Goal: Task Accomplishment & Management: Use online tool/utility

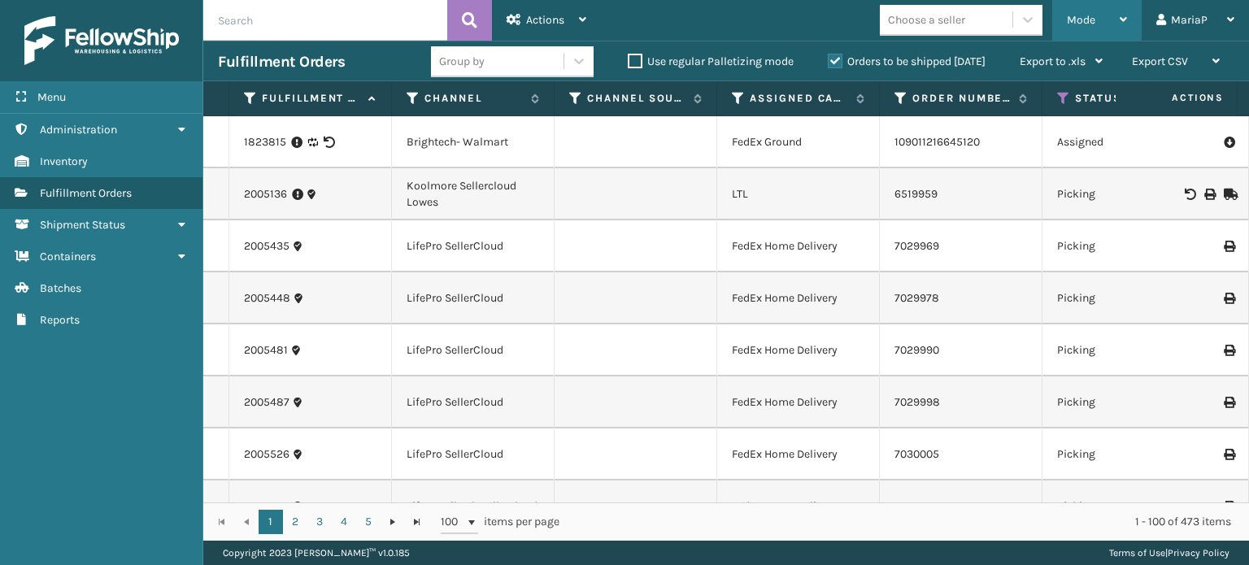
click at [1083, 22] on span "Mode" at bounding box center [1081, 20] width 28 height 14
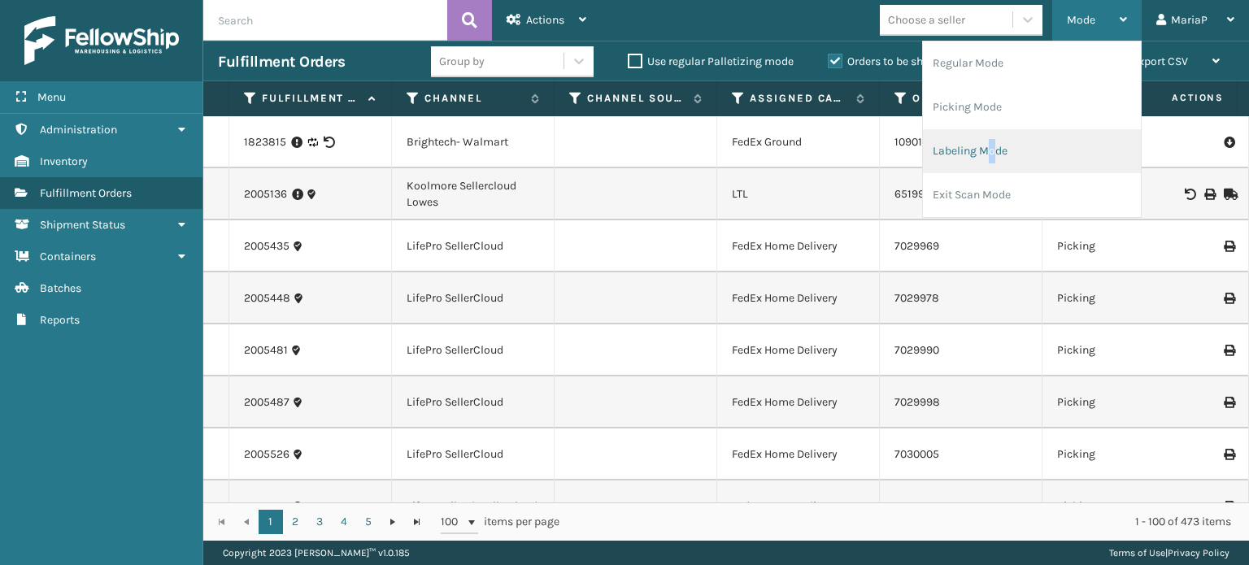
click at [991, 149] on li "Labeling Mode" at bounding box center [1032, 151] width 218 height 44
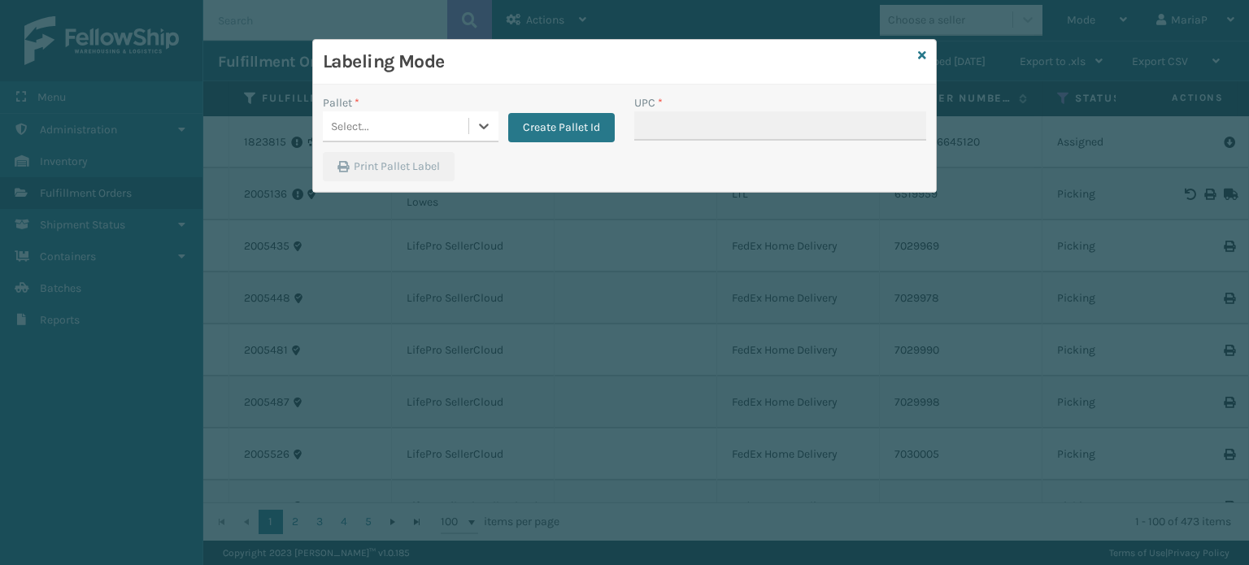
click at [385, 129] on div "Select..." at bounding box center [396, 126] width 146 height 27
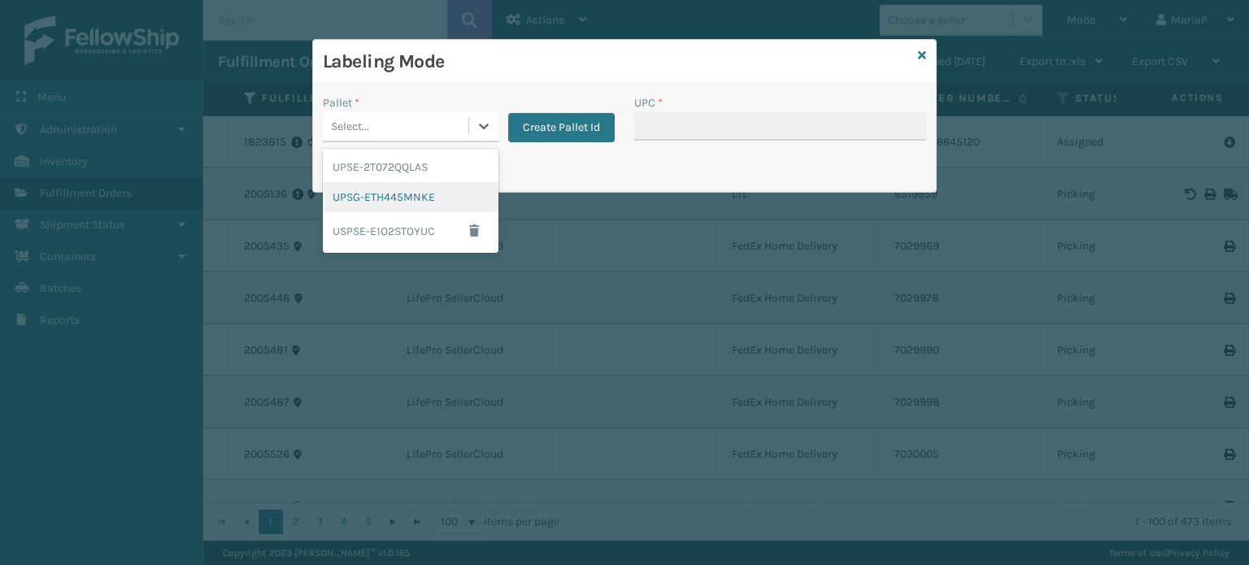
click at [380, 196] on div "UPSG-ETH445MNKE" at bounding box center [411, 197] width 176 height 30
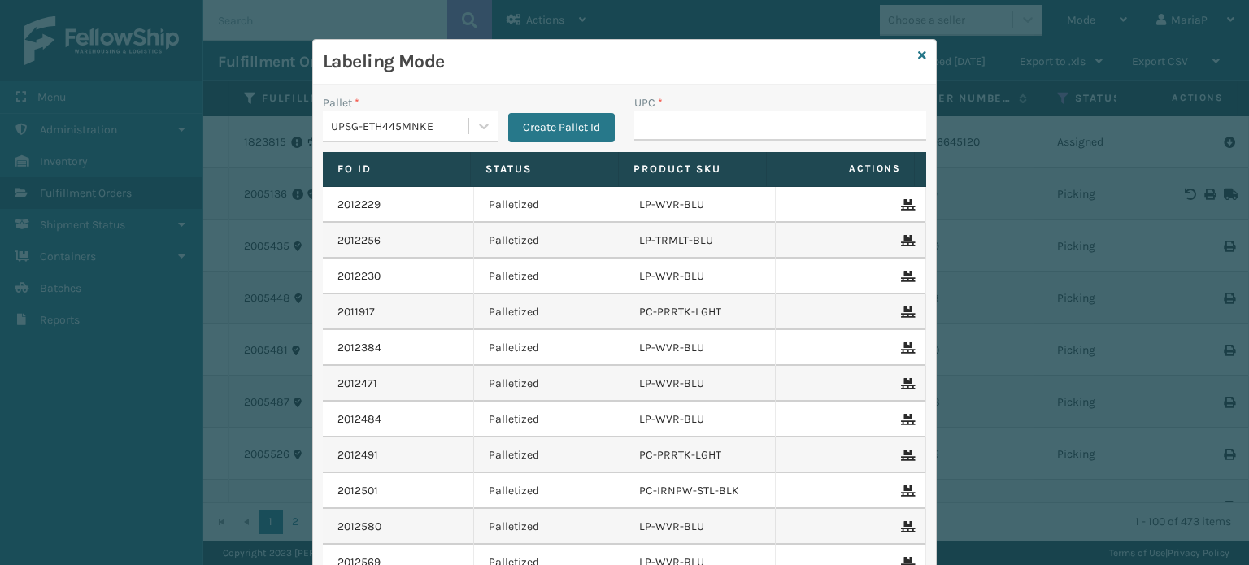
click at [664, 140] on div "UPC *" at bounding box center [780, 123] width 311 height 58
click at [673, 133] on input "UPC *" at bounding box center [780, 125] width 292 height 29
click at [651, 128] on input "UPC *" at bounding box center [780, 125] width 292 height 29
drag, startPoint x: 613, startPoint y: 148, endPoint x: 712, endPoint y: 124, distance: 101.2
click at [712, 124] on input "UPC *" at bounding box center [780, 125] width 292 height 29
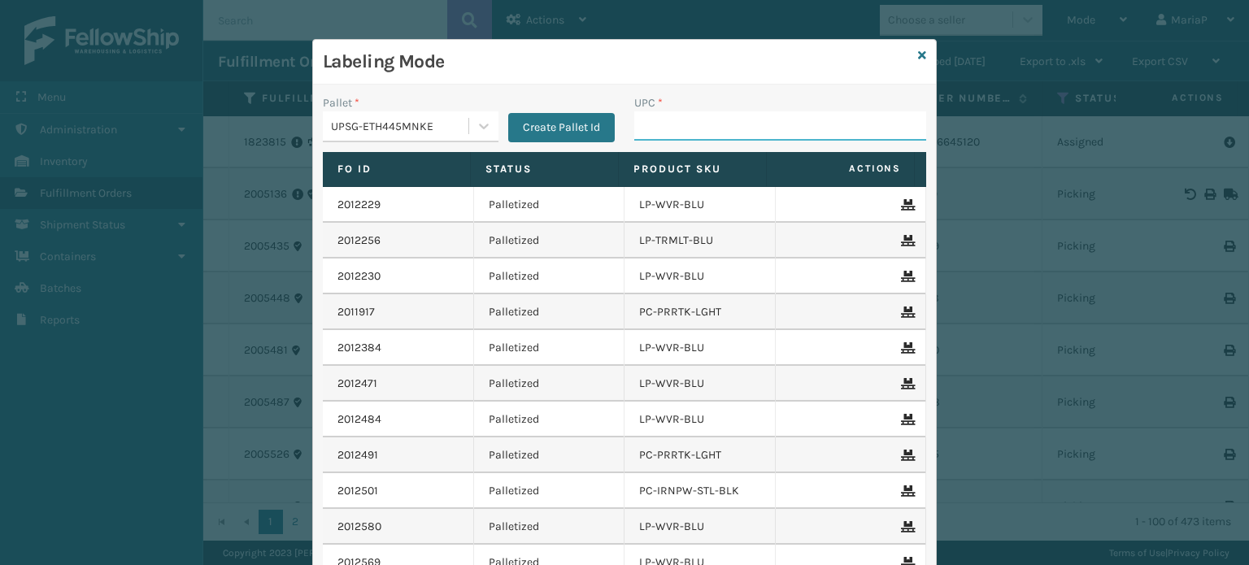
click at [686, 115] on input "UPC *" at bounding box center [780, 125] width 292 height 29
click at [667, 128] on input "UPC *" at bounding box center [780, 125] width 292 height 29
click at [754, 119] on input "UPC *" at bounding box center [780, 125] width 292 height 29
type input "8500124"
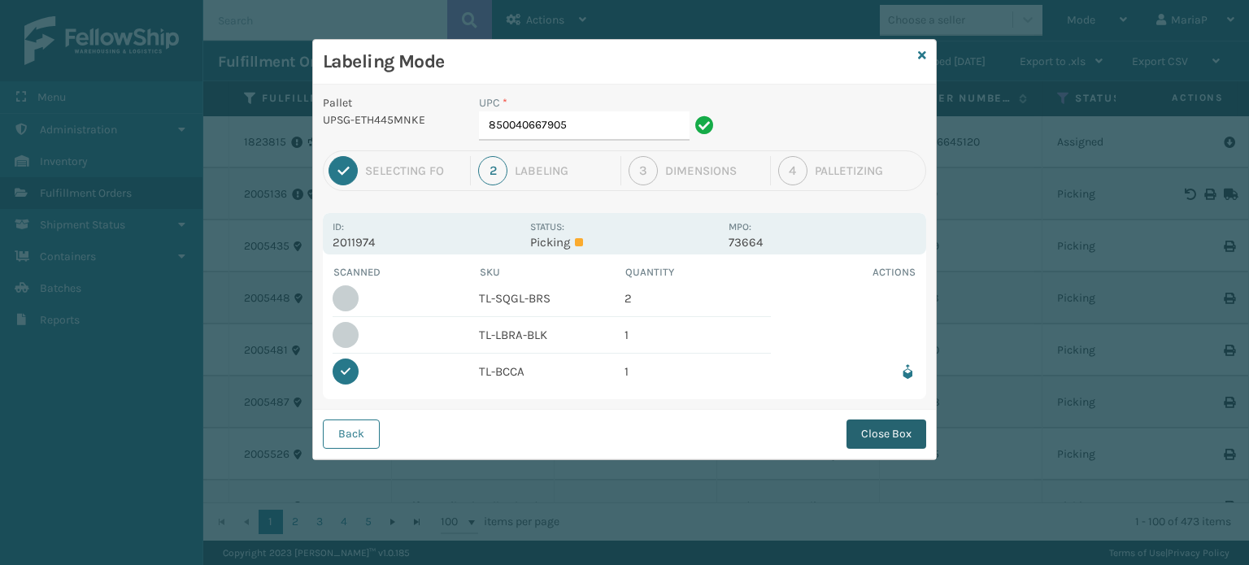
click at [878, 433] on button "Close Box" at bounding box center [887, 434] width 80 height 29
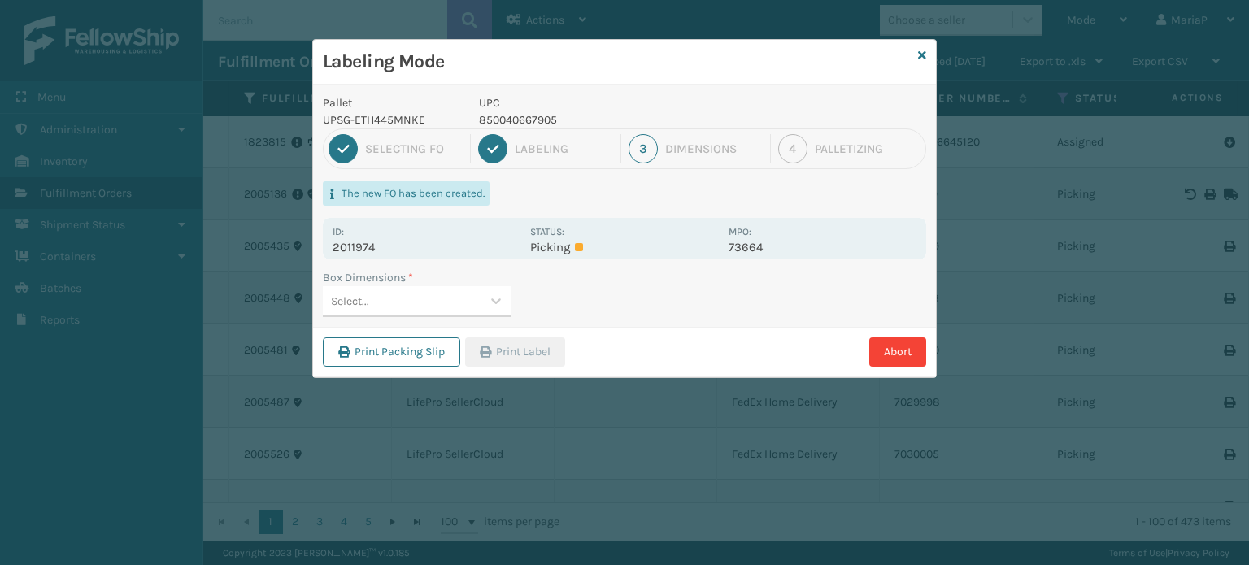
click at [385, 295] on div "Select..." at bounding box center [402, 301] width 158 height 27
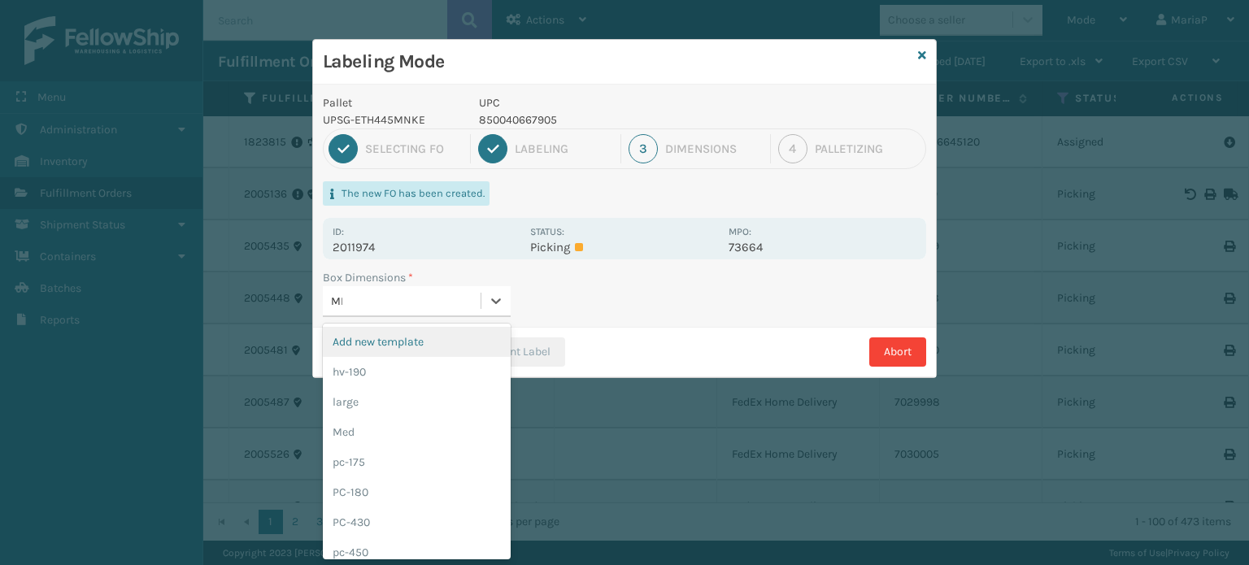
type input "MED"
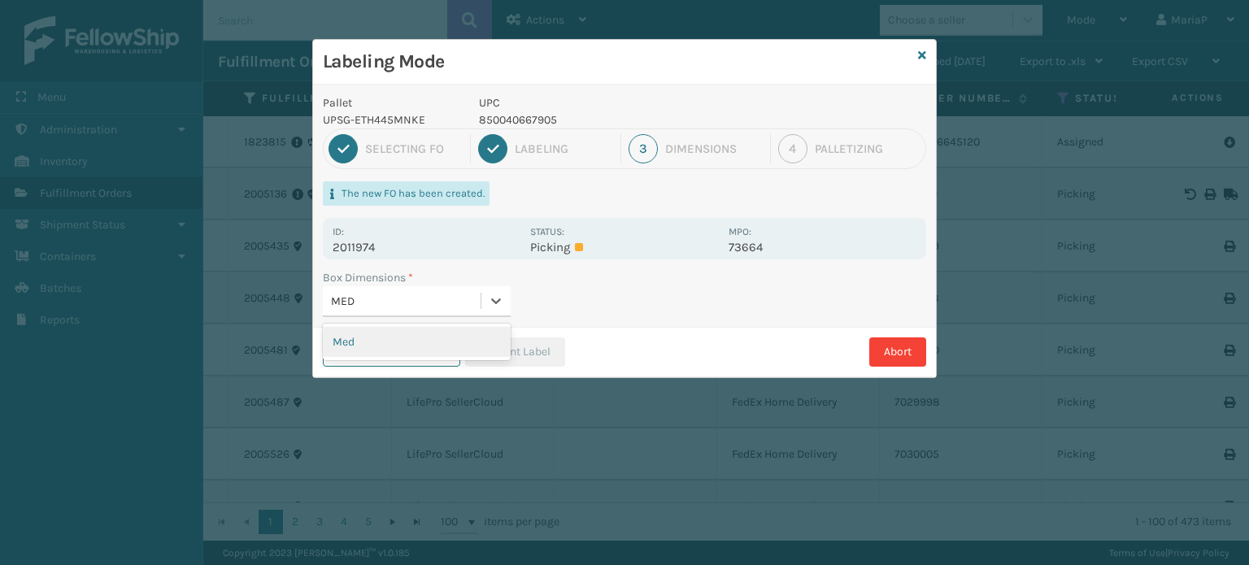
click at [372, 330] on div "Med" at bounding box center [417, 342] width 188 height 30
click at [531, 353] on button "Print Label" at bounding box center [515, 351] width 100 height 29
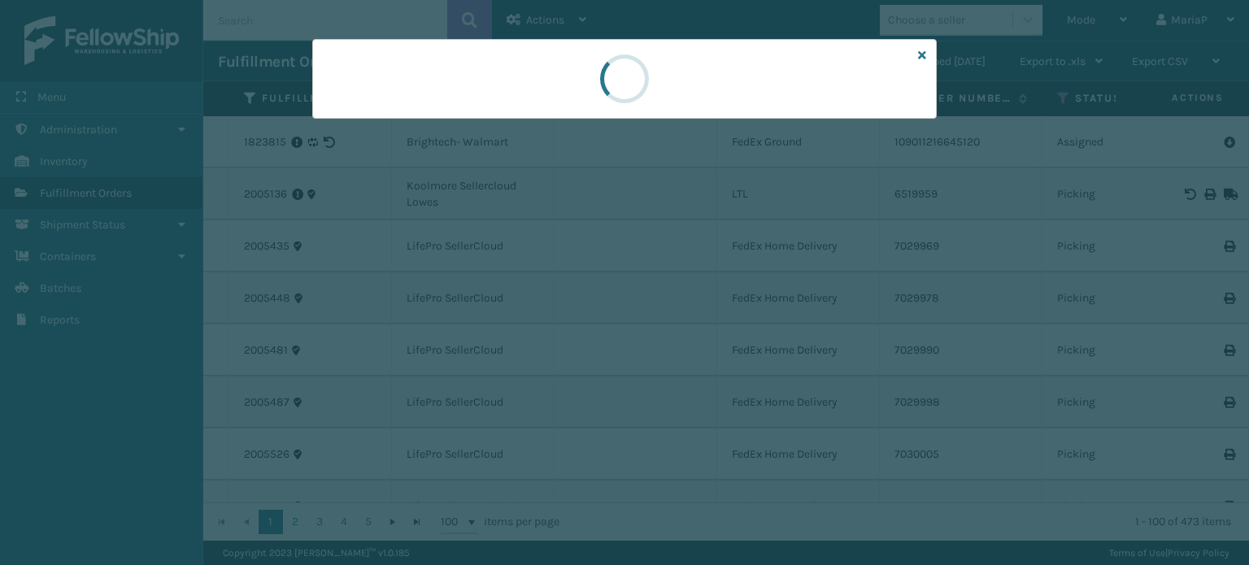
click at [531, 353] on div at bounding box center [624, 282] width 1249 height 565
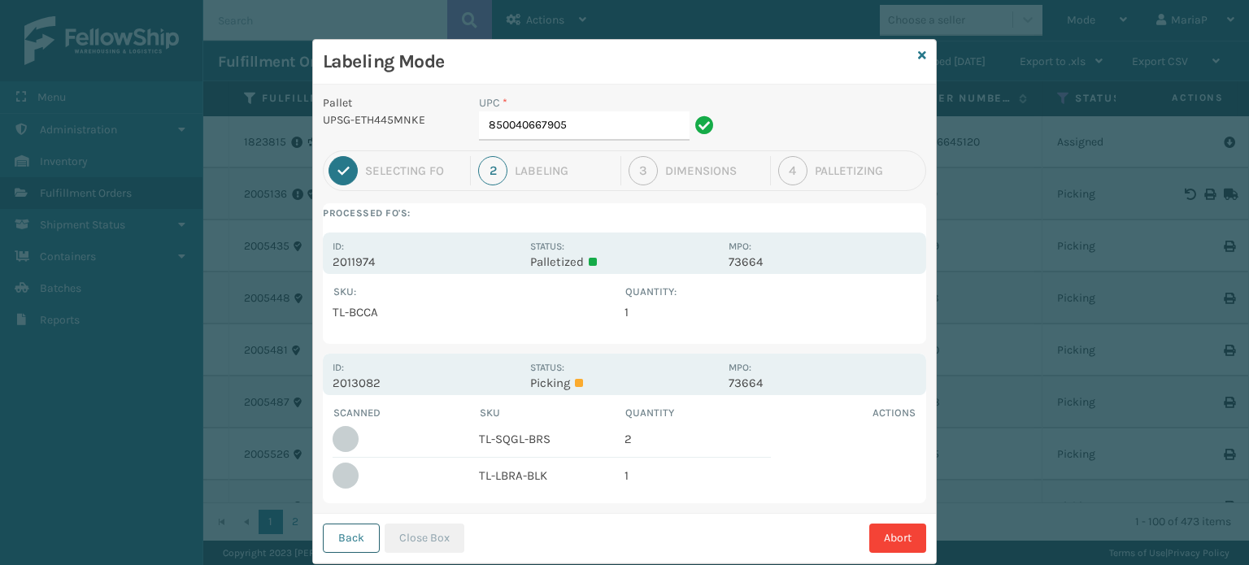
click at [366, 541] on button "Back" at bounding box center [351, 538] width 57 height 29
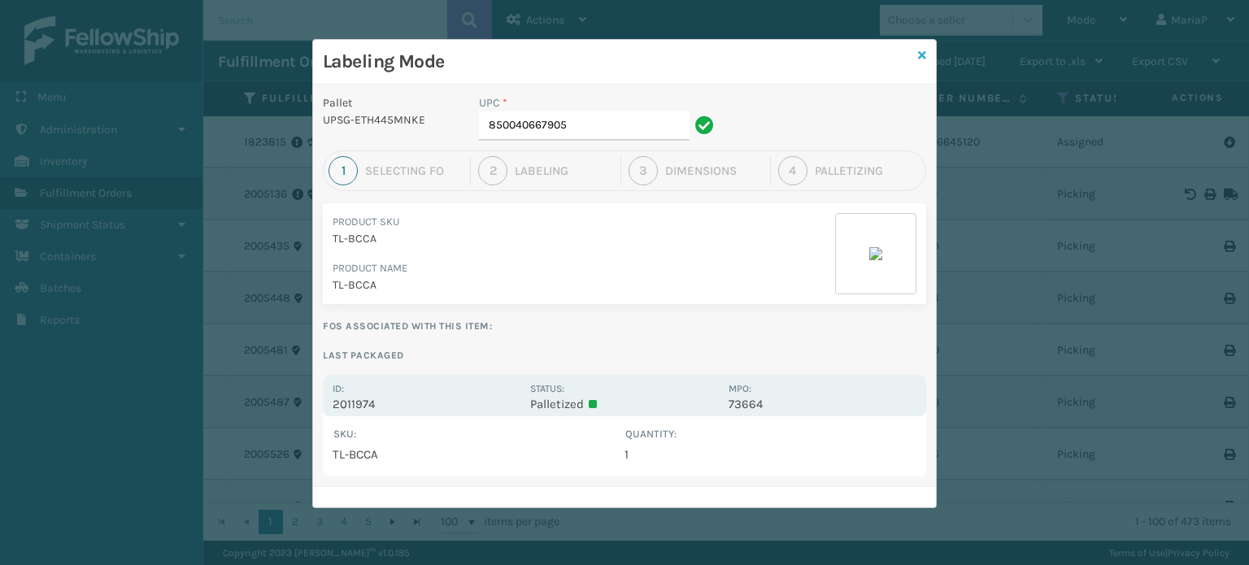
click at [922, 50] on icon at bounding box center [922, 55] width 8 height 11
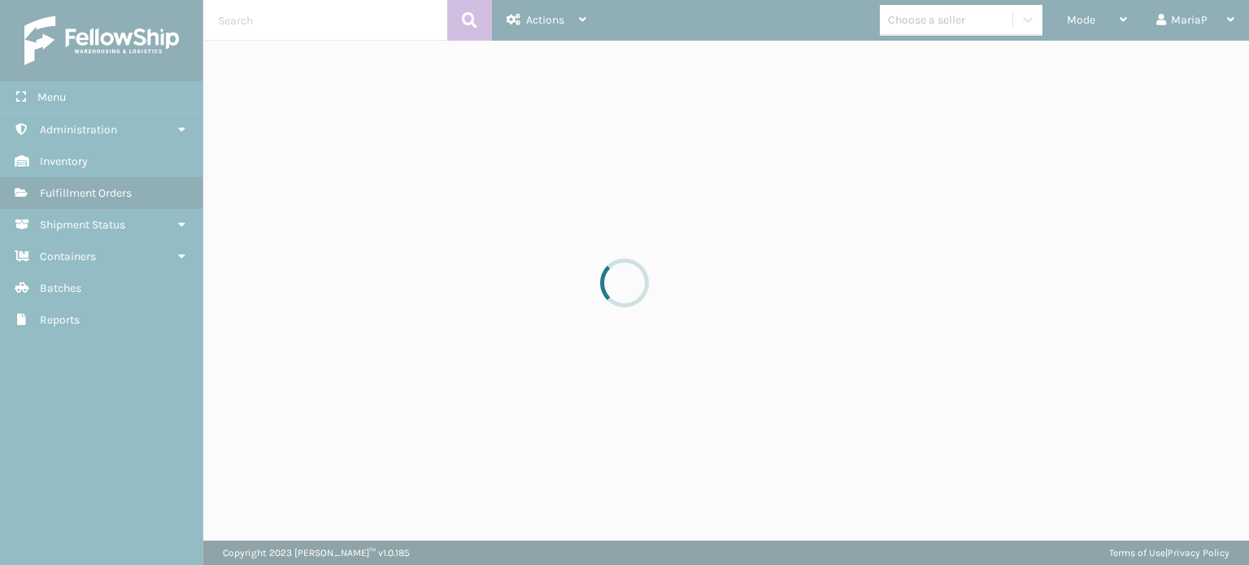
click at [1096, 13] on div at bounding box center [624, 282] width 1249 height 565
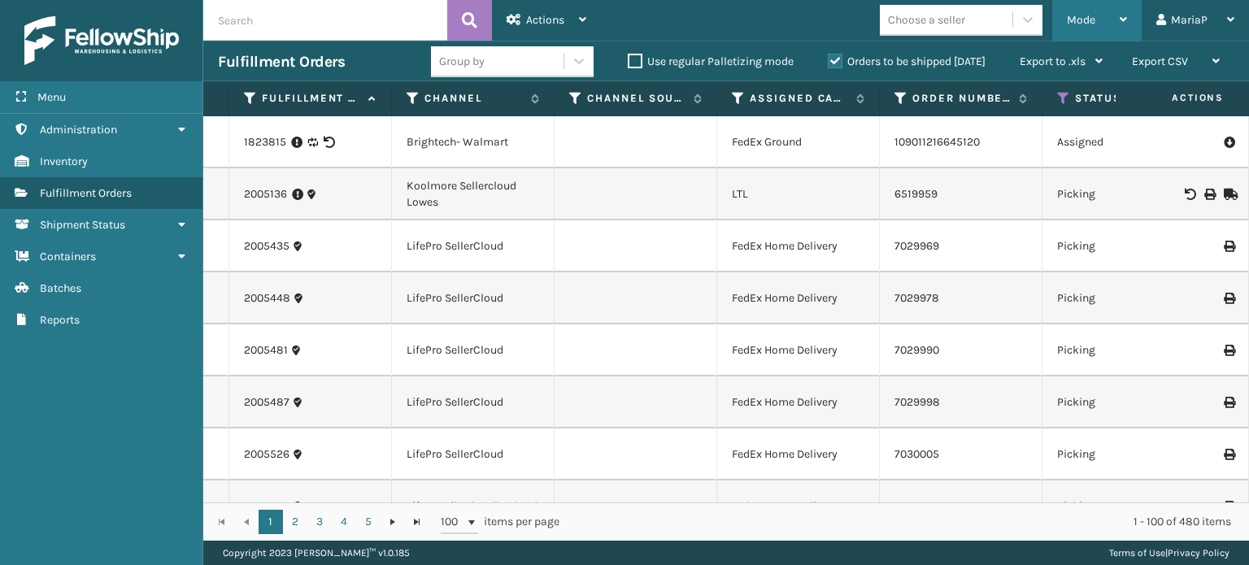
click at [1081, 22] on span "Mode" at bounding box center [1081, 20] width 28 height 14
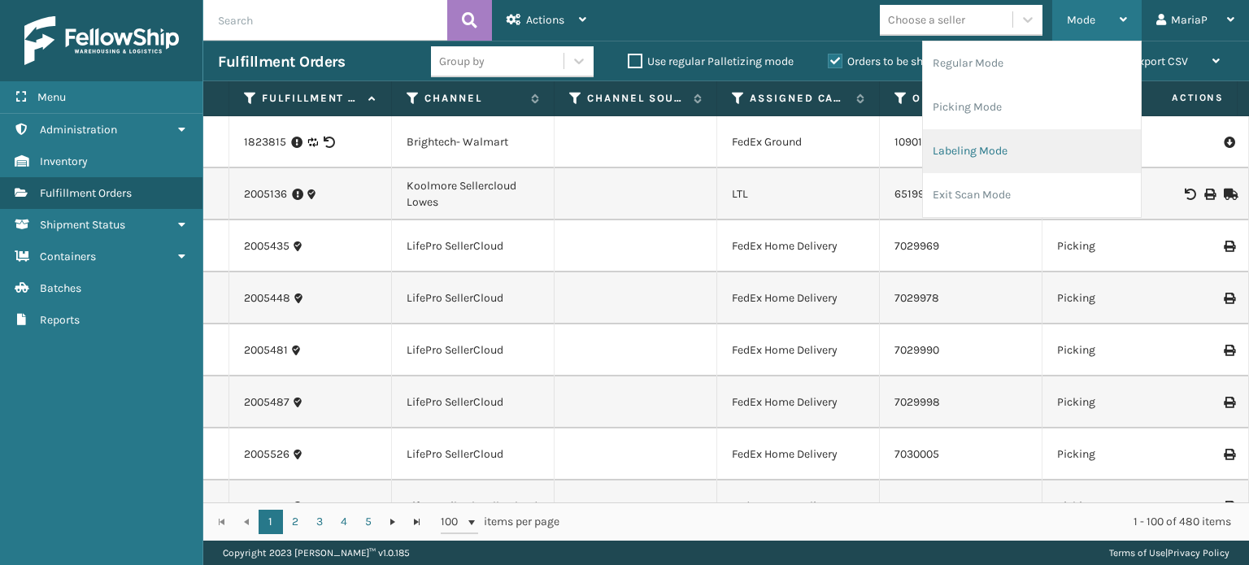
click at [1010, 151] on li "Labeling Mode" at bounding box center [1032, 151] width 218 height 44
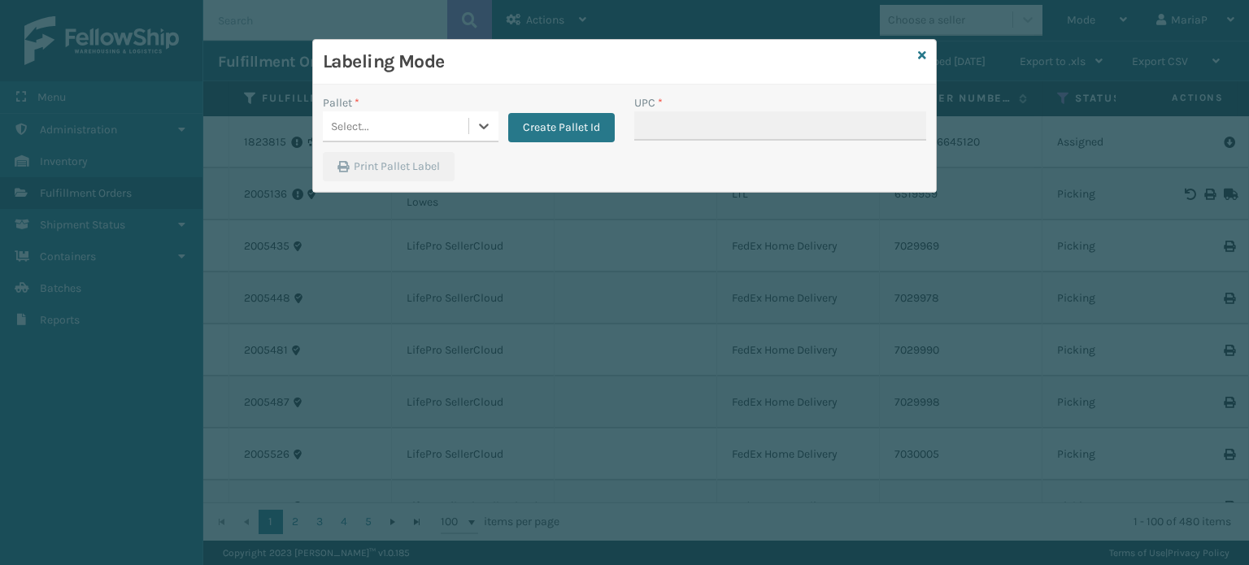
click at [403, 136] on div "Select..." at bounding box center [396, 126] width 146 height 27
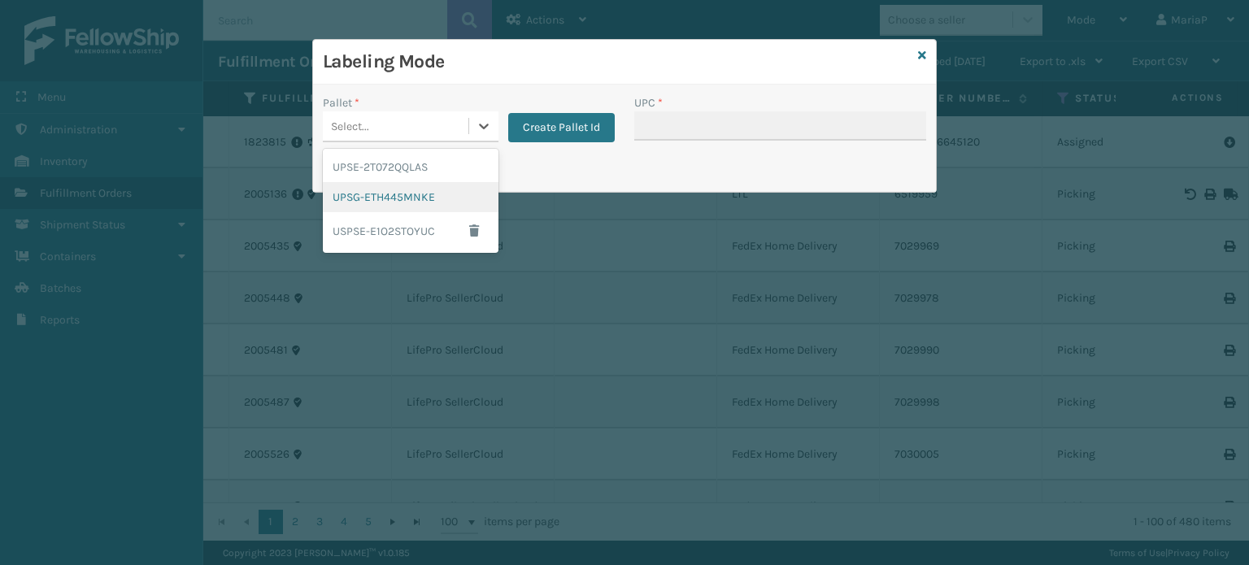
click at [394, 189] on div "UPSG-ETH445MNKE" at bounding box center [411, 197] width 176 height 30
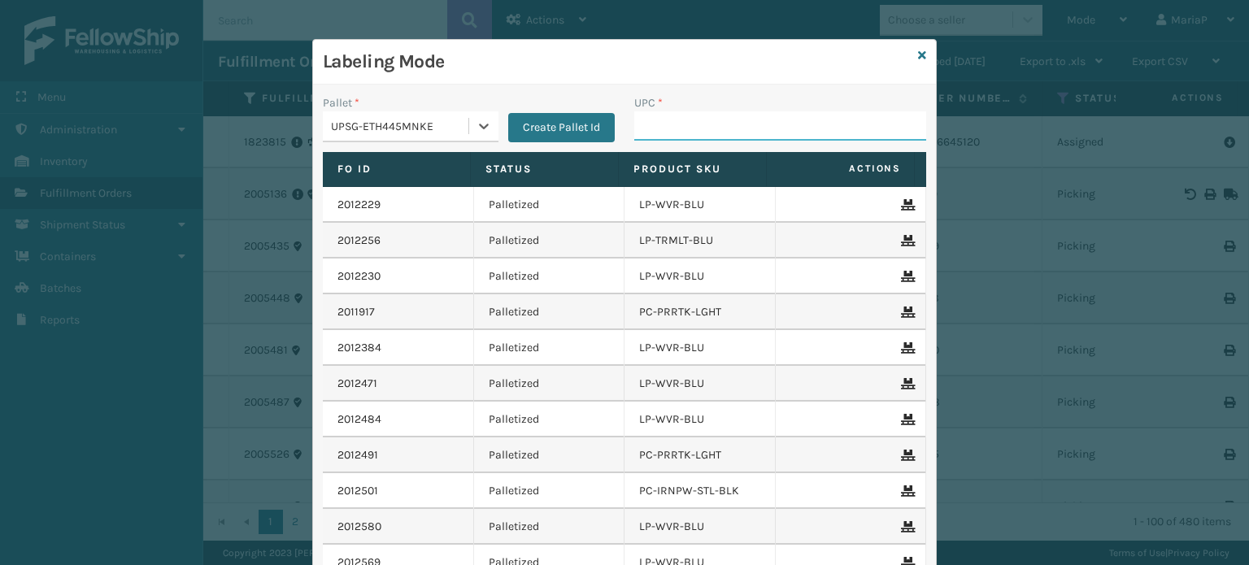
click at [659, 133] on input "UPC *" at bounding box center [780, 125] width 292 height 29
type input "858100007098"
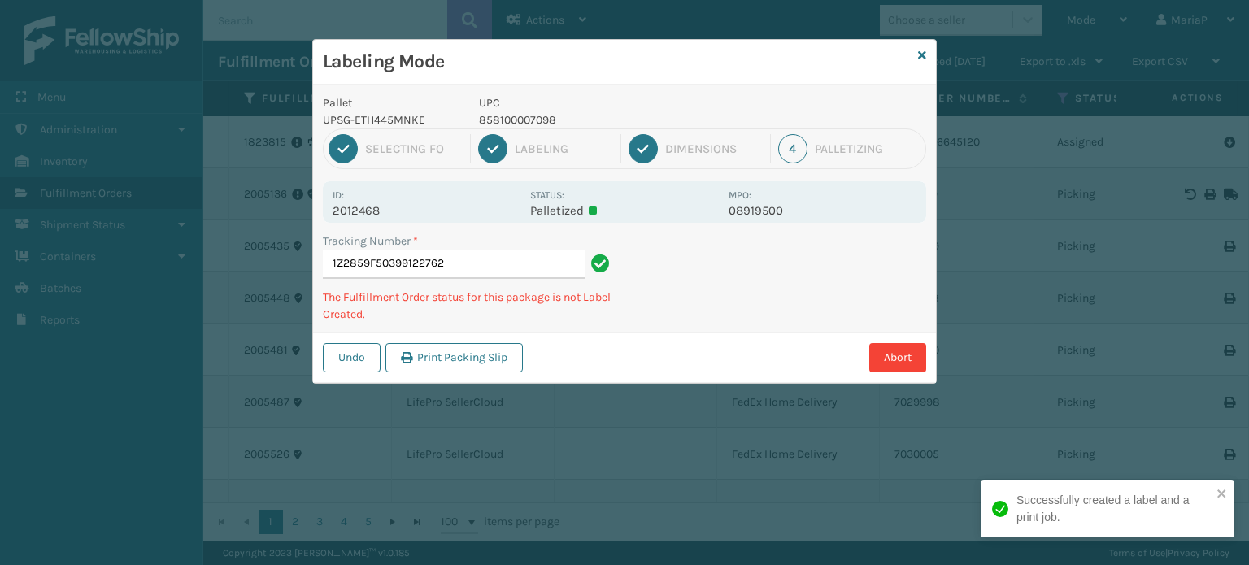
click at [500, 112] on p "858100007098" at bounding box center [599, 119] width 240 height 17
copy p "858100007098"
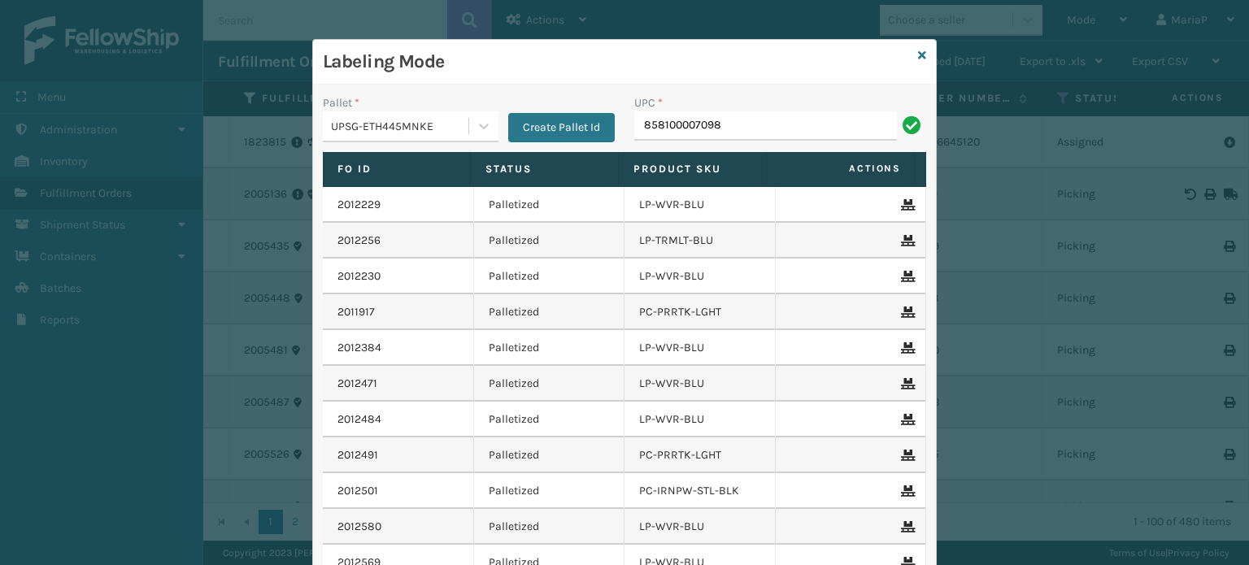
type input "858100007098"
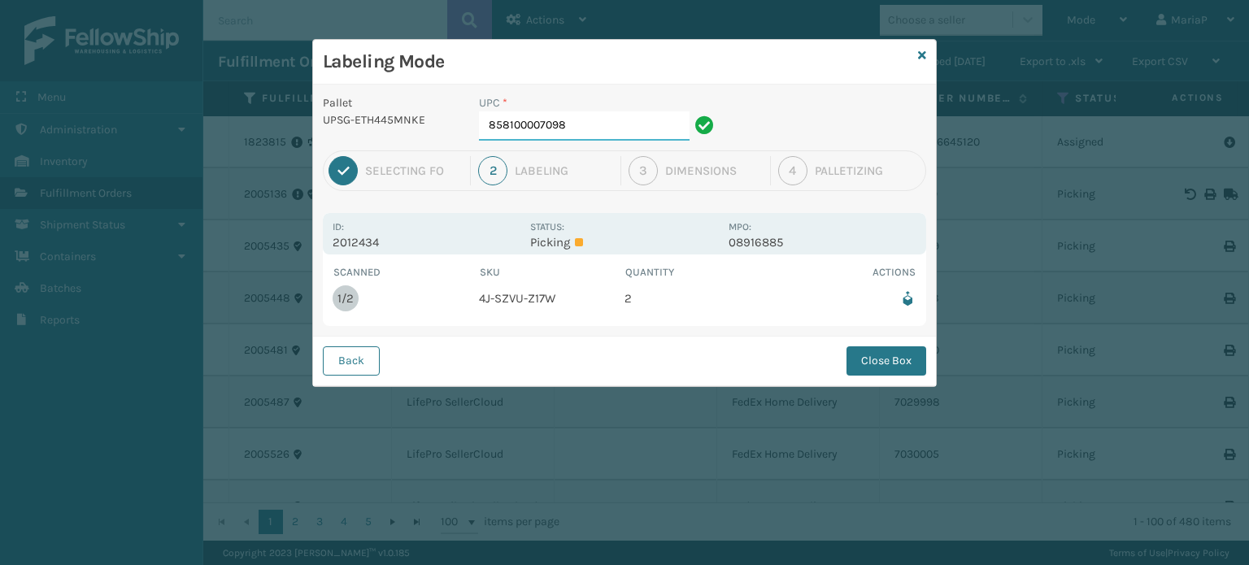
click at [615, 129] on input "858100007098" at bounding box center [584, 125] width 211 height 29
drag, startPoint x: 861, startPoint y: 342, endPoint x: 867, endPoint y: 351, distance: 11.3
click at [862, 342] on div "Back Close Box" at bounding box center [624, 361] width 623 height 50
click at [869, 352] on button "Close Box" at bounding box center [887, 360] width 80 height 29
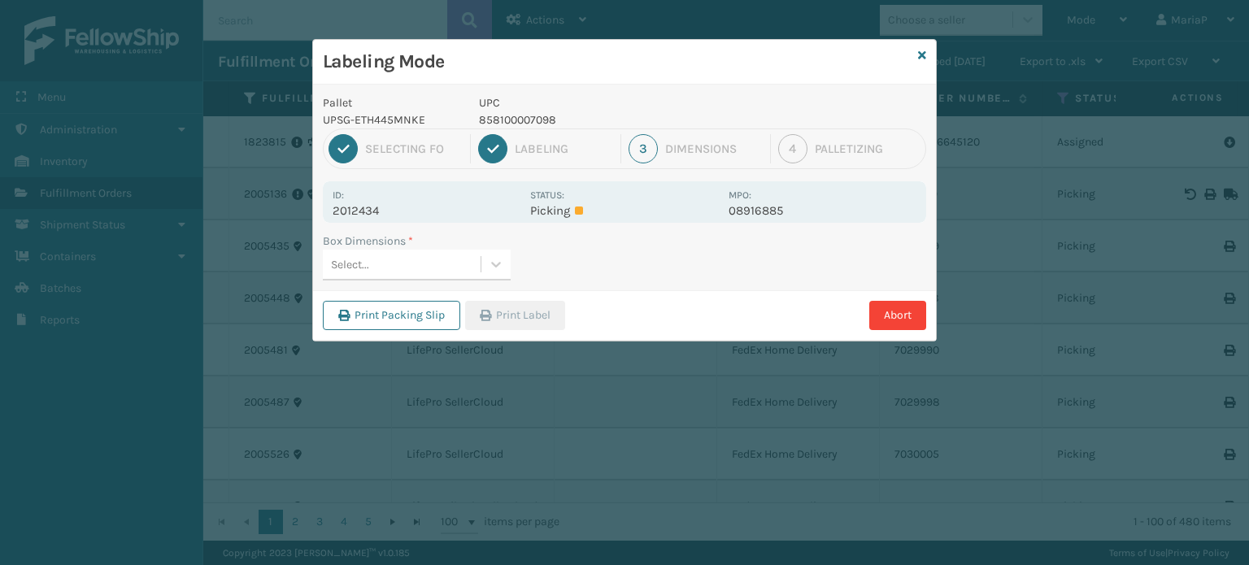
click at [457, 259] on div "Select..." at bounding box center [402, 264] width 158 height 27
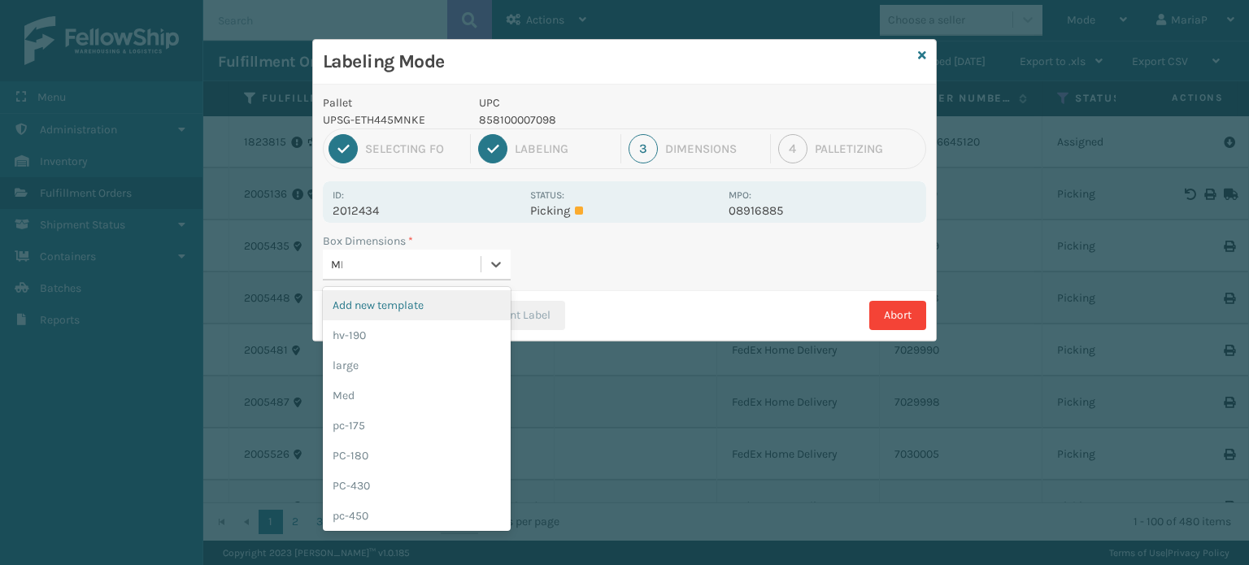
type input "MED"
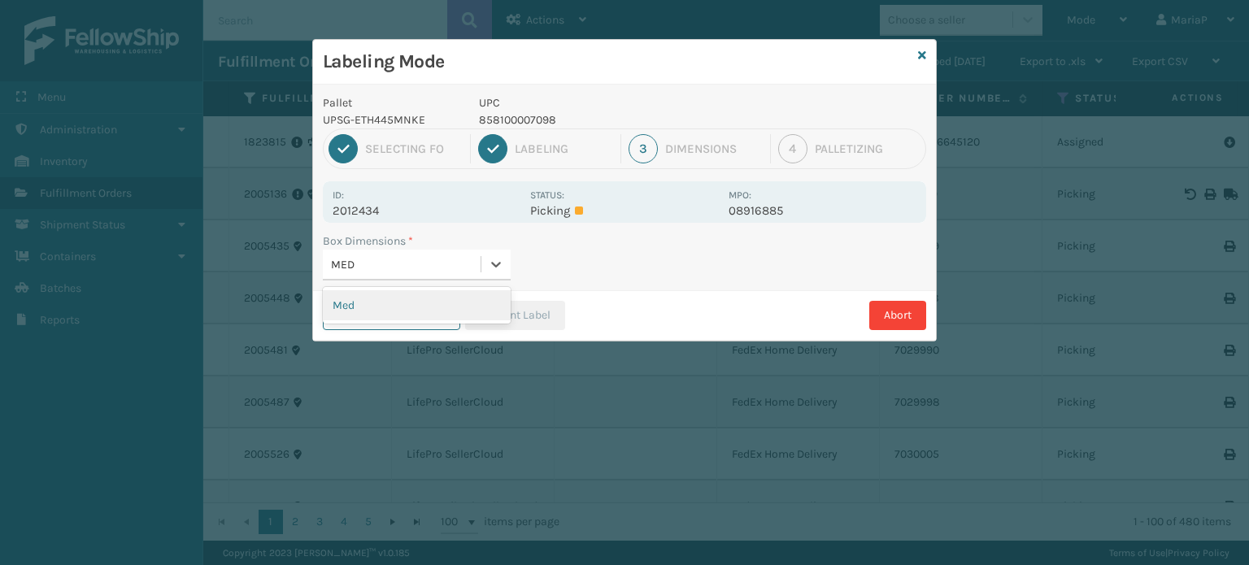
click at [485, 313] on div "Med" at bounding box center [417, 305] width 188 height 30
click at [501, 311] on button "Print Label" at bounding box center [515, 315] width 100 height 29
click at [501, 311] on div "Labeling Mode Pallet UPSG-ETH445MNKE UPC 858100007098 1 Selecting FO 2 Labeling…" at bounding box center [624, 282] width 1249 height 565
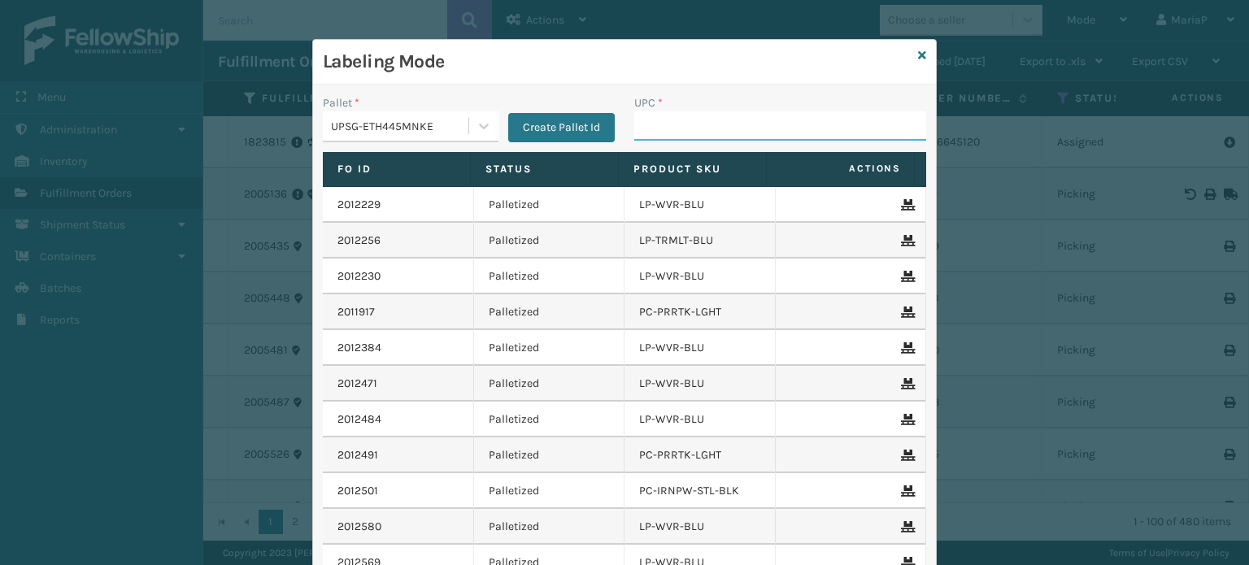
click at [705, 123] on input "UPC *" at bounding box center [780, 125] width 292 height 29
type input "8581000"
type input "858100007531"
type input "8500406"
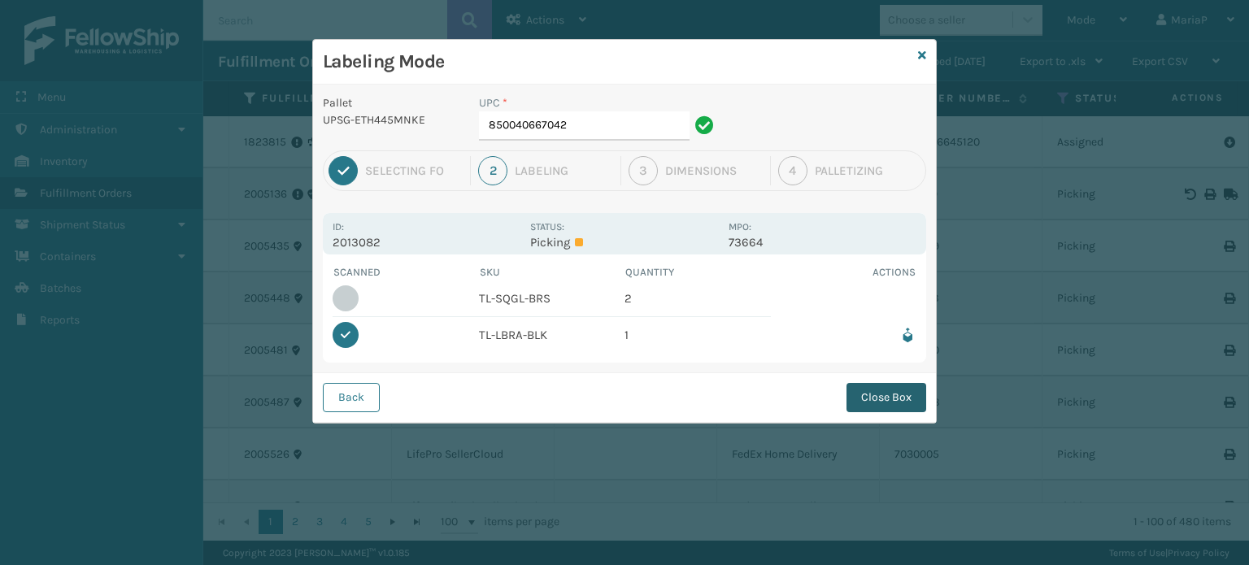
click at [873, 405] on button "Close Box" at bounding box center [887, 397] width 80 height 29
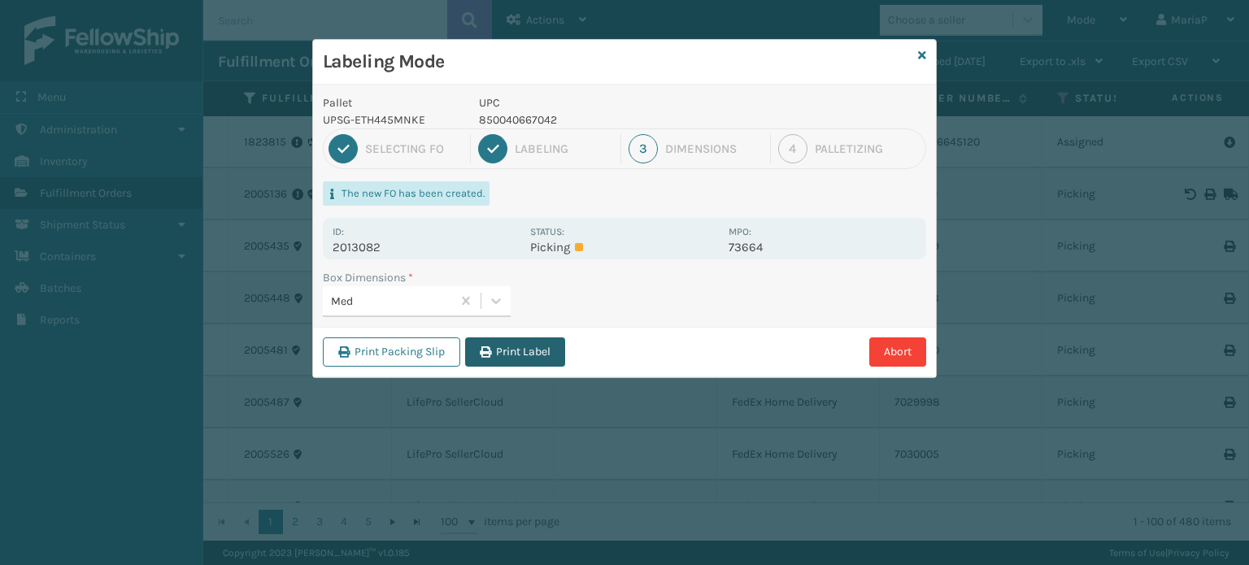
click at [503, 341] on button "Print Label" at bounding box center [515, 351] width 100 height 29
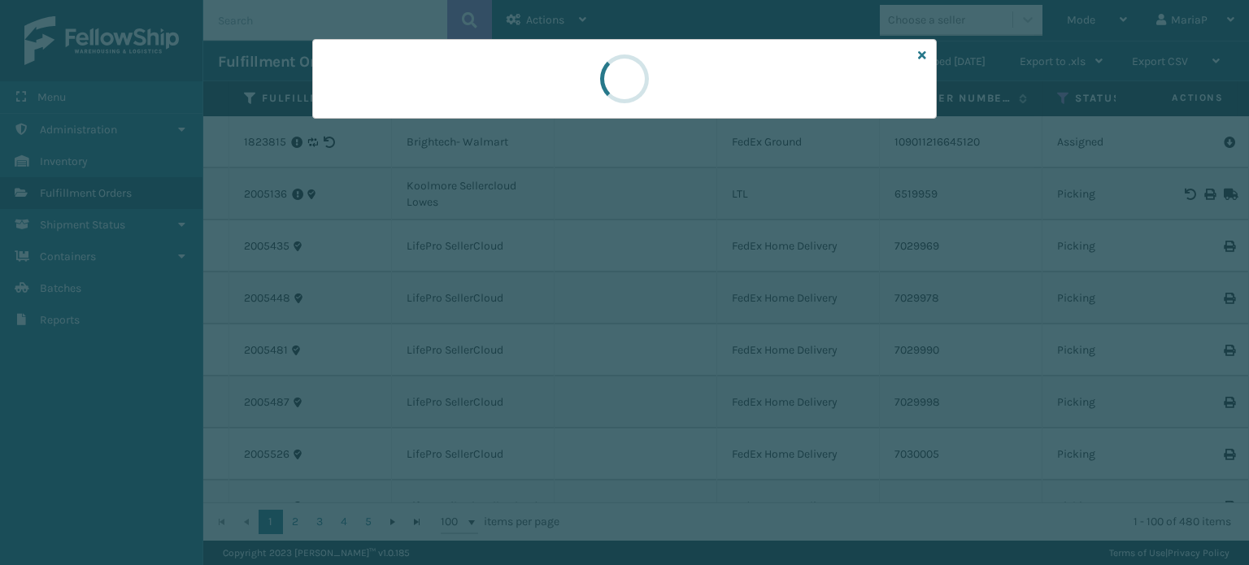
click at [503, 341] on div at bounding box center [624, 282] width 1249 height 565
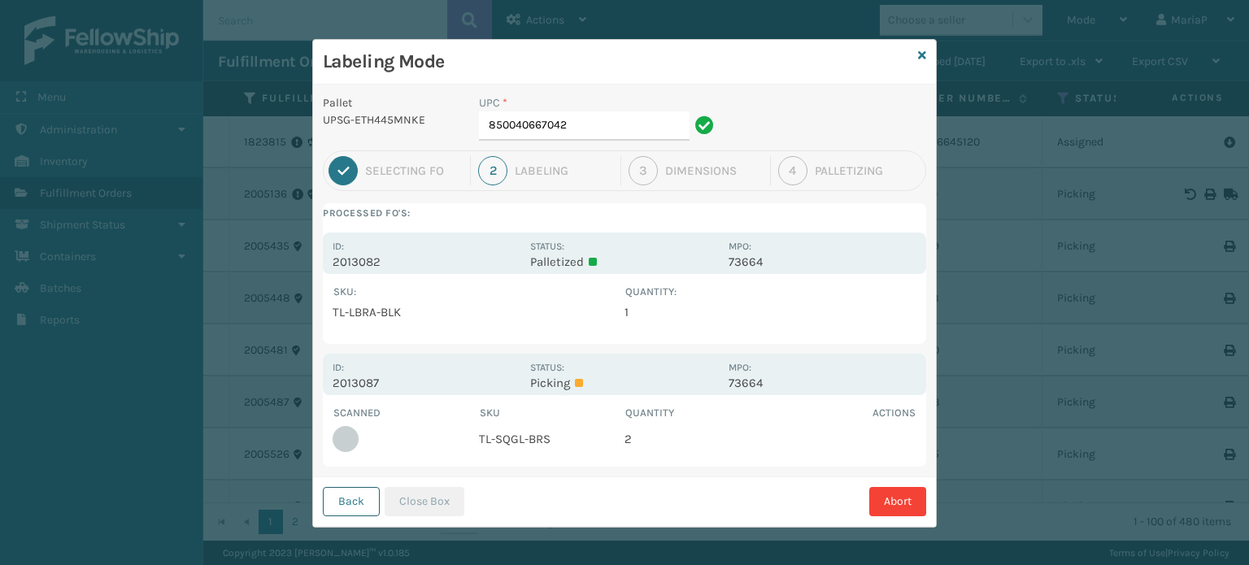
click at [355, 501] on button "Back" at bounding box center [351, 501] width 57 height 29
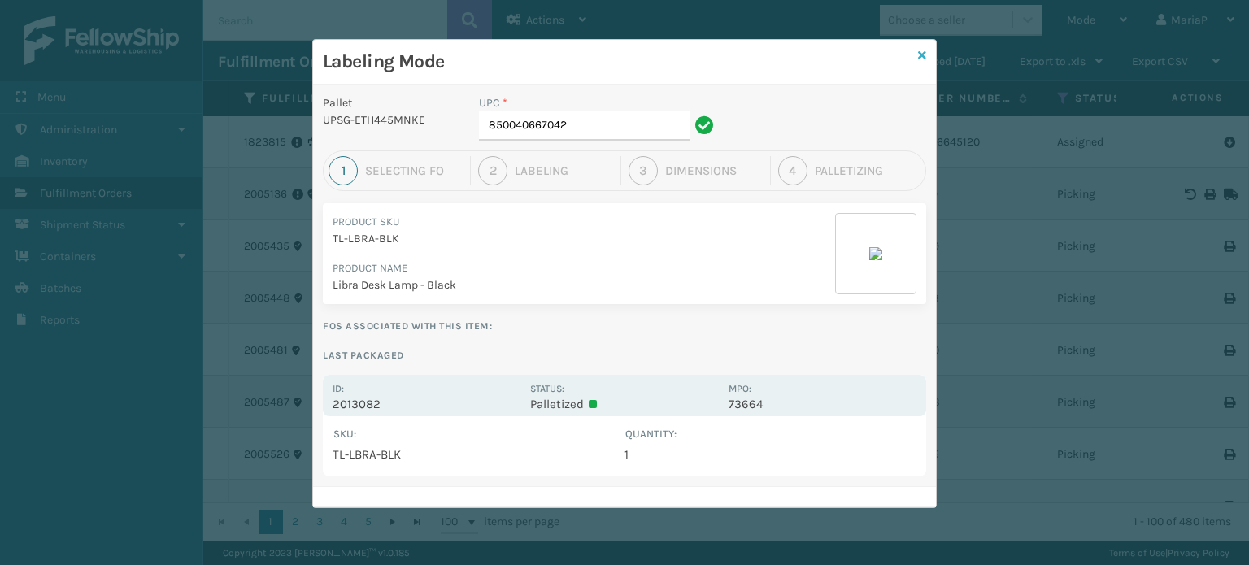
click at [925, 54] on icon at bounding box center [922, 55] width 8 height 11
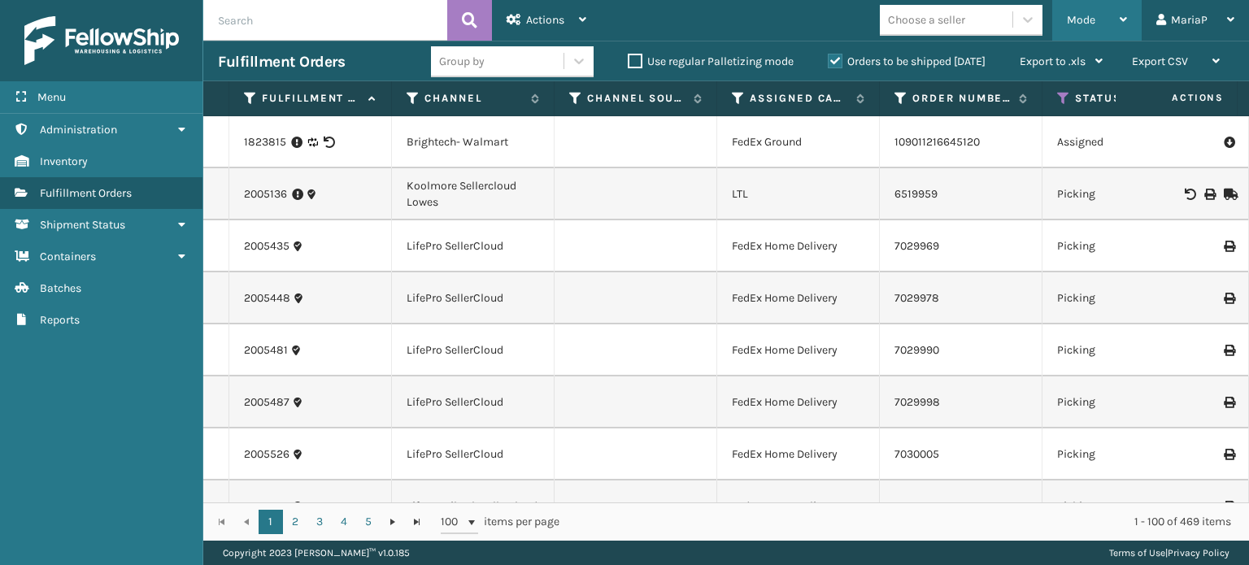
click at [1099, 18] on div "Mode" at bounding box center [1097, 20] width 60 height 41
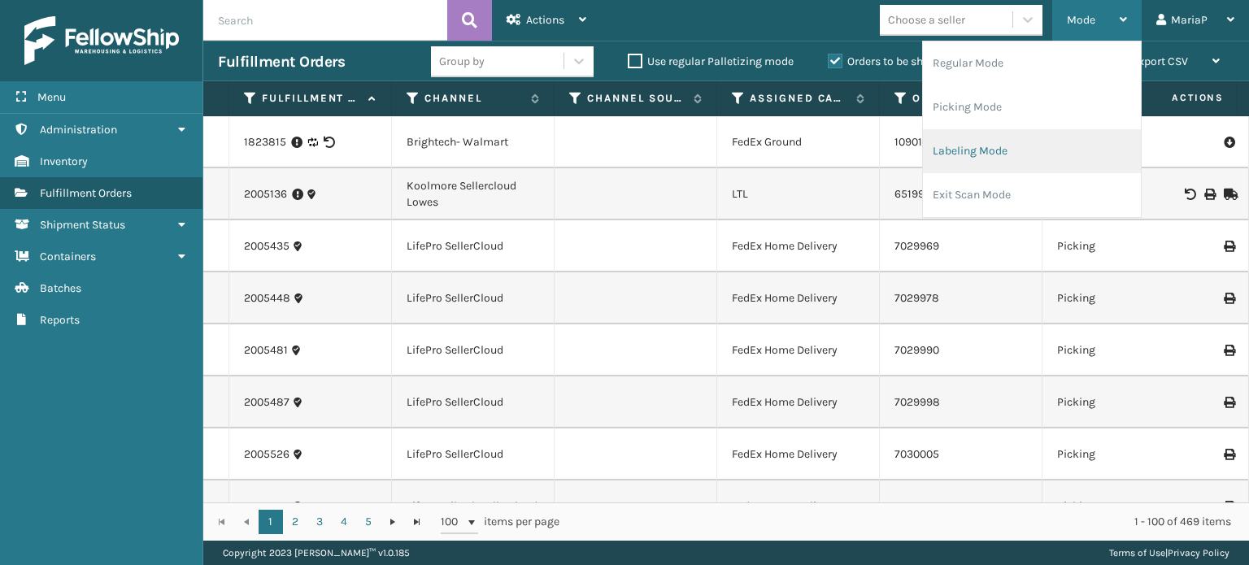
click at [1025, 160] on li "Labeling Mode" at bounding box center [1032, 151] width 218 height 44
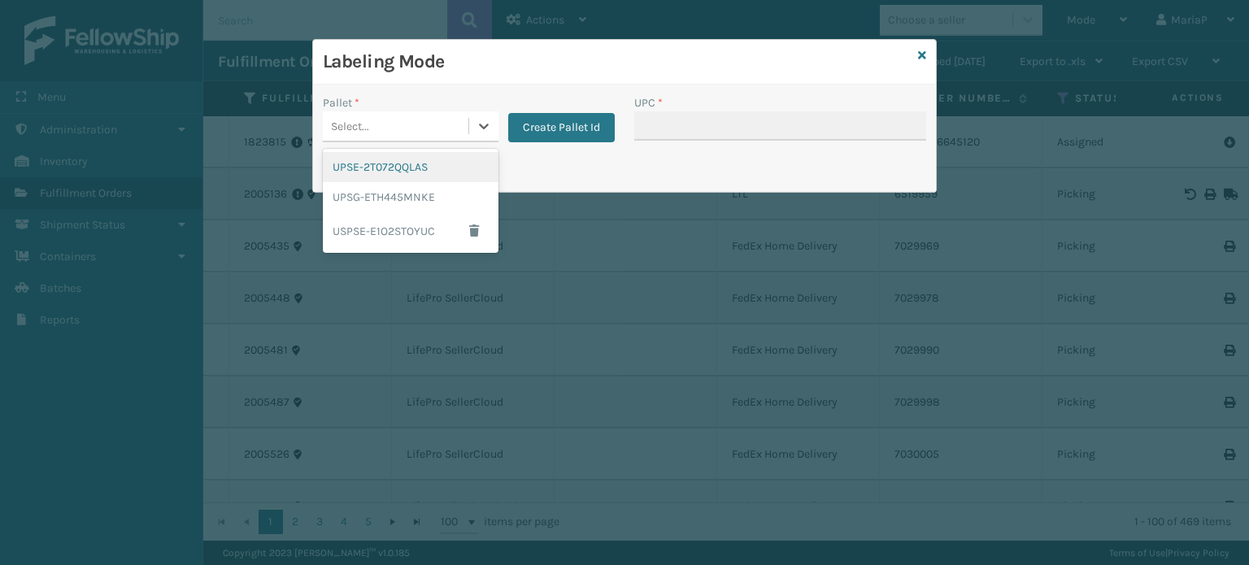
drag, startPoint x: 455, startPoint y: 120, endPoint x: 424, endPoint y: 181, distance: 69.5
click at [455, 120] on div "Select..." at bounding box center [396, 126] width 146 height 27
click at [413, 199] on div "UPSG-ETH445MNKE" at bounding box center [411, 197] width 176 height 30
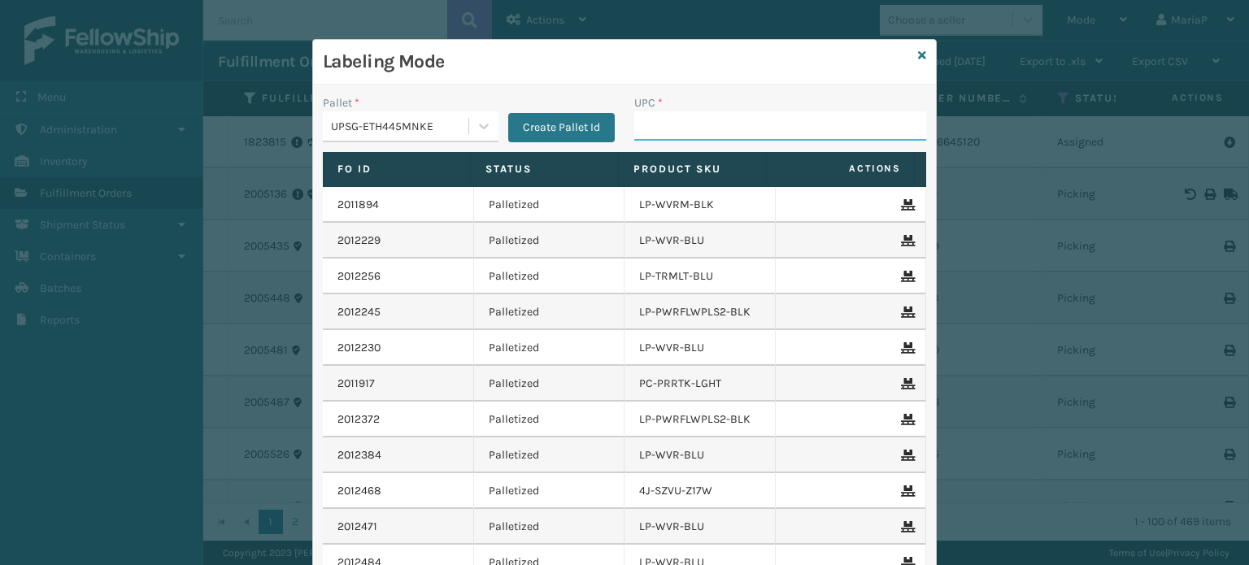
click at [660, 120] on input "UPC *" at bounding box center [780, 125] width 292 height 29
type input "8500044"
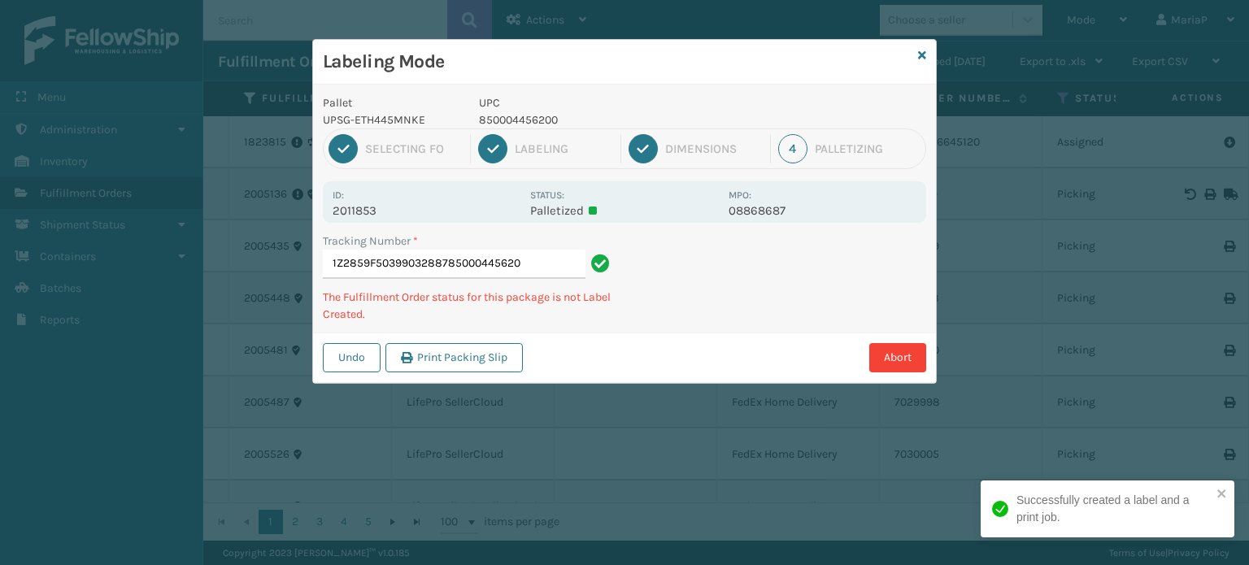
type input "1Z2859F50399032887850004456200"
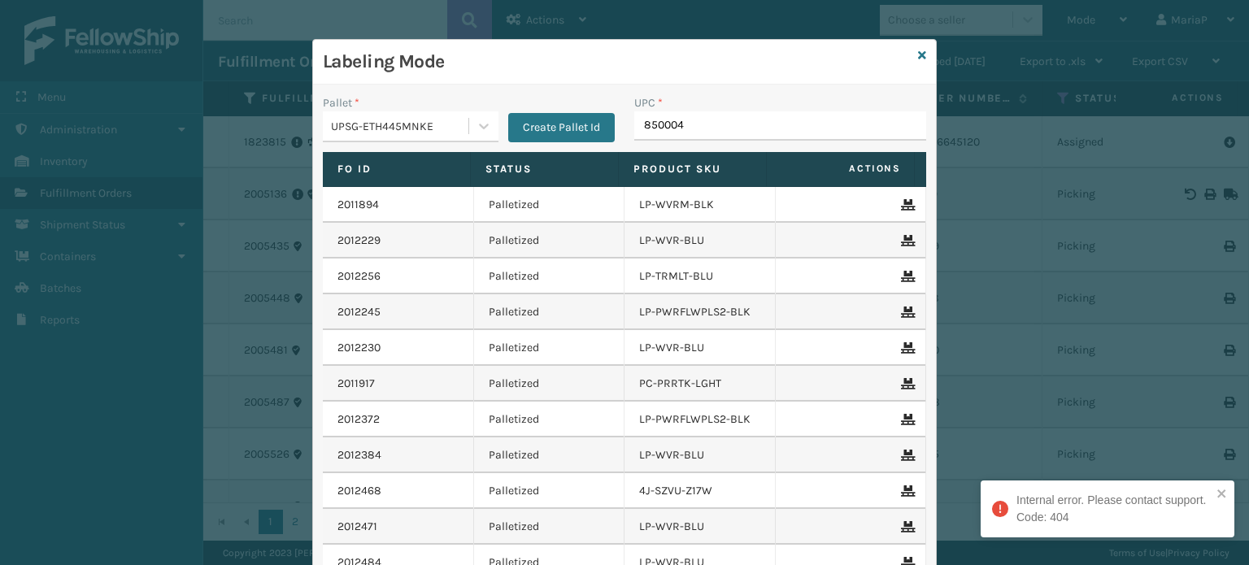
type input "8500044"
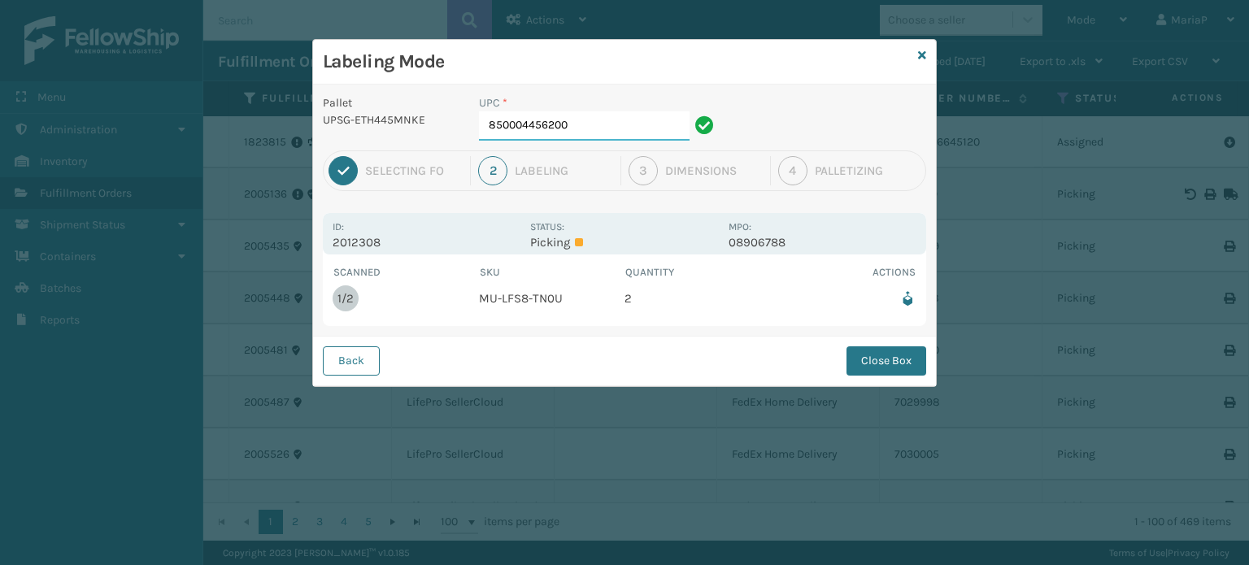
click at [664, 120] on input "850004456200" at bounding box center [584, 125] width 211 height 29
click at [912, 360] on button "Close Box" at bounding box center [887, 360] width 80 height 29
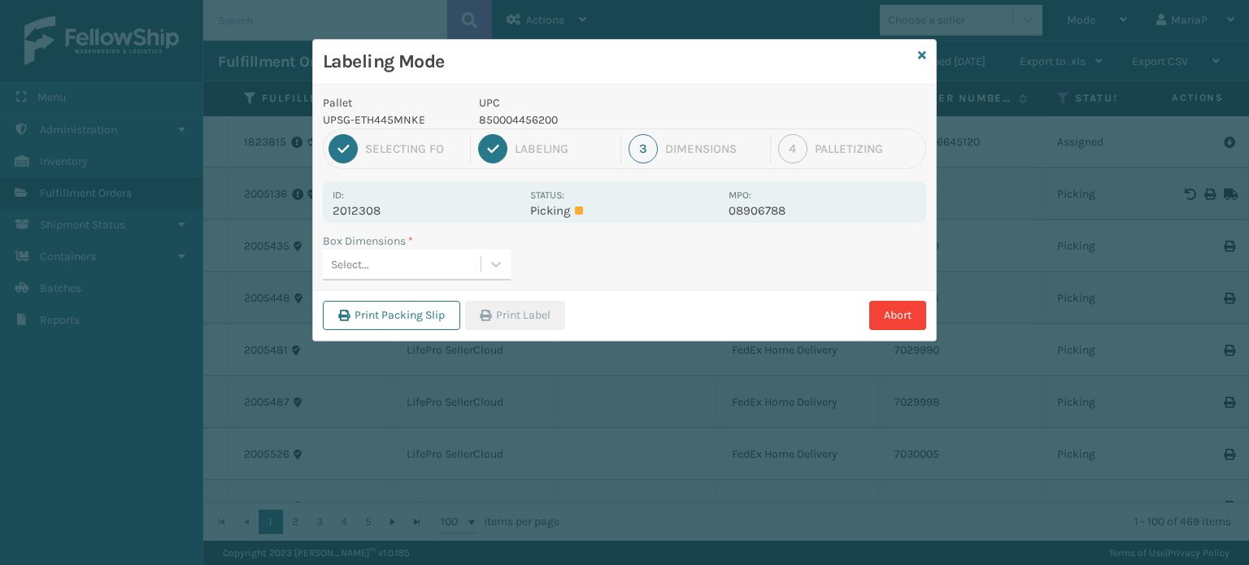
click at [342, 263] on div "Select..." at bounding box center [350, 264] width 38 height 17
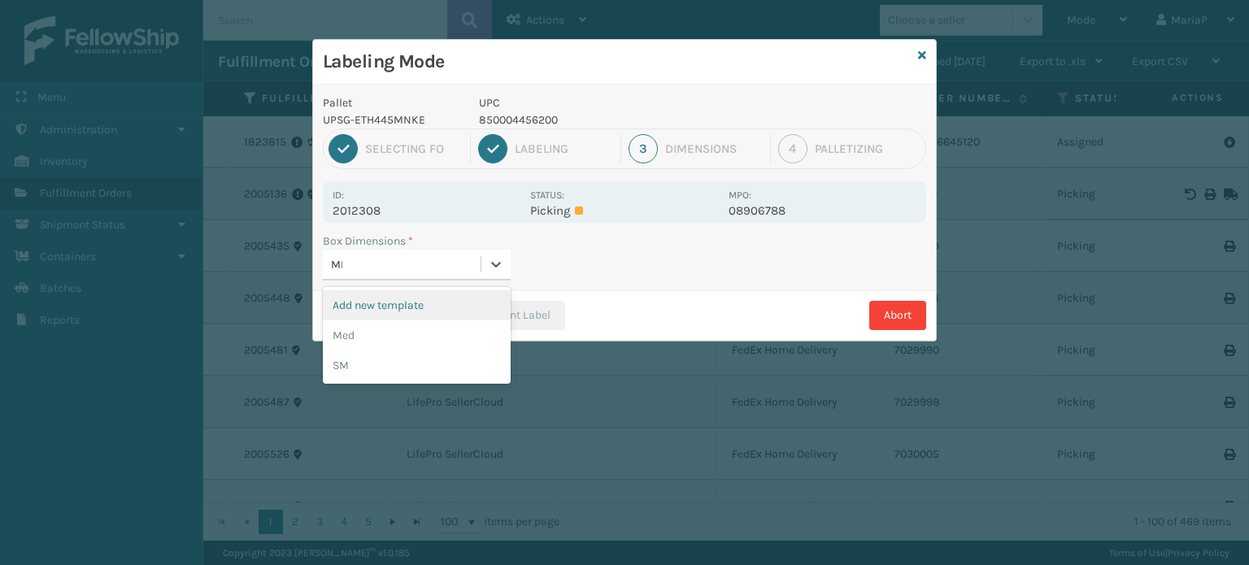
type input "MED"
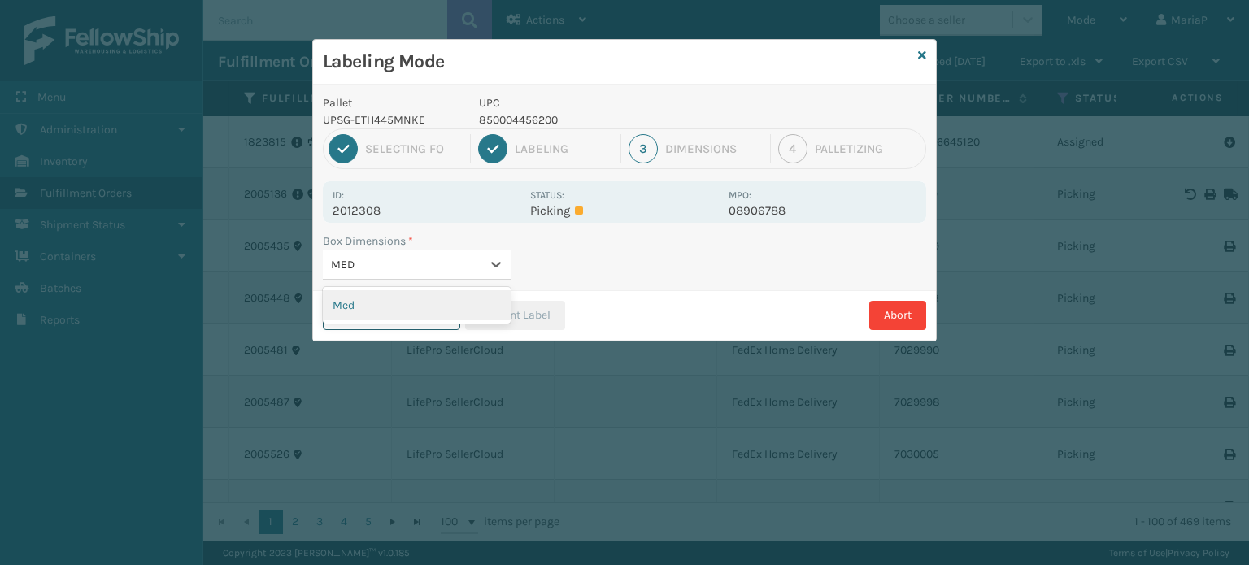
click at [387, 307] on div "Med" at bounding box center [417, 305] width 188 height 30
click at [389, 307] on button "Print Packing Slip" at bounding box center [391, 315] width 137 height 29
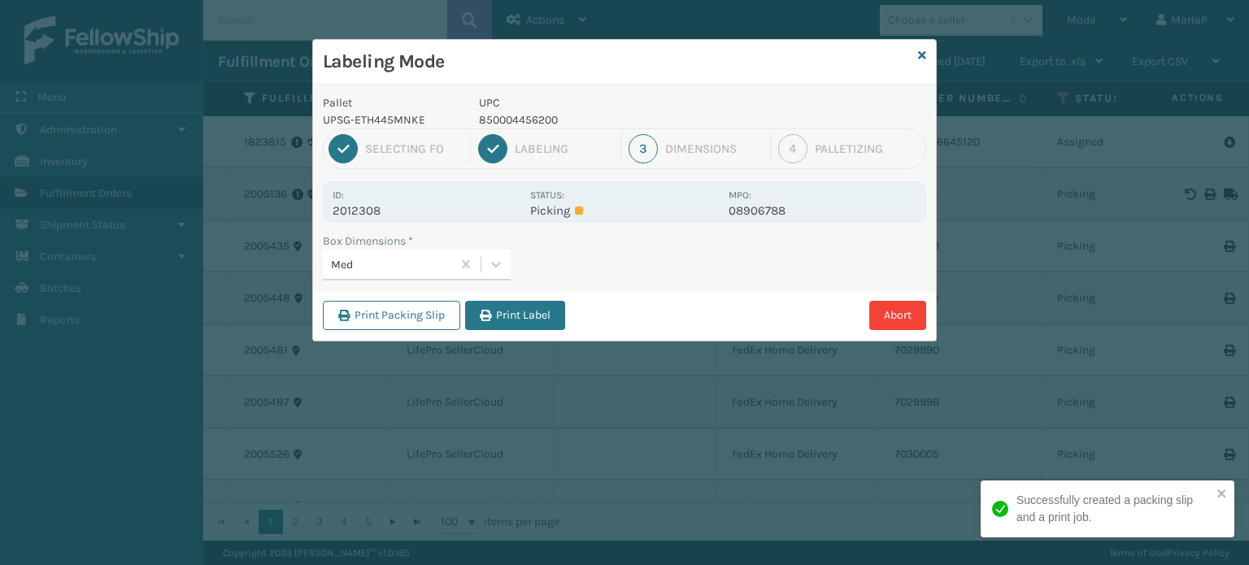
click at [524, 316] on button "Print Label" at bounding box center [515, 315] width 100 height 29
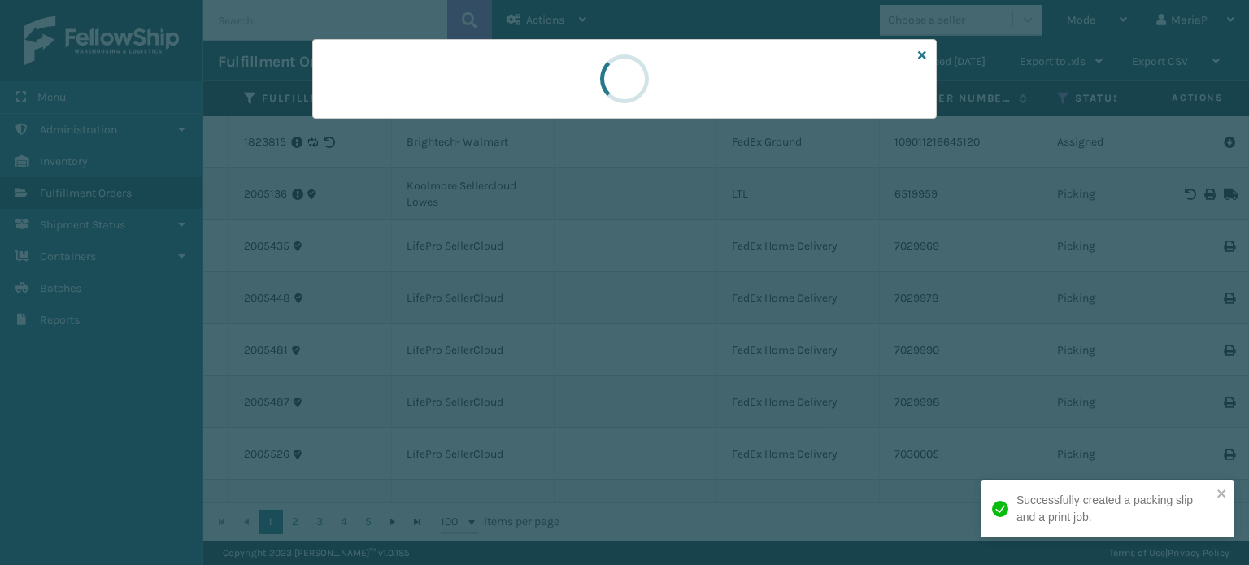
click at [524, 316] on div at bounding box center [624, 282] width 1249 height 565
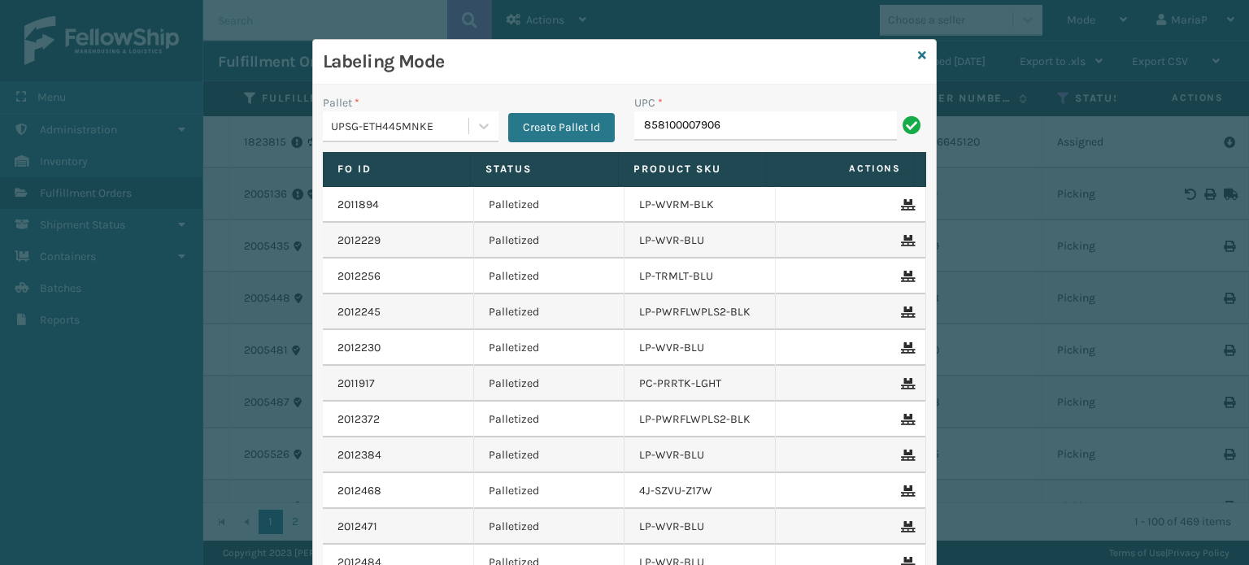
type input "858100007906"
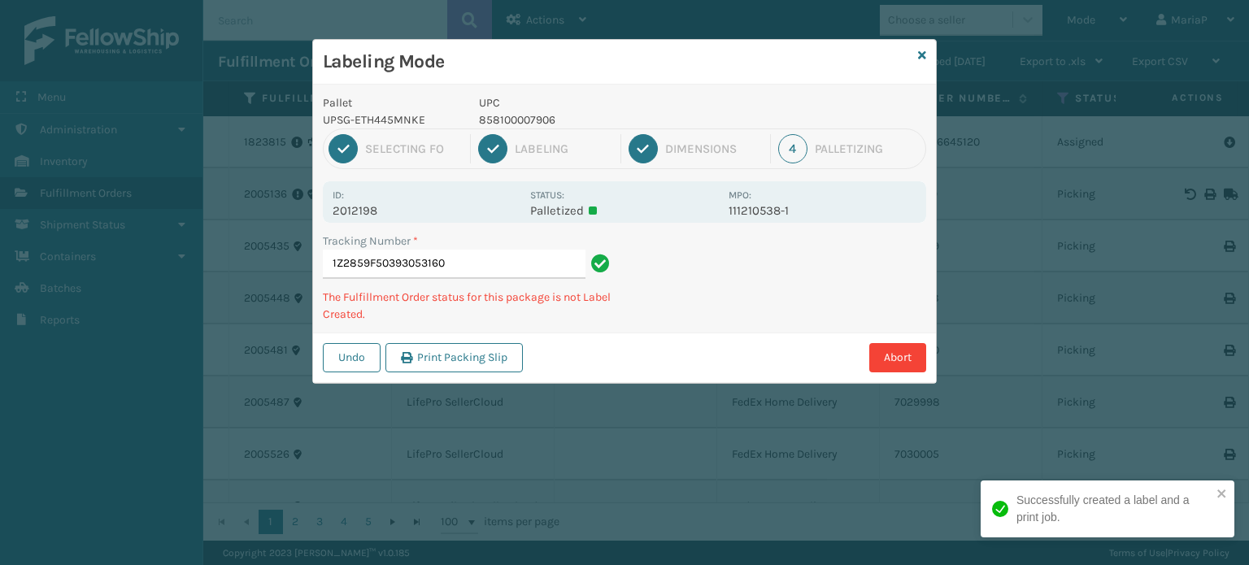
click at [518, 115] on p "858100007906" at bounding box center [599, 119] width 240 height 17
copy p "858100007906"
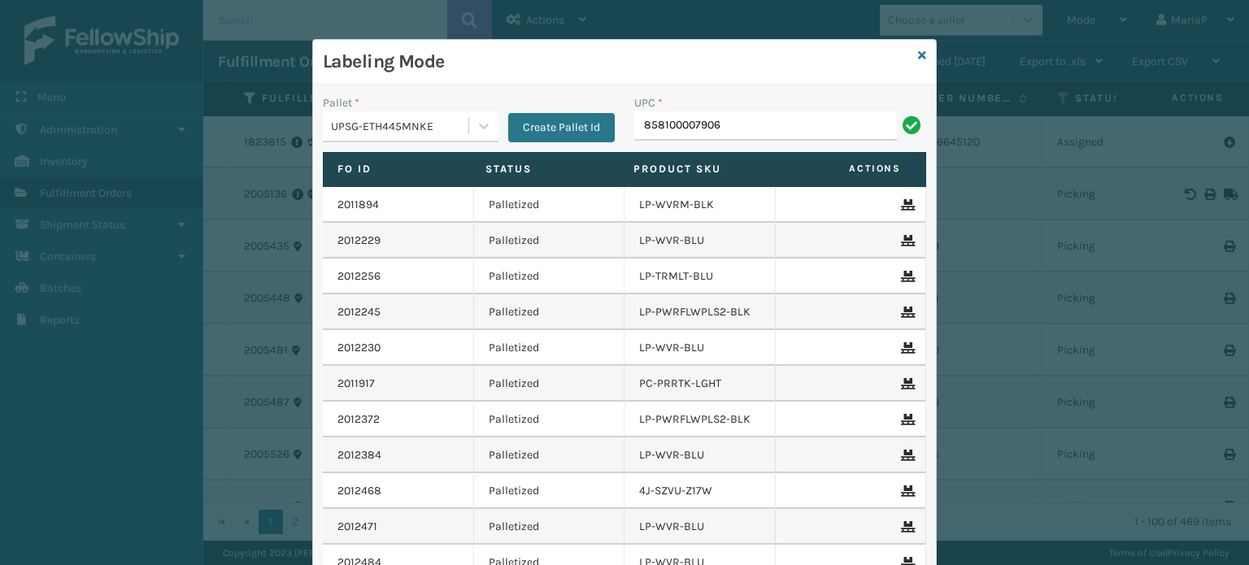
type input "858100007906"
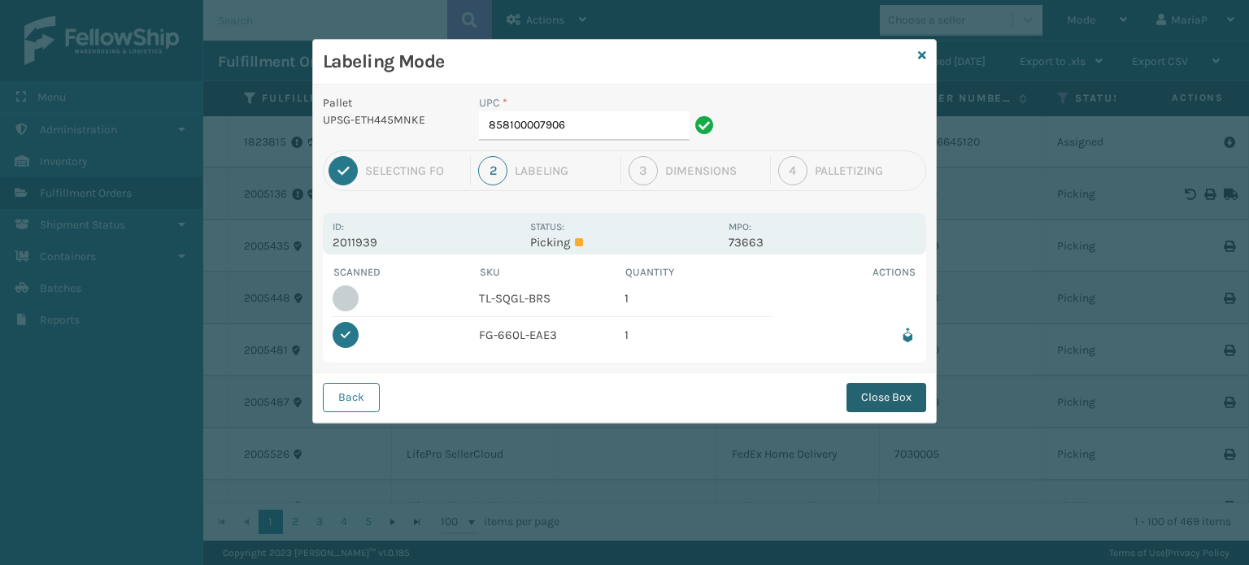
click at [890, 384] on button "Close Box" at bounding box center [887, 397] width 80 height 29
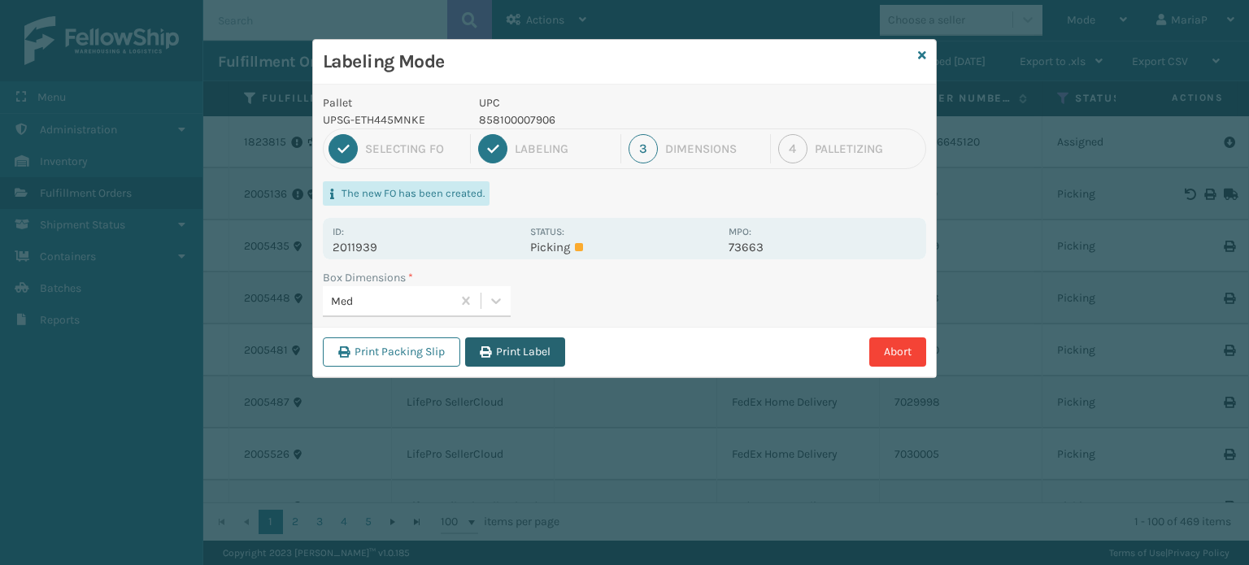
click at [525, 340] on button "Print Label" at bounding box center [515, 351] width 100 height 29
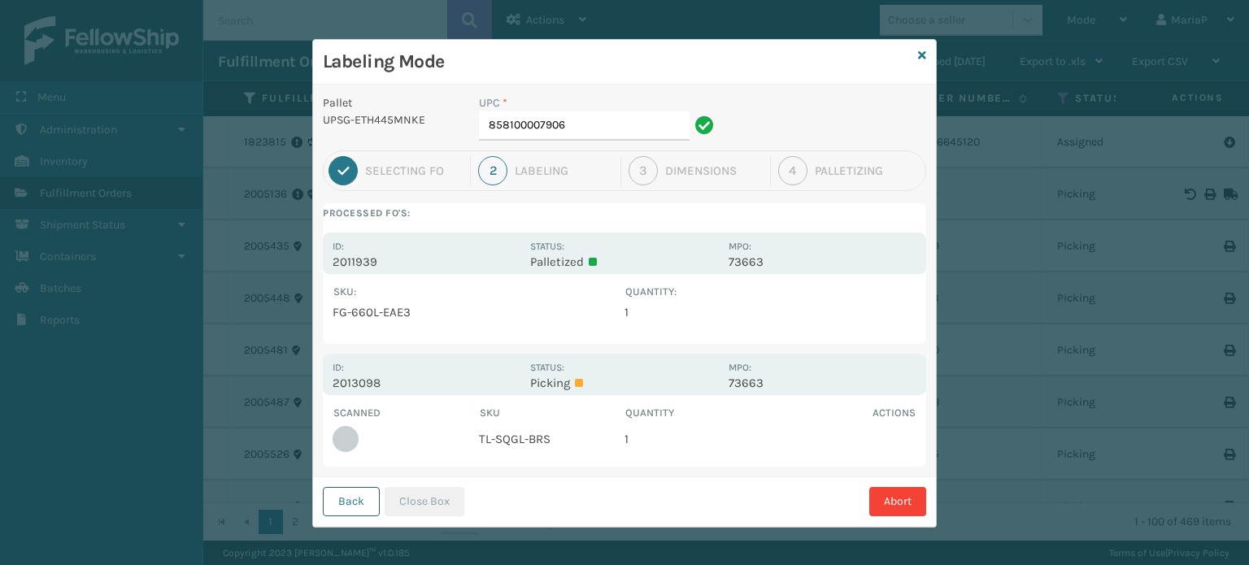
click at [352, 501] on button "Back" at bounding box center [351, 501] width 57 height 29
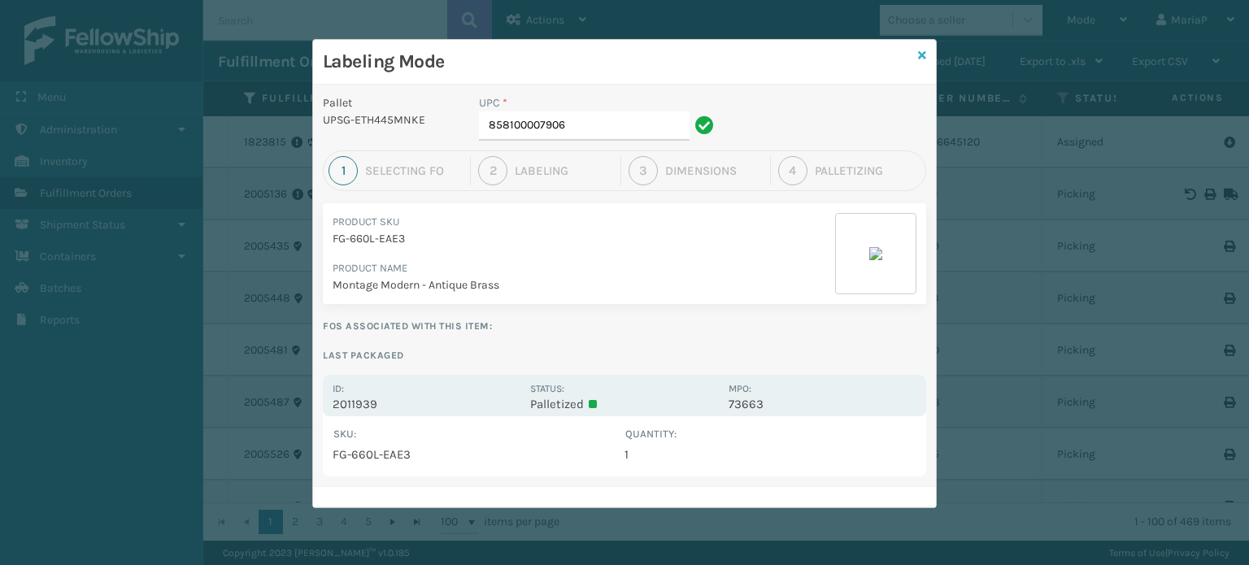
click at [924, 56] on icon at bounding box center [922, 55] width 8 height 11
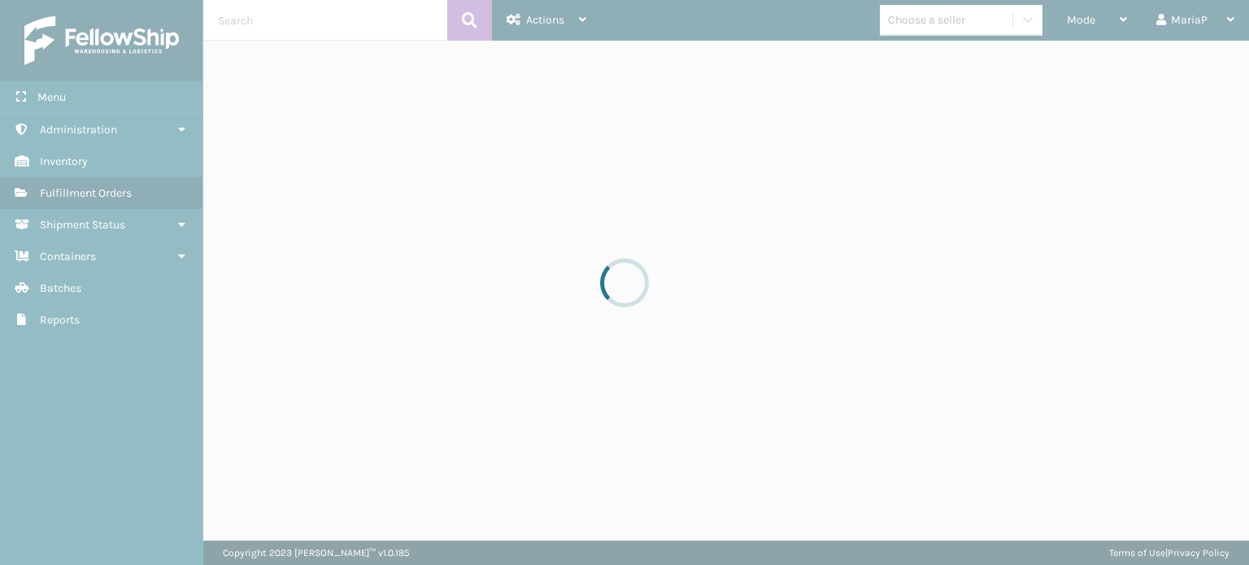
click at [1078, 13] on div at bounding box center [624, 282] width 1249 height 565
click at [1080, 19] on span "Mode" at bounding box center [1081, 20] width 28 height 14
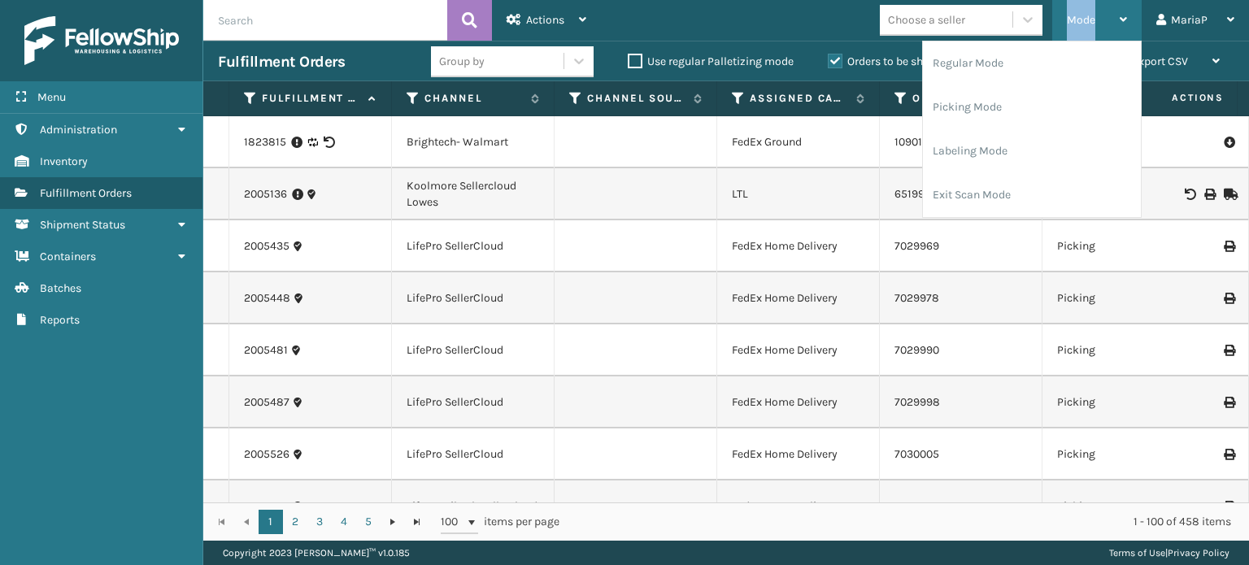
click at [1081, 20] on span "Mode" at bounding box center [1081, 20] width 28 height 14
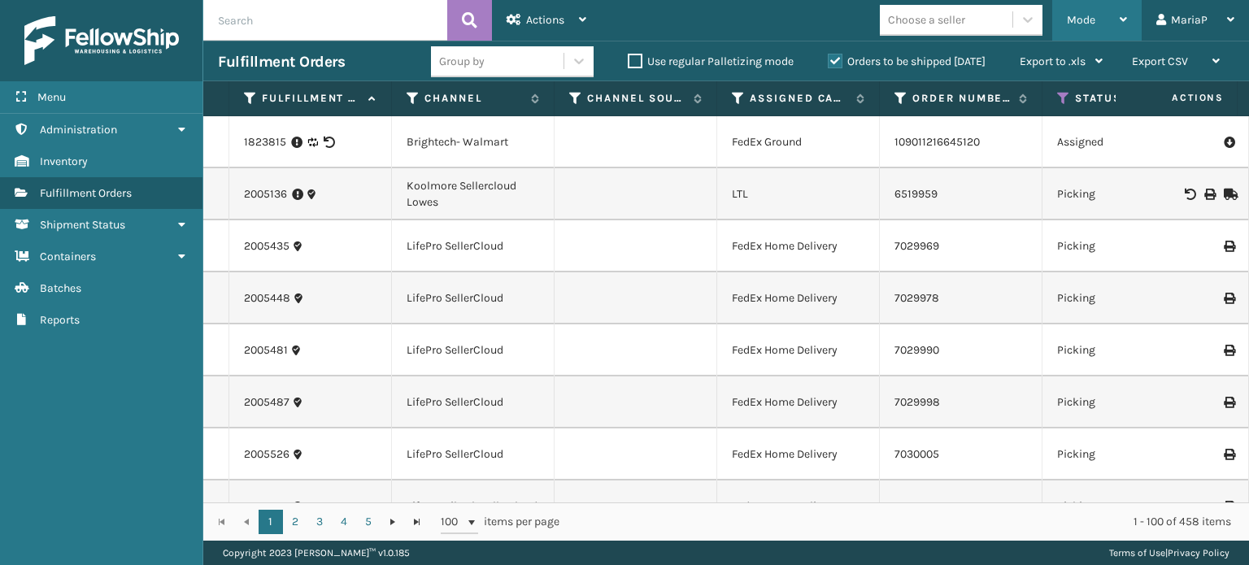
click at [1112, 22] on div "Mode" at bounding box center [1097, 20] width 60 height 41
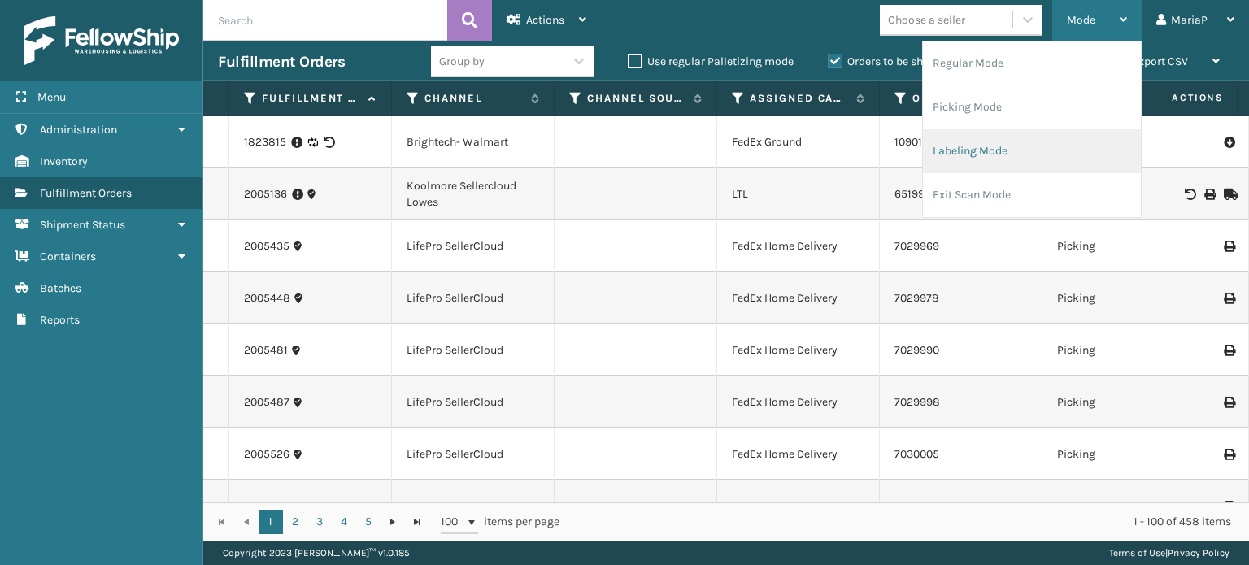
click at [1009, 158] on li "Labeling Mode" at bounding box center [1032, 151] width 218 height 44
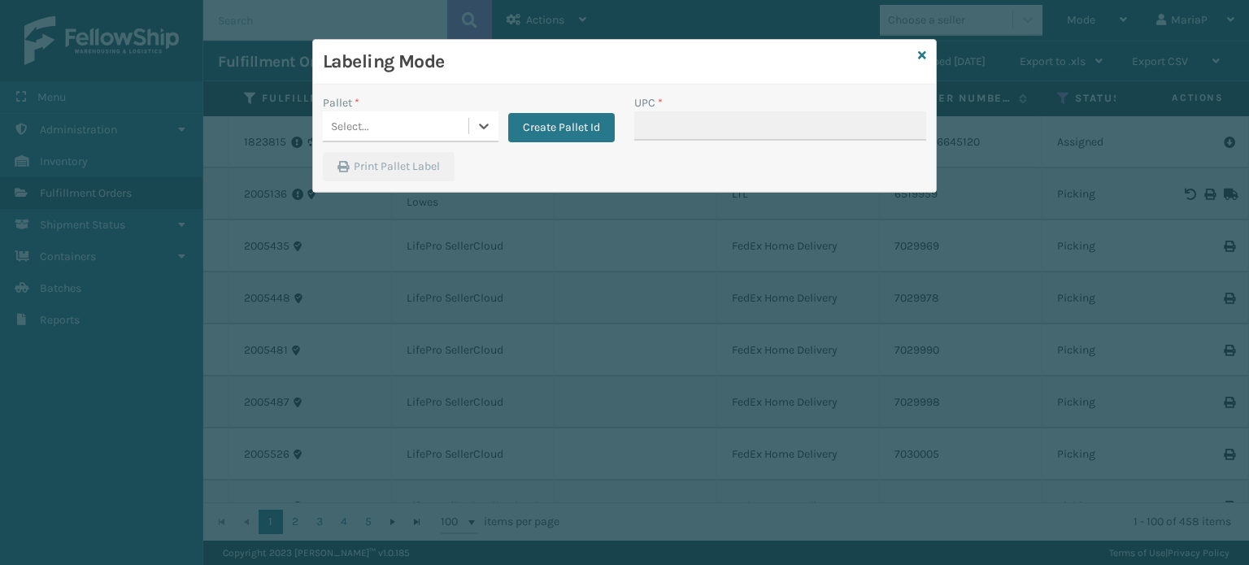
click at [394, 135] on div "Select..." at bounding box center [396, 126] width 146 height 27
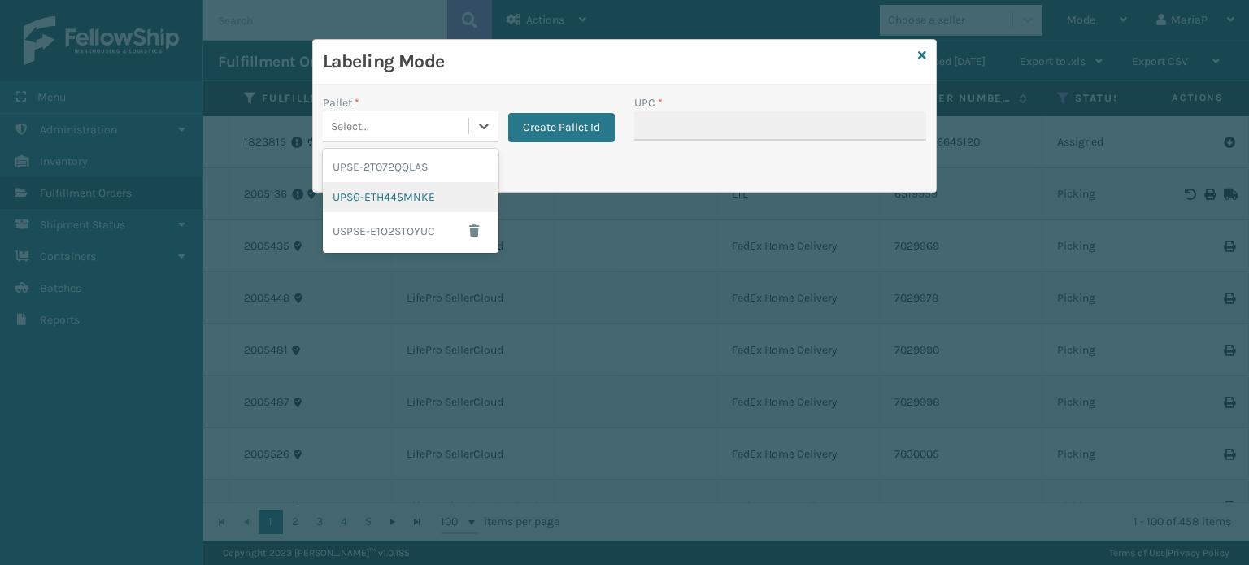
click at [384, 198] on div "UPSG-ETH445MNKE" at bounding box center [411, 197] width 176 height 30
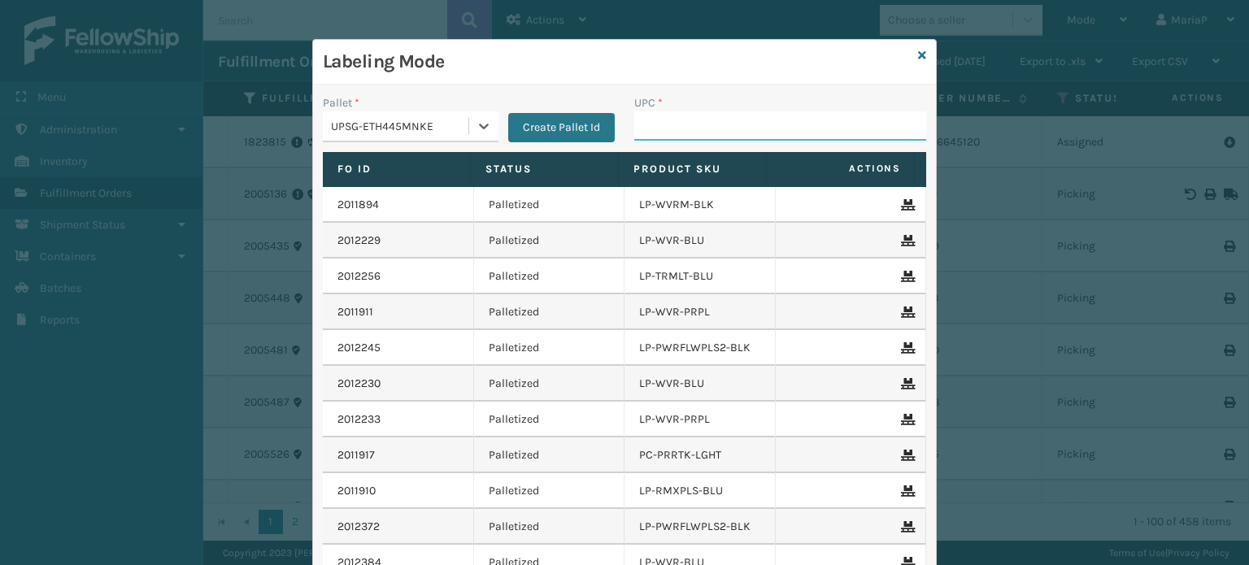
click at [736, 124] on input "UPC *" at bounding box center [780, 125] width 292 height 29
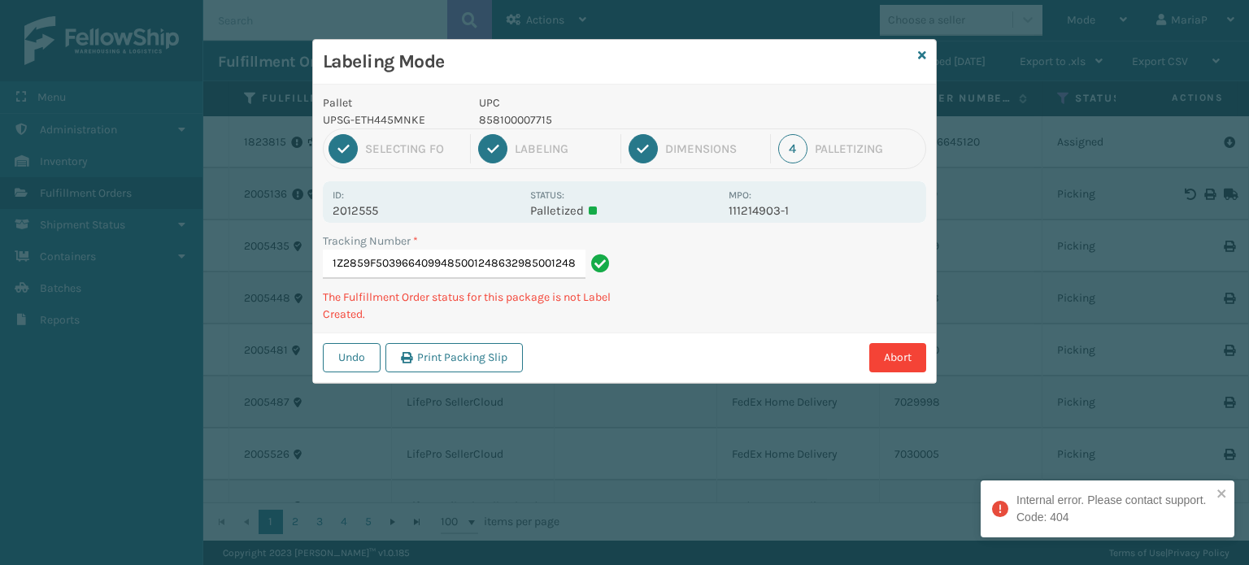
type input "1Z2859F50396640994850012486329850012486329"
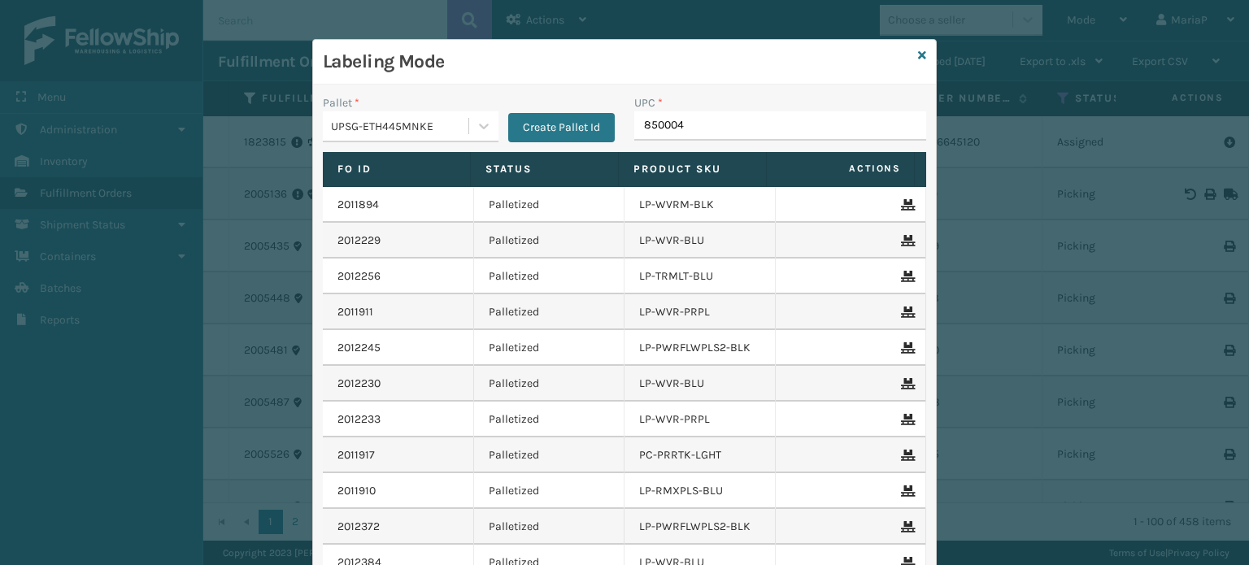
type input "8500044"
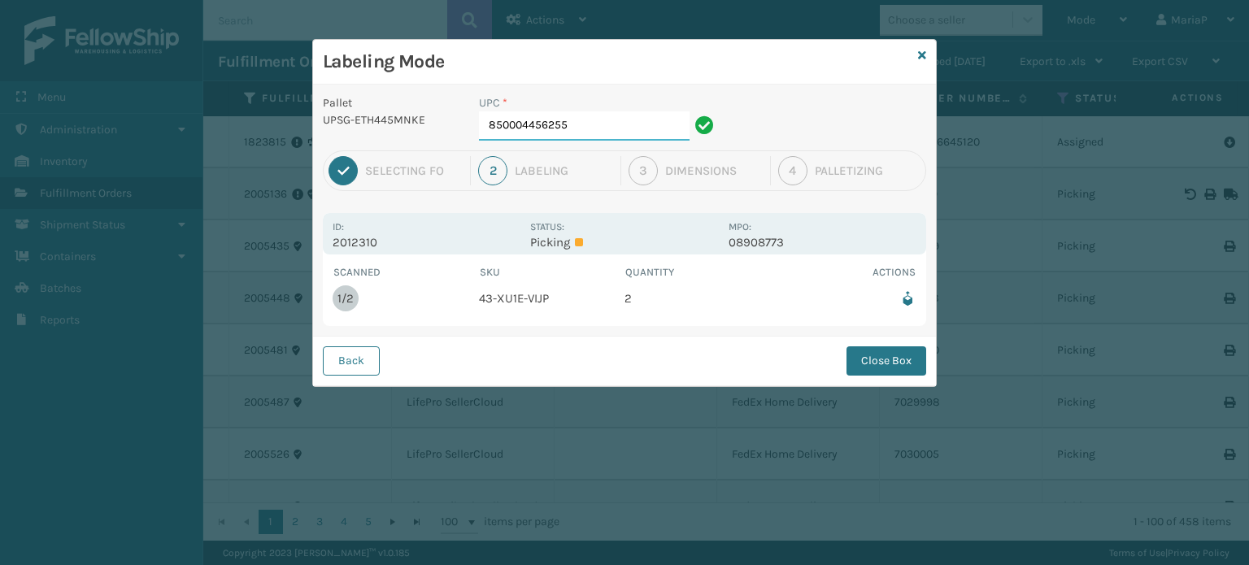
click at [589, 123] on input "850004456255" at bounding box center [584, 125] width 211 height 29
click at [895, 356] on button "Close Box" at bounding box center [887, 360] width 80 height 29
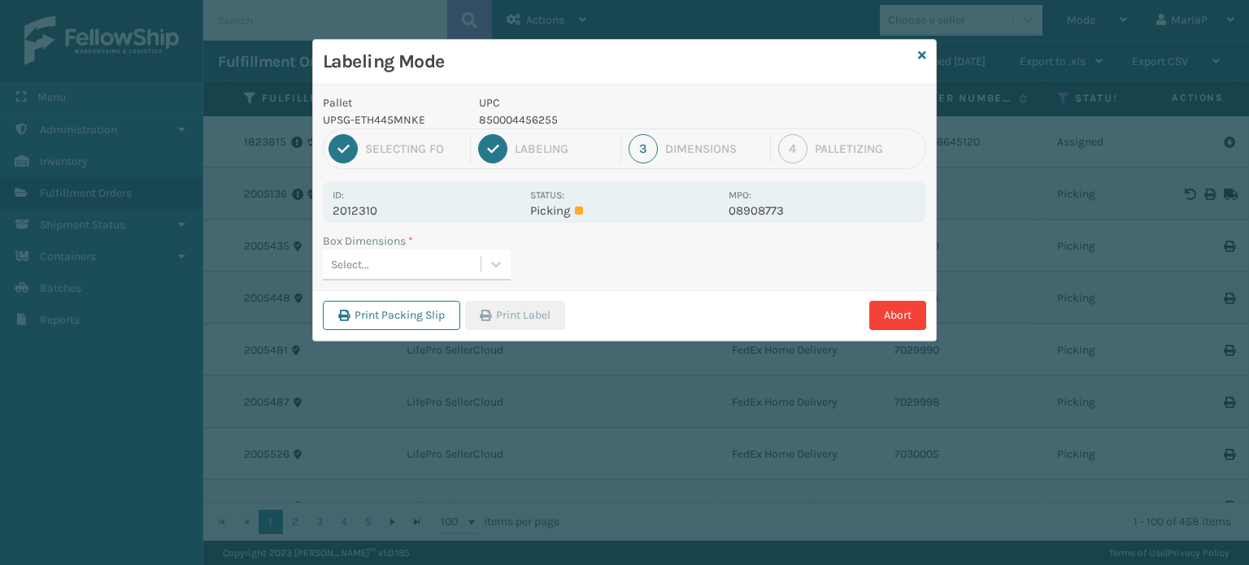
click at [434, 263] on div "Select..." at bounding box center [402, 264] width 158 height 27
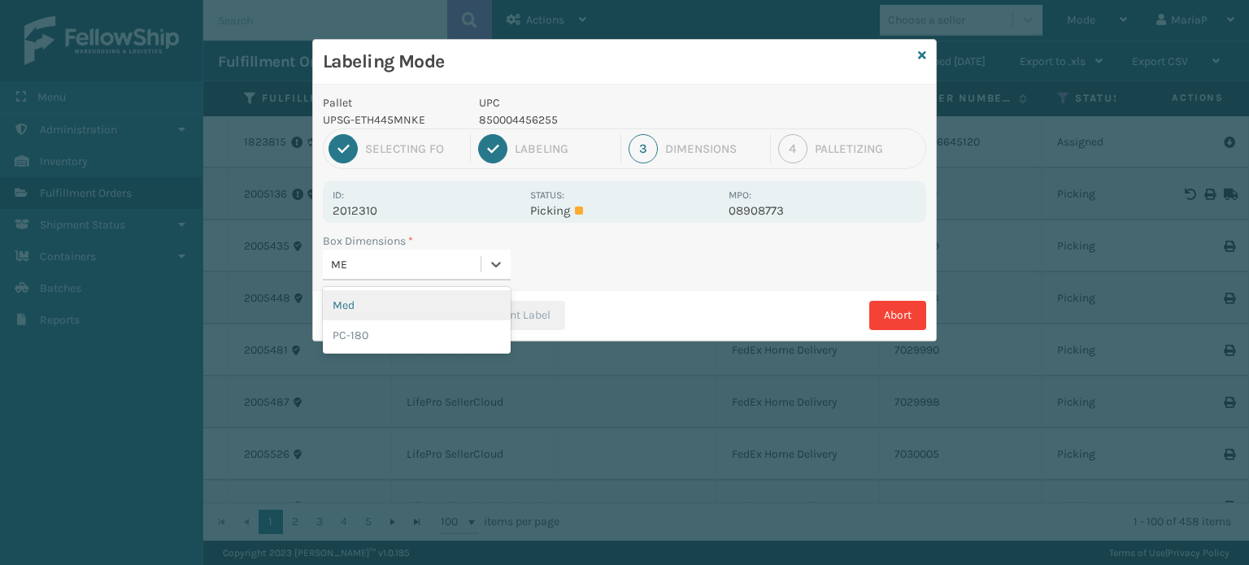
type input "MED"
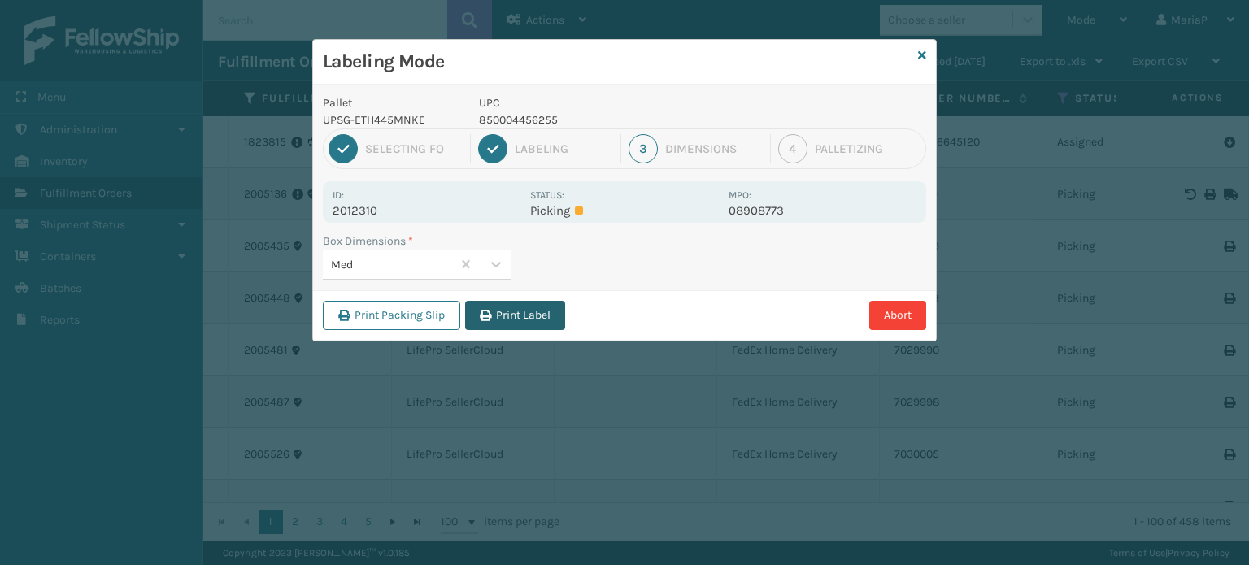
click at [533, 312] on button "Print Label" at bounding box center [515, 315] width 100 height 29
click at [538, 310] on div "Labeling Mode Pallet UPSG-ETH445MNKE UPC 850004456255 1 Selecting FO 2 Labeling…" at bounding box center [624, 282] width 1249 height 565
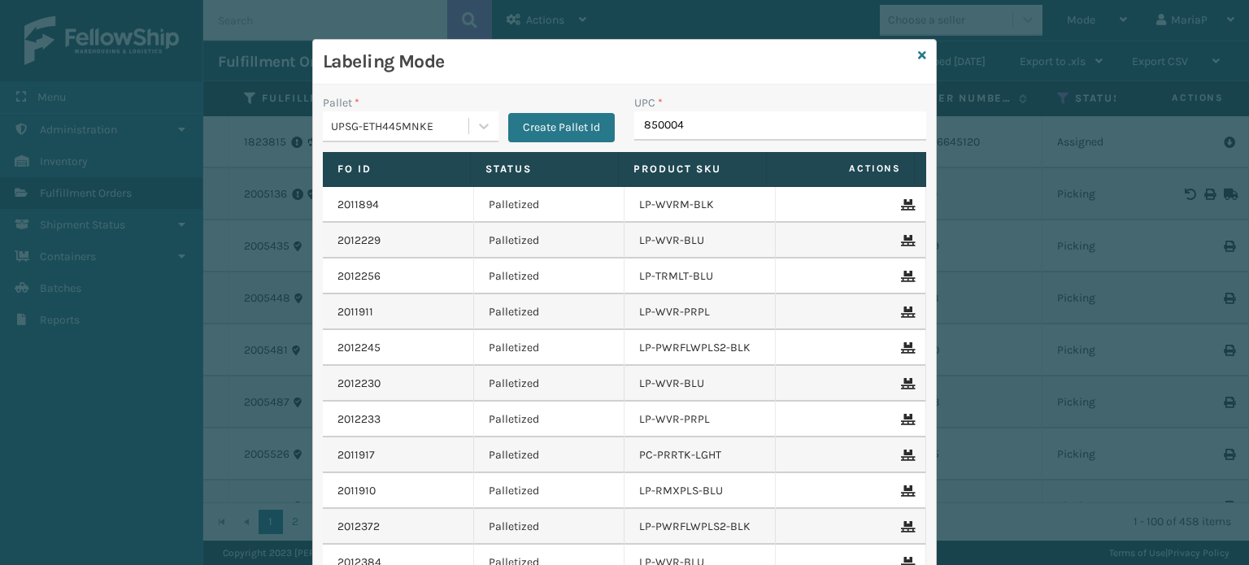
type input "8500044"
type input "FL-OLVA-CRM"
click at [673, 118] on input "FL-OLVA-CRM" at bounding box center [765, 125] width 263 height 29
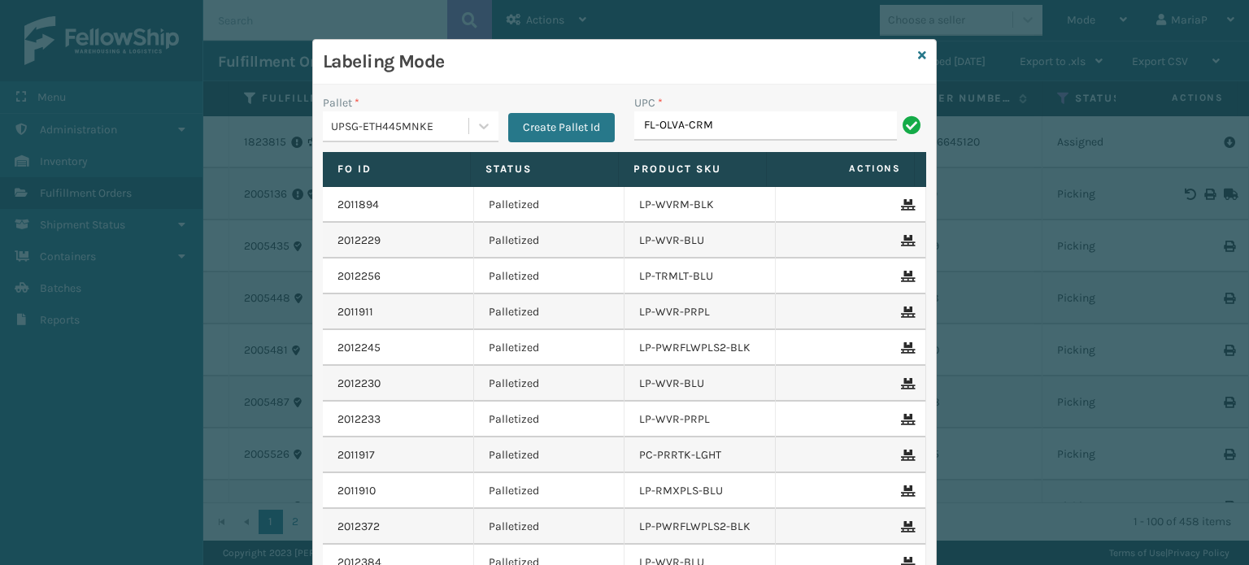
type input "FL-OLVA-CRM"
type input "858100007616"
type input "850040667608"
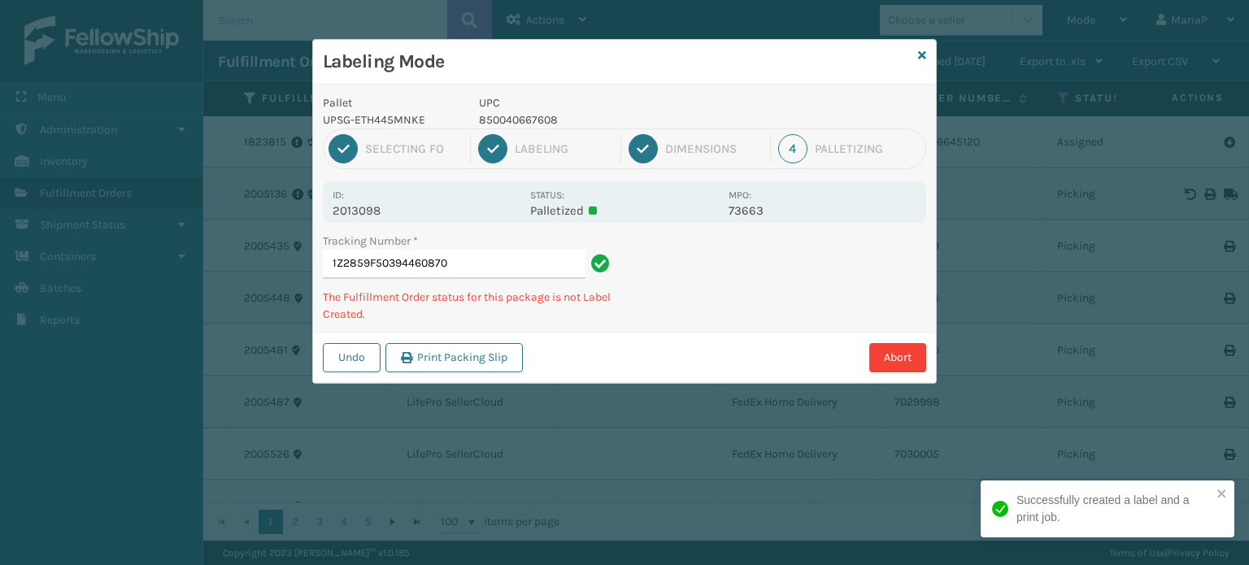
click at [508, 120] on p "850040667608" at bounding box center [599, 119] width 240 height 17
copy p "850040667608"
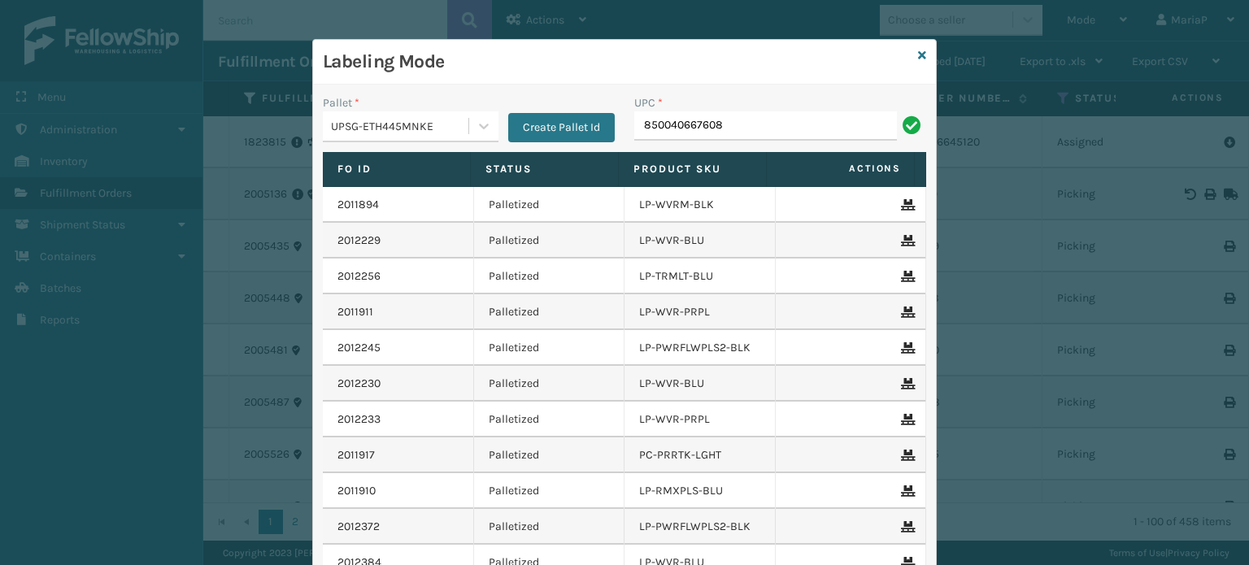
type input "850040667608"
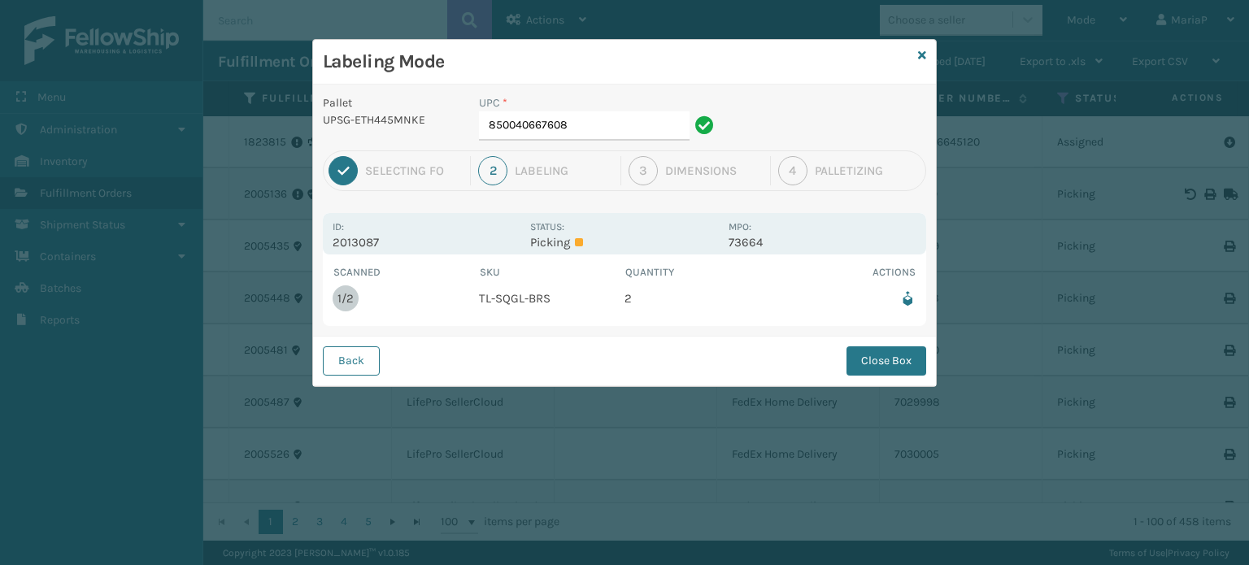
drag, startPoint x: 501, startPoint y: 120, endPoint x: 696, endPoint y: 107, distance: 195.6
click at [696, 107] on div "UPC *" at bounding box center [599, 102] width 240 height 17
click at [629, 114] on input "850040667608" at bounding box center [584, 125] width 211 height 29
click at [889, 348] on button "Close Box" at bounding box center [887, 360] width 80 height 29
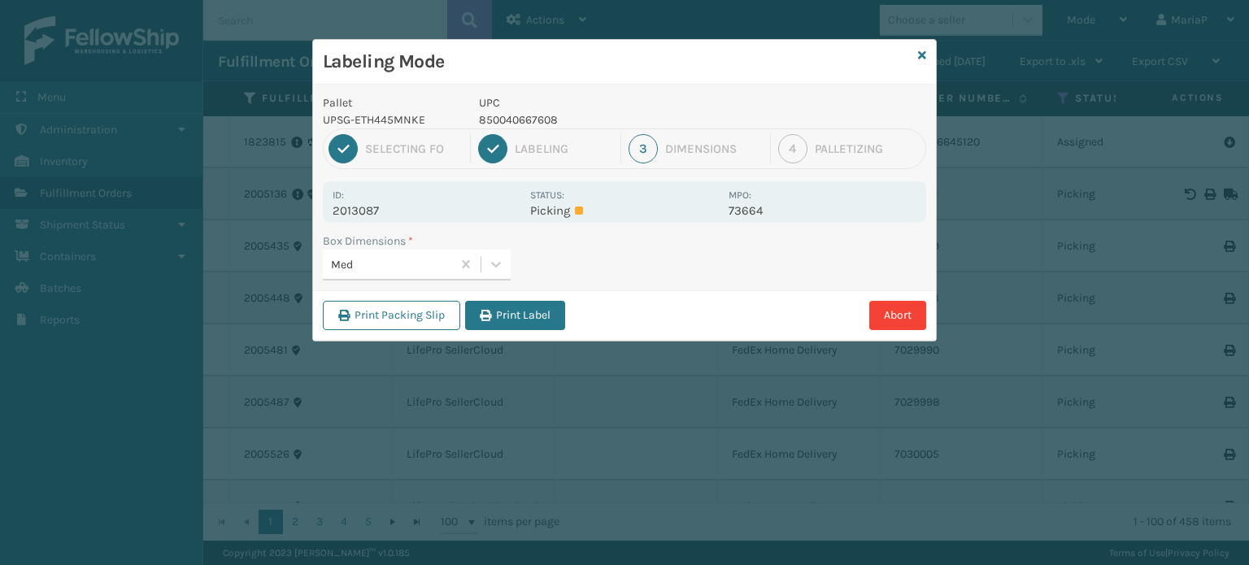
click at [503, 320] on button "Print Label" at bounding box center [515, 315] width 100 height 29
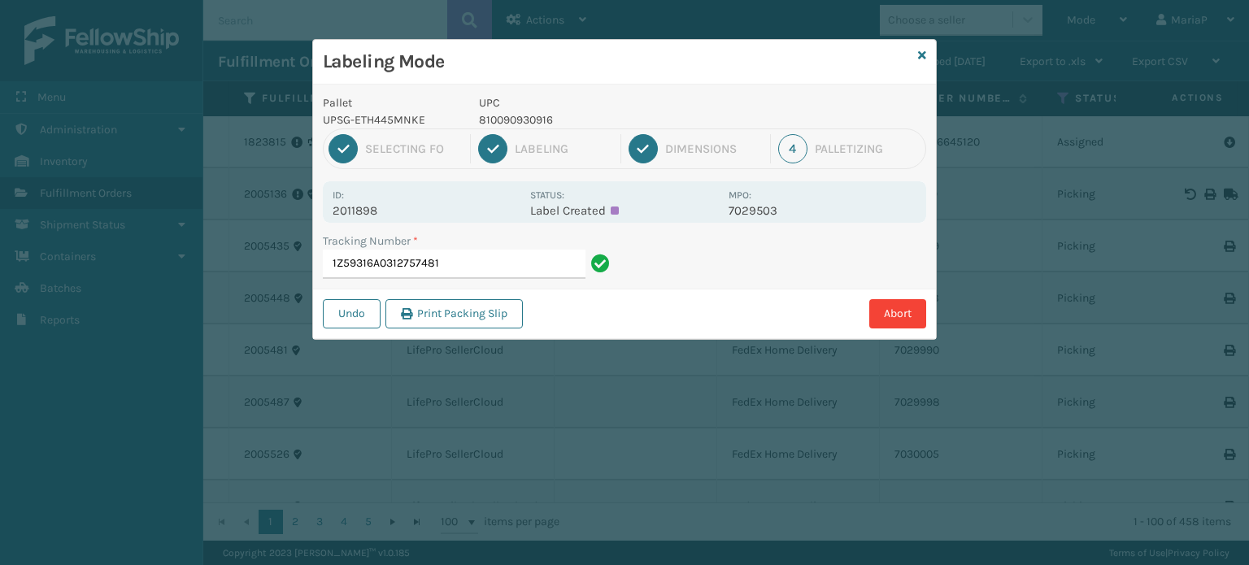
click at [492, 116] on p "810090930916" at bounding box center [599, 119] width 240 height 17
copy p "810090930916"
click at [462, 280] on div "Tracking Number * 1Z59316A0312757481" at bounding box center [468, 261] width 311 height 56
click at [479, 272] on input "1Z59316A0312757481" at bounding box center [454, 264] width 263 height 29
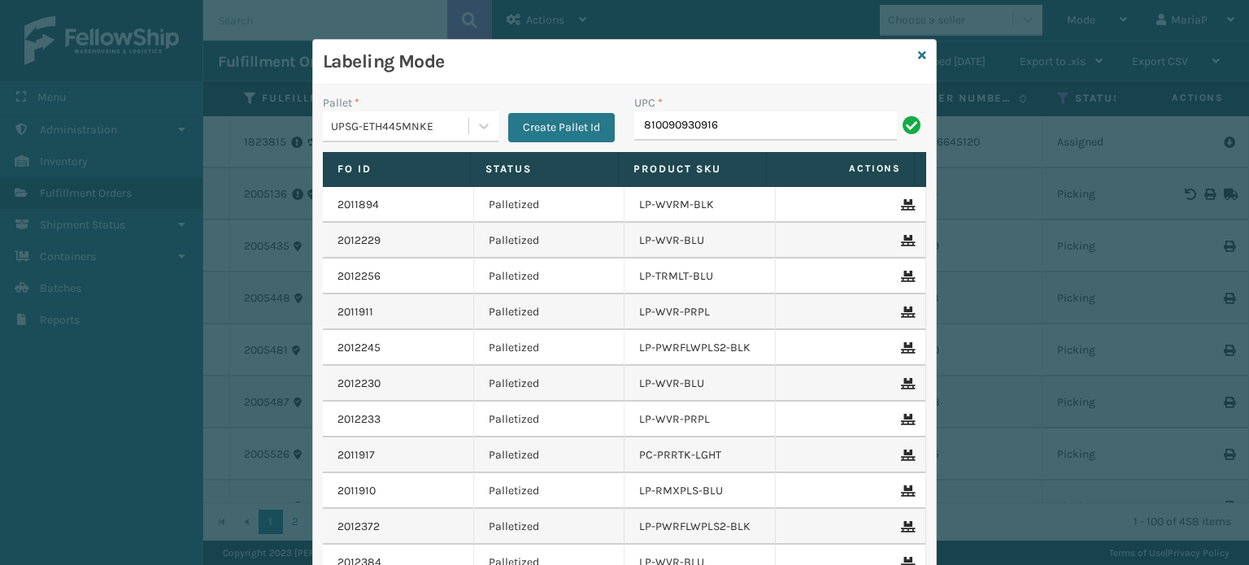
type input "810090930916"
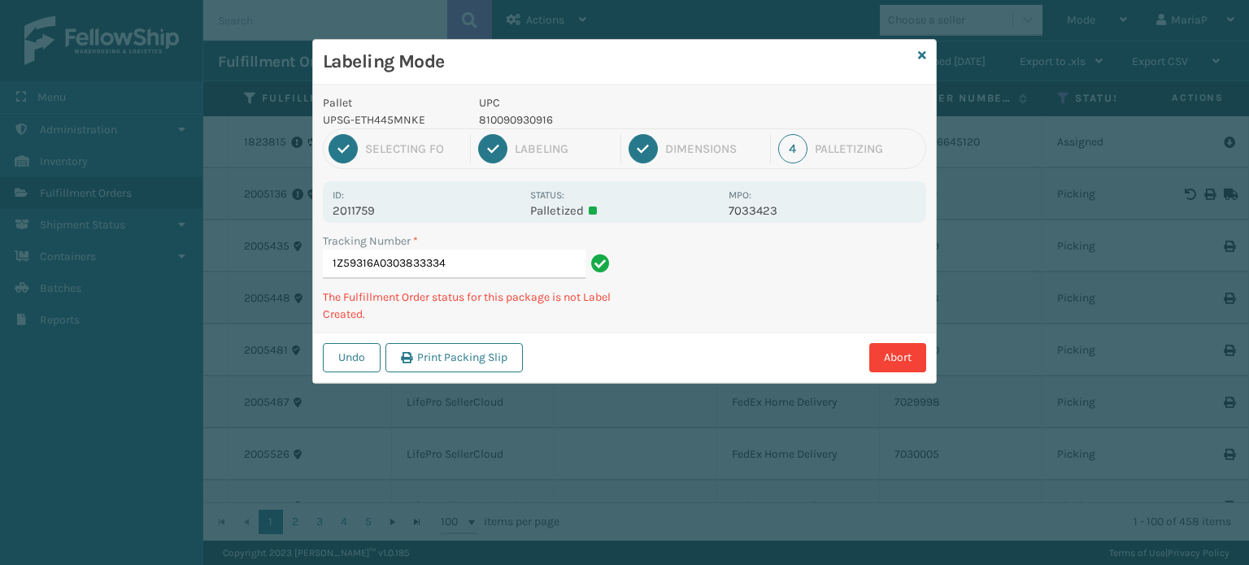
type input "1Z59316A0303833334810090930916"
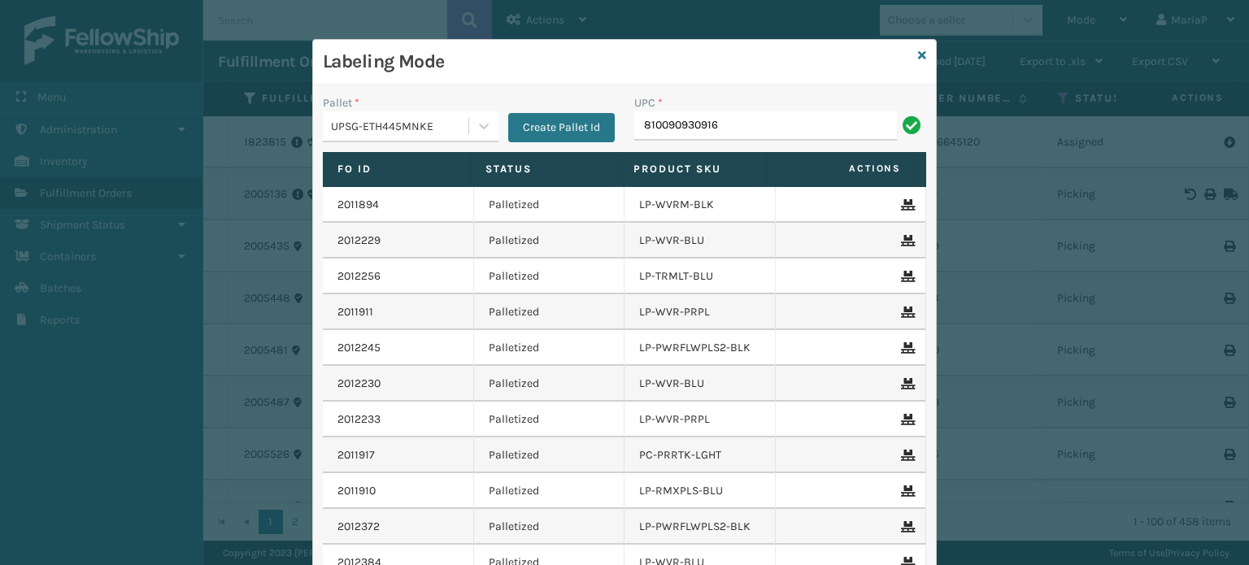
type input "810090930916"
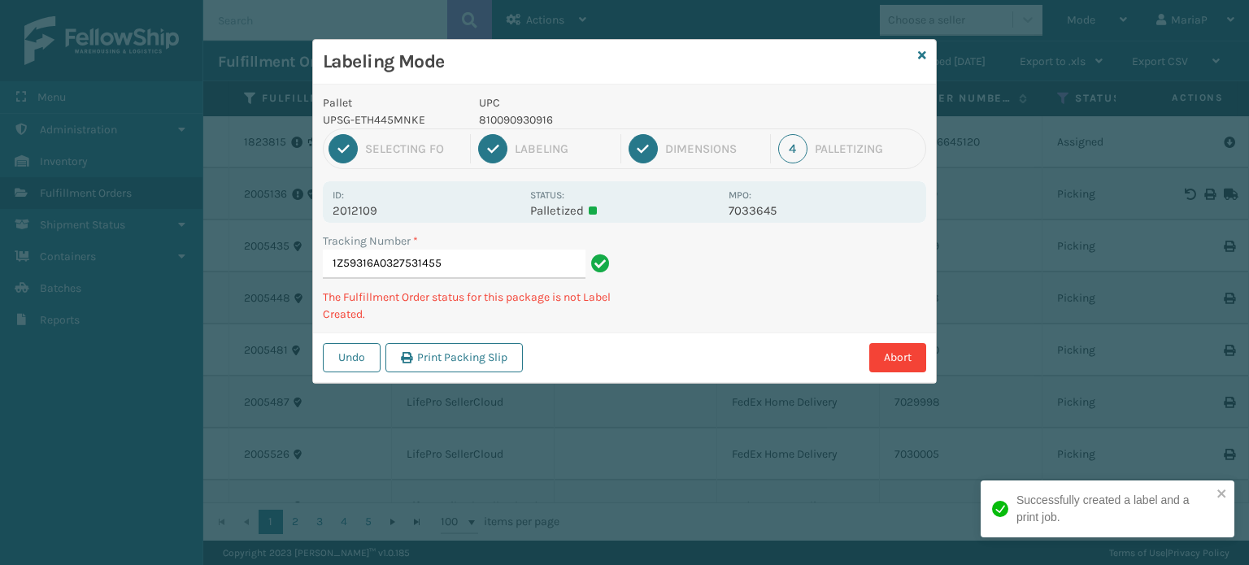
type input "1Z59316A0327531455810090930916"
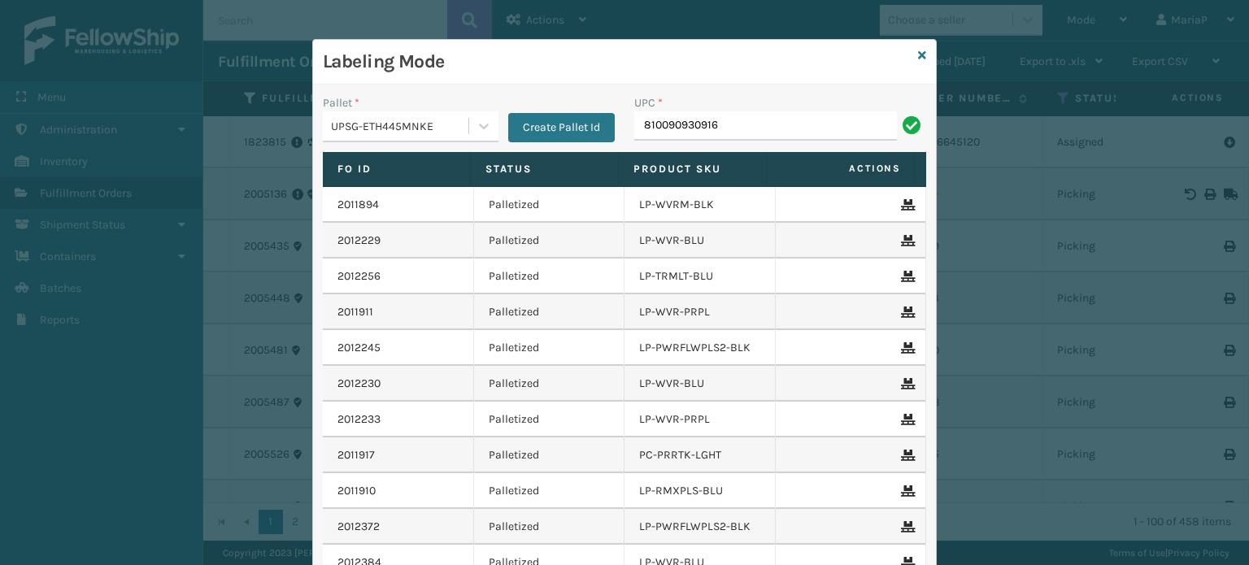
type input "810090930916"
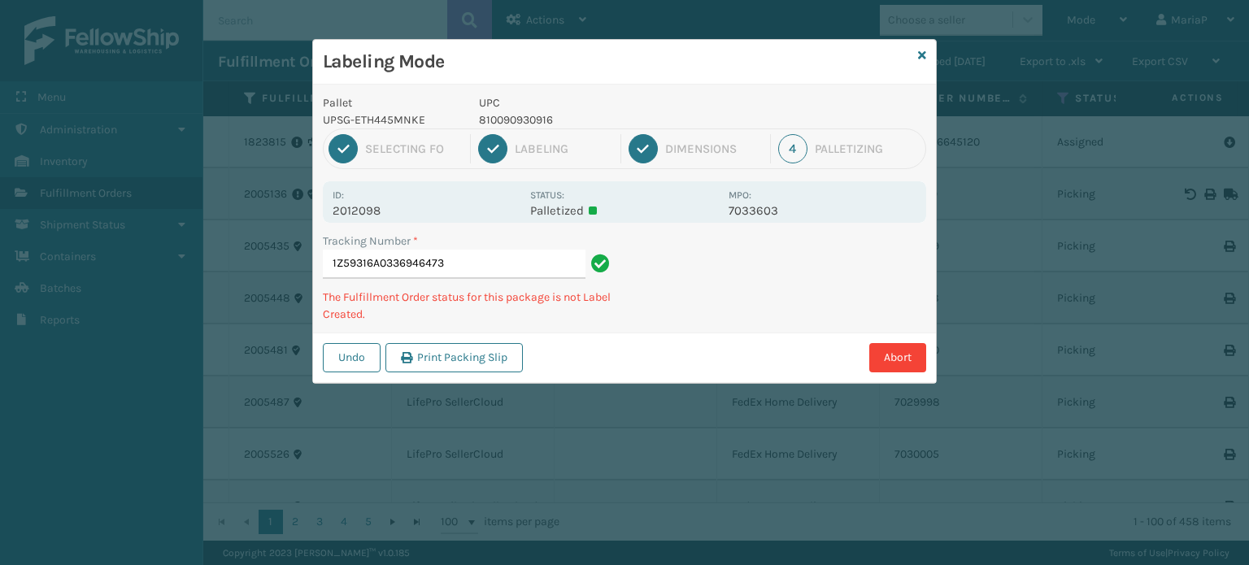
type input "1Z59316A0336946473810090930916"
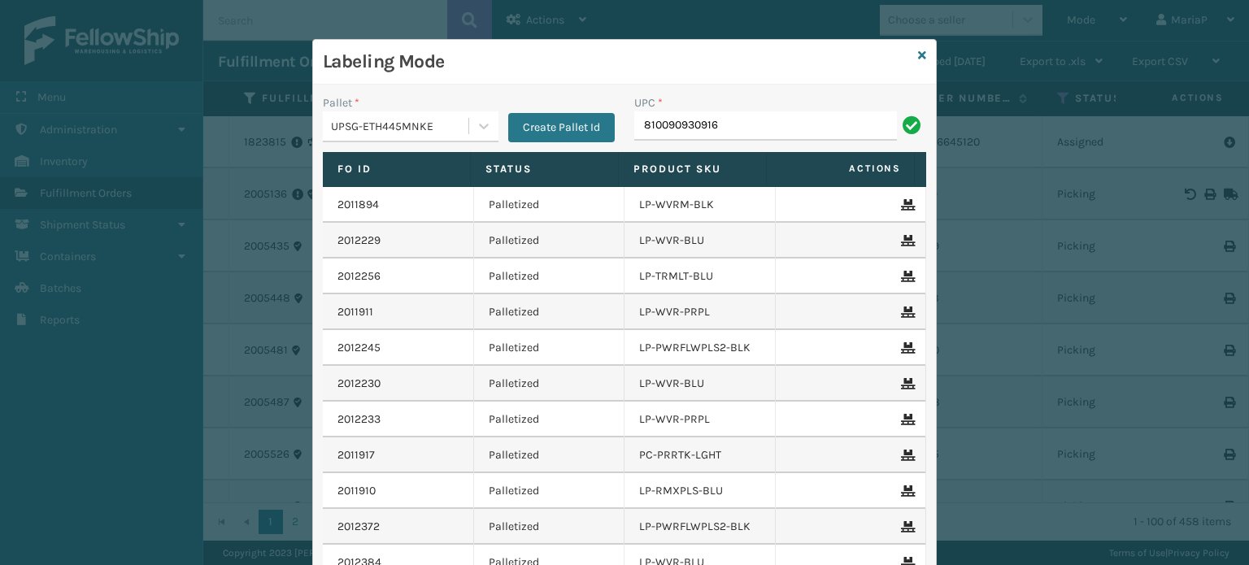
type input "810090930916"
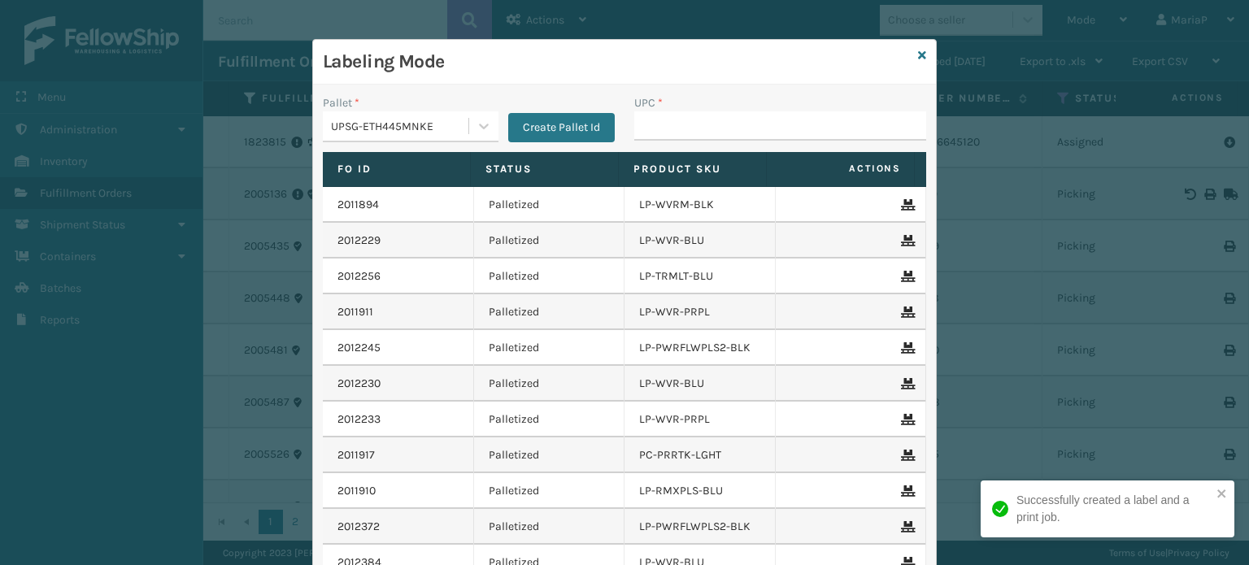
type input "810090930916"
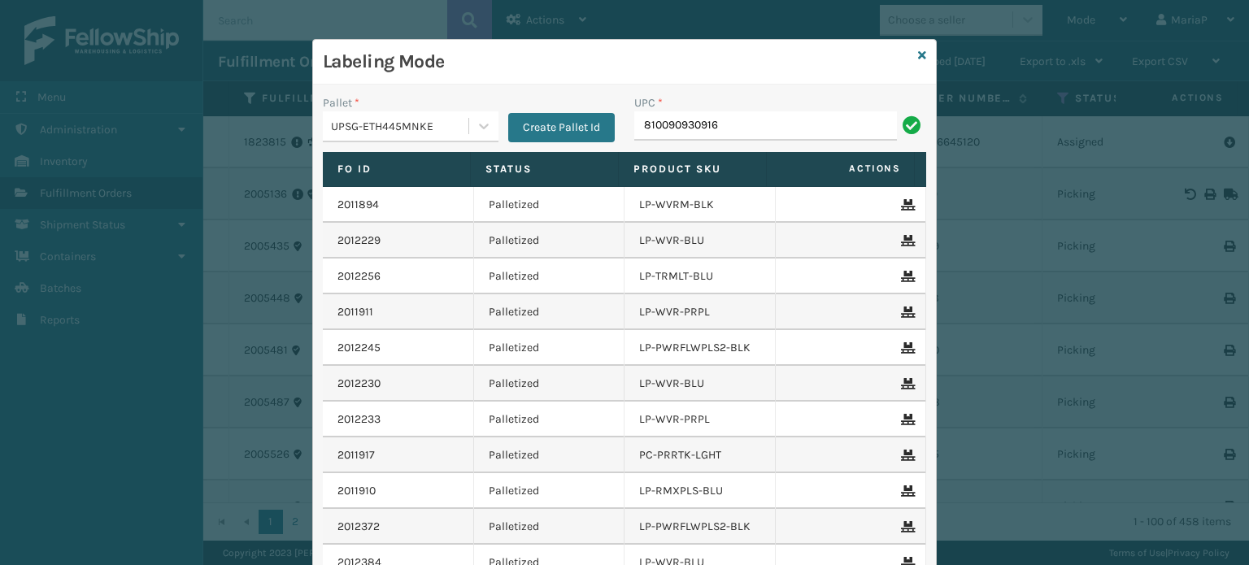
type input "810090930916"
type input "JB-PZLSTN"
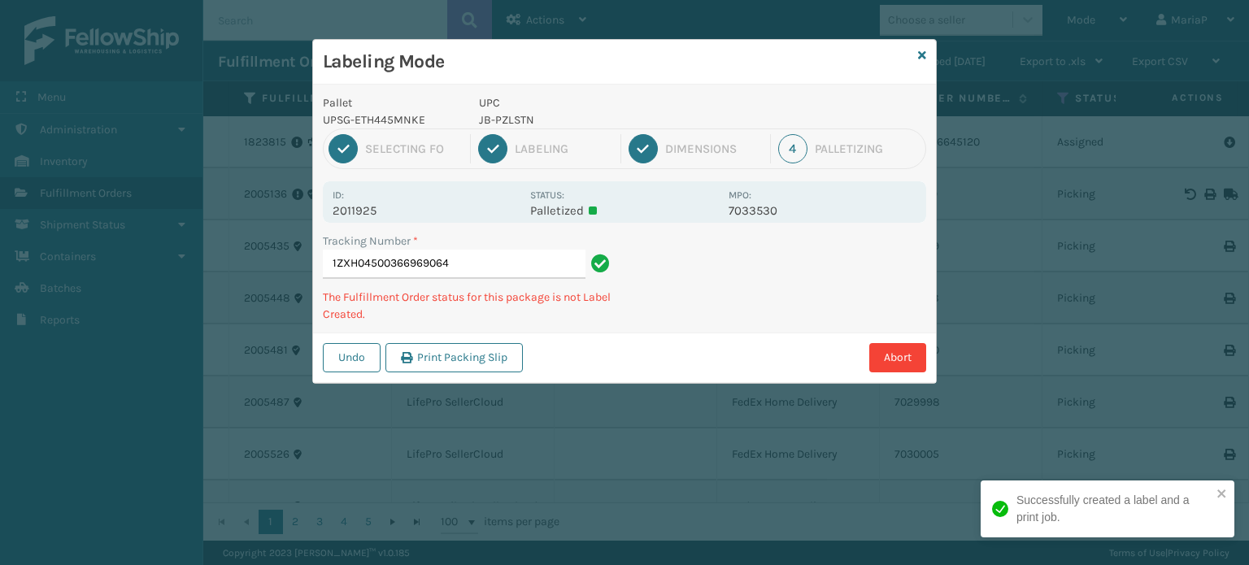
click at [501, 122] on p "JB-PZLSTN" at bounding box center [599, 119] width 240 height 17
click at [502, 122] on p "JB-PZLSTN" at bounding box center [599, 119] width 240 height 17
copy p "JB-PZLSTN"
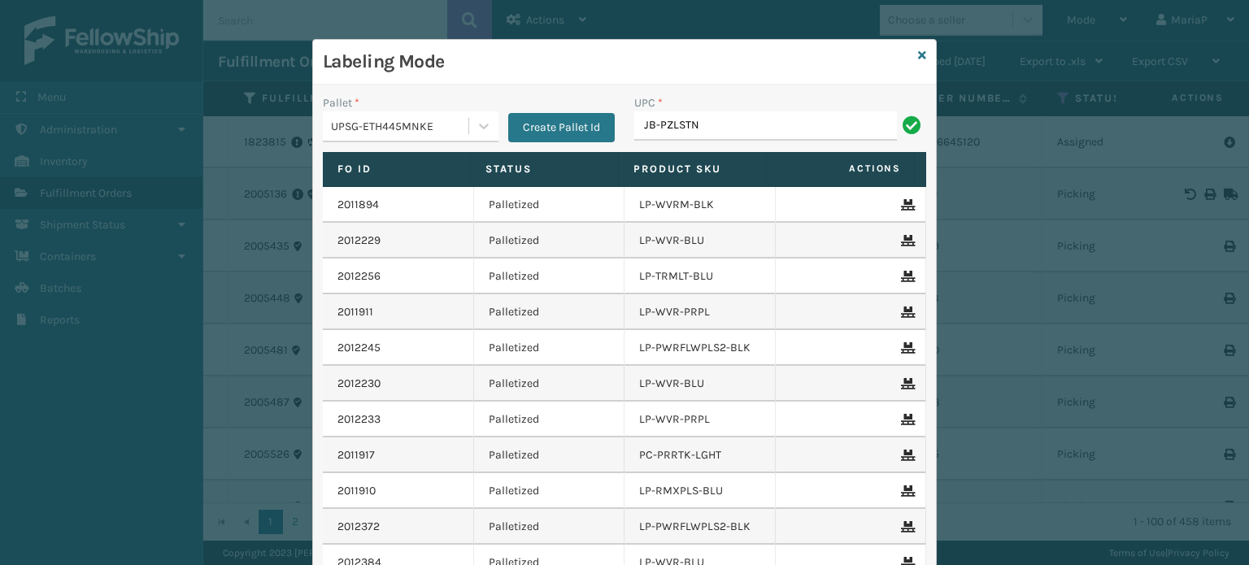
type input "JB-PZLSTN"
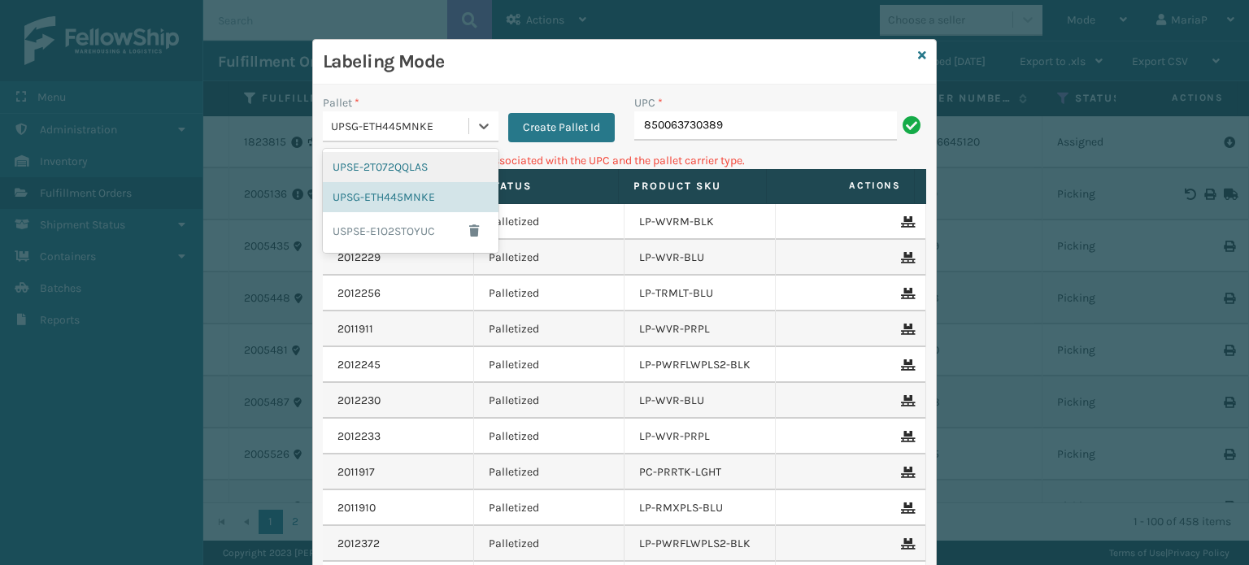
click at [412, 127] on div "UPSG-ETH445MNKE" at bounding box center [400, 126] width 139 height 17
click at [407, 170] on div "UPSE-2T072QQLAS" at bounding box center [411, 167] width 176 height 30
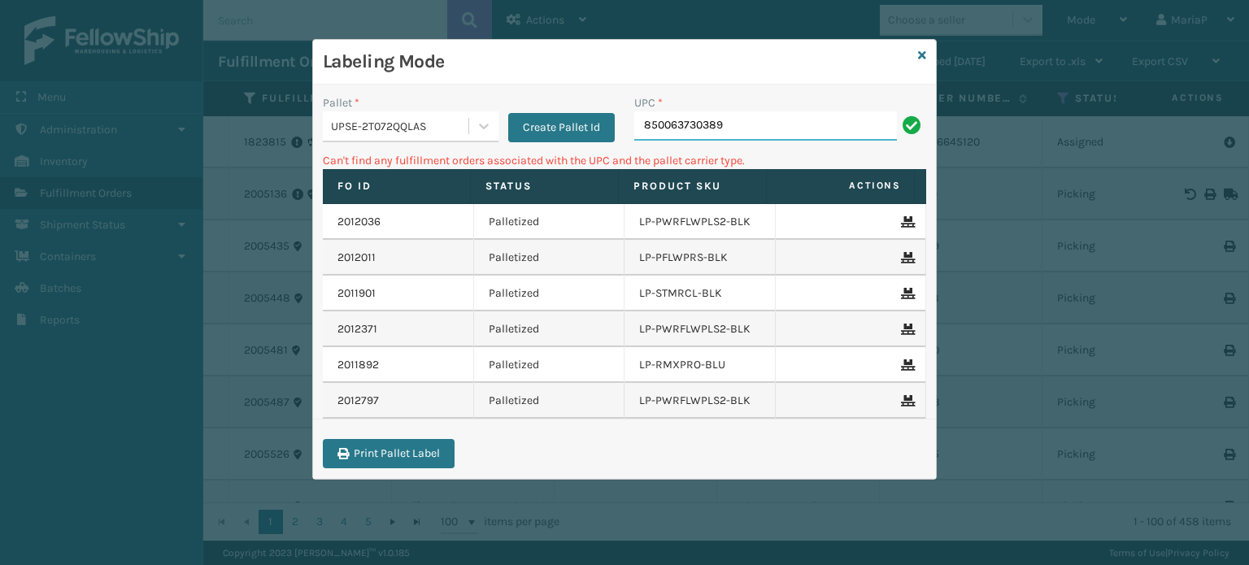
click at [736, 116] on input "850063730389" at bounding box center [765, 125] width 263 height 29
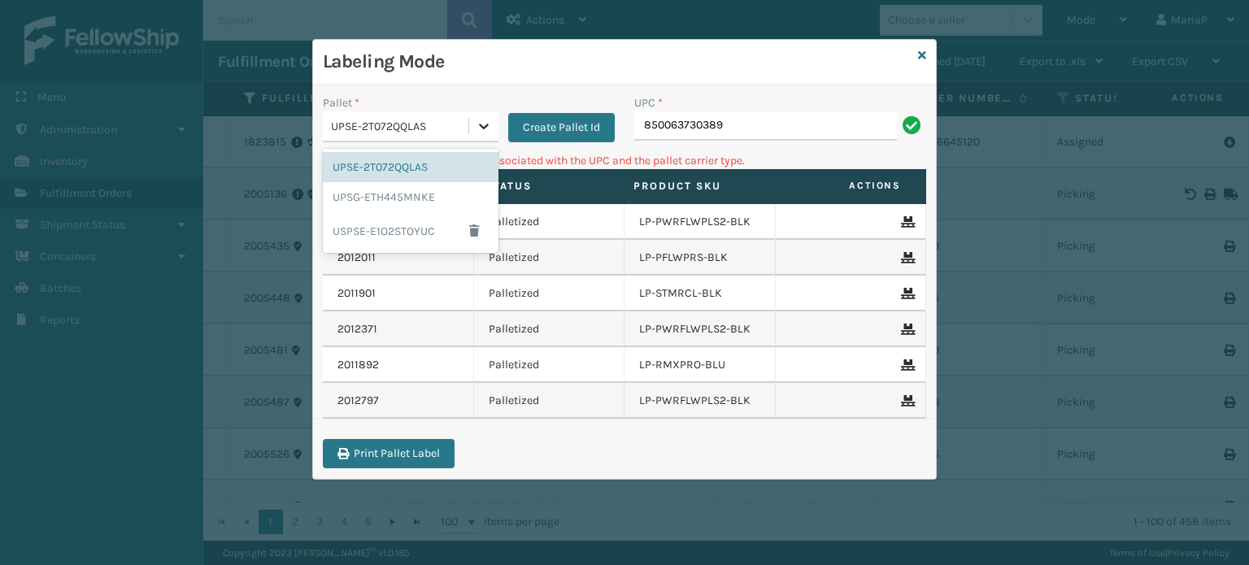
click at [476, 126] on icon at bounding box center [484, 126] width 16 height 16
click at [431, 185] on div "UPSG-ETH445MNKE" at bounding box center [411, 197] width 176 height 30
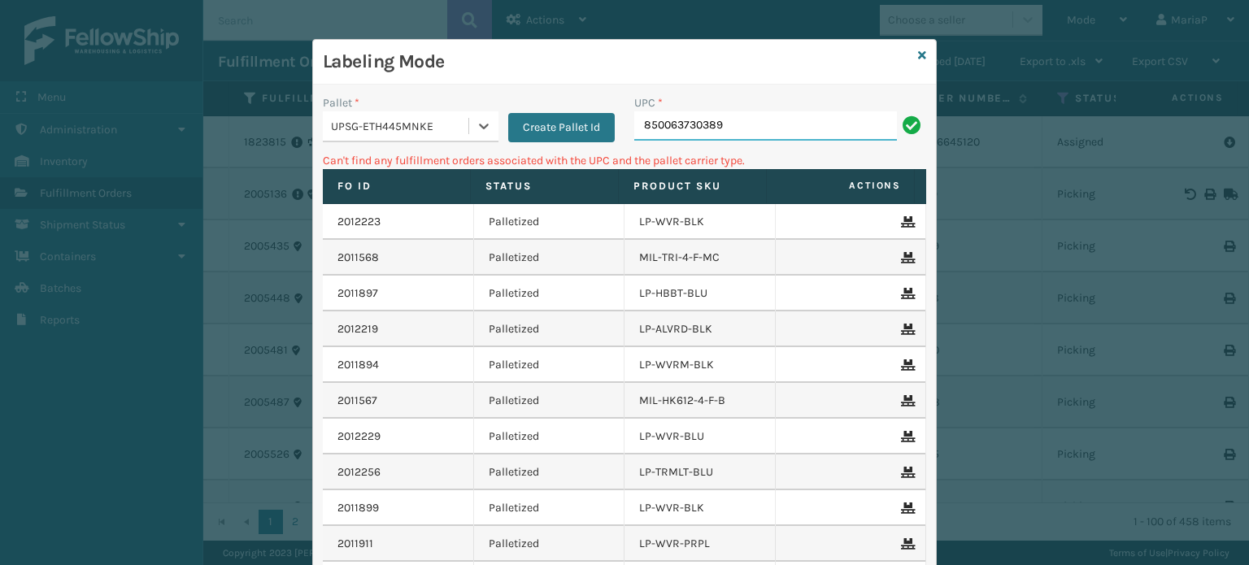
click at [750, 133] on input "850063730389" at bounding box center [765, 125] width 263 height 29
click at [911, 54] on div "Labeling Mode" at bounding box center [624, 62] width 623 height 45
click at [918, 52] on link at bounding box center [922, 55] width 8 height 17
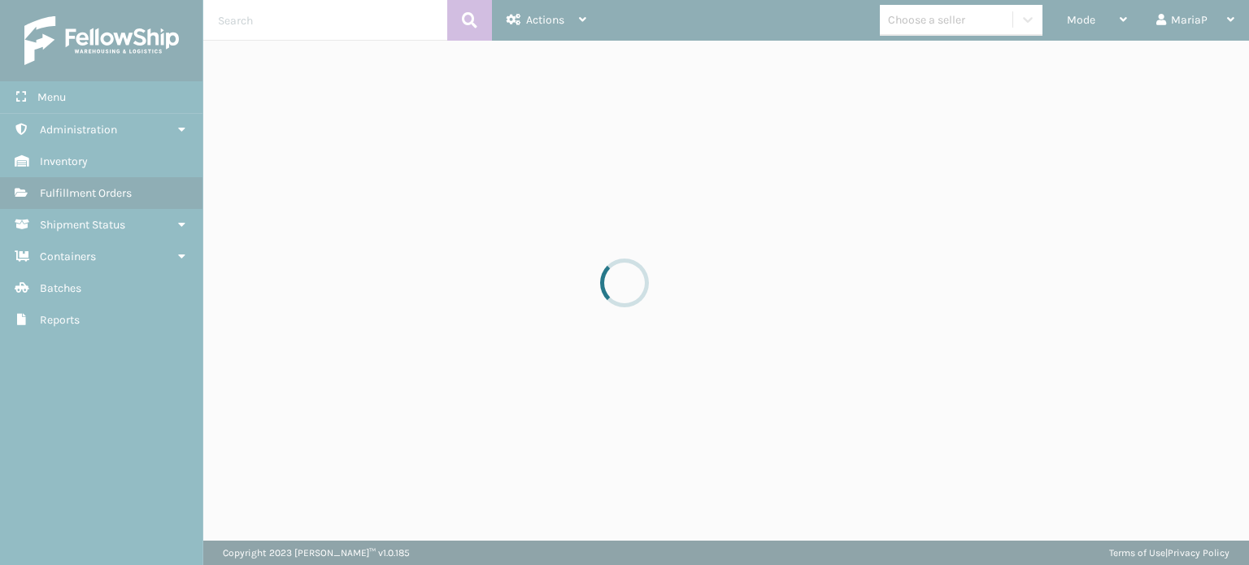
click at [959, 18] on div "Choose a seller" at bounding box center [926, 19] width 77 height 17
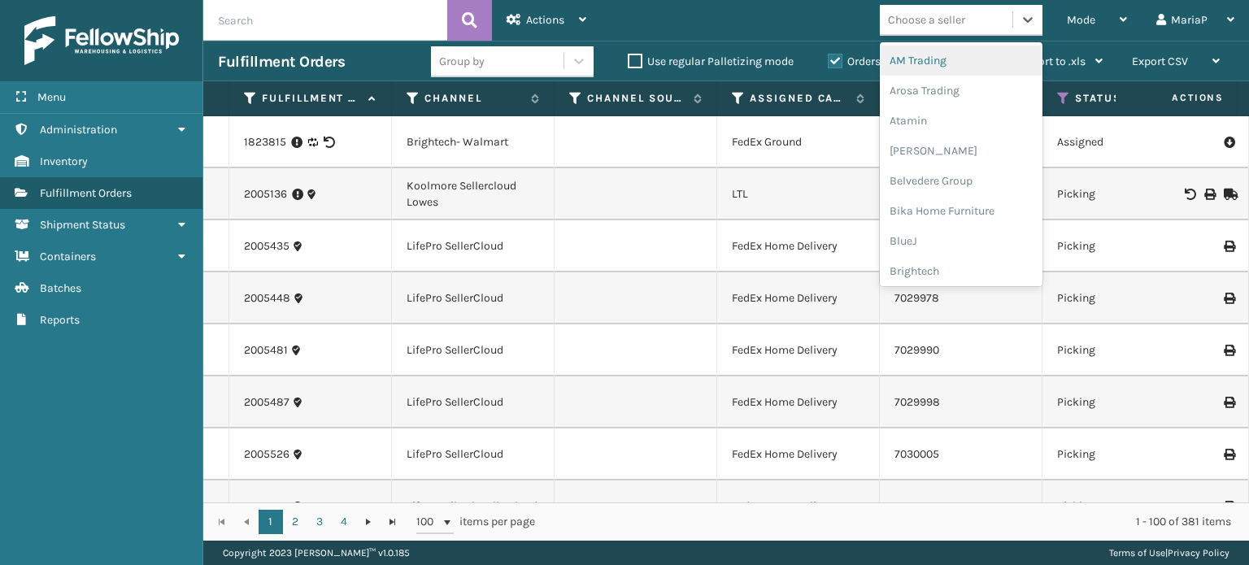
click at [956, 18] on div "Choose a seller" at bounding box center [926, 19] width 77 height 17
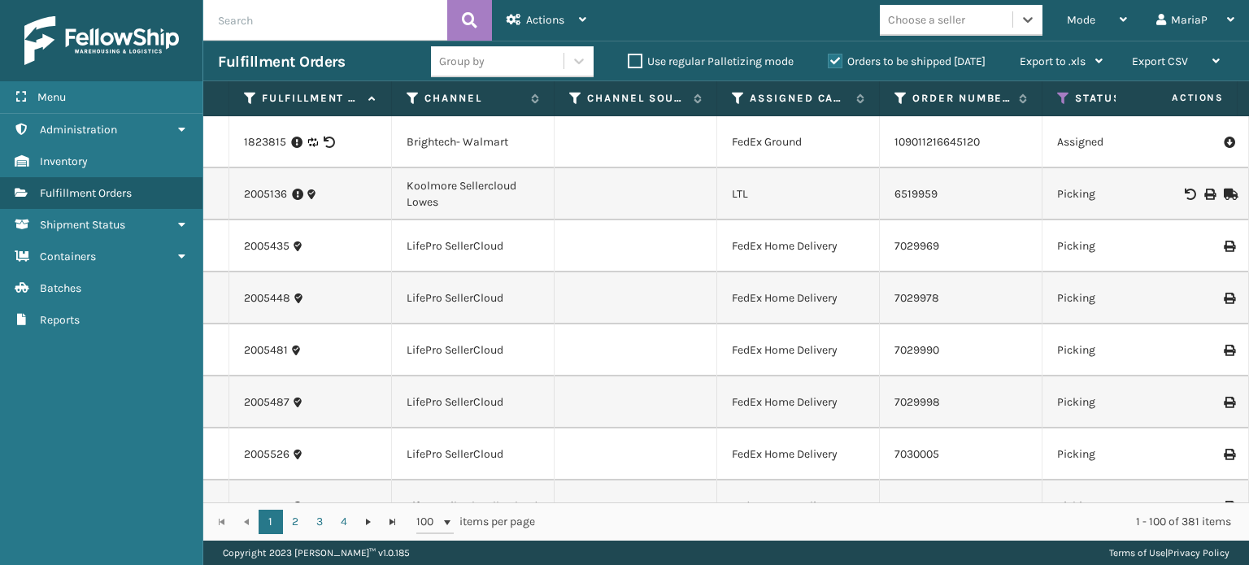
click at [947, 22] on div "Choose a seller" at bounding box center [926, 19] width 77 height 17
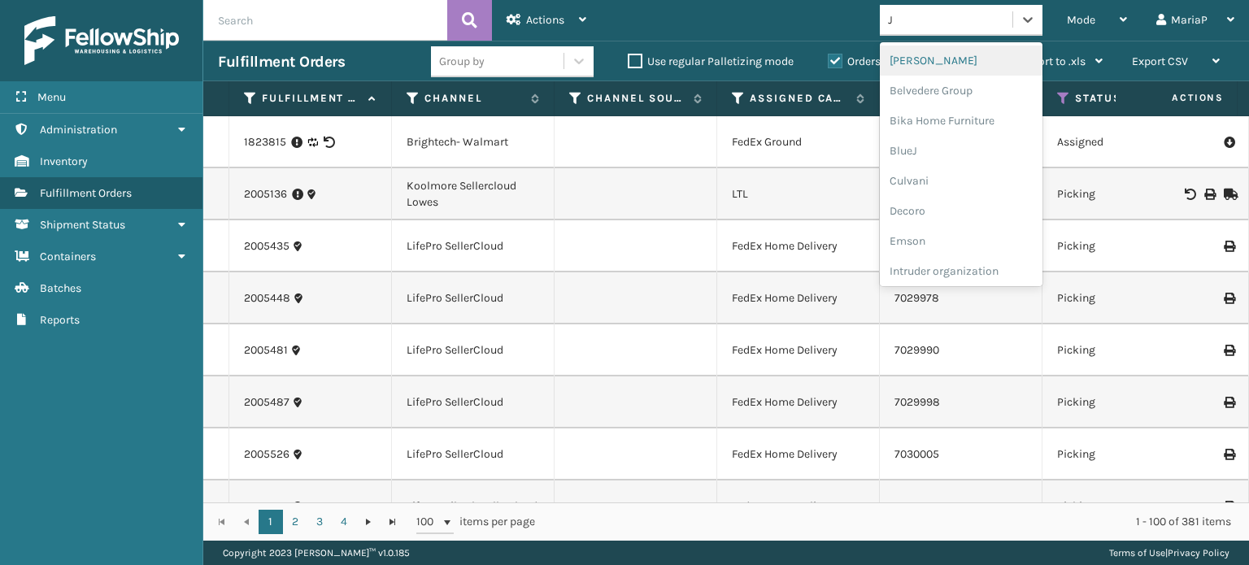
type input "[PERSON_NAME]"
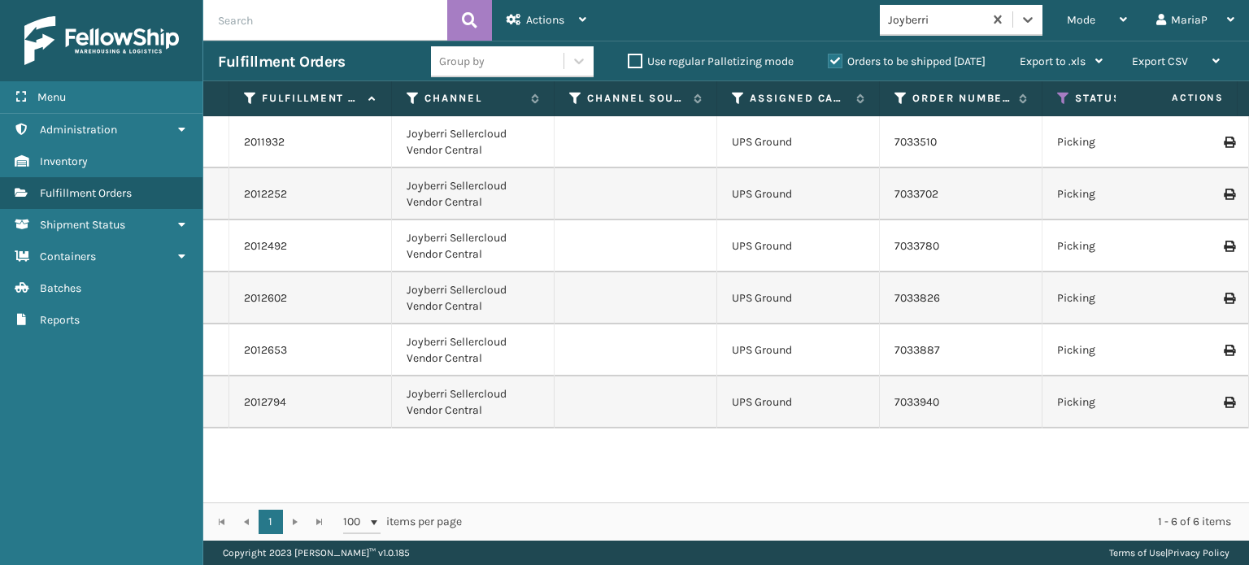
click at [452, 78] on div "Group by Use regular Palletizing mode Orders to be shipped [DATE] Export to .xl…" at bounding box center [774, 61] width 686 height 41
click at [463, 72] on div "Group by" at bounding box center [497, 61] width 133 height 27
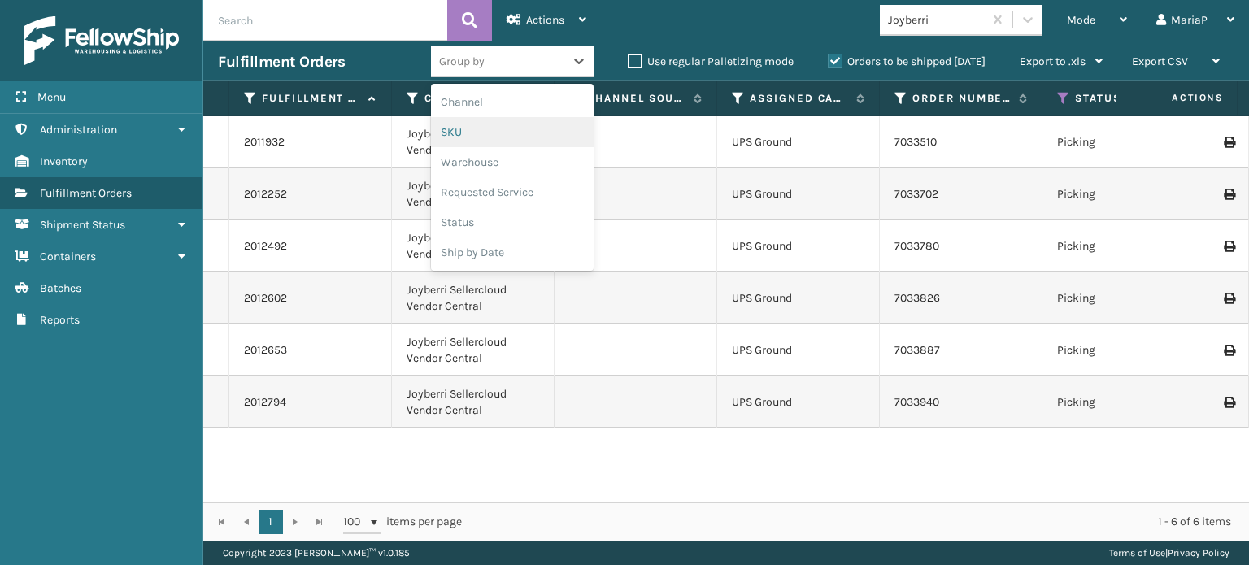
click at [478, 127] on div "SKU" at bounding box center [512, 132] width 163 height 30
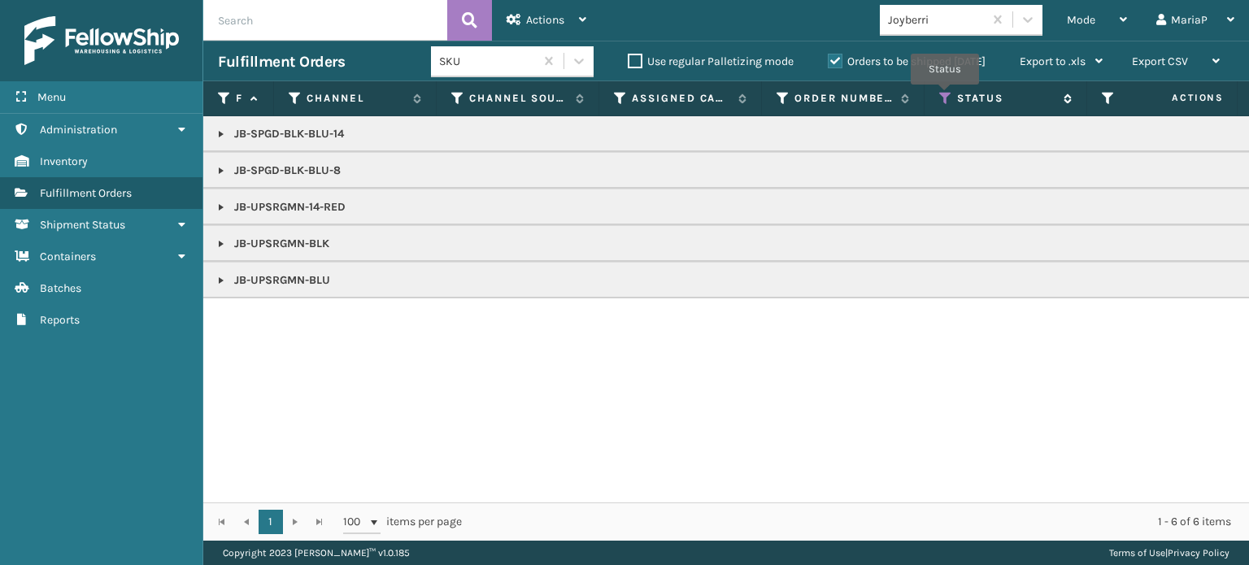
click at [945, 96] on icon at bounding box center [945, 98] width 13 height 15
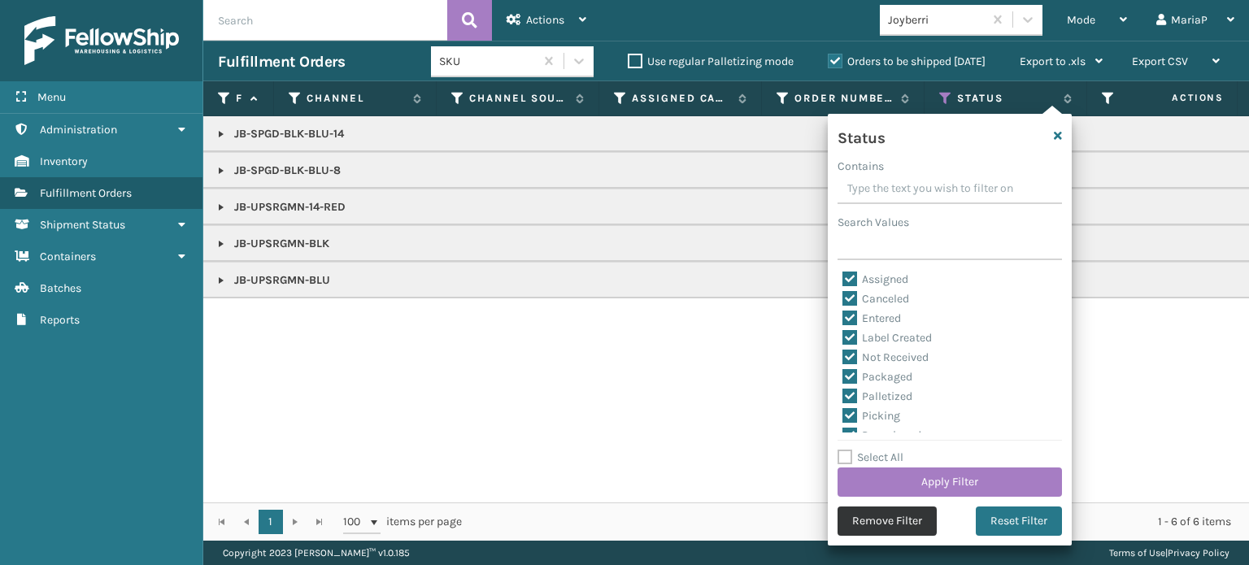
click at [849, 519] on button "Remove Filter" at bounding box center [887, 521] width 99 height 29
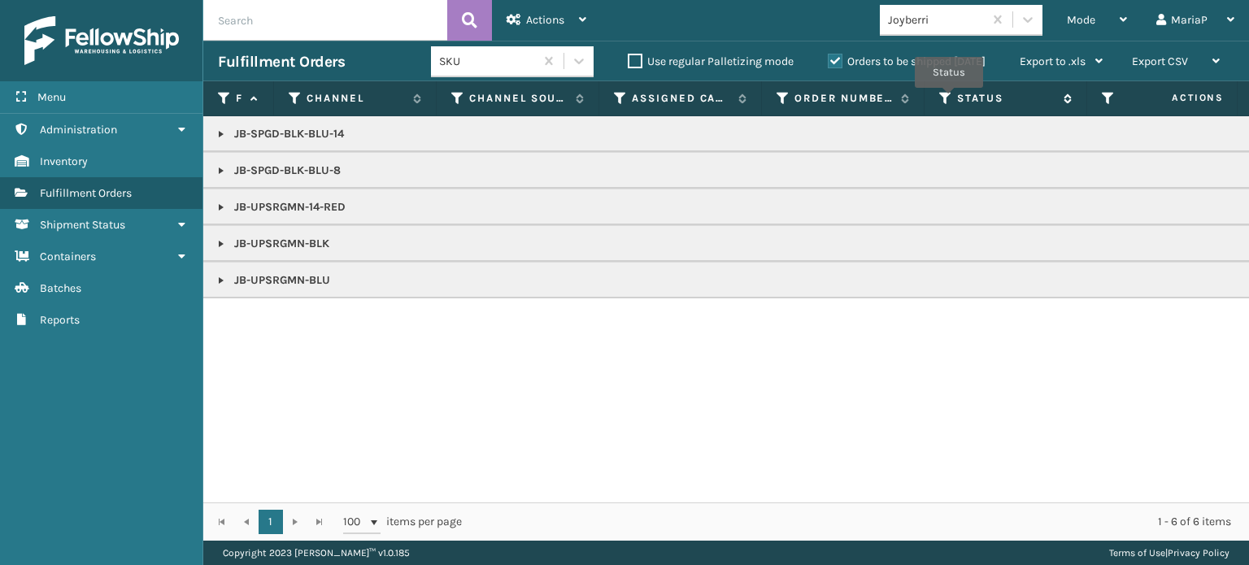
click at [943, 97] on icon at bounding box center [945, 98] width 13 height 15
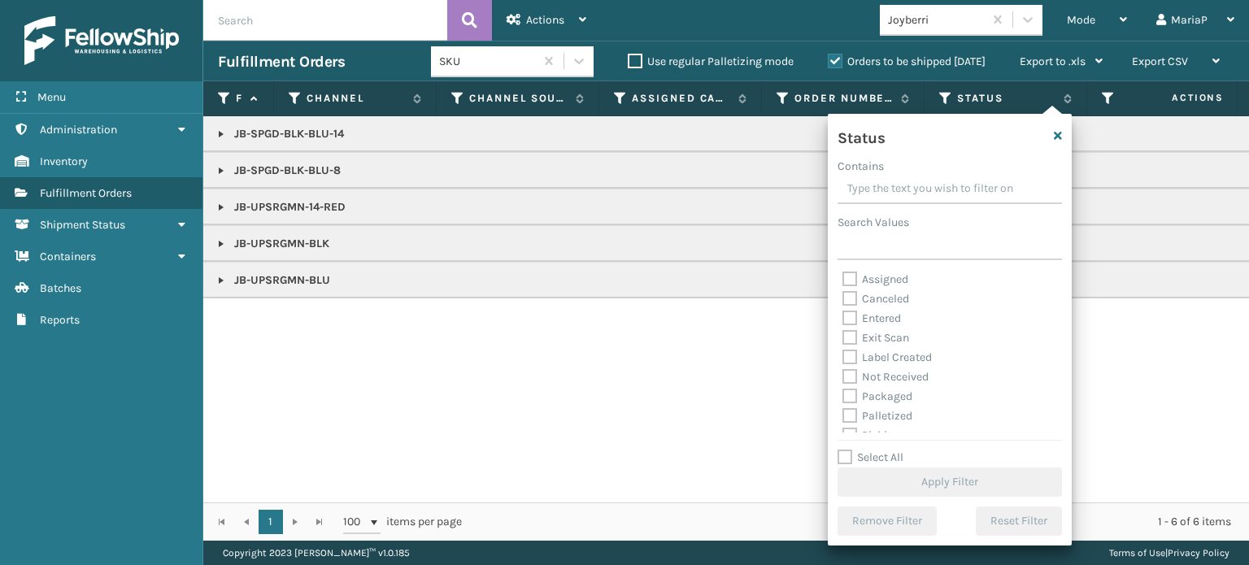
scroll to position [81, 0]
click at [847, 352] on label "Picking" at bounding box center [872, 354] width 58 height 14
click at [843, 352] on input "Picking" at bounding box center [843, 350] width 1 height 11
checkbox input "true"
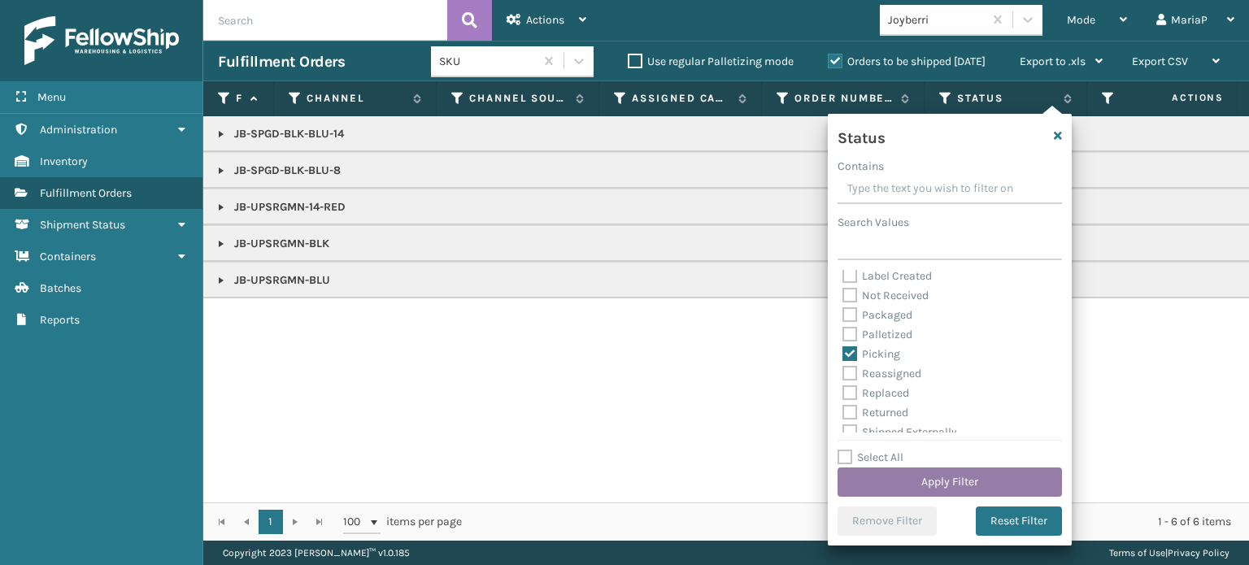
click at [995, 476] on button "Apply Filter" at bounding box center [950, 482] width 224 height 29
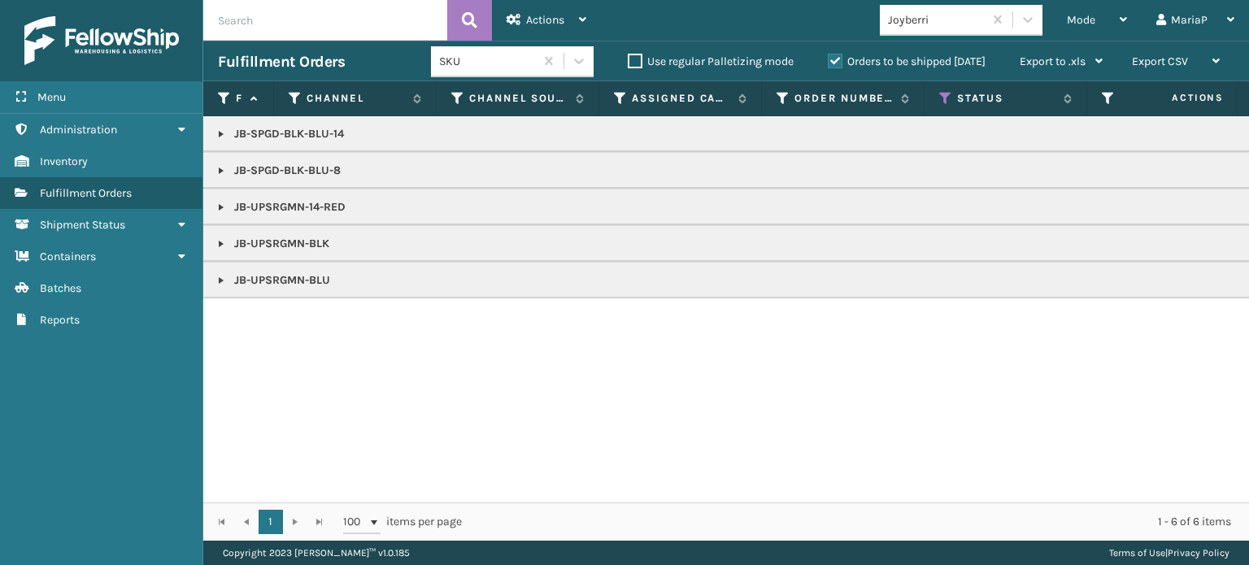
click at [220, 168] on link at bounding box center [221, 170] width 13 height 13
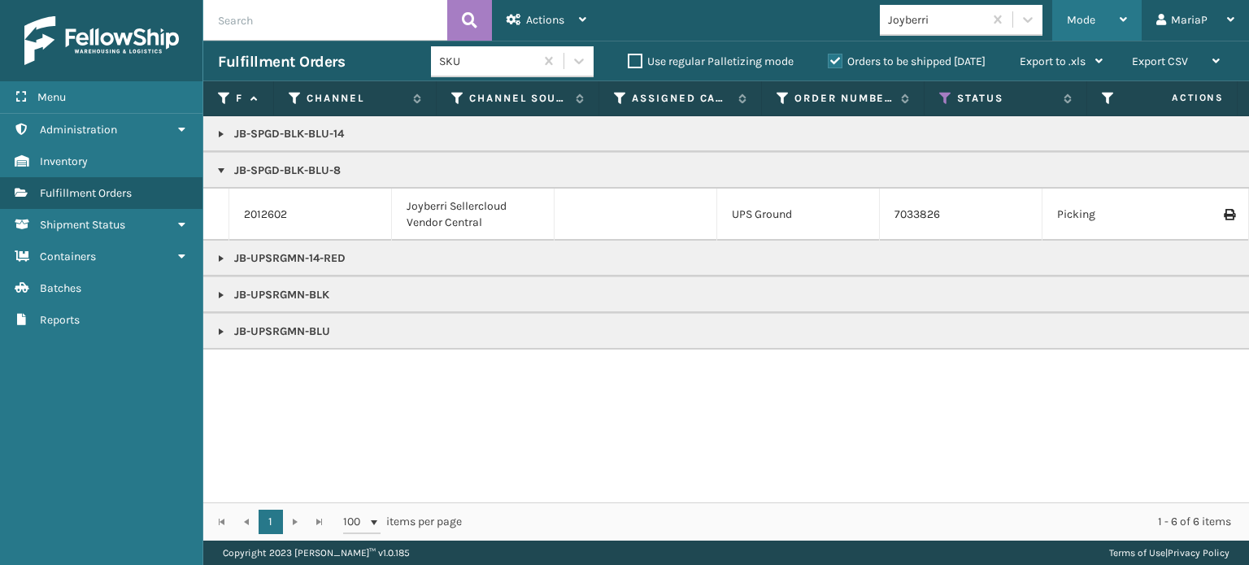
click at [1091, 24] on span "Mode" at bounding box center [1081, 20] width 28 height 14
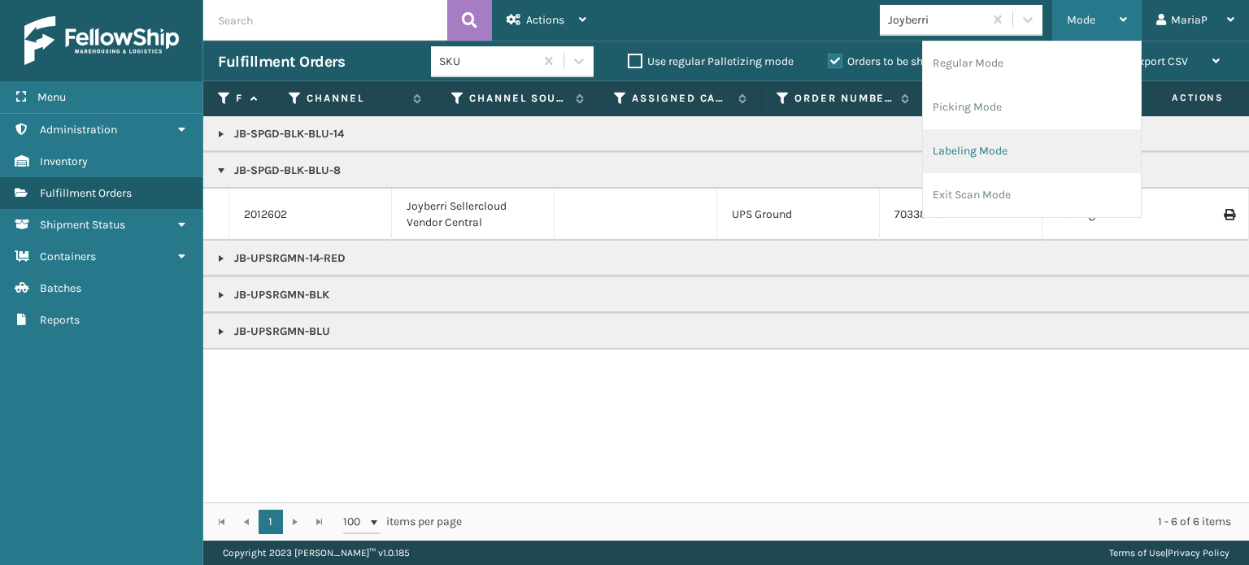
click at [1055, 155] on li "Labeling Mode" at bounding box center [1032, 151] width 218 height 44
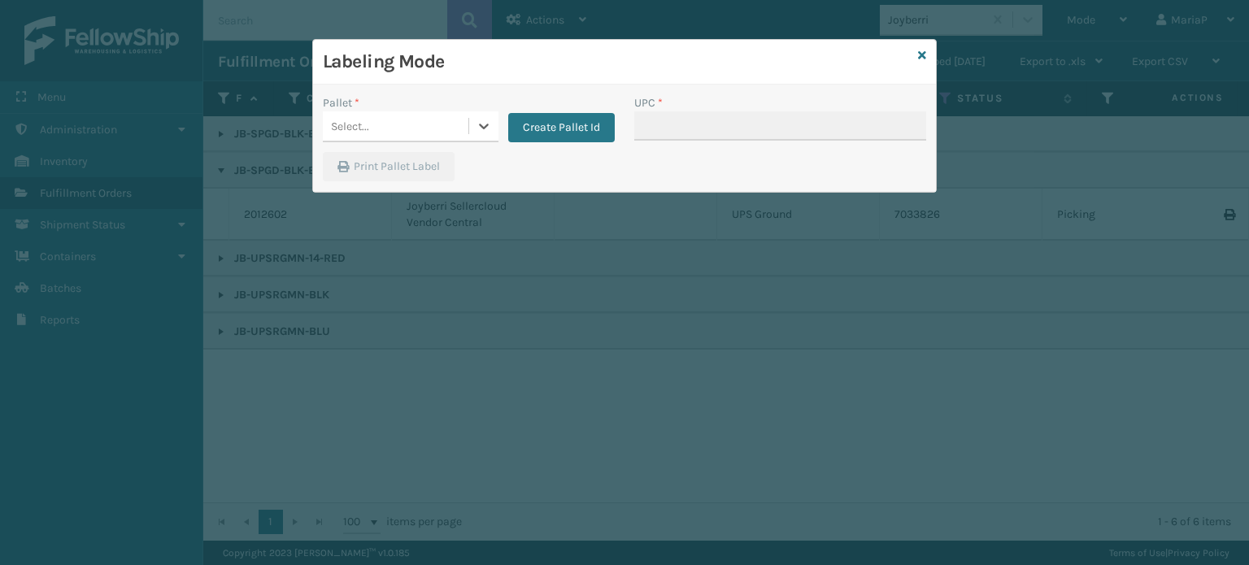
click at [448, 132] on div "Select..." at bounding box center [396, 126] width 146 height 27
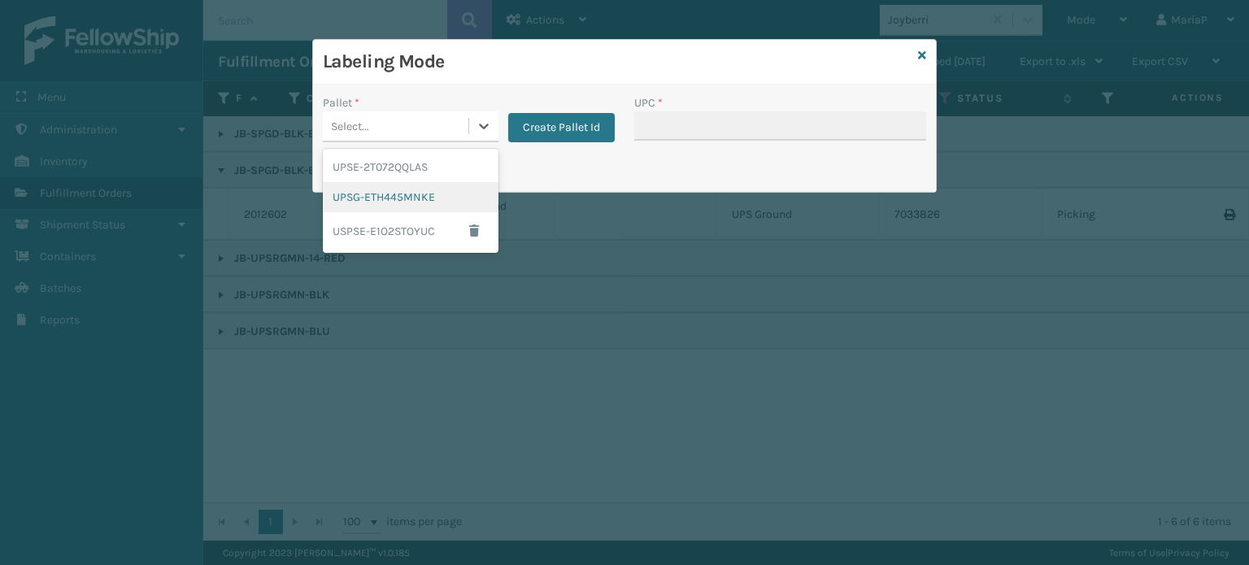
click at [410, 186] on div "UPSG-ETH445MNKE" at bounding box center [411, 197] width 176 height 30
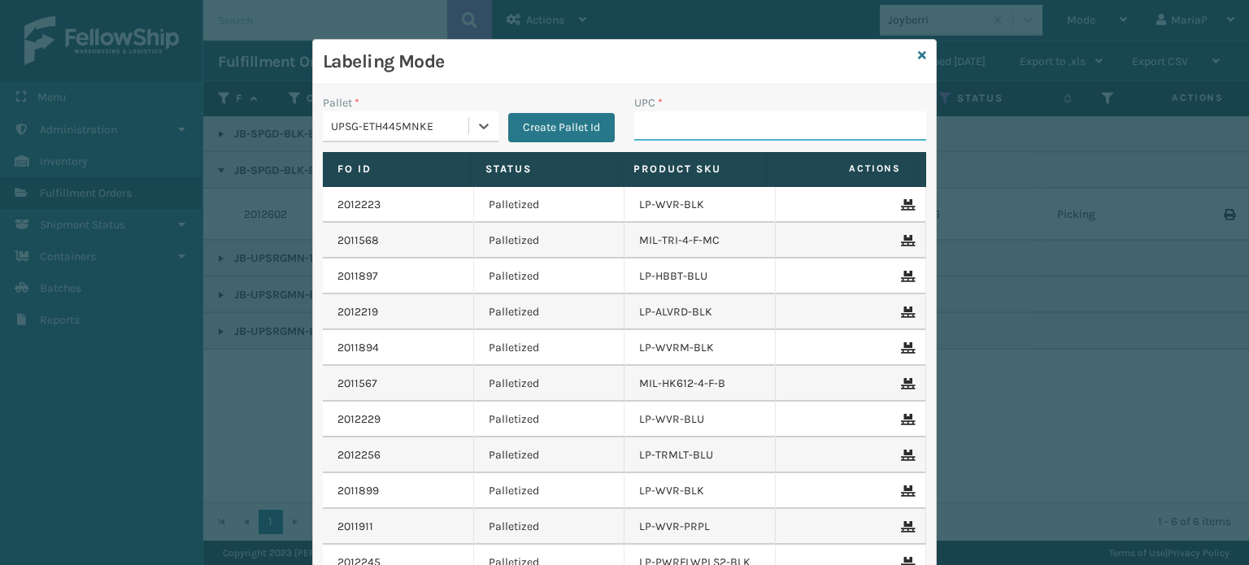
click at [664, 121] on input "UPC *" at bounding box center [780, 125] width 292 height 29
type input "85006373038"
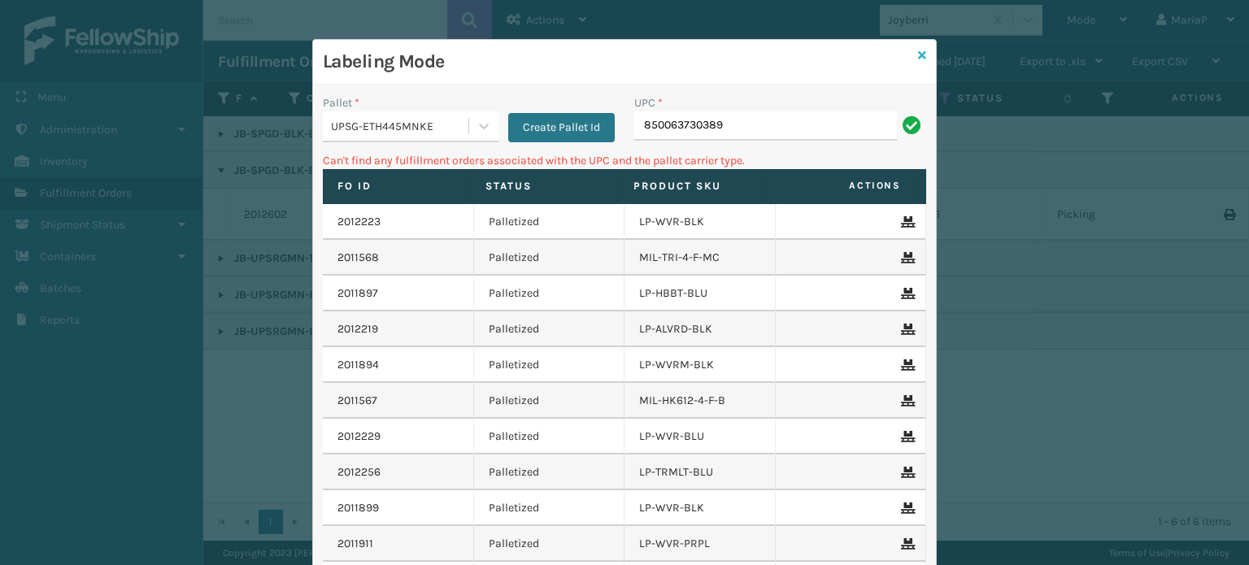
click at [918, 51] on icon at bounding box center [922, 55] width 8 height 11
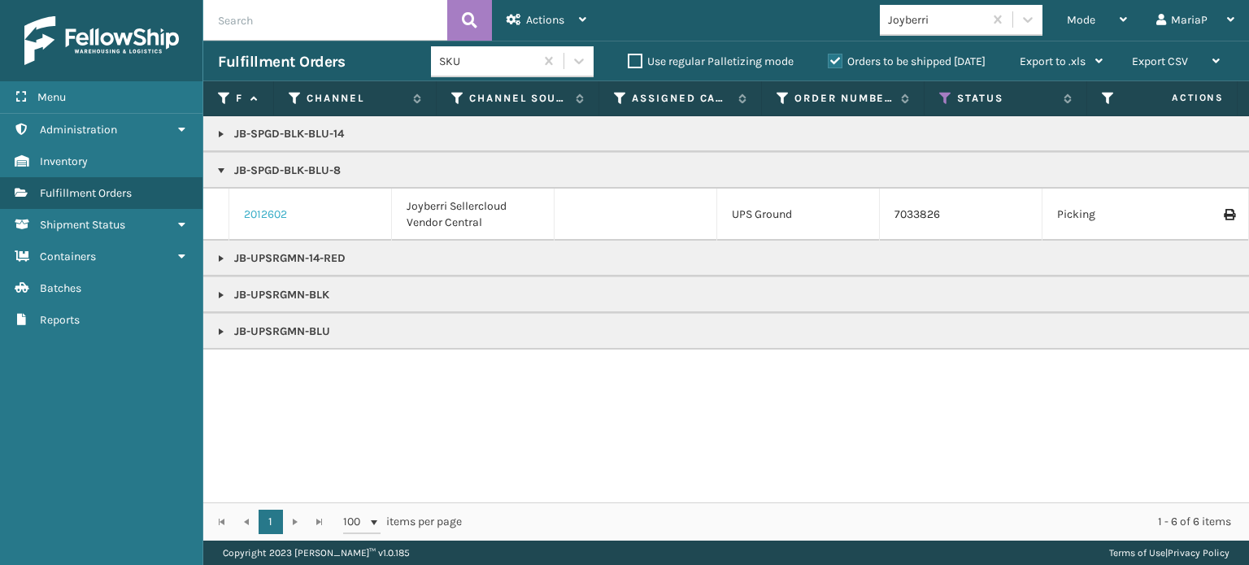
click at [277, 214] on link "2012602" at bounding box center [265, 215] width 43 height 16
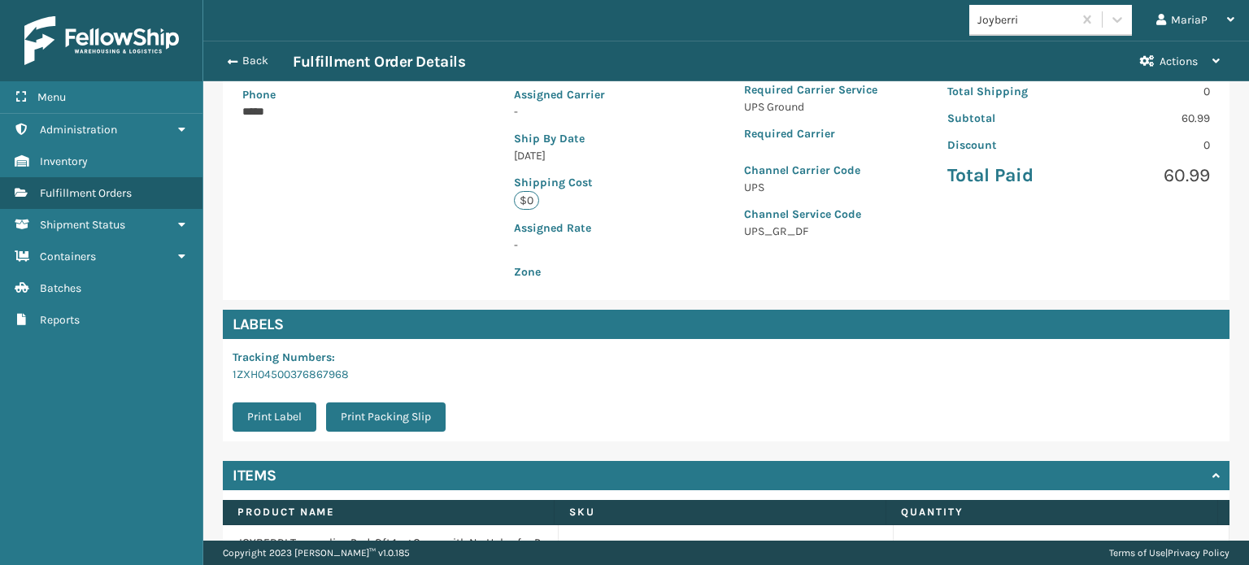
scroll to position [409, 0]
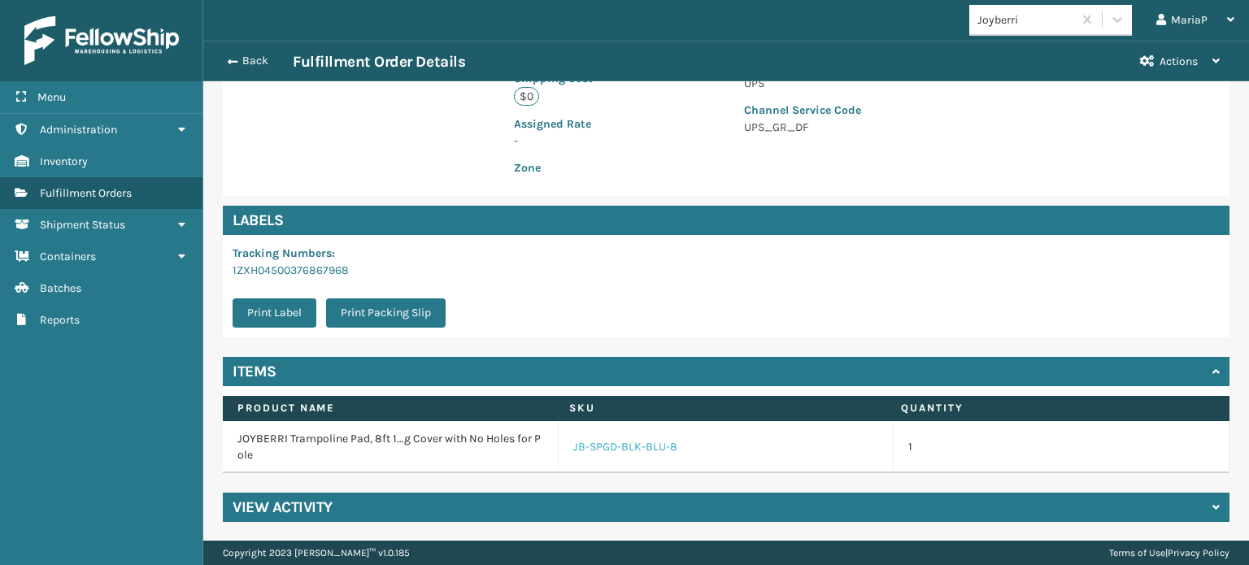
click at [638, 451] on link "JB-SPGD-BLK-BLU-8" at bounding box center [625, 447] width 104 height 16
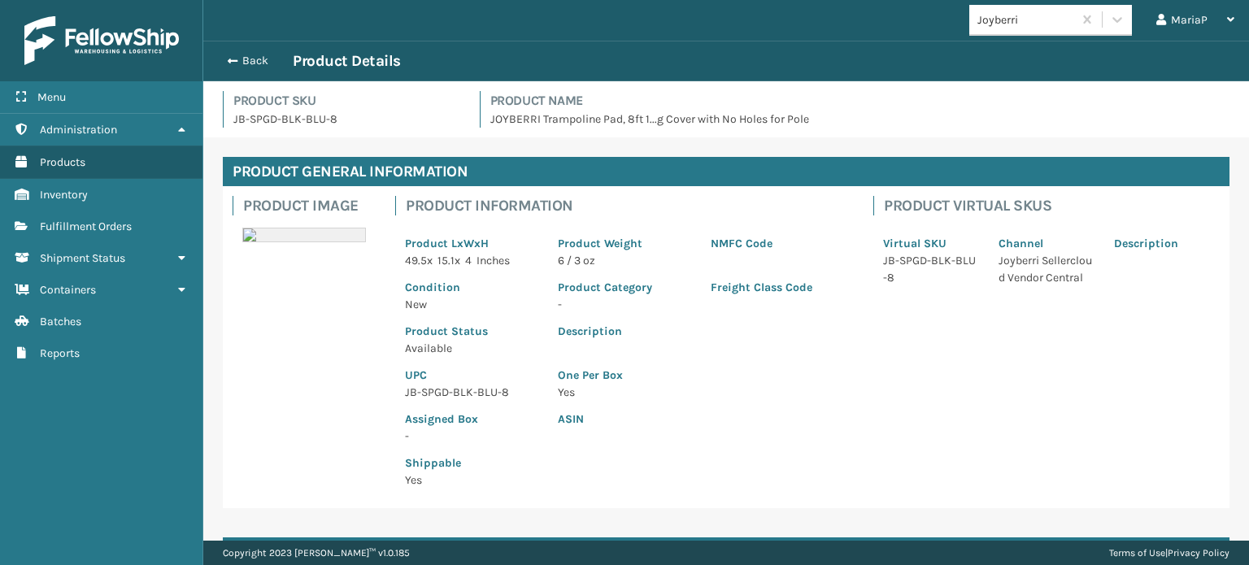
click at [452, 396] on p "JB-SPGD-BLK-BLU-8" at bounding box center [471, 392] width 133 height 17
copy p "JB-SPGD-BLK-BLU-8"
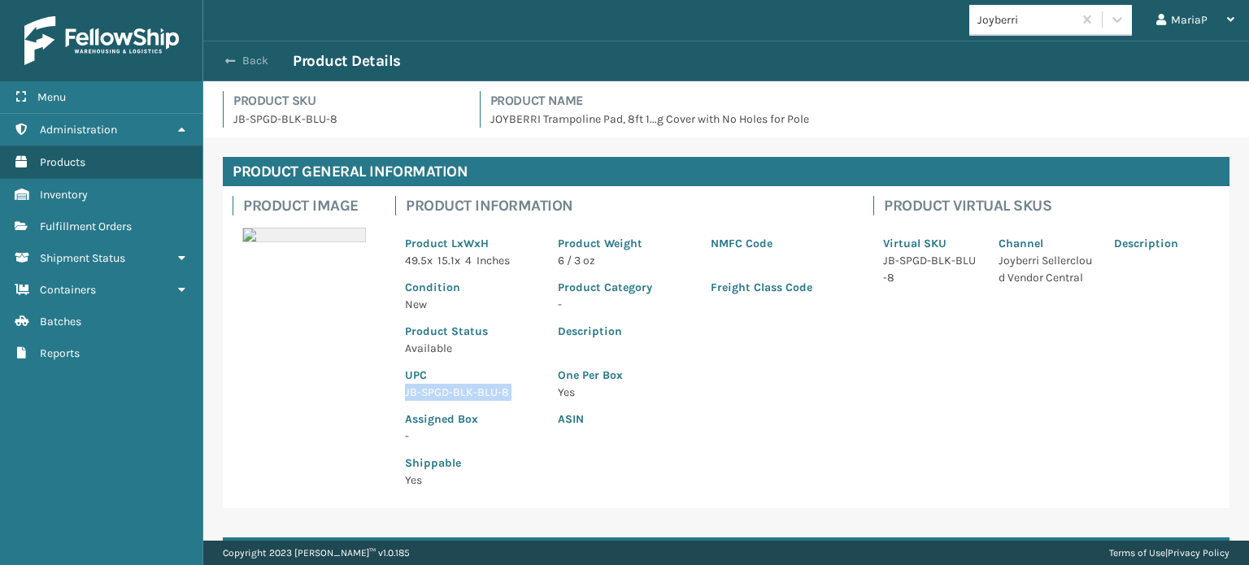
click at [244, 62] on button "Back" at bounding box center [255, 61] width 75 height 15
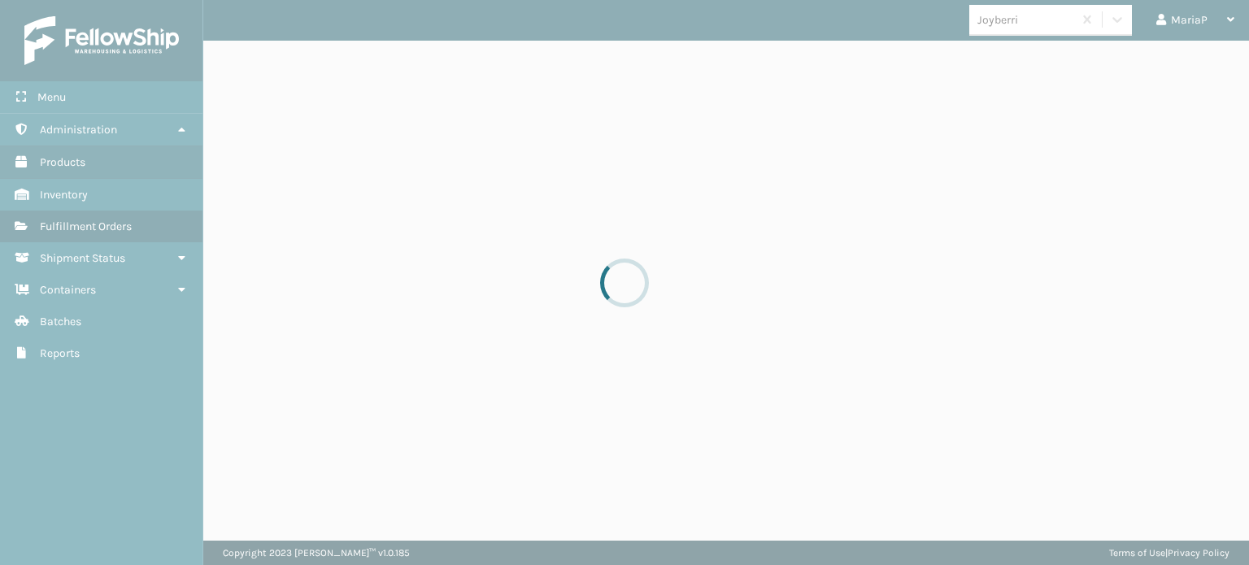
click at [244, 62] on div at bounding box center [624, 282] width 1249 height 565
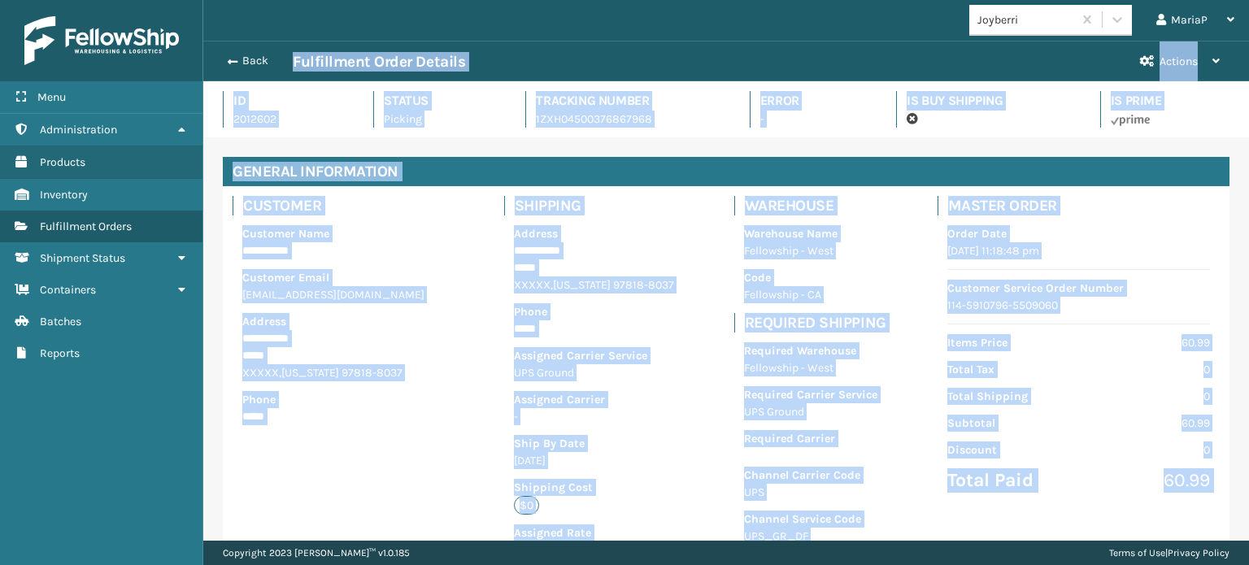
scroll to position [39, 1045]
click at [255, 61] on button "Back" at bounding box center [255, 61] width 75 height 15
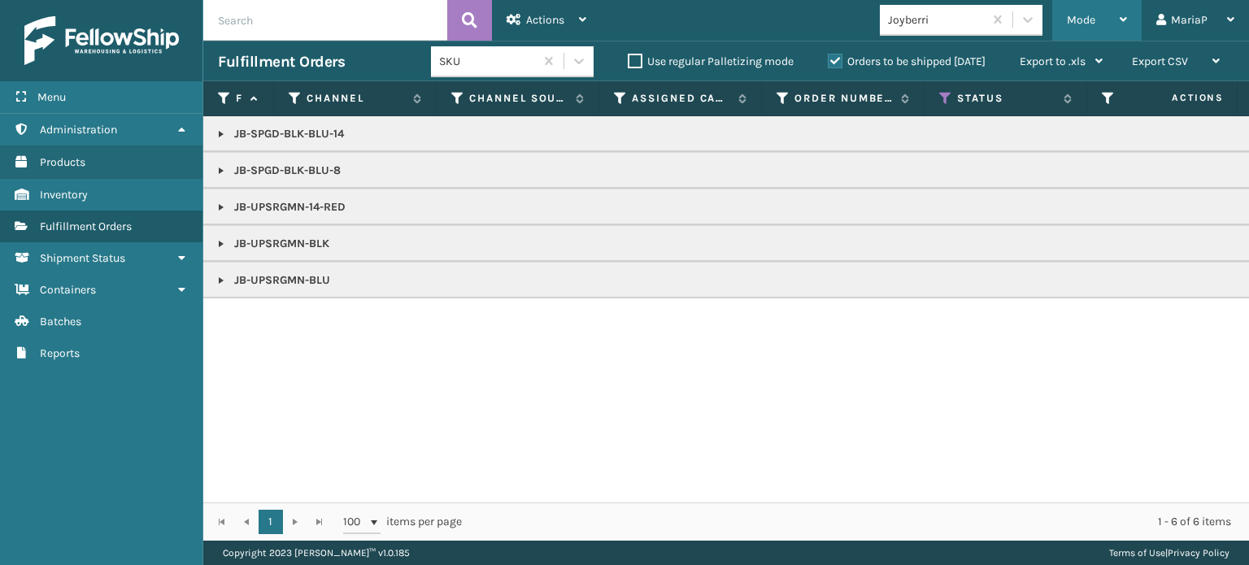
click at [1086, 18] on span "Mode" at bounding box center [1081, 20] width 28 height 14
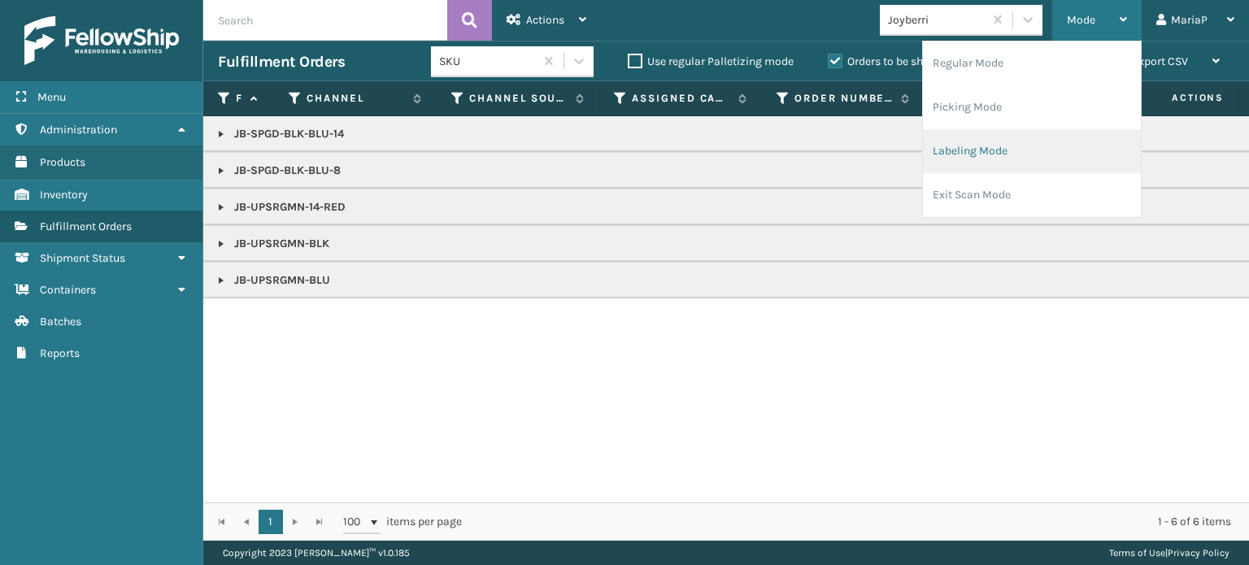
click at [969, 156] on li "Labeling Mode" at bounding box center [1032, 151] width 218 height 44
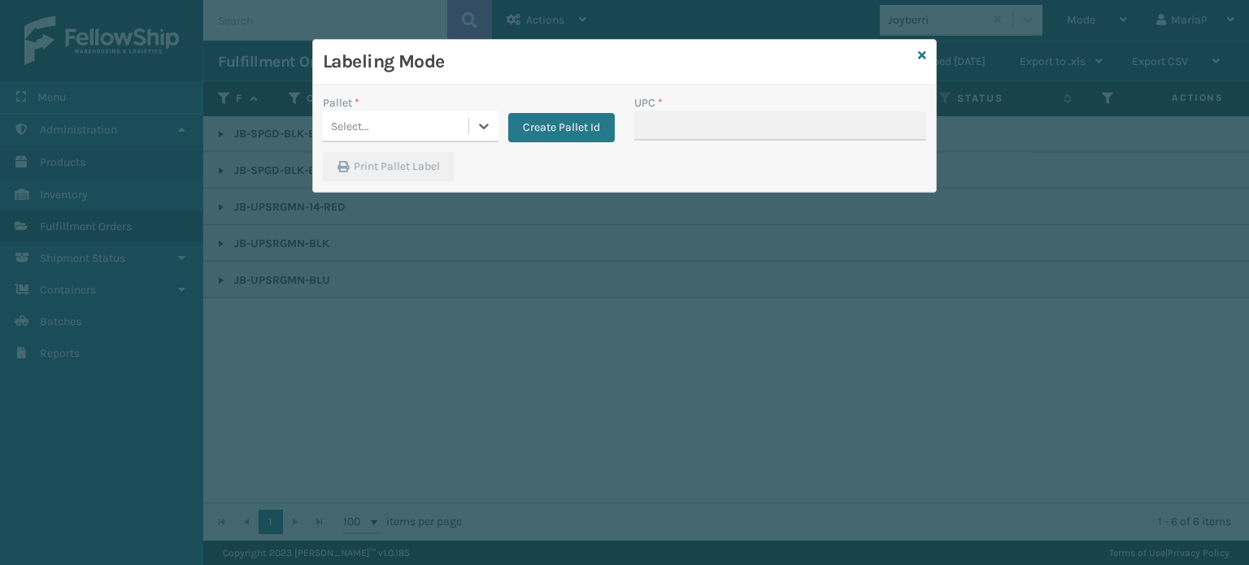
click at [415, 130] on div "Select..." at bounding box center [396, 126] width 146 height 27
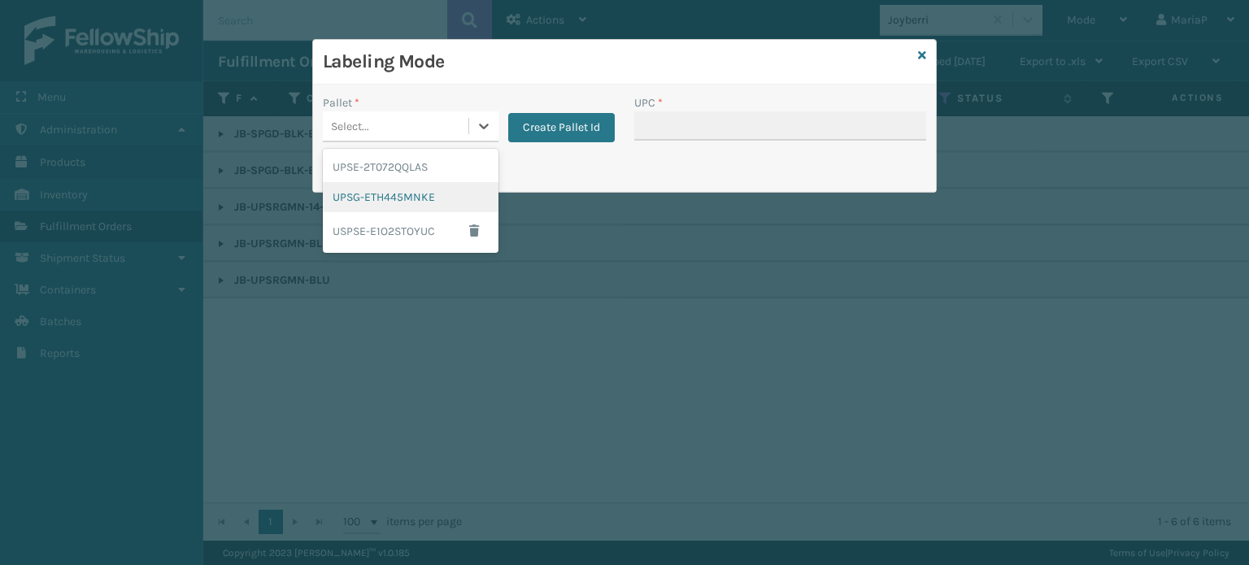
click at [390, 208] on div "UPSG-ETH445MNKE" at bounding box center [411, 197] width 176 height 30
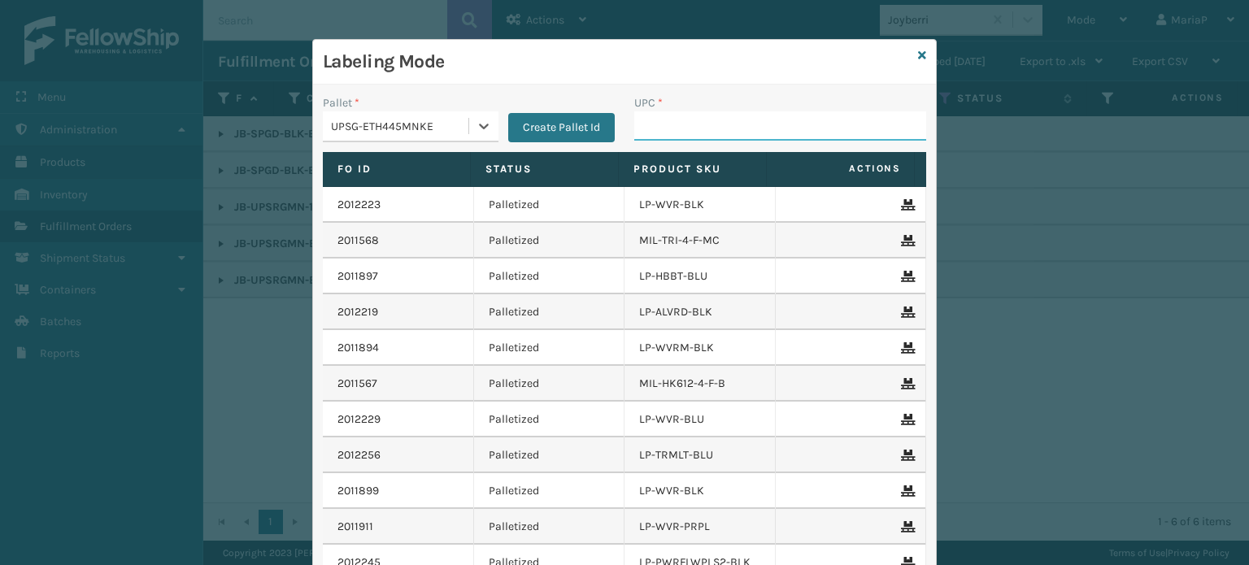
click at [677, 121] on input "UPC *" at bounding box center [780, 125] width 292 height 29
paste input "JB-SPGD-BLK-BLU-8"
type input "JB-SPGD-BLK-BLU-8"
type input "8500403"
click at [918, 51] on icon at bounding box center [922, 55] width 8 height 11
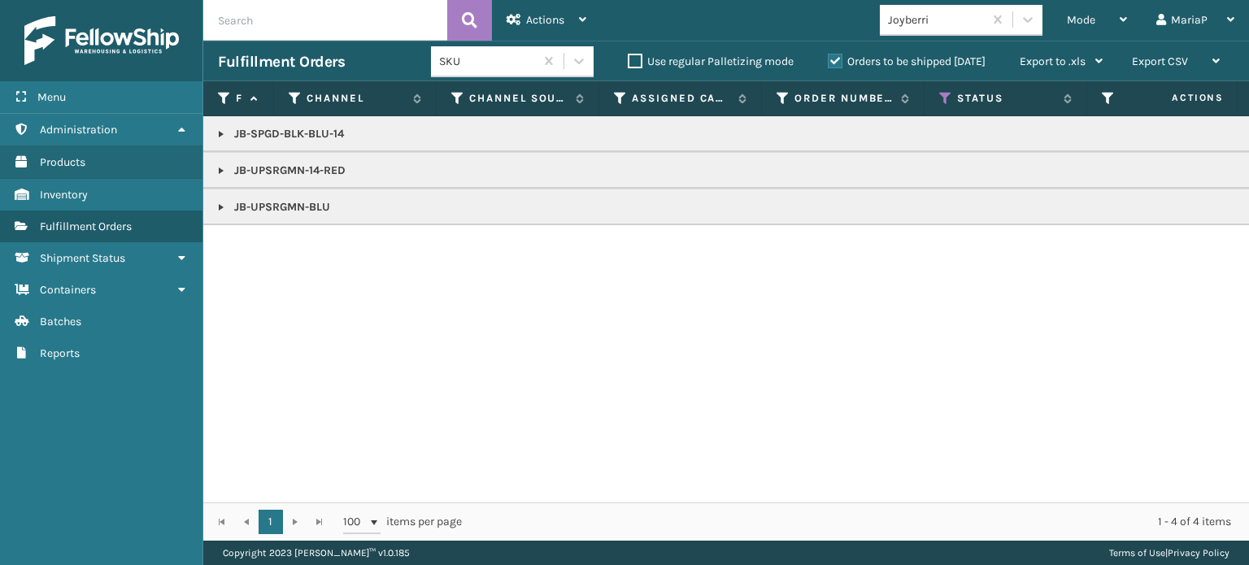
click at [227, 202] on link at bounding box center [221, 207] width 13 height 13
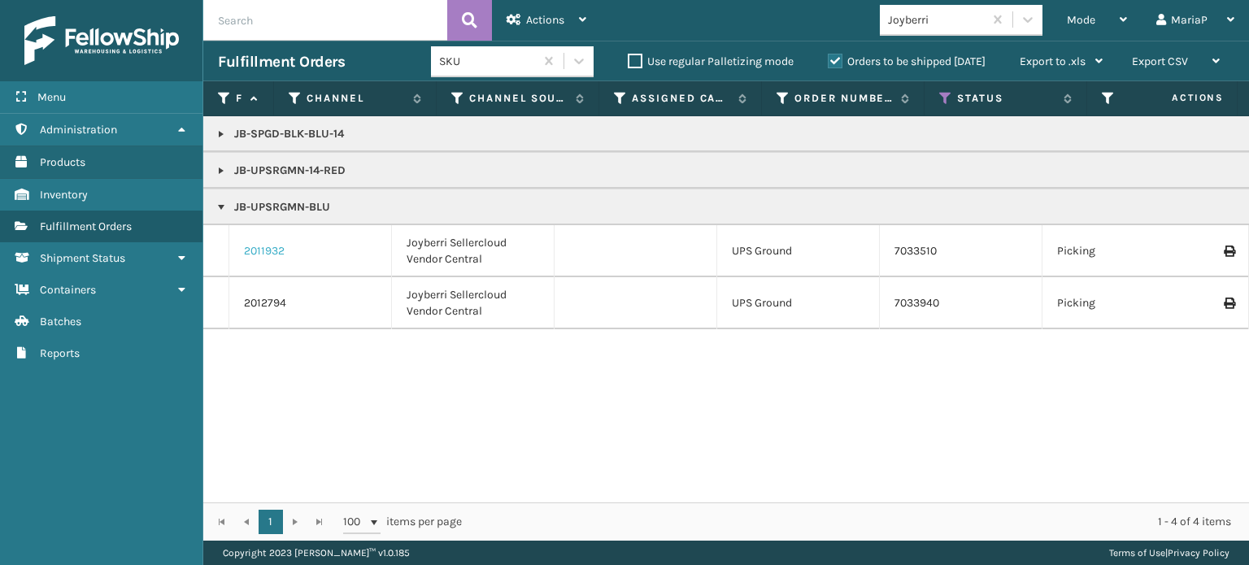
click at [266, 256] on link "2011932" at bounding box center [264, 251] width 41 height 16
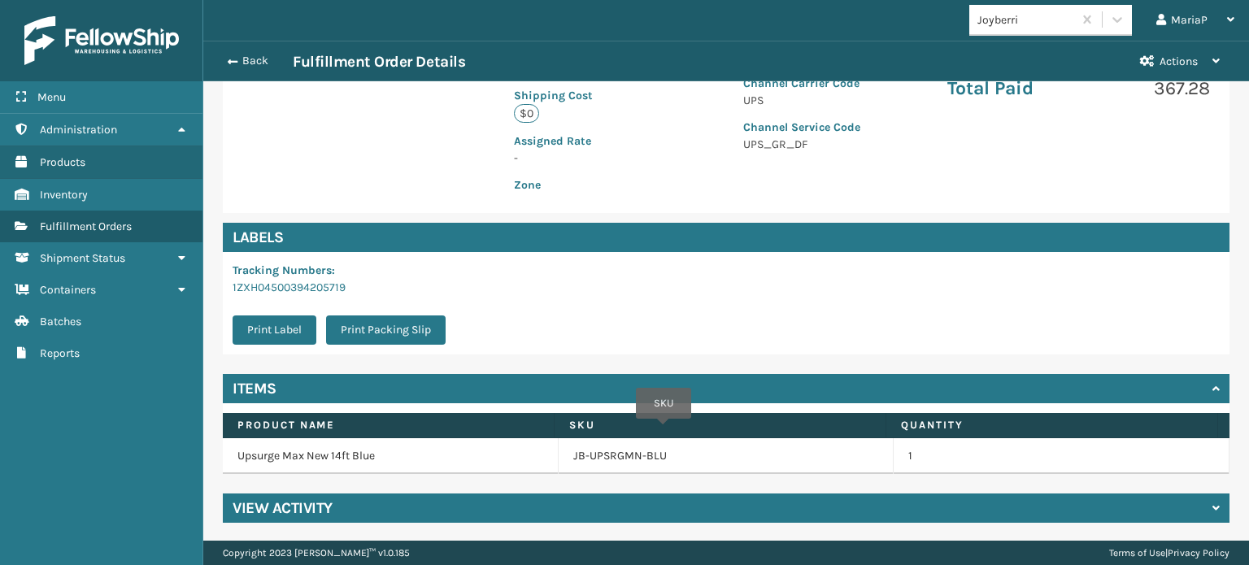
scroll to position [393, 0]
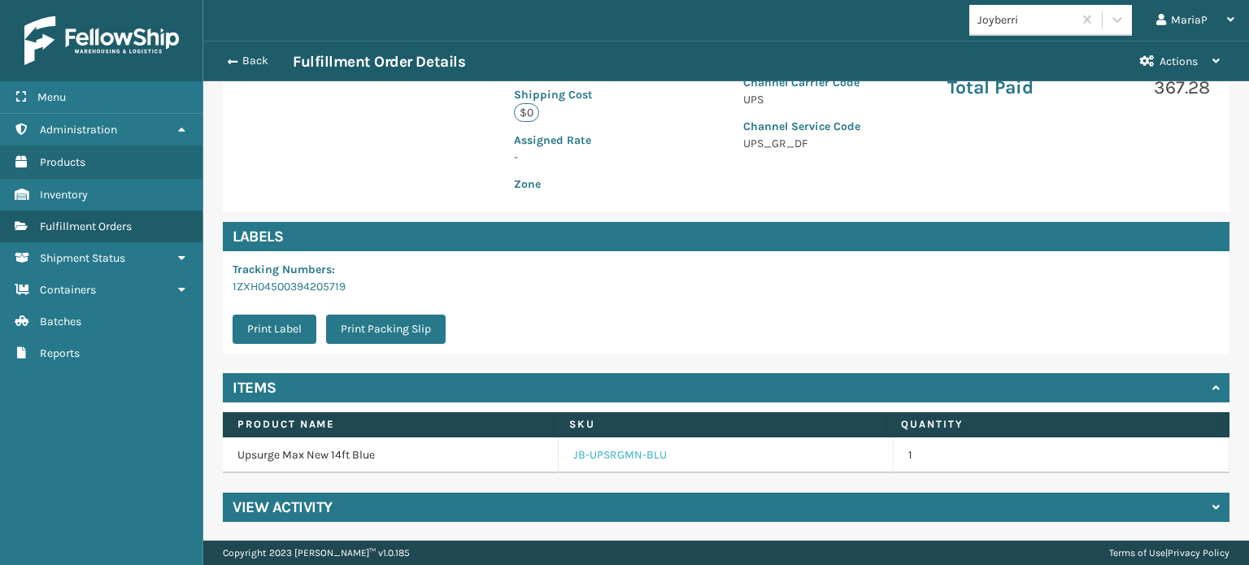
click at [625, 459] on link "JB-UPSRGMN-BLU" at bounding box center [620, 455] width 94 height 16
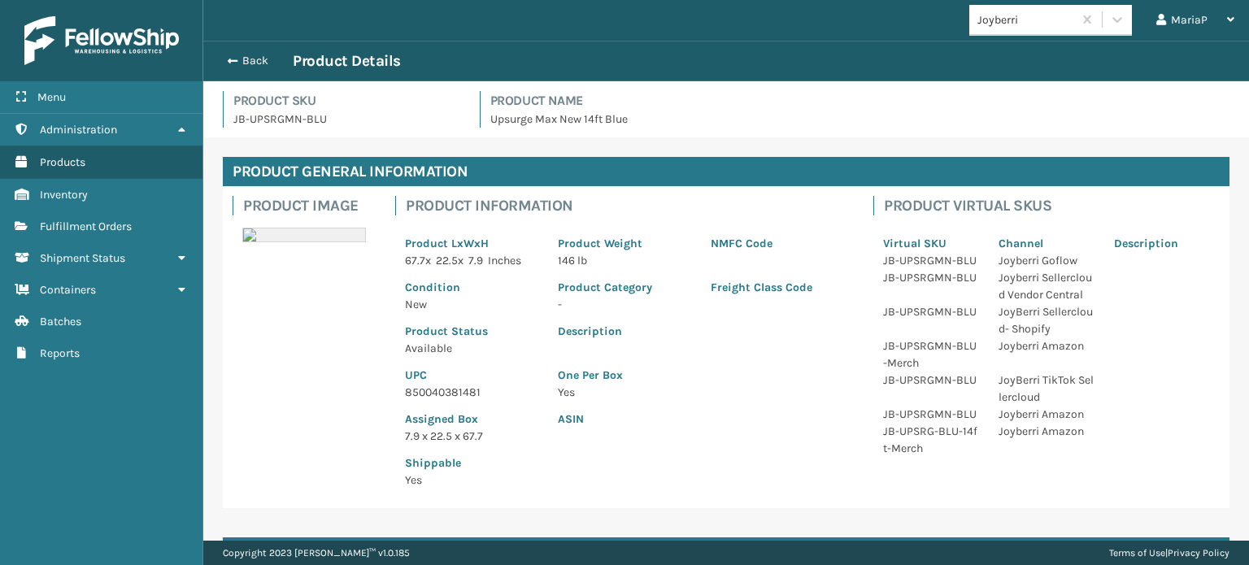
click at [445, 394] on p "850040381481" at bounding box center [471, 392] width 133 height 17
copy p "850040381481"
click at [250, 61] on button "Back" at bounding box center [255, 61] width 75 height 15
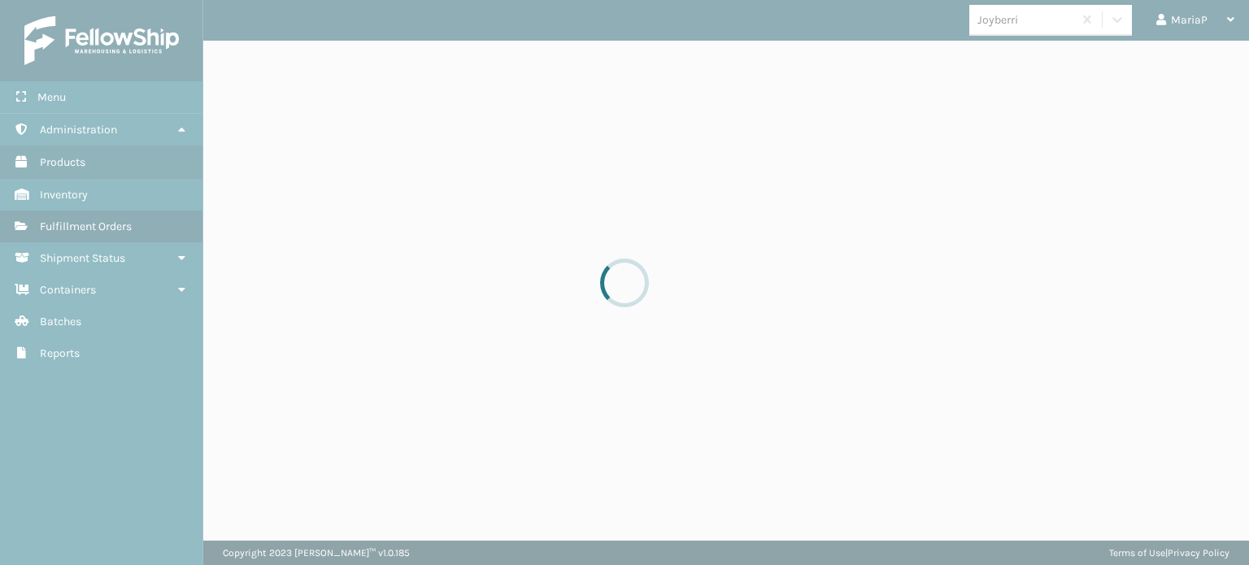
click at [250, 59] on div at bounding box center [624, 282] width 1249 height 565
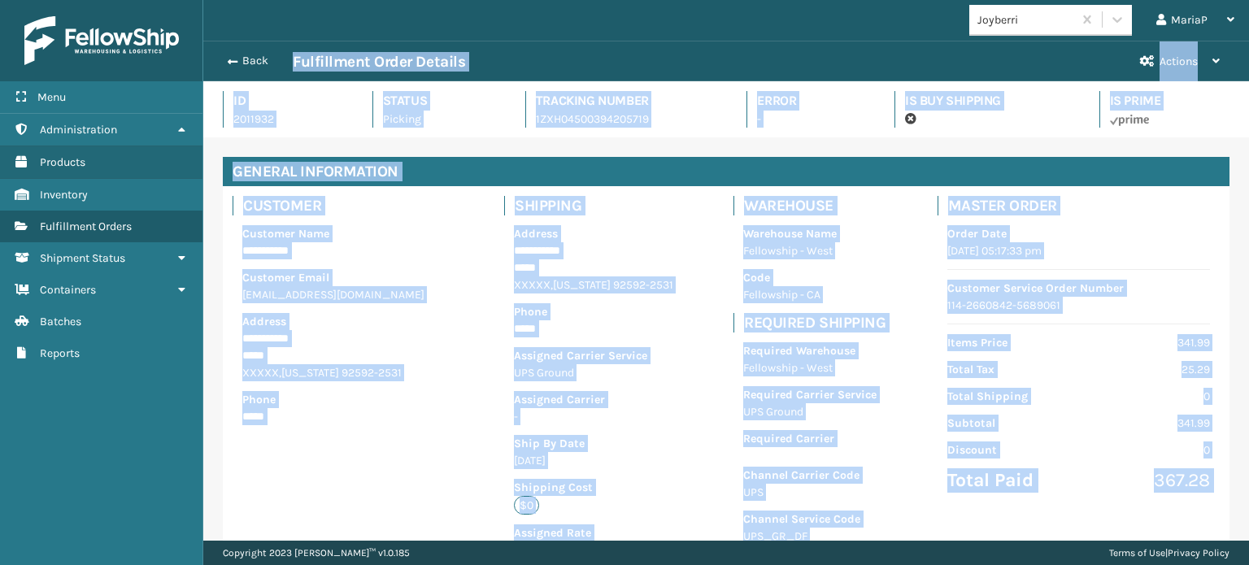
scroll to position [39, 1045]
click at [250, 59] on button "Back" at bounding box center [255, 61] width 75 height 15
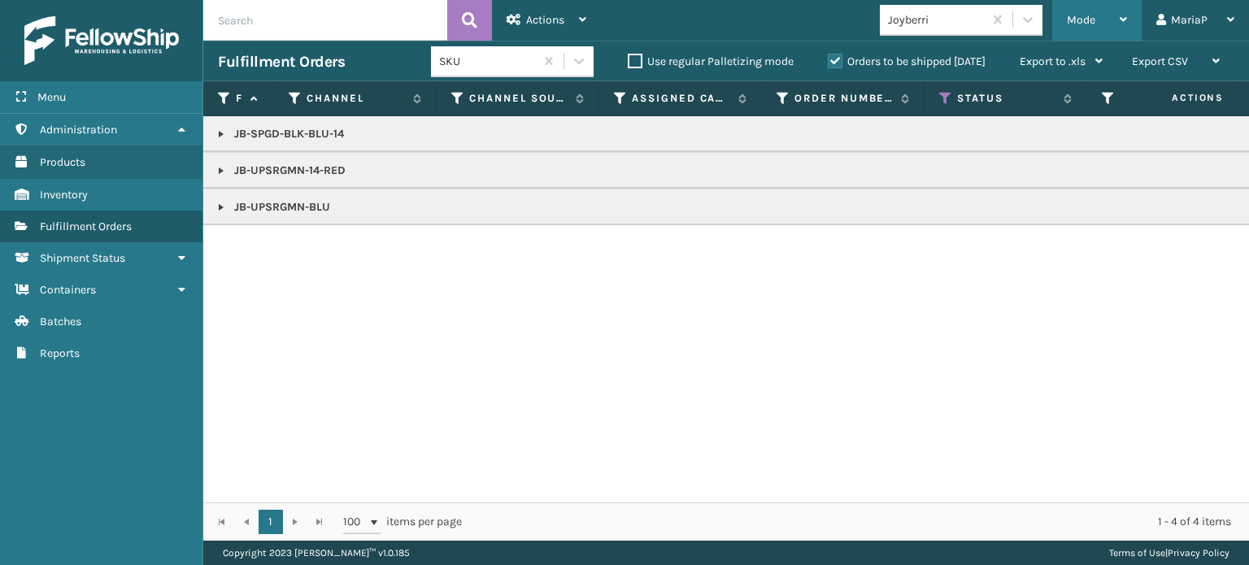
click at [1055, 12] on div "Mode Regular Mode Picking Mode Labeling Mode Exit Scan Mode" at bounding box center [1096, 20] width 89 height 41
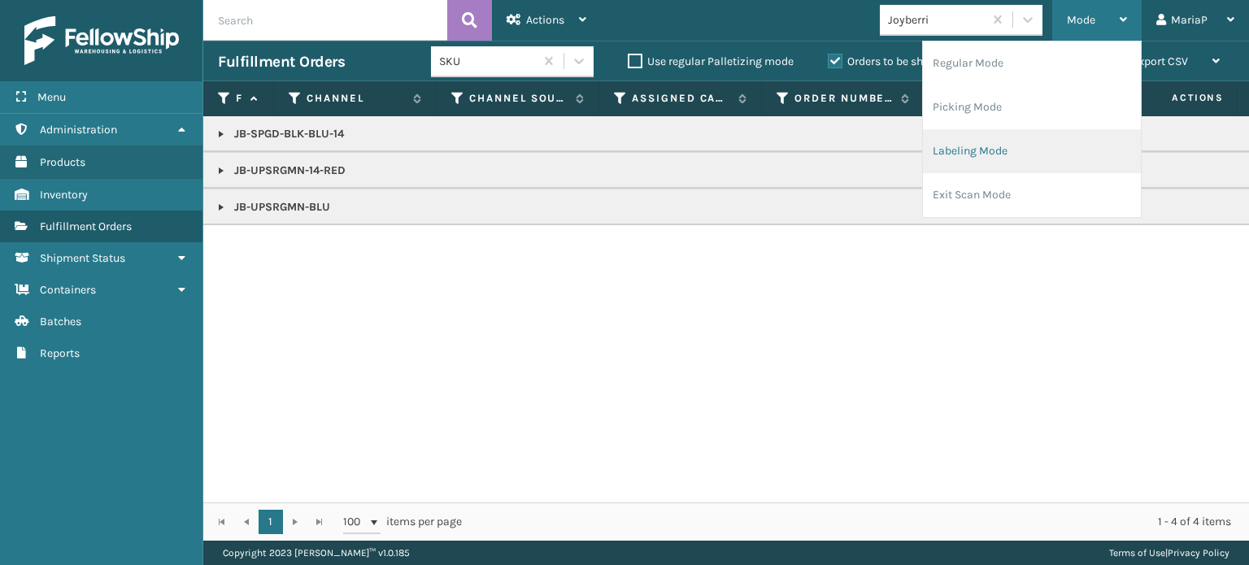
click at [1013, 139] on li "Labeling Mode" at bounding box center [1032, 151] width 218 height 44
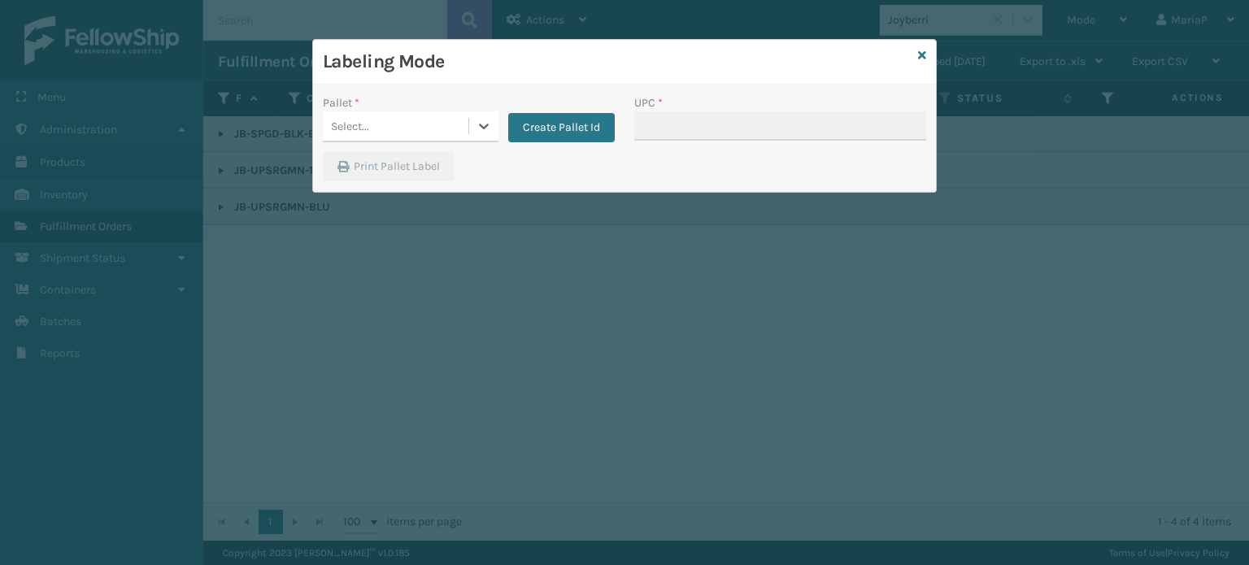
click at [431, 130] on div "Select..." at bounding box center [396, 126] width 146 height 27
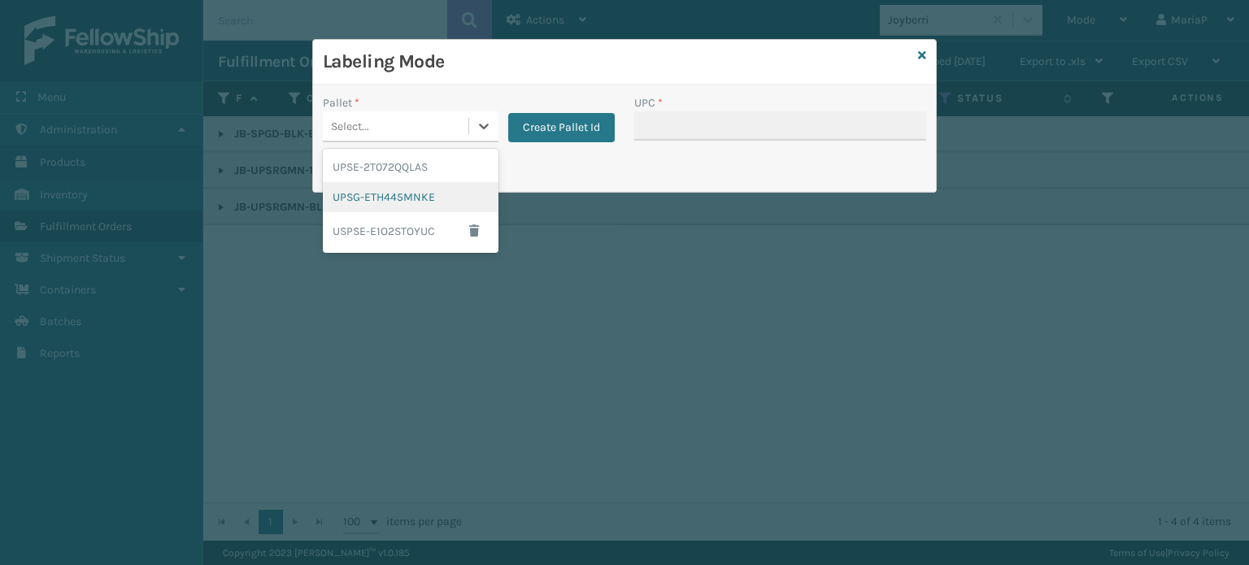
click at [419, 189] on div "UPSG-ETH445MNKE" at bounding box center [411, 197] width 176 height 30
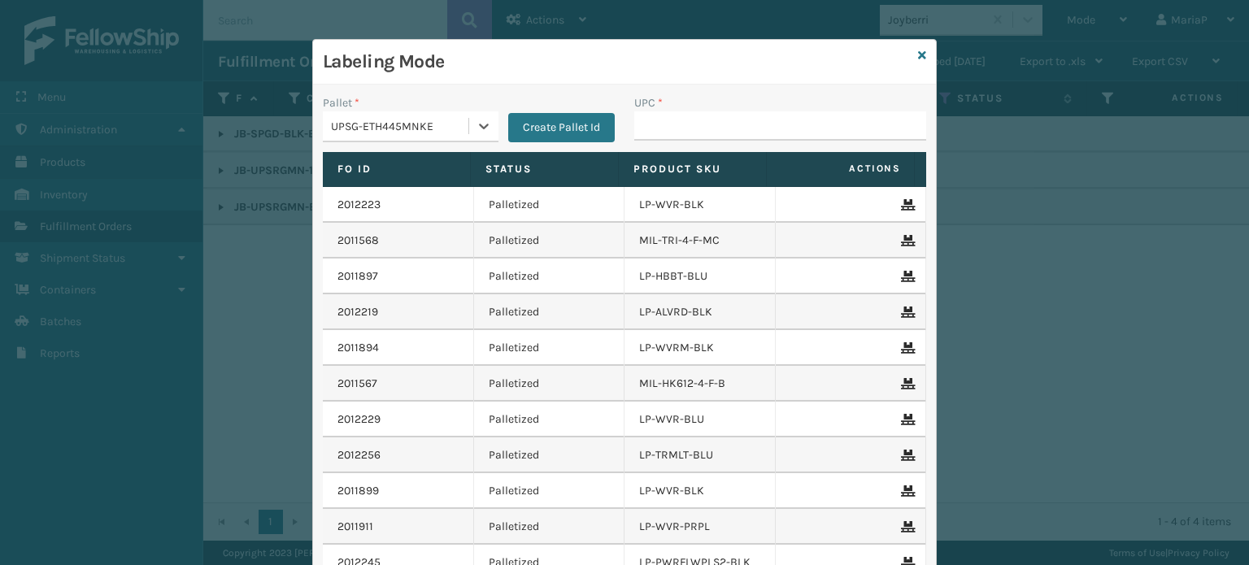
drag, startPoint x: 655, startPoint y: 106, endPoint x: 661, endPoint y: 122, distance: 17.2
click at [656, 107] on div "UPC *" at bounding box center [780, 102] width 292 height 17
click at [661, 122] on input "UPC *" at bounding box center [780, 125] width 292 height 29
paste input "850040381481"
type input "850040381481"
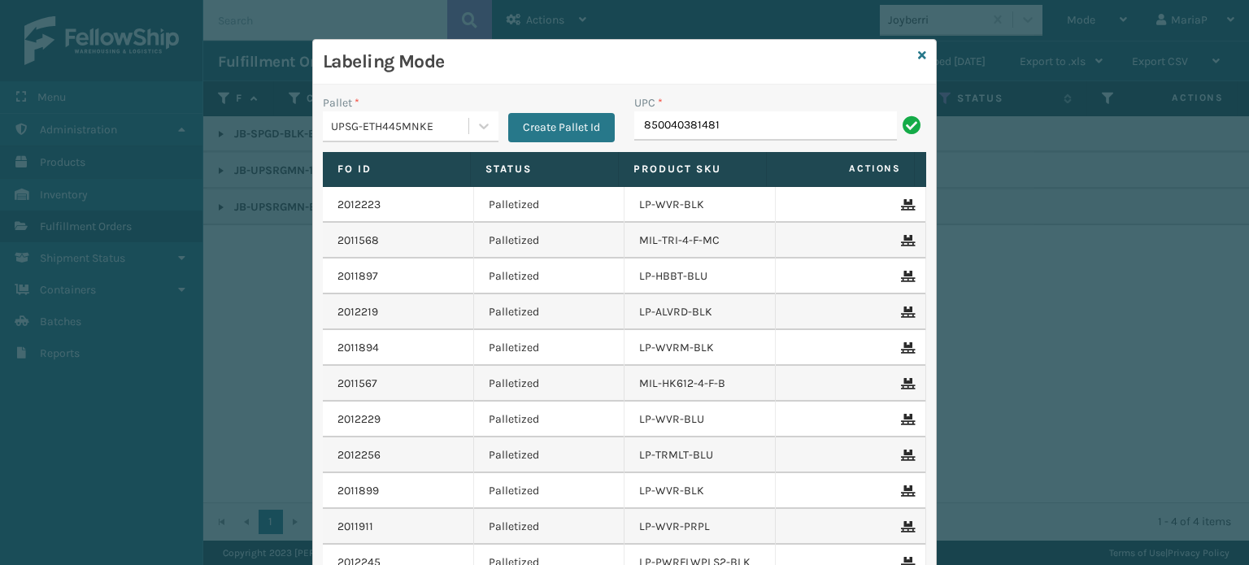
type input "850040381481"
click at [670, 129] on input "UPC *" at bounding box center [780, 125] width 292 height 29
click at [918, 50] on icon at bounding box center [922, 55] width 8 height 11
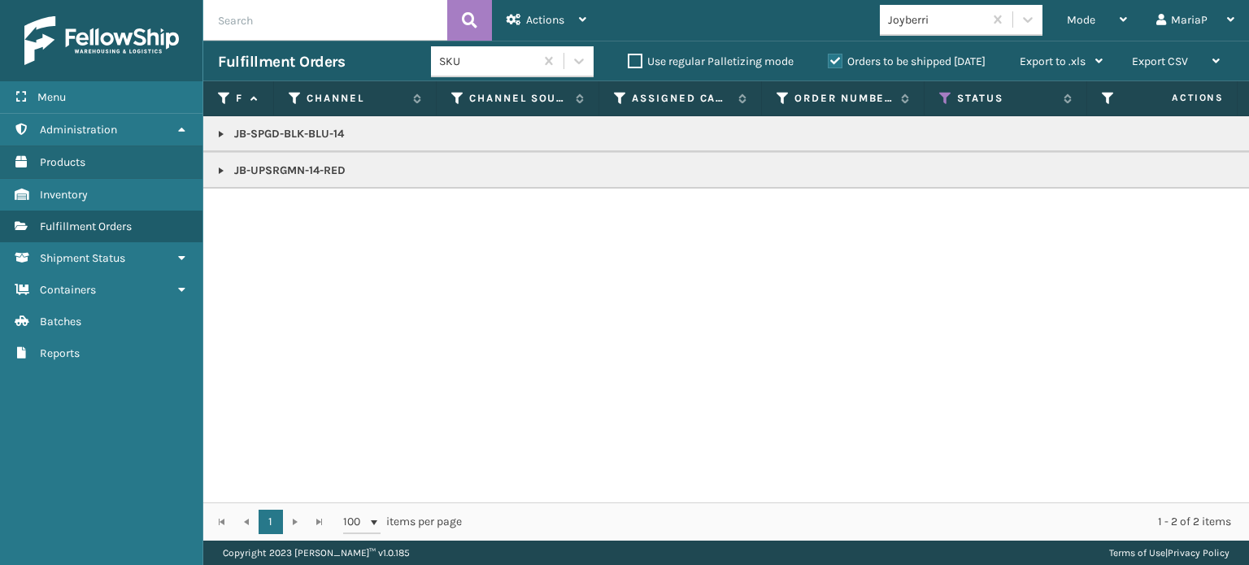
click at [221, 165] on link at bounding box center [221, 170] width 13 height 13
click at [285, 215] on link "2012653" at bounding box center [265, 215] width 43 height 16
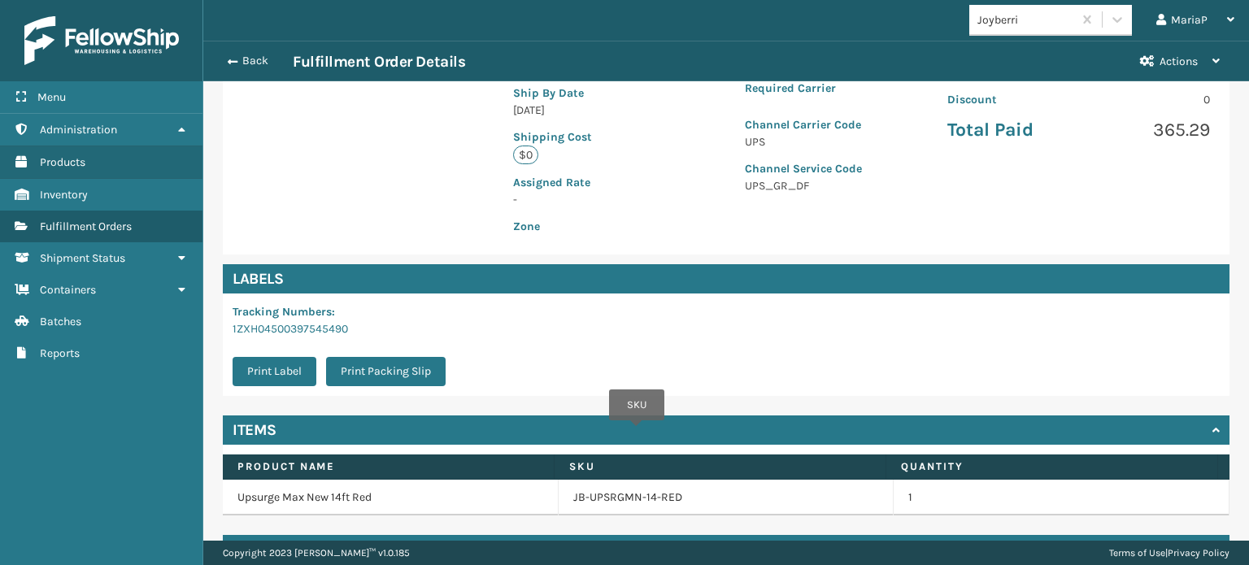
scroll to position [393, 0]
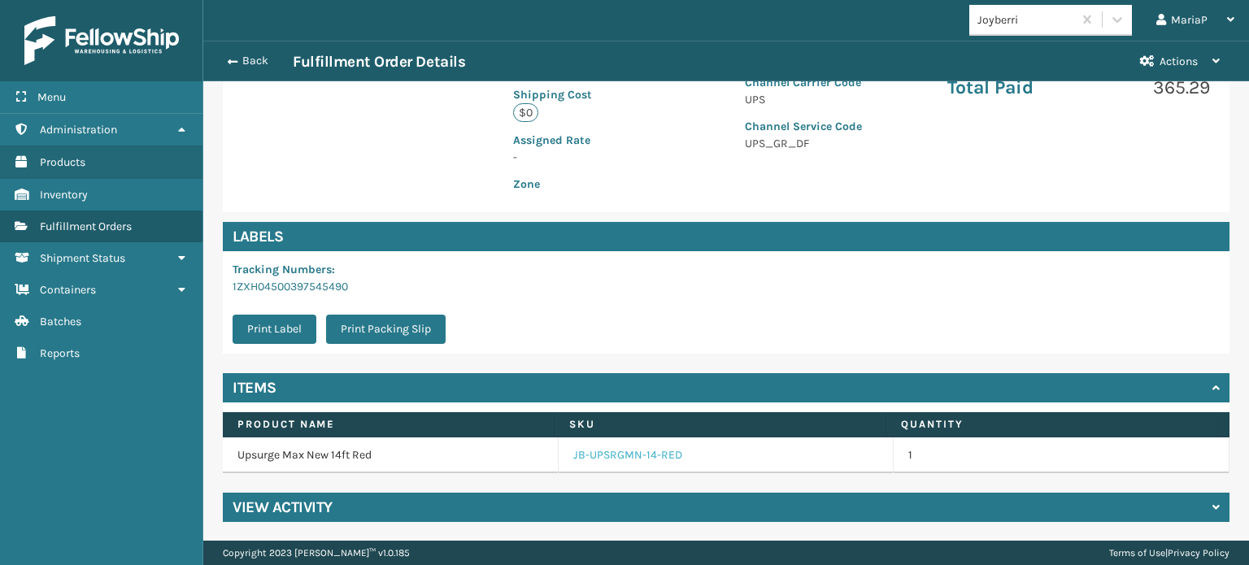
click at [638, 459] on link "JB-UPSRGMN-14-RED" at bounding box center [627, 455] width 109 height 16
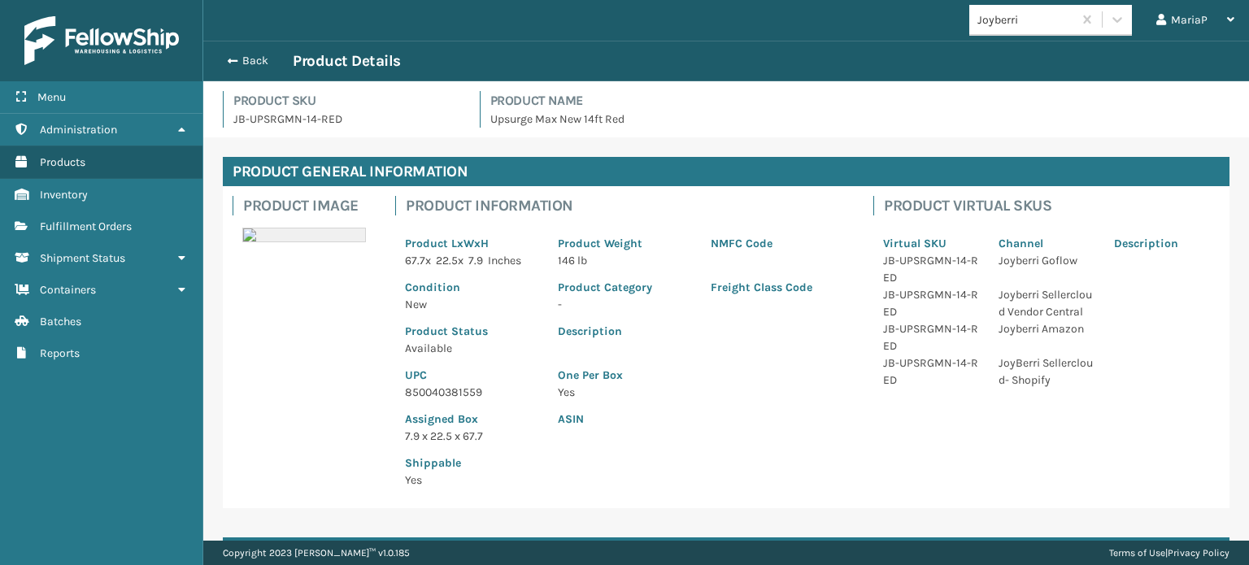
click at [452, 393] on p "850040381559" at bounding box center [471, 392] width 133 height 17
click at [241, 54] on button "Back" at bounding box center [255, 61] width 75 height 15
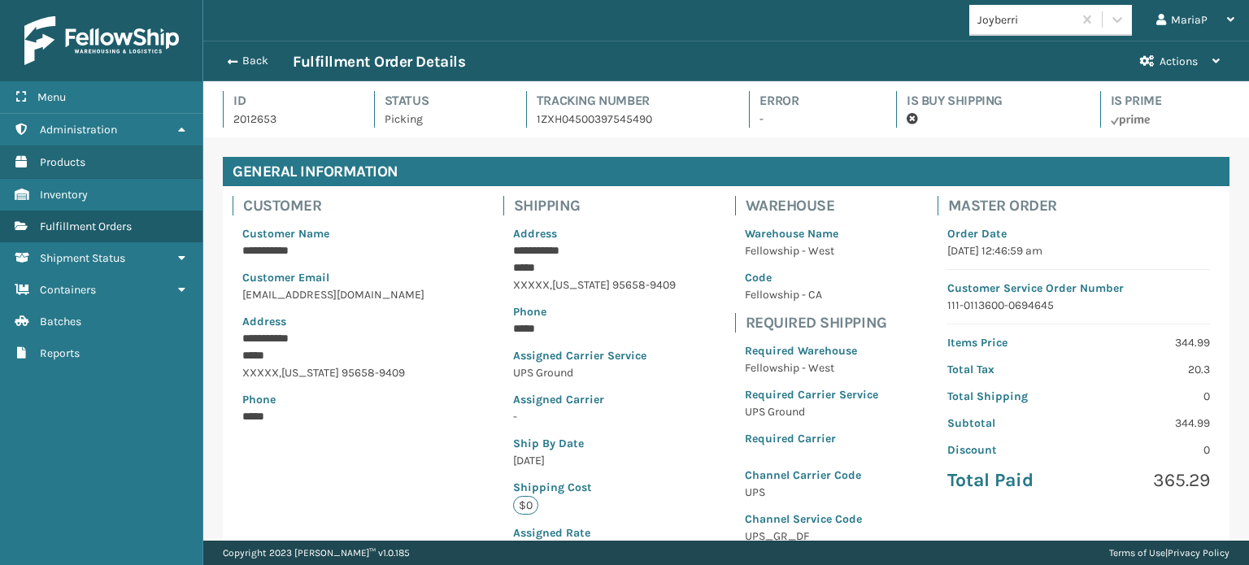
scroll to position [39, 1045]
click at [241, 54] on button "Back" at bounding box center [255, 61] width 75 height 15
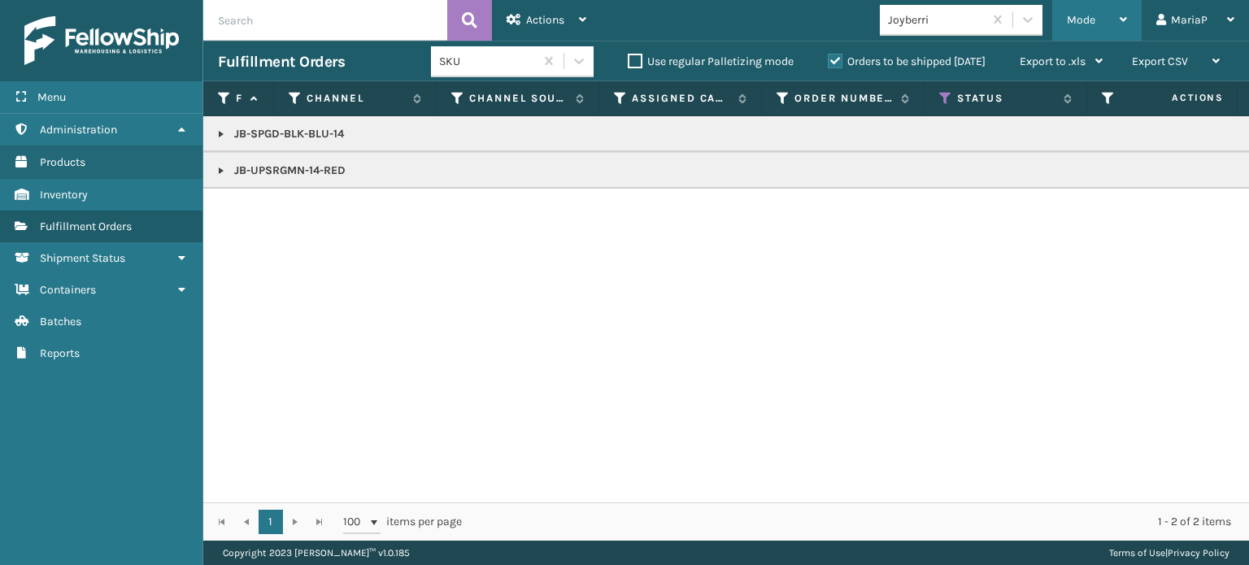
click at [1091, 22] on span "Mode" at bounding box center [1081, 20] width 28 height 14
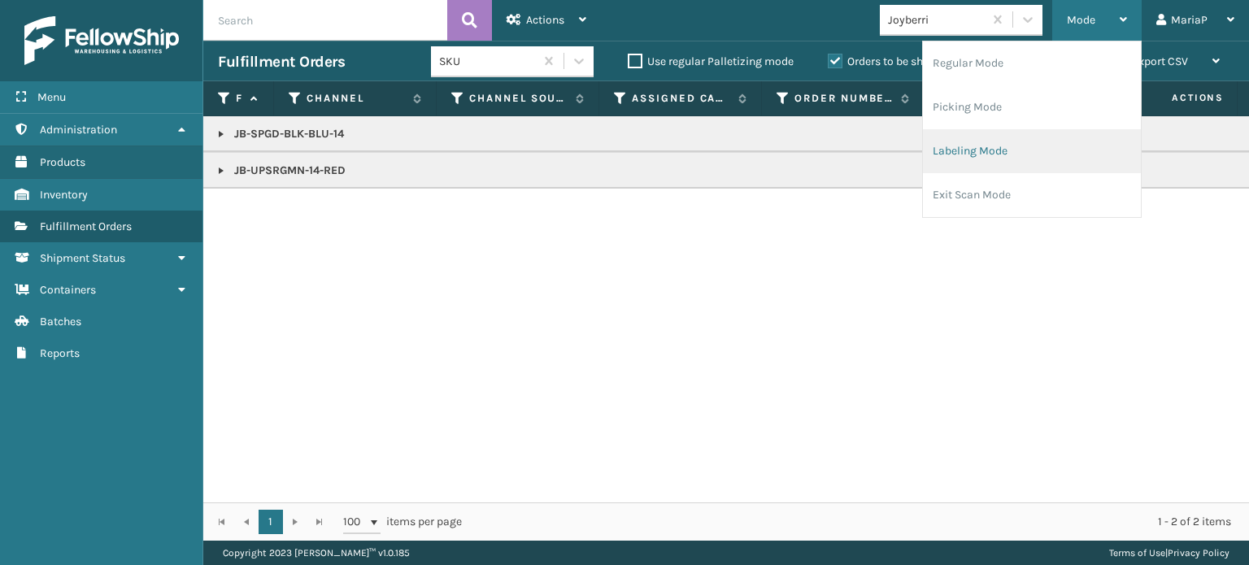
click at [1037, 145] on li "Labeling Mode" at bounding box center [1032, 151] width 218 height 44
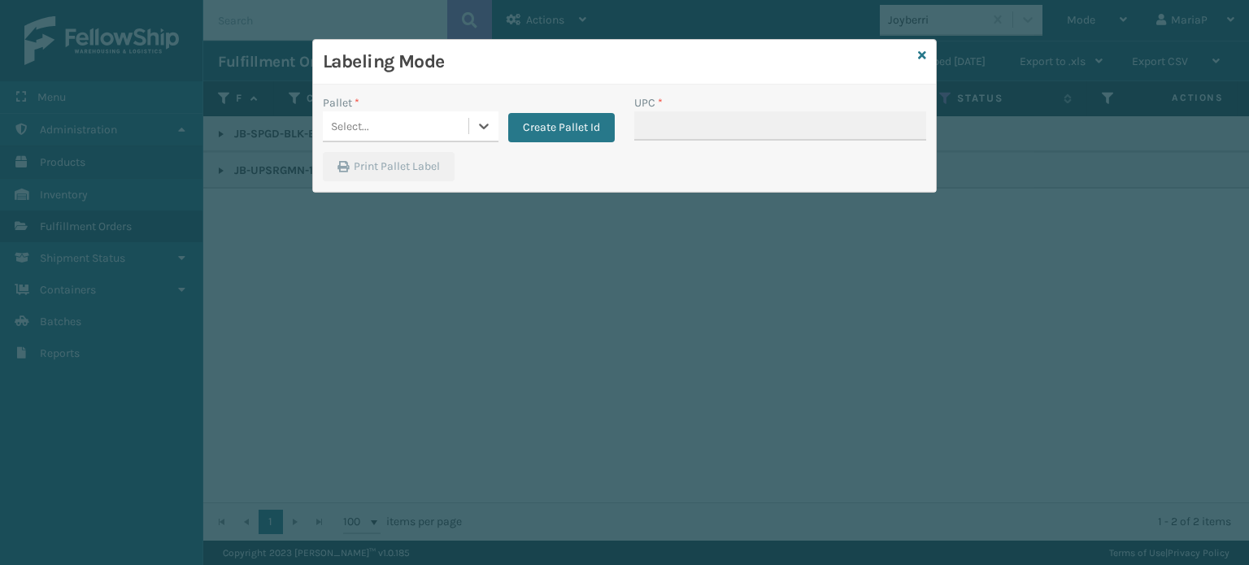
click at [459, 121] on div "Select..." at bounding box center [396, 126] width 146 height 27
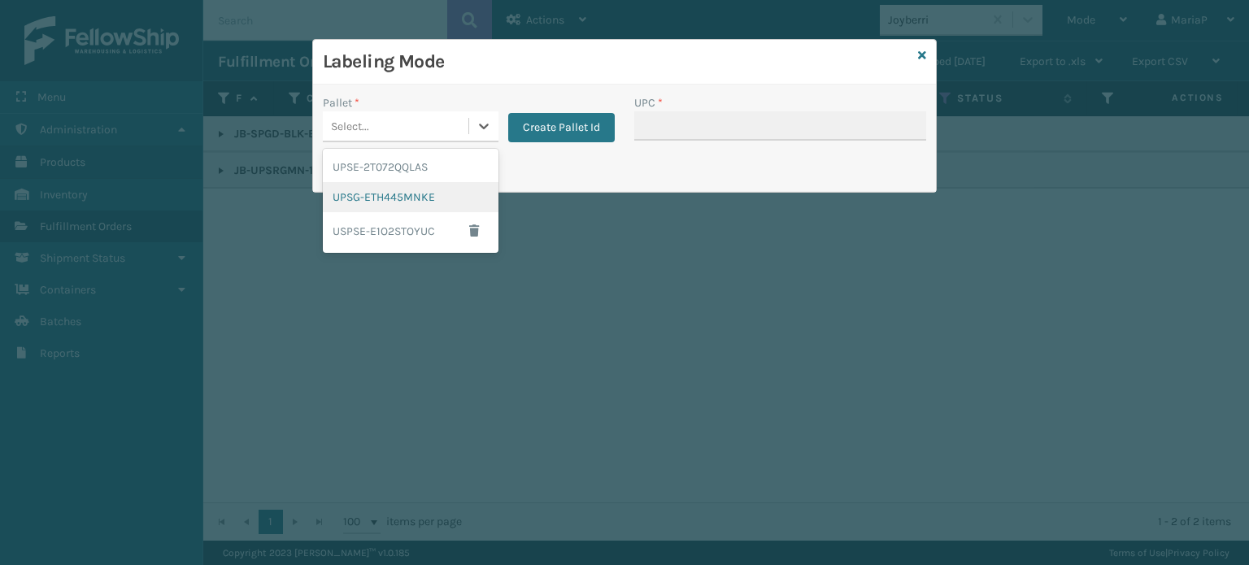
click at [426, 189] on div "UPSG-ETH445MNKE" at bounding box center [411, 197] width 176 height 30
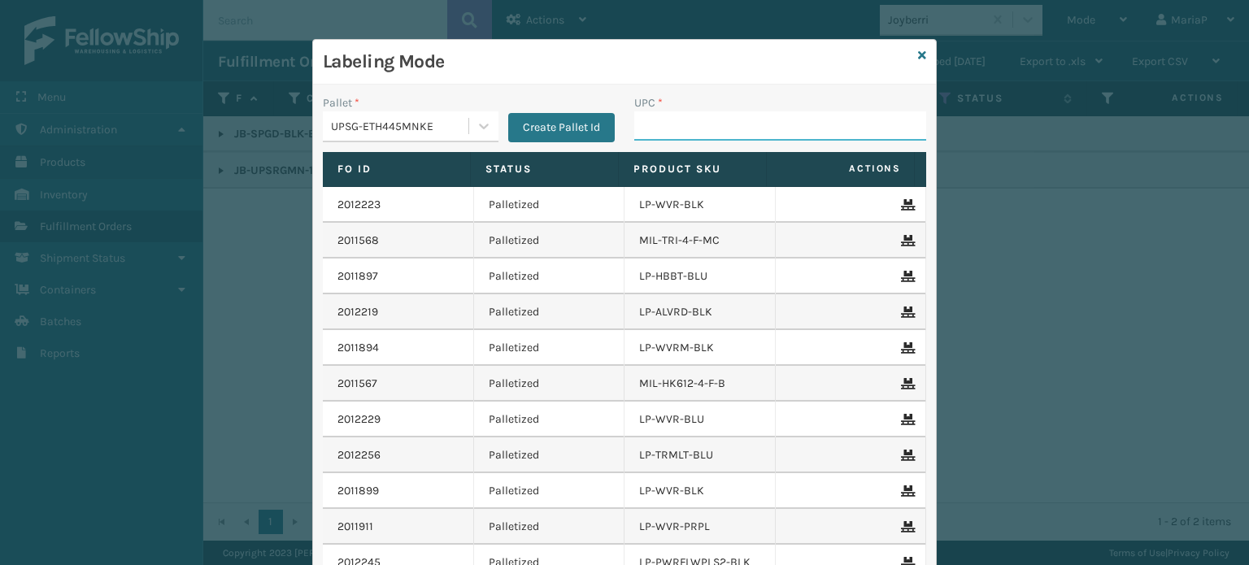
click at [664, 128] on input "UPC *" at bounding box center [780, 125] width 292 height 29
paste input "850040381481"
type input "850040381481"
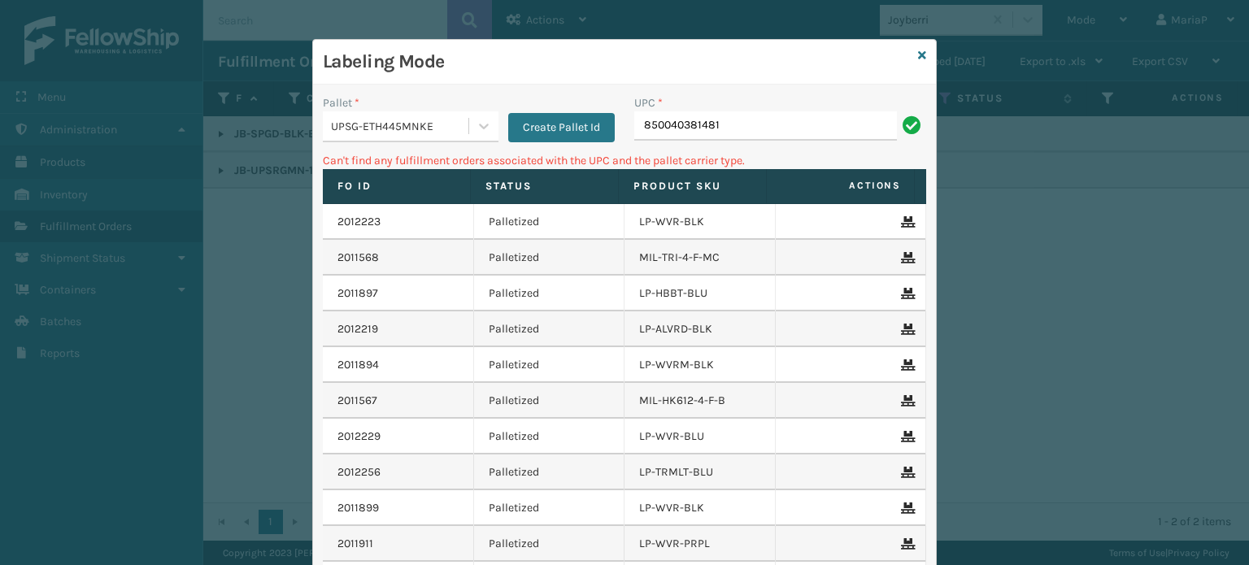
click at [403, 126] on div "UPSG-ETH445MNKE" at bounding box center [400, 126] width 139 height 17
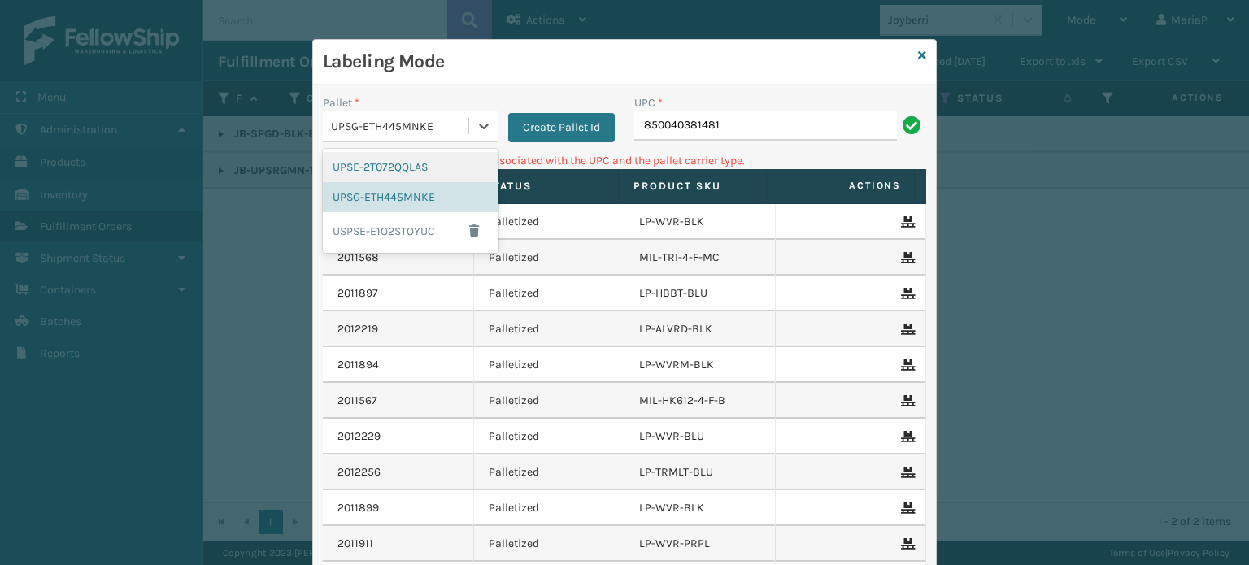
click at [414, 172] on div "UPSE-2T072QQLAS" at bounding box center [411, 167] width 176 height 30
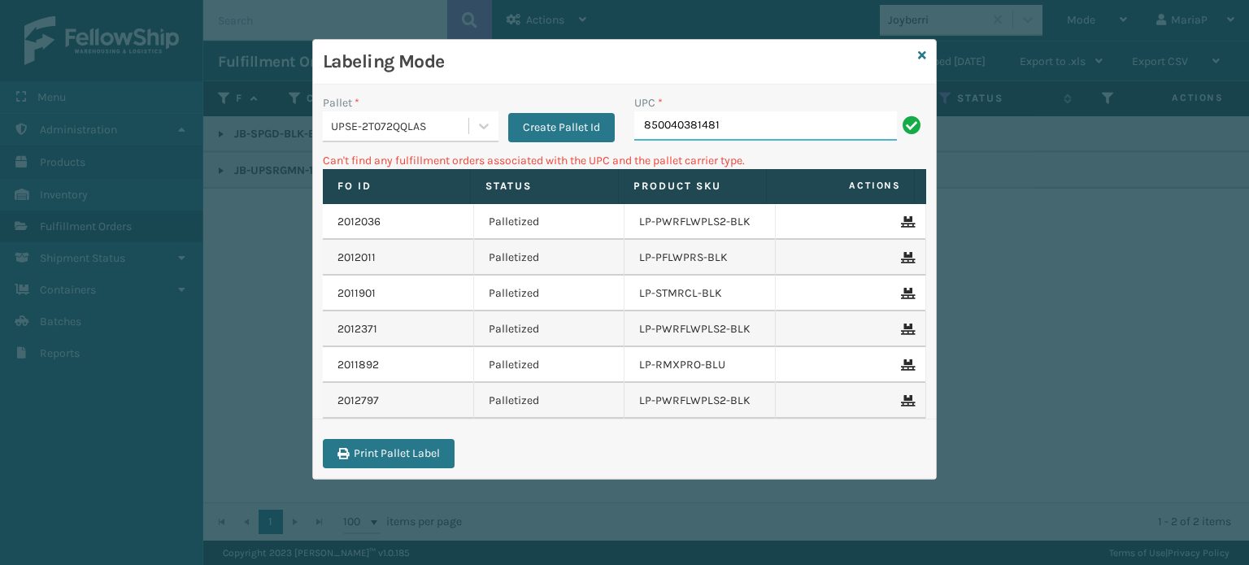
click at [705, 120] on input "850040381481" at bounding box center [765, 125] width 263 height 29
click at [927, 58] on div "Labeling Mode" at bounding box center [624, 62] width 623 height 45
click at [924, 56] on icon at bounding box center [922, 55] width 8 height 11
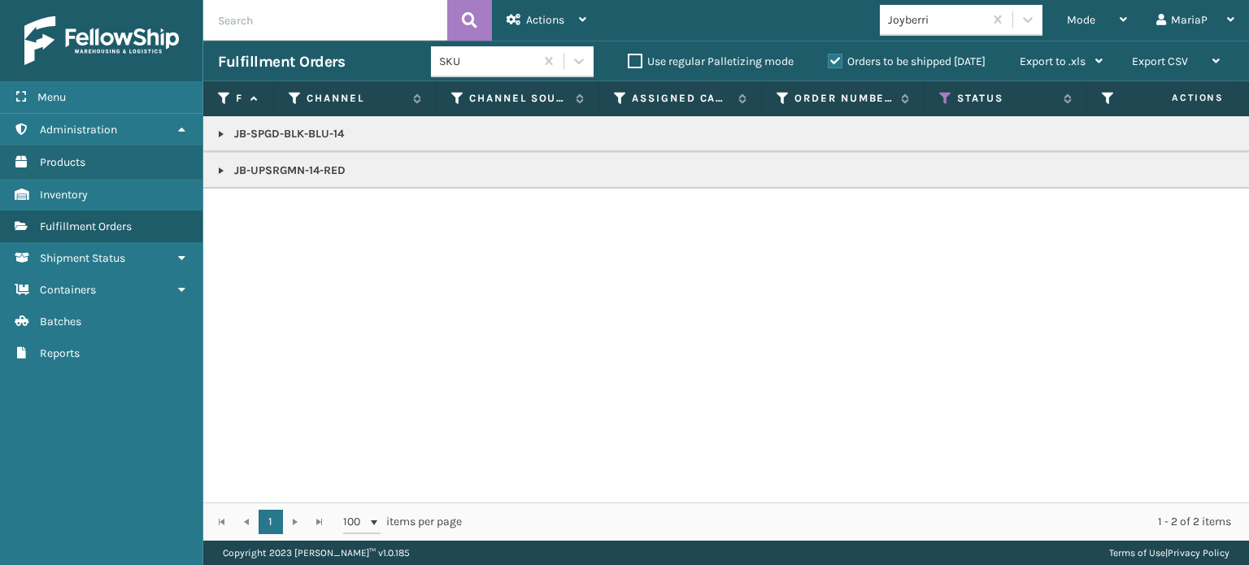
click at [219, 168] on link at bounding box center [221, 170] width 13 height 13
click at [257, 213] on link "2012653" at bounding box center [265, 215] width 43 height 16
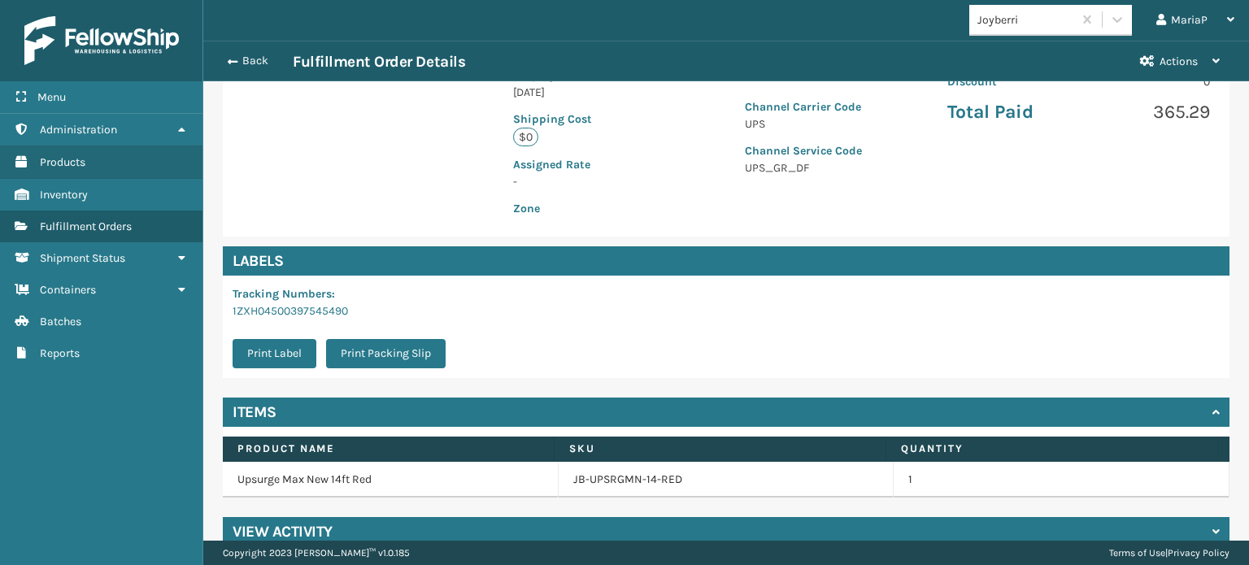
scroll to position [393, 0]
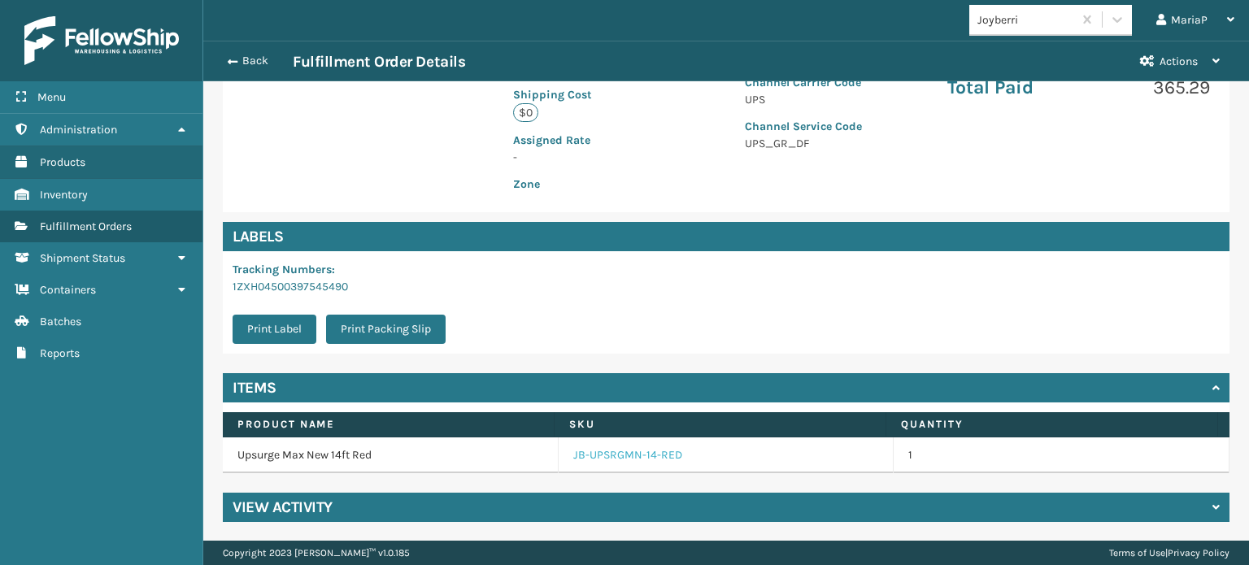
click at [625, 456] on link "JB-UPSRGMN-14-RED" at bounding box center [627, 455] width 109 height 16
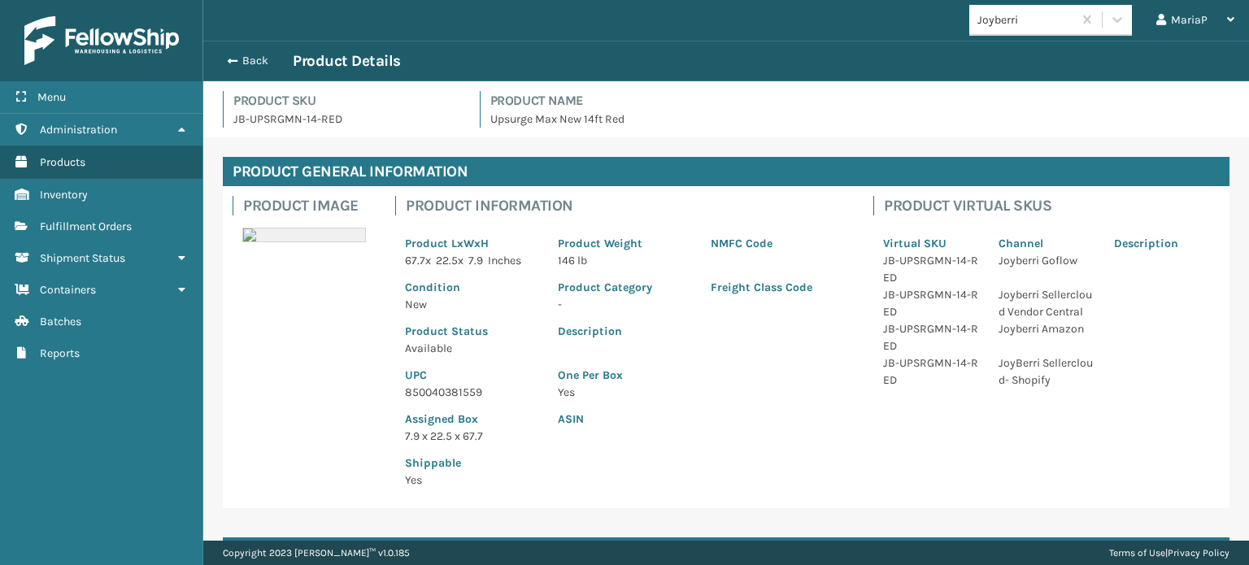
click at [468, 390] on p "850040381559" at bounding box center [471, 392] width 133 height 17
copy p "850040381559"
click at [232, 61] on span "button" at bounding box center [230, 60] width 10 height 11
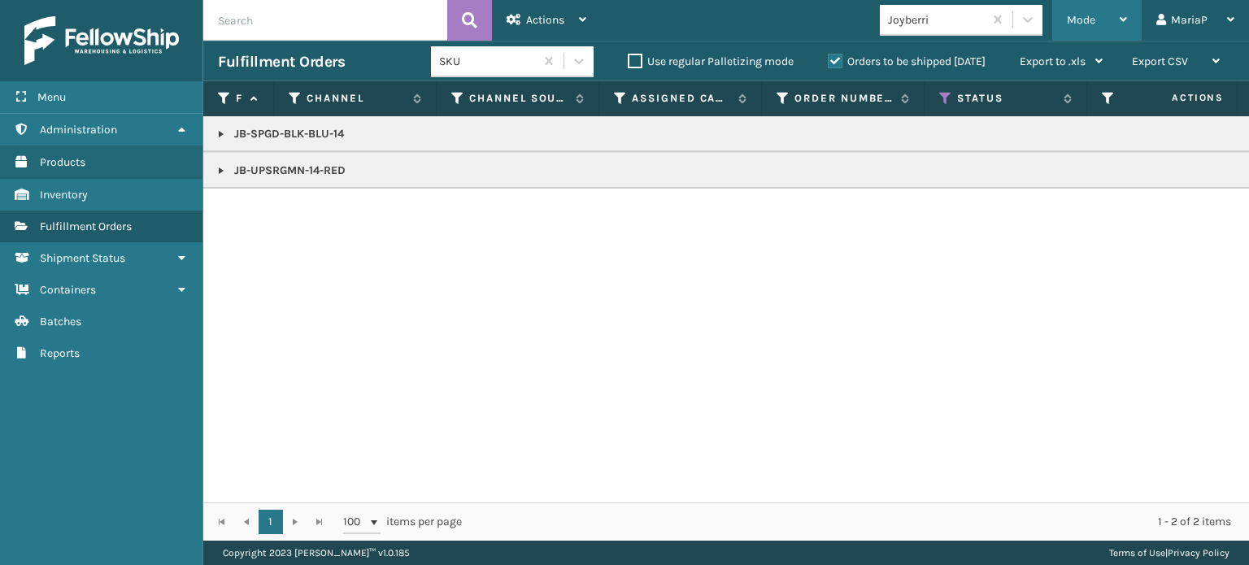
click at [1068, 12] on div "Mode" at bounding box center [1097, 20] width 60 height 41
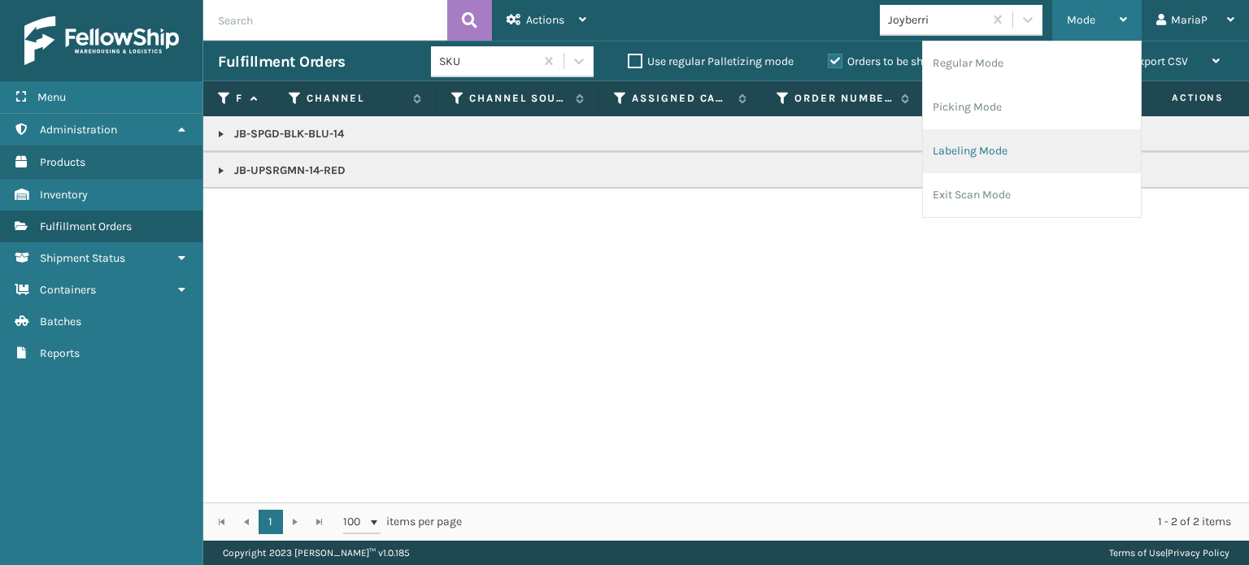
click at [1014, 156] on li "Labeling Mode" at bounding box center [1032, 151] width 218 height 44
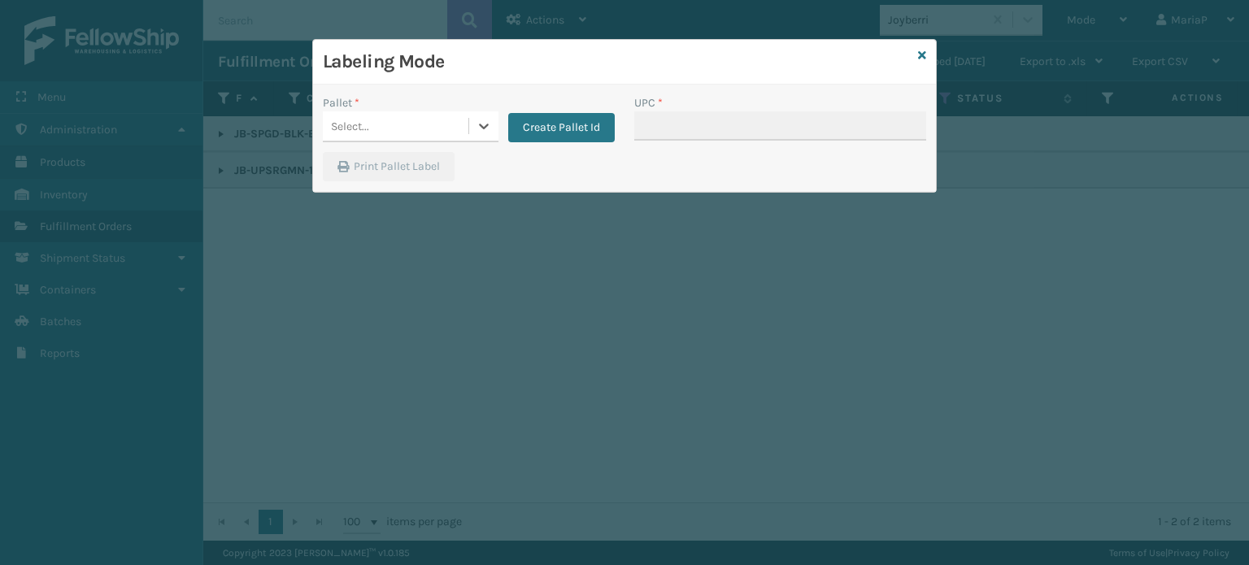
click at [404, 136] on div "Select..." at bounding box center [396, 126] width 146 height 27
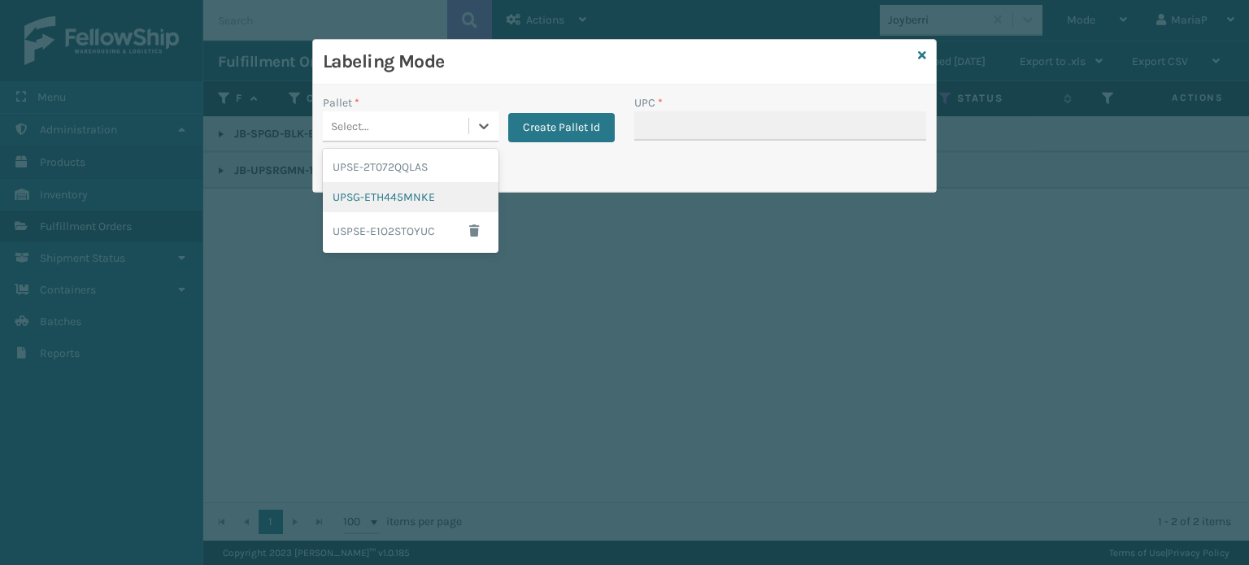
click at [444, 188] on div "UPSG-ETH445MNKE" at bounding box center [411, 197] width 176 height 30
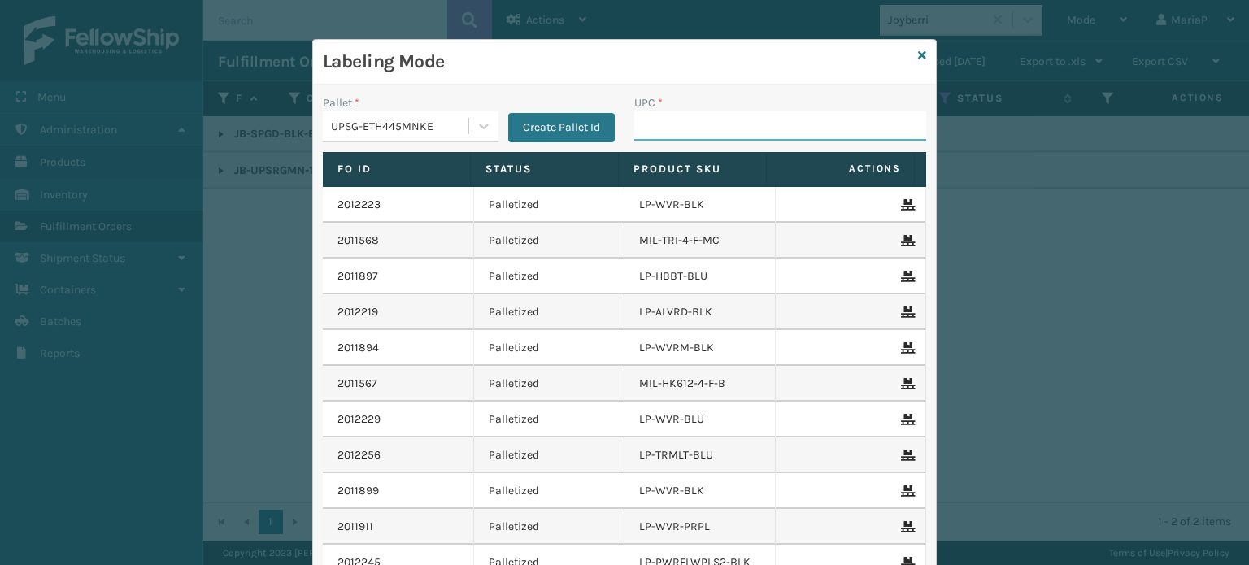
click at [673, 128] on input "UPC *" at bounding box center [780, 125] width 292 height 29
paste input "850040381559"
type input "850040381559"
click at [921, 61] on div "Labeling Mode" at bounding box center [624, 62] width 623 height 45
click at [918, 54] on icon at bounding box center [922, 55] width 8 height 11
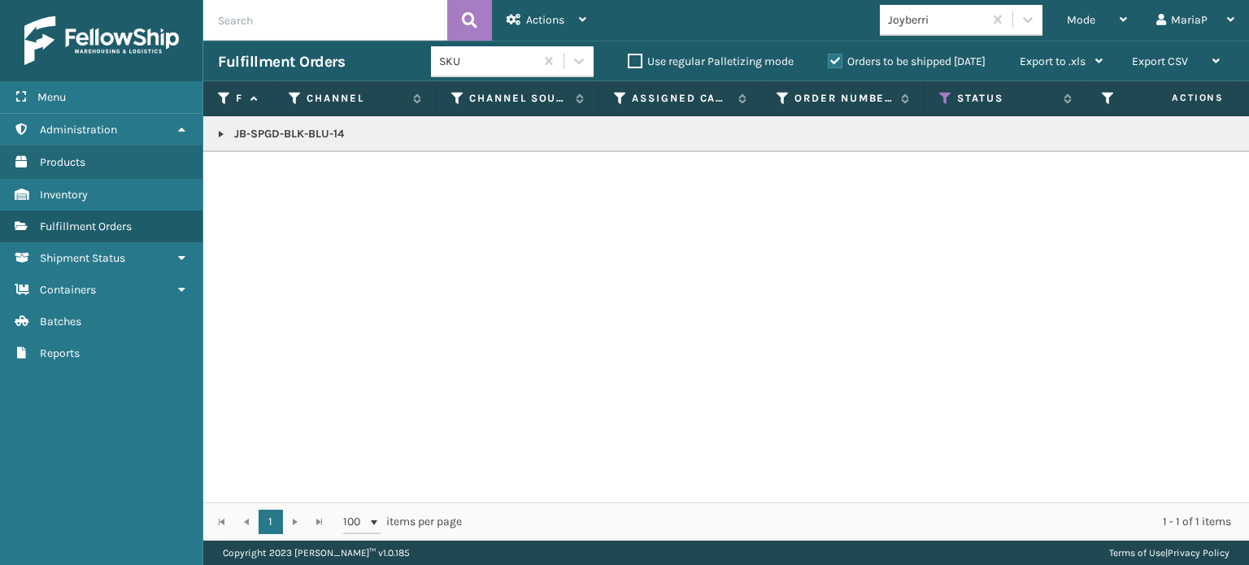
click at [215, 133] on link at bounding box center [221, 134] width 13 height 13
click at [259, 172] on link "2012492" at bounding box center [265, 178] width 43 height 16
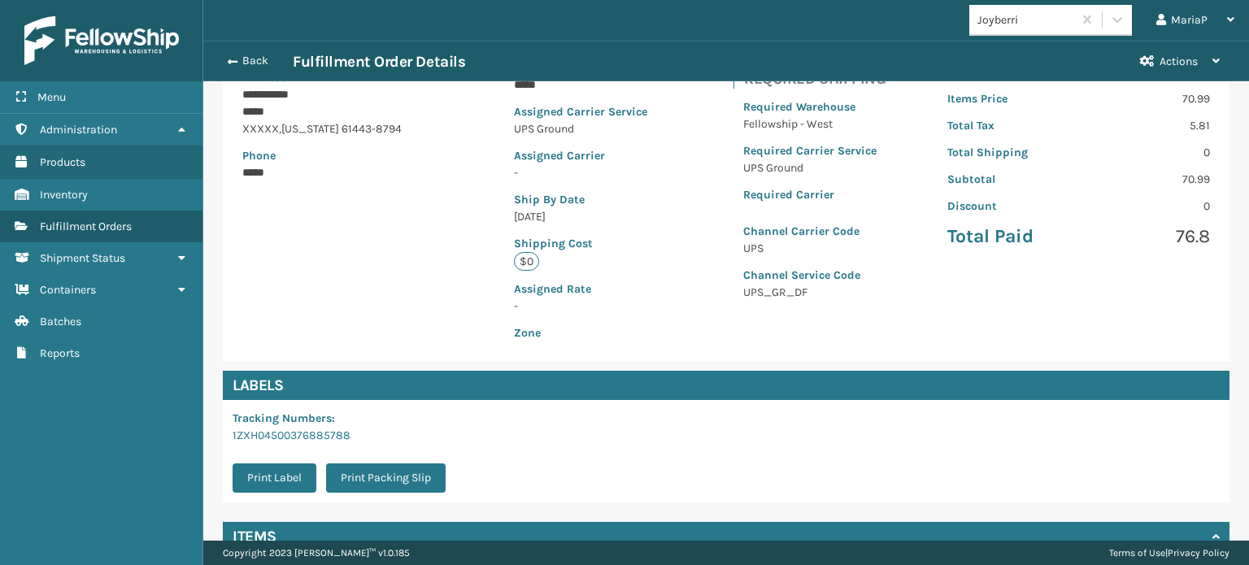
scroll to position [393, 0]
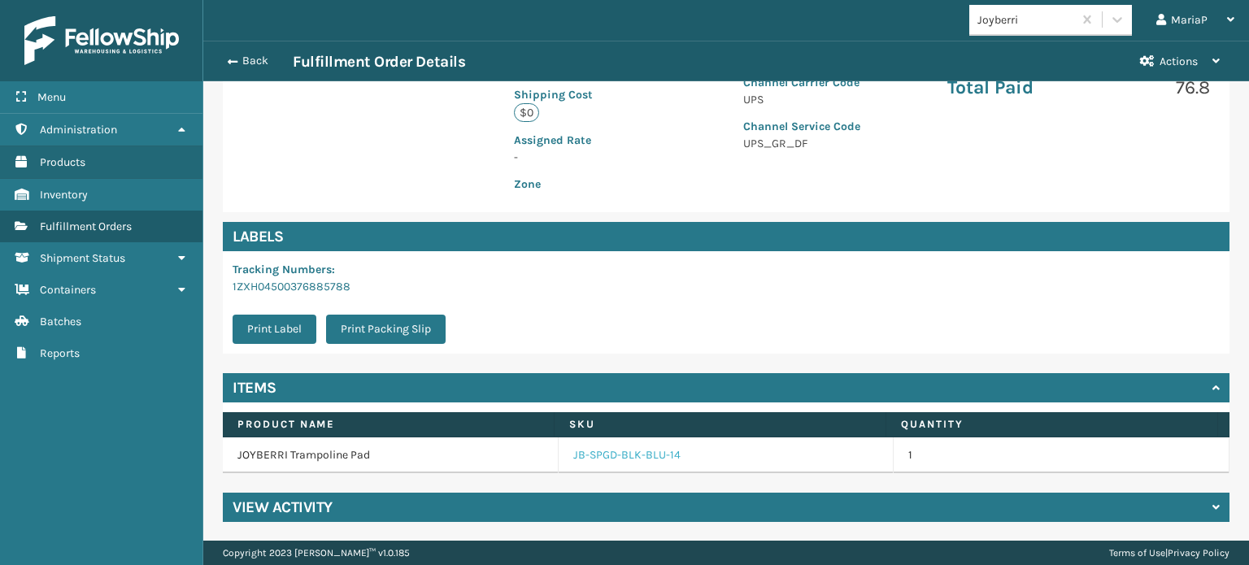
click at [599, 451] on link "JB-SPGD-BLK-BLU-14" at bounding box center [626, 455] width 107 height 16
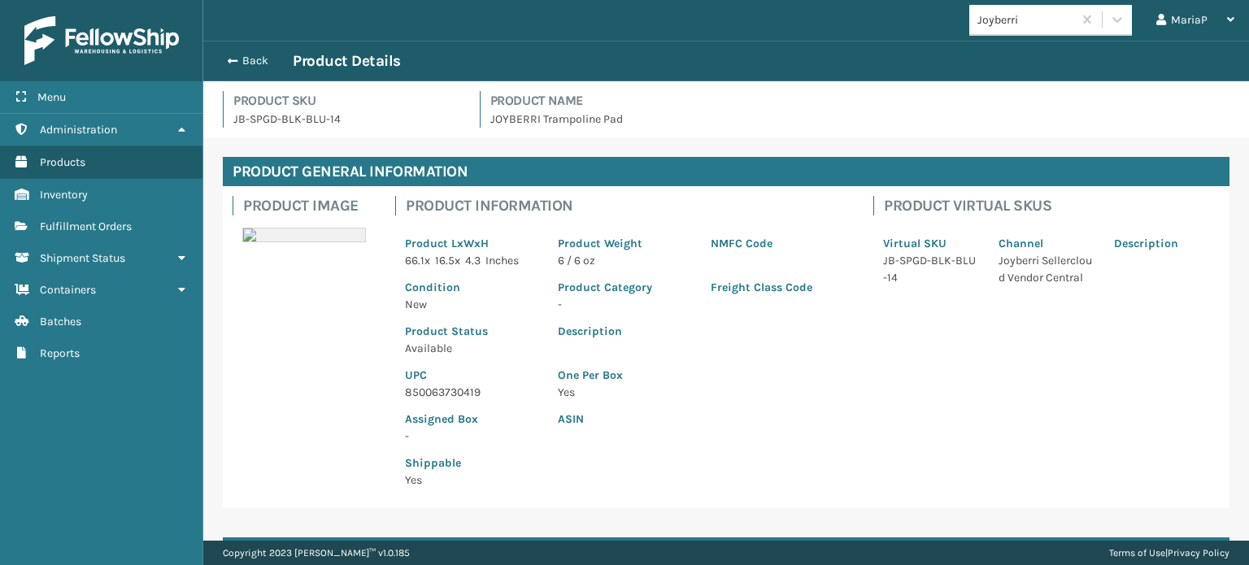
click at [451, 390] on p "850063730419" at bounding box center [471, 392] width 133 height 17
copy p "850063730419"
click at [242, 56] on button "Back" at bounding box center [255, 61] width 75 height 15
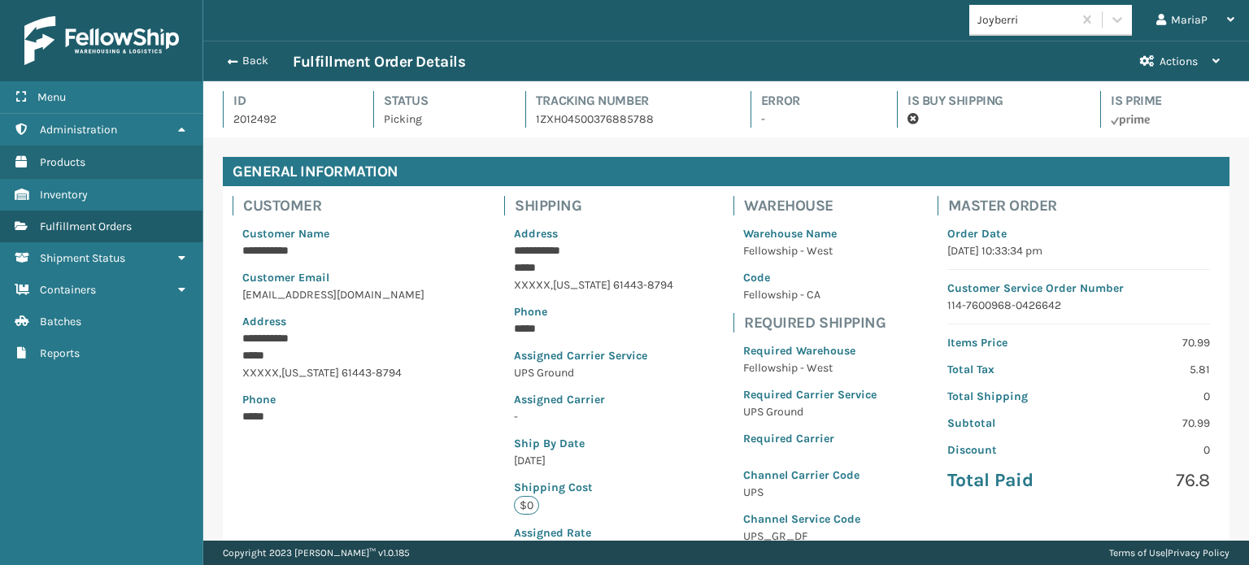
scroll to position [39, 1045]
click at [242, 56] on button "Back" at bounding box center [255, 61] width 75 height 15
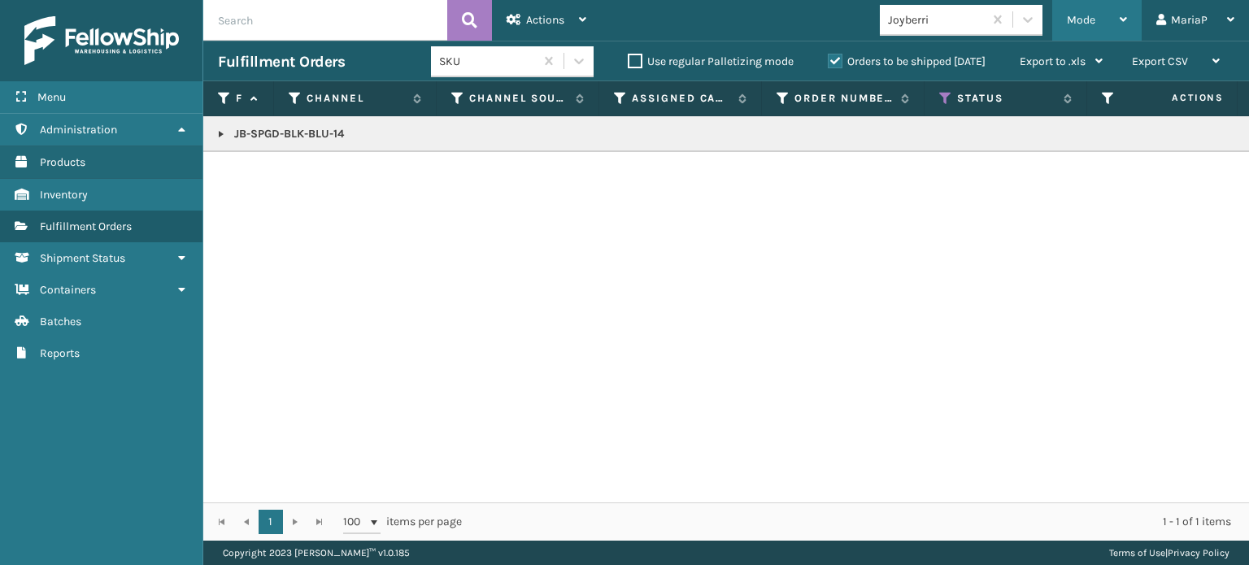
click at [1094, 25] on span "Mode" at bounding box center [1081, 20] width 28 height 14
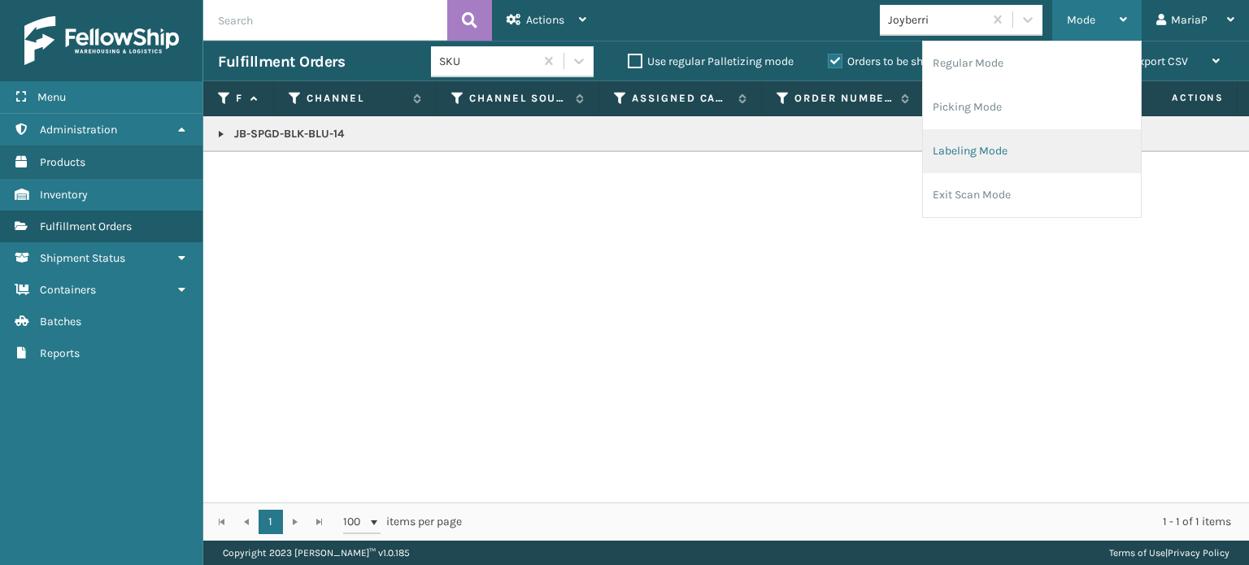
click at [1024, 154] on li "Labeling Mode" at bounding box center [1032, 151] width 218 height 44
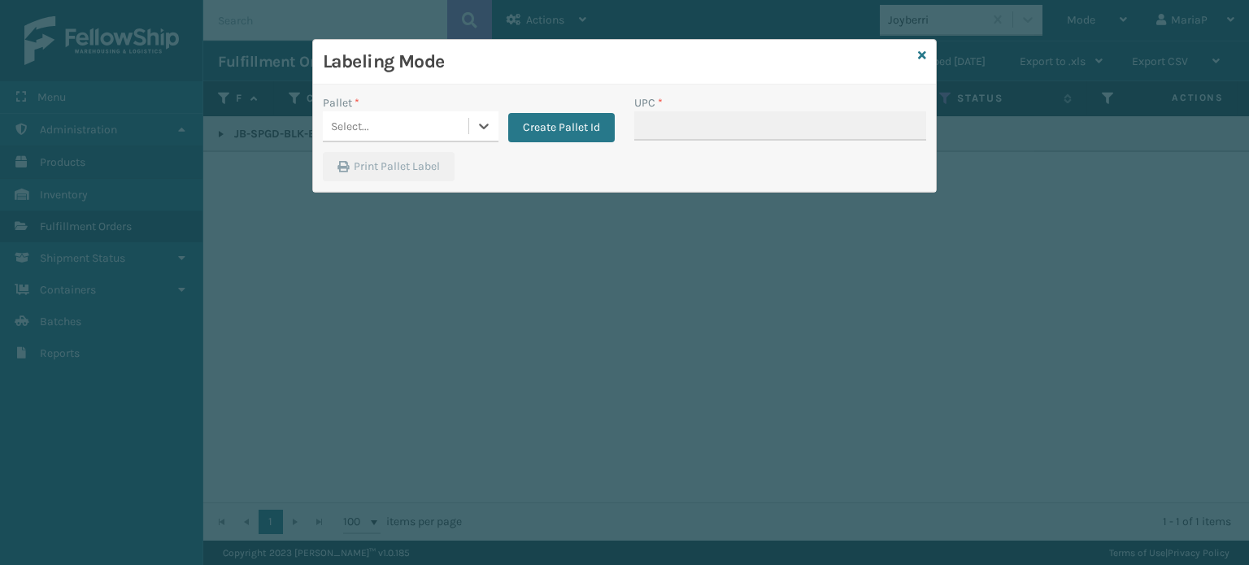
click at [452, 128] on div "Select..." at bounding box center [396, 126] width 146 height 27
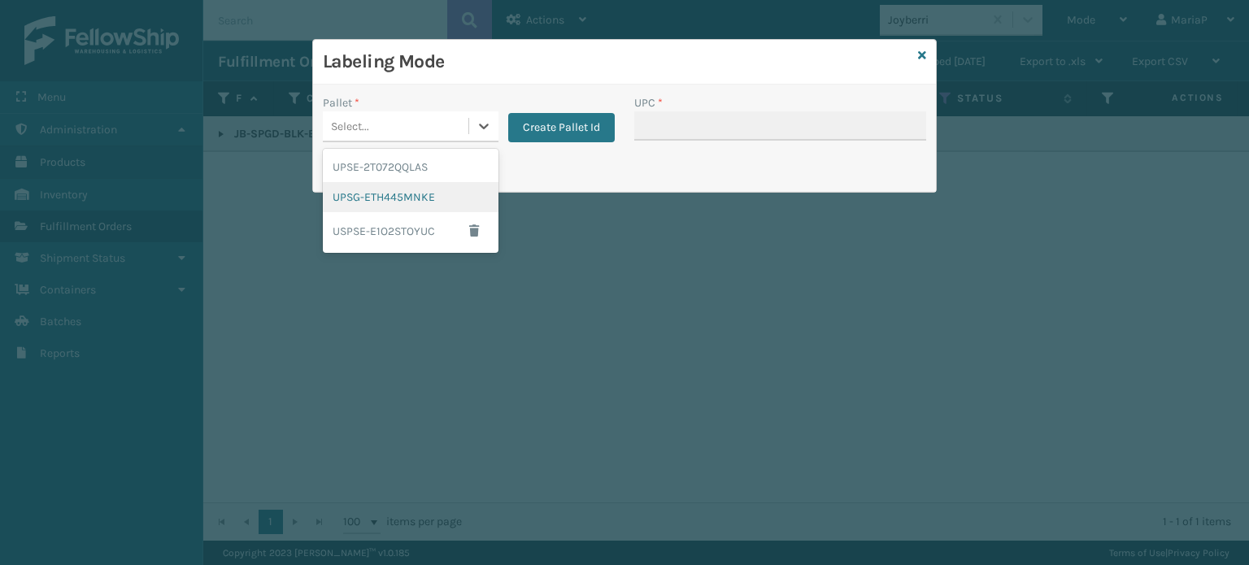
click at [416, 191] on div "UPSG-ETH445MNKE" at bounding box center [411, 197] width 176 height 30
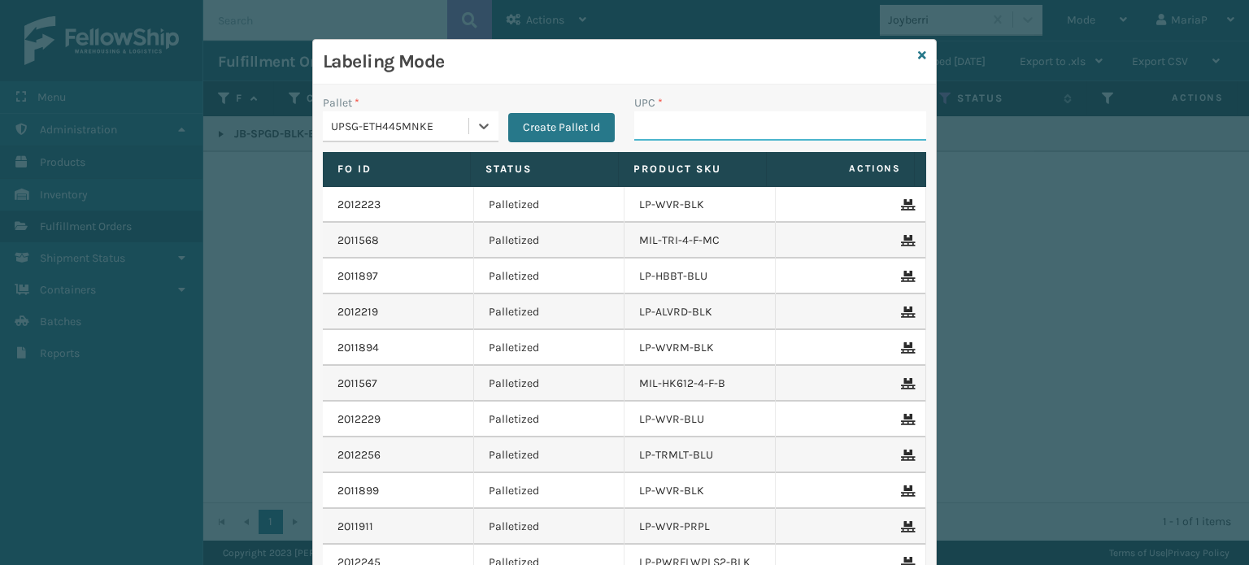
click at [642, 120] on input "UPC *" at bounding box center [780, 125] width 292 height 29
paste input "850063730419"
type input "850063730419"
type input "8100909"
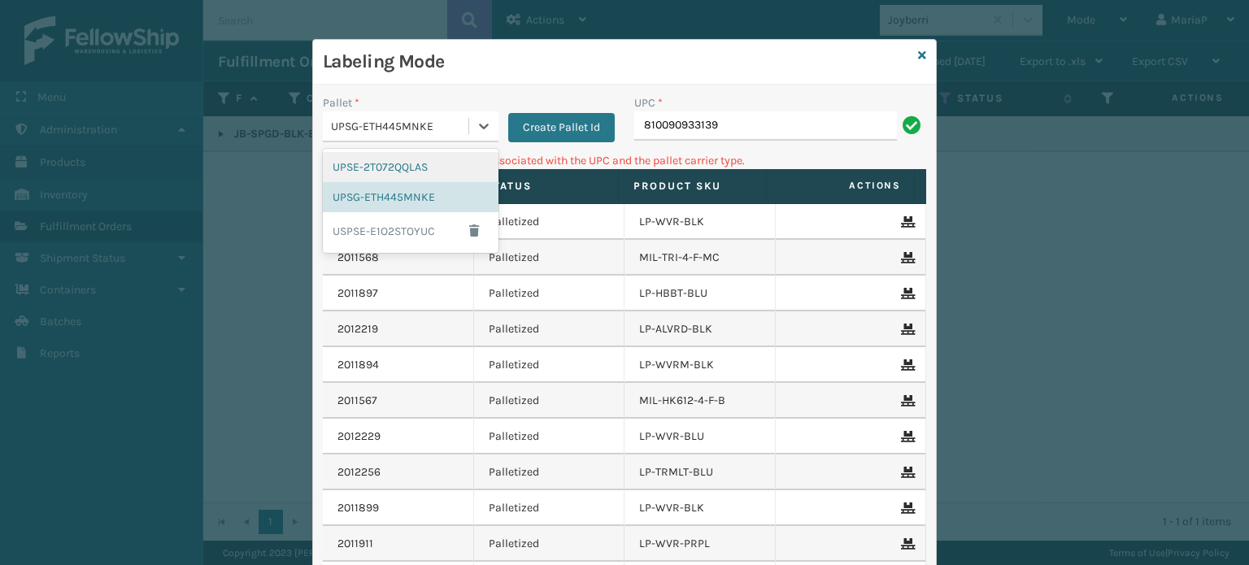
click at [455, 113] on div "UPSG-ETH445MNKE" at bounding box center [396, 126] width 146 height 27
click at [573, 134] on button "Create Pallet Id" at bounding box center [561, 127] width 107 height 29
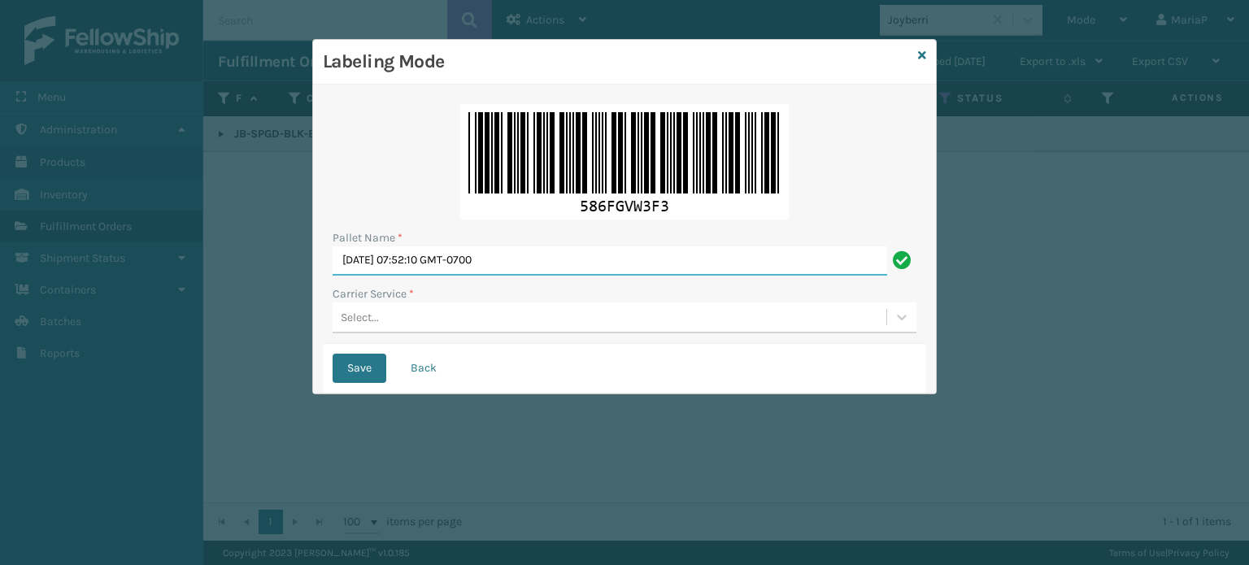
click at [575, 261] on input "[DATE] 07:52:10 GMT-0700" at bounding box center [610, 260] width 555 height 29
click at [574, 260] on input "[DATE] 07:52:10 GMT-0700" at bounding box center [610, 260] width 555 height 29
type input "FEDZ555292"
click at [427, 330] on div "Select..." at bounding box center [625, 318] width 584 height 31
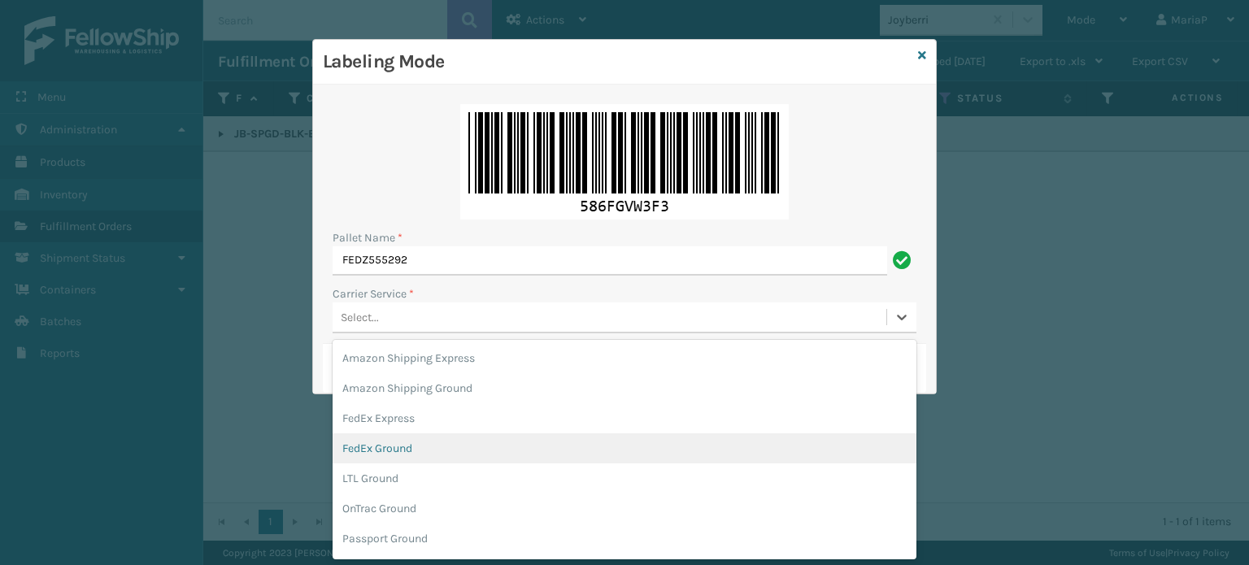
click at [402, 449] on div "FedEx Ground" at bounding box center [625, 448] width 584 height 30
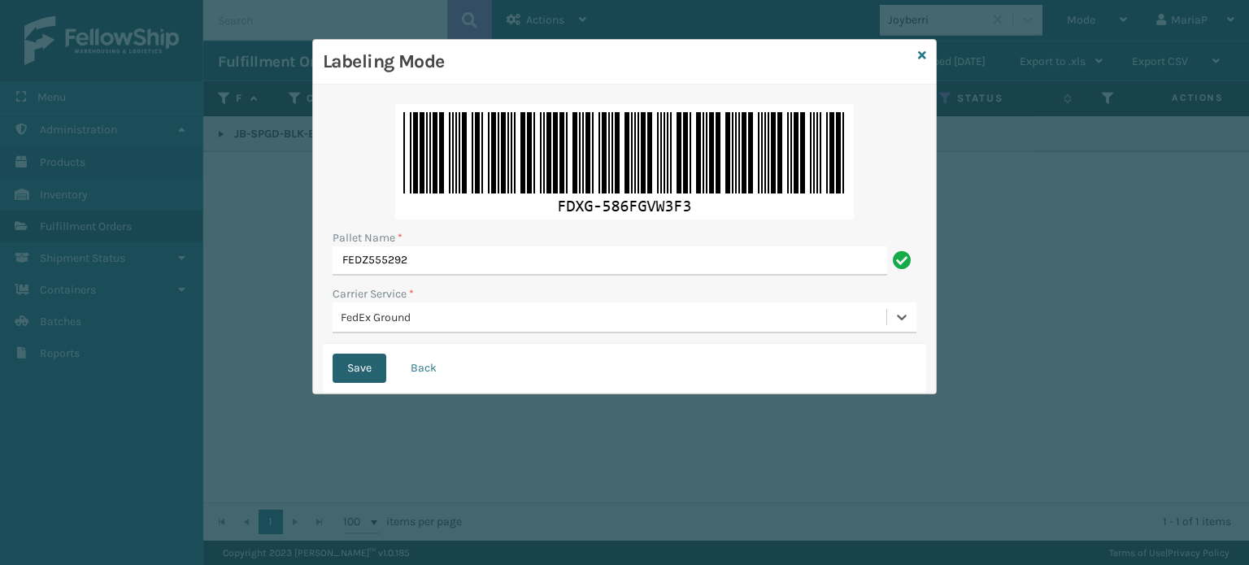
click at [367, 357] on button "Save" at bounding box center [360, 368] width 54 height 29
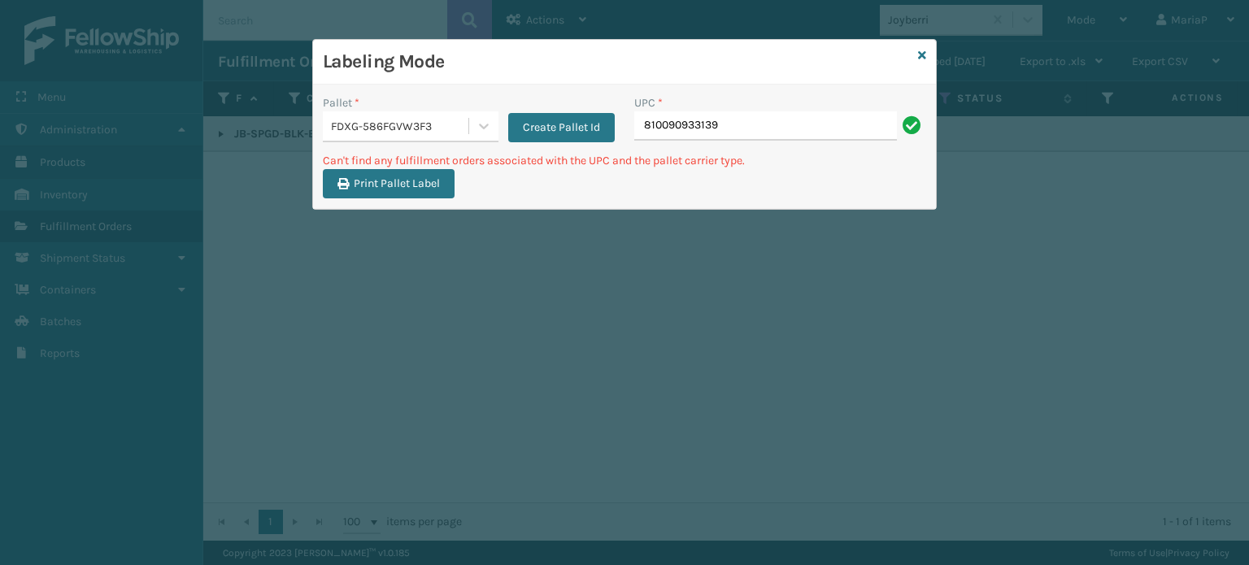
click at [721, 136] on input "810090933139" at bounding box center [765, 125] width 263 height 29
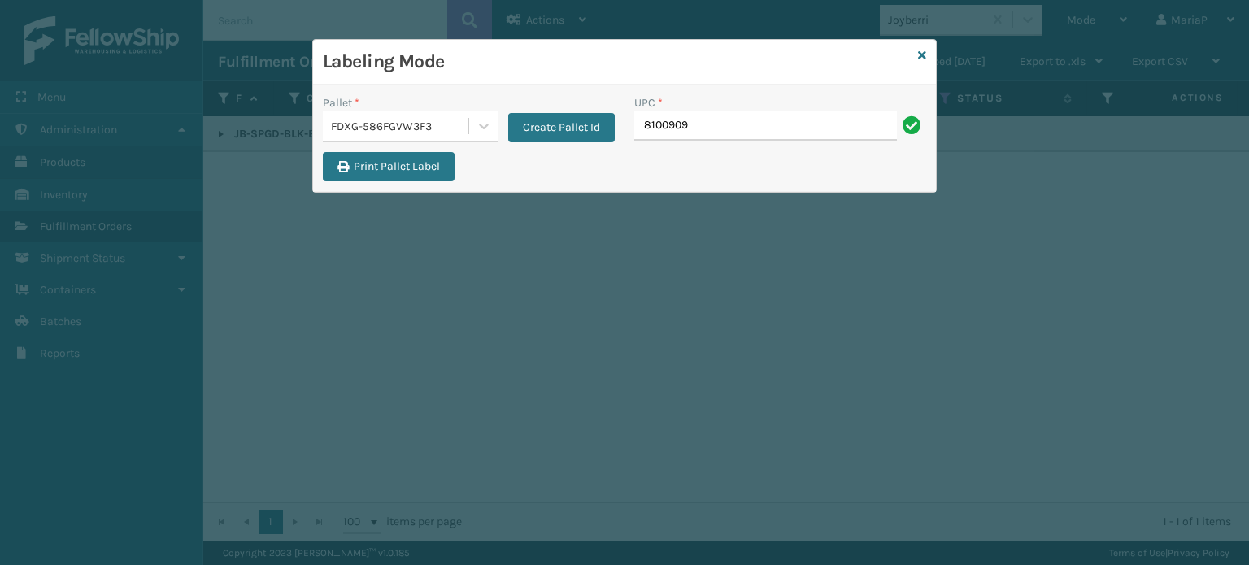
type input "81009093"
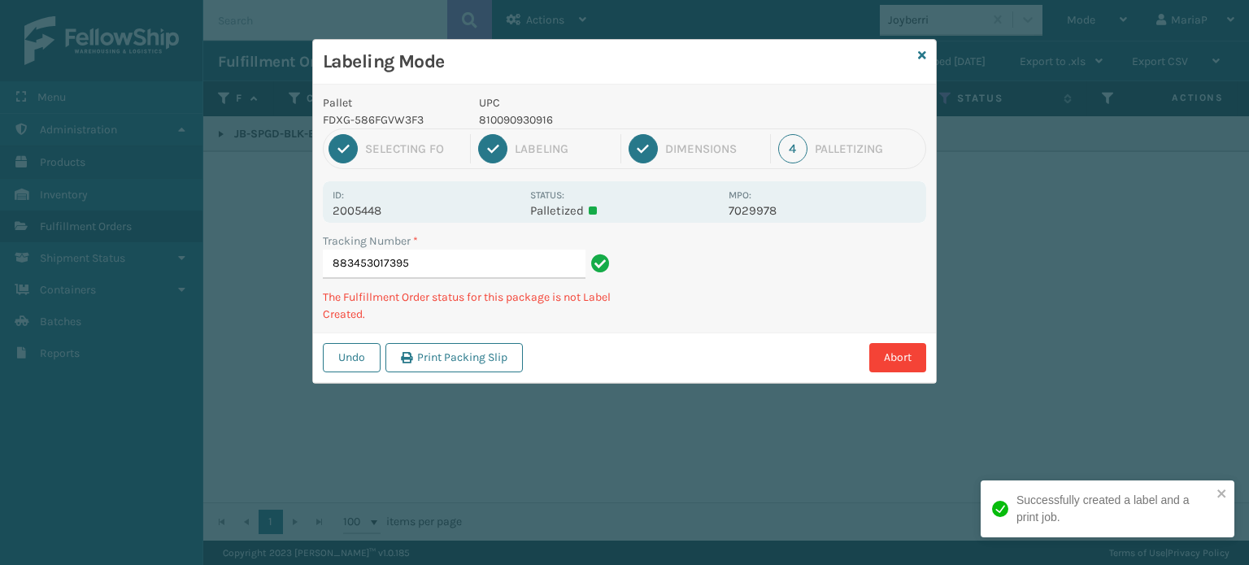
click at [520, 112] on p "810090930916" at bounding box center [599, 119] width 240 height 17
click at [519, 111] on p "810090930916" at bounding box center [599, 119] width 240 height 17
copy p "810090930916"
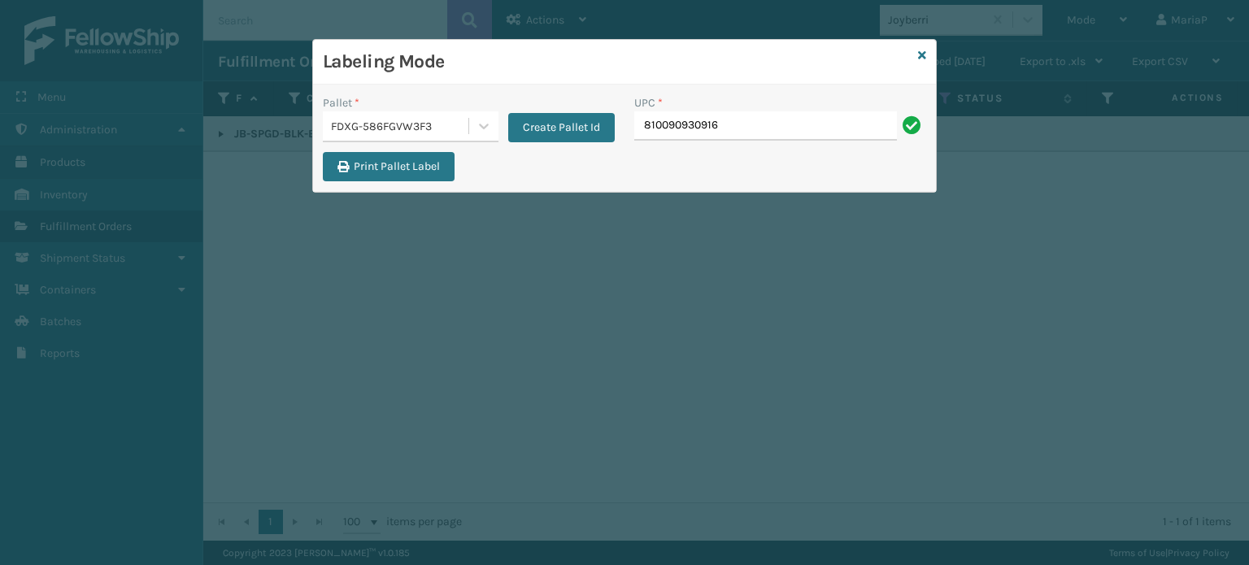
type input "810090930916"
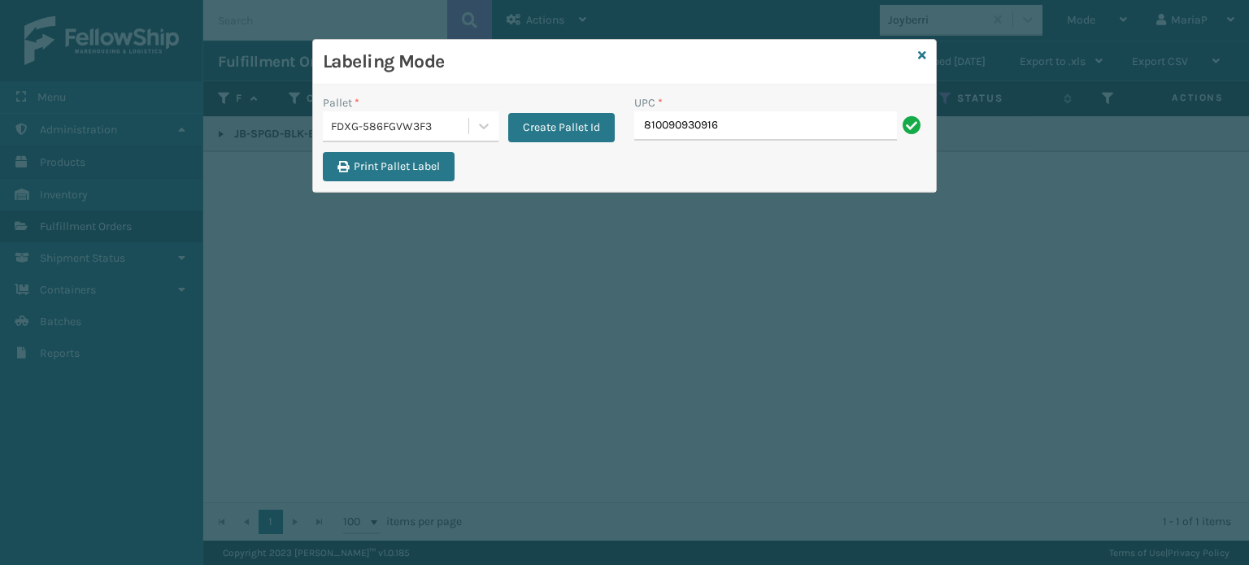
type input "810090930916"
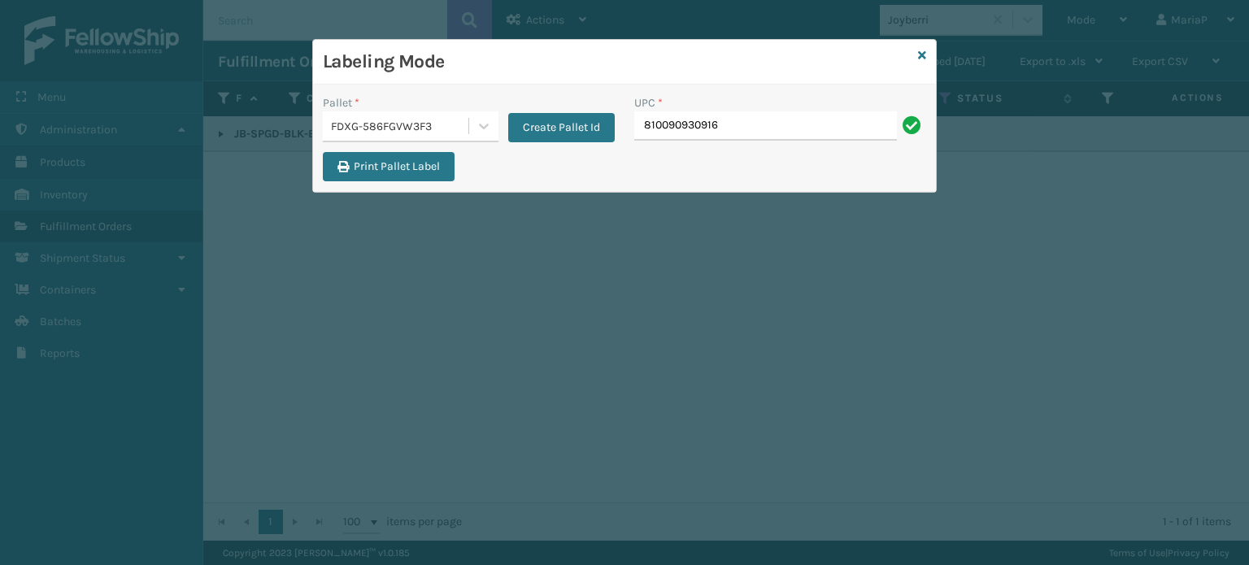
type input "810090930916"
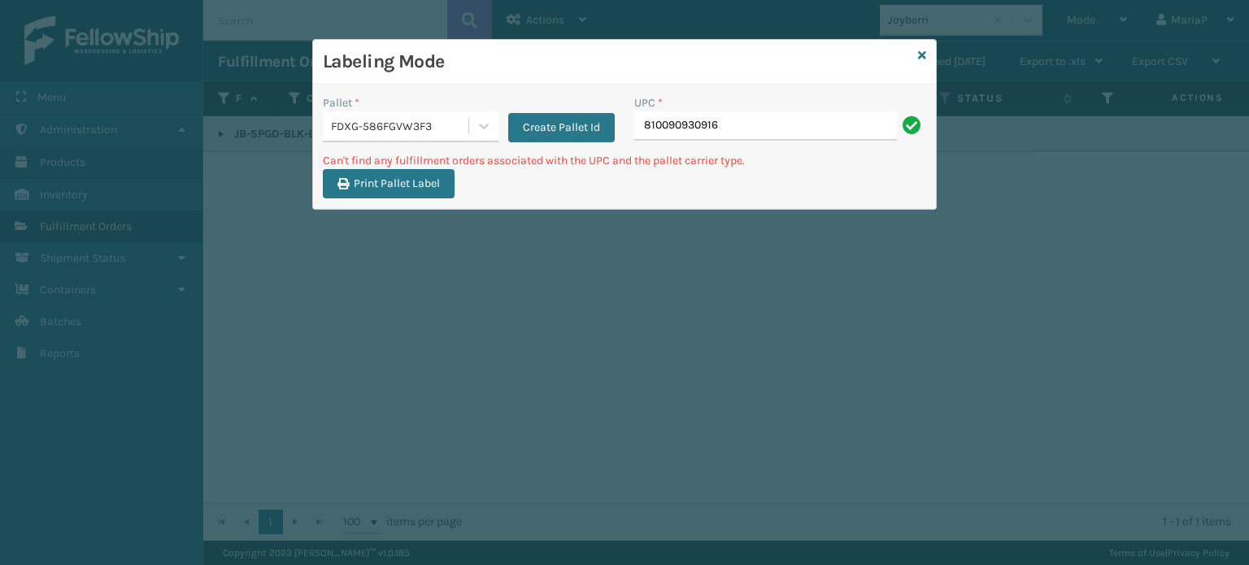
click at [780, 110] on div "UPC *" at bounding box center [780, 102] width 292 height 17
drag, startPoint x: 780, startPoint y: 110, endPoint x: 771, endPoint y: 120, distance: 13.2
click at [780, 112] on div "UPC * 810090930916" at bounding box center [780, 117] width 292 height 46
click at [764, 123] on input "810090930916" at bounding box center [765, 125] width 263 height 29
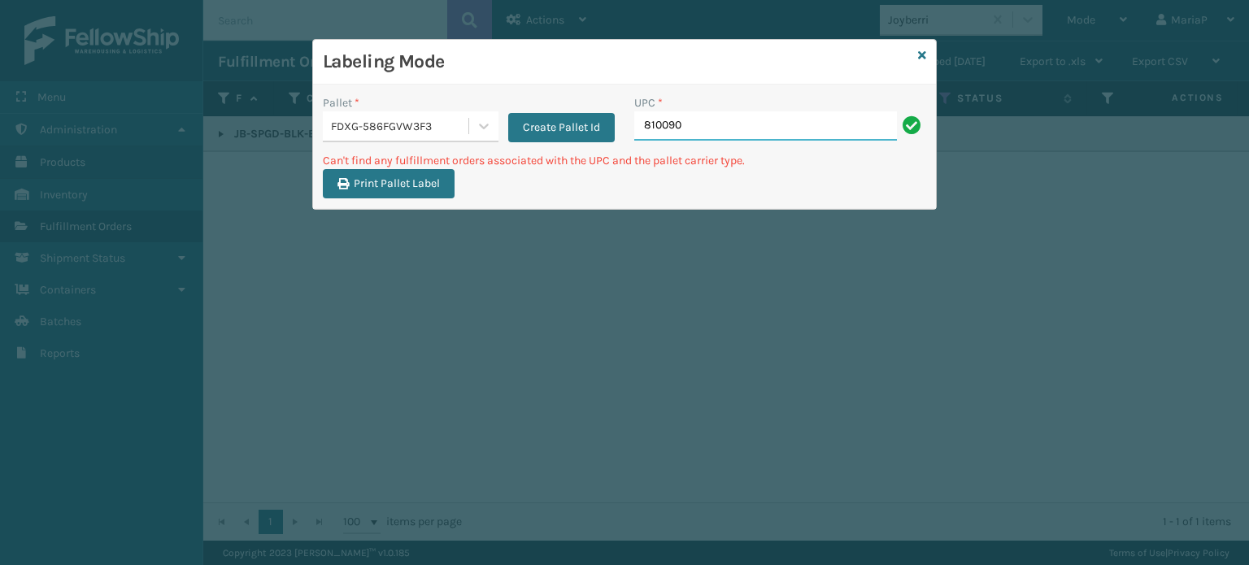
type input "8100909"
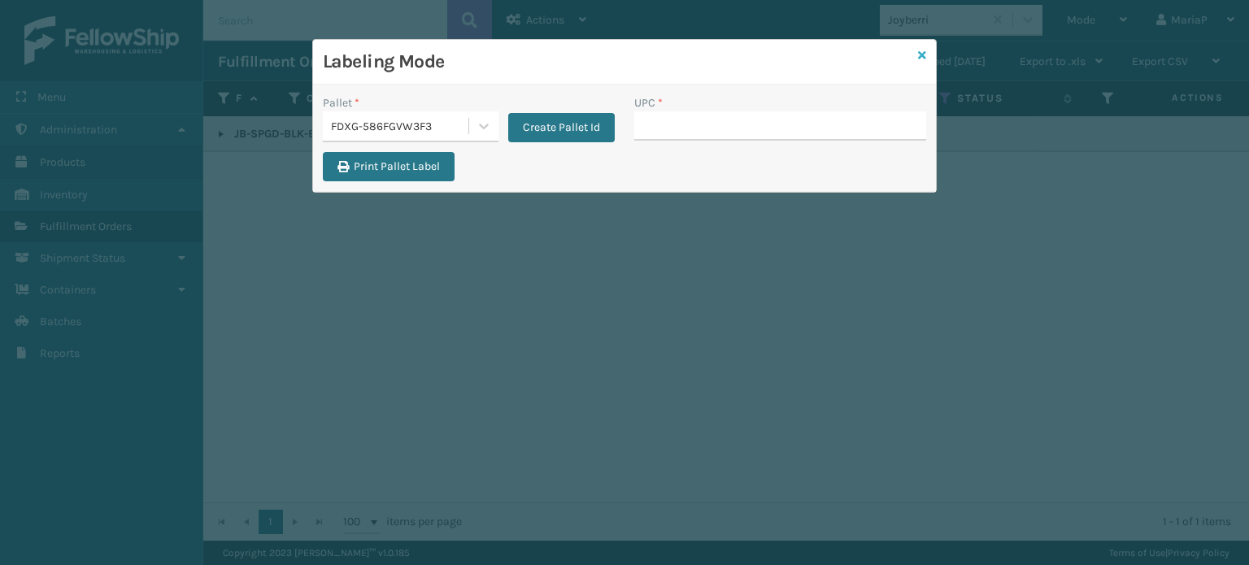
click at [925, 54] on icon at bounding box center [922, 55] width 8 height 11
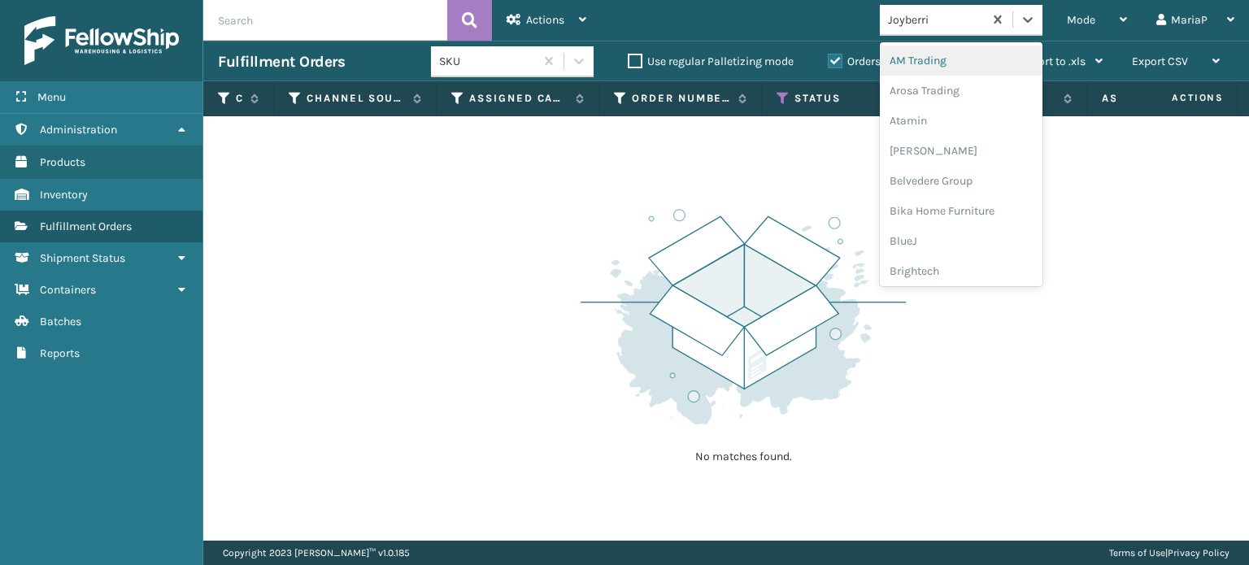
click at [938, 25] on div "Joyberri" at bounding box center [936, 19] width 97 height 17
type input "LI"
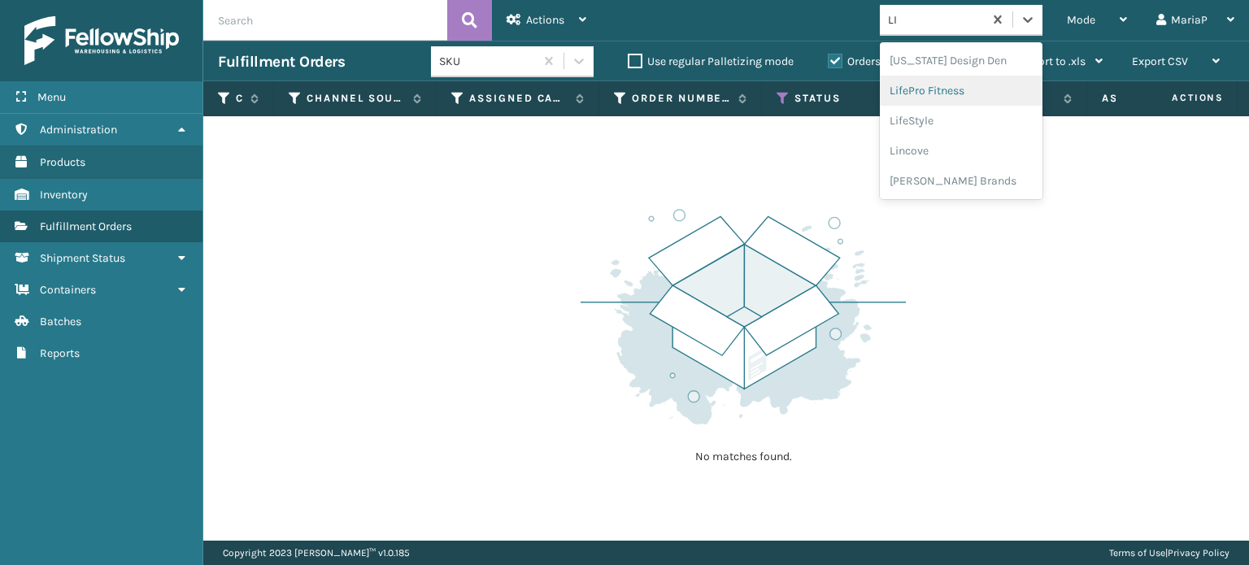
click at [920, 88] on div "LifePro Fitness" at bounding box center [961, 91] width 163 height 30
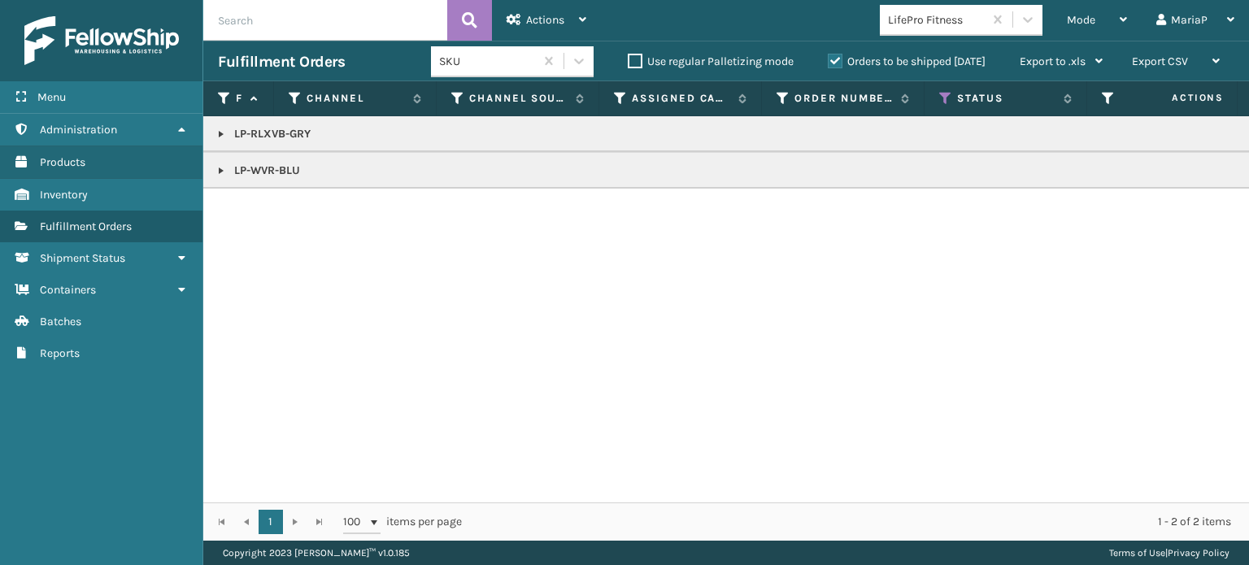
click at [219, 167] on link at bounding box center [221, 170] width 13 height 13
click at [218, 133] on link at bounding box center [221, 134] width 13 height 13
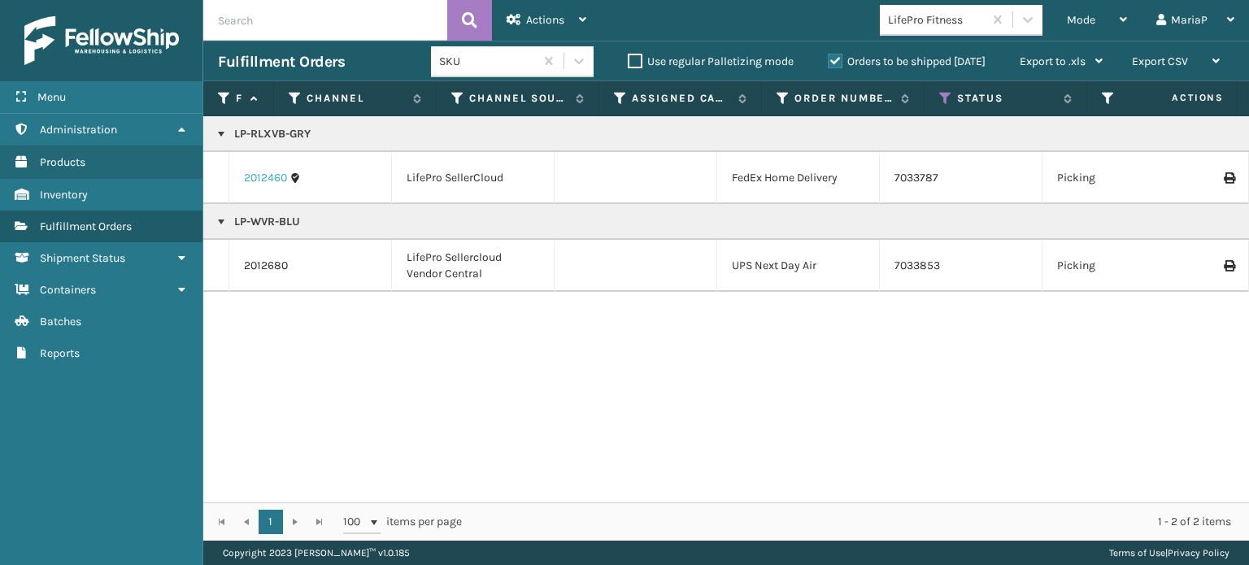
click at [262, 181] on link "2012460" at bounding box center [265, 178] width 43 height 16
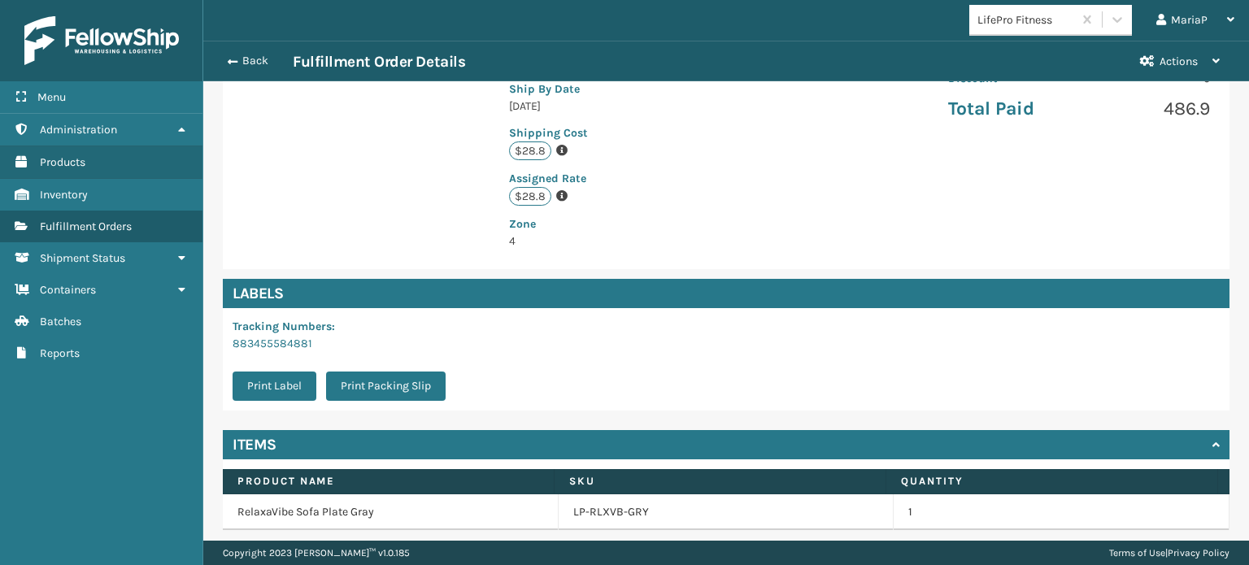
scroll to position [411, 0]
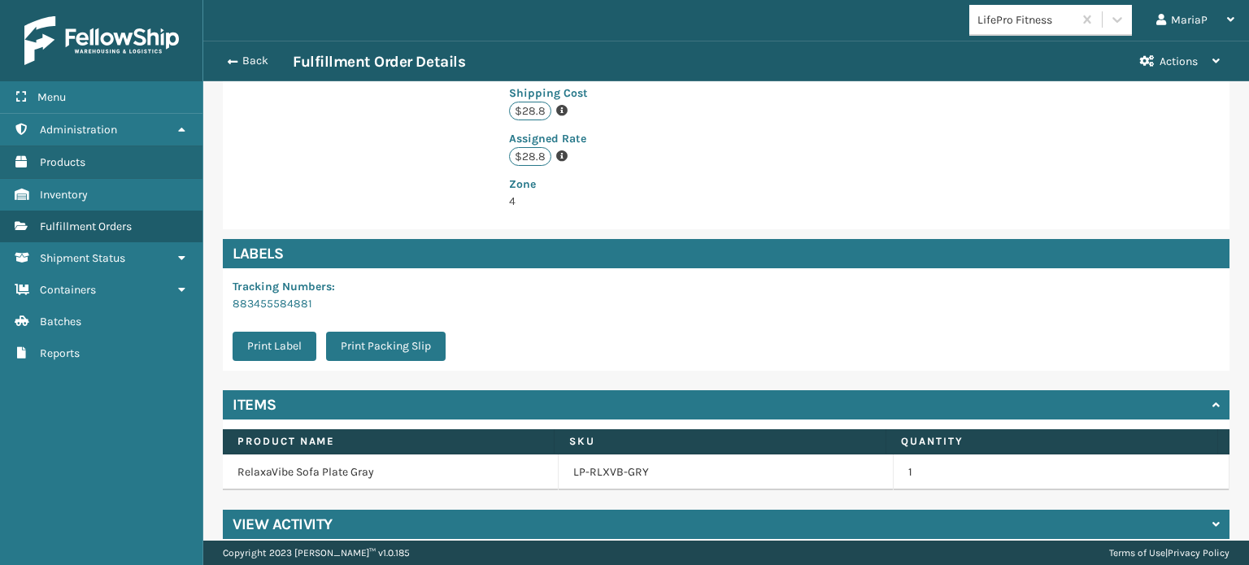
click at [610, 464] on td "LP-RLXVB-GRY" at bounding box center [727, 473] width 336 height 36
click at [609, 464] on link "LP-RLXVB-GRY" at bounding box center [611, 472] width 76 height 16
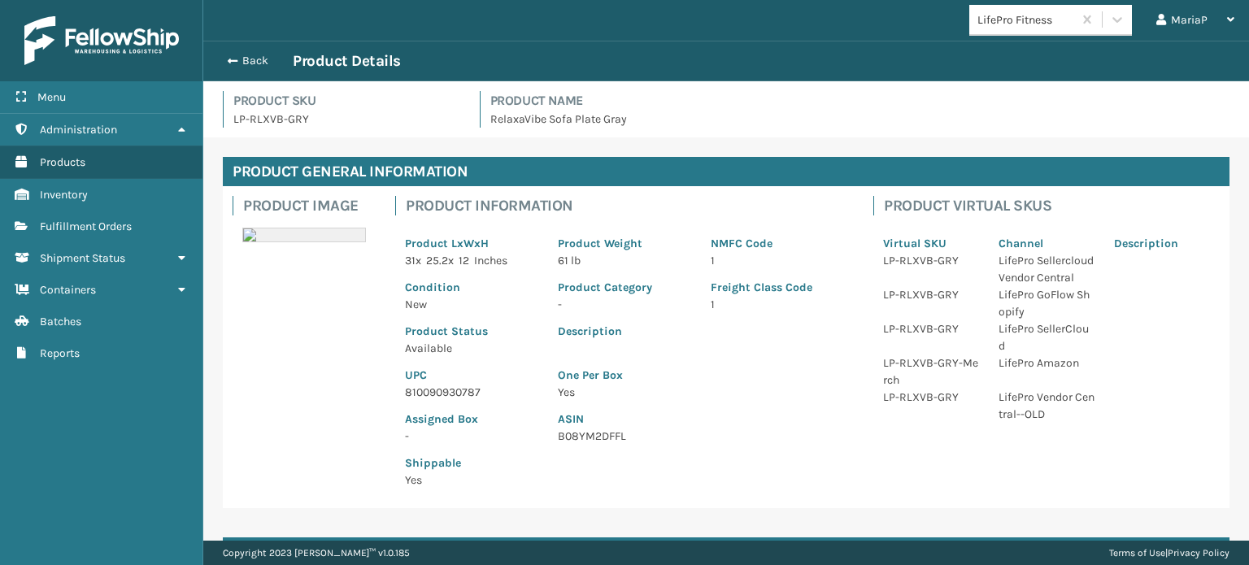
click at [468, 401] on div "Assigned Box -" at bounding box center [471, 423] width 153 height 44
click at [465, 392] on p "810090930787" at bounding box center [471, 392] width 133 height 17
click at [232, 61] on span "button" at bounding box center [230, 60] width 10 height 11
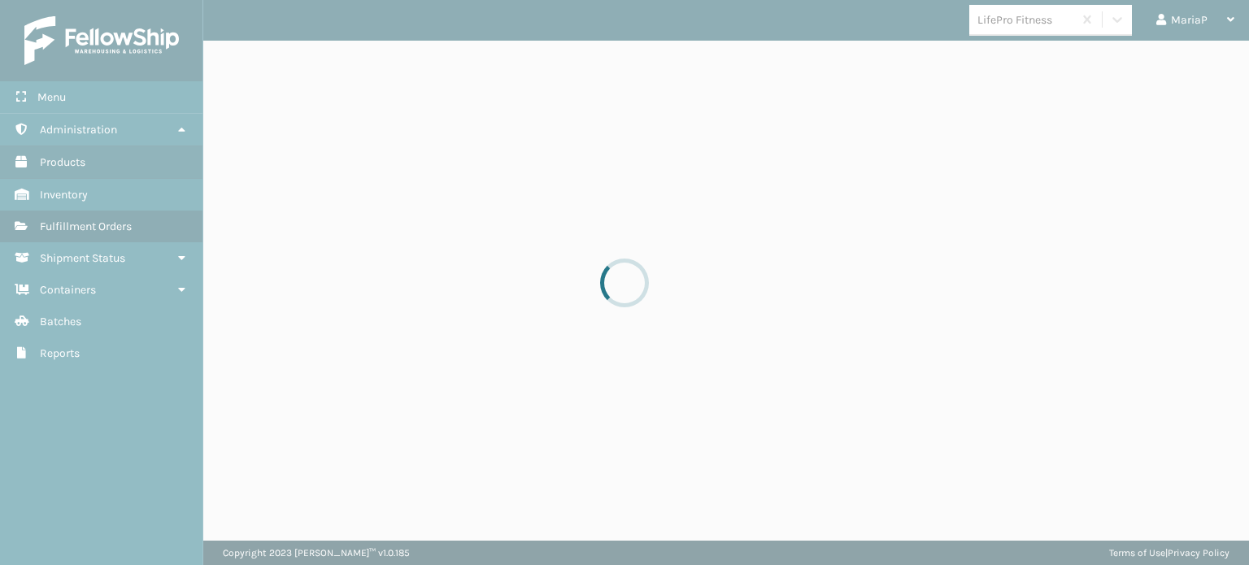
click at [233, 60] on div at bounding box center [624, 282] width 1249 height 565
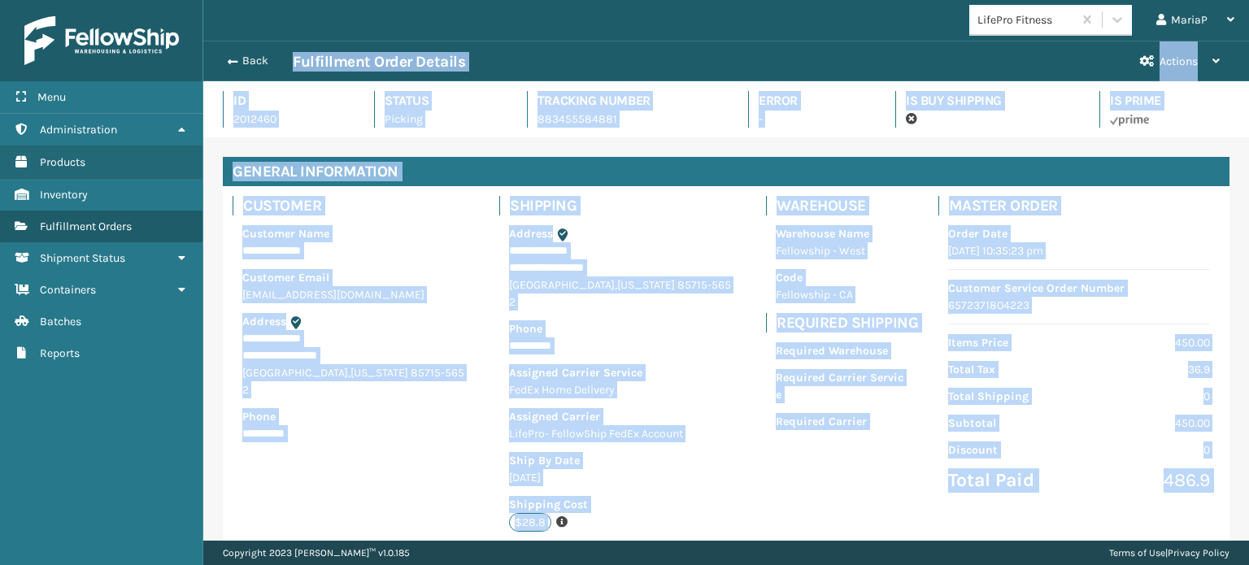
scroll to position [39, 1045]
click at [234, 60] on span "button" at bounding box center [233, 61] width 10 height 11
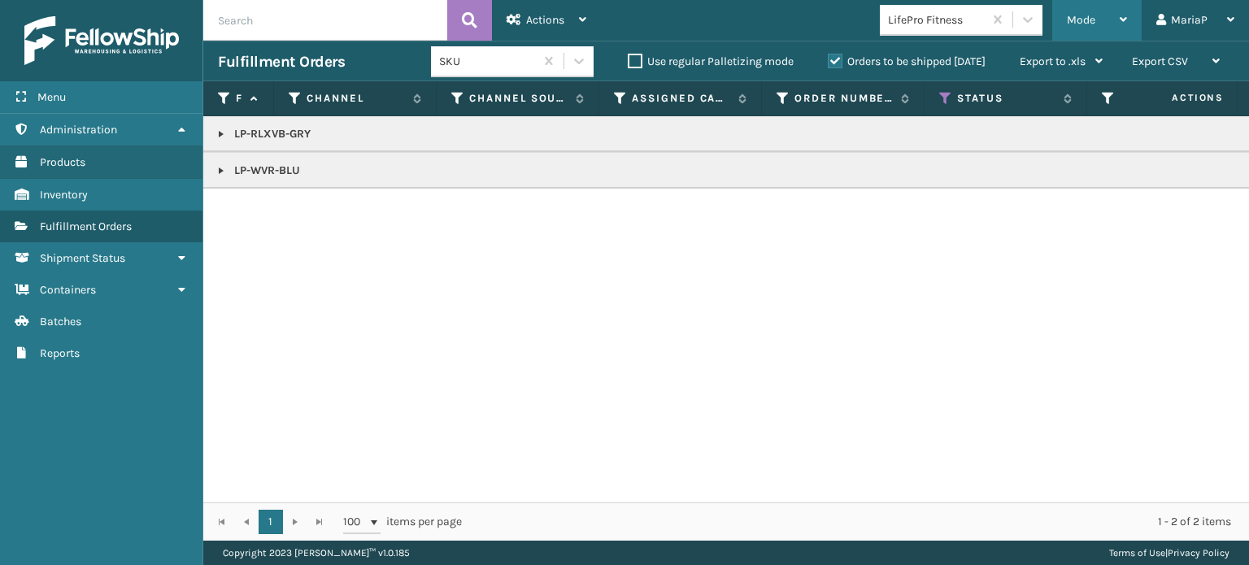
click at [1100, 19] on div "Mode" at bounding box center [1097, 20] width 60 height 41
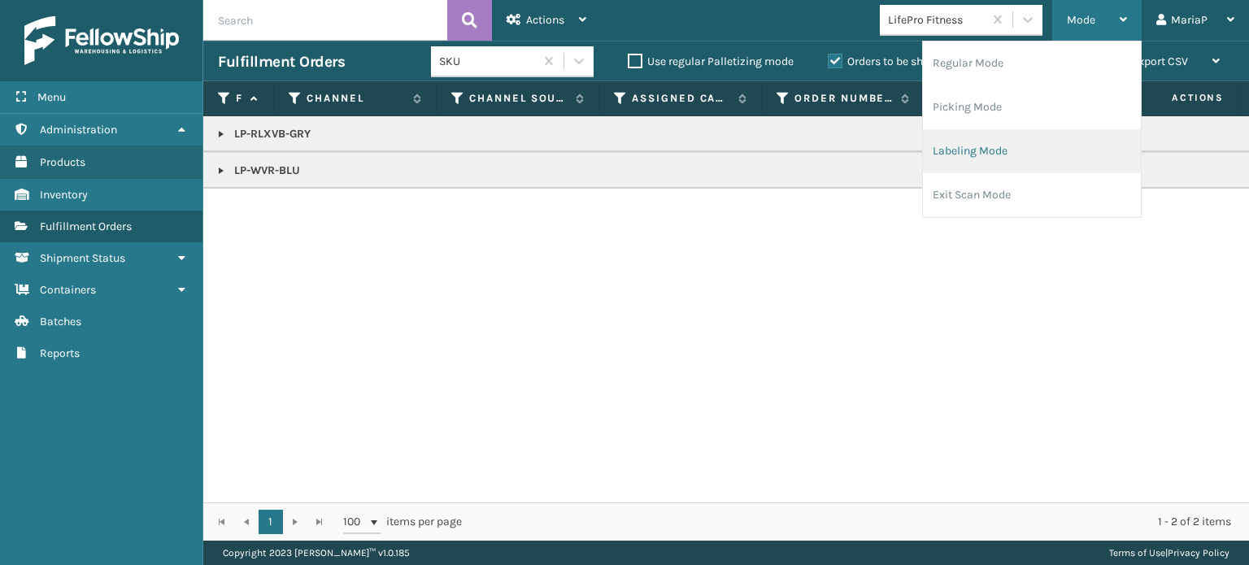
click at [1008, 150] on li "Labeling Mode" at bounding box center [1032, 151] width 218 height 44
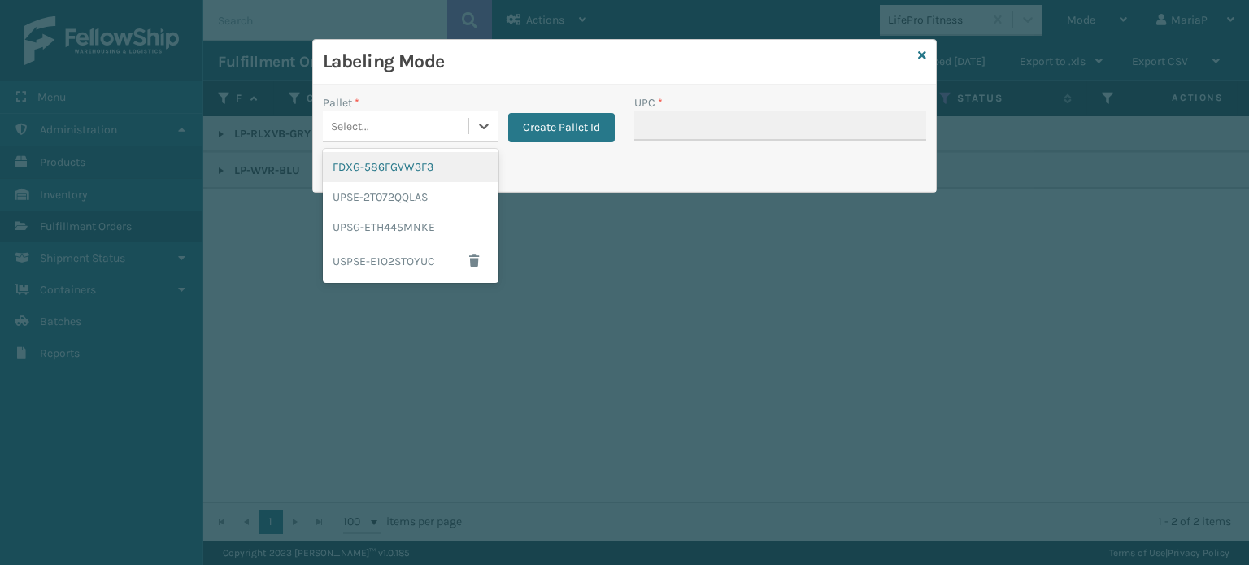
click at [397, 120] on div "Select..." at bounding box center [396, 126] width 146 height 27
click at [413, 222] on div "UPSG-ETH445MNKE" at bounding box center [411, 227] width 176 height 30
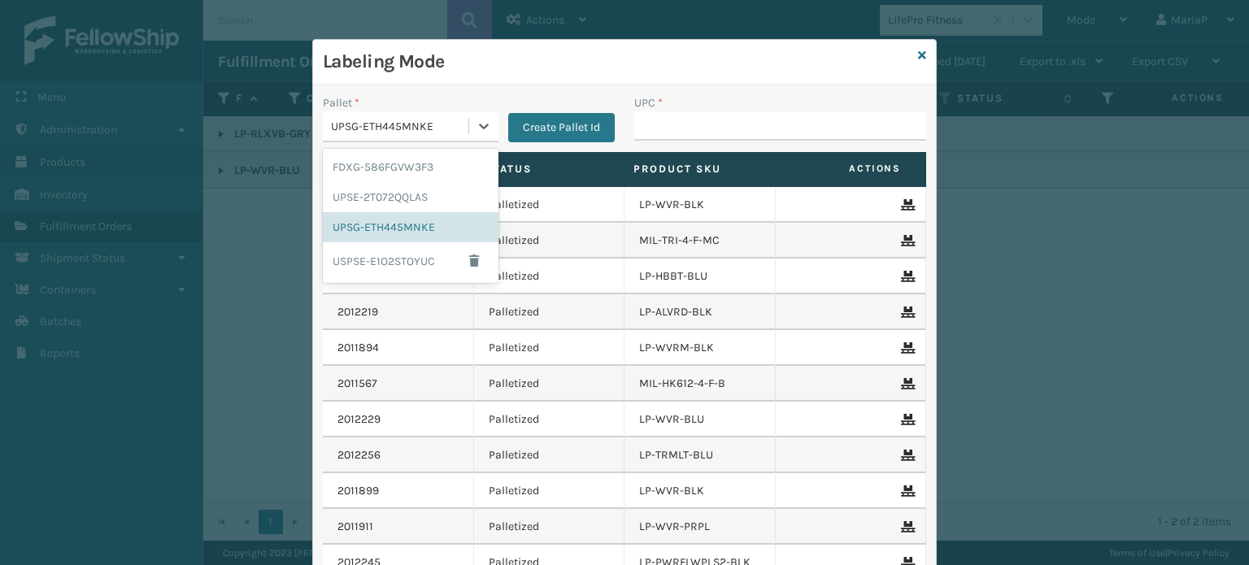
click at [423, 115] on div "UPSG-ETH445MNKE" at bounding box center [396, 126] width 146 height 27
drag, startPoint x: 403, startPoint y: 155, endPoint x: 472, endPoint y: 149, distance: 68.5
click at [403, 155] on div "FDXG-586FGVW3F3" at bounding box center [411, 167] width 176 height 30
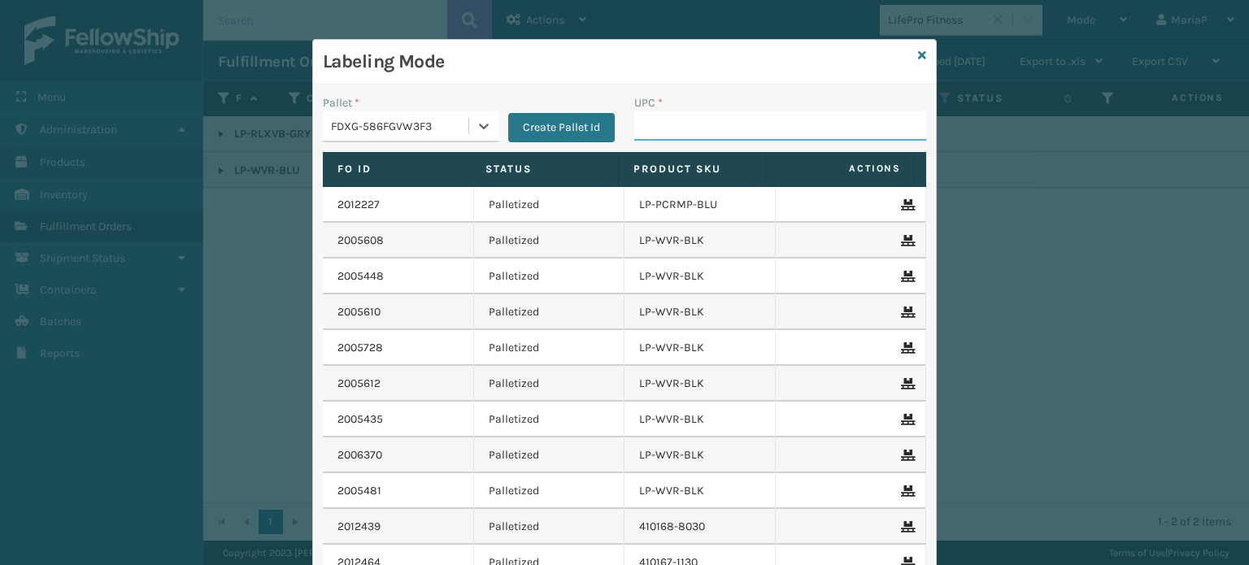
click at [642, 125] on input "UPC *" at bounding box center [780, 125] width 292 height 29
paste input "810090930787"
type input "810090930787"
type input "8500645"
type input "85006"
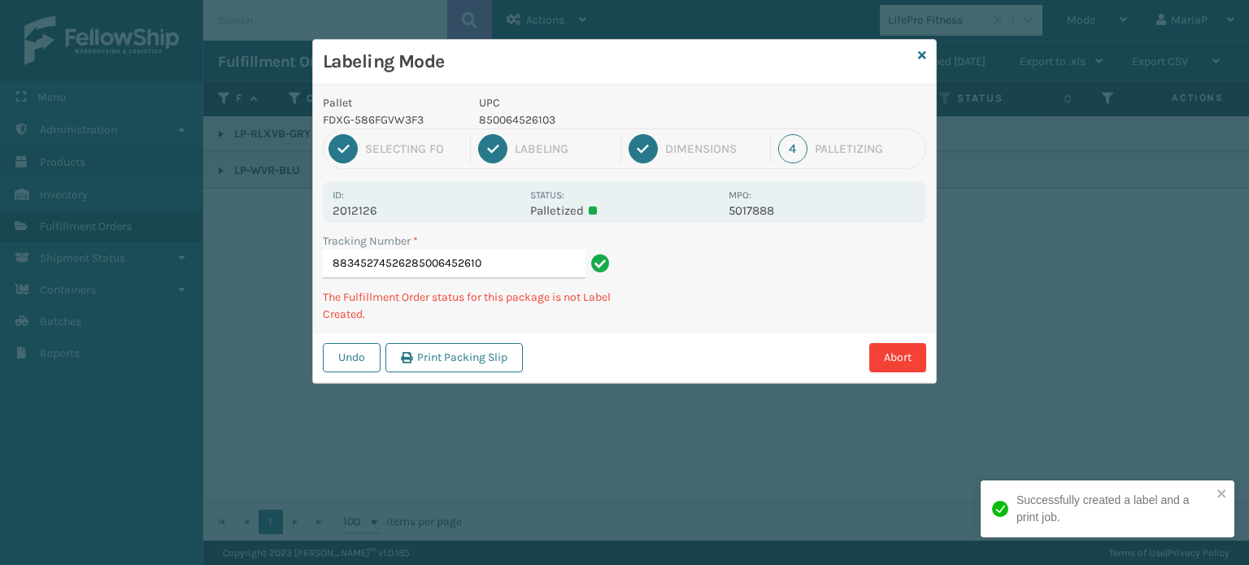
type input "883452745262850064526103"
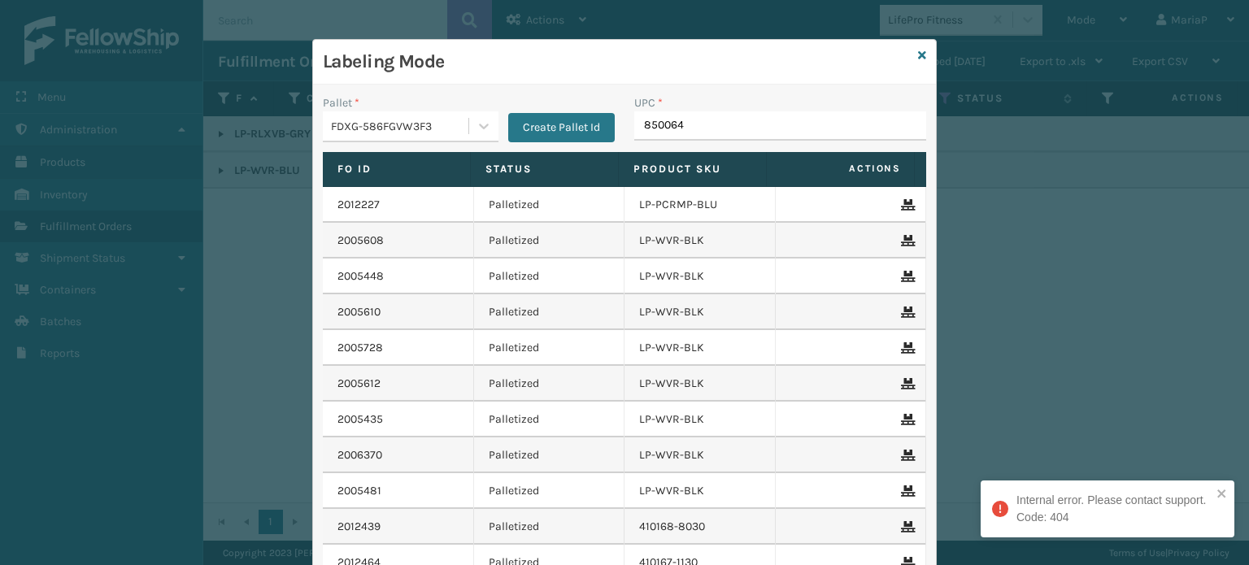
type input "8500645"
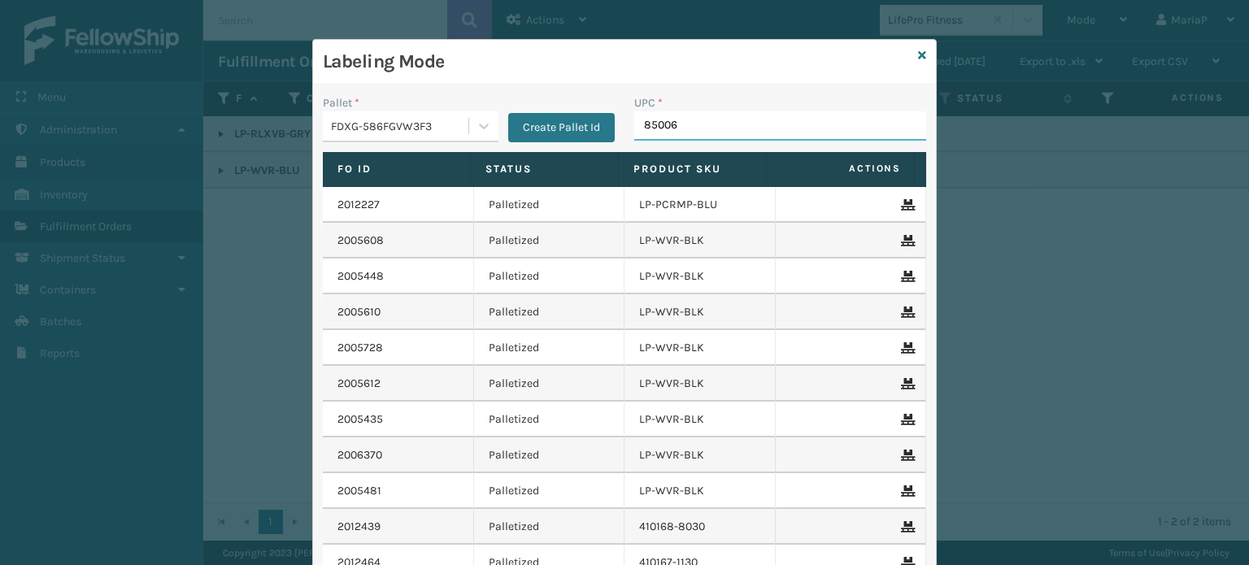
type input "850064"
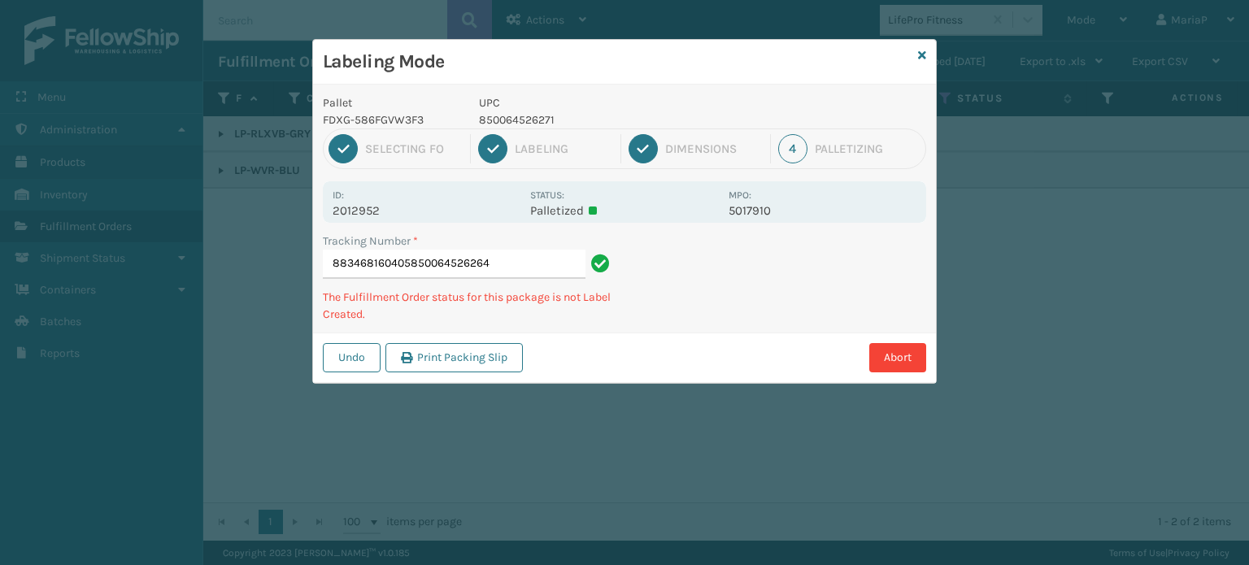
type input "883468160405850064526264"
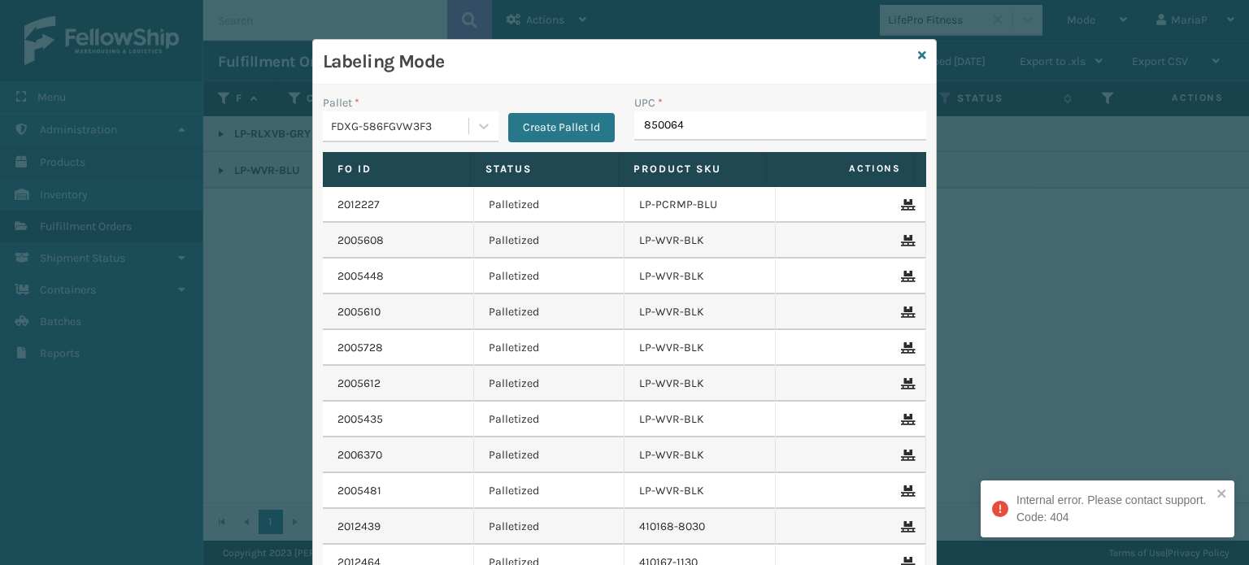
type input "8500645"
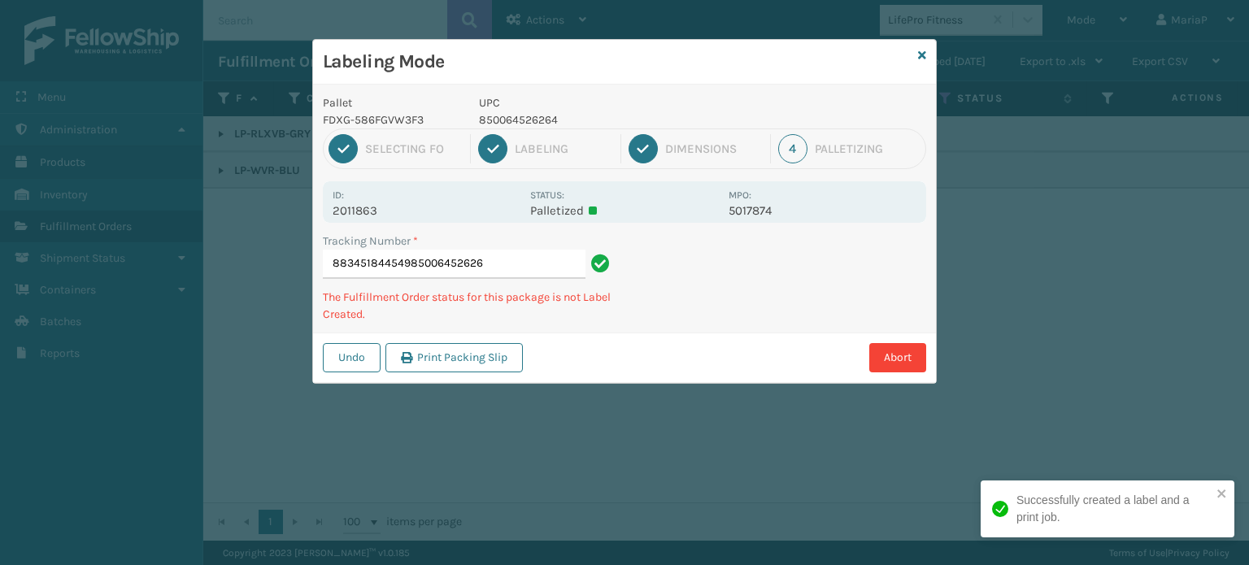
type input "883451844549850064526264"
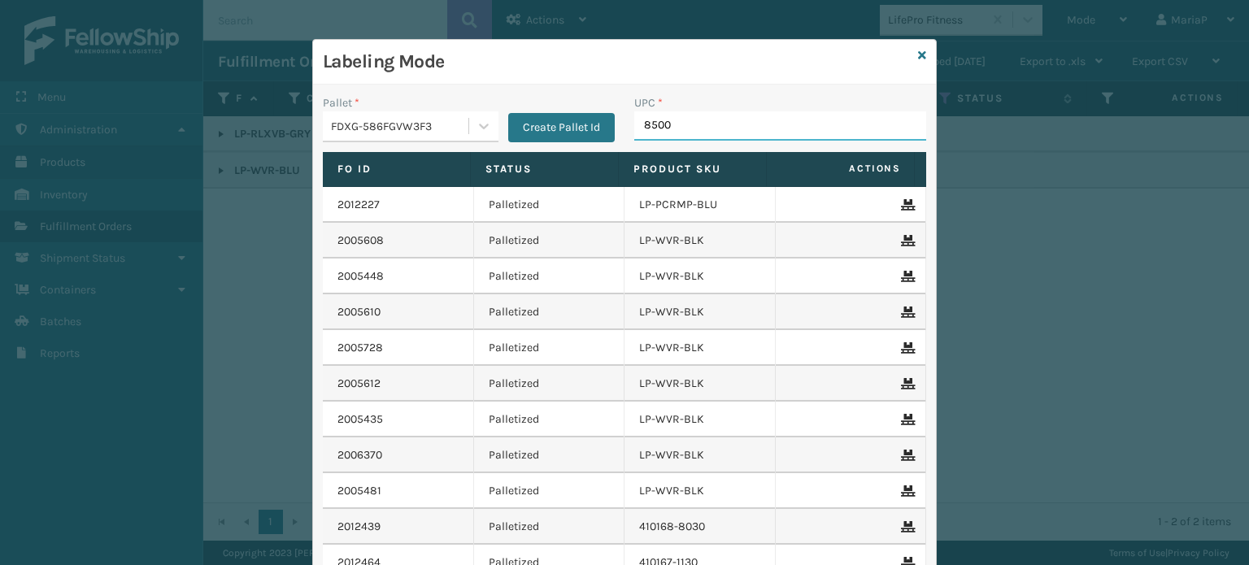
type input "85006"
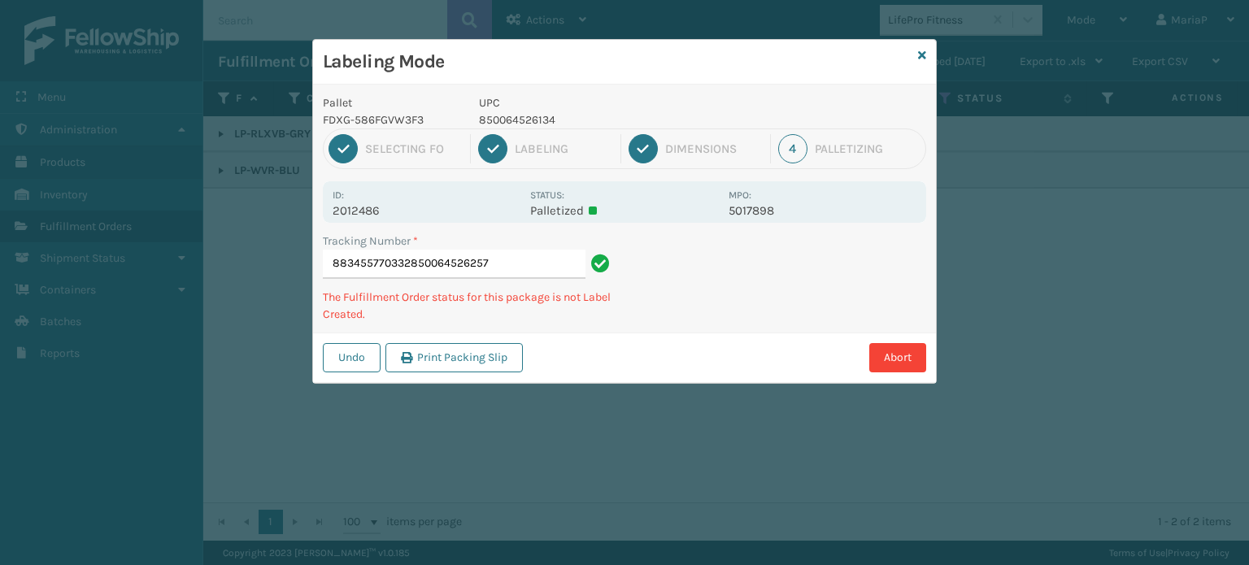
type input "883455770332850064526257"
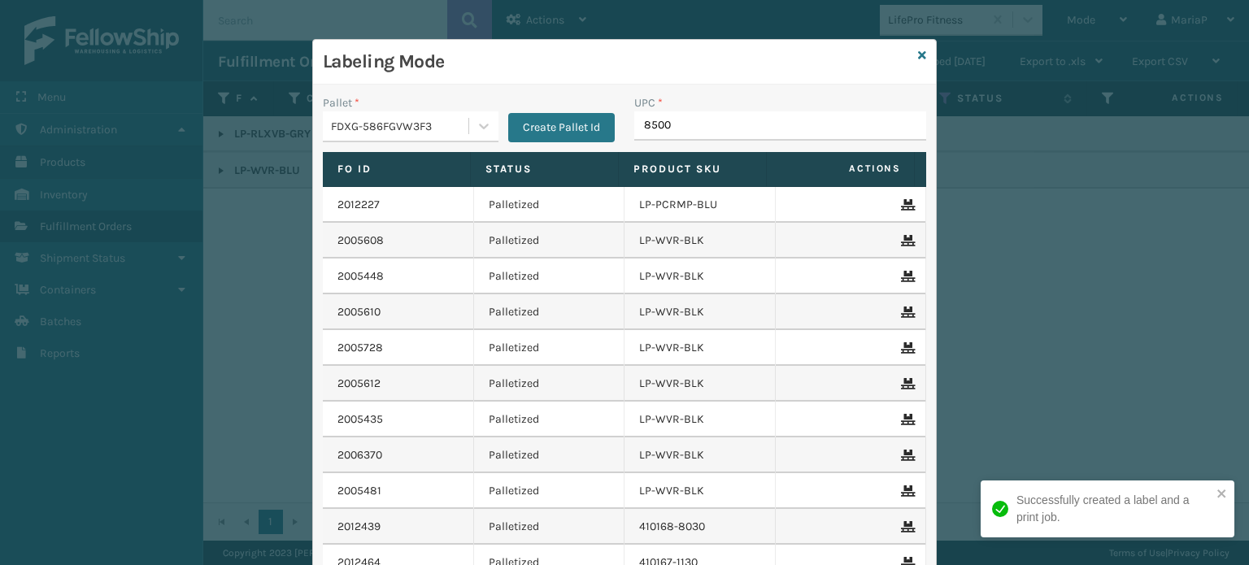
type input "85006"
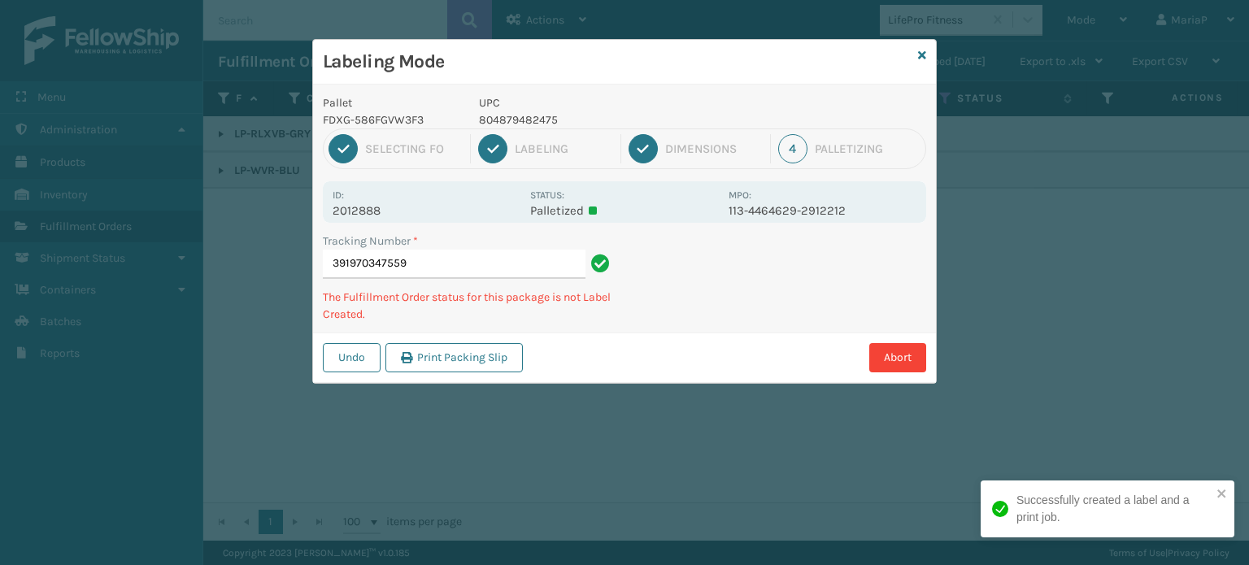
click at [534, 115] on p "804879482475" at bounding box center [599, 119] width 240 height 17
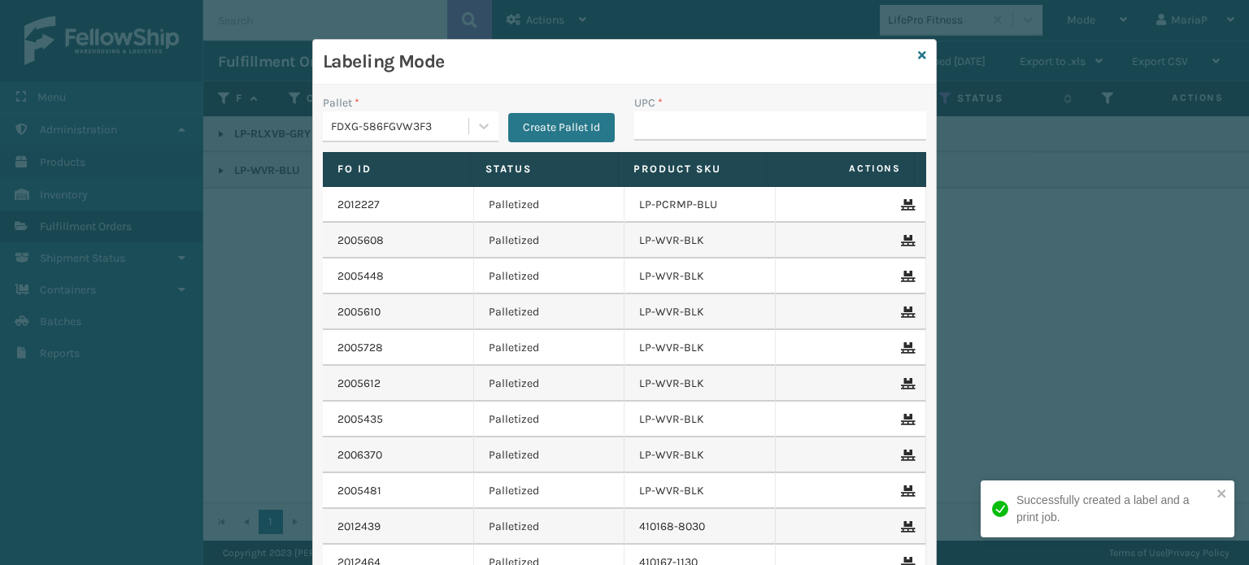
type input "804879482475"
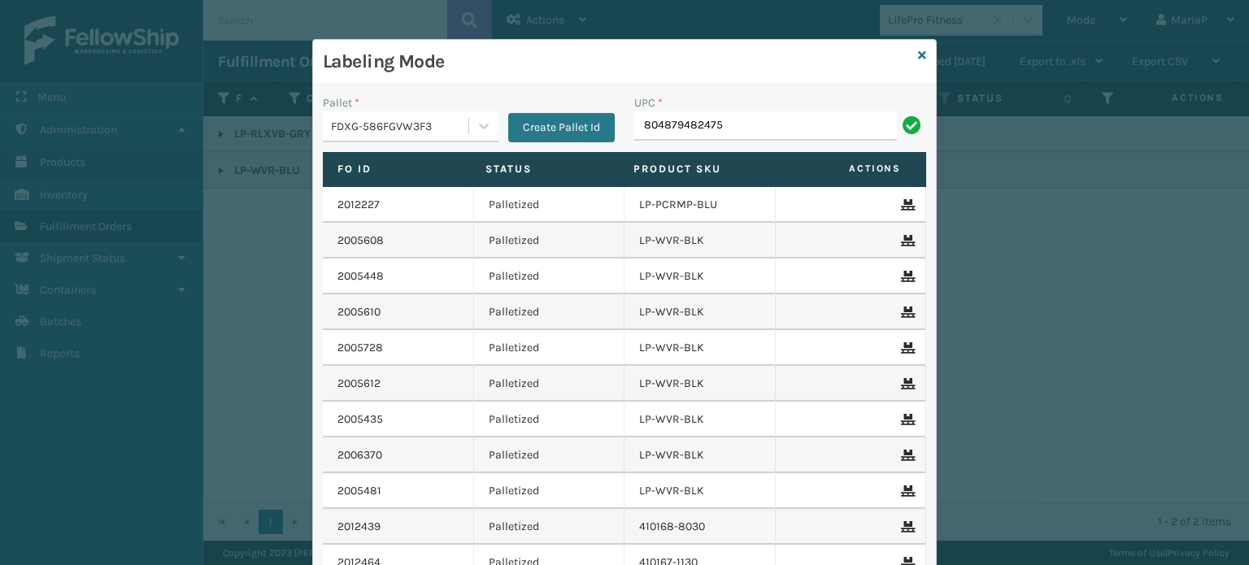
type input "804879482475"
type input "8409851206"
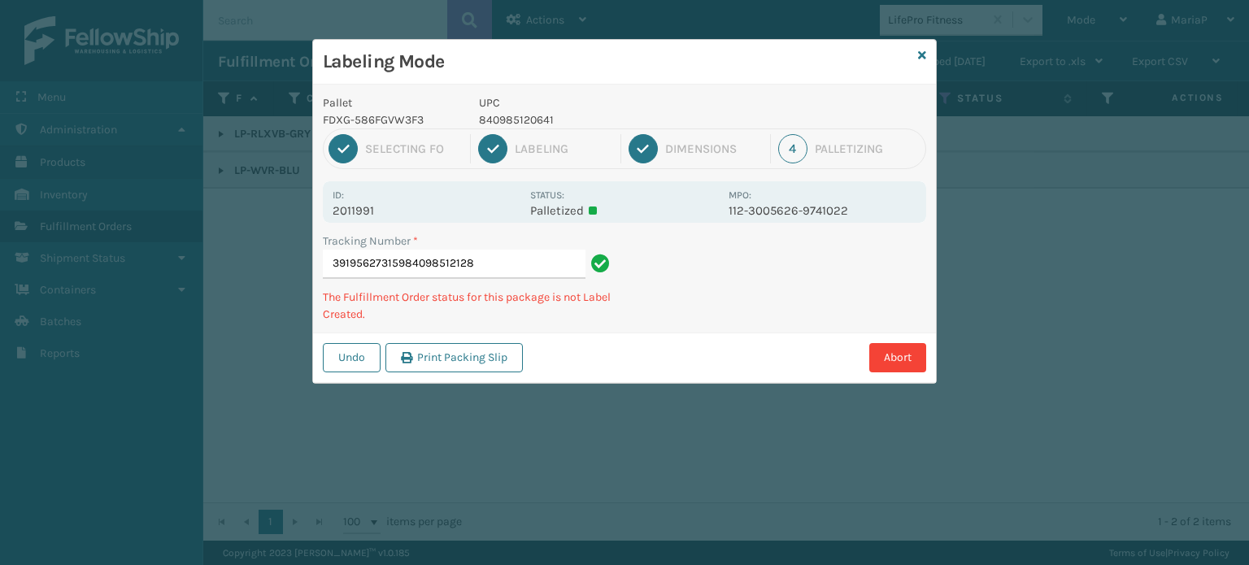
type input "391956273159840985121280"
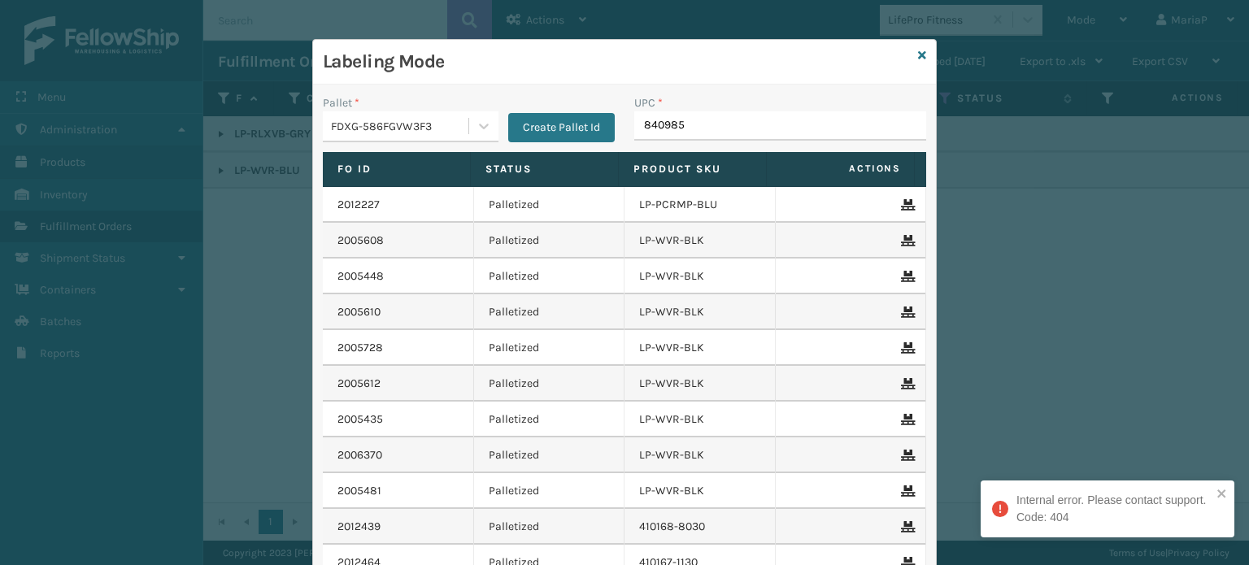
type input "8409851"
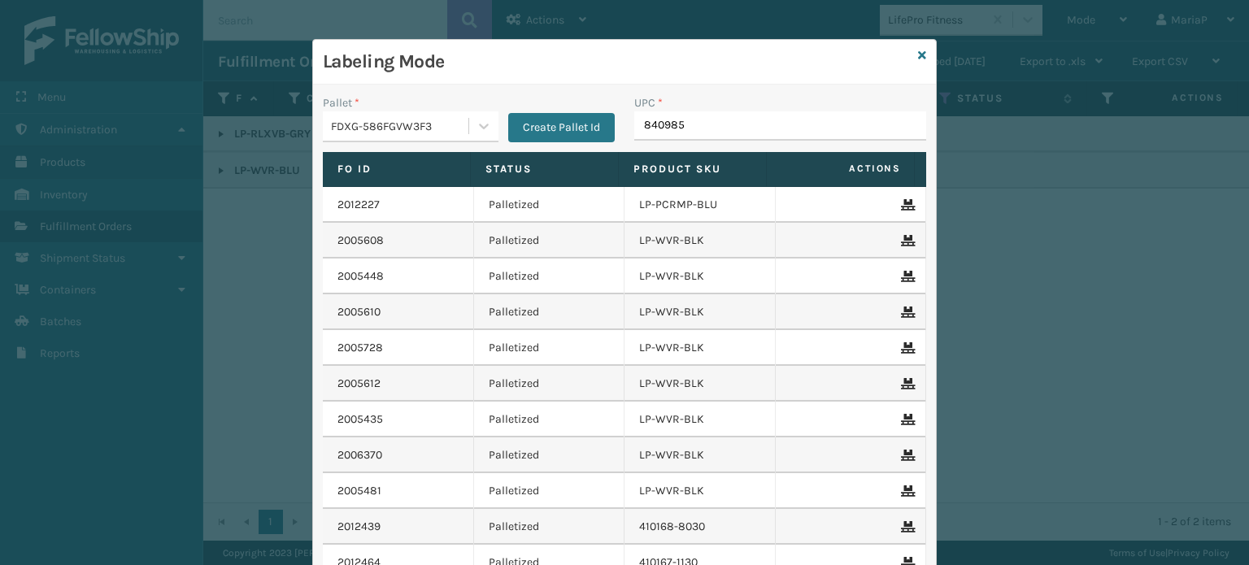
type input "8409851"
type input "84098512549"
type input "8409851"
type input "KM-MD-1SS"
type input "8409851"
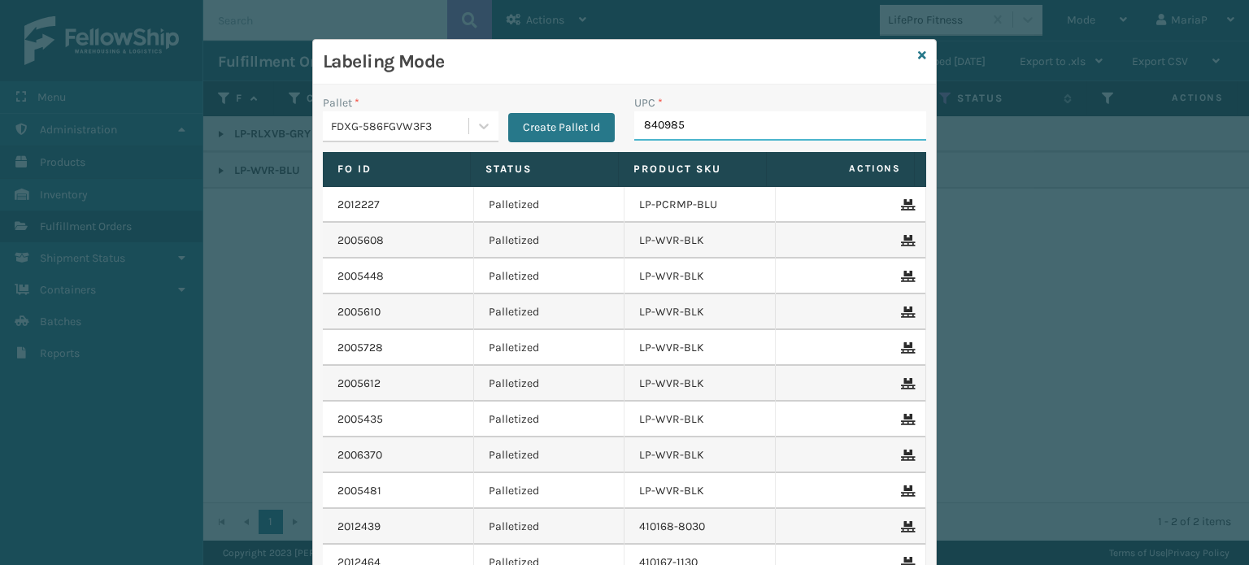
type input "8409851"
type input "840985119560"
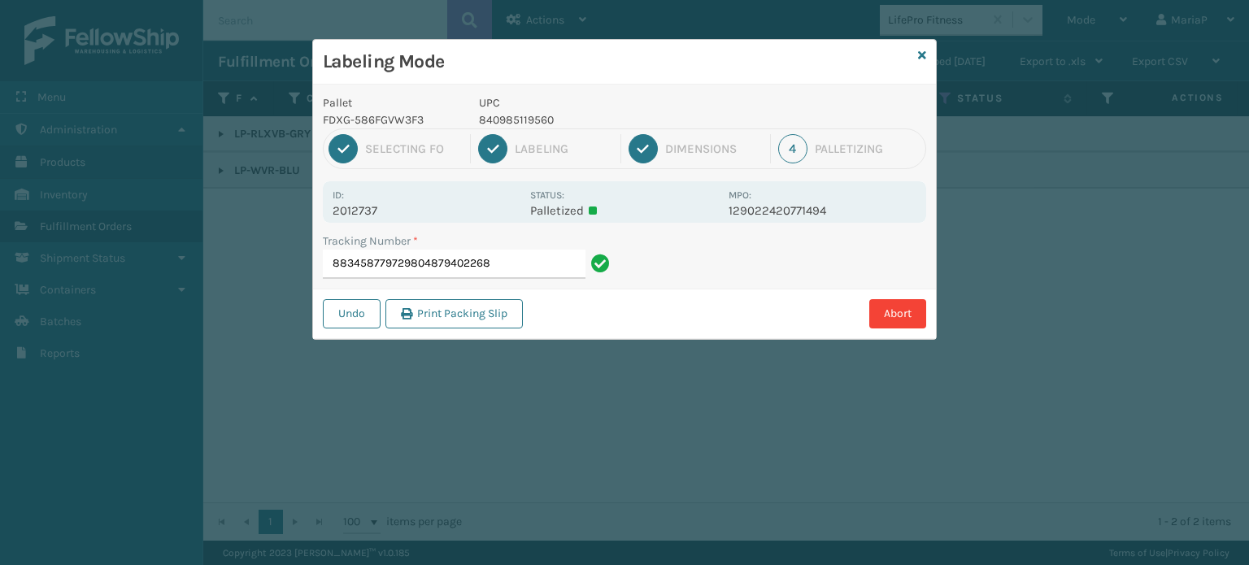
type input "883458779729804879402268"
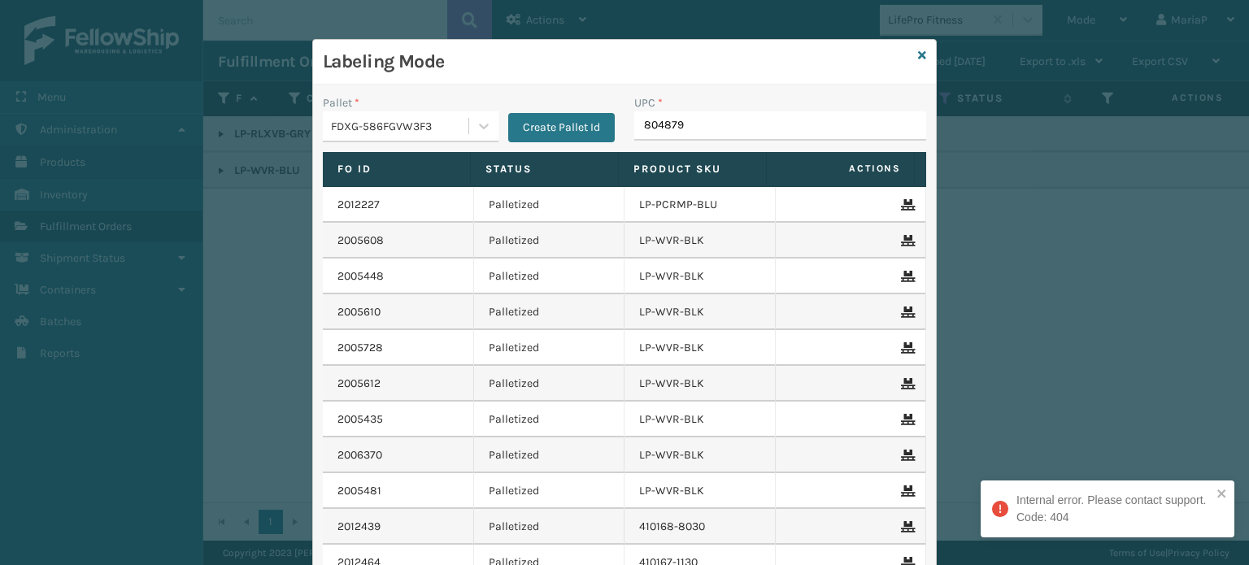
type input "8048794"
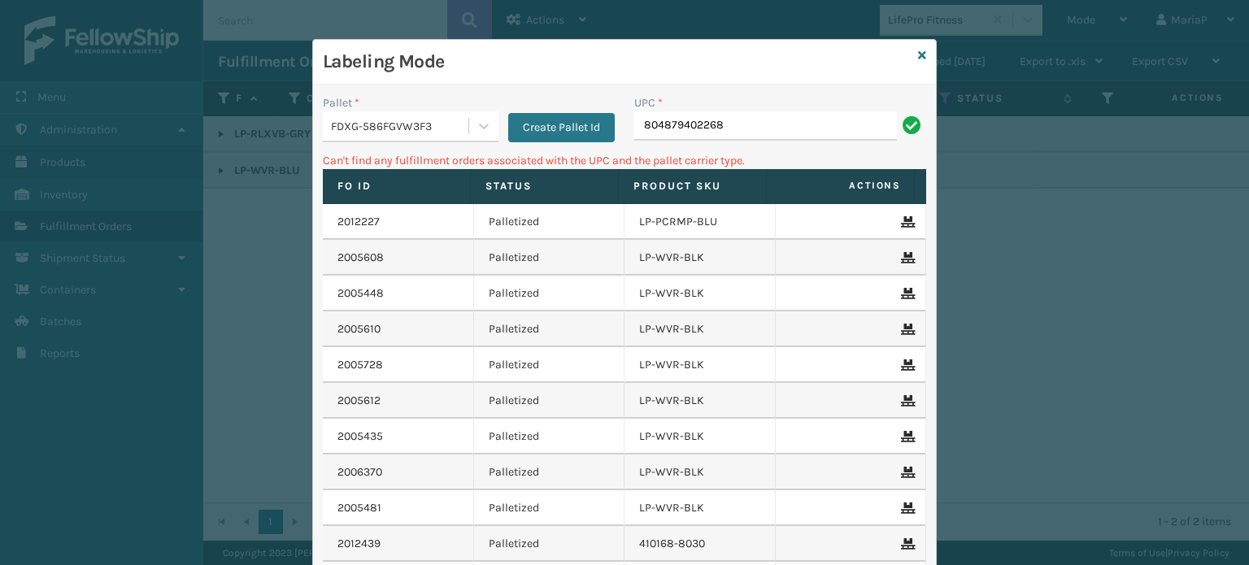
click at [792, 131] on input "804879402268" at bounding box center [765, 125] width 263 height 29
click at [792, 130] on input "804879402268" at bounding box center [765, 125] width 263 height 29
click at [792, 129] on input "804879402268" at bounding box center [765, 125] width 263 height 29
type input "MIL-101-BL"
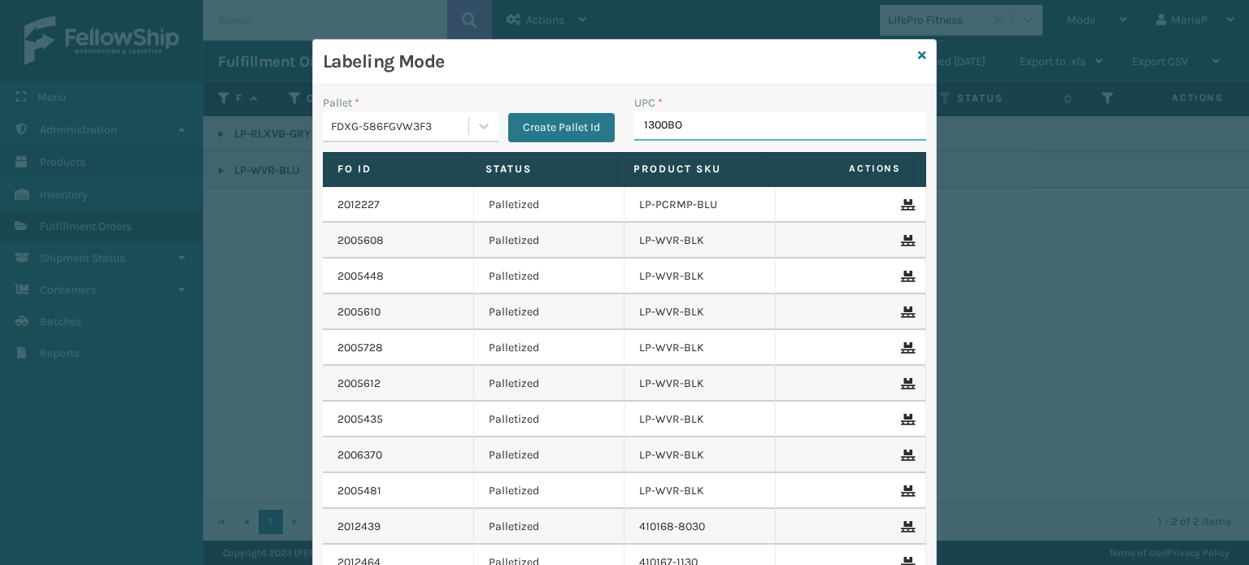
type input "1300BOX"
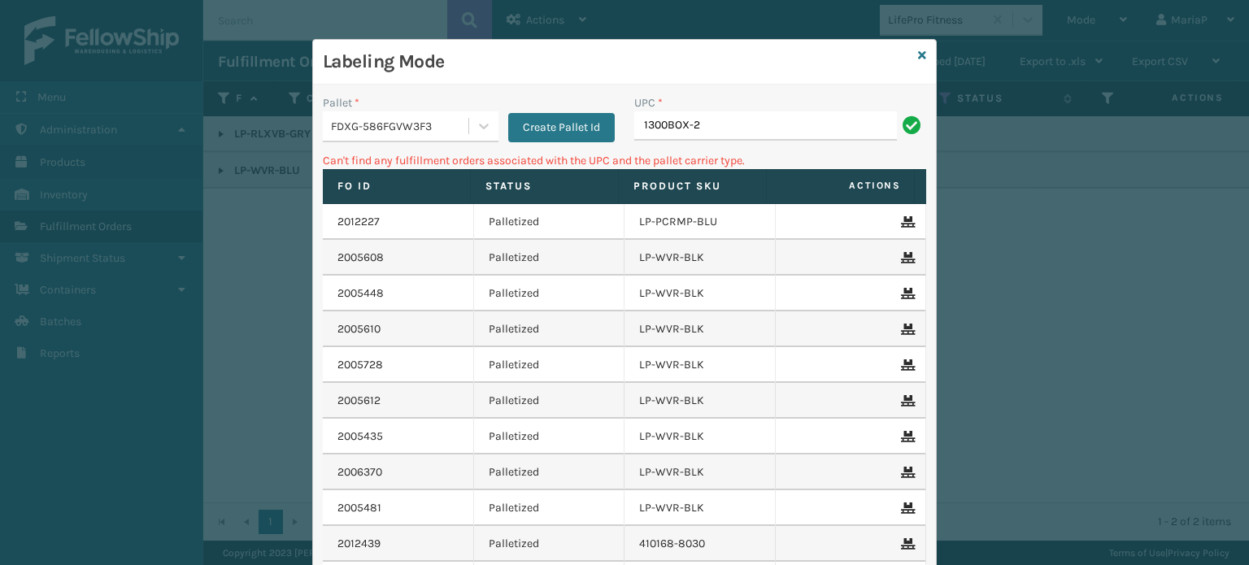
click at [412, 126] on div "FDXG-586FGVW3F3" at bounding box center [400, 126] width 139 height 17
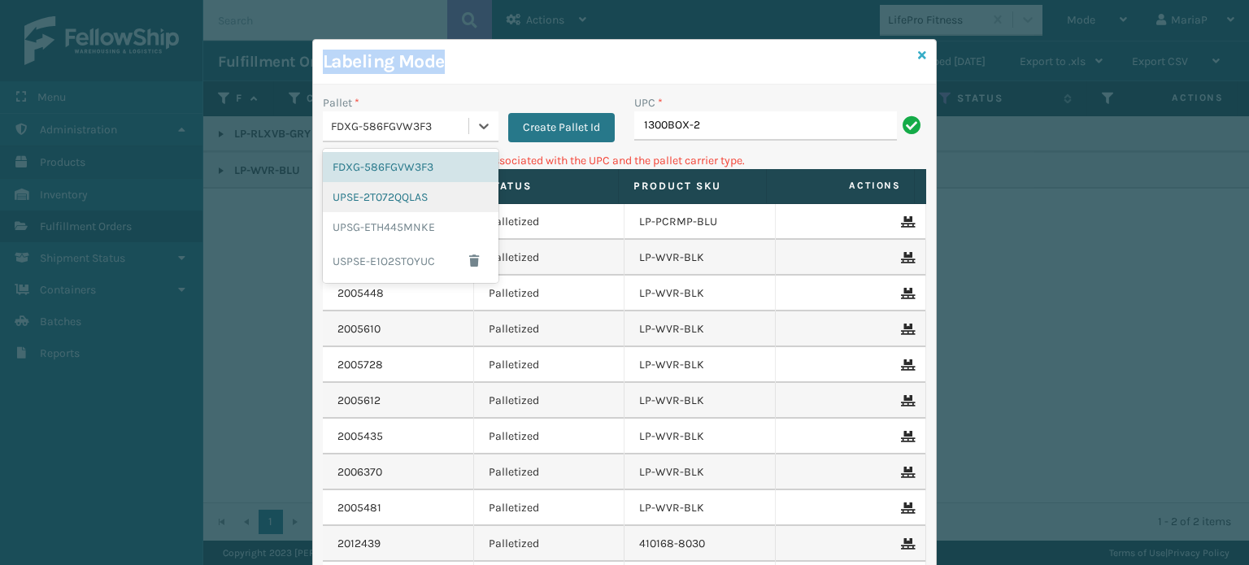
click at [914, 49] on div "Labeling Mode Pallet * option UPSE-2T072QQLAS focused, 2 of 4. 4 results availa…" at bounding box center [624, 364] width 625 height 651
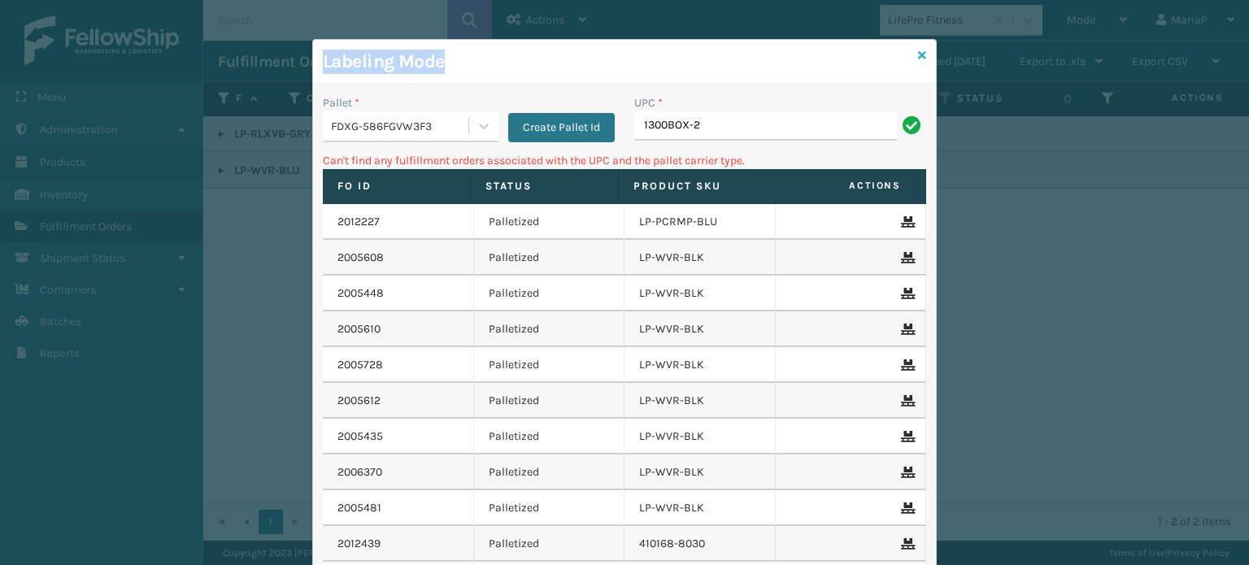
click at [918, 50] on icon at bounding box center [922, 55] width 8 height 11
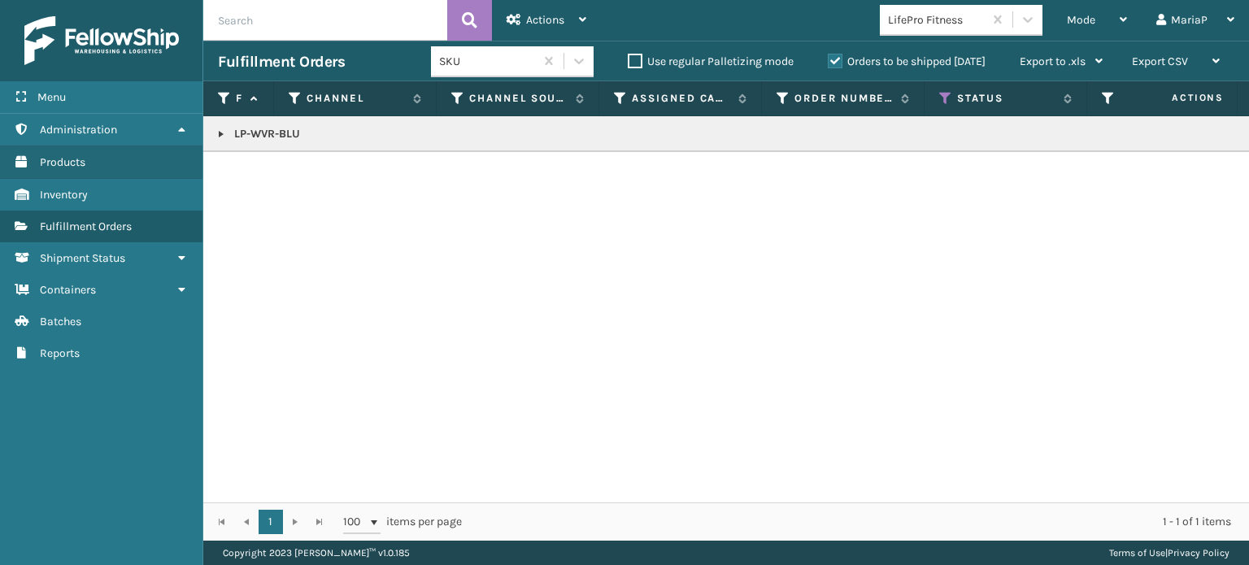
click at [927, 23] on div "LifePro Fitness" at bounding box center [936, 19] width 97 height 17
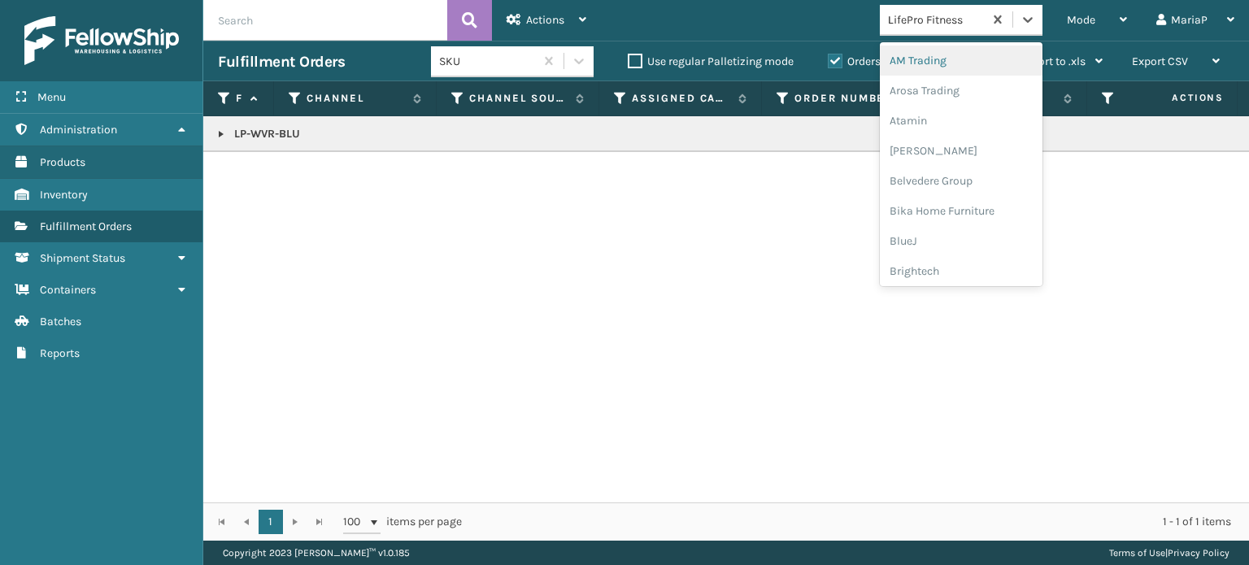
type input "DA"
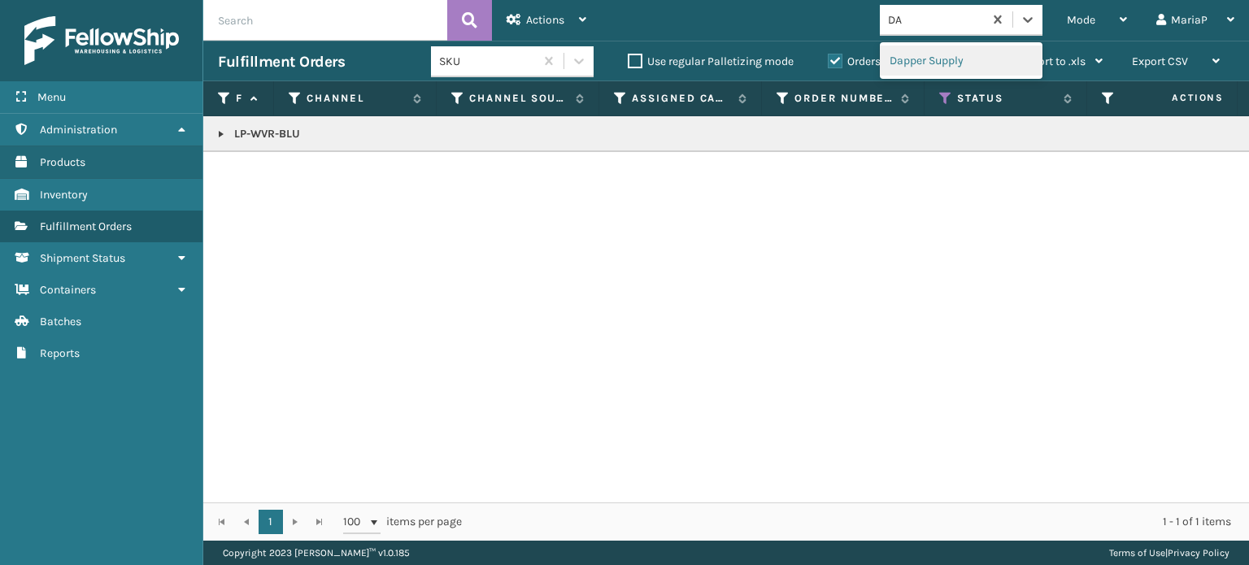
click at [925, 63] on div "Dapper Supply" at bounding box center [961, 61] width 163 height 30
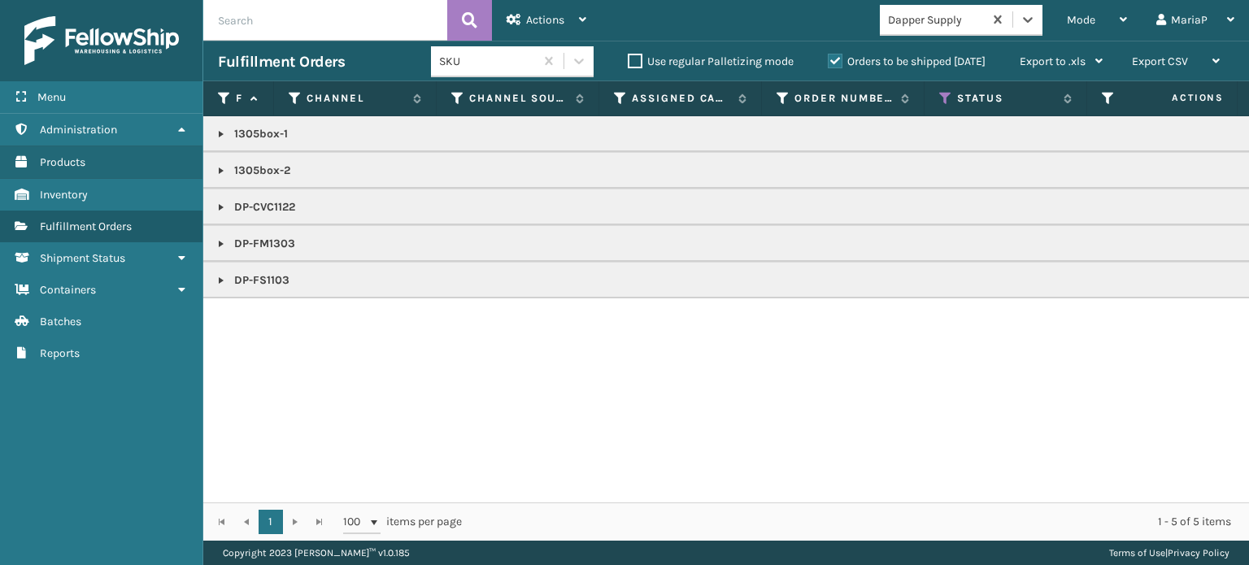
click at [223, 174] on link at bounding box center [221, 170] width 13 height 13
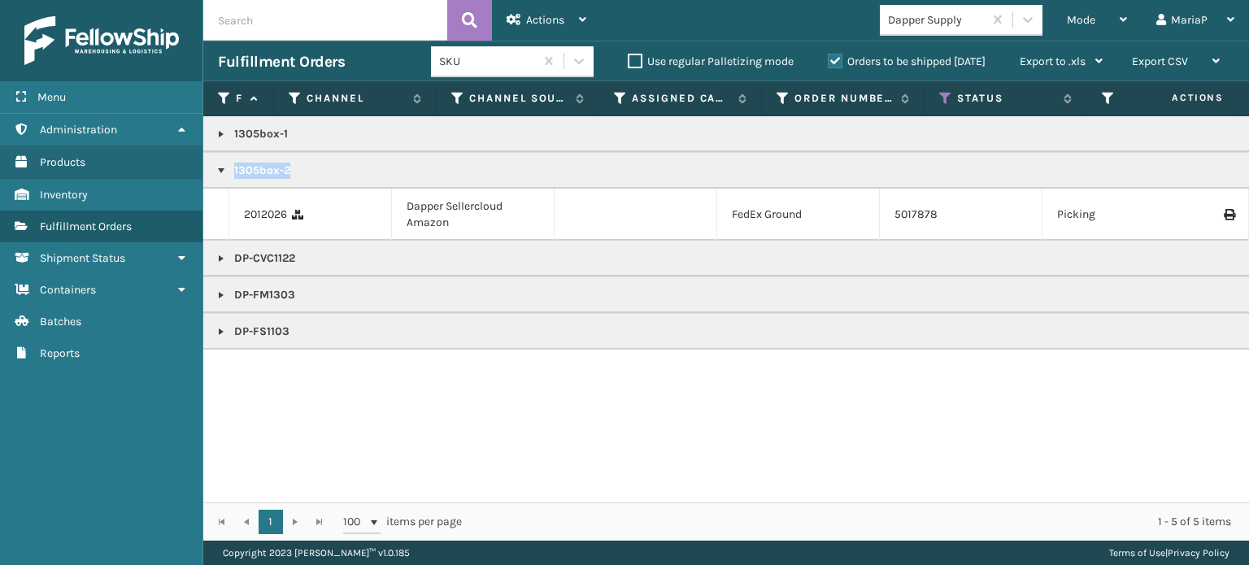
click at [1099, 25] on div "Mode" at bounding box center [1097, 20] width 60 height 41
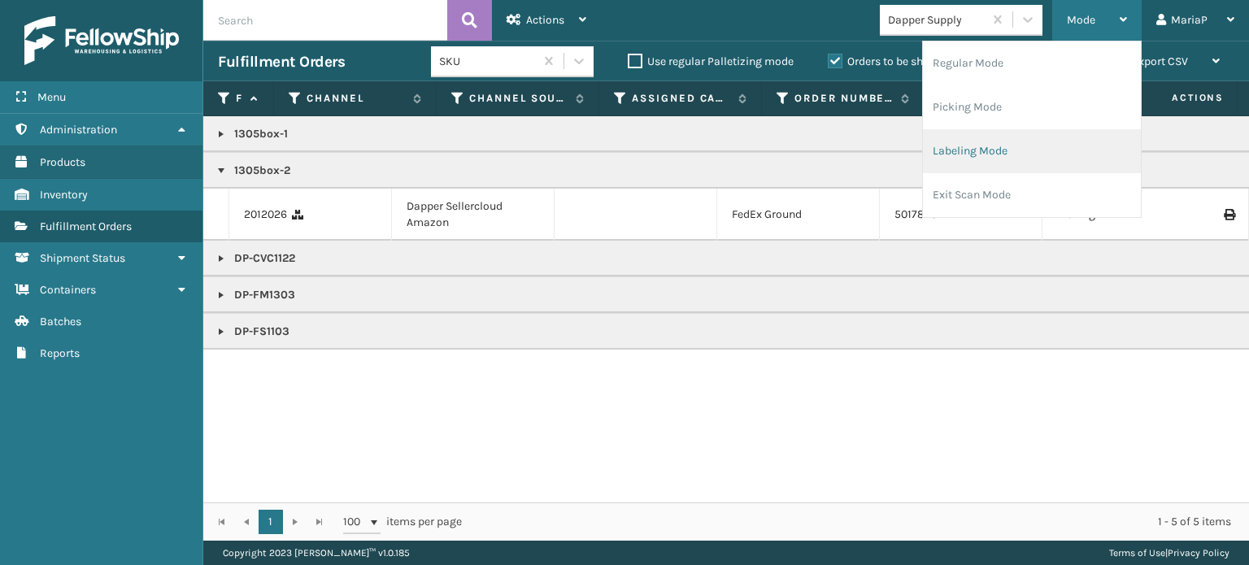
click at [1038, 146] on li "Labeling Mode" at bounding box center [1032, 151] width 218 height 44
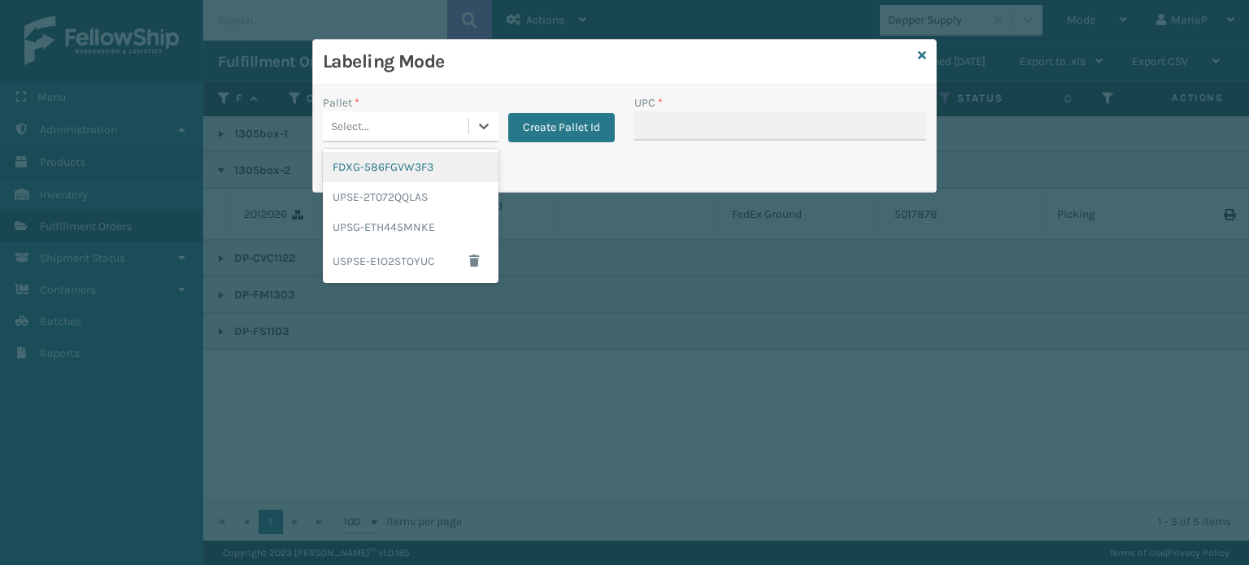
drag, startPoint x: 458, startPoint y: 94, endPoint x: 422, endPoint y: 155, distance: 70.0
click at [449, 125] on div "Select..." at bounding box center [396, 126] width 146 height 27
click at [419, 155] on div "FDXG-586FGVW3F3" at bounding box center [411, 167] width 176 height 30
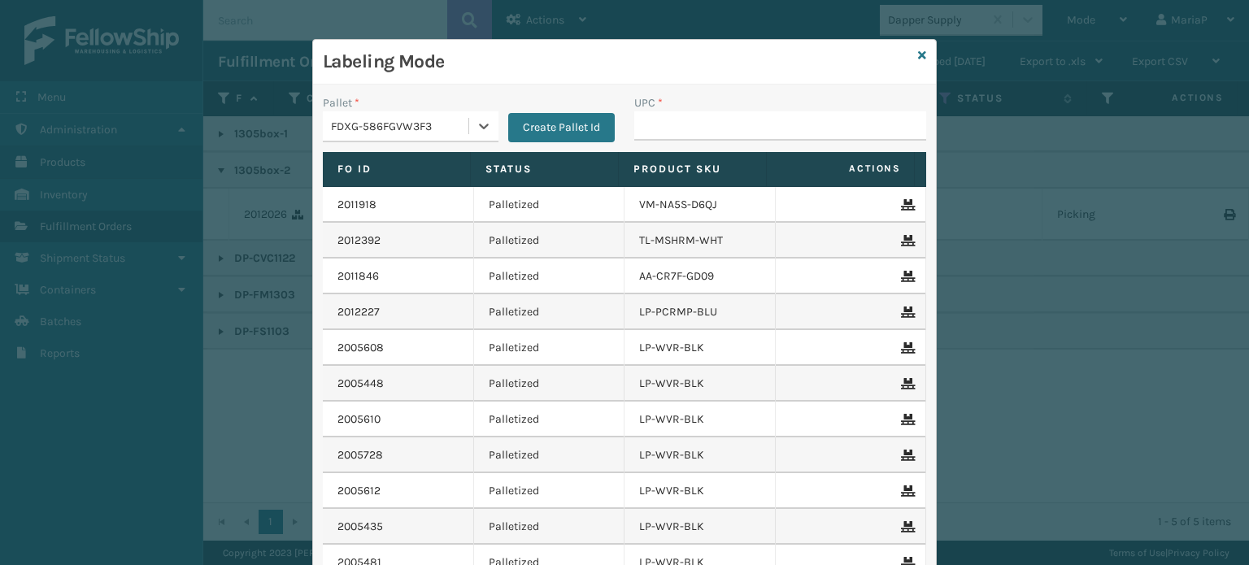
click at [684, 145] on div "UPC *" at bounding box center [780, 123] width 311 height 58
click at [683, 124] on input "UPC *" at bounding box center [780, 125] width 292 height 29
paste input "1305box-2"
type input "1305box-2"
type input "8500645"
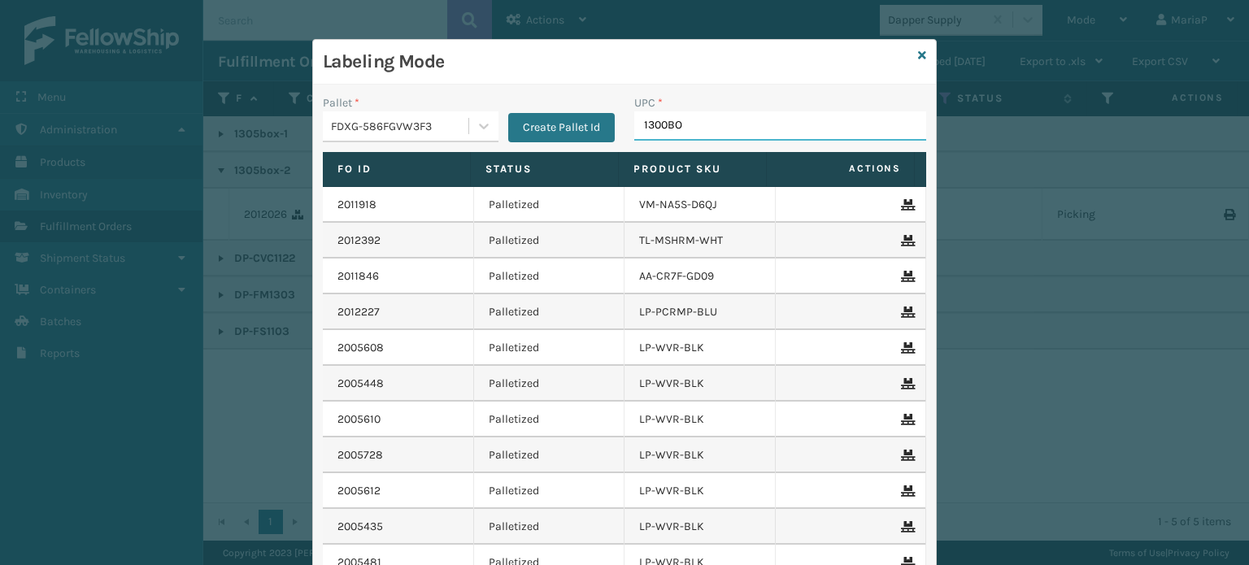
type input "1300BOX"
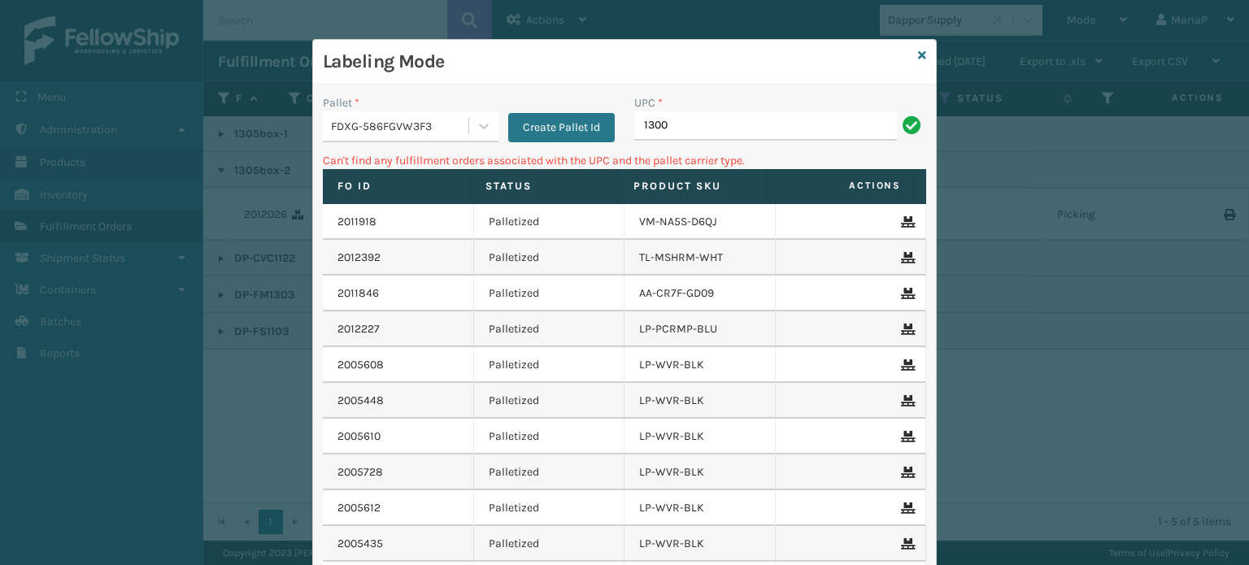
type input "1300BOX-1"
click at [918, 52] on icon at bounding box center [922, 55] width 8 height 11
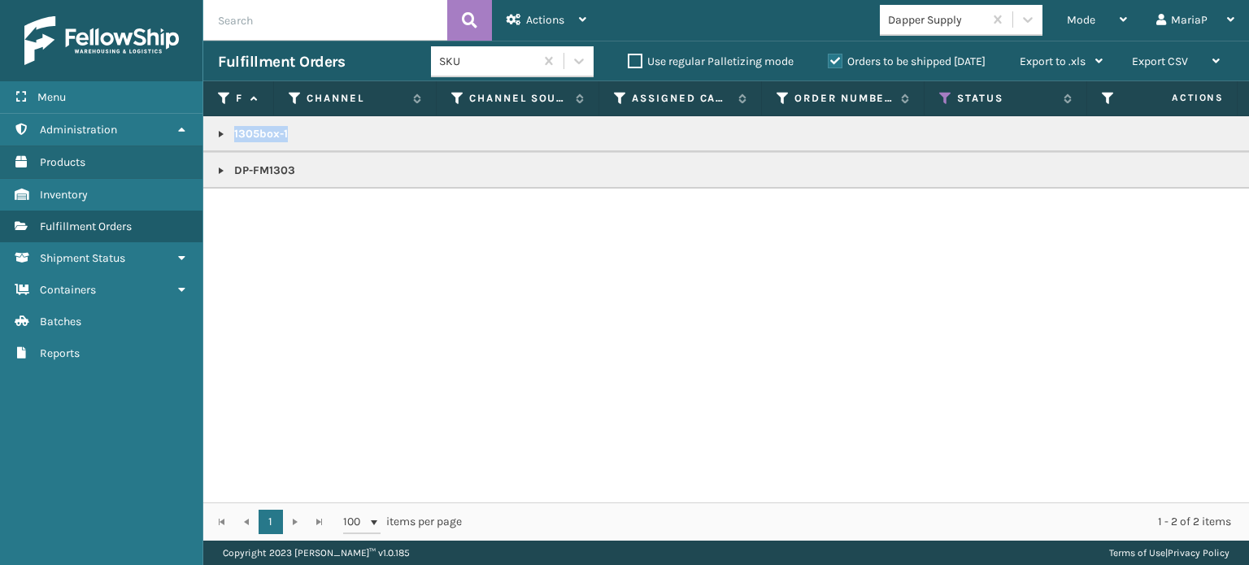
click at [1066, 22] on div "Mode Regular Mode Picking Mode Labeling Mode Exit Scan Mode" at bounding box center [1096, 20] width 89 height 41
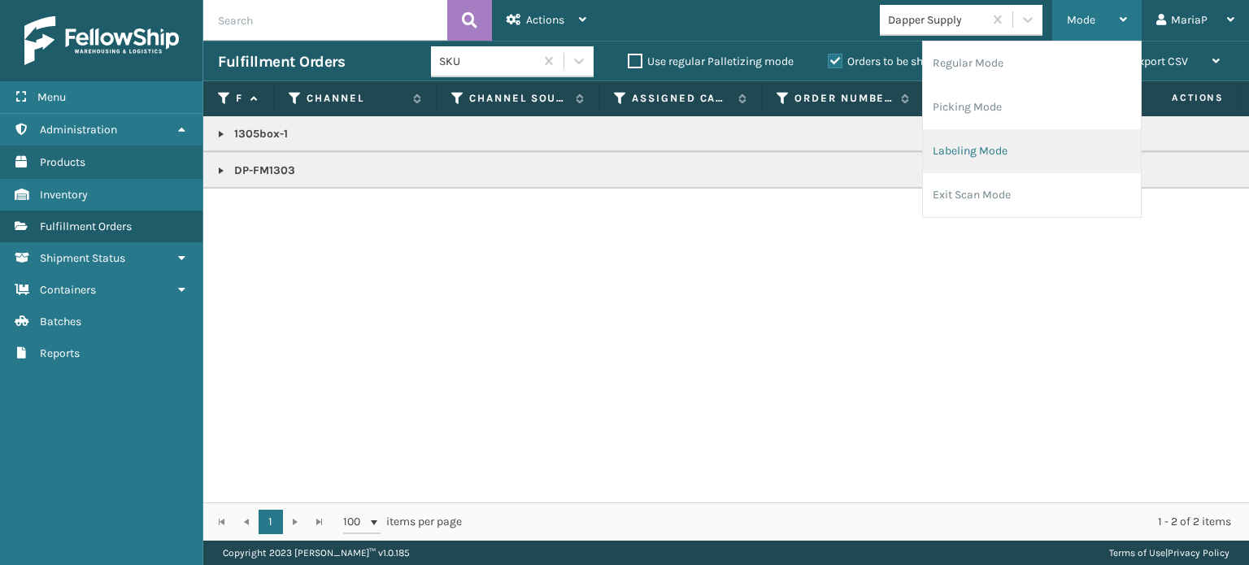
click at [986, 133] on li "Labeling Mode" at bounding box center [1032, 151] width 218 height 44
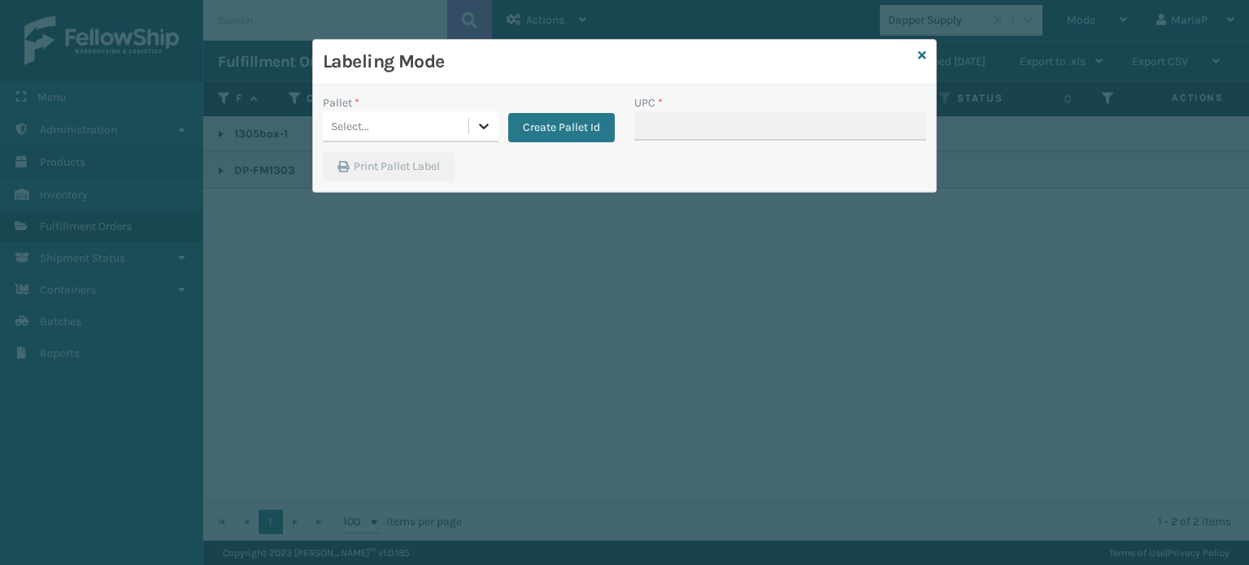
click at [479, 118] on icon at bounding box center [484, 126] width 16 height 16
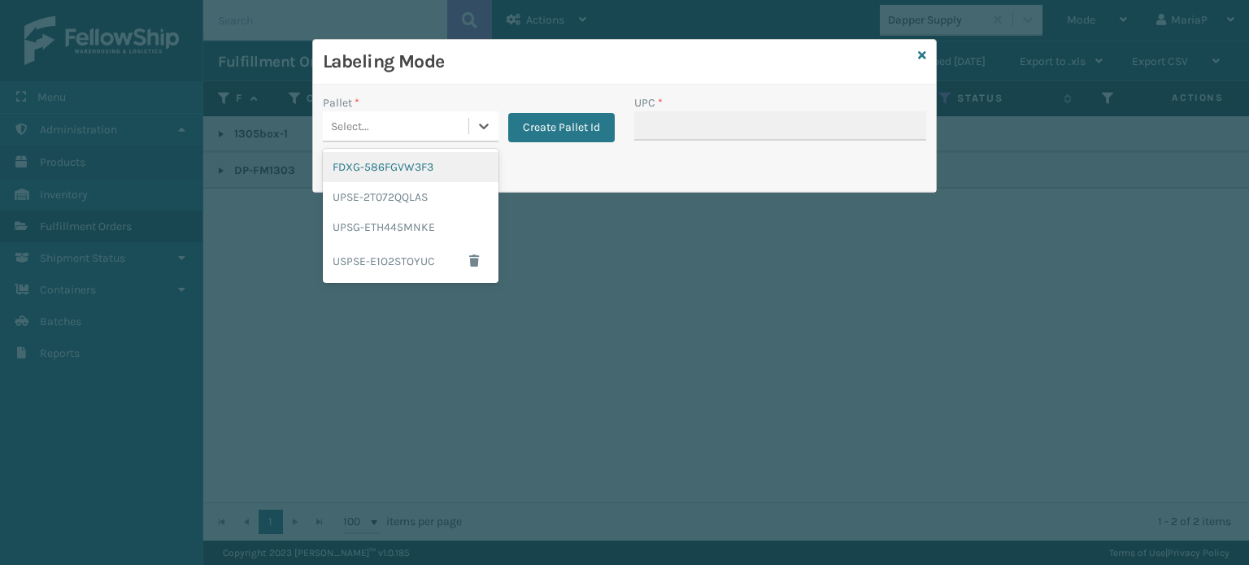
click at [426, 170] on div "FDXG-586FGVW3F3" at bounding box center [411, 167] width 176 height 30
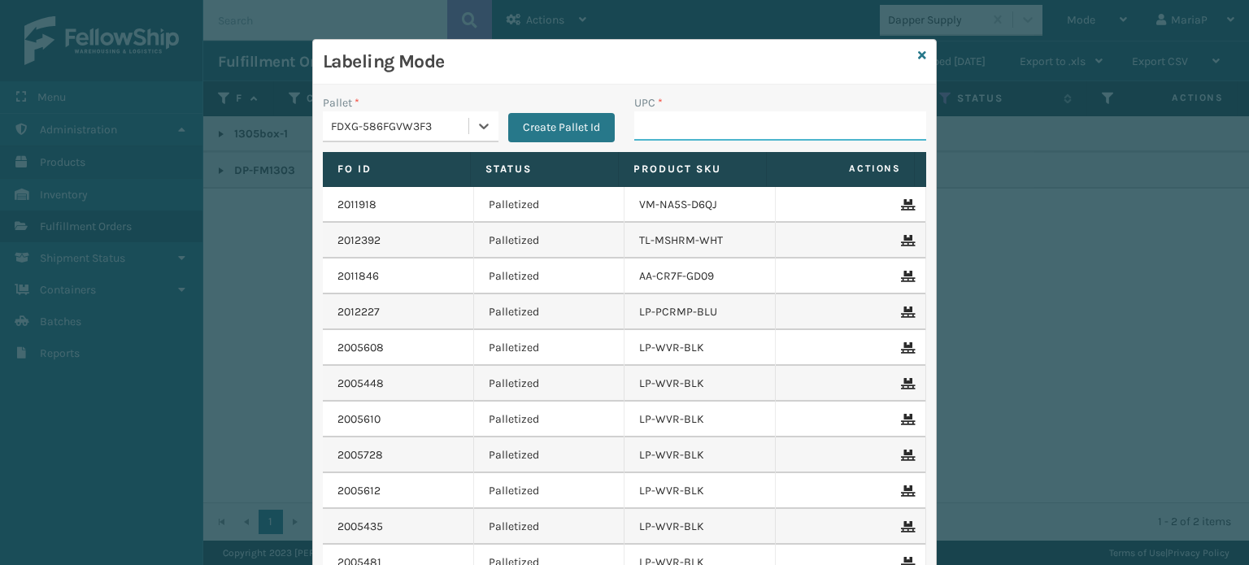
click at [683, 126] on input "UPC *" at bounding box center [780, 125] width 292 height 29
drag, startPoint x: 663, startPoint y: 136, endPoint x: 654, endPoint y: 137, distance: 9.0
click at [654, 137] on input "13" at bounding box center [765, 125] width 263 height 29
type input "1300box-1"
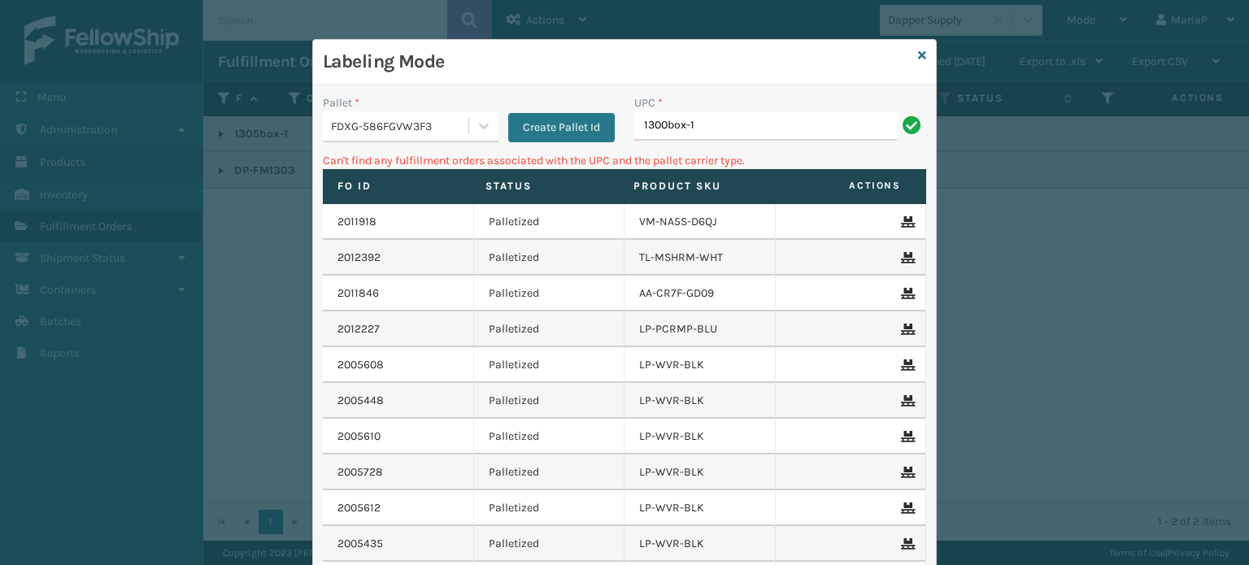
click at [729, 115] on input "1300box-1" at bounding box center [765, 125] width 263 height 29
type input "1305box-1"
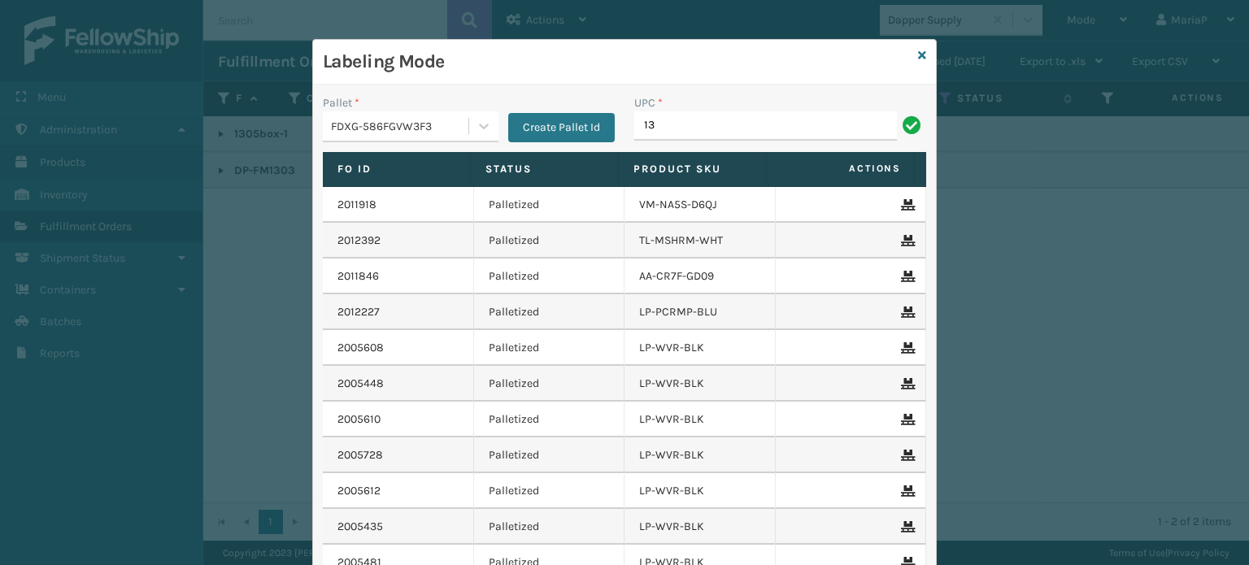
type input "1"
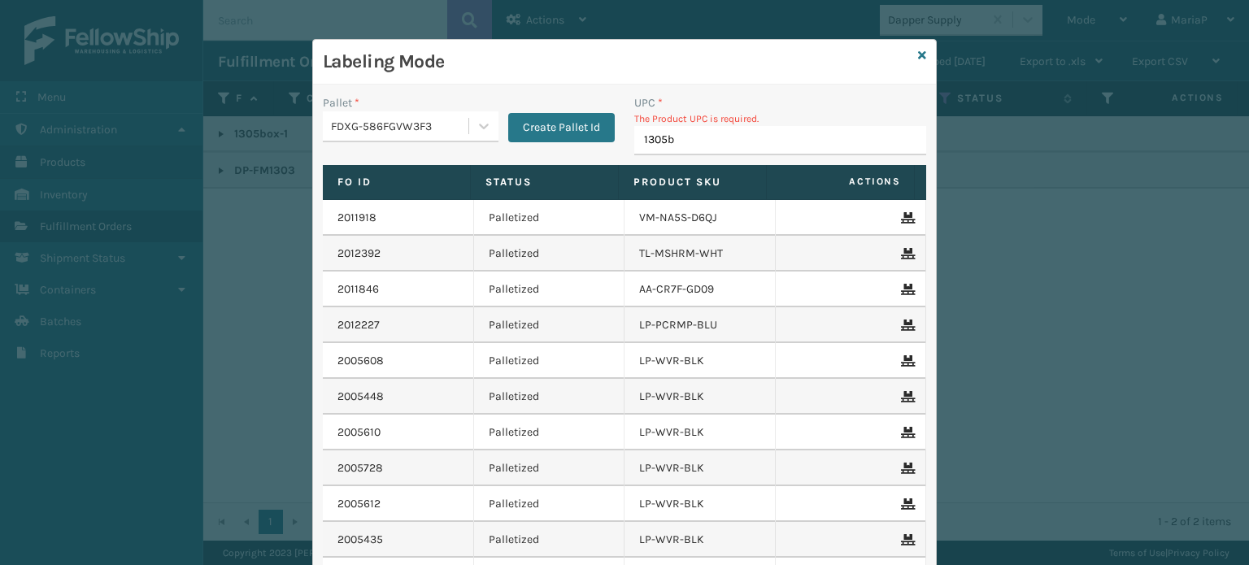
type input "1305bo"
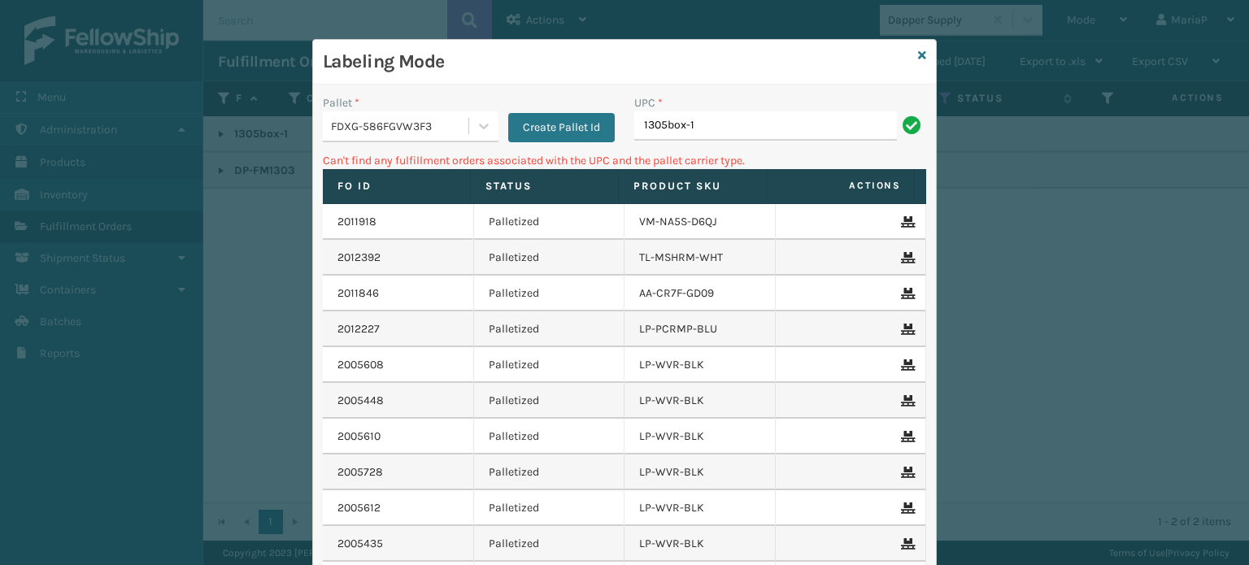
click at [860, 118] on input "1305box-1" at bounding box center [765, 125] width 263 height 29
click at [862, 118] on input "1305box-1" at bounding box center [765, 125] width 263 height 29
click at [918, 51] on icon at bounding box center [922, 55] width 8 height 11
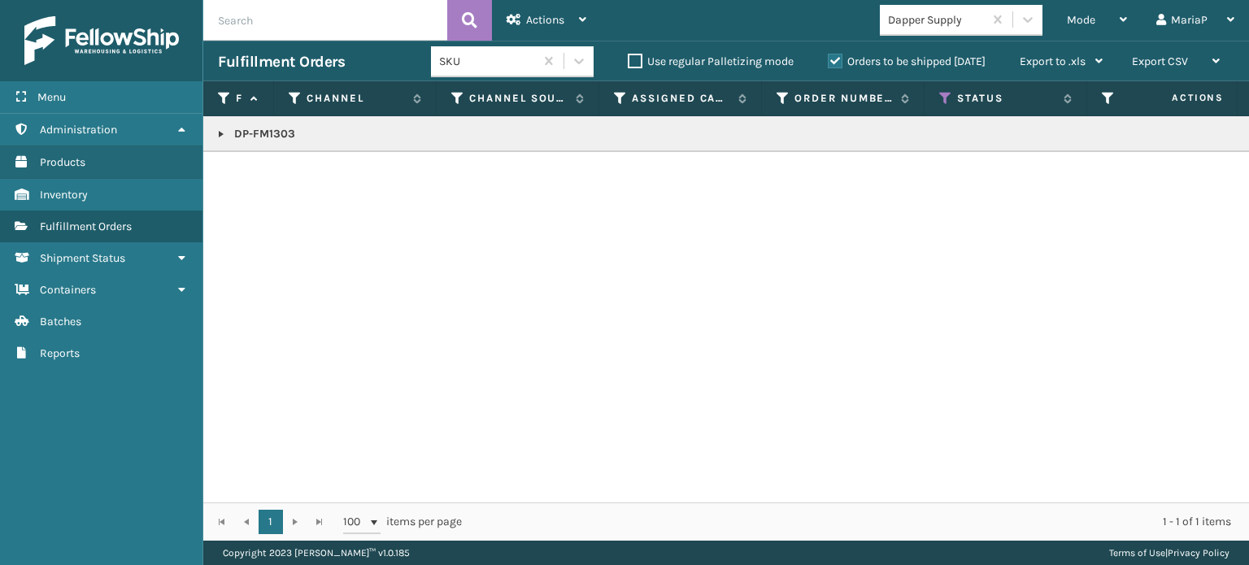
click at [898, 258] on div "DP-FM1303" at bounding box center [726, 309] width 1046 height 386
click at [1103, 19] on div "Mode" at bounding box center [1097, 20] width 60 height 41
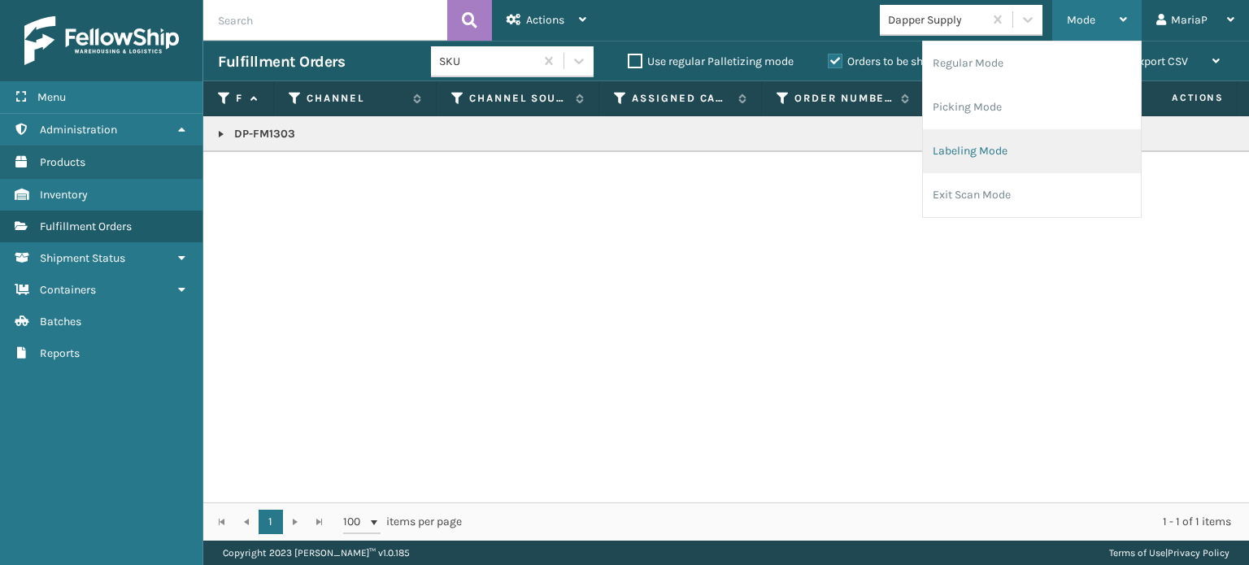
click at [990, 143] on li "Labeling Mode" at bounding box center [1032, 151] width 218 height 44
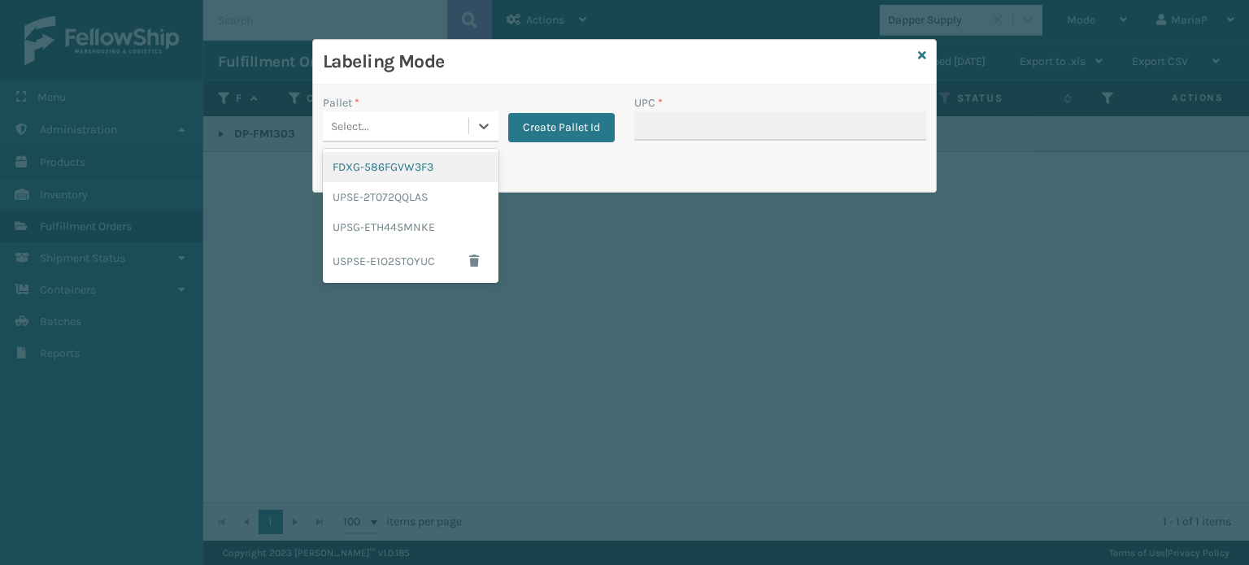
click at [377, 126] on div "Select..." at bounding box center [396, 126] width 146 height 27
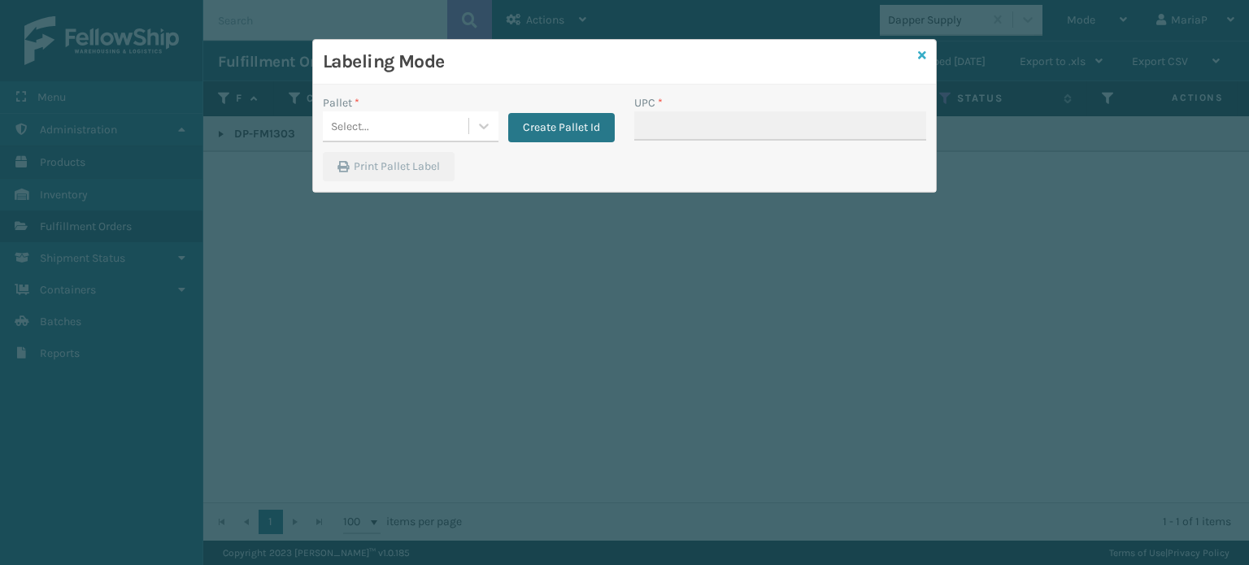
click at [920, 50] on icon at bounding box center [922, 55] width 8 height 11
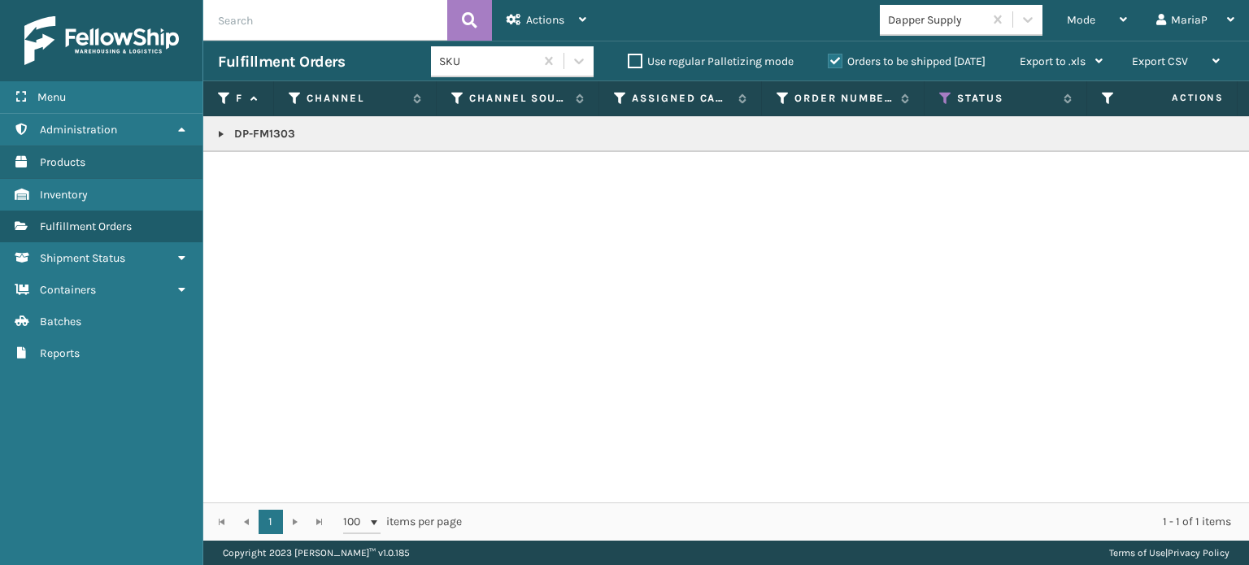
click at [217, 136] on link at bounding box center [221, 134] width 13 height 13
click at [950, 100] on icon at bounding box center [945, 98] width 13 height 15
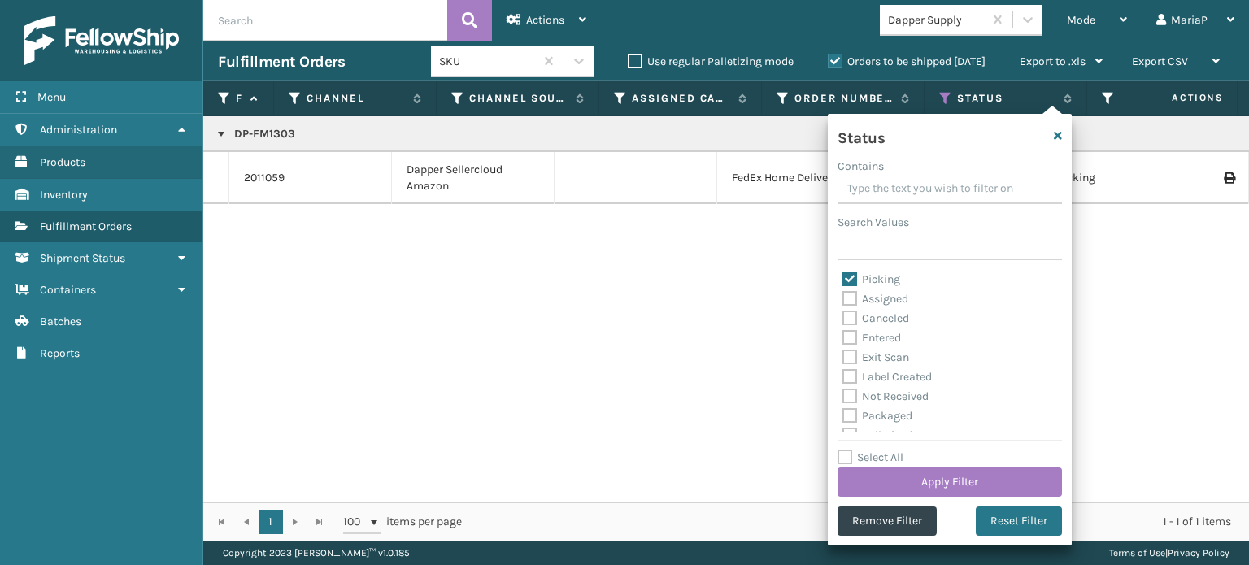
click at [849, 277] on label "Picking" at bounding box center [872, 279] width 58 height 14
click at [843, 277] on input "Picking" at bounding box center [843, 275] width 1 height 11
checkbox input "false"
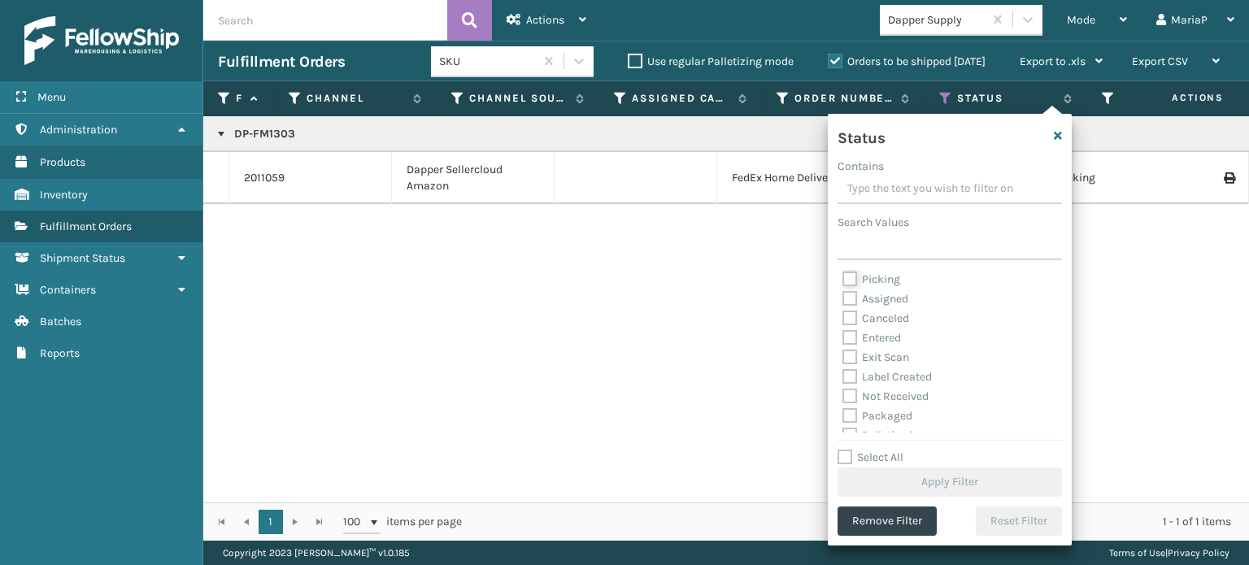
scroll to position [81, 0]
click at [849, 354] on label "Palletized" at bounding box center [878, 354] width 70 height 14
click at [843, 354] on input "Palletized" at bounding box center [843, 350] width 1 height 11
checkbox input "true"
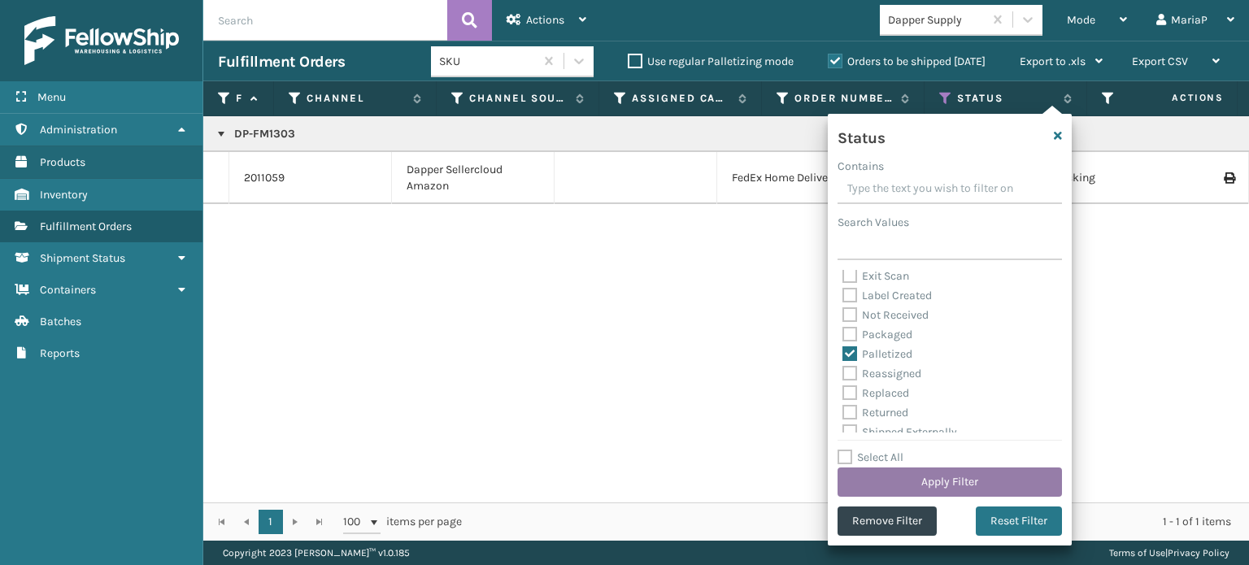
click at [926, 480] on button "Apply Filter" at bounding box center [950, 482] width 224 height 29
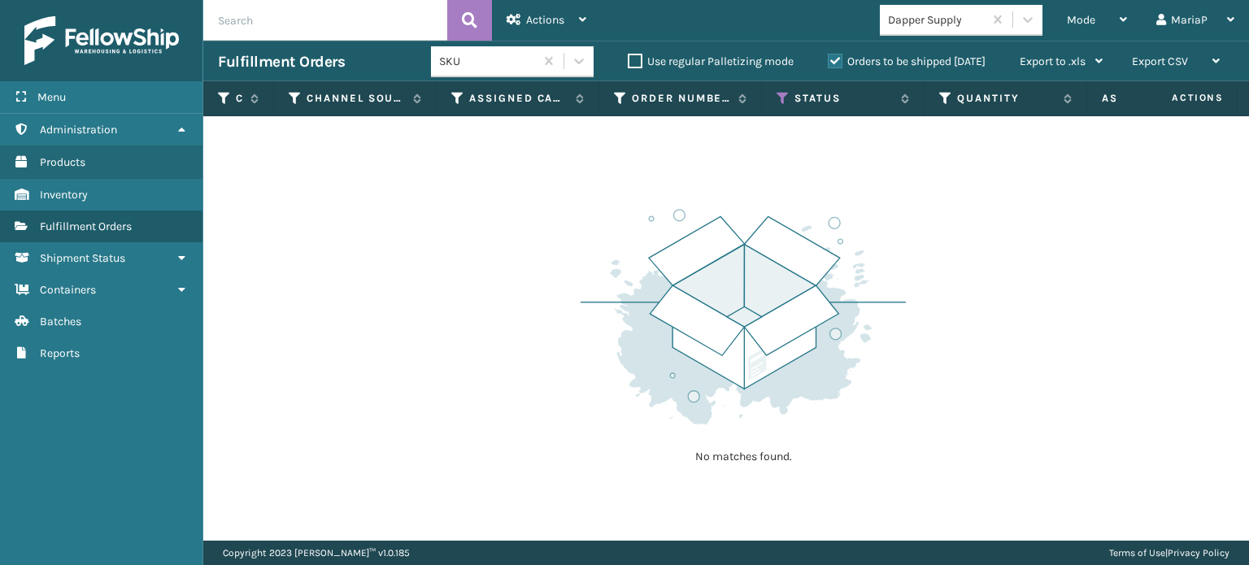
click at [840, 59] on label "Orders to be shipped [DATE]" at bounding box center [907, 61] width 158 height 14
click at [829, 59] on input "Orders to be shipped [DATE]" at bounding box center [828, 57] width 1 height 11
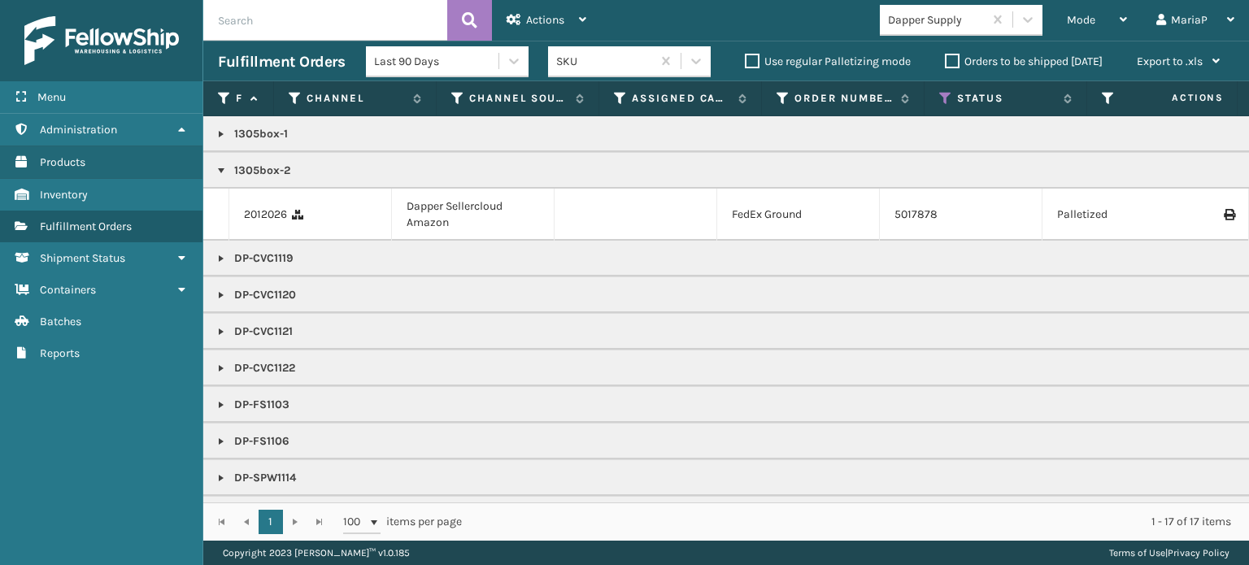
click at [225, 174] on link at bounding box center [221, 170] width 13 height 13
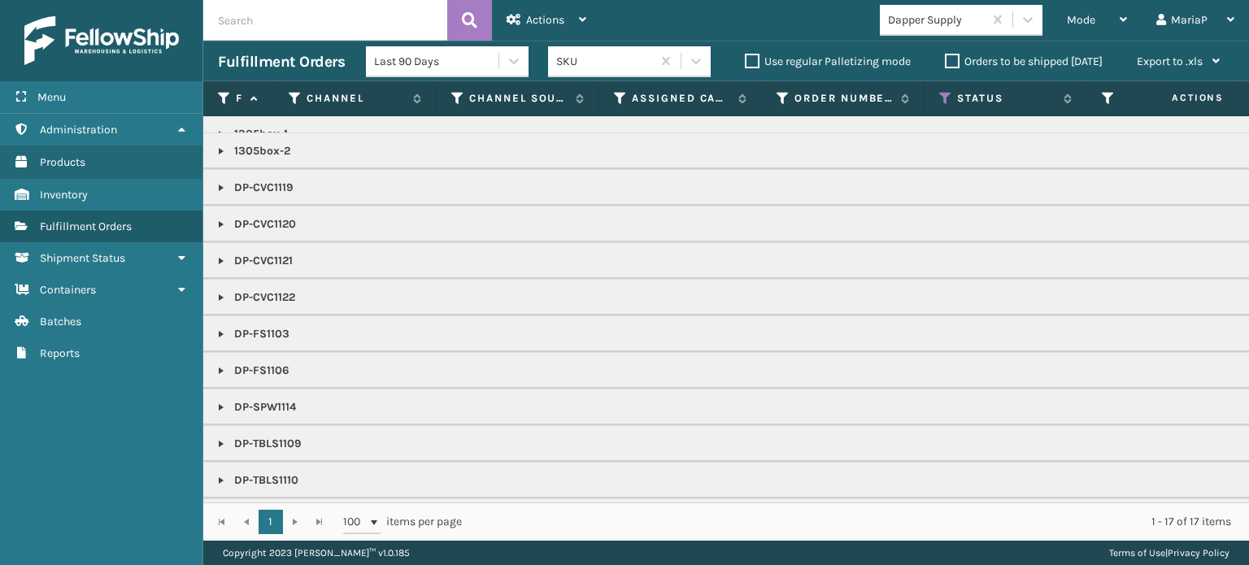
scroll to position [0, 0]
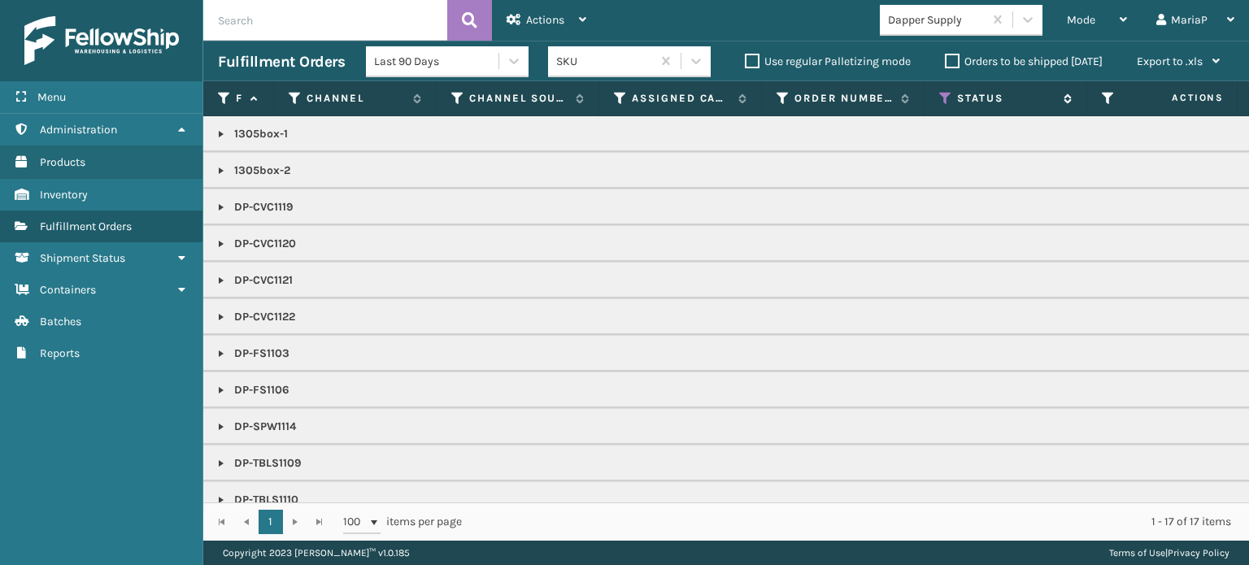
click at [942, 97] on icon at bounding box center [945, 98] width 13 height 15
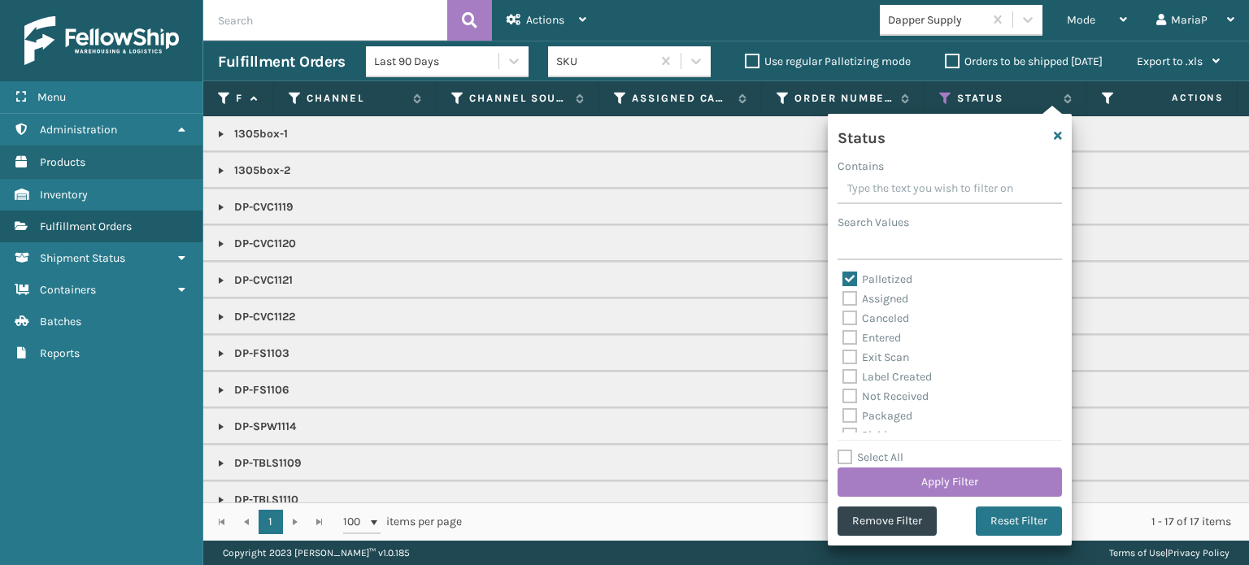
click at [846, 276] on label "Palletized" at bounding box center [878, 279] width 70 height 14
click at [843, 276] on input "Palletized" at bounding box center [843, 275] width 1 height 11
checkbox input "false"
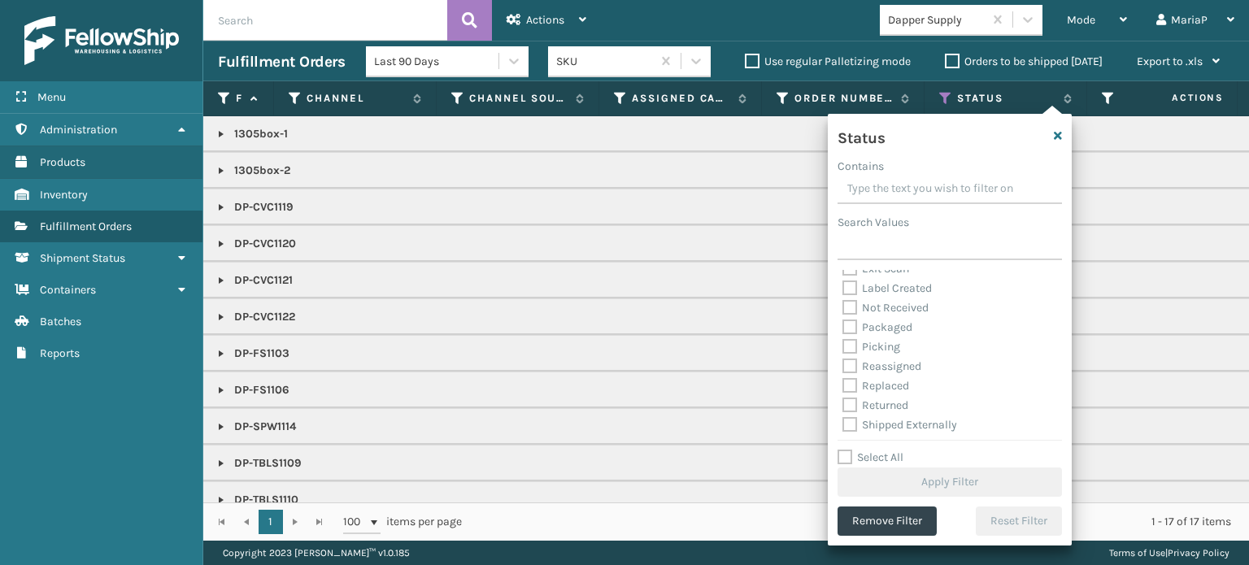
scroll to position [91, 0]
click at [849, 341] on label "Picking" at bounding box center [872, 344] width 58 height 14
click at [843, 341] on input "Picking" at bounding box center [843, 340] width 1 height 11
checkbox input "true"
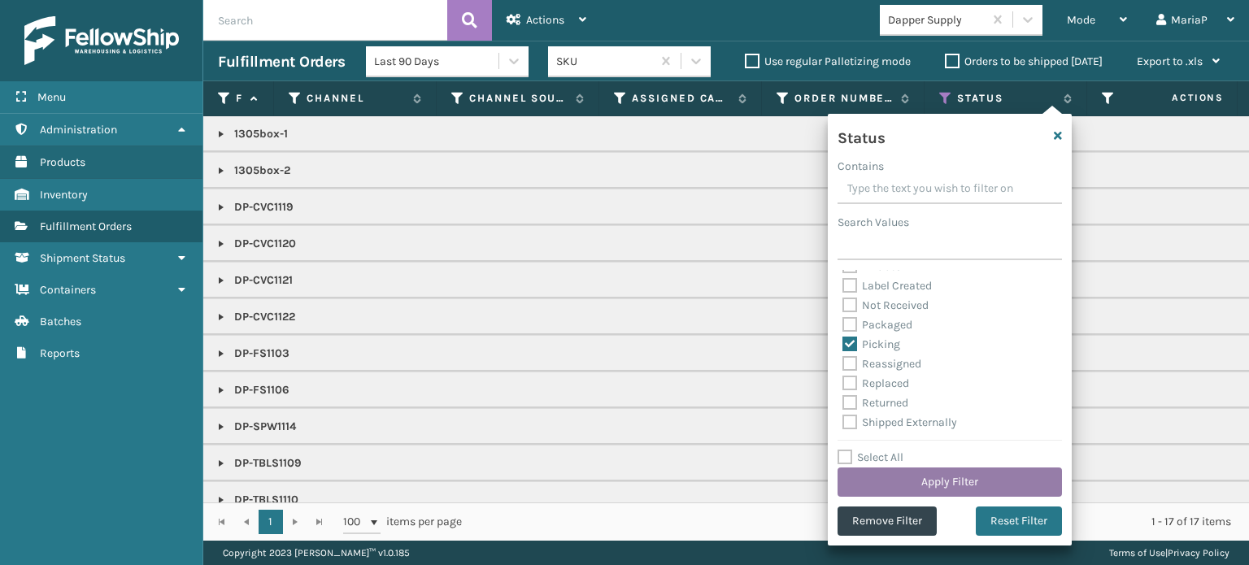
click at [1009, 487] on button "Apply Filter" at bounding box center [950, 482] width 224 height 29
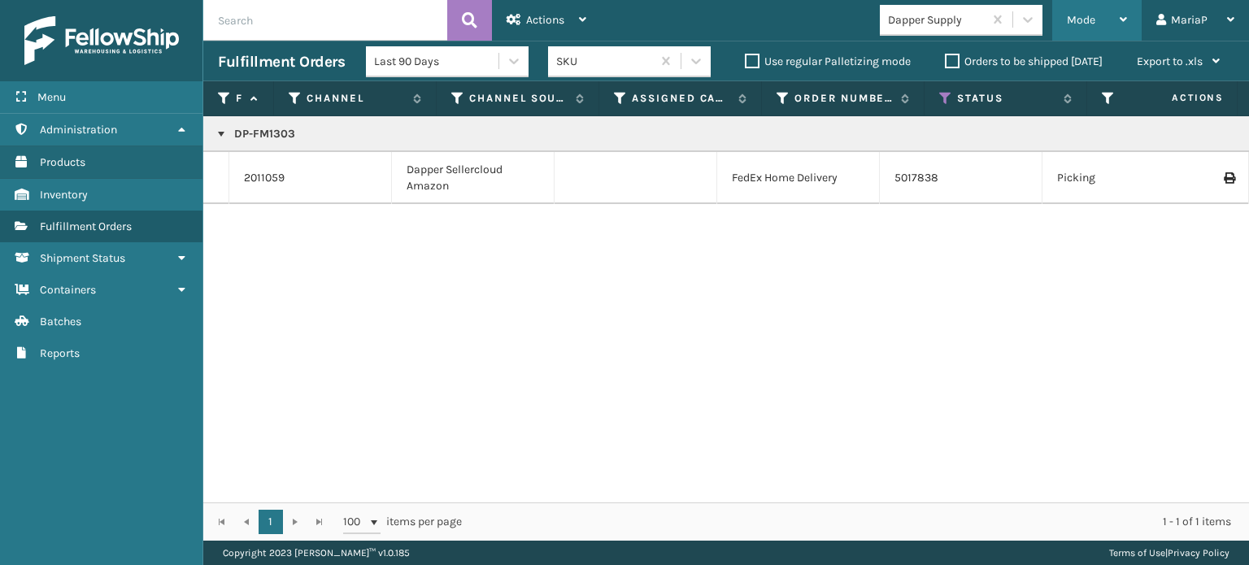
click at [1097, 12] on div "Mode" at bounding box center [1097, 20] width 60 height 41
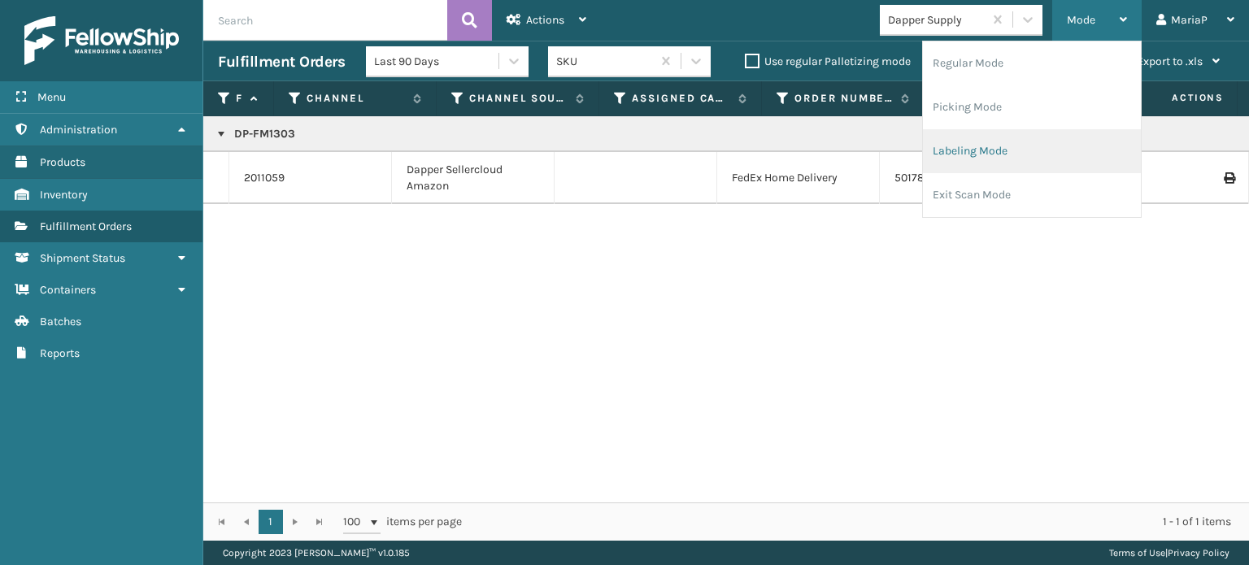
click at [1047, 148] on li "Labeling Mode" at bounding box center [1032, 151] width 218 height 44
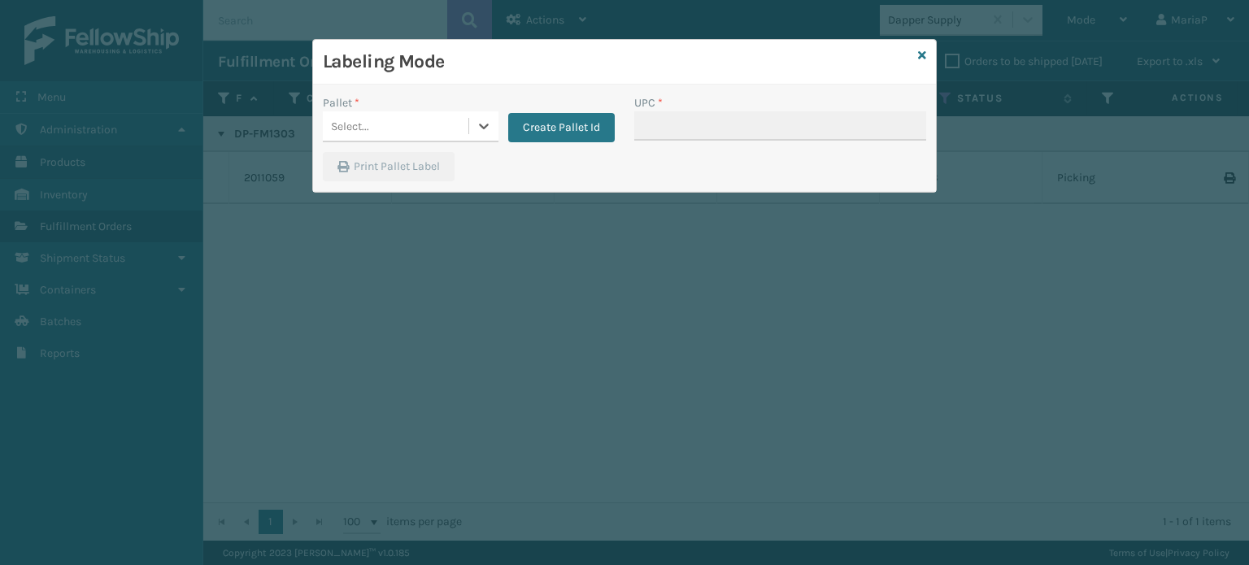
click at [428, 115] on div "Select..." at bounding box center [396, 126] width 146 height 27
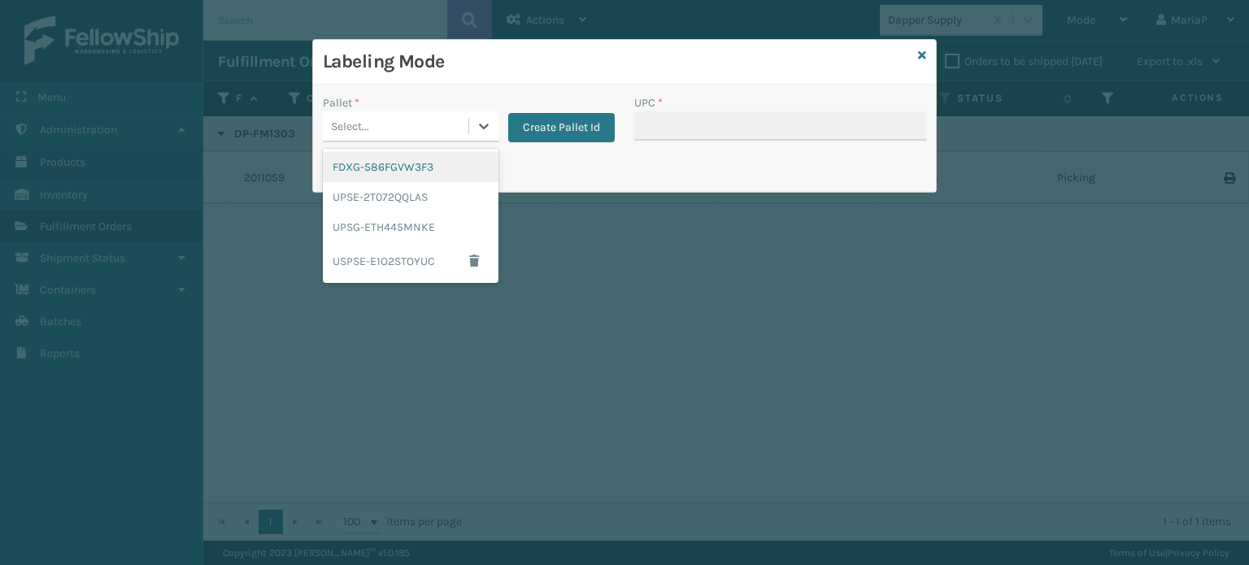
click at [439, 163] on div "FDXG-586FGVW3F3" at bounding box center [411, 167] width 176 height 30
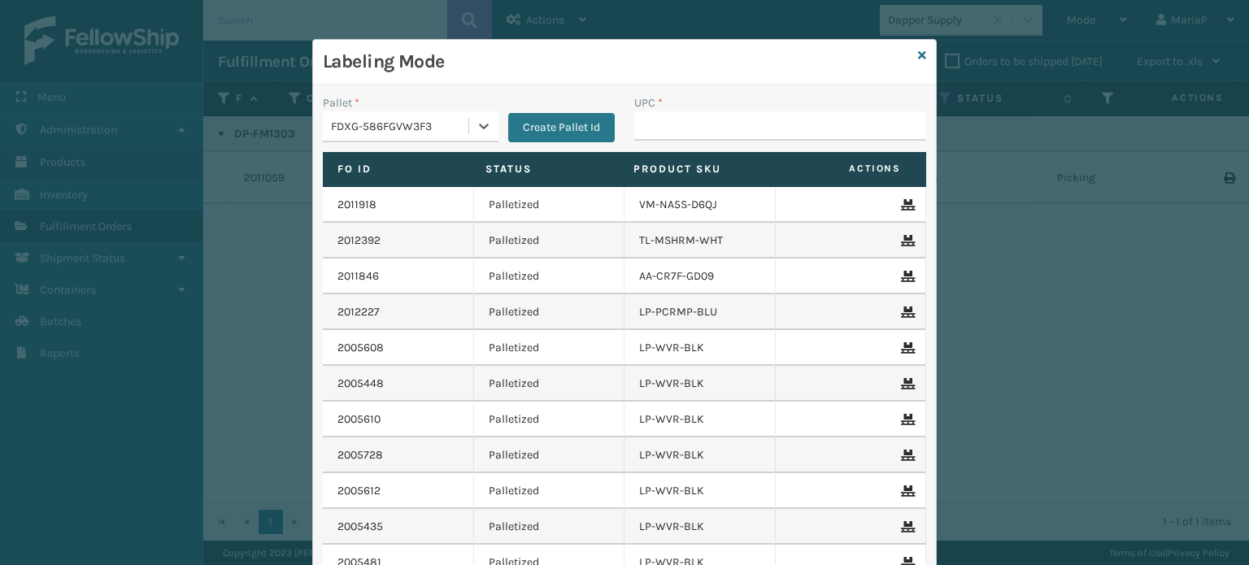
click at [728, 140] on div "UPC *" at bounding box center [780, 123] width 311 height 58
click at [722, 124] on input "UPC *" at bounding box center [780, 125] width 292 height 29
type input "858100007630"
type input "8500124"
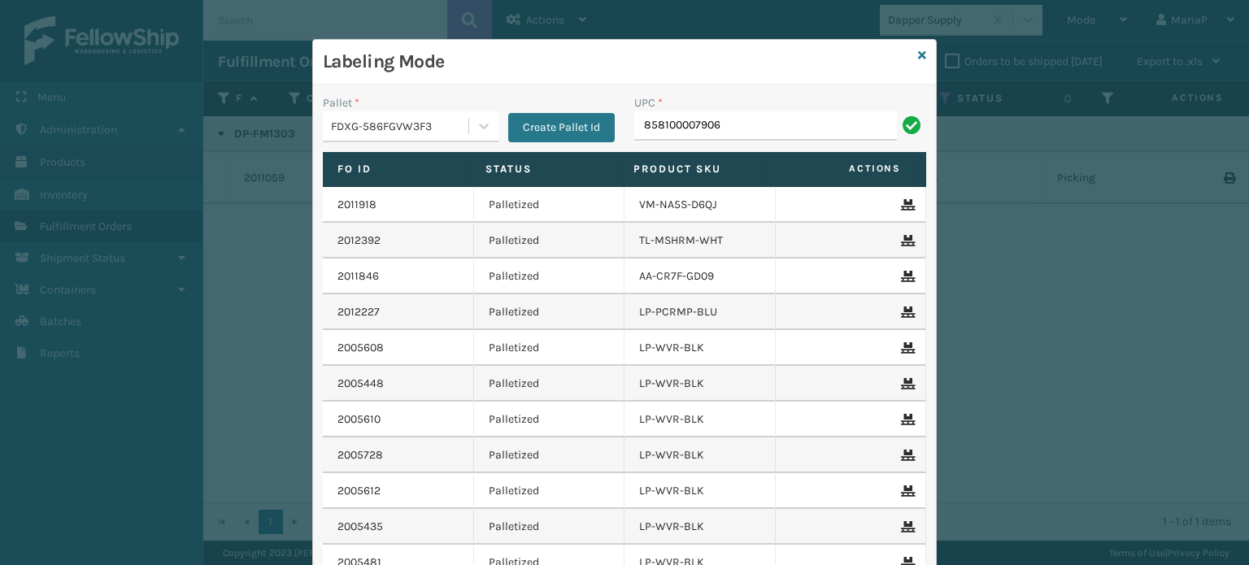
type input "858100007906"
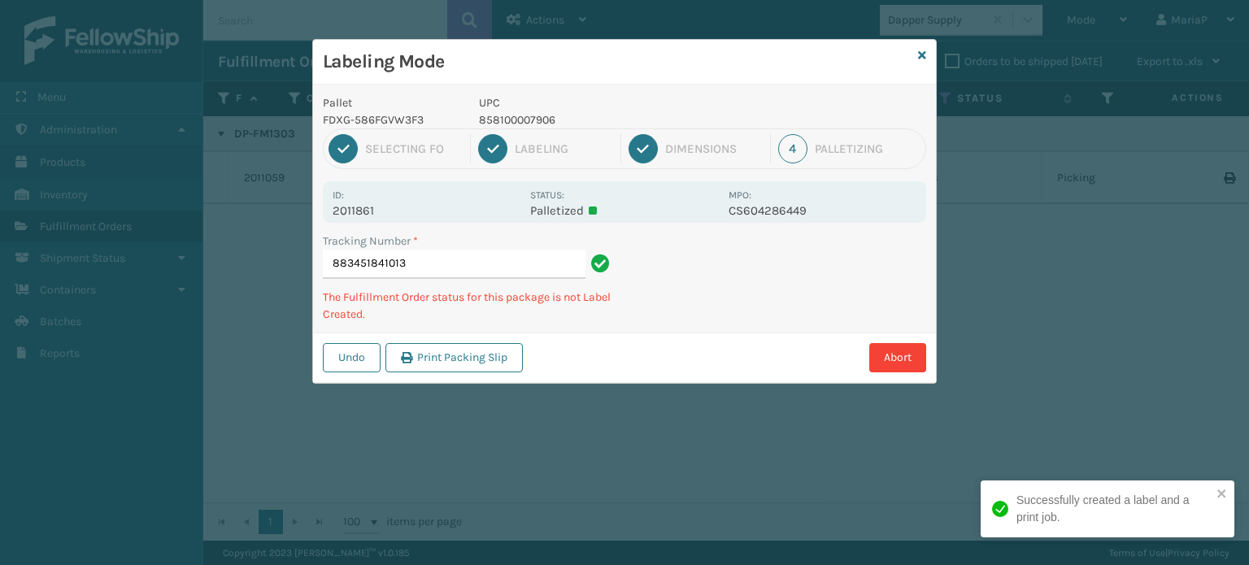
click at [517, 130] on div "1 Selecting FO 2 Labeling 3 Dimensions 4 Palletizing" at bounding box center [624, 148] width 603 height 41
drag, startPoint x: 512, startPoint y: 107, endPoint x: 513, endPoint y: 117, distance: 10.7
click at [513, 107] on p "UPC" at bounding box center [599, 102] width 240 height 17
click at [514, 118] on p "858100007906" at bounding box center [599, 119] width 240 height 17
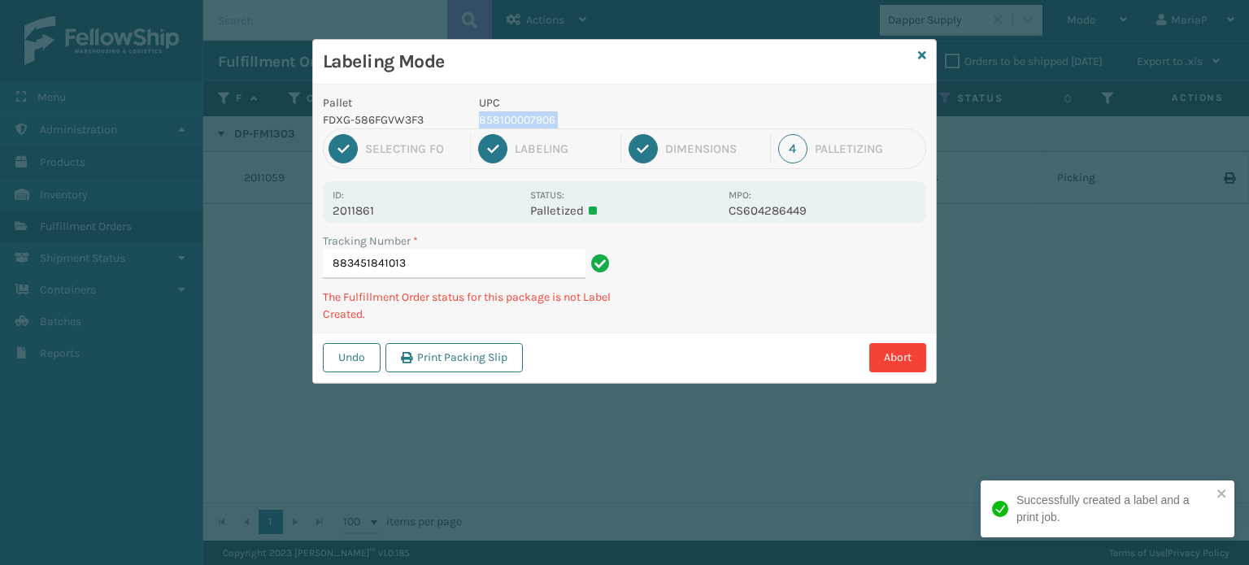
click at [514, 118] on p "858100007906" at bounding box center [599, 119] width 240 height 17
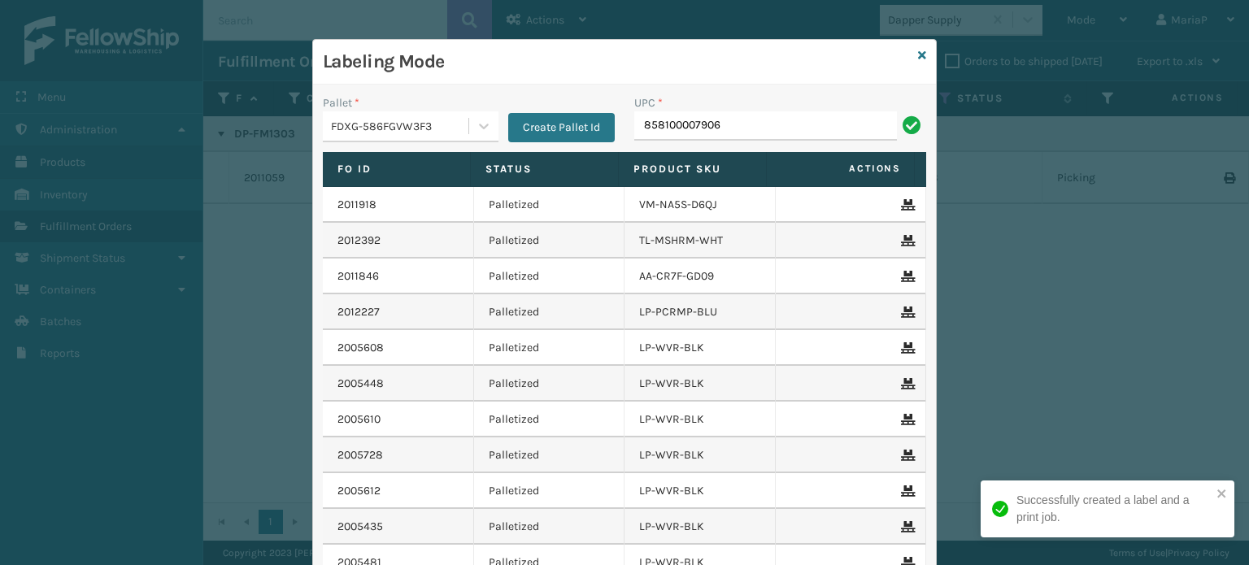
type input "858100007906"
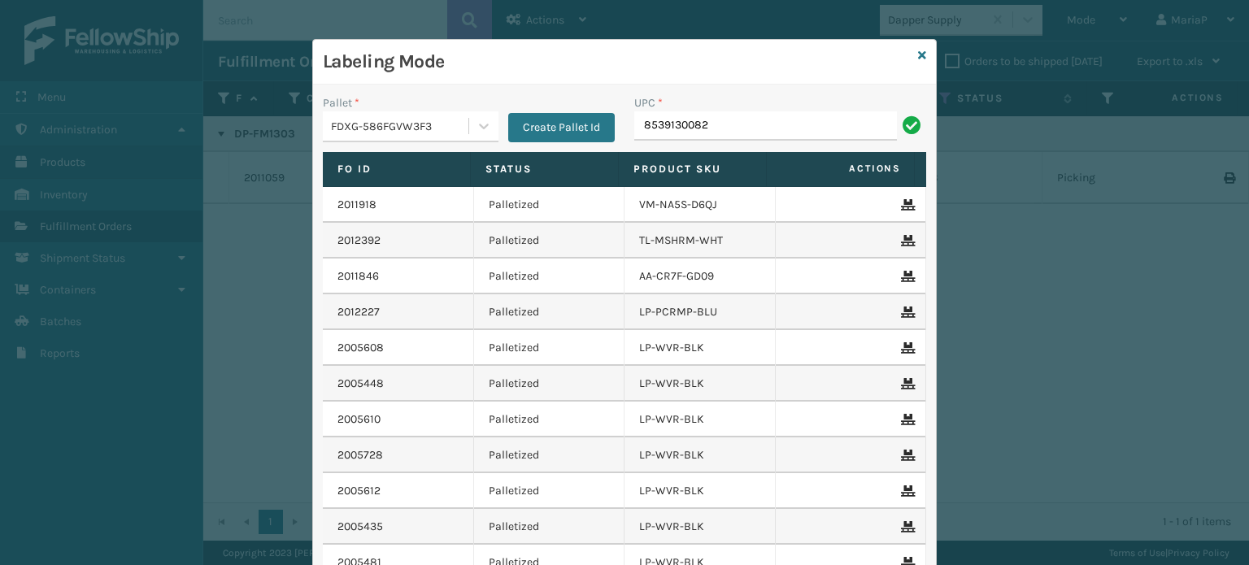
type input "85391300825"
type input "850040667738"
type input "850012486763"
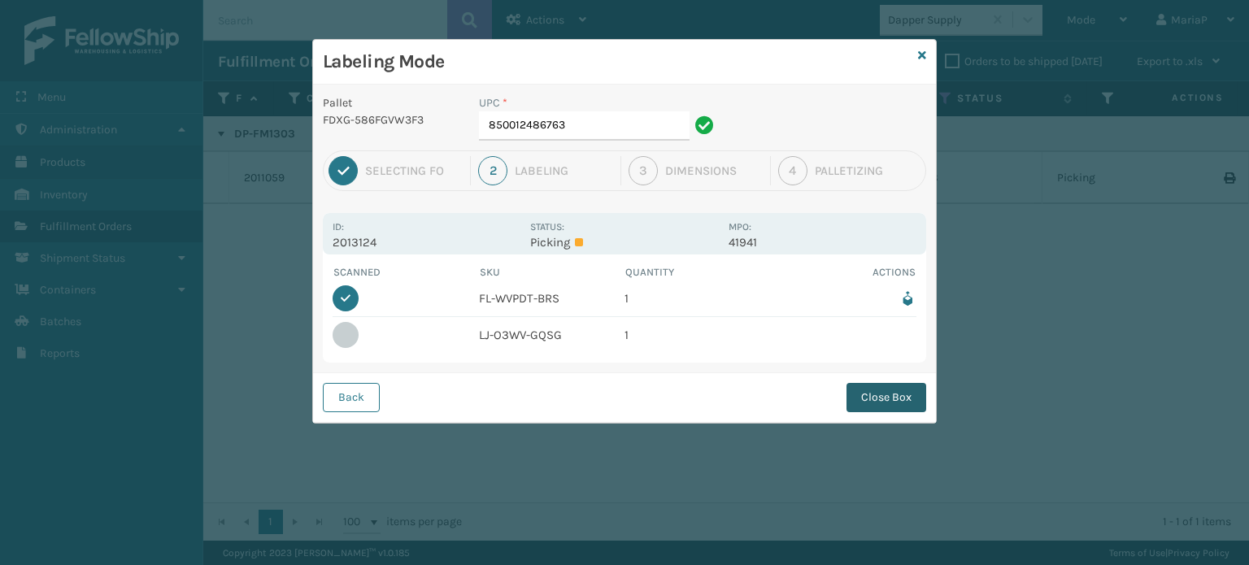
click at [903, 398] on button "Close Box" at bounding box center [887, 397] width 80 height 29
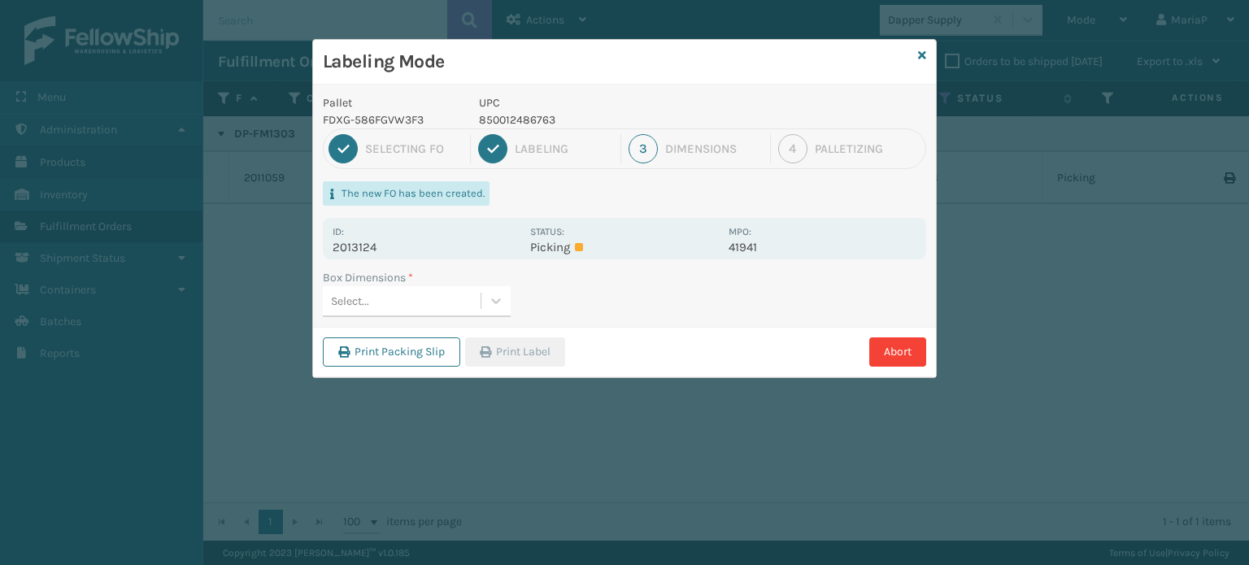
click at [464, 298] on div "Select..." at bounding box center [402, 301] width 158 height 27
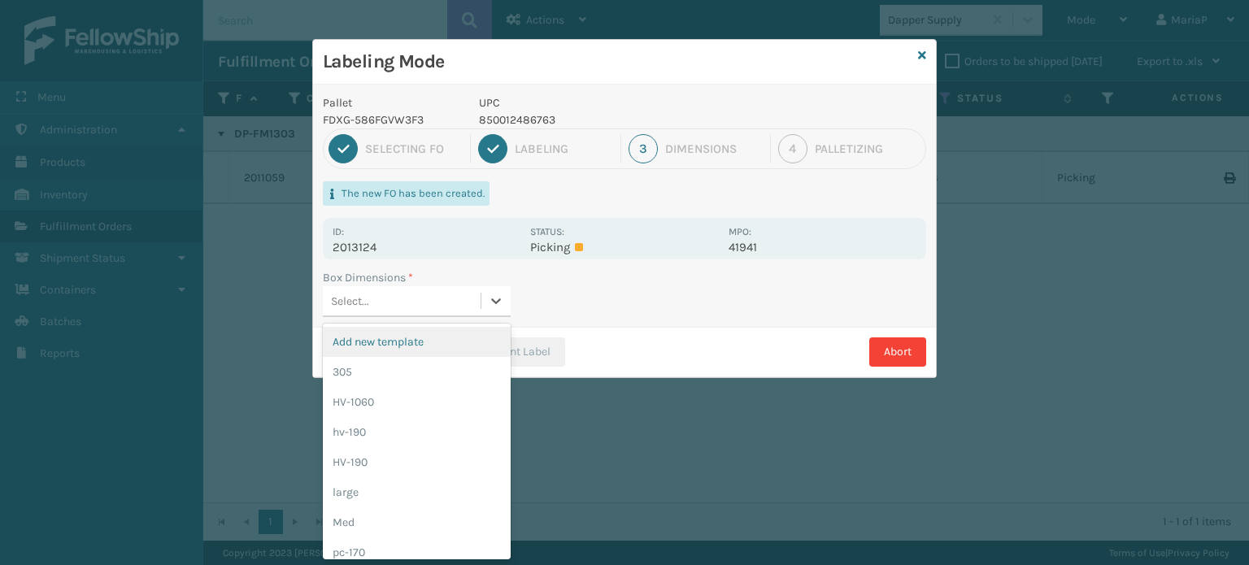
scroll to position [0, 0]
type input "MD"
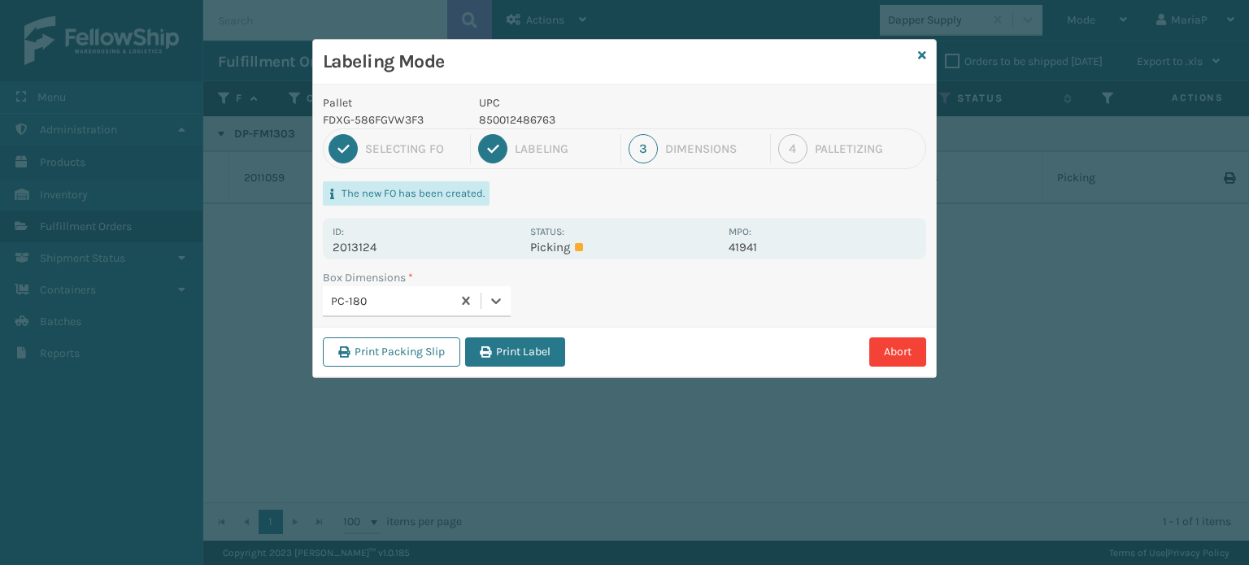
click at [389, 305] on div "PC-180" at bounding box center [392, 301] width 122 height 17
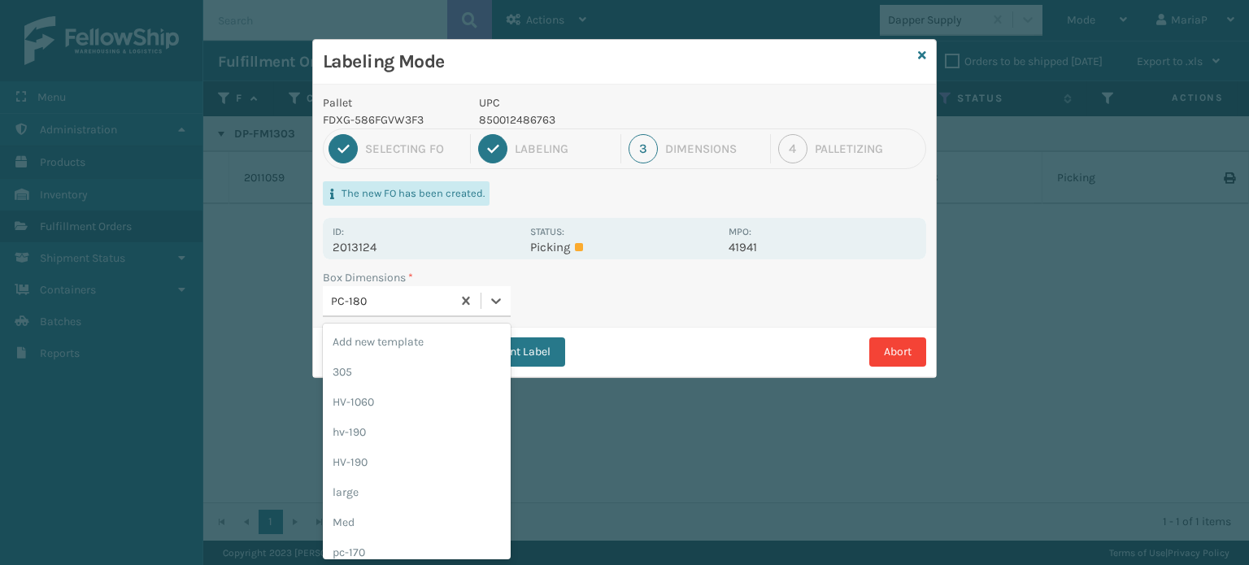
click at [389, 304] on div "PC-180" at bounding box center [392, 301] width 122 height 17
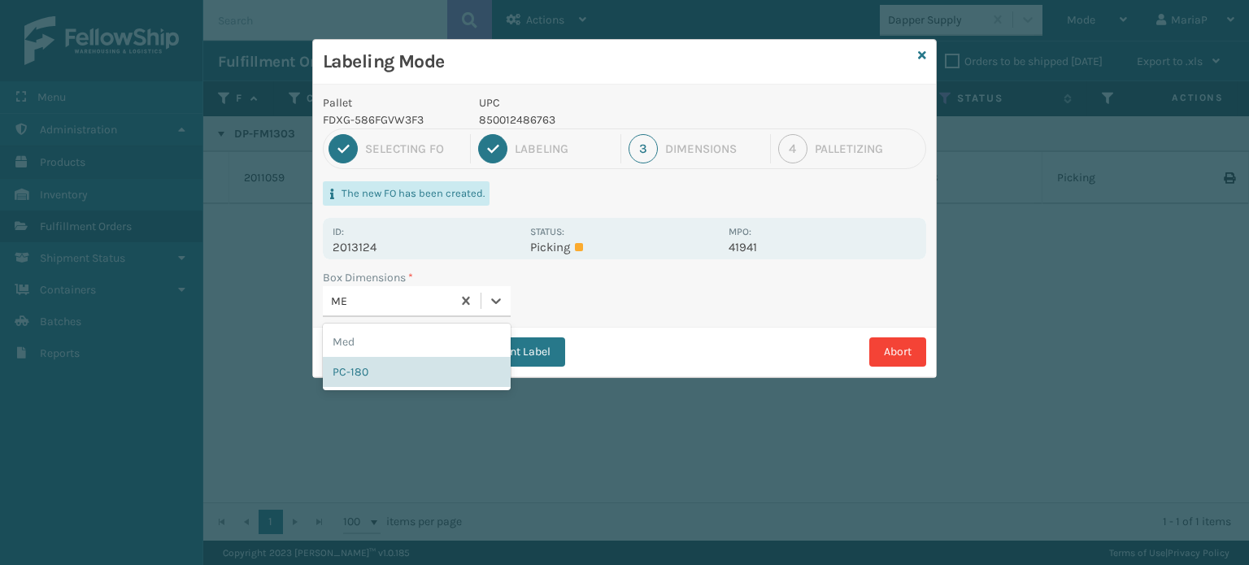
type input "MED"
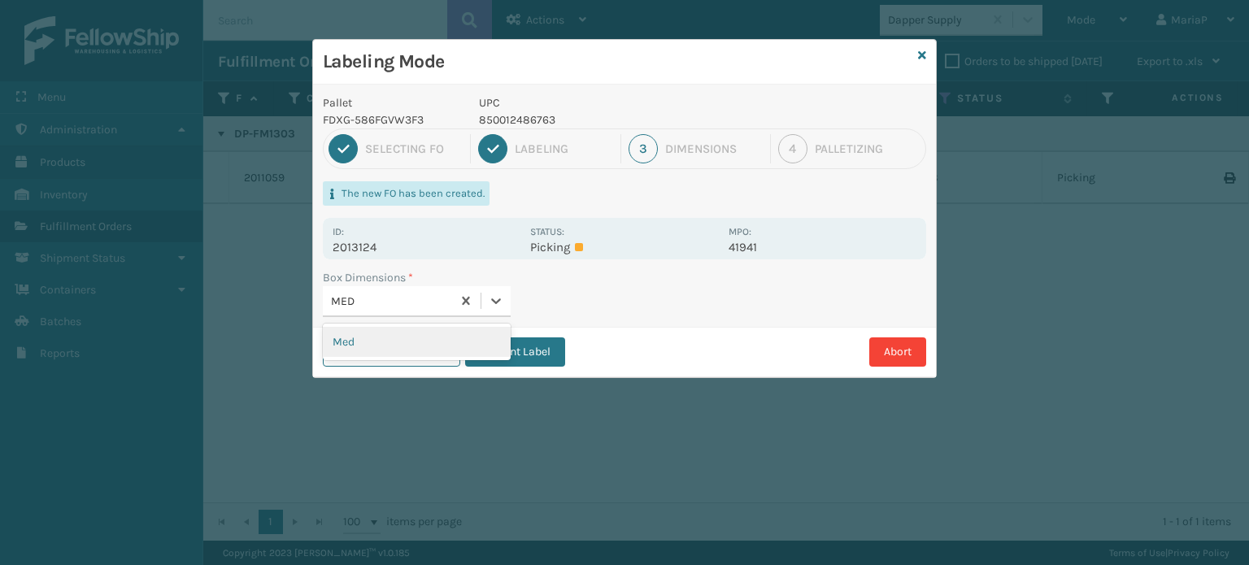
click at [358, 343] on div "Med" at bounding box center [417, 342] width 188 height 30
click at [358, 344] on button "Print Packing Slip" at bounding box center [391, 351] width 137 height 29
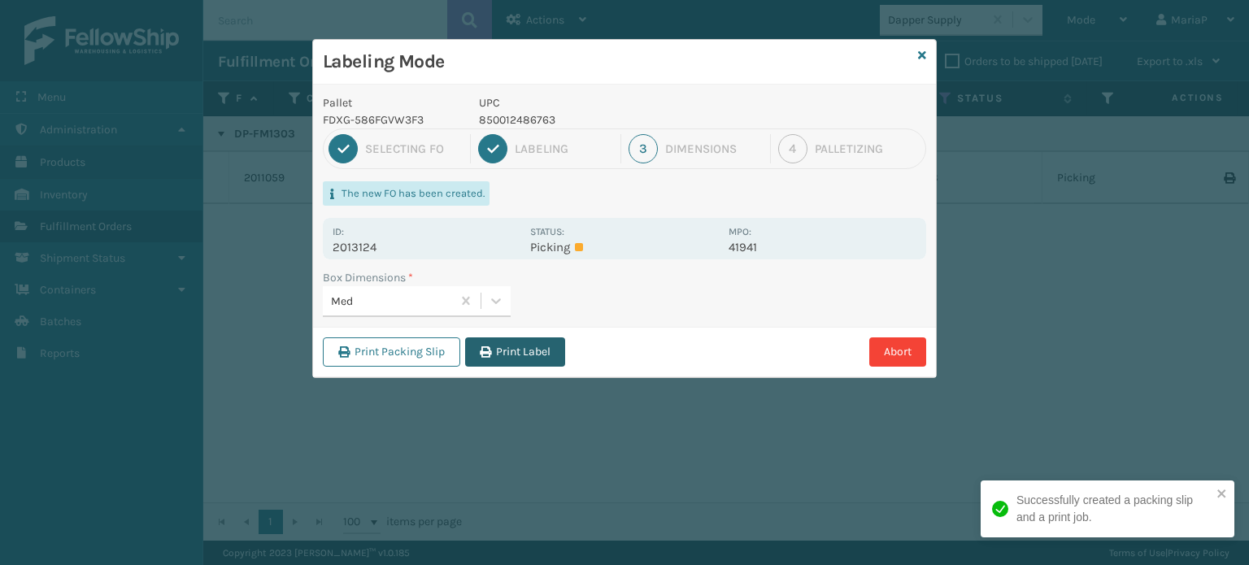
click at [500, 341] on button "Print Label" at bounding box center [515, 351] width 100 height 29
click at [500, 341] on div "Labeling Mode Pallet FDXG-586FGVW3F3 UPC 850012486763 1 Selecting FO 2 Labeling…" at bounding box center [624, 282] width 1249 height 565
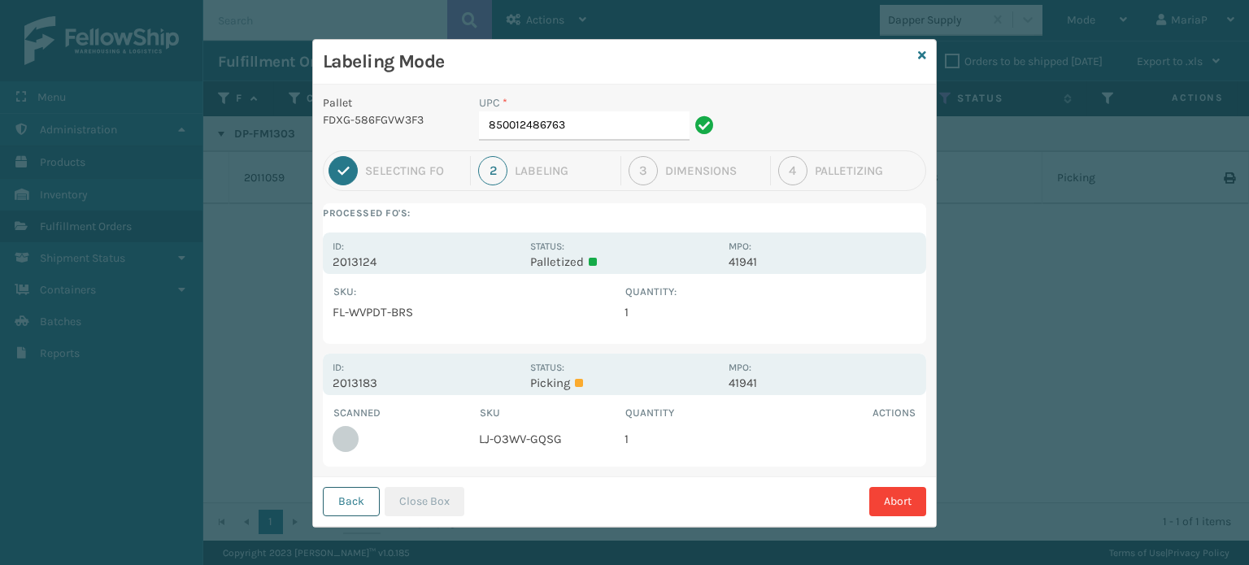
click at [341, 499] on button "Back" at bounding box center [351, 501] width 57 height 29
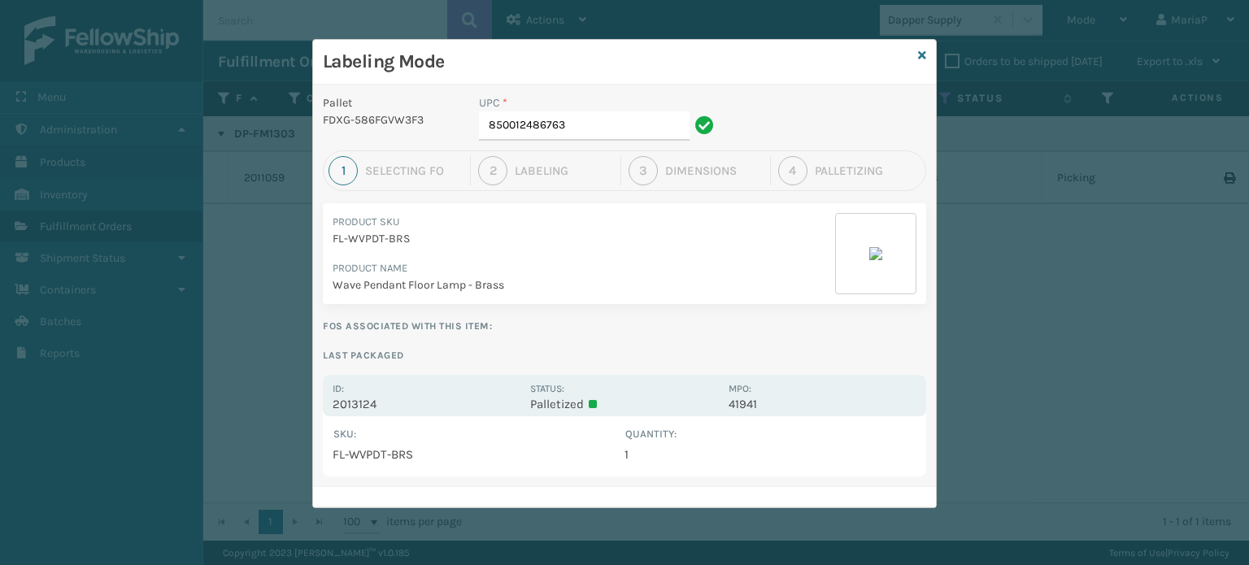
click at [928, 58] on div "Labeling Mode" at bounding box center [624, 62] width 623 height 45
click at [924, 54] on icon at bounding box center [922, 55] width 8 height 11
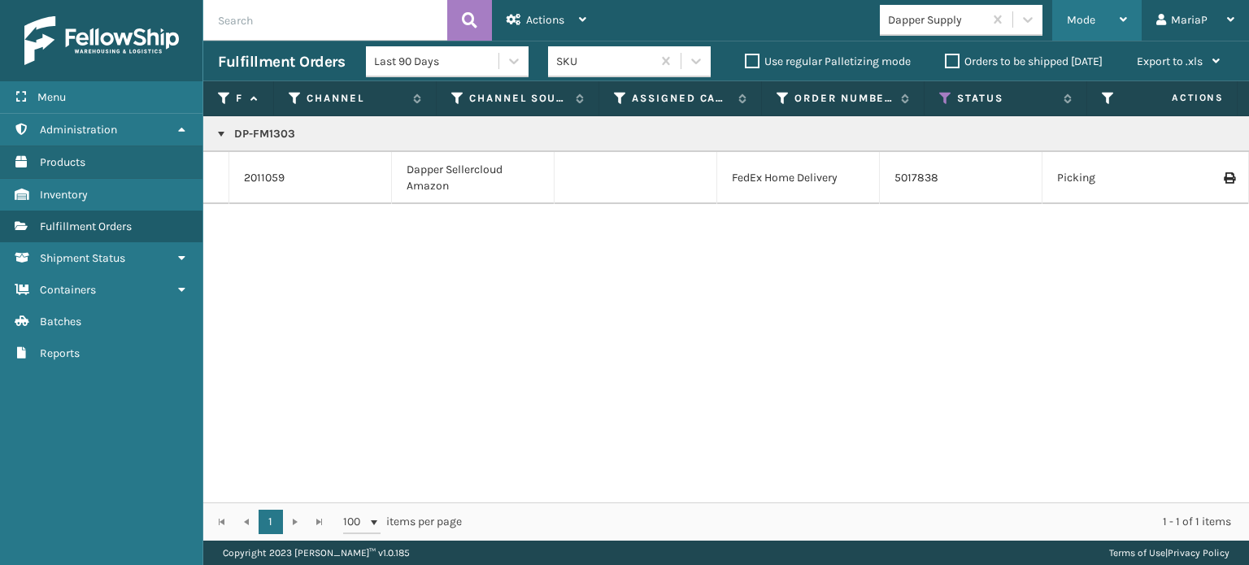
click at [1104, 17] on div "Mode" at bounding box center [1097, 20] width 60 height 41
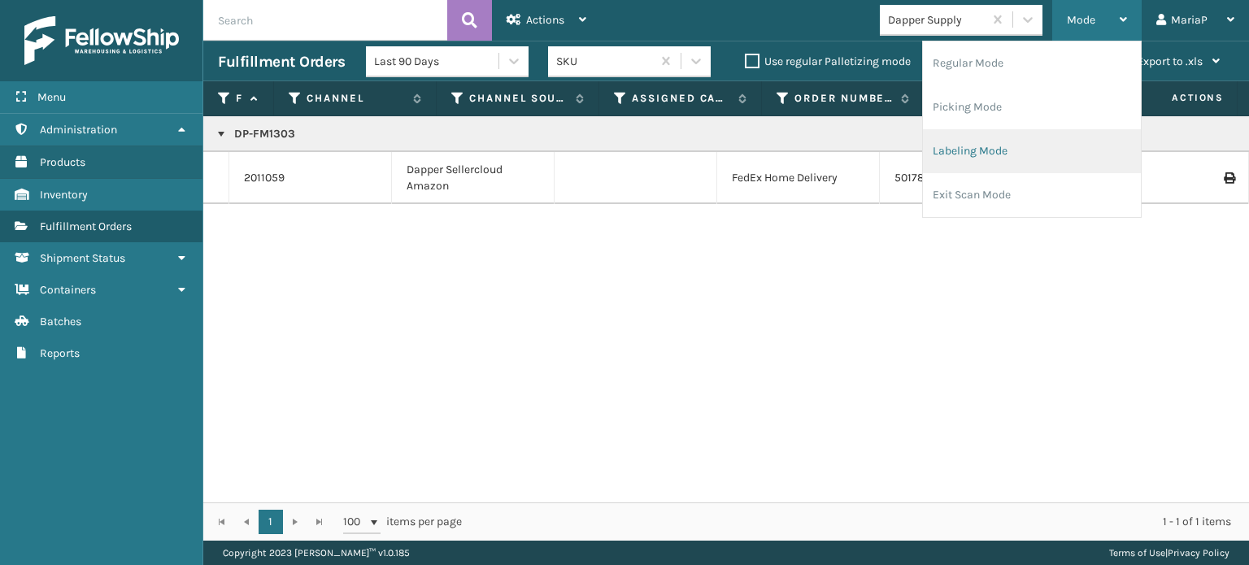
click at [996, 136] on li "Labeling Mode" at bounding box center [1032, 151] width 218 height 44
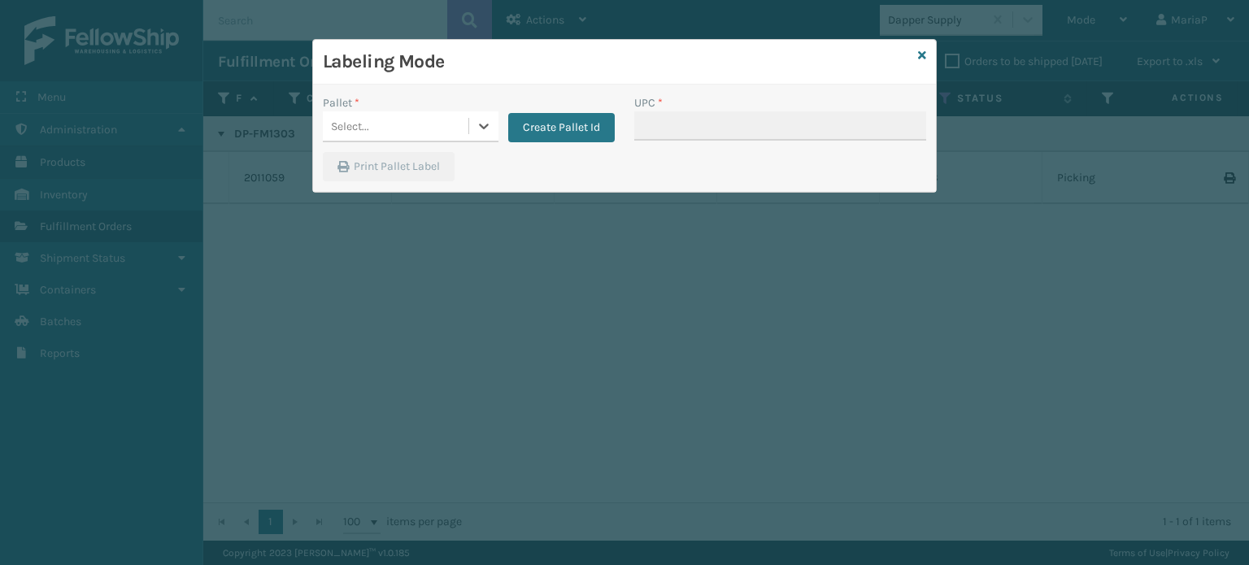
click at [476, 132] on icon at bounding box center [484, 126] width 16 height 16
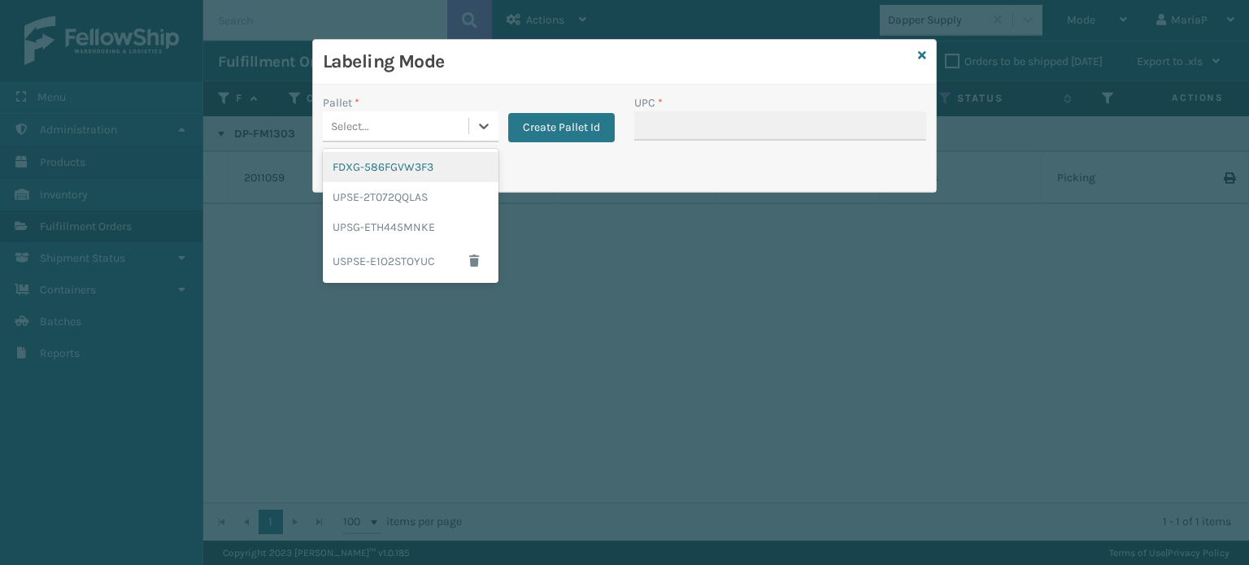
click at [420, 163] on div "FDXG-586FGVW3F3" at bounding box center [411, 167] width 176 height 30
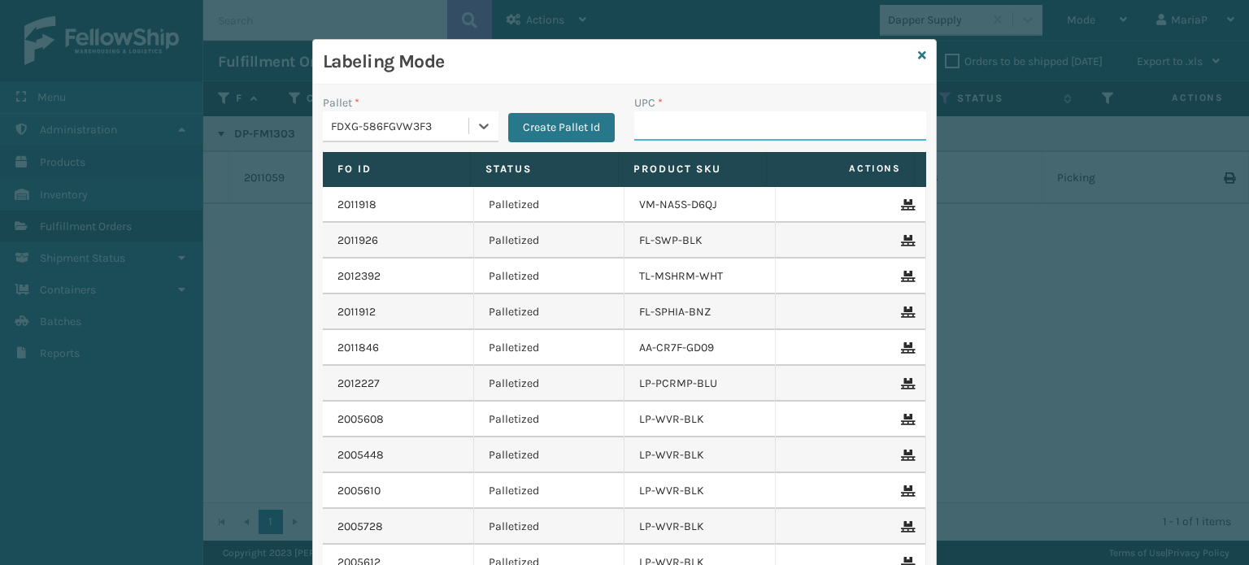
click at [685, 135] on input "UPC *" at bounding box center [780, 125] width 292 height 29
type input "850012486145"
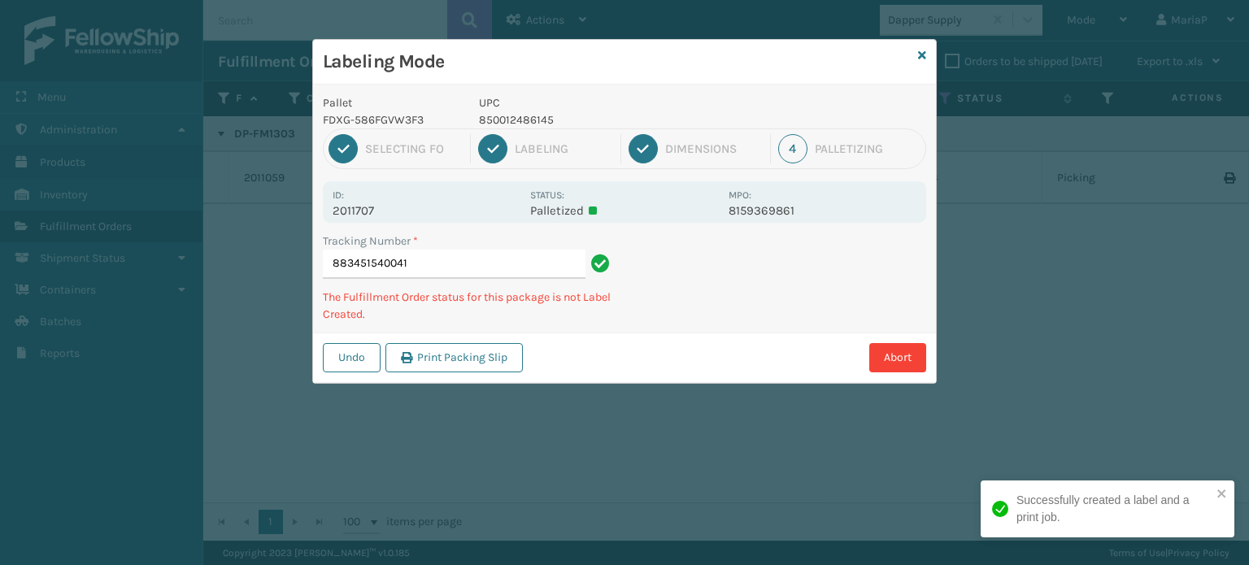
click at [500, 116] on p "850012486145" at bounding box center [599, 119] width 240 height 17
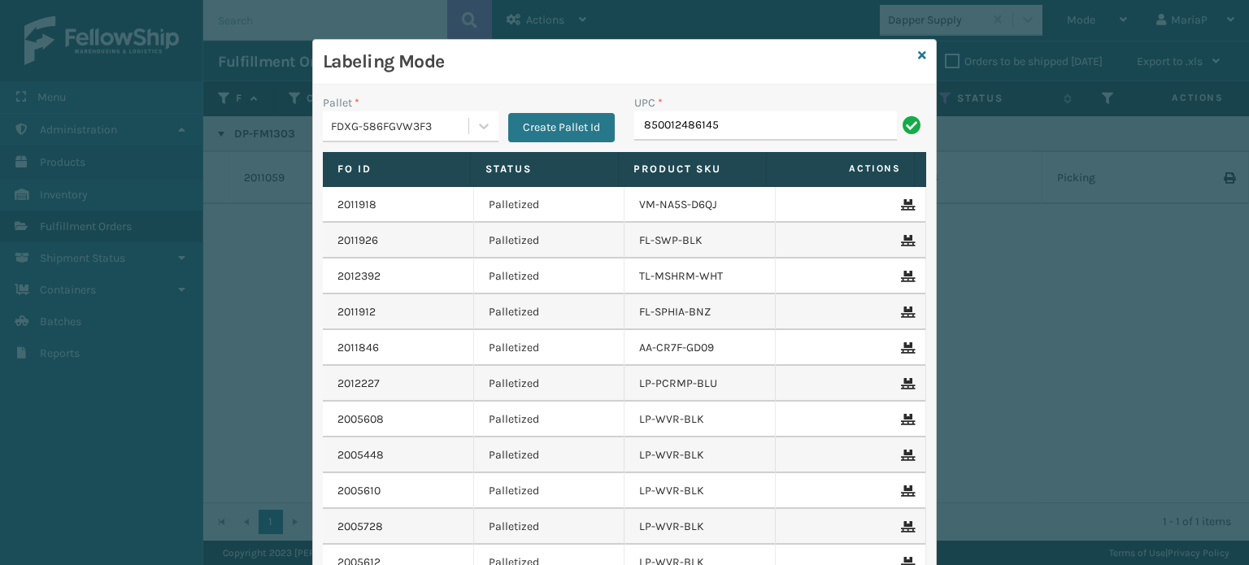
type input "850012486145"
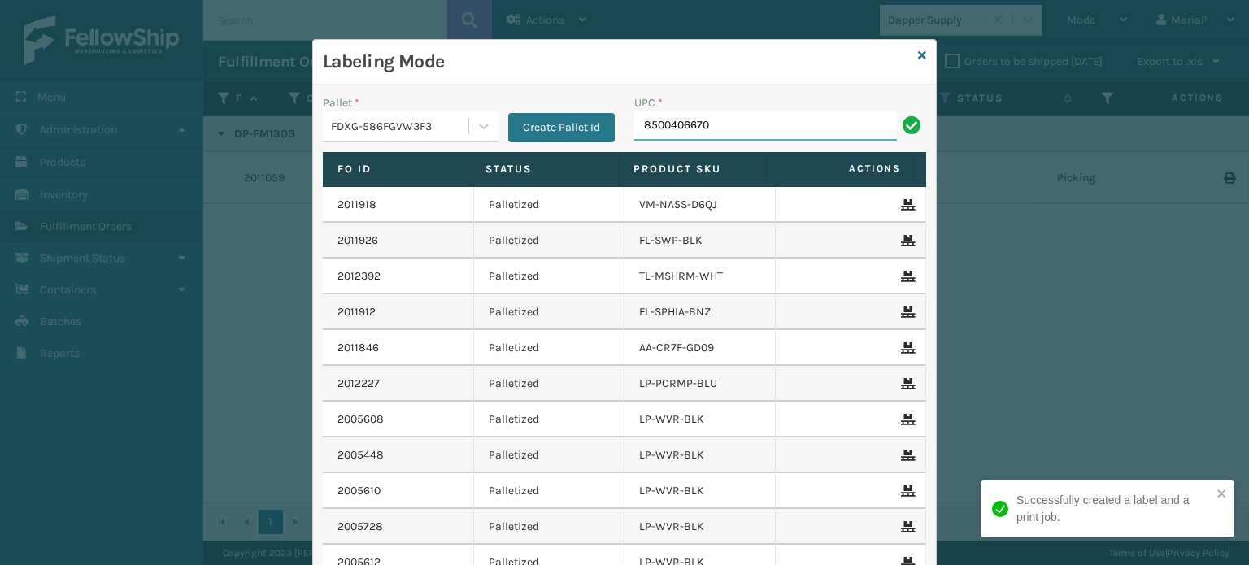
type input "85004066705"
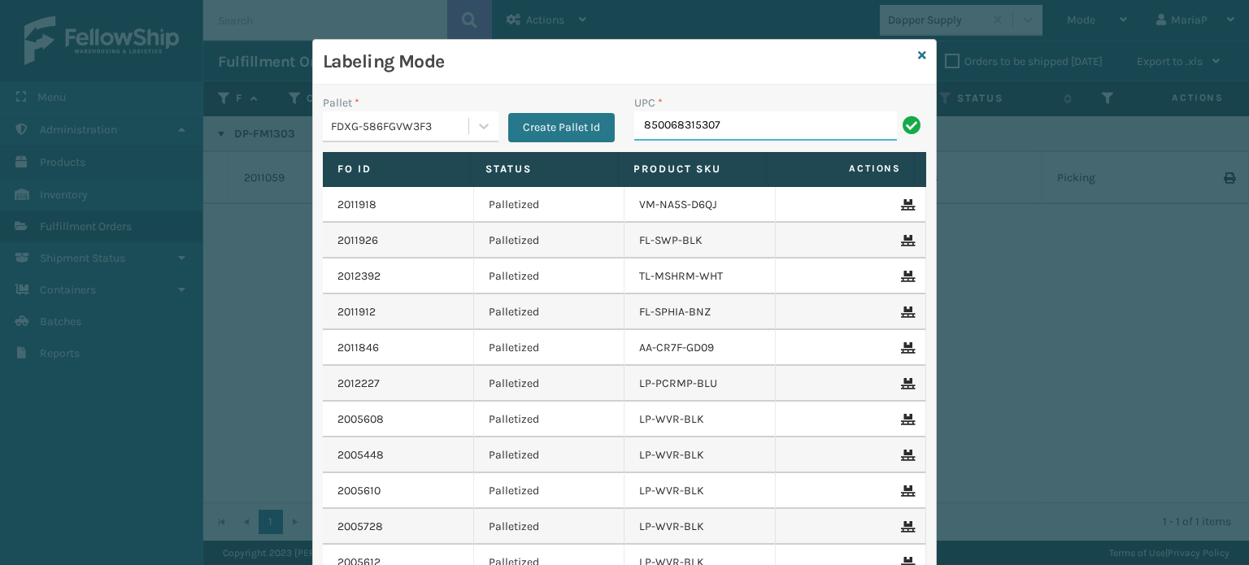
type input "850068315307"
type input "85810000782"
type input "853799005448"
type input "850012"
type input "858100007616"
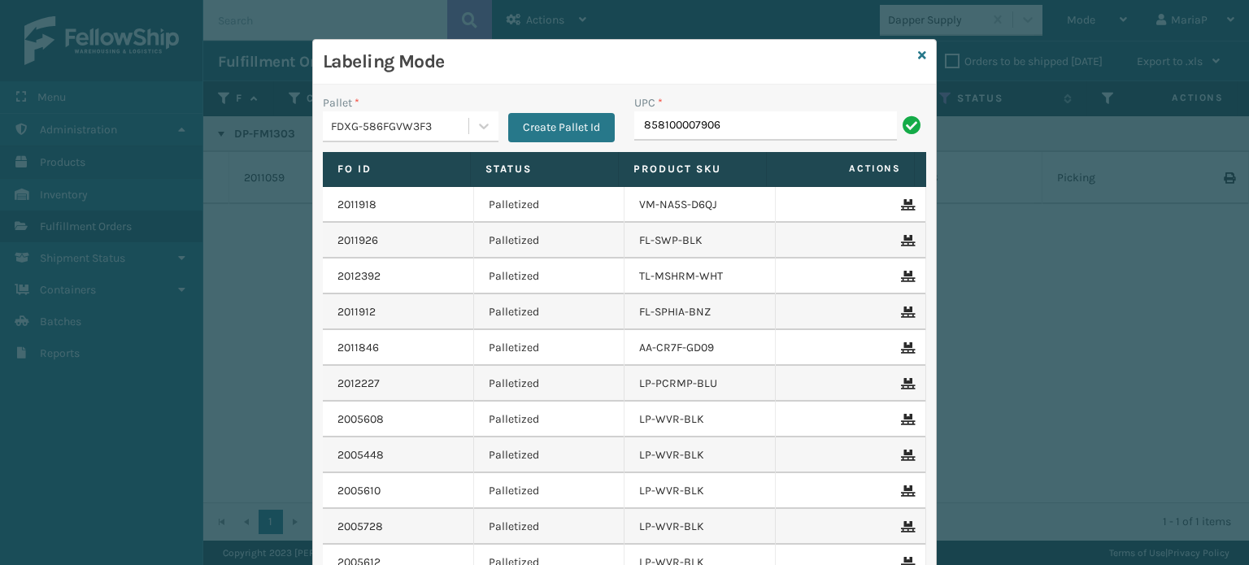
type input "858100007906"
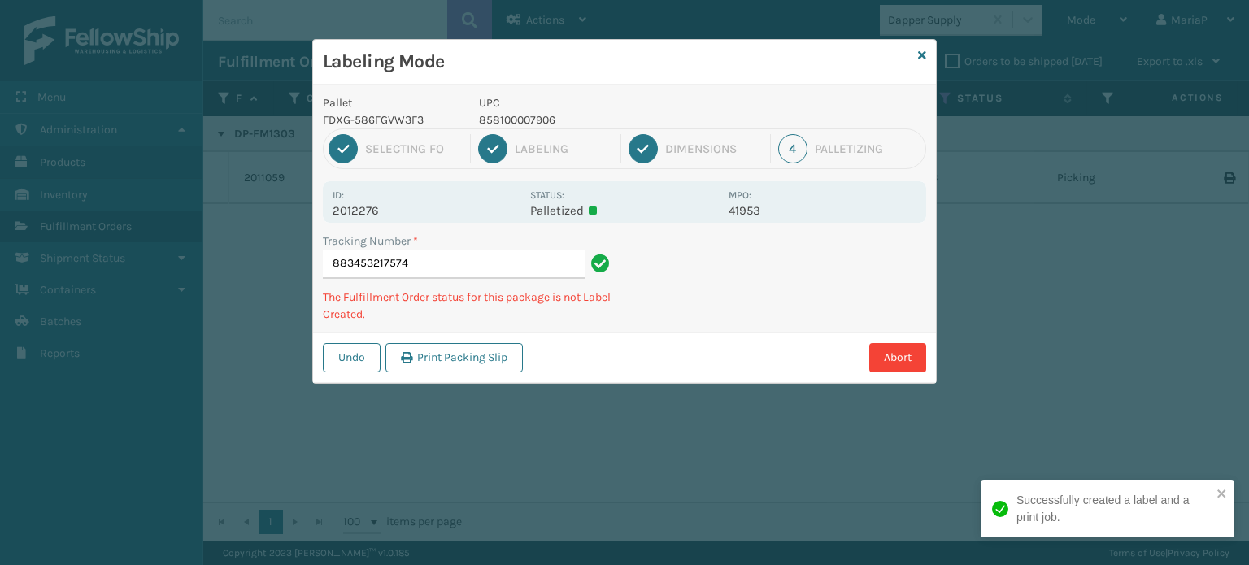
click at [509, 115] on p "858100007906" at bounding box center [599, 119] width 240 height 17
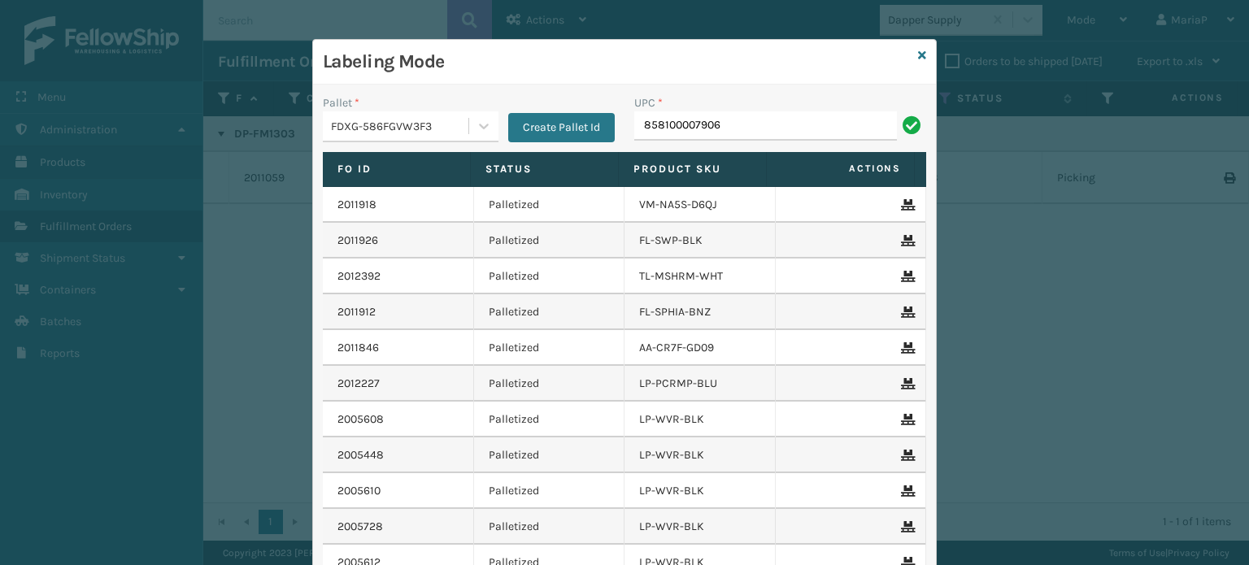
type input "858100007906"
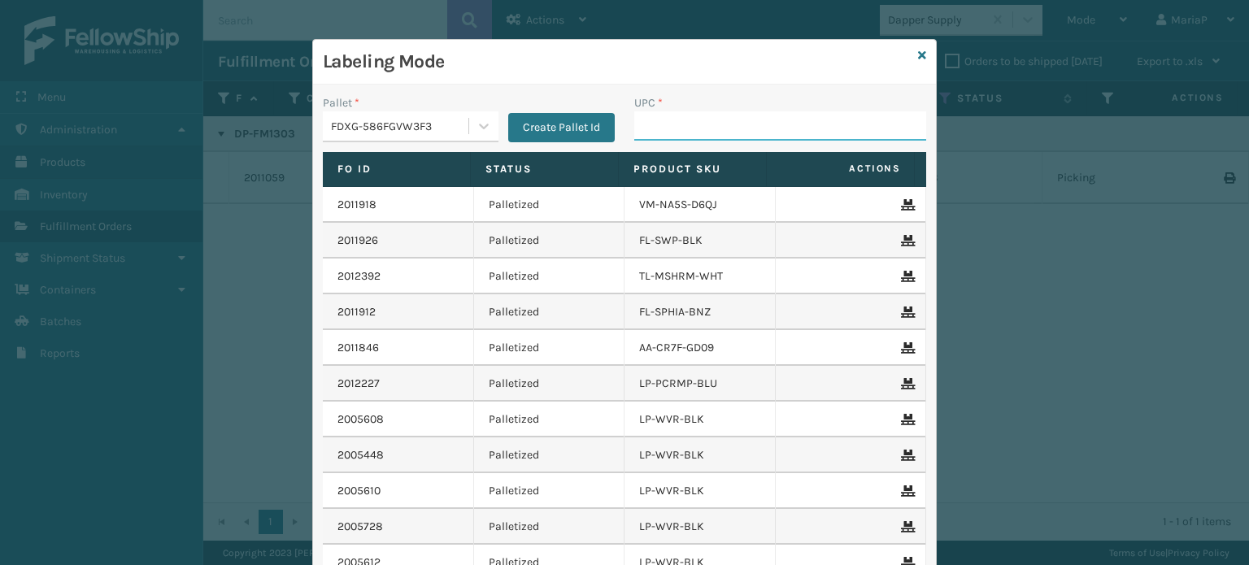
paste input "858100007906"
type input "858100007906"
type input "857899006459"
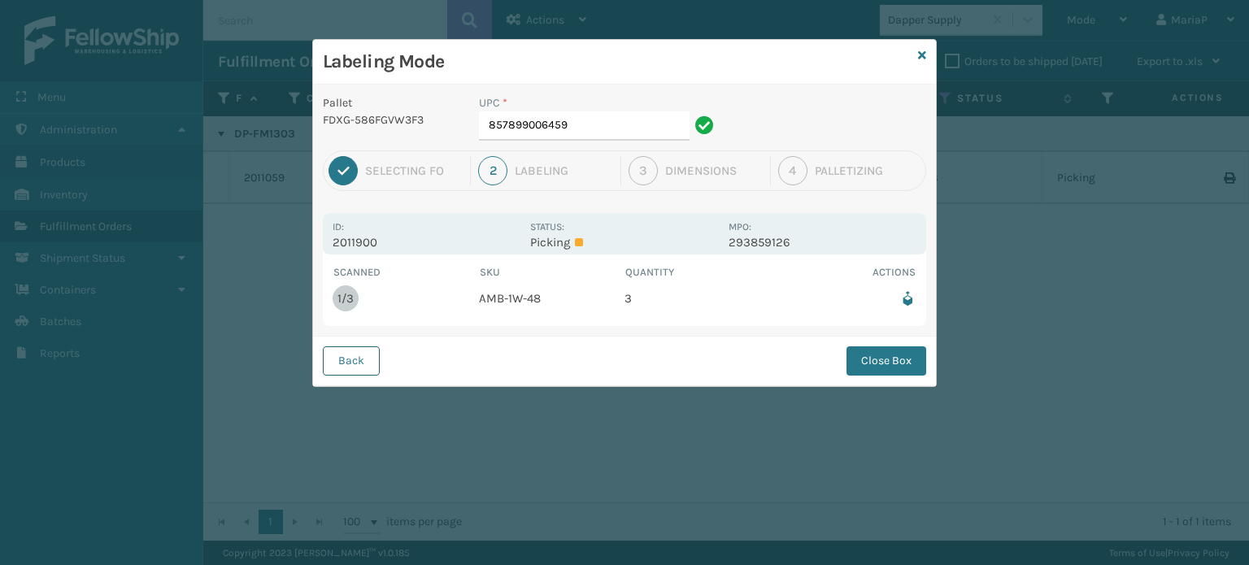
click at [372, 356] on button "Back" at bounding box center [351, 360] width 57 height 29
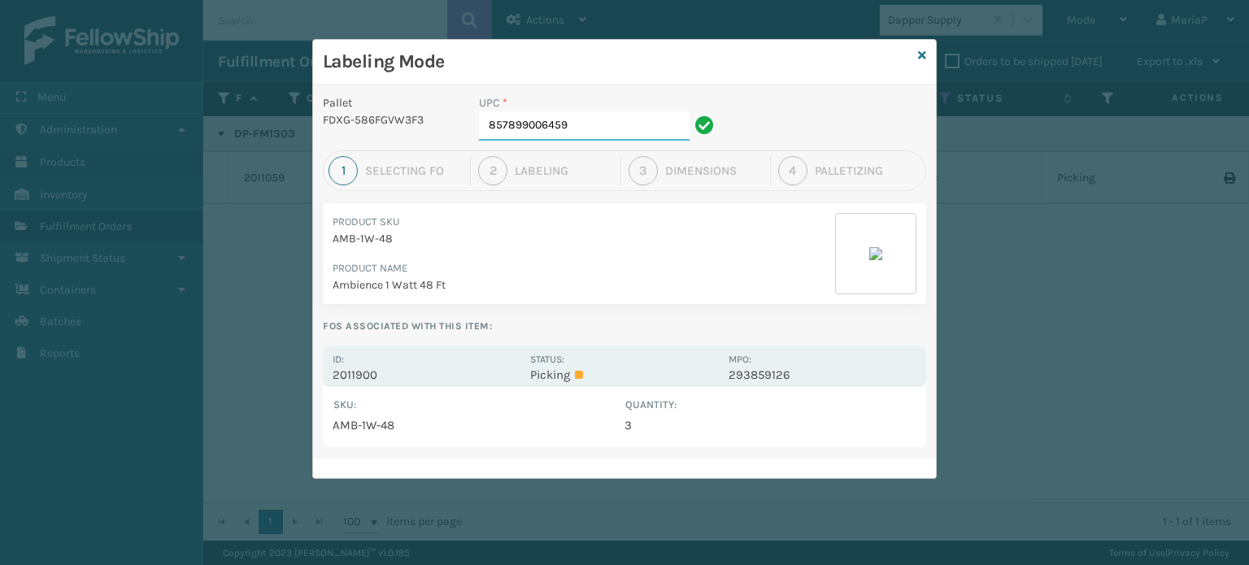
click at [605, 111] on input "857899006459" at bounding box center [584, 125] width 211 height 29
click at [594, 123] on input "857899006459" at bounding box center [584, 125] width 211 height 29
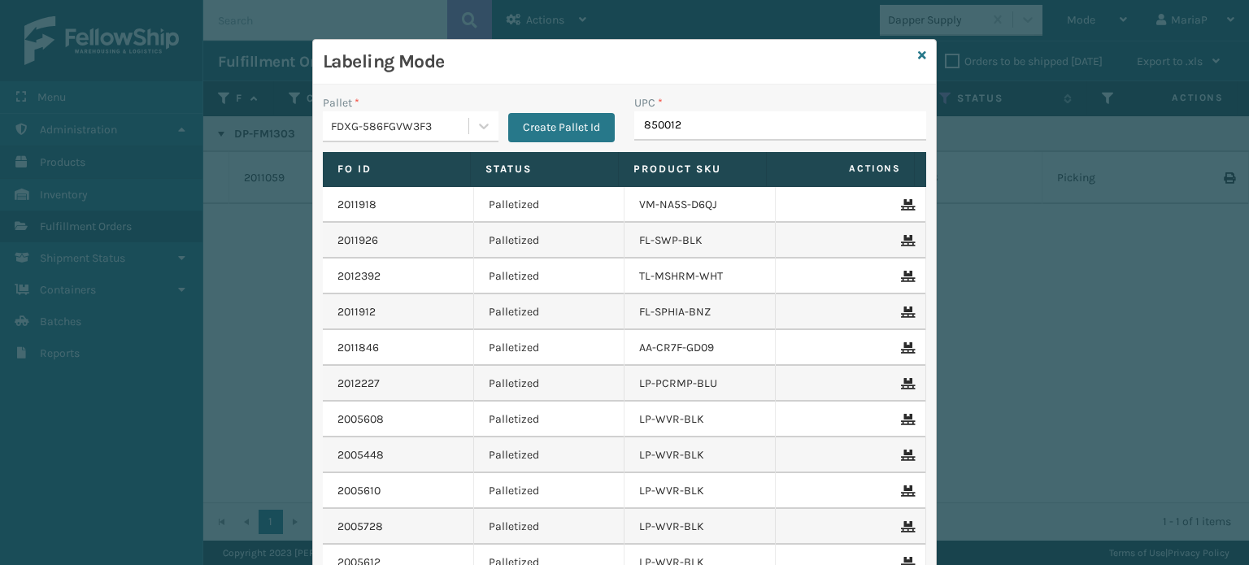
type input "8500124"
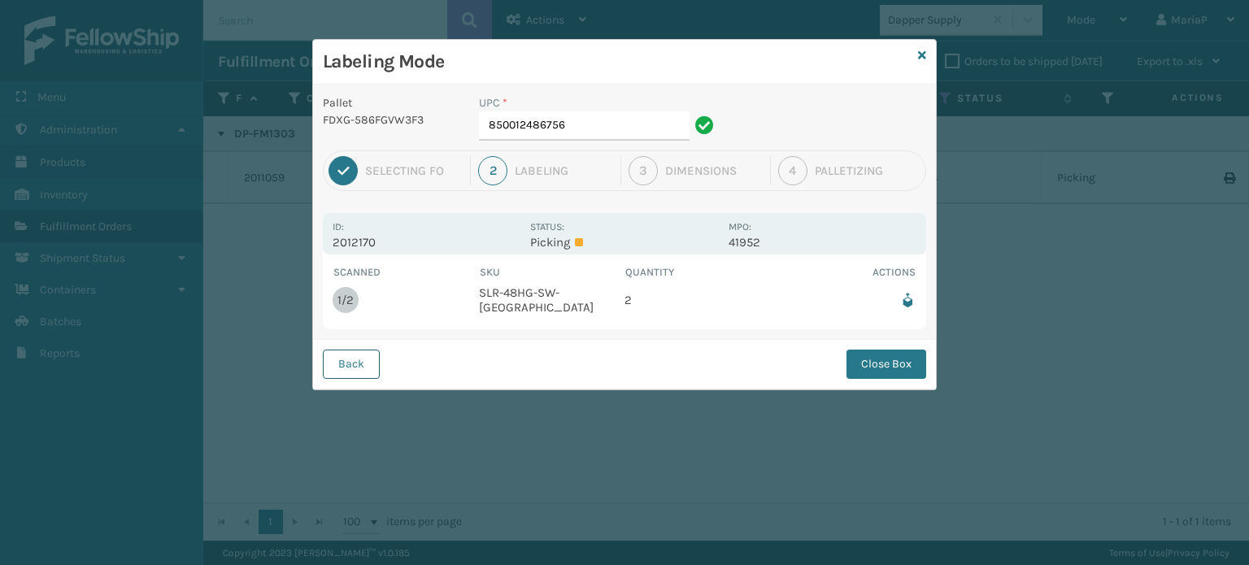
click at [362, 372] on button "Back" at bounding box center [351, 364] width 57 height 29
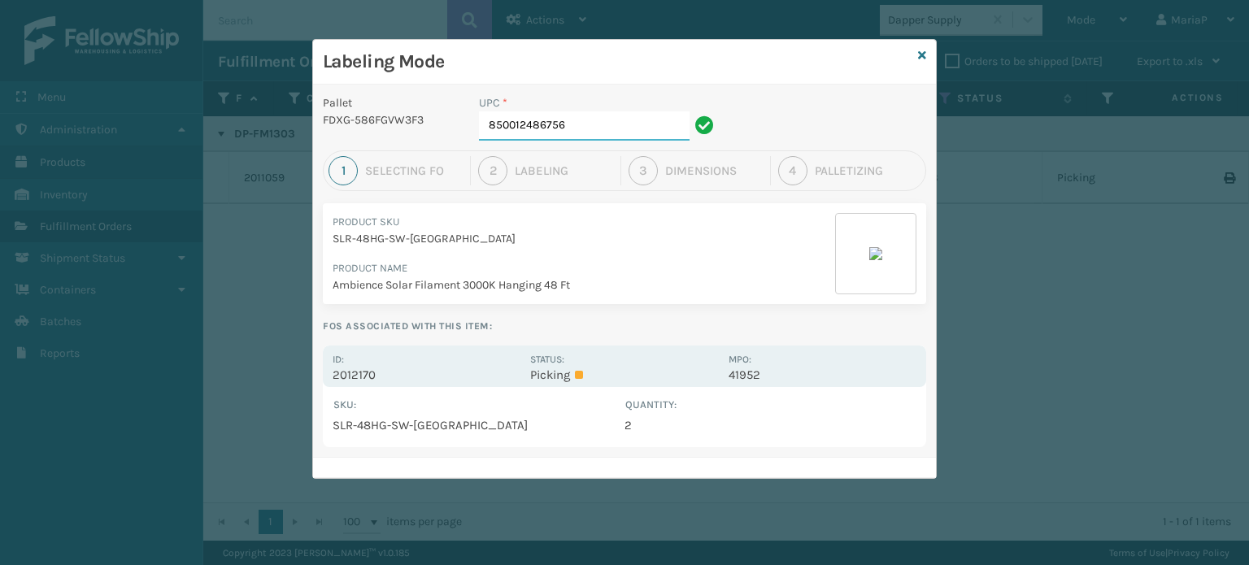
click at [610, 133] on input "850012486756" at bounding box center [584, 125] width 211 height 29
type input "853799005905"
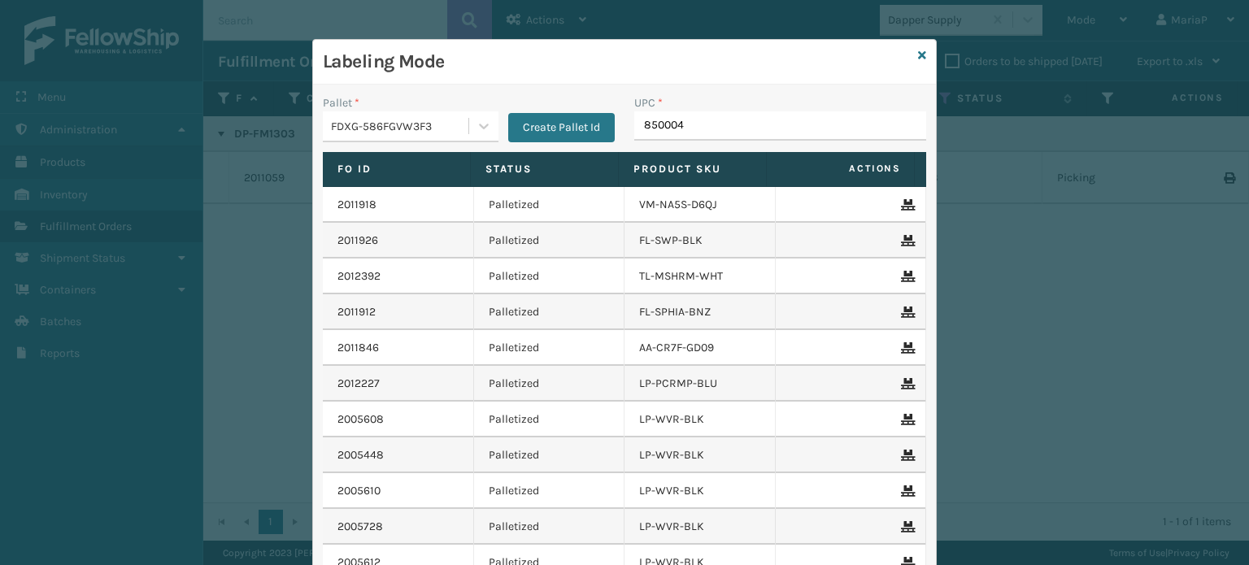
type input "8500044"
type input "8500124867"
type input "850012486312"
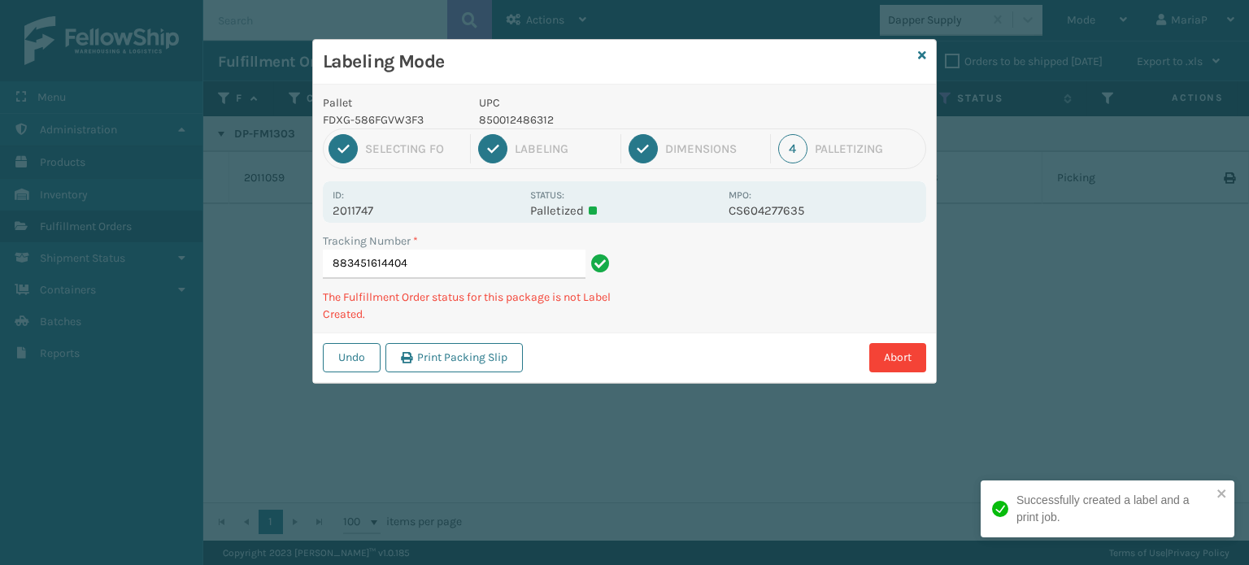
click at [535, 123] on p "850012486312" at bounding box center [599, 119] width 240 height 17
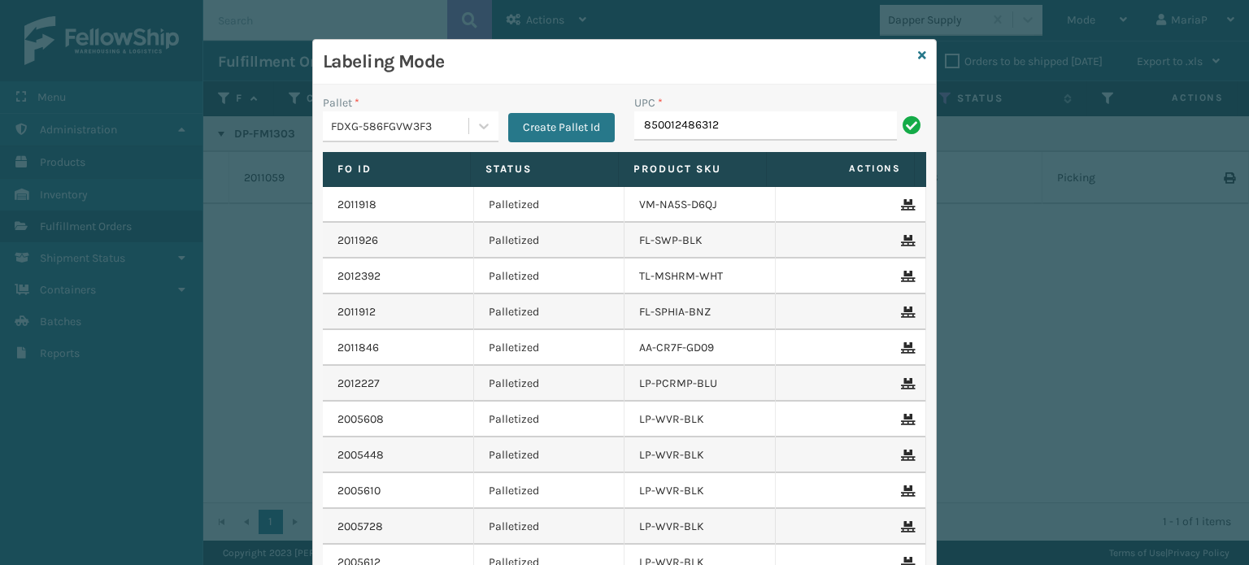
type input "850012486312"
type input "85789"
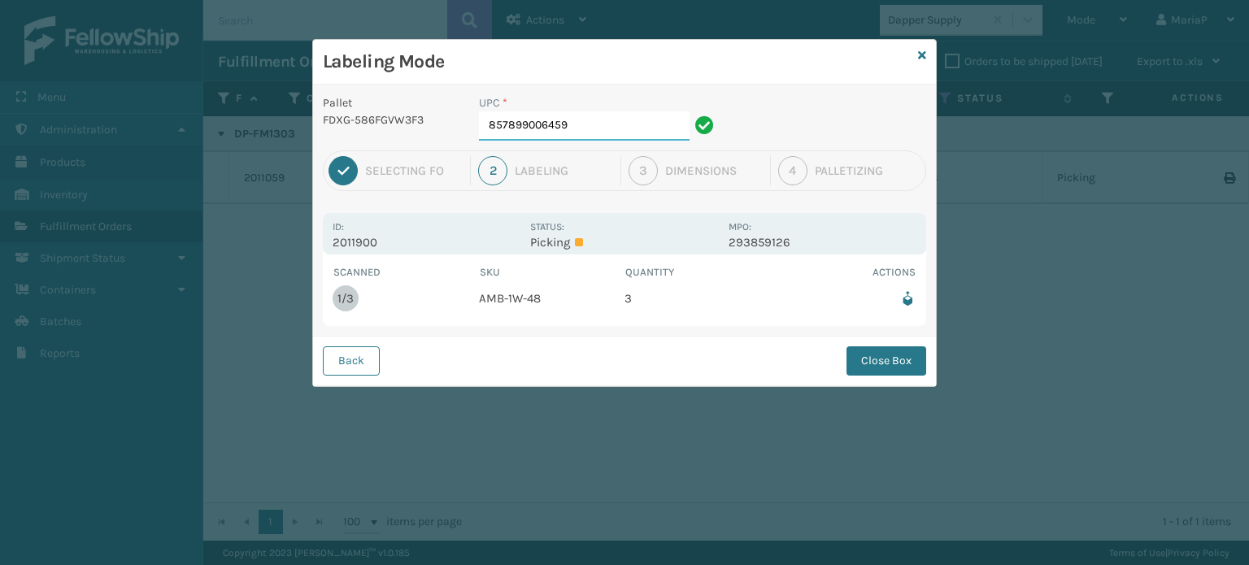
click at [588, 136] on input "857899006459" at bounding box center [584, 125] width 211 height 29
click at [890, 368] on button "Close Box" at bounding box center [887, 360] width 80 height 29
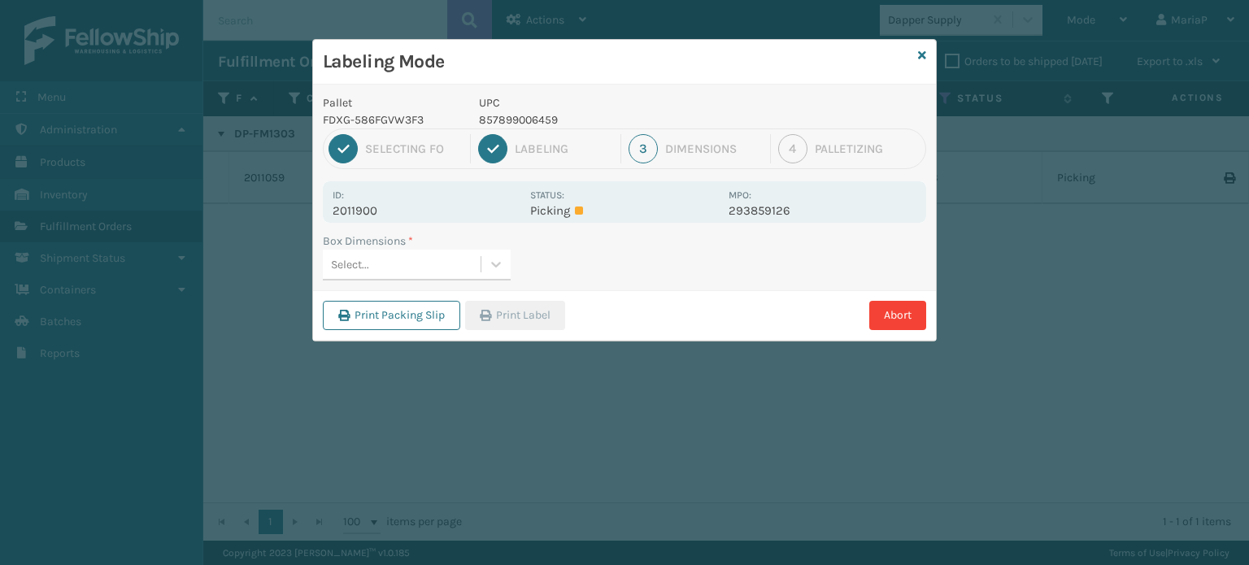
click at [426, 261] on div "Select..." at bounding box center [402, 264] width 158 height 27
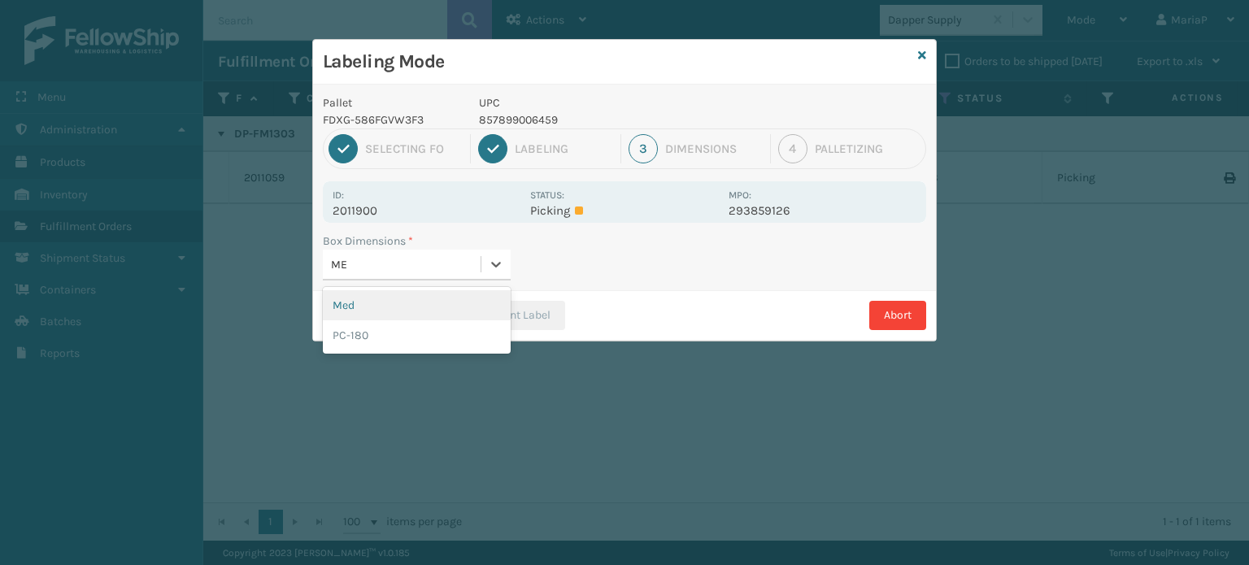
type input "MED"
click at [403, 298] on div "Med" at bounding box center [417, 305] width 188 height 30
click at [407, 298] on div "Print Packing Slip Print Label Abort" at bounding box center [624, 315] width 623 height 50
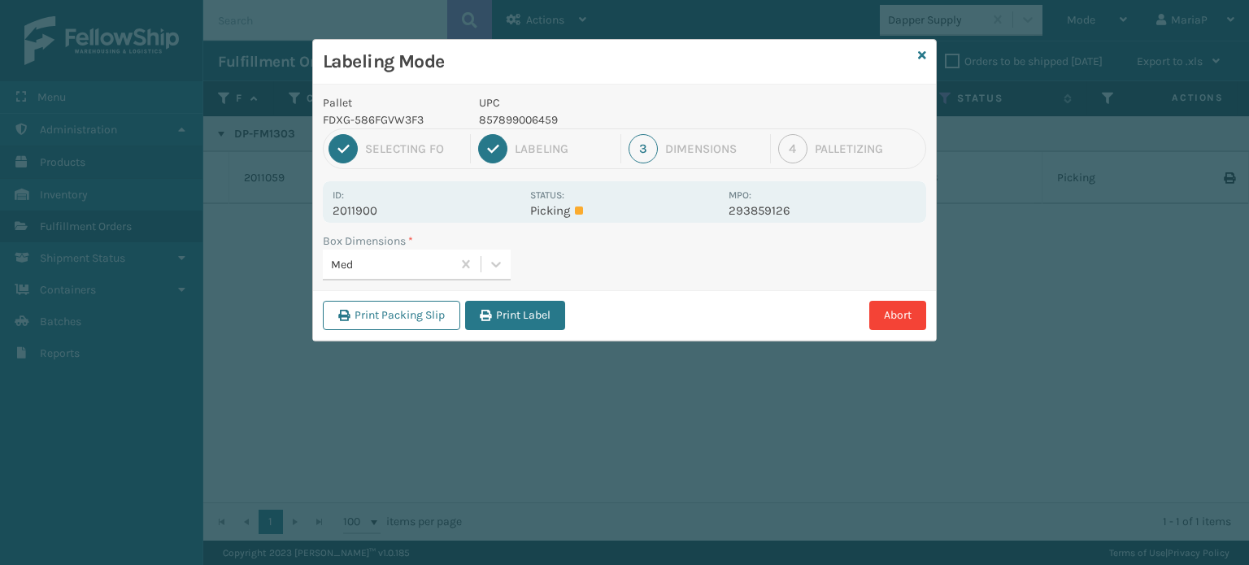
click at [491, 306] on button "Print Label" at bounding box center [515, 315] width 100 height 29
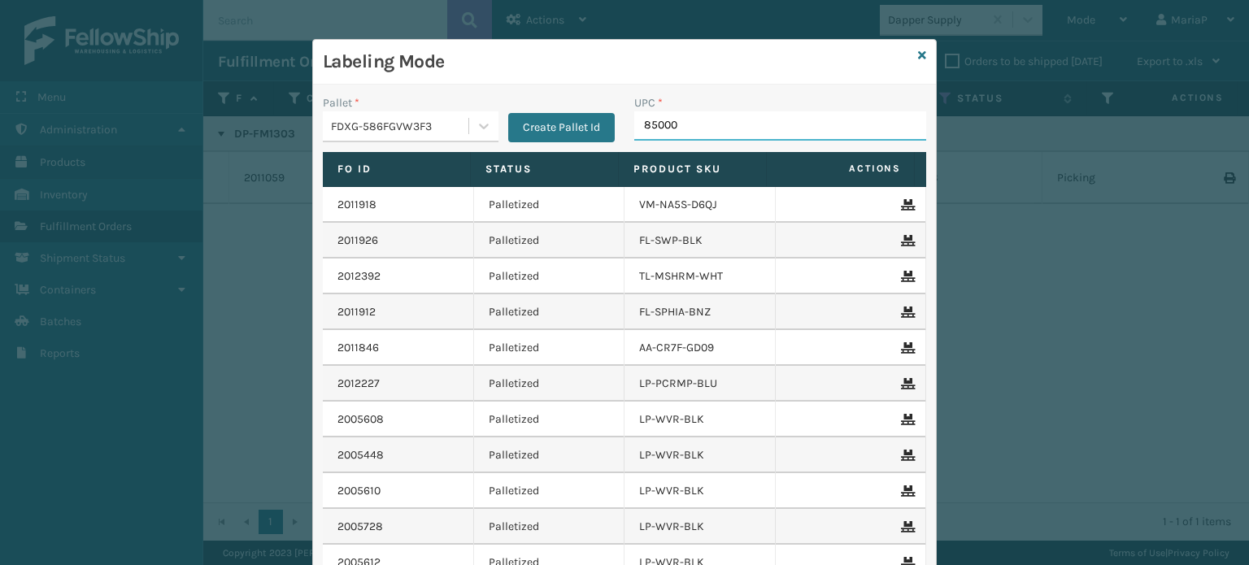
type input "850004"
type input "853799005"
type input "8581000"
type input "8539130080723"
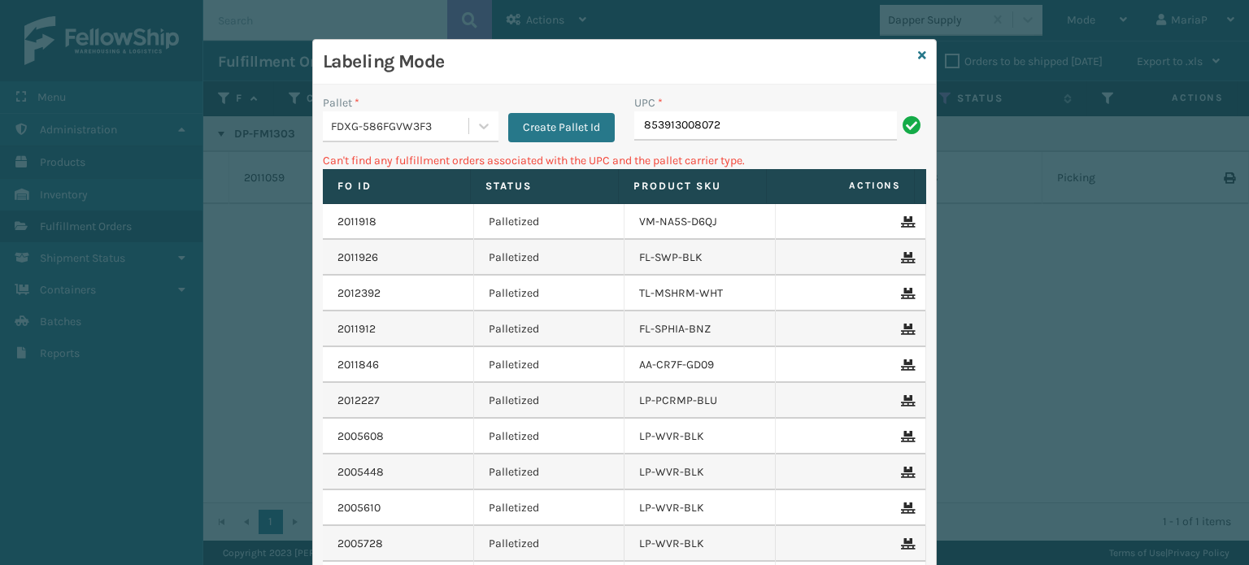
type input "853913008072"
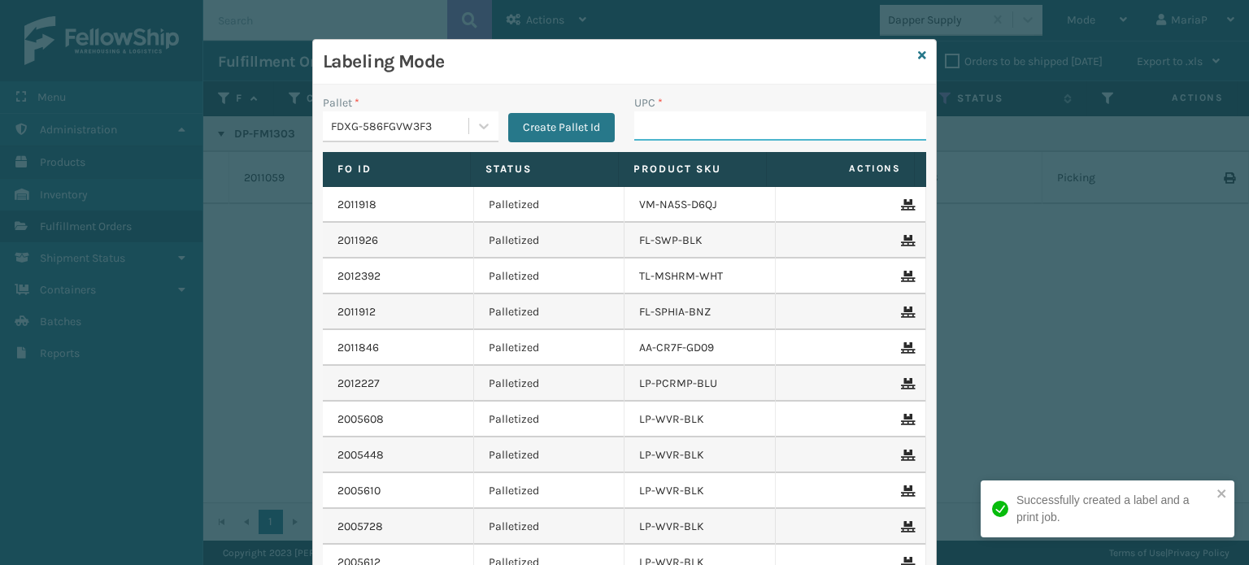
click at [663, 136] on input "UPC *" at bounding box center [780, 125] width 292 height 29
type input "8500124"
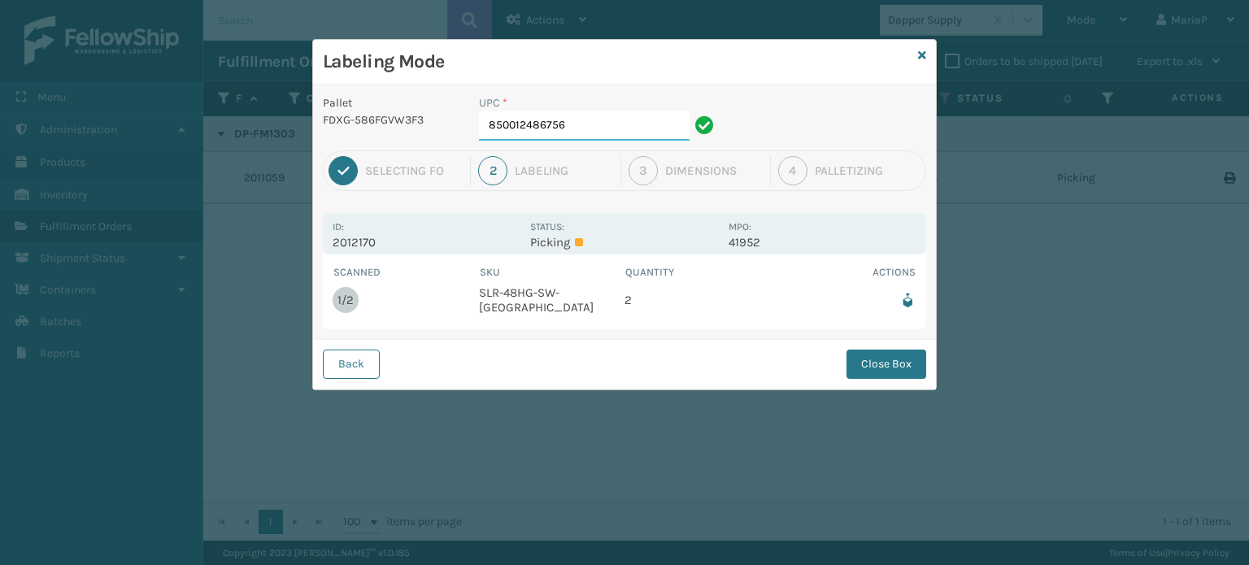
click at [626, 123] on input "850012486756" at bounding box center [584, 125] width 211 height 29
click at [875, 355] on button "Close Box" at bounding box center [887, 364] width 80 height 29
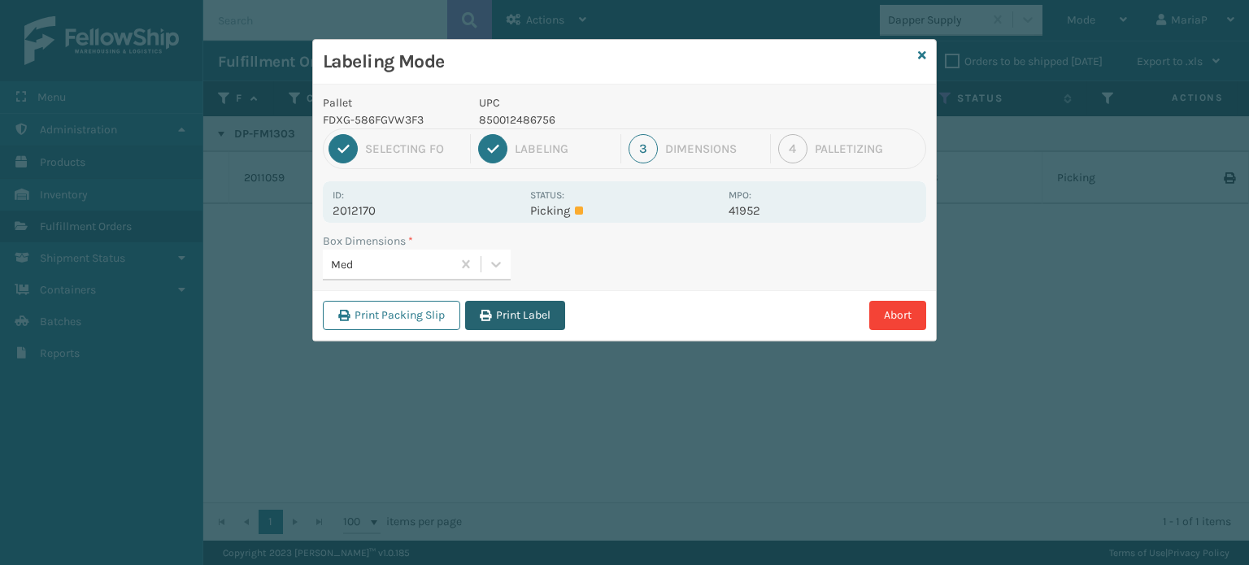
click at [523, 316] on button "Print Label" at bounding box center [515, 315] width 100 height 29
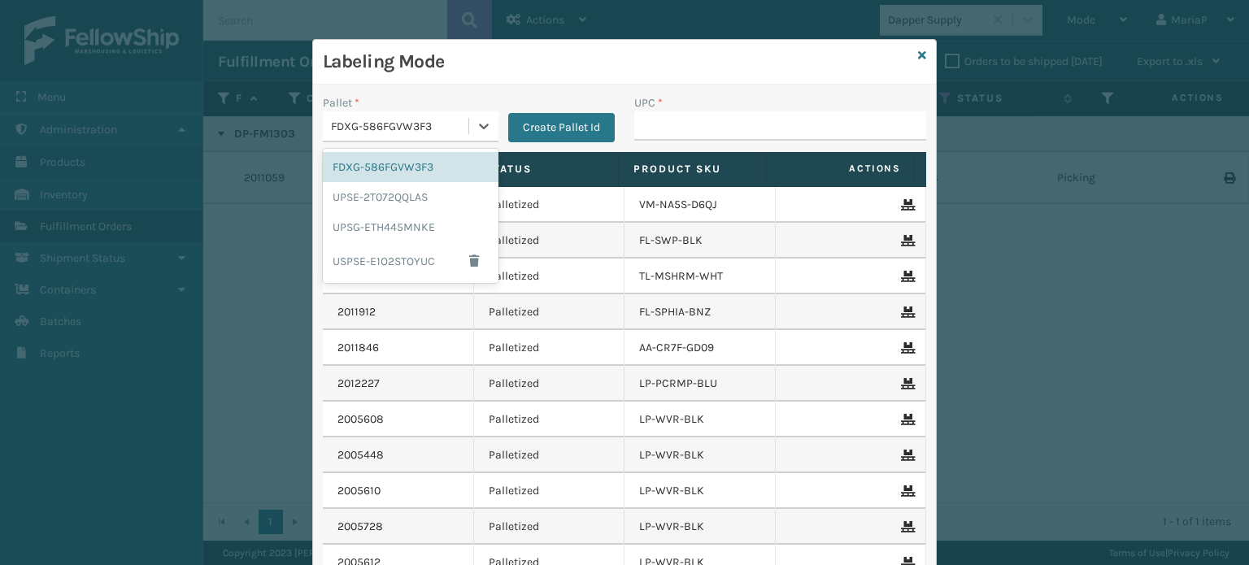
drag, startPoint x: 450, startPoint y: 126, endPoint x: 449, endPoint y: 137, distance: 11.4
click at [450, 126] on div "FDXG-586FGVW3F3" at bounding box center [400, 126] width 139 height 17
click at [429, 233] on div "UPSG-ETH445MNKE" at bounding box center [411, 227] width 176 height 30
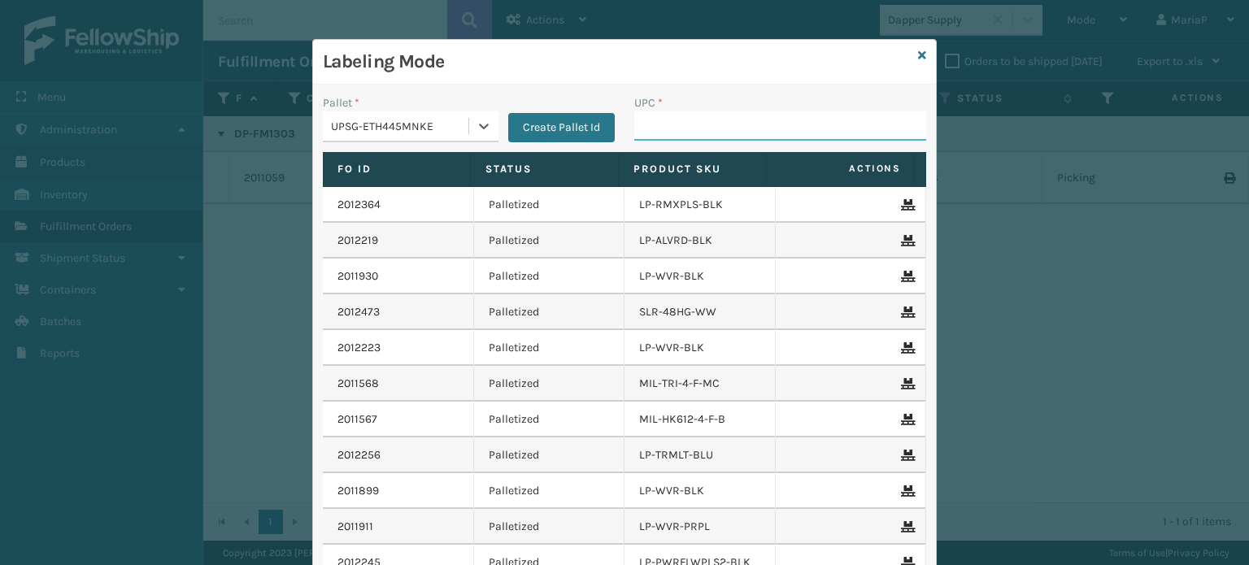
click at [666, 120] on input "UPC *" at bounding box center [780, 125] width 292 height 29
type input "850040667295"
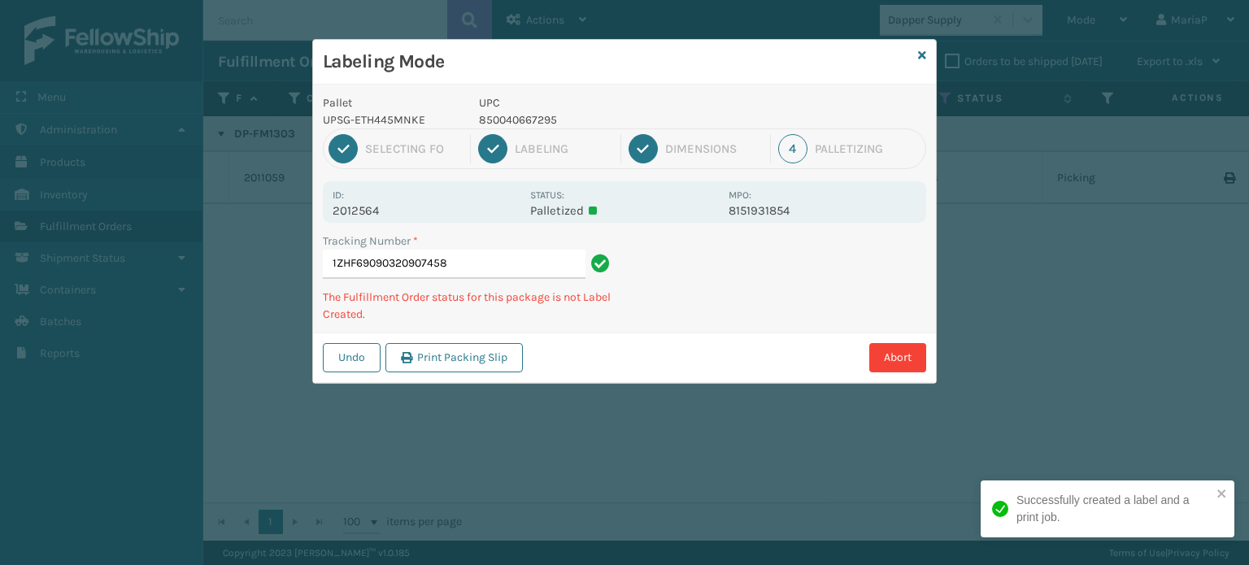
click at [517, 120] on p "850040667295" at bounding box center [599, 119] width 240 height 17
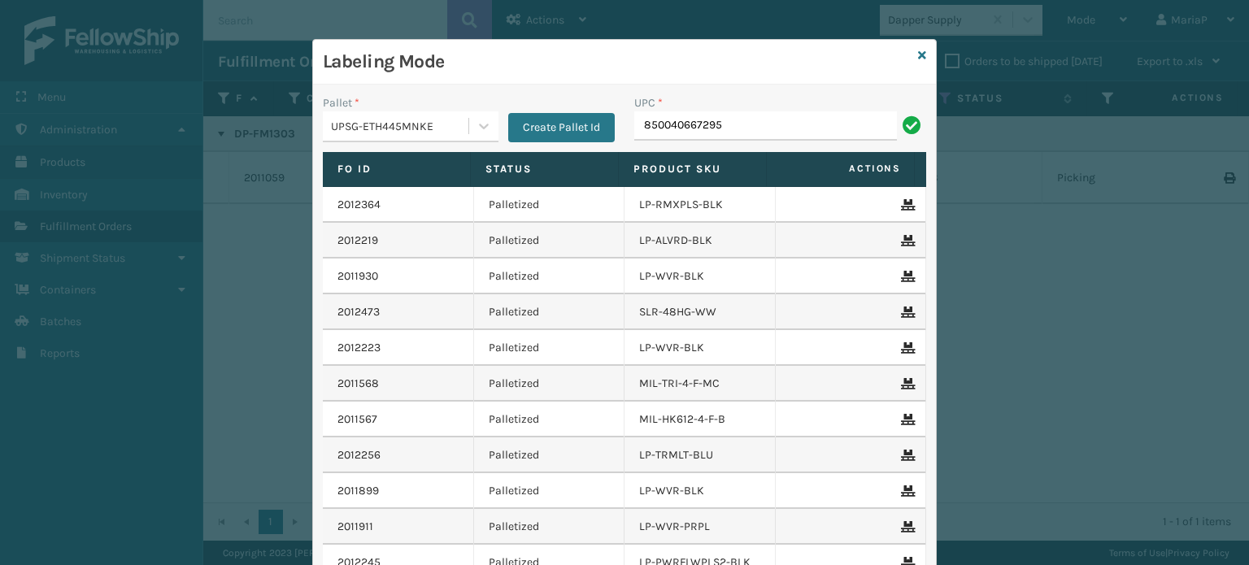
type input "850040667295"
type input "8581"
type input "854403007735"
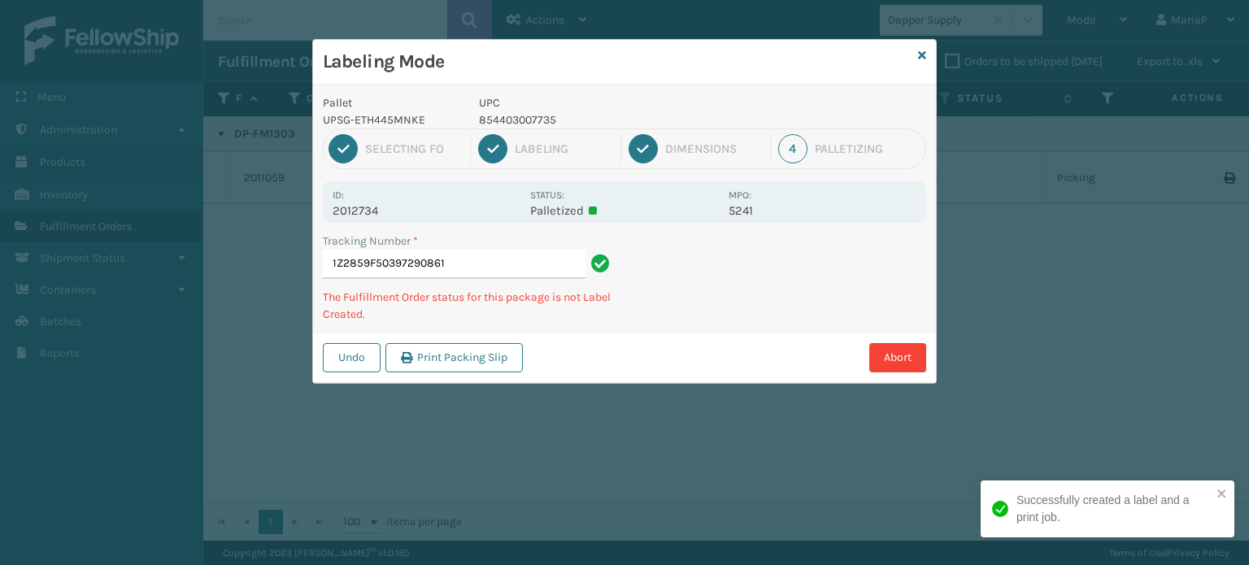
click at [498, 115] on p "854403007735" at bounding box center [599, 119] width 240 height 17
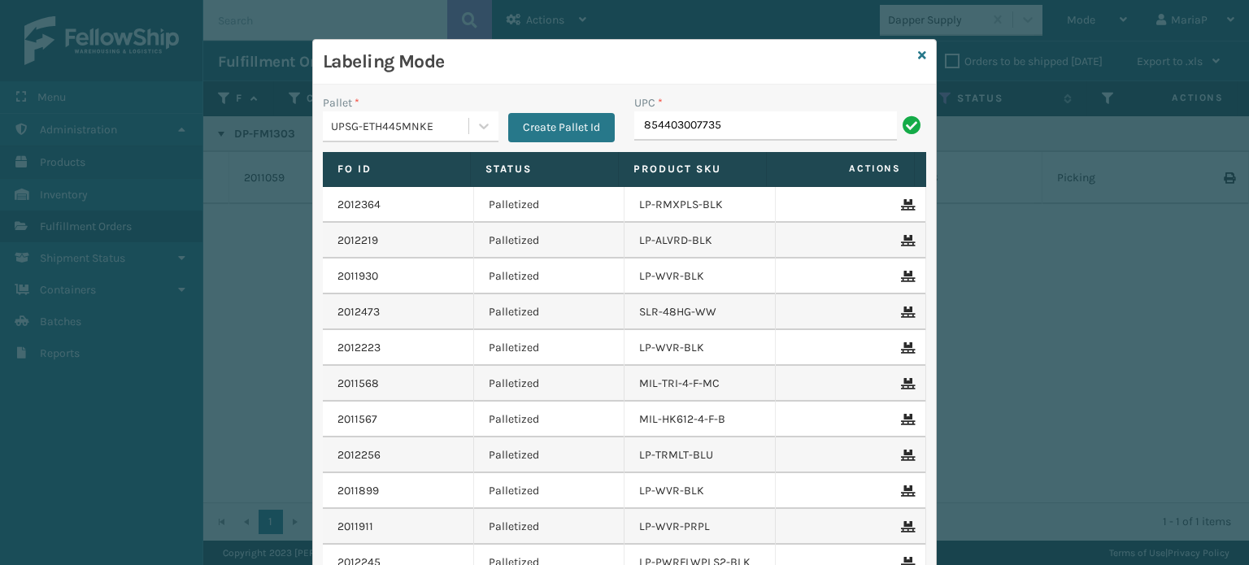
type input "854403007735"
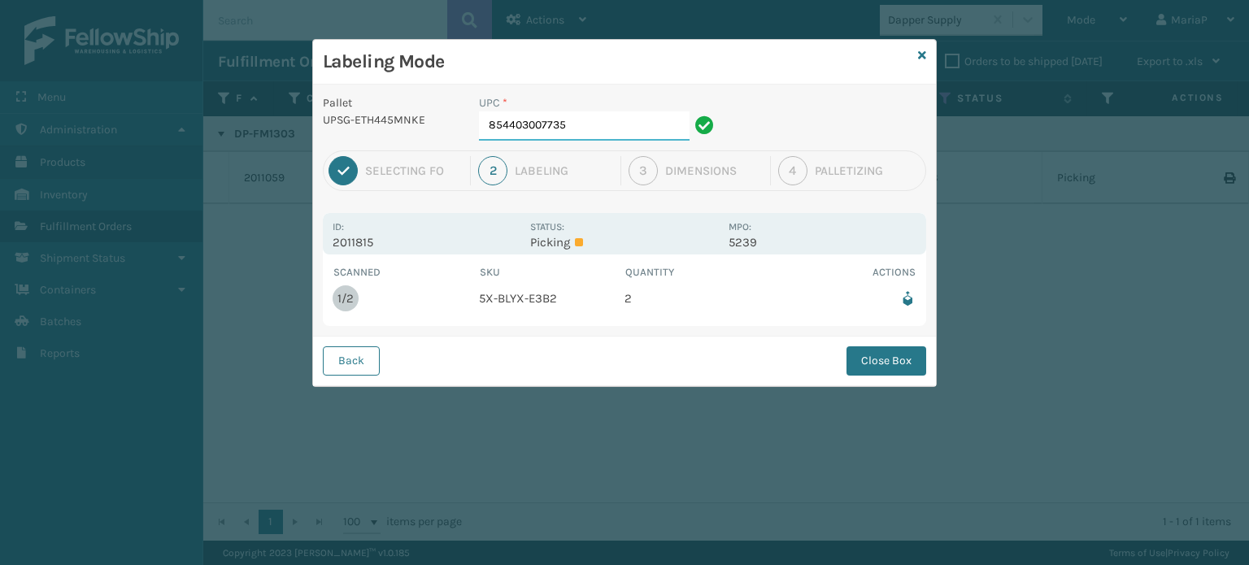
click at [569, 123] on input "854403007735" at bounding box center [584, 125] width 211 height 29
drag, startPoint x: 882, startPoint y: 339, endPoint x: 885, endPoint y: 362, distance: 23.0
click at [882, 341] on div "Back Close Box" at bounding box center [624, 361] width 623 height 50
click at [885, 364] on button "Close Box" at bounding box center [887, 360] width 80 height 29
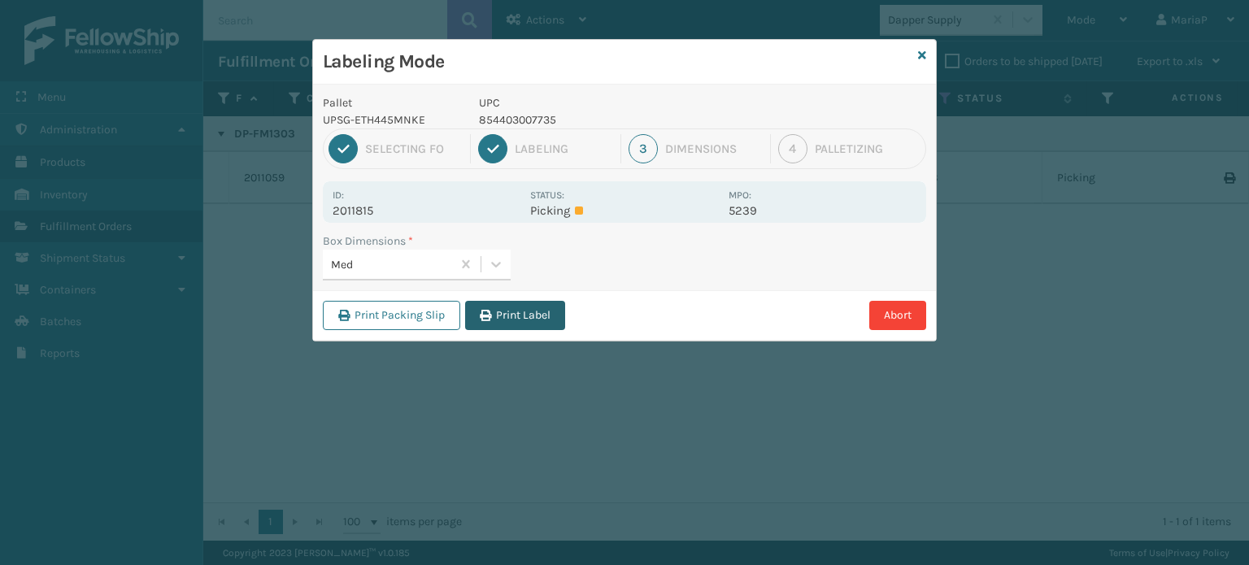
click at [485, 303] on button "Print Label" at bounding box center [515, 315] width 100 height 29
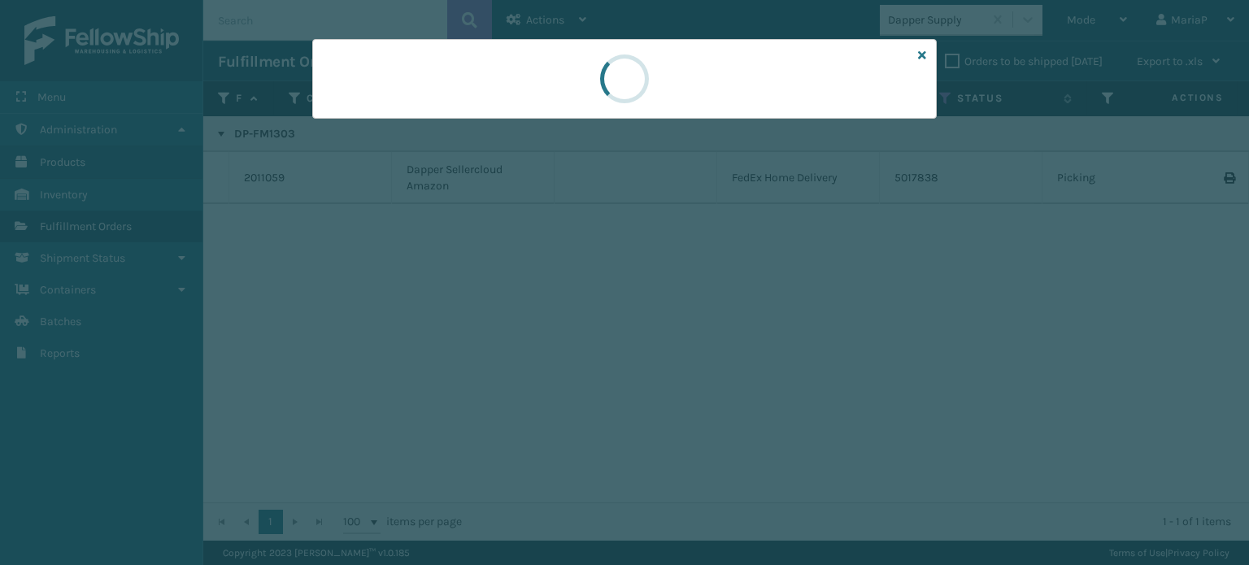
click at [485, 303] on div at bounding box center [624, 282] width 1249 height 565
click at [488, 301] on div at bounding box center [624, 282] width 1249 height 565
click at [490, 301] on div at bounding box center [624, 282] width 1249 height 565
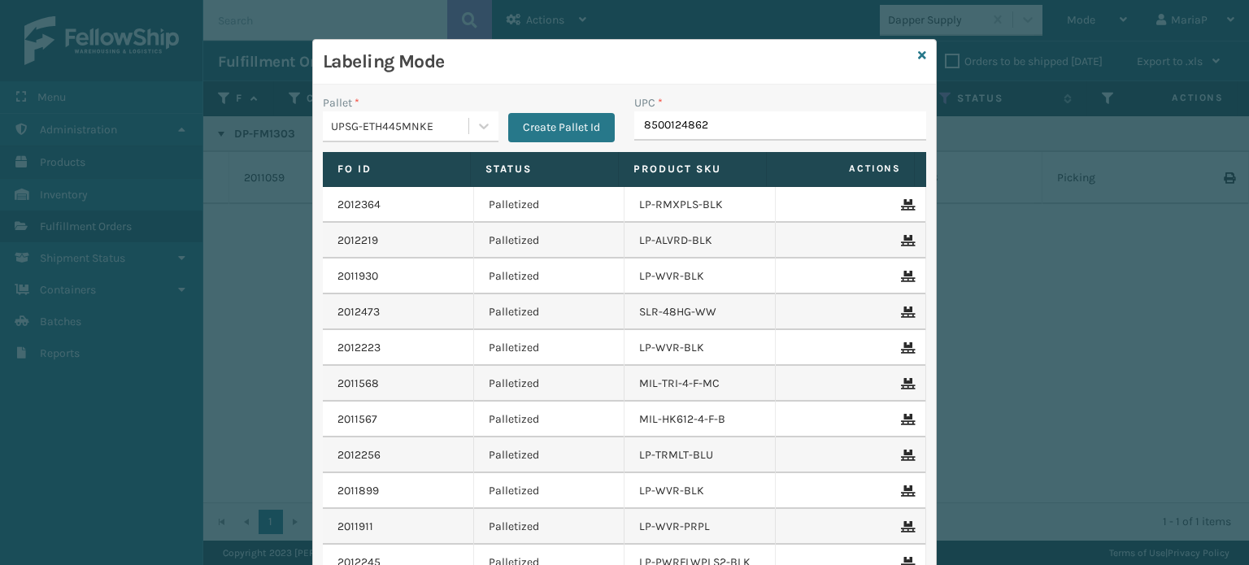
type input "85001248628"
type input "8544030"
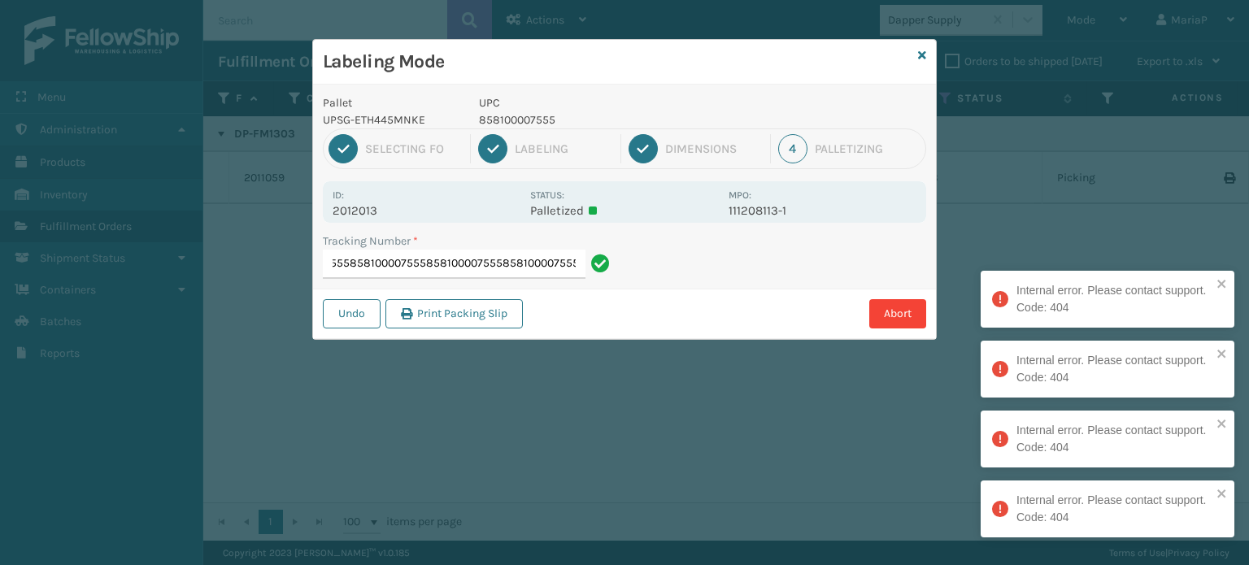
type input "1Z2859F50391285897858100007555858100007555858100007555858100007555858100007555"
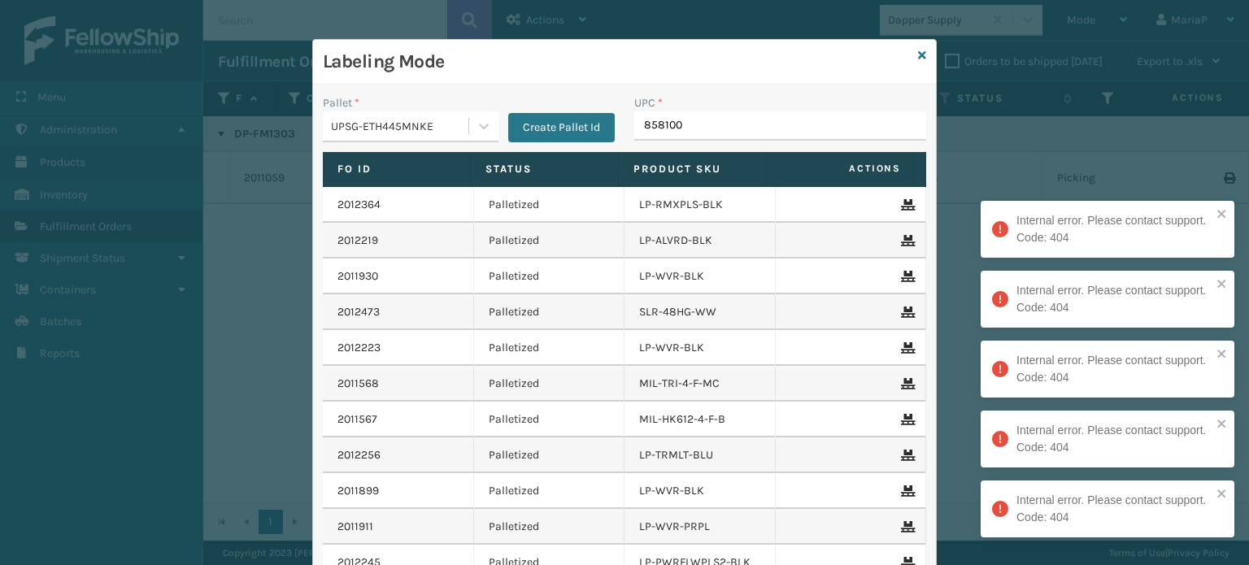
type input "8581000"
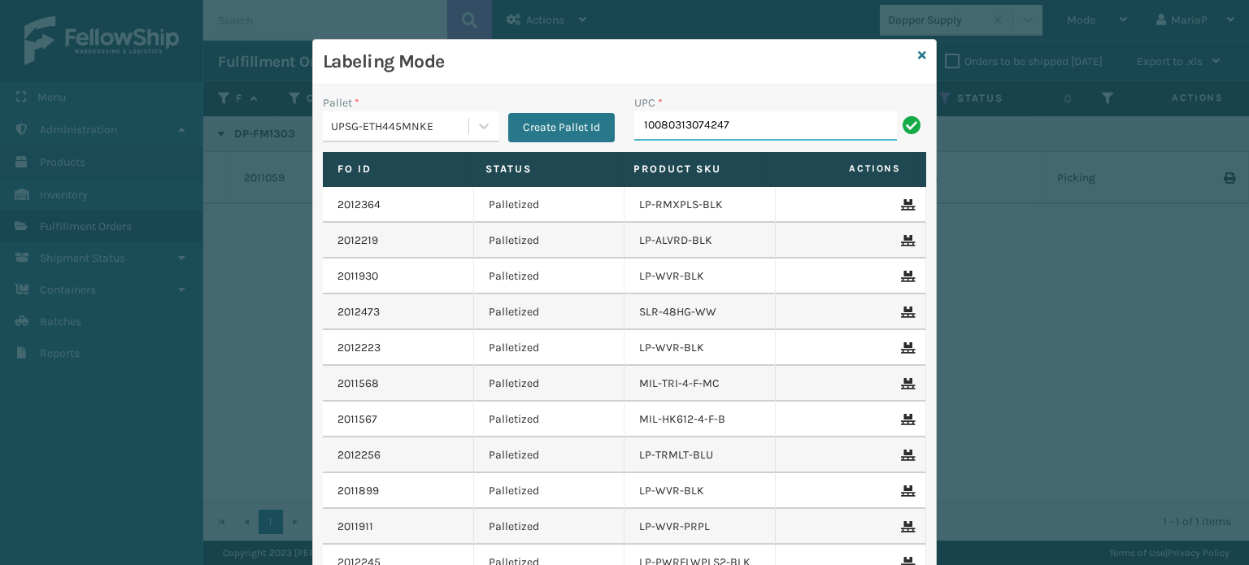
type input "10080313074247"
type input "10080313074147"
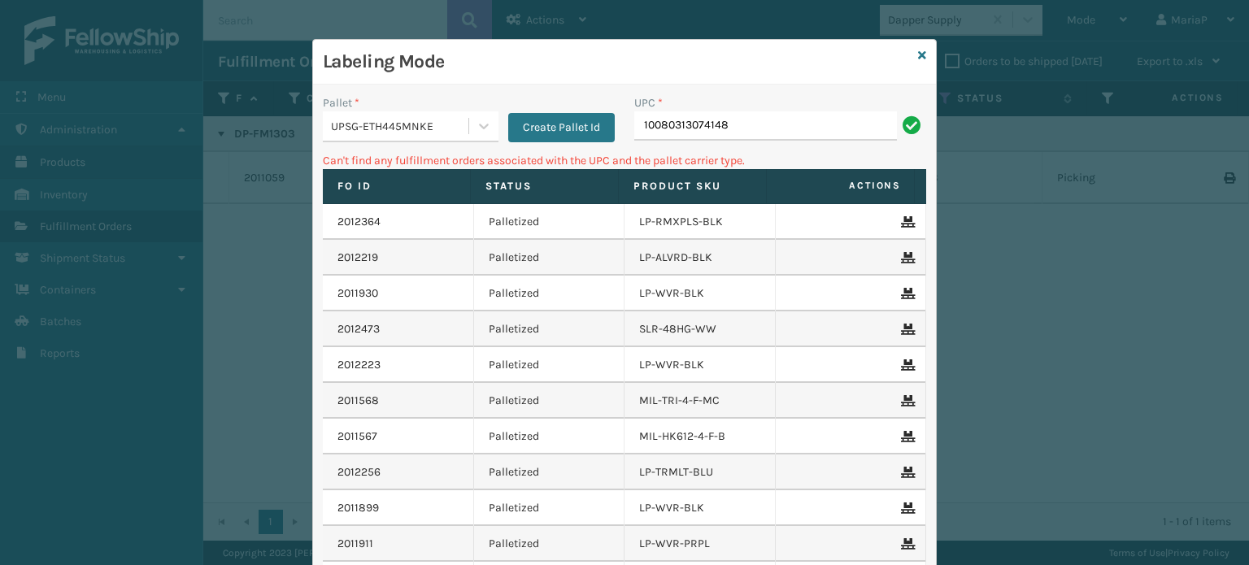
type input "10080313074148"
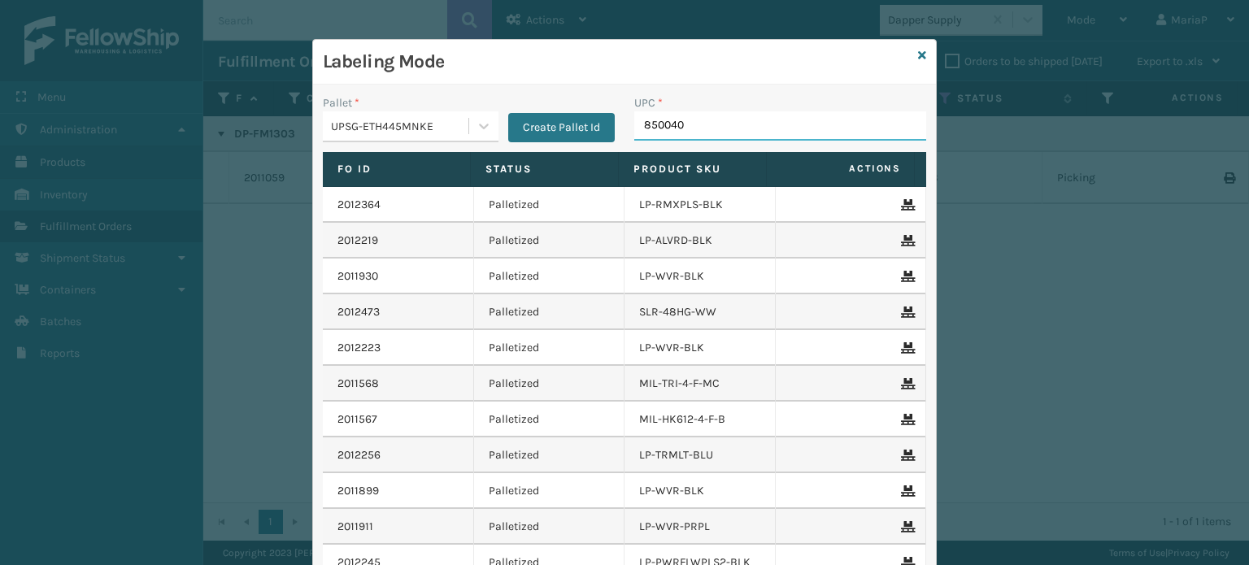
type input "8500406"
type input "8500124"
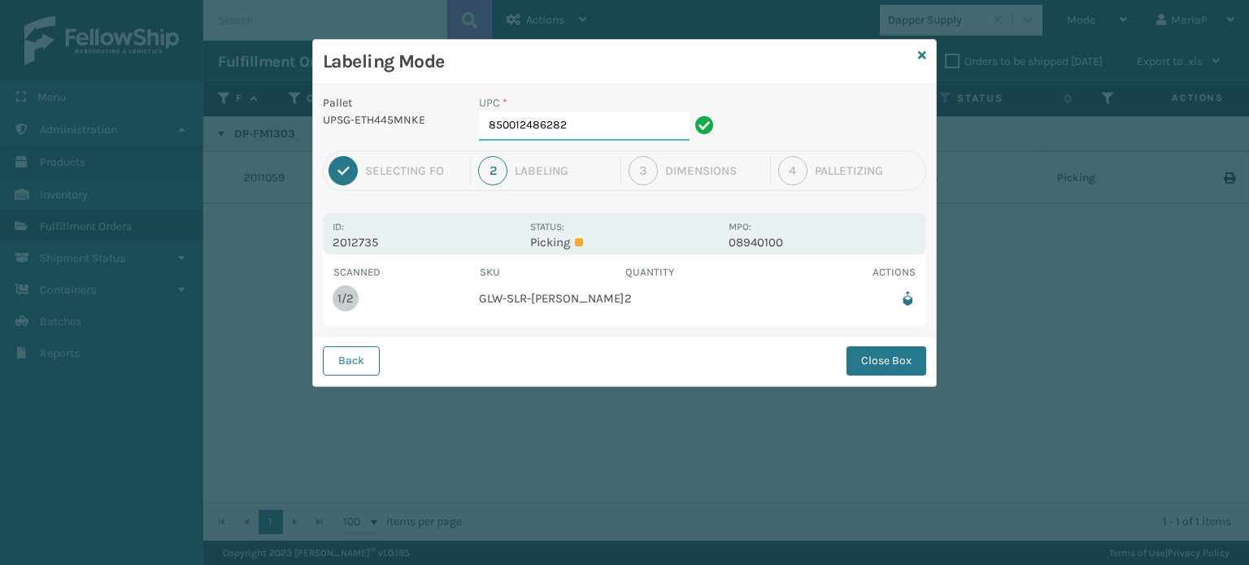
click at [624, 118] on input "850012486282" at bounding box center [584, 125] width 211 height 29
click at [878, 370] on button "Close Box" at bounding box center [887, 360] width 80 height 29
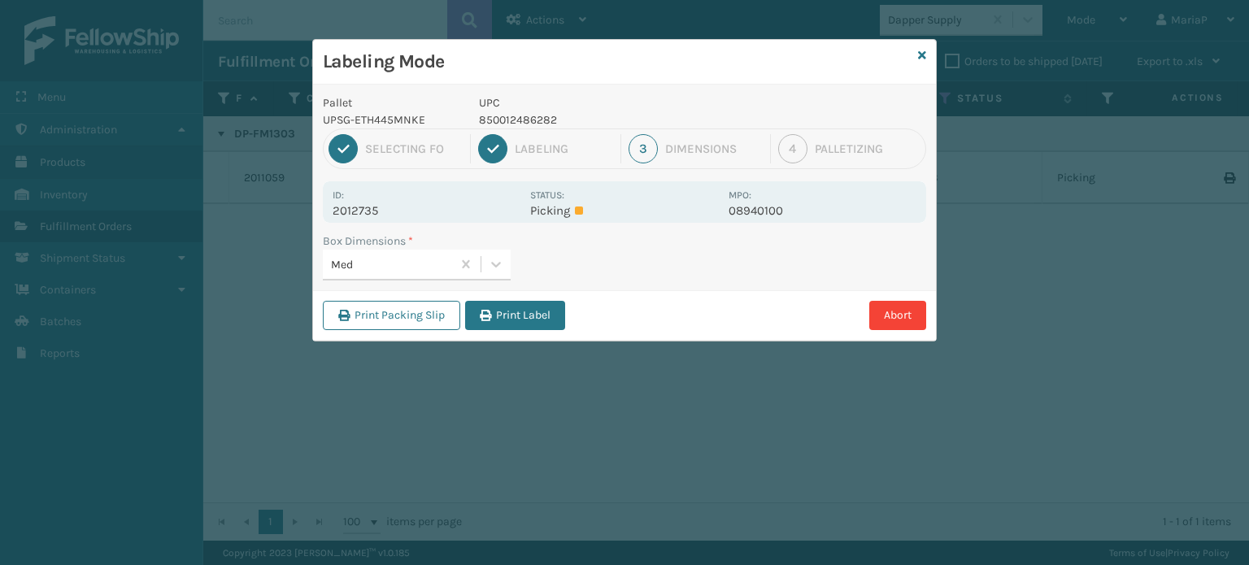
click at [403, 242] on label "Box Dimensions *" at bounding box center [368, 241] width 90 height 17
drag, startPoint x: 532, startPoint y: 335, endPoint x: 538, endPoint y: 329, distance: 8.6
click at [533, 335] on div "Print Packing Slip Print Label Abort" at bounding box center [624, 315] width 623 height 50
click at [542, 318] on button "Print Label" at bounding box center [515, 315] width 100 height 29
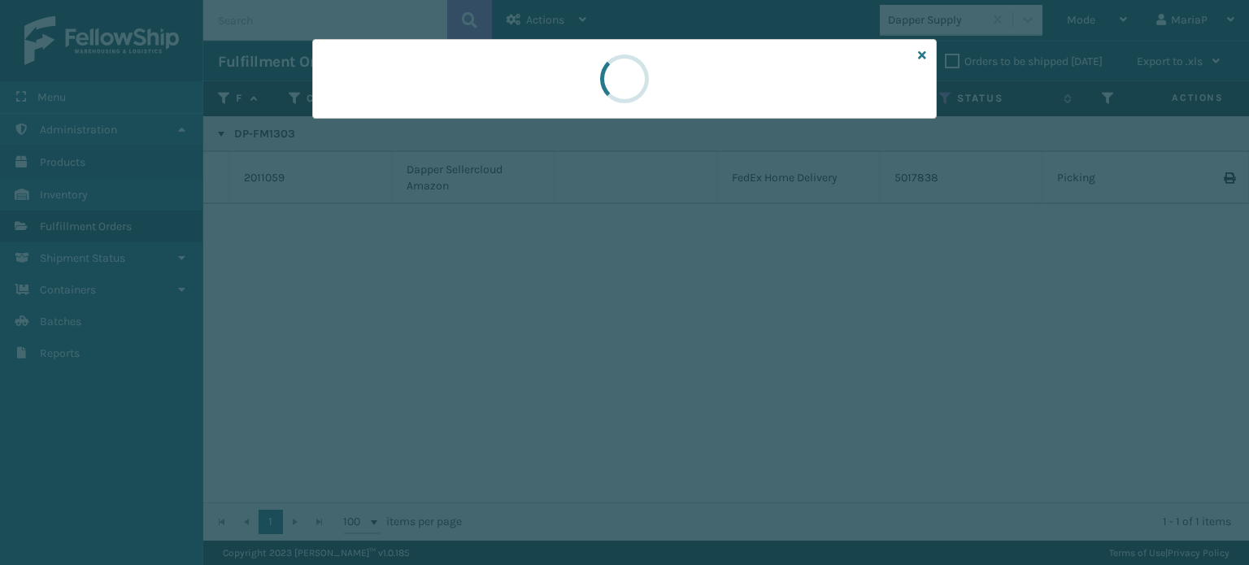
click at [542, 318] on div at bounding box center [624, 282] width 1249 height 565
click at [542, 317] on div at bounding box center [624, 282] width 1249 height 565
click at [543, 317] on div at bounding box center [624, 282] width 1249 height 565
click at [544, 317] on div at bounding box center [624, 282] width 1249 height 565
click at [546, 315] on div at bounding box center [624, 282] width 1249 height 565
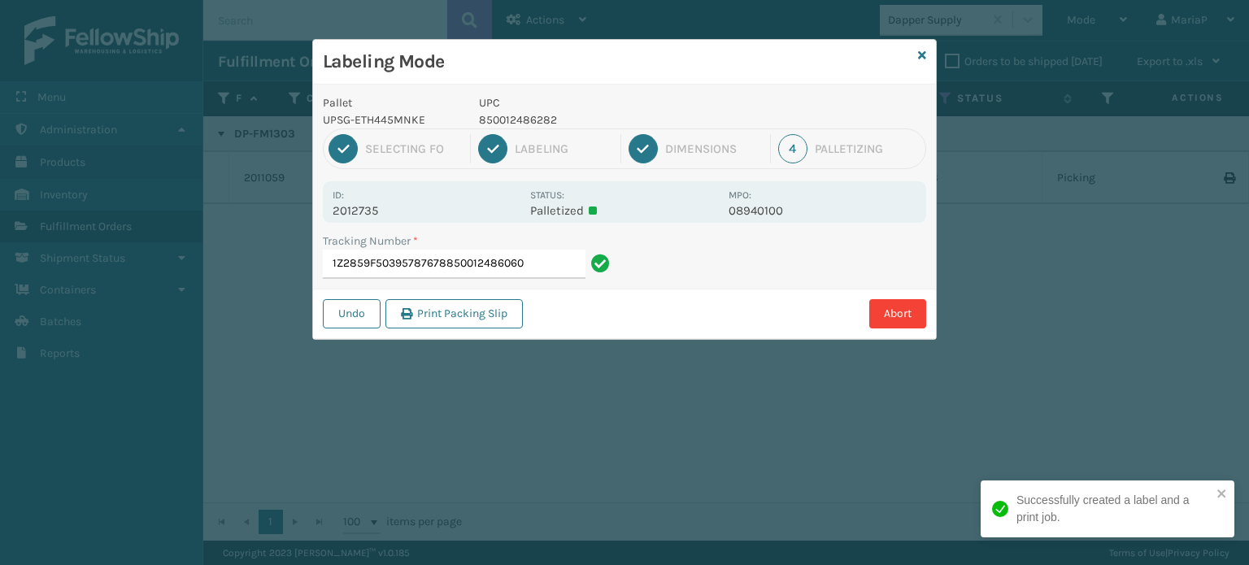
type input "1Z2859F50395787678850012486060"
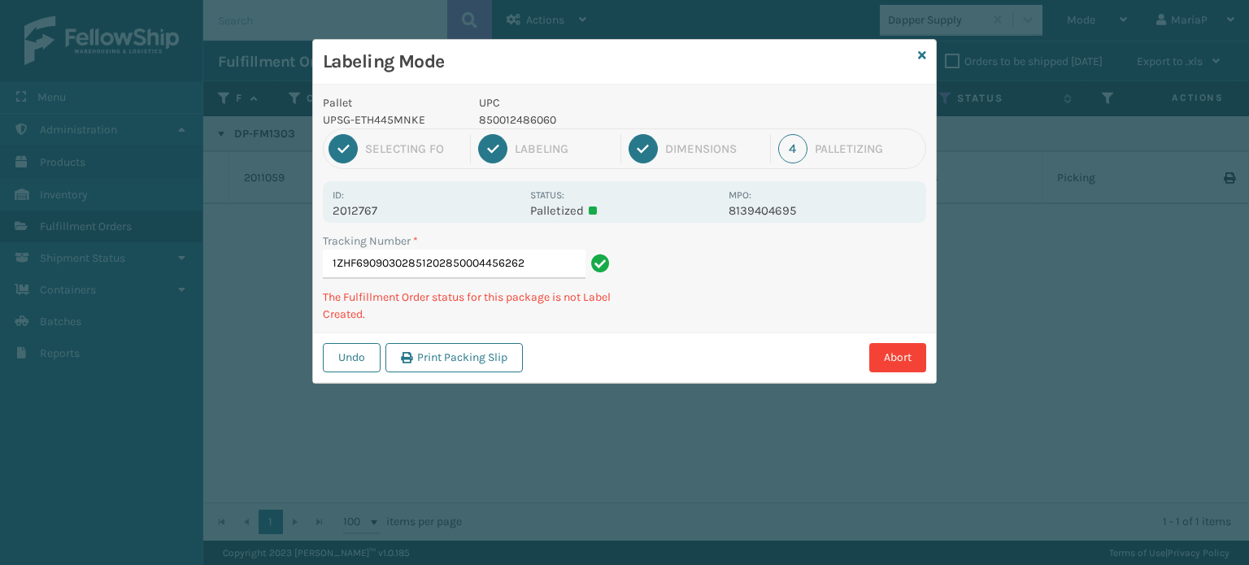
type input "1ZHF69090302851202850004456262"
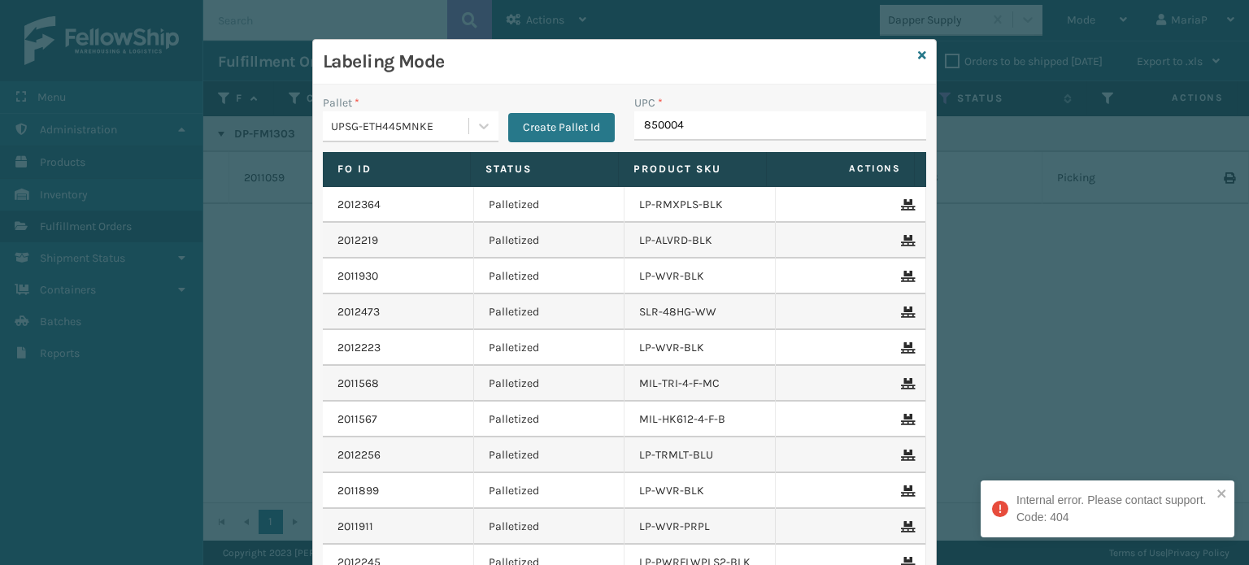
type input "8500044"
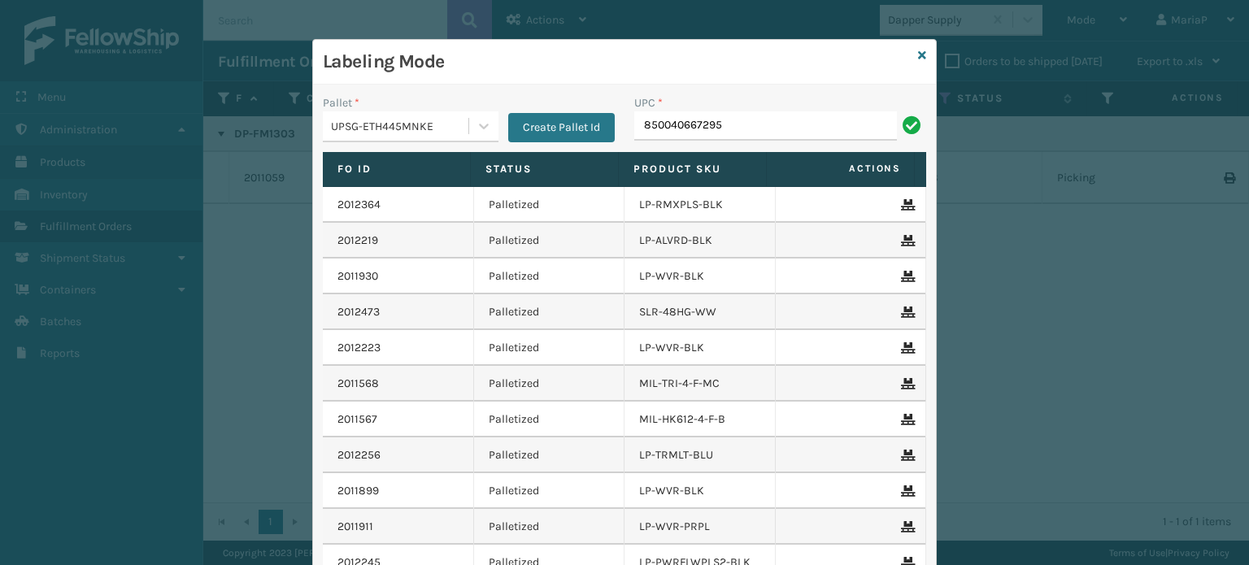
type input "850040667295"
type input "10080313074148"
type input "853913008072"
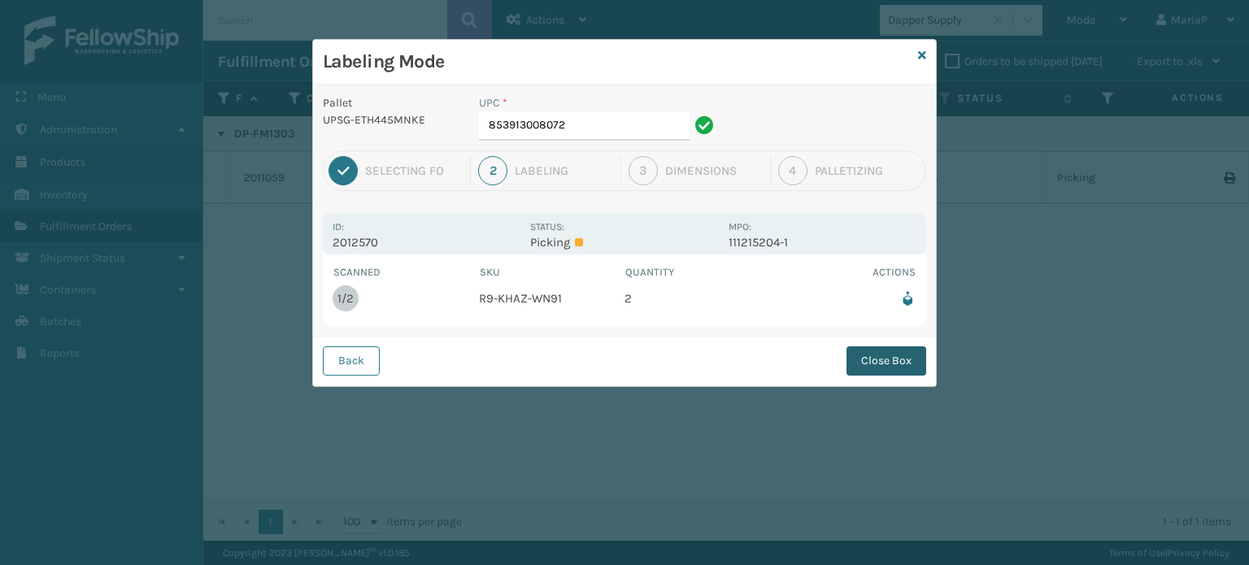
click at [895, 353] on button "Close Box" at bounding box center [887, 360] width 80 height 29
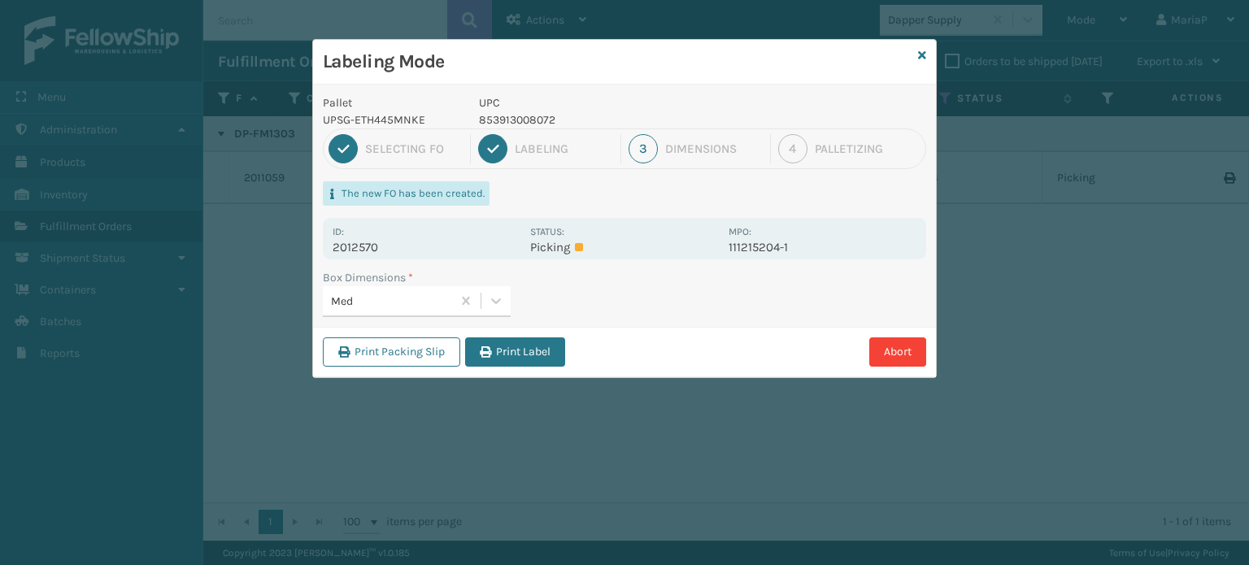
click at [431, 304] on div "Med" at bounding box center [392, 301] width 122 height 17
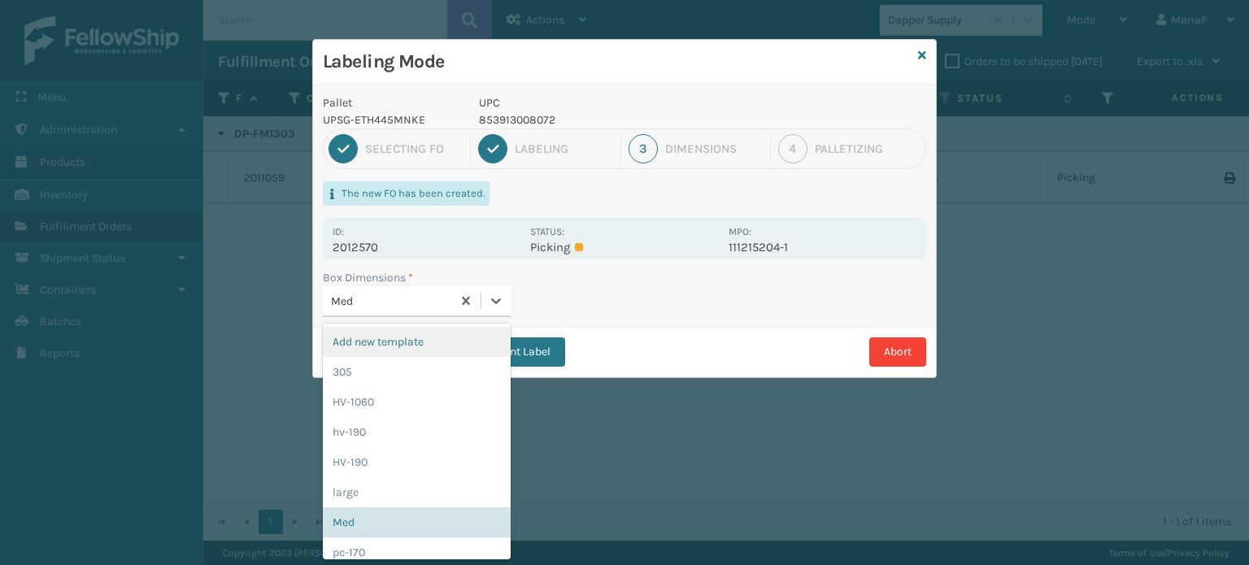
scroll to position [0, 0]
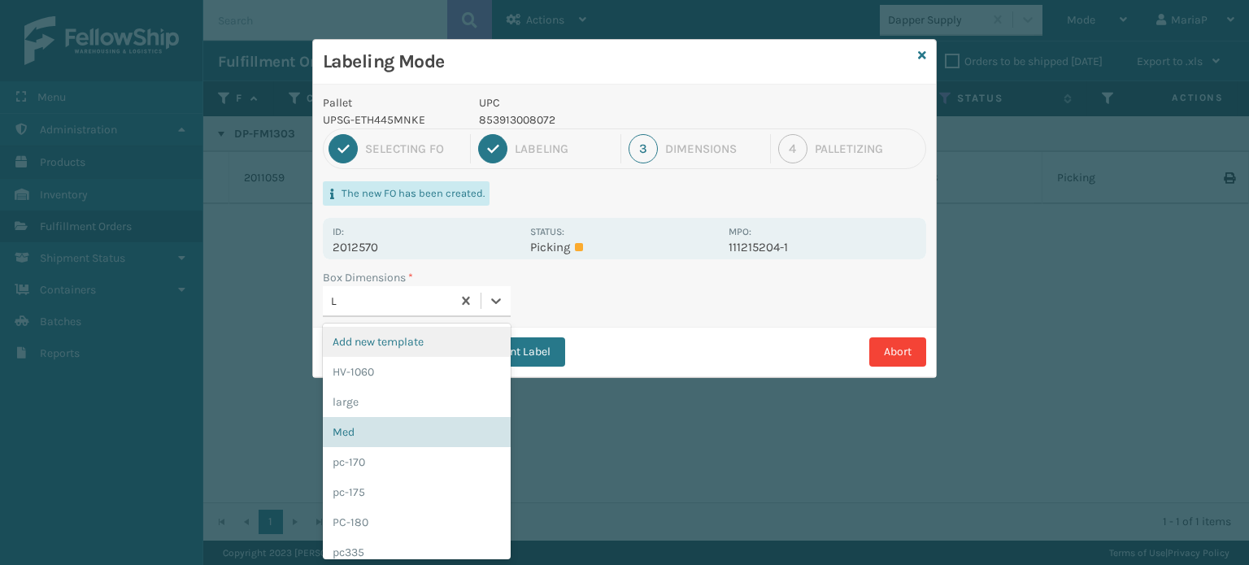
type input "LA"
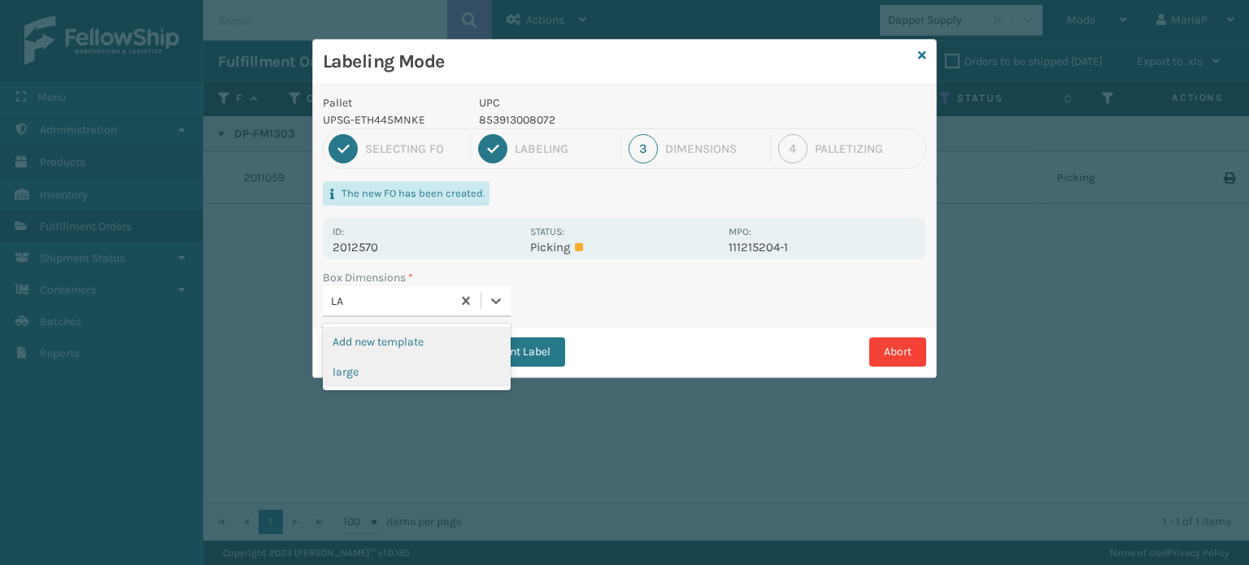
click at [400, 377] on div "large" at bounding box center [417, 372] width 188 height 30
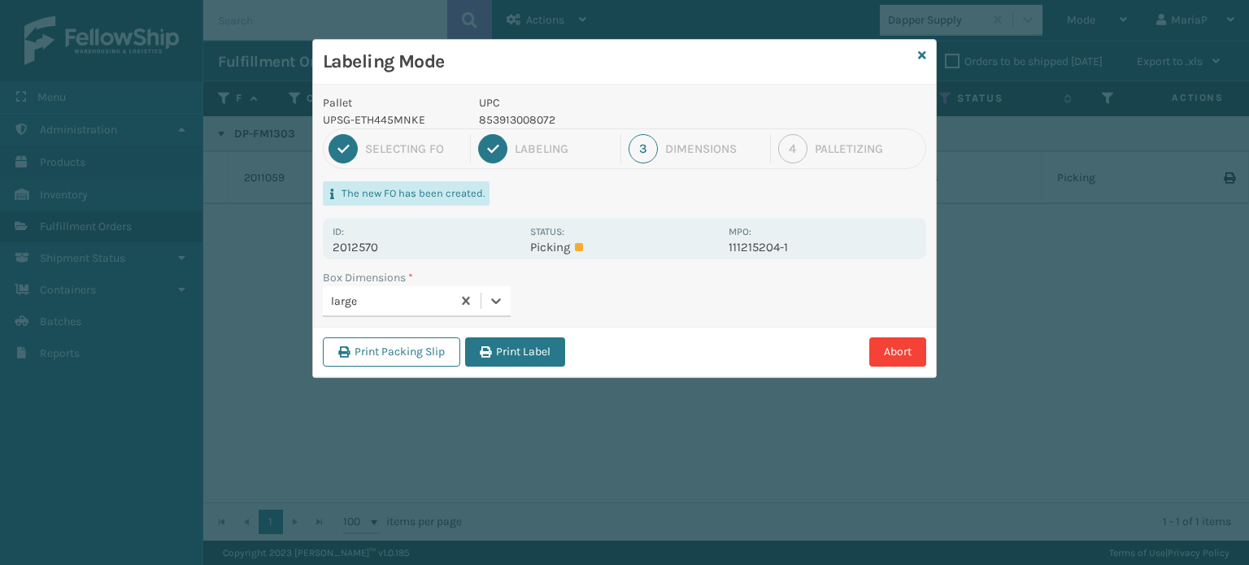
click at [400, 377] on div "Labeling Mode Pallet UPSG-ETH445MNKE UPC 853913008072 1 Selecting FO 2 Labeling…" at bounding box center [624, 282] width 1249 height 565
click at [501, 355] on button "Print Label" at bounding box center [515, 351] width 100 height 29
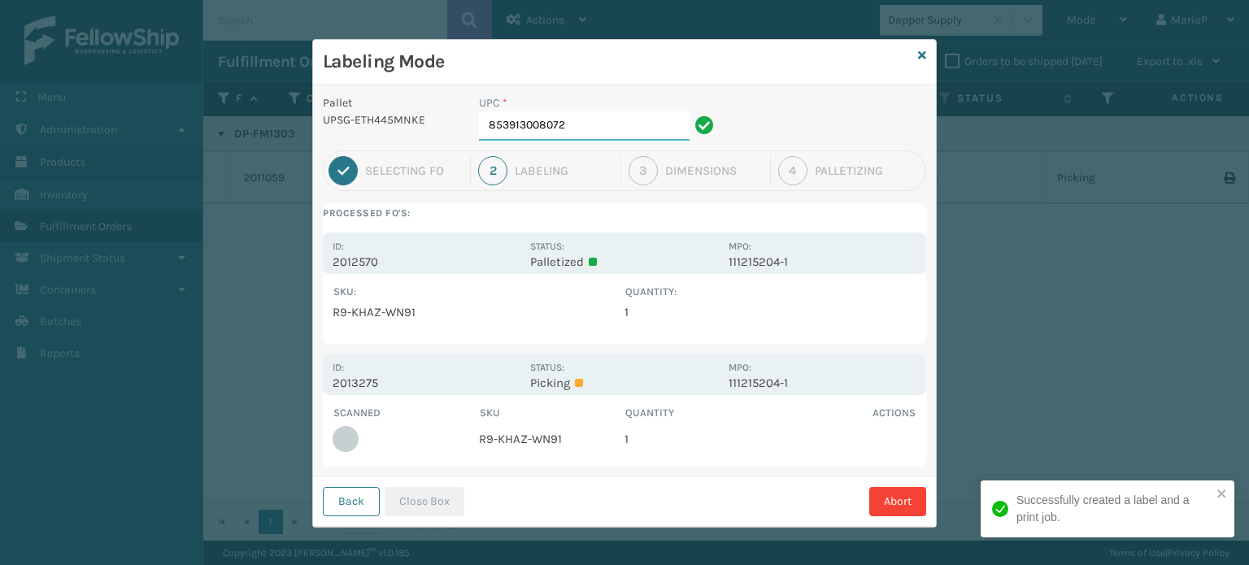
click at [612, 128] on input "853913008072" at bounding box center [584, 125] width 211 height 29
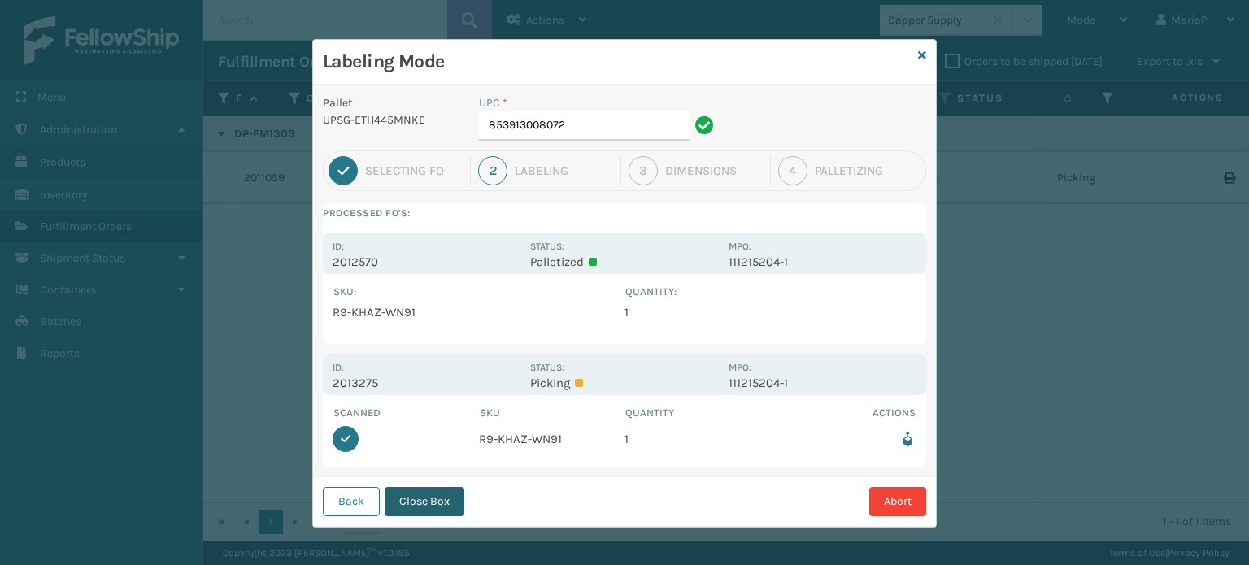
click at [416, 507] on button "Close Box" at bounding box center [425, 501] width 80 height 29
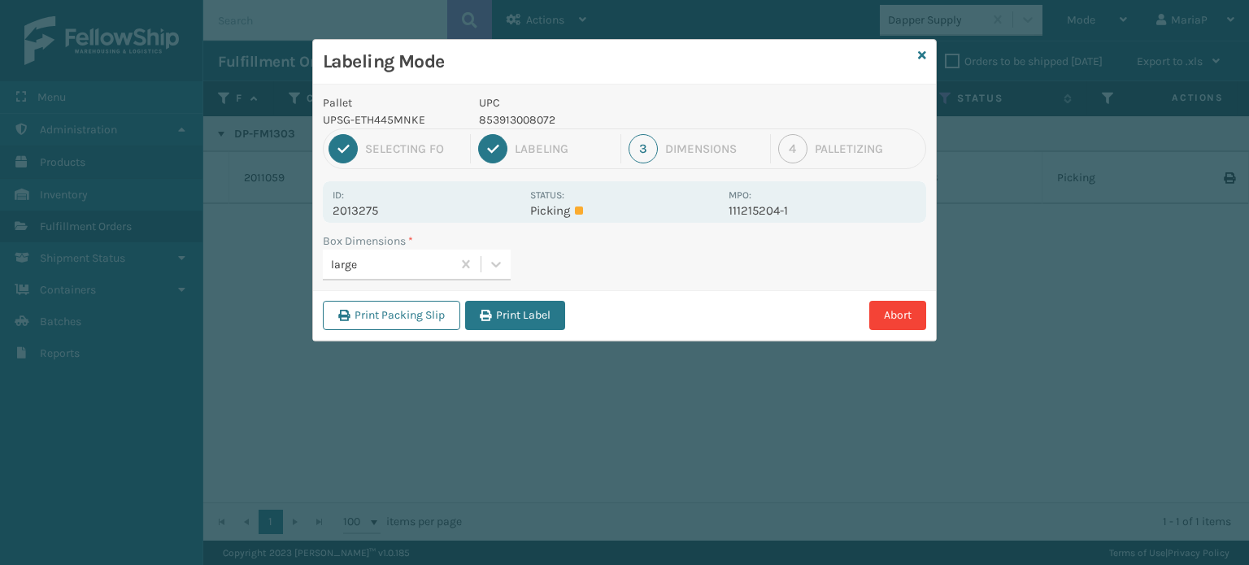
click at [532, 322] on button "Print Label" at bounding box center [515, 315] width 100 height 29
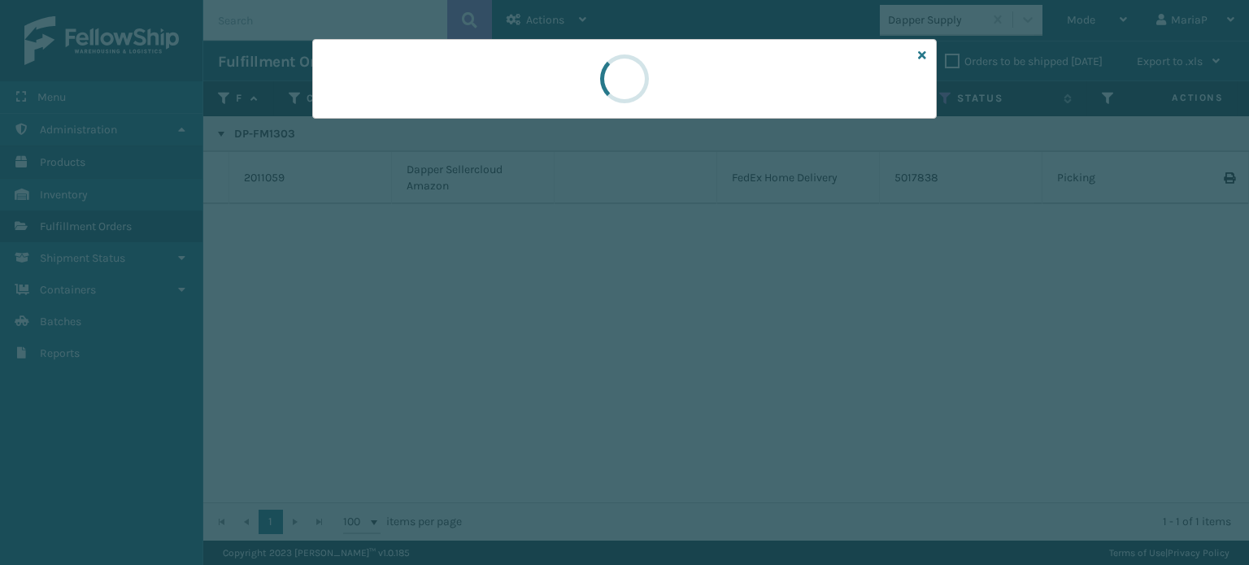
click at [532, 322] on div at bounding box center [624, 282] width 1249 height 565
click at [531, 318] on div at bounding box center [624, 282] width 1249 height 565
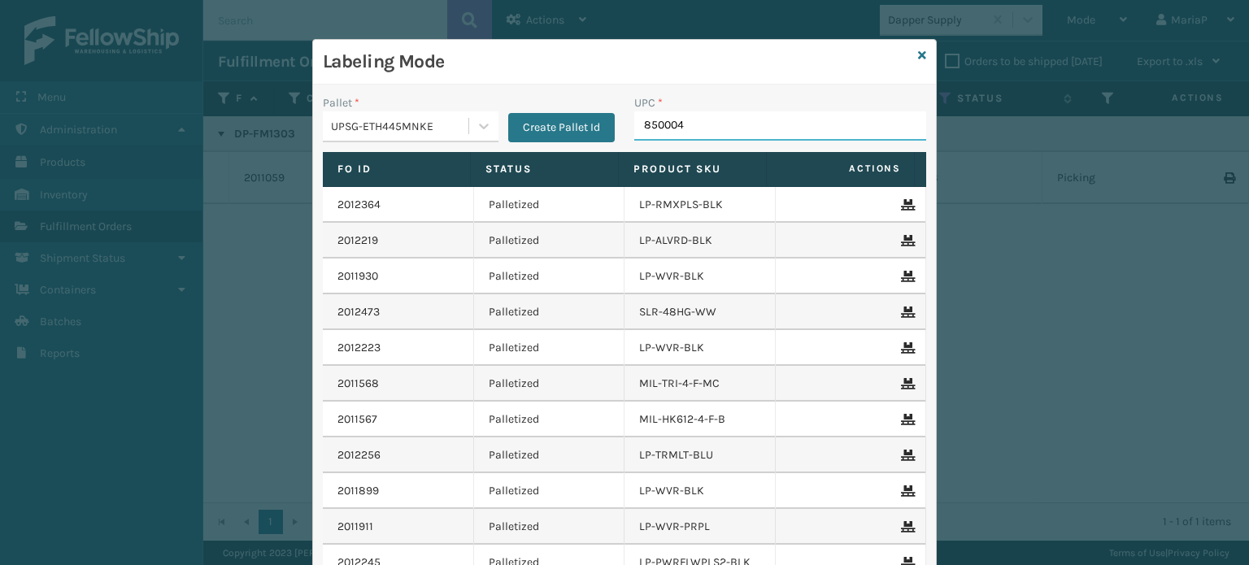
type input "8500044"
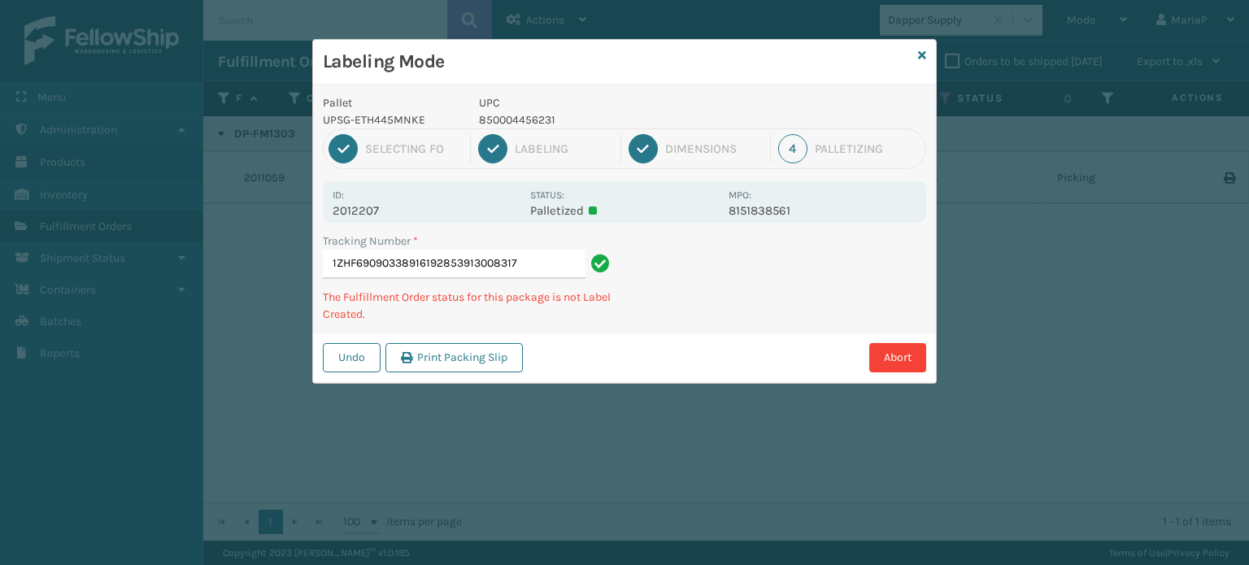
type input "1ZHF69090338916192853913008317"
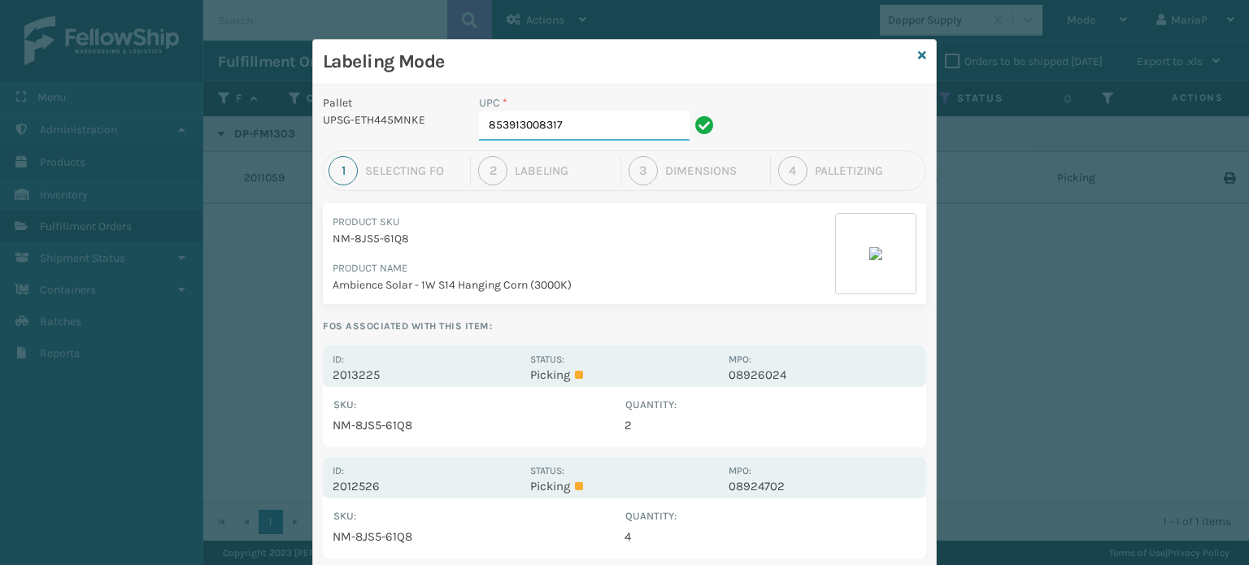
click at [581, 114] on input "853913008317" at bounding box center [584, 125] width 211 height 29
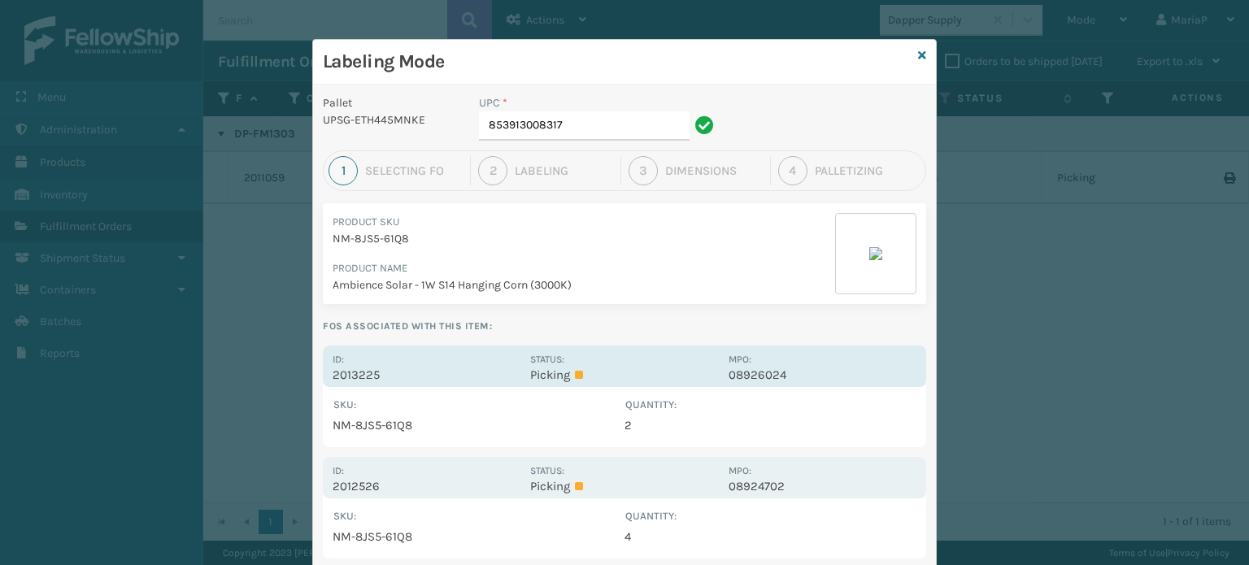
click at [338, 368] on p "2013225" at bounding box center [427, 375] width 188 height 15
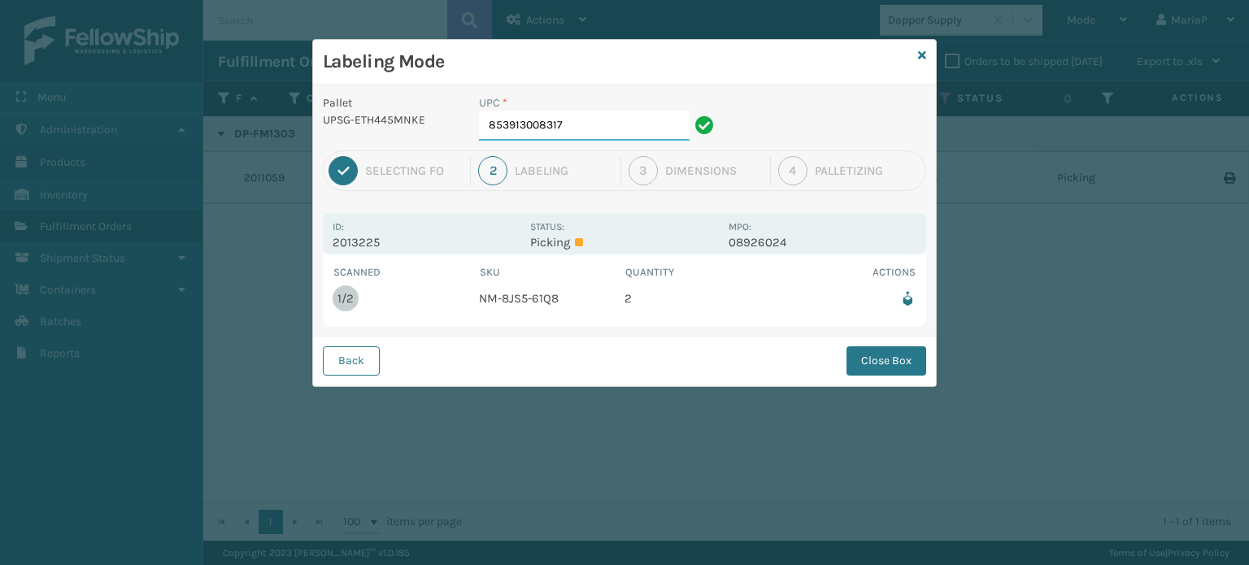
click at [616, 124] on input "853913008317" at bounding box center [584, 125] width 211 height 29
click at [899, 364] on button "Close Box" at bounding box center [887, 360] width 80 height 29
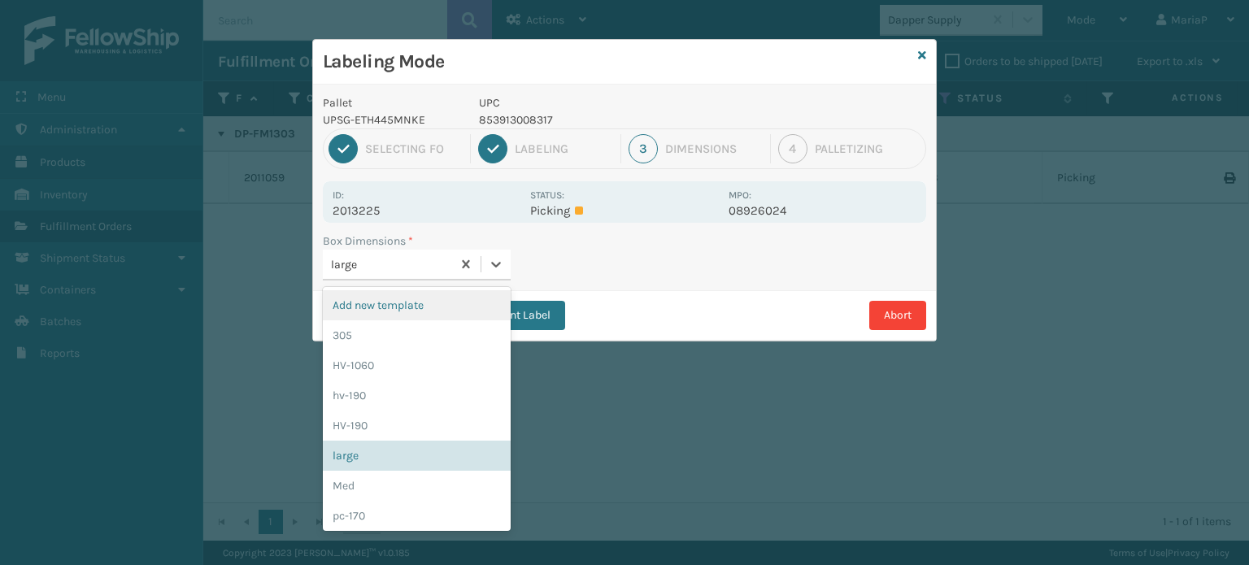
click at [429, 269] on div "large" at bounding box center [392, 264] width 122 height 17
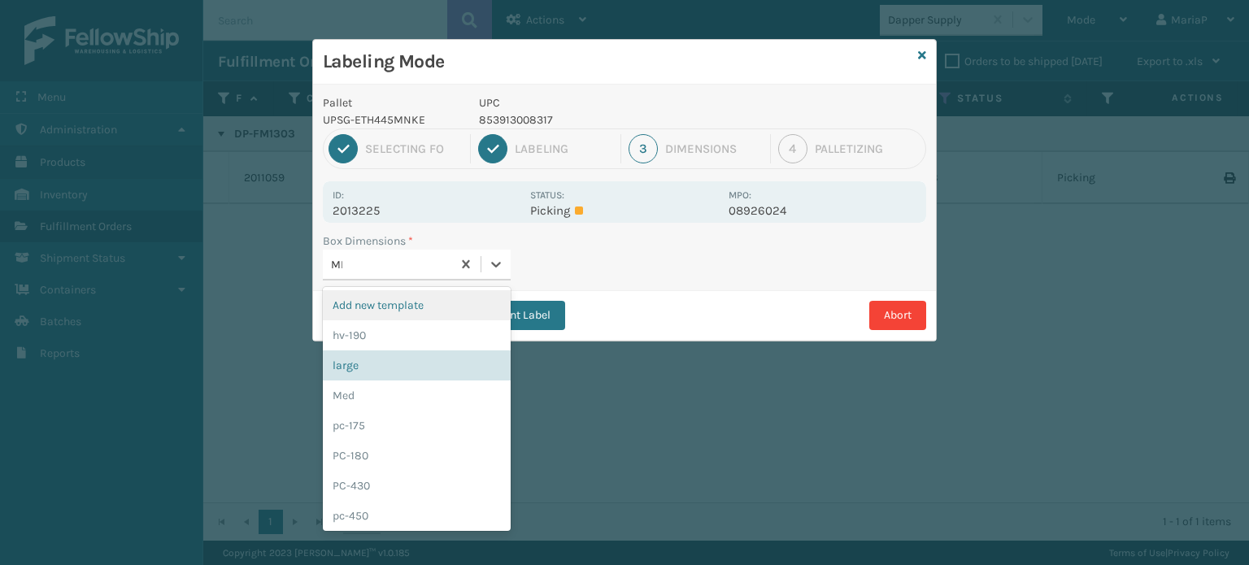
type input "MED"
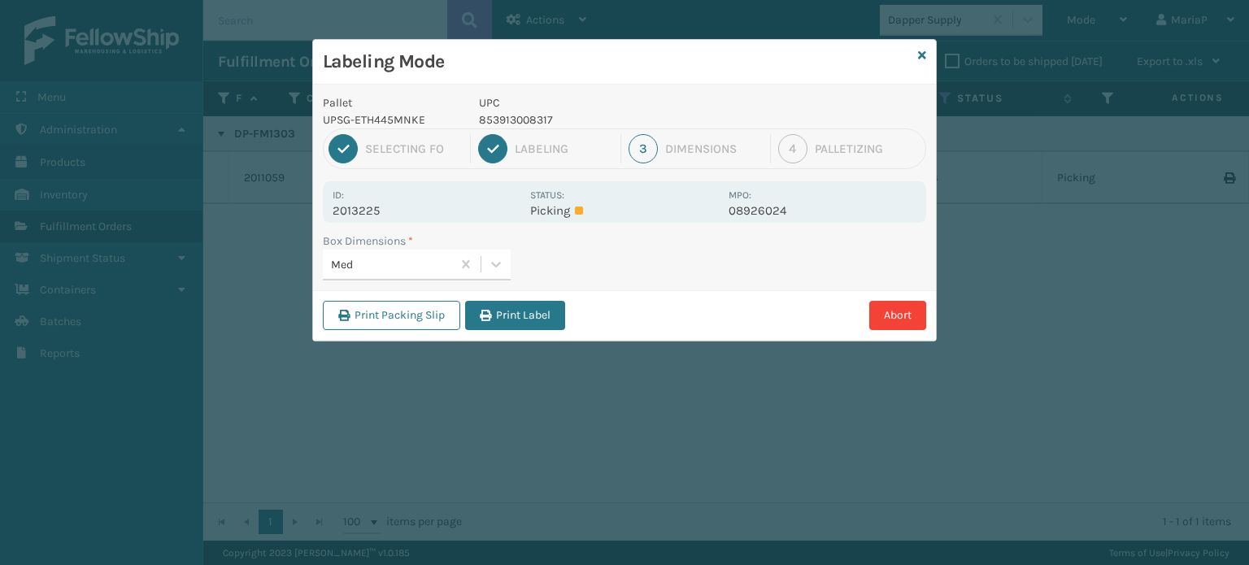
click at [494, 319] on button "Print Label" at bounding box center [515, 315] width 100 height 29
click at [494, 319] on div "Labeling Mode Pallet UPSG-ETH445MNKE UPC 853913008317 1 Selecting FO 2 Labeling…" at bounding box center [624, 282] width 1249 height 565
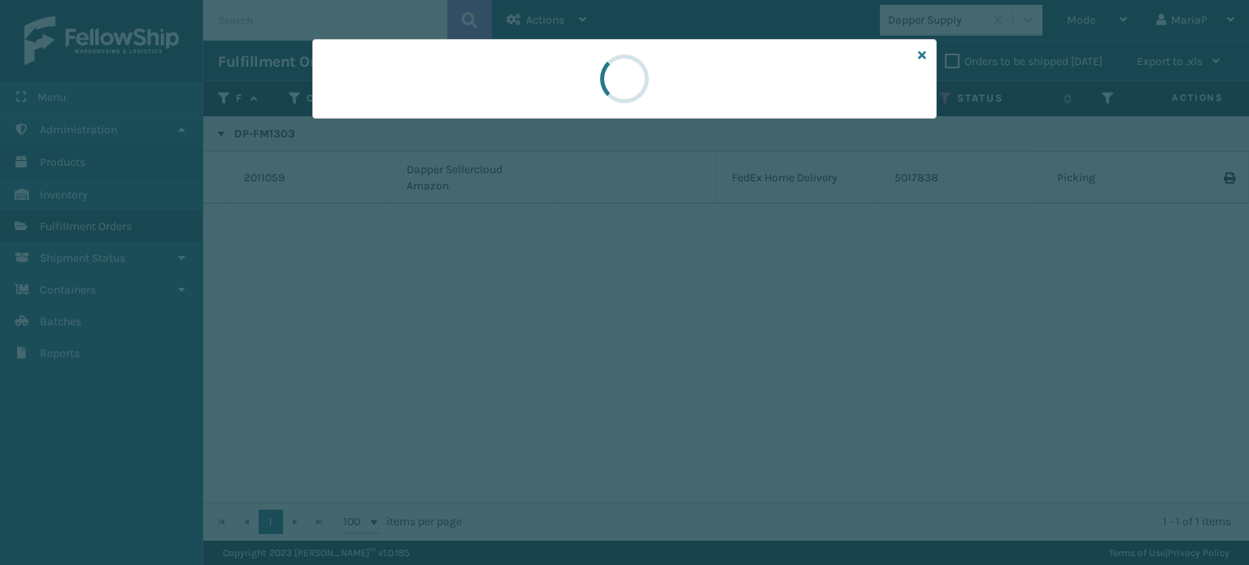
click at [495, 315] on div at bounding box center [624, 282] width 1249 height 565
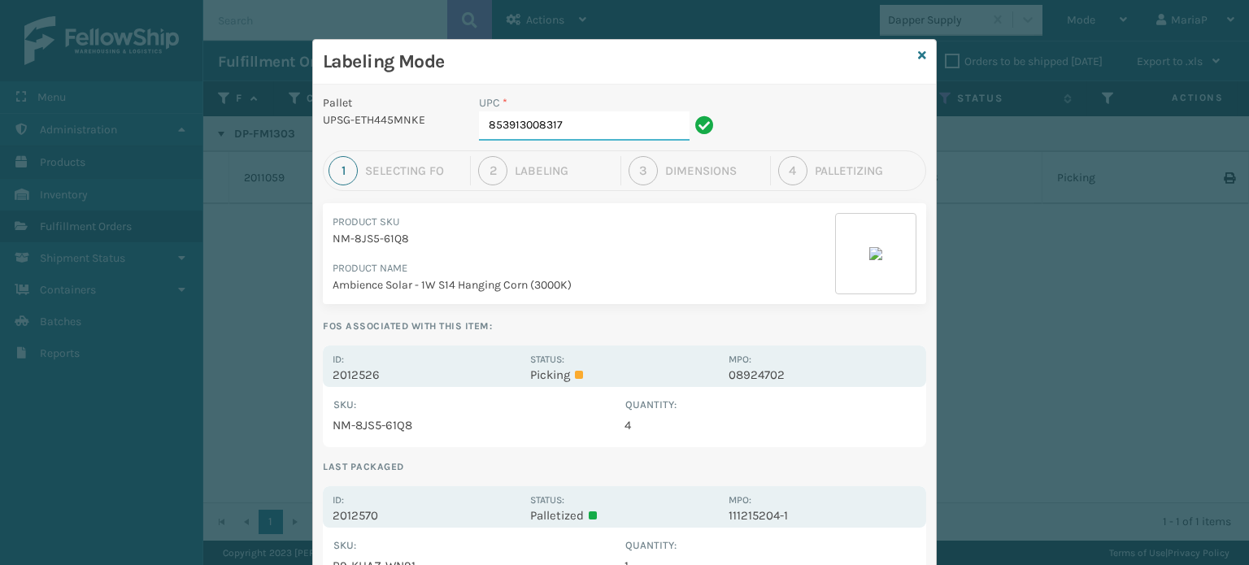
click at [608, 129] on input "853913008317" at bounding box center [584, 125] width 211 height 29
type input "8500044"
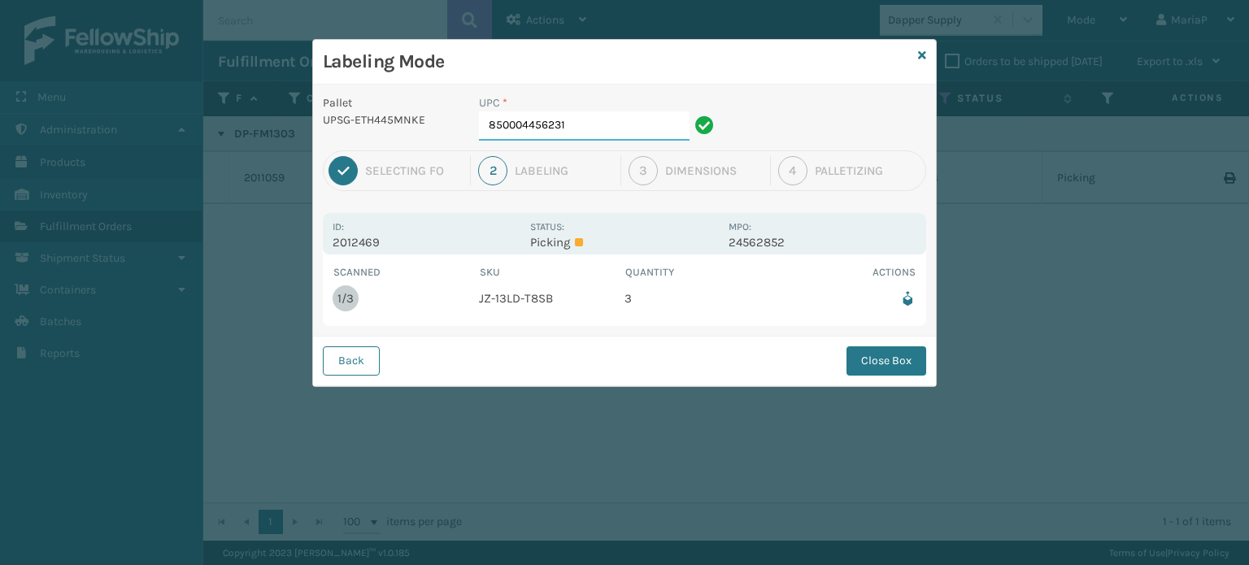
click at [588, 120] on input "850004456231" at bounding box center [584, 125] width 211 height 29
click at [886, 363] on button "Close Box" at bounding box center [887, 360] width 80 height 29
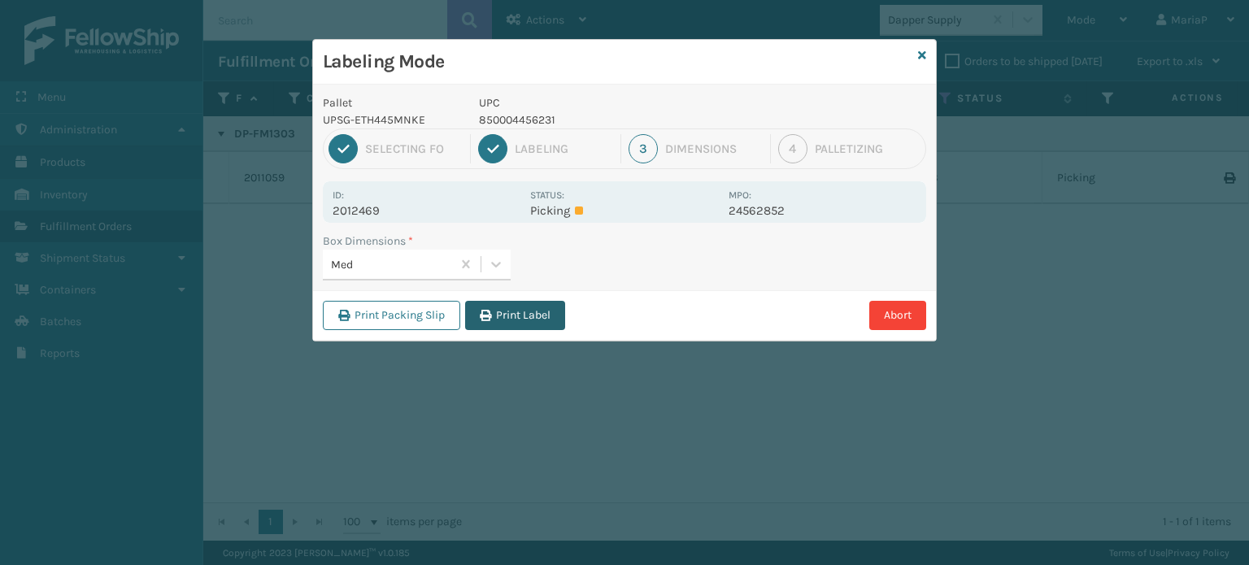
click at [511, 305] on button "Print Label" at bounding box center [515, 315] width 100 height 29
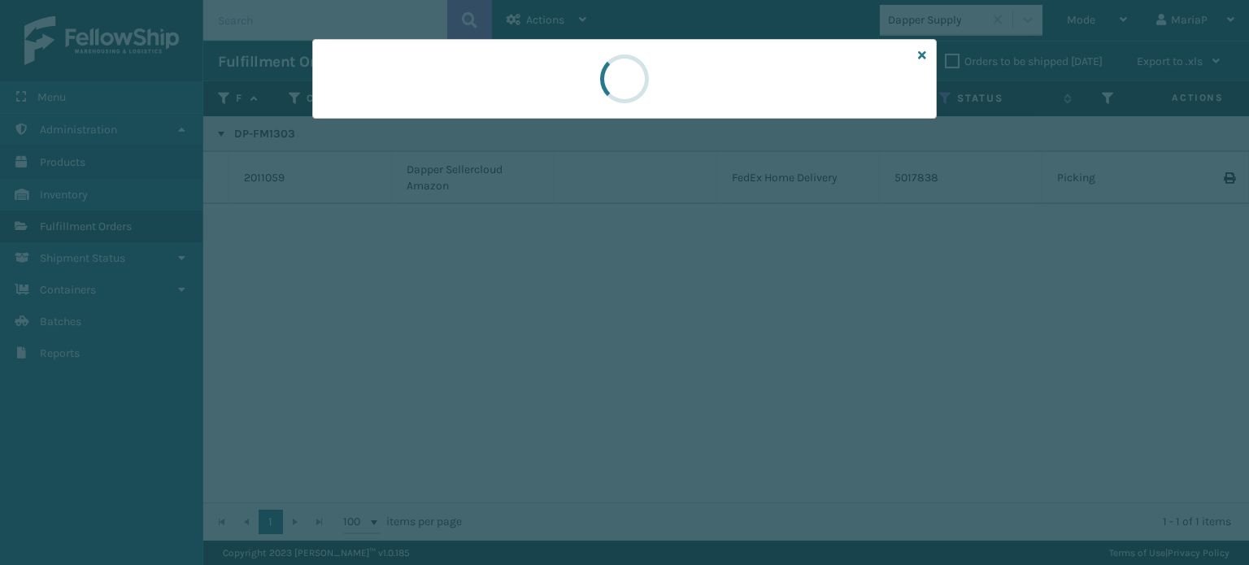
click at [511, 305] on div at bounding box center [624, 282] width 1249 height 565
click at [511, 307] on div at bounding box center [624, 282] width 1249 height 565
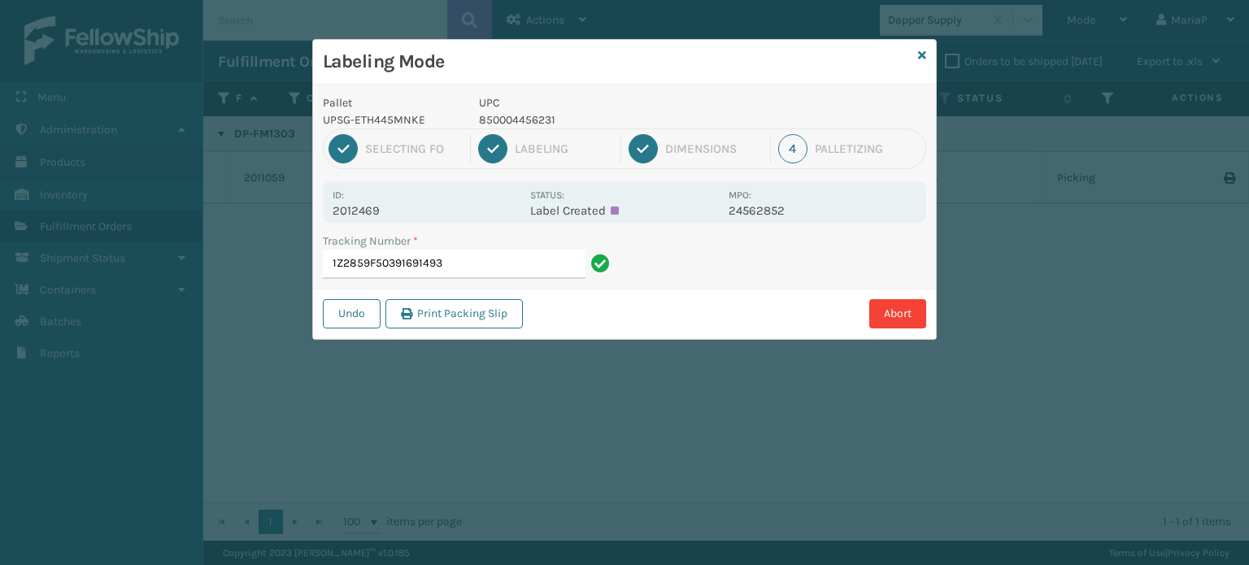
click at [465, 269] on input "1Z2859F50391691493" at bounding box center [454, 264] width 263 height 29
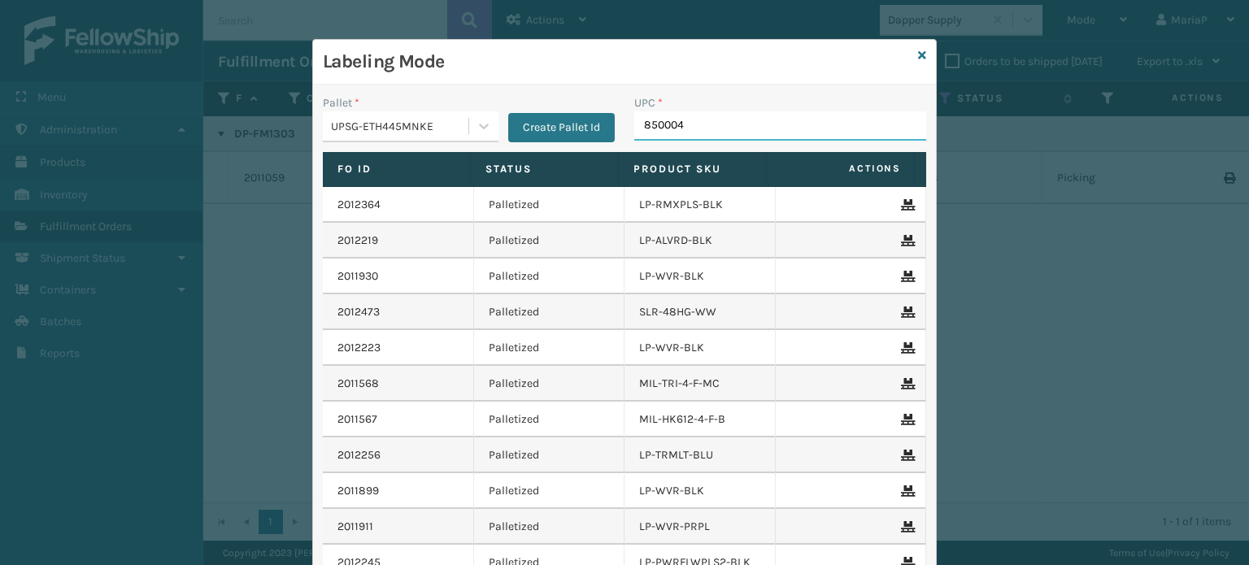
type input "8500044"
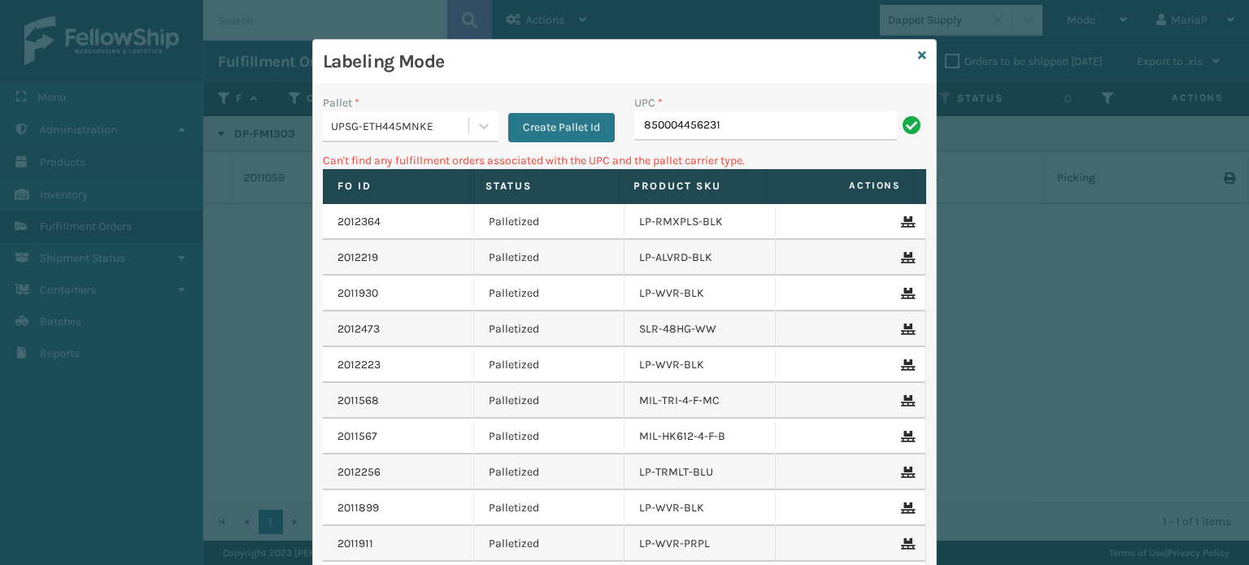
click at [734, 128] on input "850004456231" at bounding box center [765, 125] width 263 height 29
click at [918, 52] on icon at bounding box center [922, 55] width 8 height 11
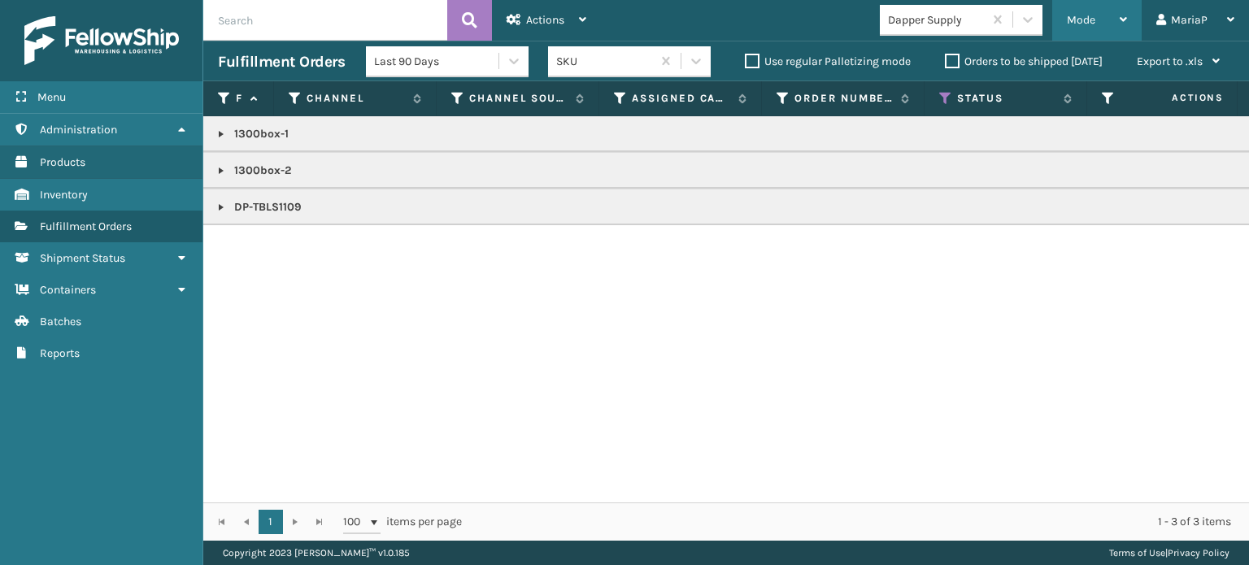
click at [1108, 0] on div "Mode" at bounding box center [1097, 20] width 60 height 41
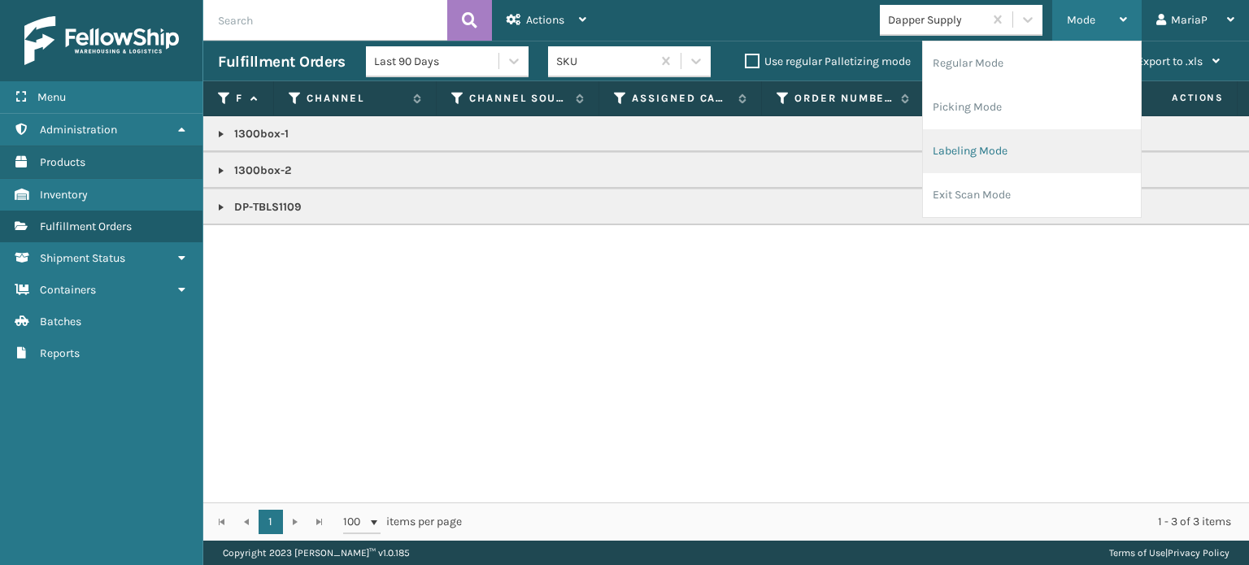
click at [1013, 151] on li "Labeling Mode" at bounding box center [1032, 151] width 218 height 44
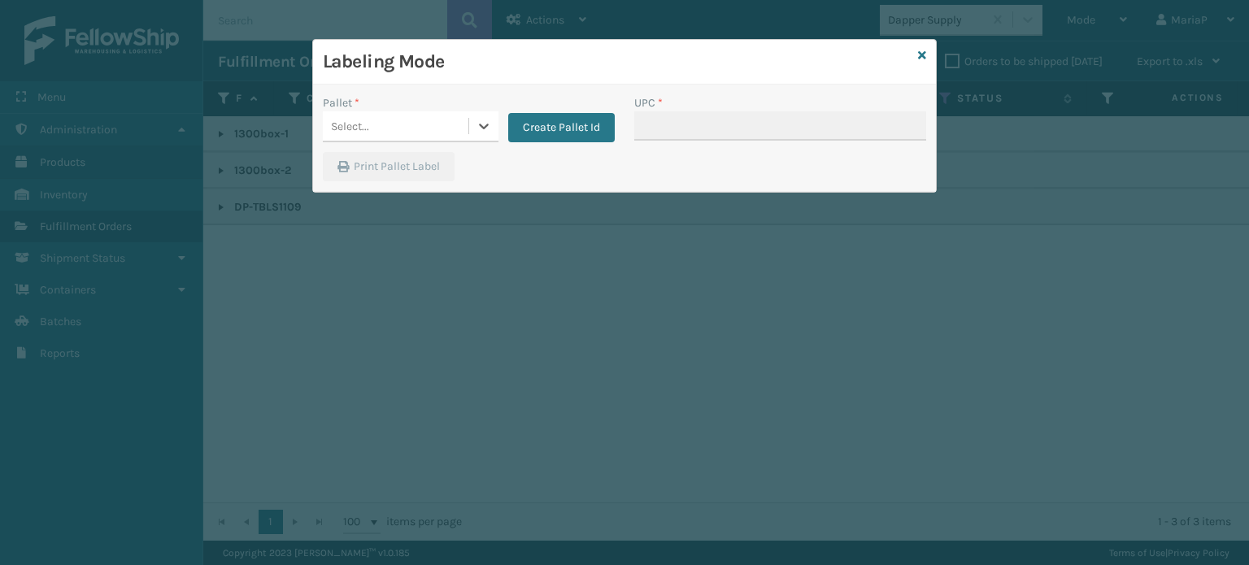
click at [393, 120] on div "Select..." at bounding box center [396, 126] width 146 height 27
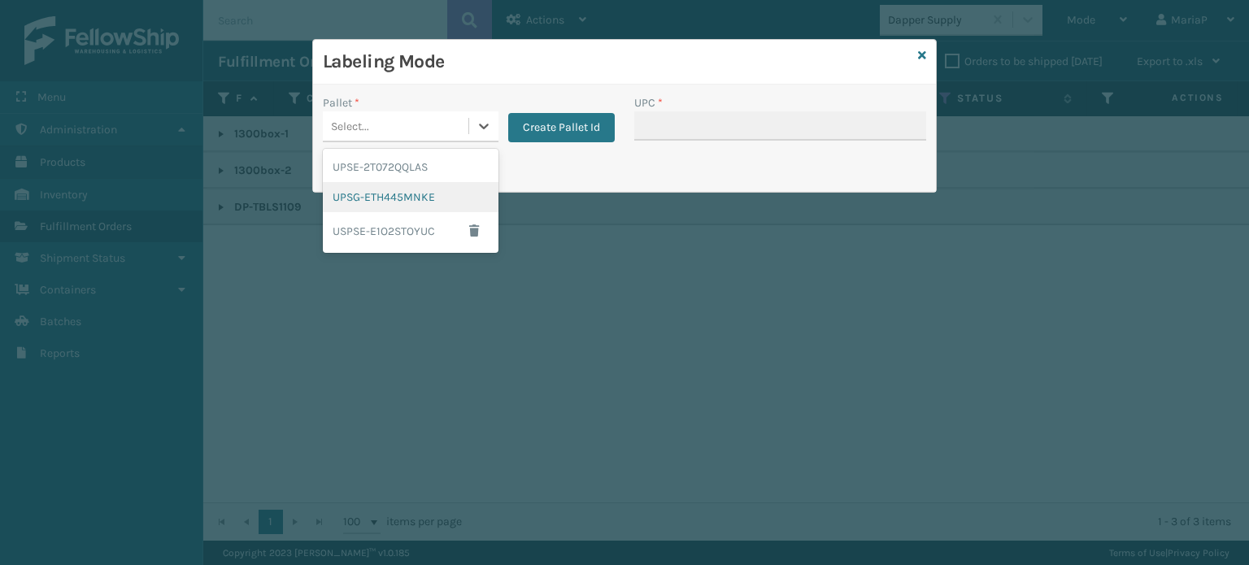
click at [433, 194] on div "UPSG-ETH445MNKE" at bounding box center [411, 197] width 176 height 30
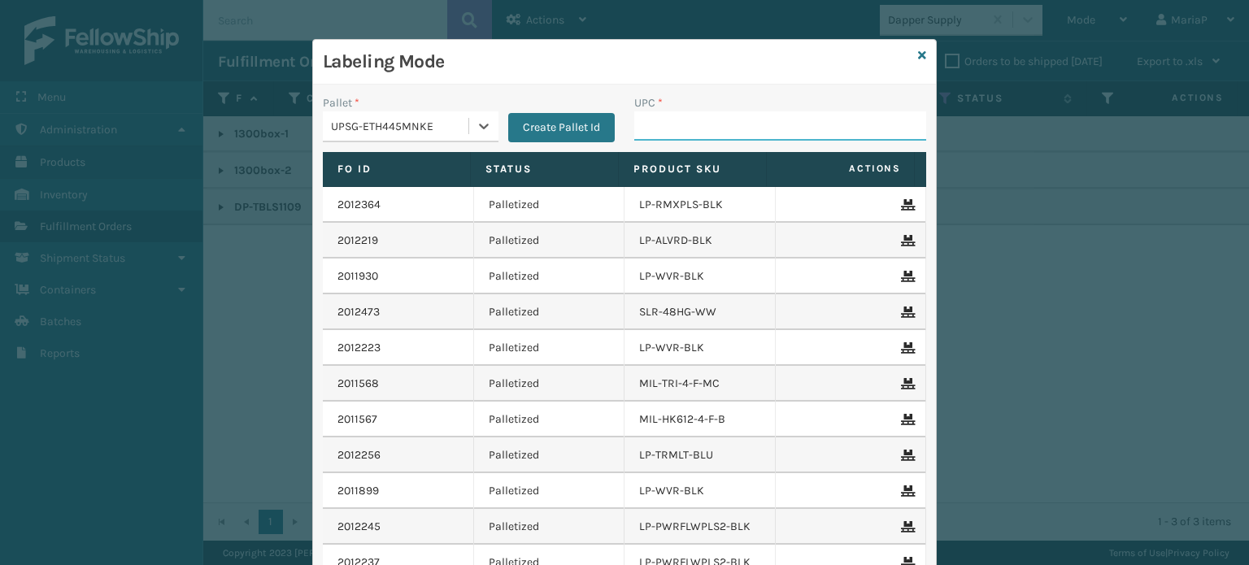
click at [677, 120] on input "UPC *" at bounding box center [780, 125] width 292 height 29
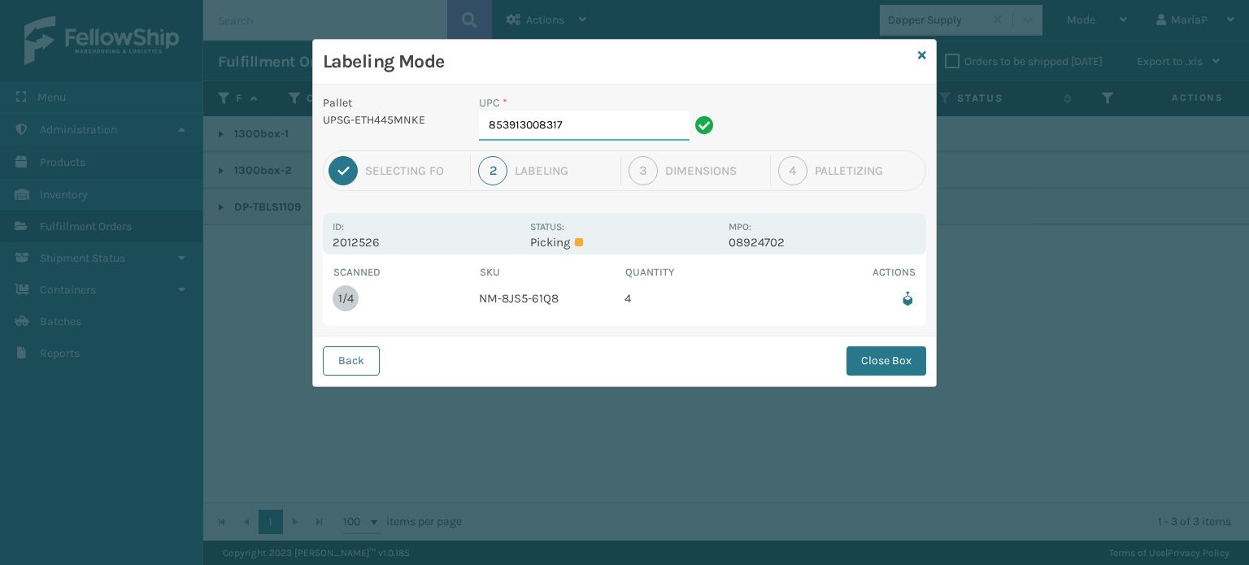
click at [588, 124] on input "853913008317" at bounding box center [584, 125] width 211 height 29
click at [921, 357] on button "Close Box" at bounding box center [887, 360] width 80 height 29
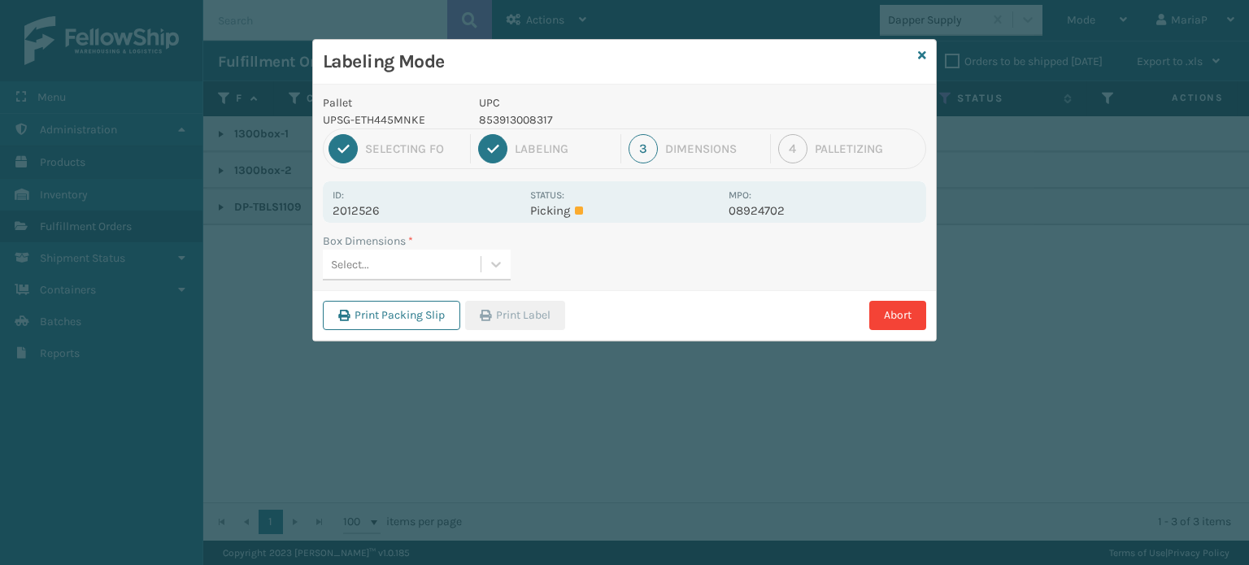
click at [411, 259] on div "Select..." at bounding box center [402, 264] width 158 height 27
click at [491, 311] on div "No options" at bounding box center [417, 305] width 188 height 30
click at [449, 290] on div "Print Packing Slip Print Label Abort" at bounding box center [624, 315] width 623 height 50
click at [435, 267] on div "Select..." at bounding box center [402, 264] width 158 height 27
click at [434, 312] on div "Med" at bounding box center [417, 305] width 188 height 30
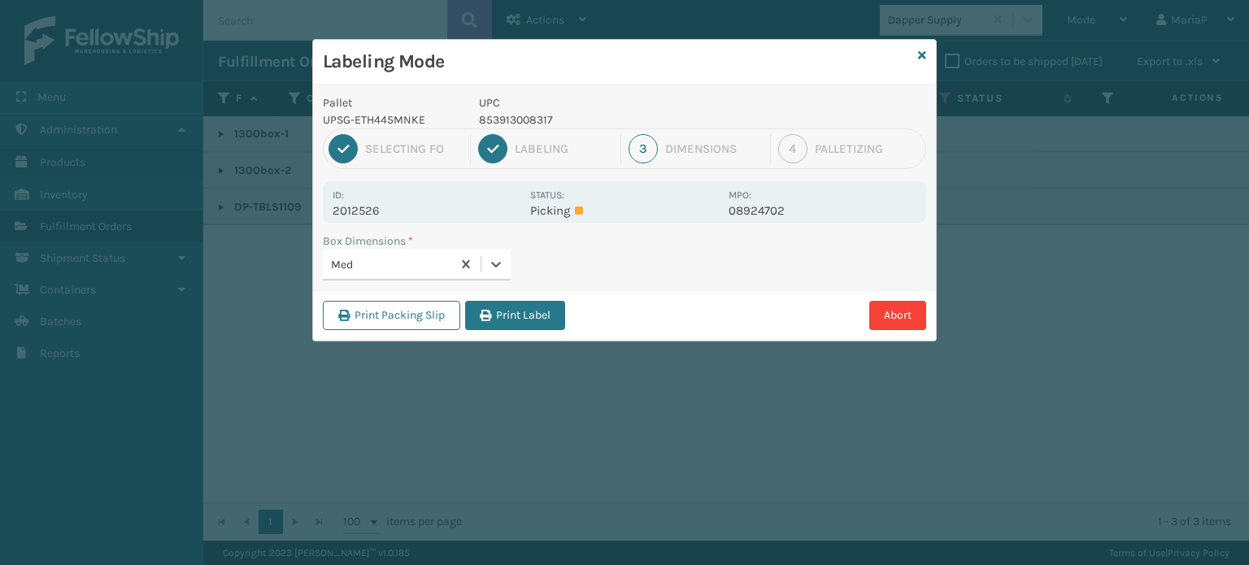
click at [538, 319] on button "Print Label" at bounding box center [515, 315] width 100 height 29
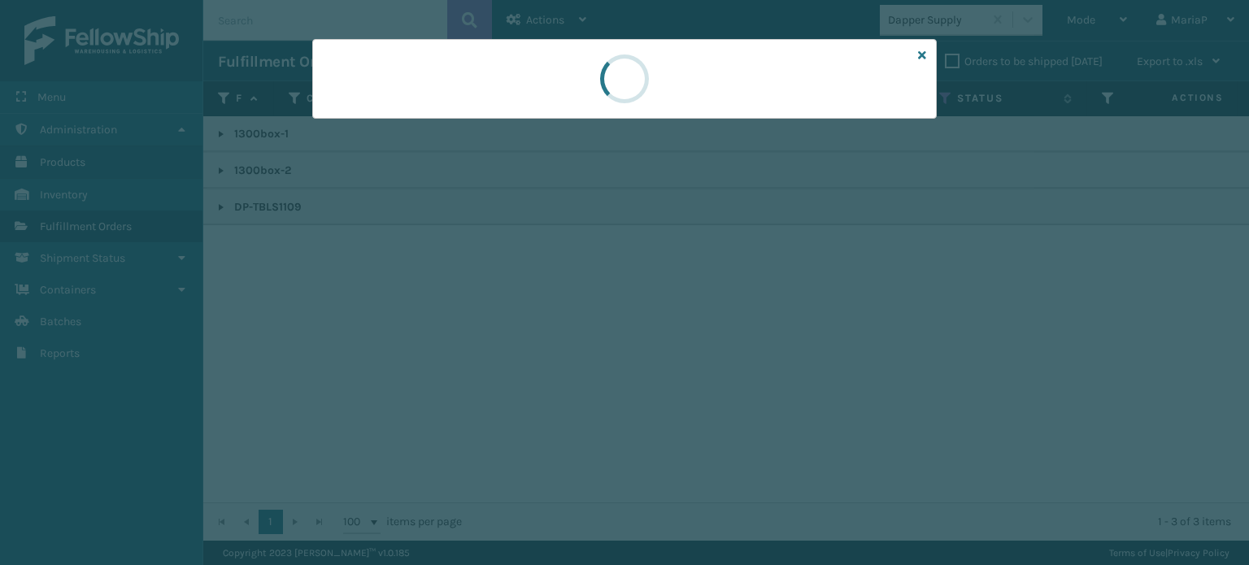
click at [538, 318] on div at bounding box center [624, 282] width 1249 height 565
click at [541, 317] on div at bounding box center [624, 282] width 1249 height 565
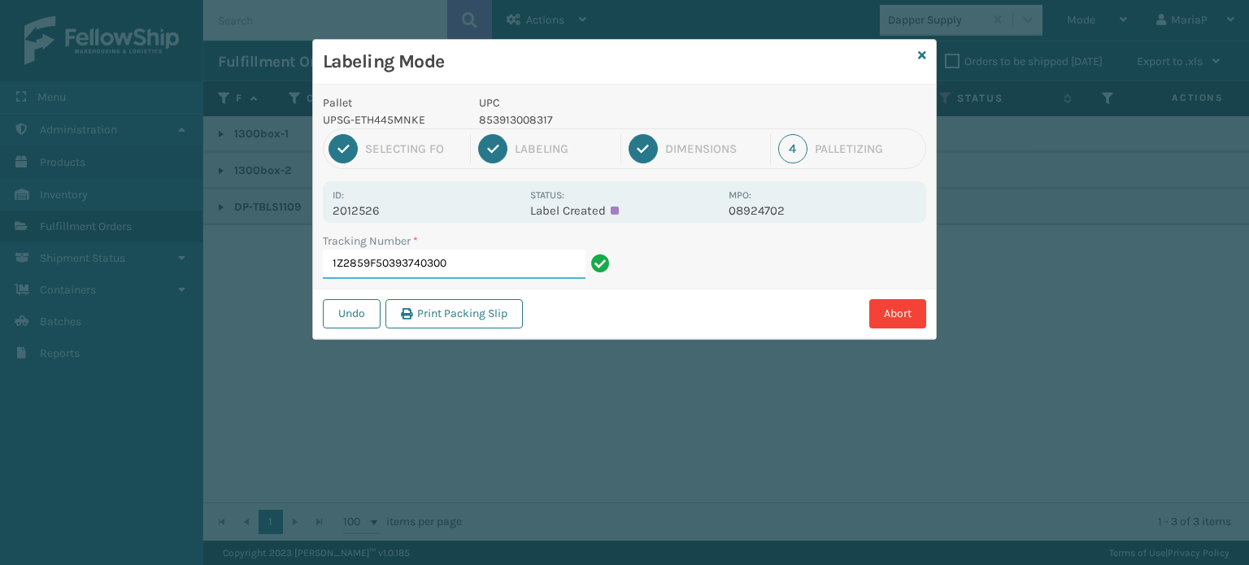
click at [455, 272] on input "1Z2859F50393740300" at bounding box center [454, 264] width 263 height 29
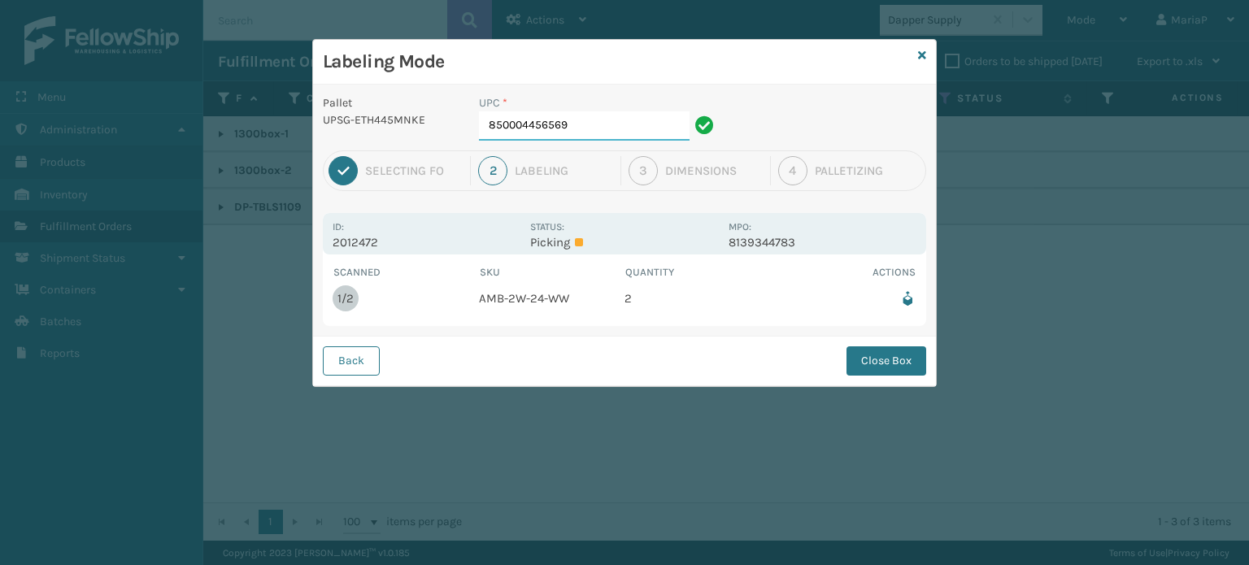
click at [638, 120] on input "850004456569" at bounding box center [584, 125] width 211 height 29
click at [906, 351] on button "Close Box" at bounding box center [887, 360] width 80 height 29
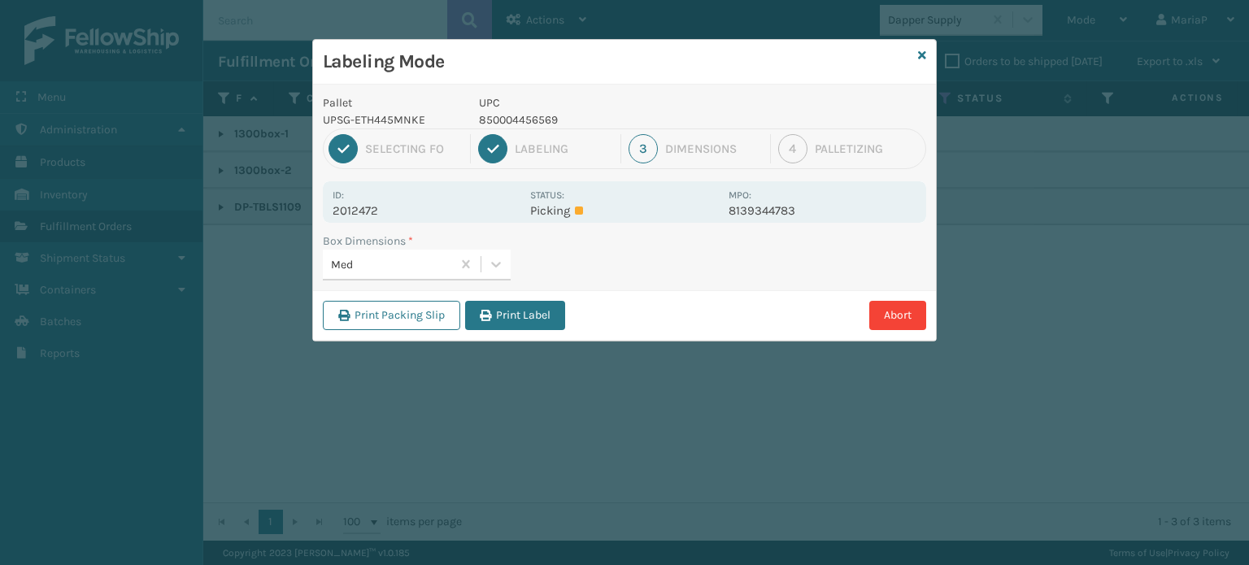
click at [511, 320] on button "Print Label" at bounding box center [515, 315] width 100 height 29
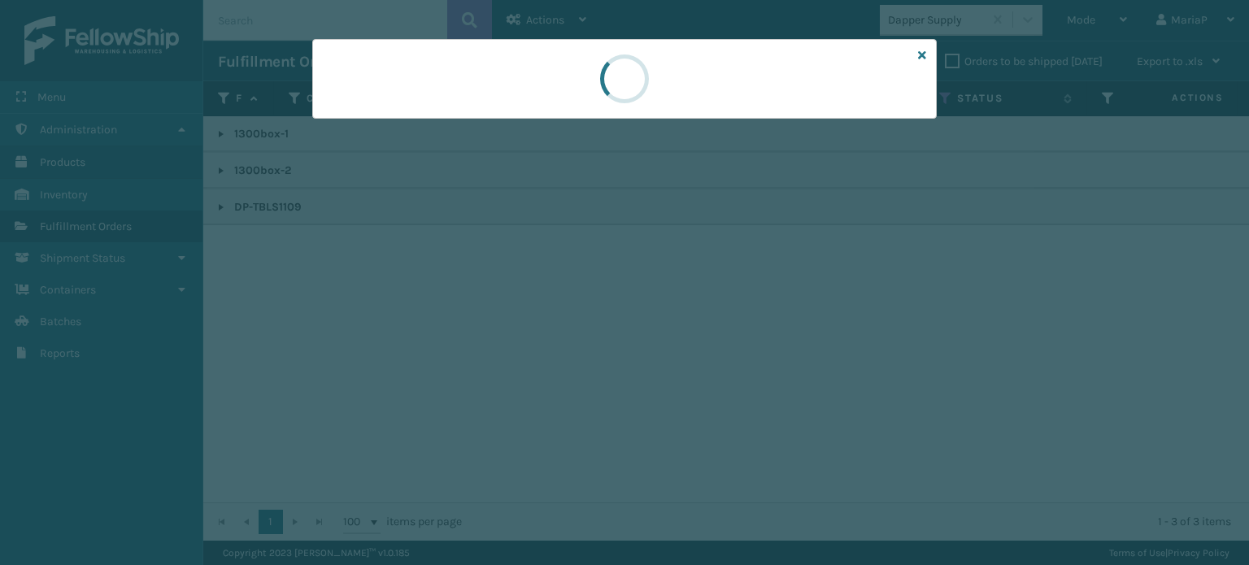
click at [511, 320] on div at bounding box center [624, 282] width 1249 height 565
click at [514, 319] on div at bounding box center [624, 282] width 1249 height 565
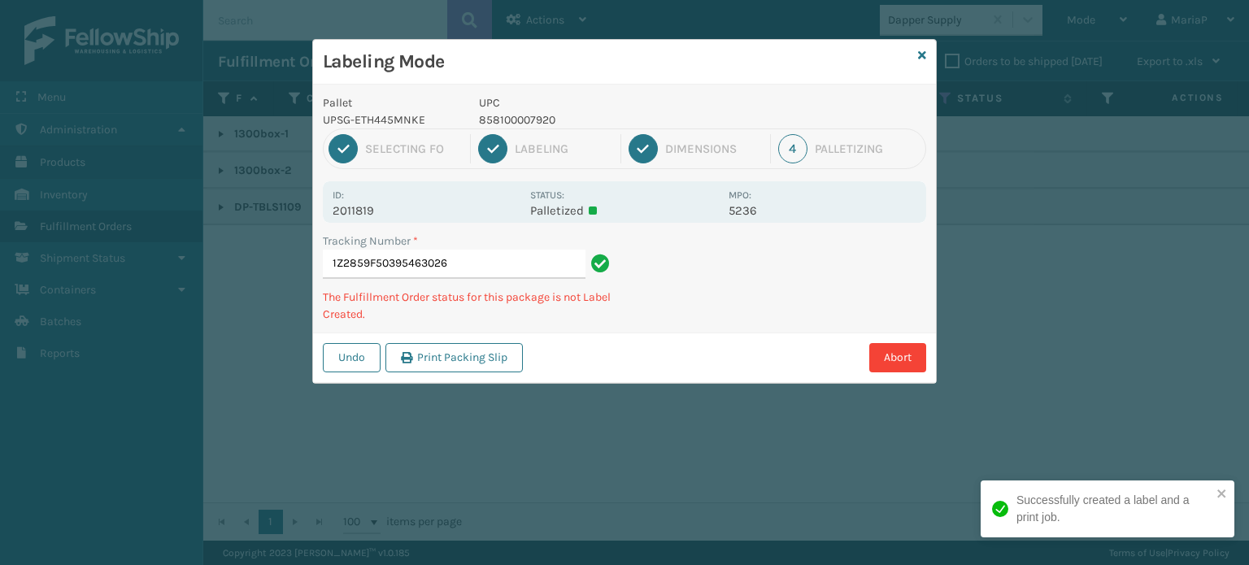
click at [502, 120] on p "858100007920" at bounding box center [599, 119] width 240 height 17
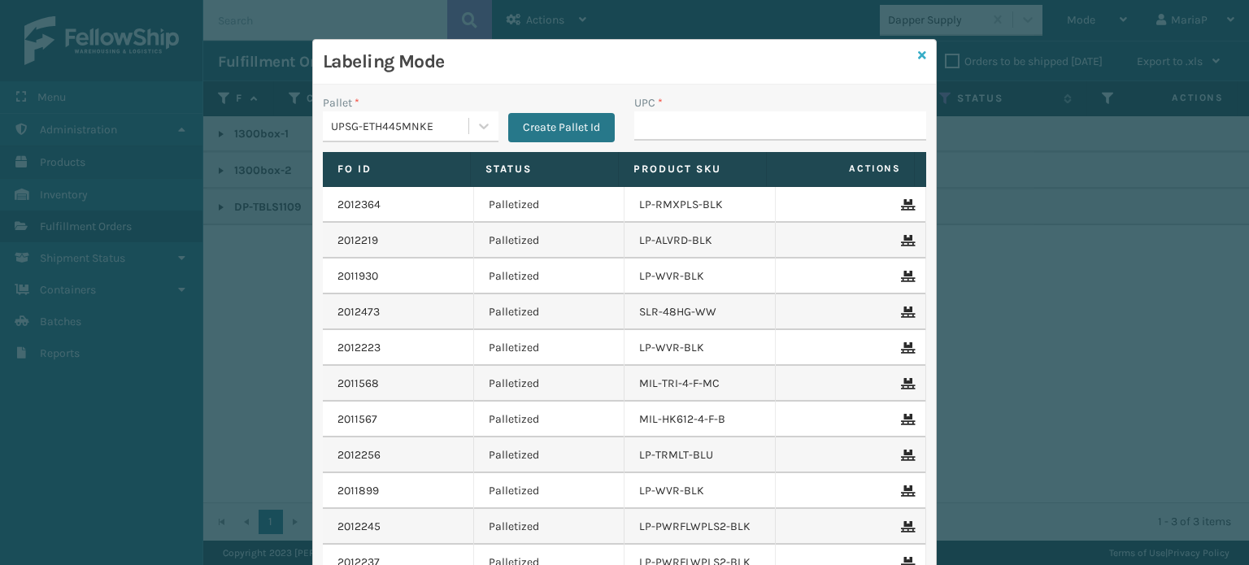
click at [918, 53] on icon at bounding box center [922, 55] width 8 height 11
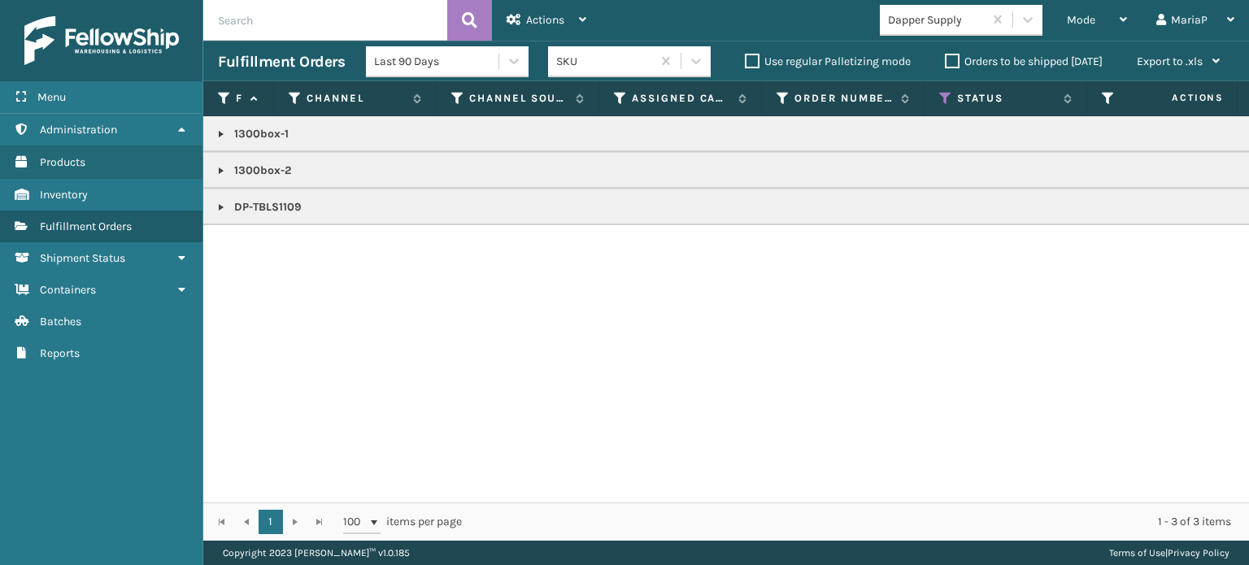
click at [909, 29] on div "Dapper Supply" at bounding box center [931, 20] width 103 height 27
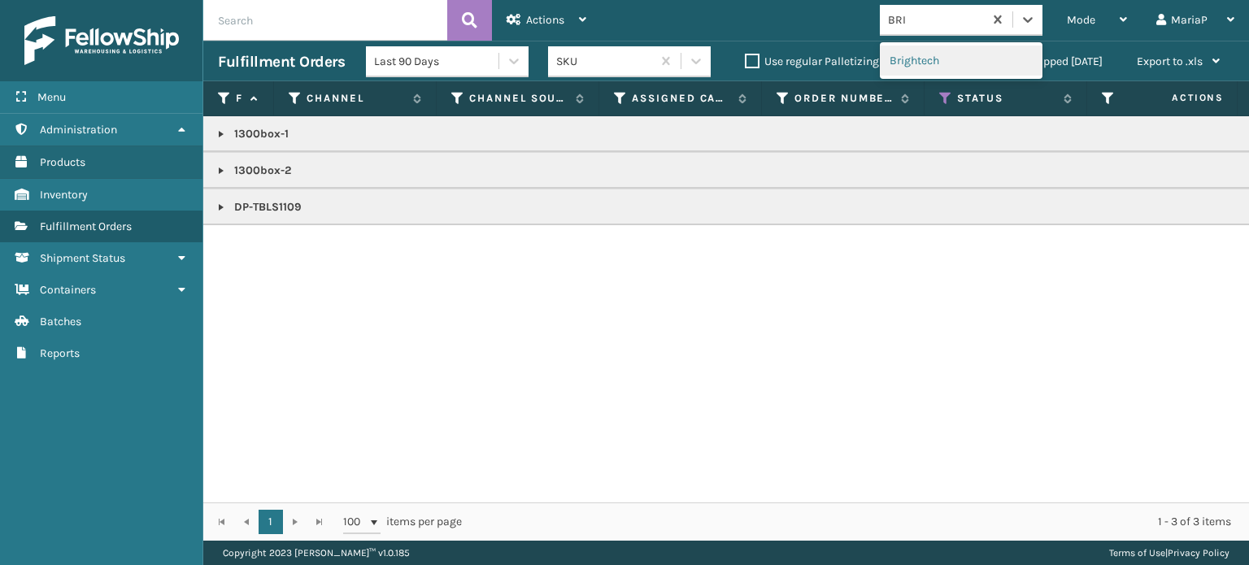
click at [891, 63] on div "Brightech" at bounding box center [961, 61] width 163 height 30
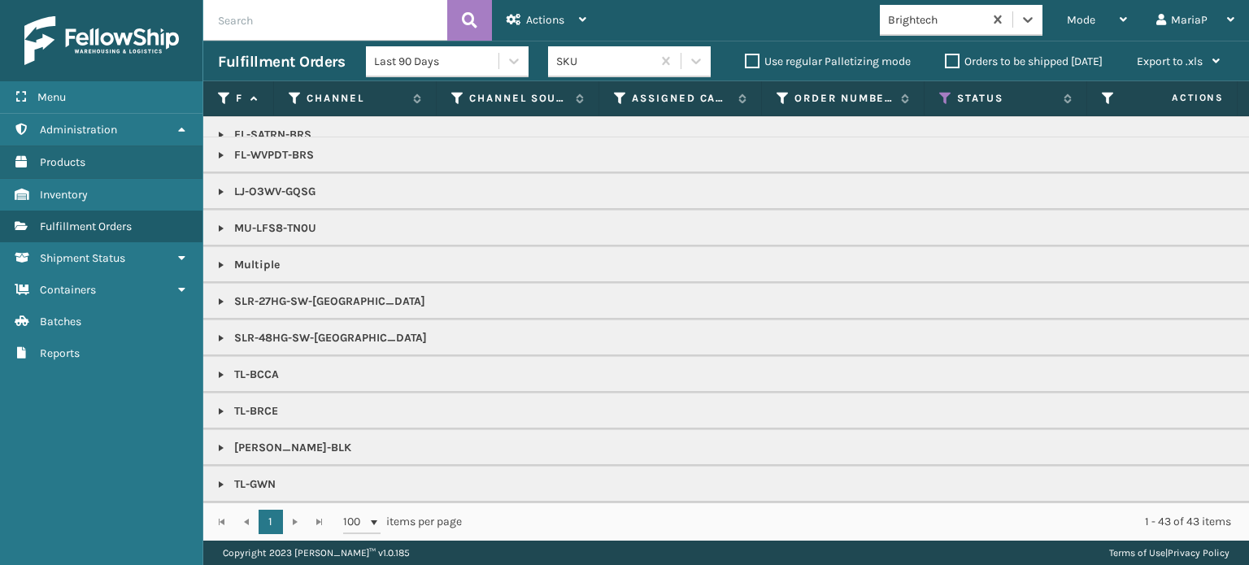
scroll to position [426, 0]
click at [217, 259] on link at bounding box center [221, 265] width 13 height 13
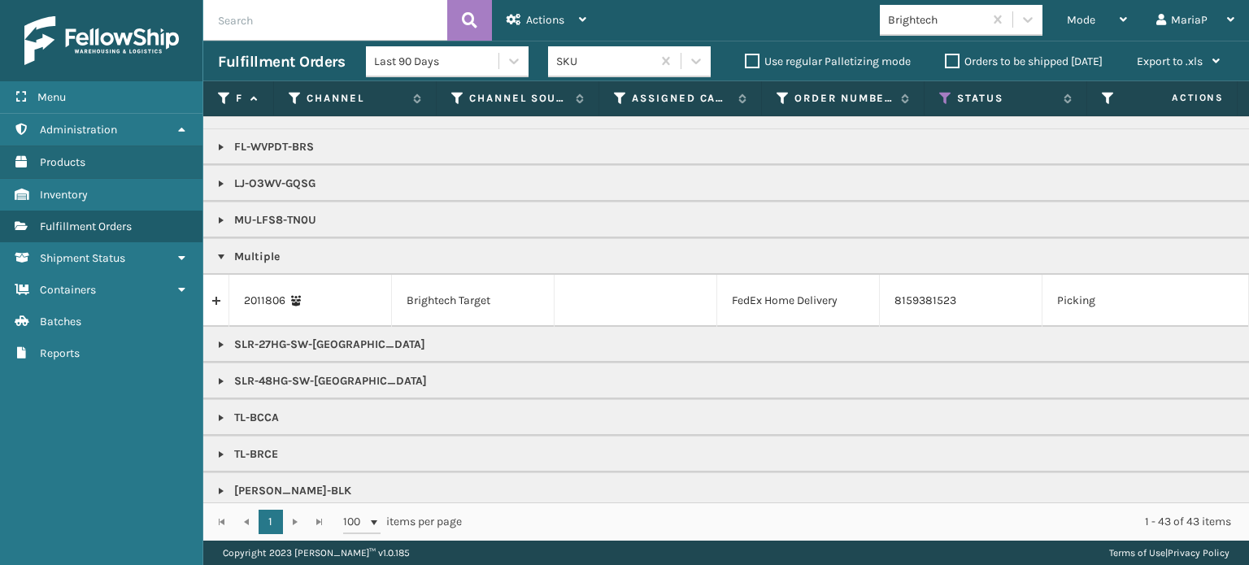
click at [224, 259] on link at bounding box center [221, 256] width 13 height 13
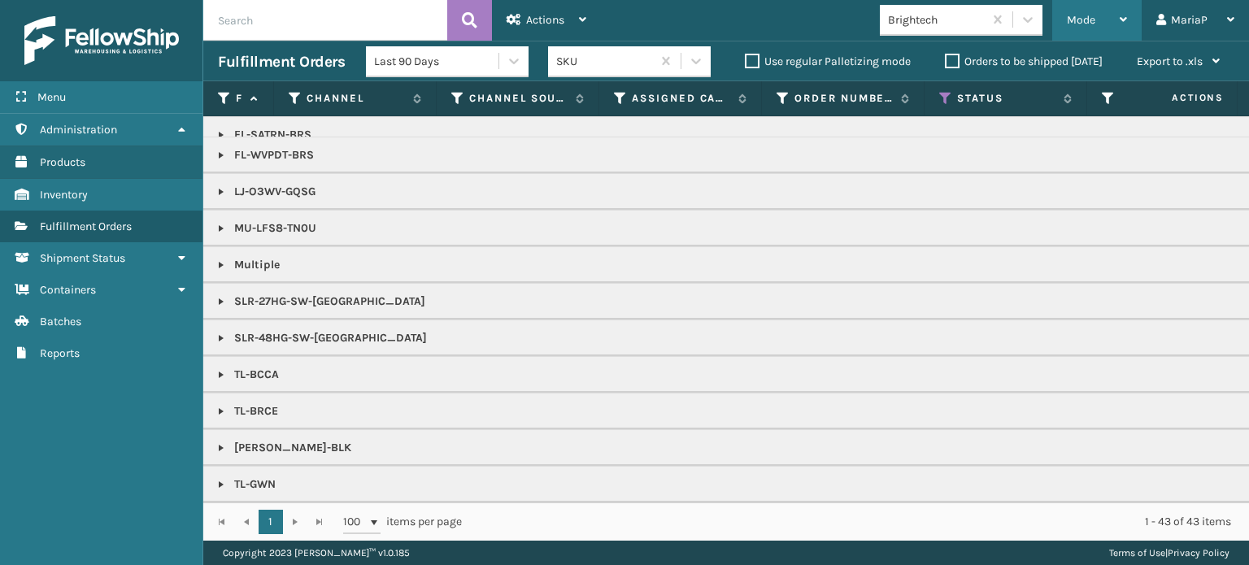
click at [1091, 22] on span "Mode" at bounding box center [1081, 20] width 28 height 14
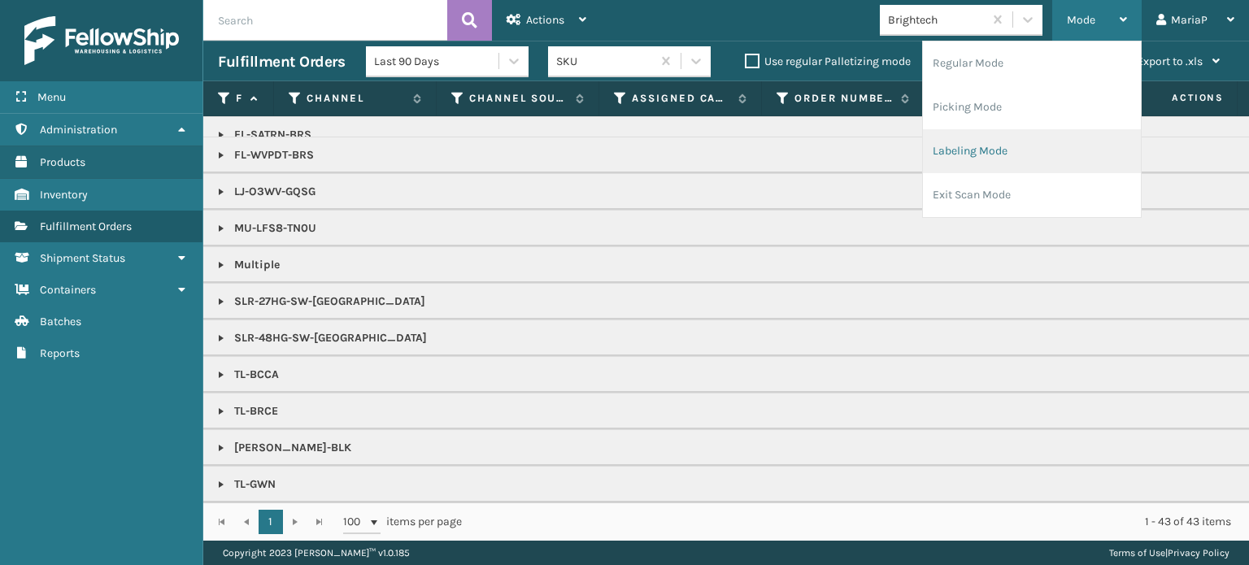
click at [1044, 148] on li "Labeling Mode" at bounding box center [1032, 151] width 218 height 44
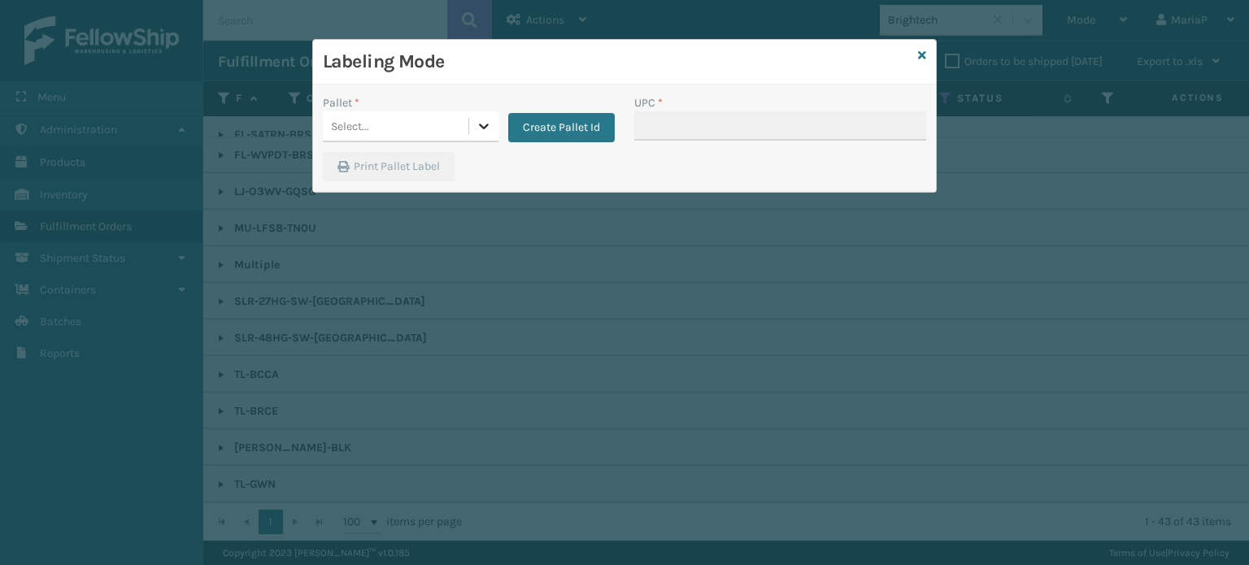
click at [488, 121] on icon at bounding box center [484, 126] width 16 height 16
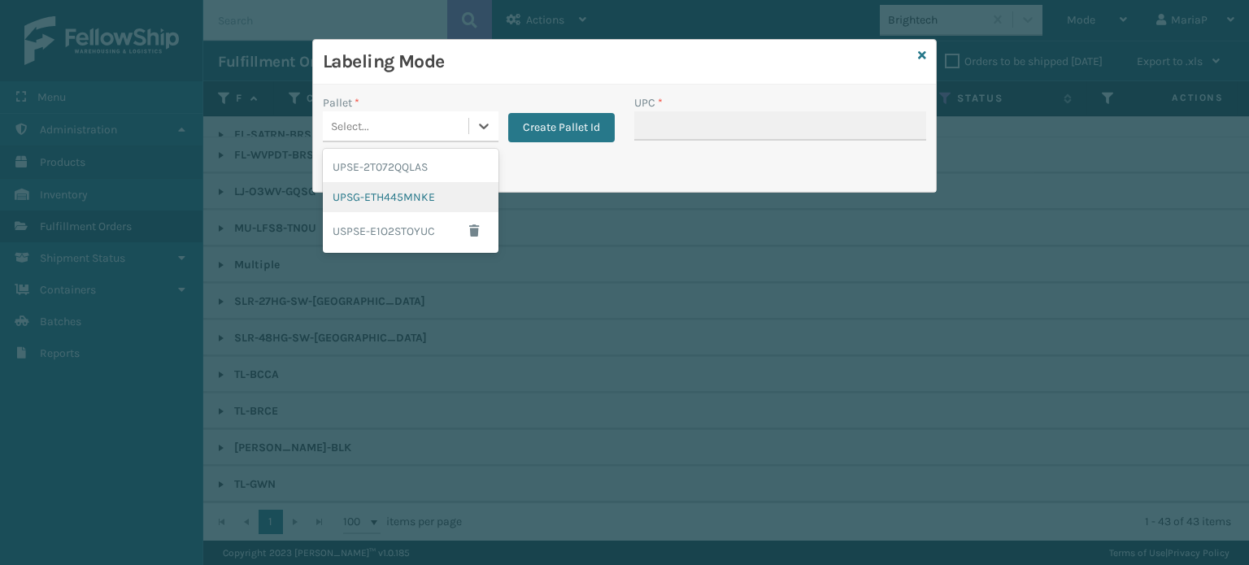
click at [416, 198] on div "UPSG-ETH445MNKE" at bounding box center [411, 197] width 176 height 30
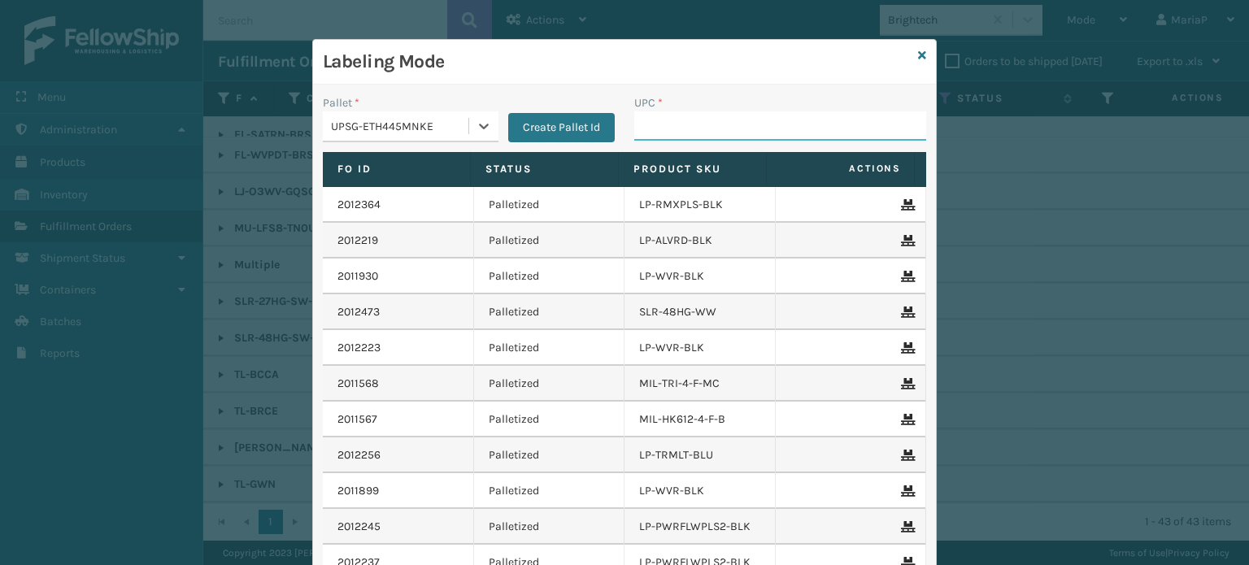
click at [651, 130] on input "UPC *" at bounding box center [780, 125] width 292 height 29
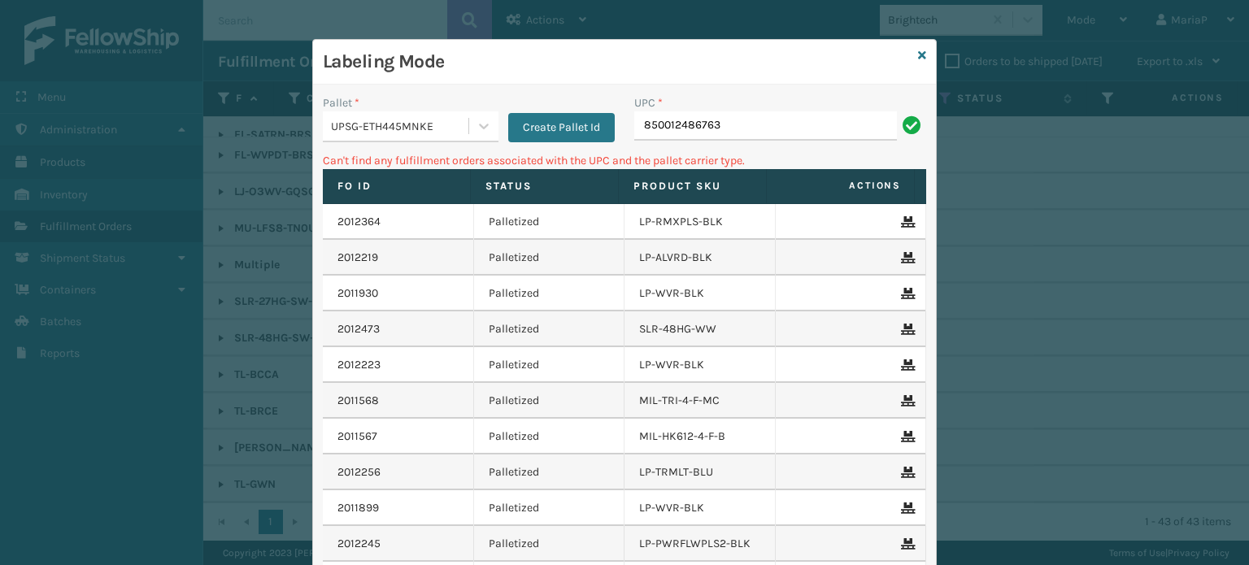
click at [449, 131] on div "UPSG-ETH445MNKE" at bounding box center [400, 126] width 139 height 17
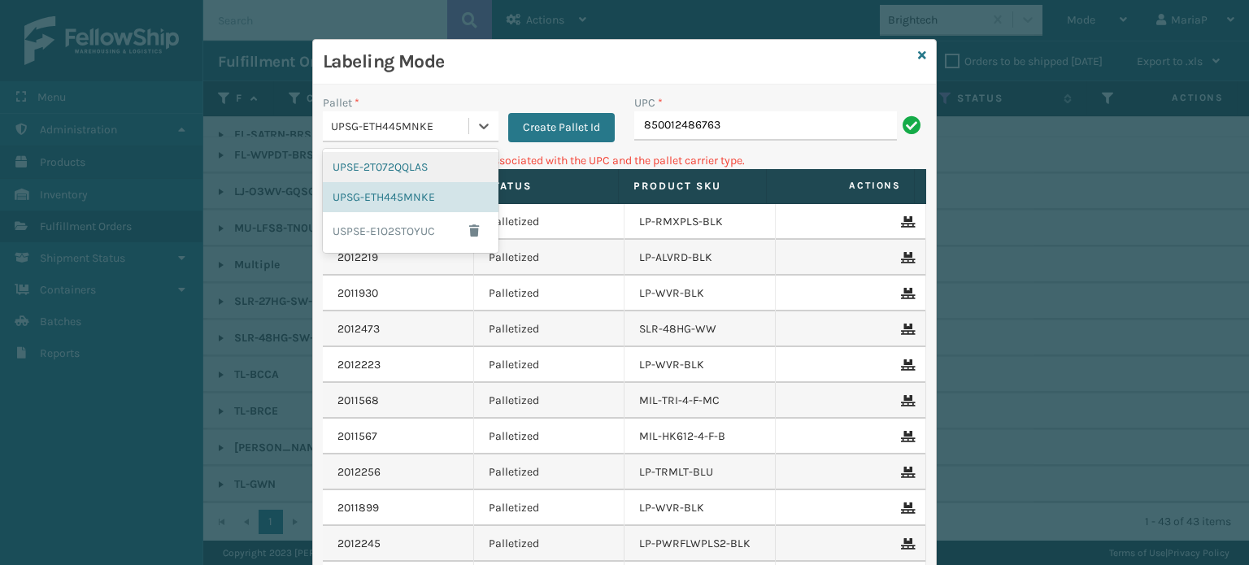
click at [391, 114] on div "UPSG-ETH445MNKE" at bounding box center [396, 126] width 146 height 27
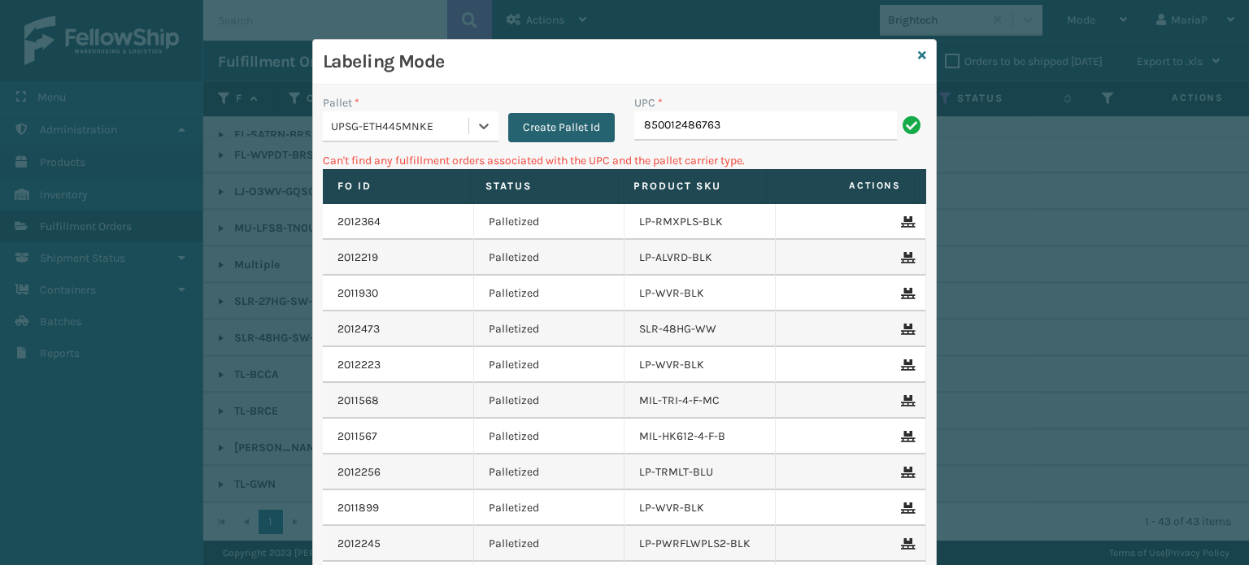
click at [560, 139] on button "Create Pallet Id" at bounding box center [561, 127] width 107 height 29
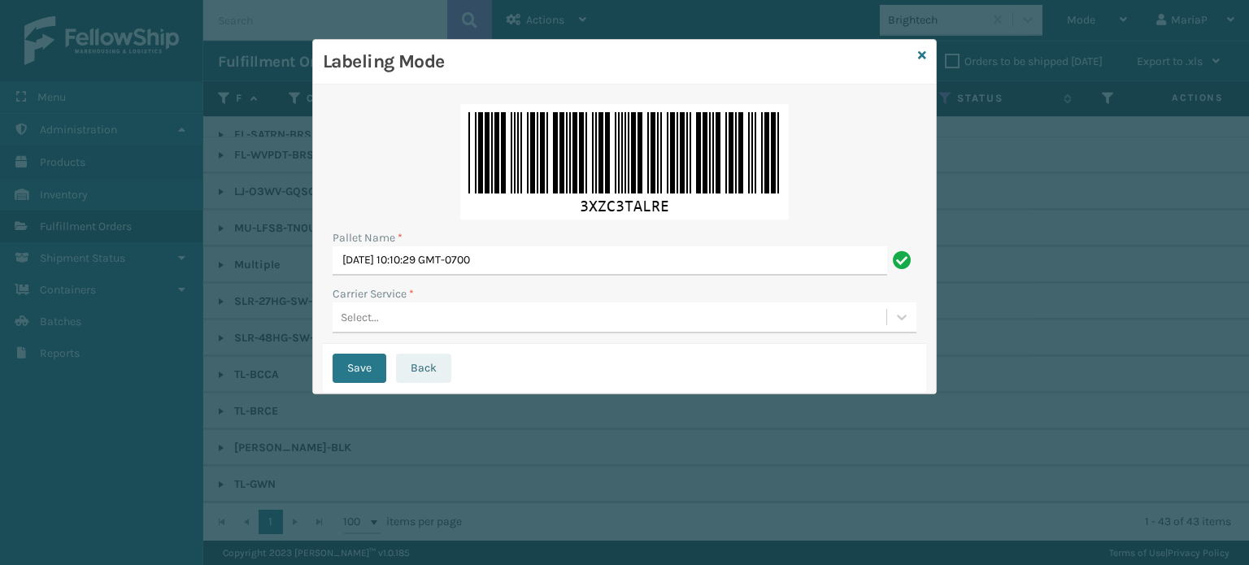
click at [422, 377] on button "Back" at bounding box center [423, 368] width 55 height 29
click at [423, 376] on div "Labeling Mode Pallet Name * [DATE] 10:10:29 GMT-0700 Carrier Service * Select..…" at bounding box center [624, 282] width 1249 height 565
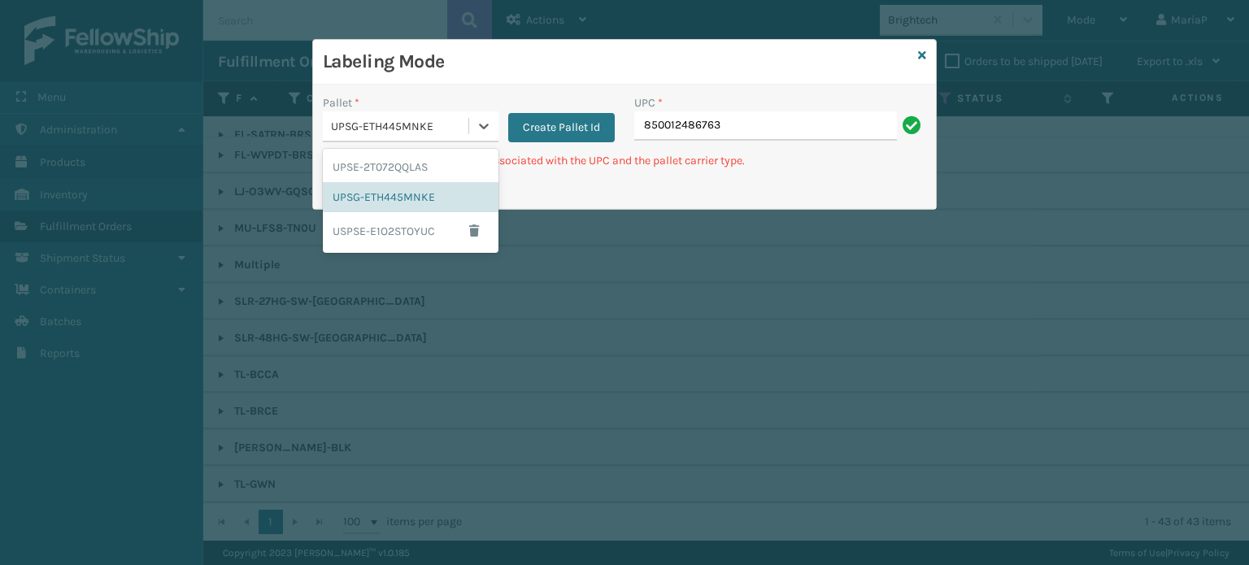
click at [456, 118] on div "UPSG-ETH445MNKE" at bounding box center [400, 126] width 139 height 17
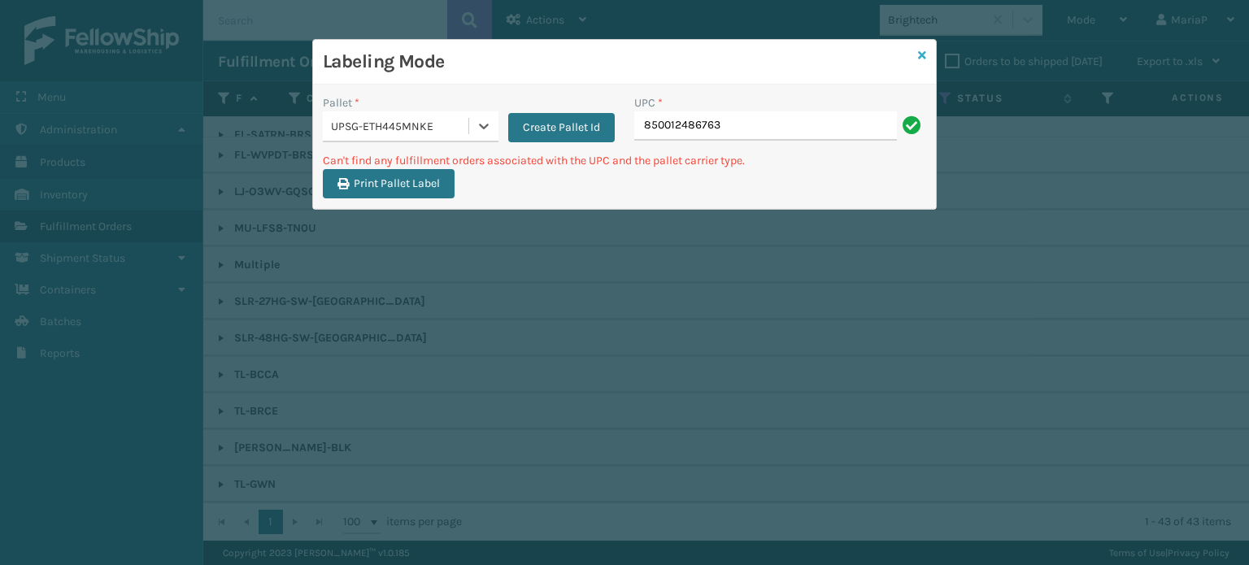
click at [921, 52] on icon at bounding box center [922, 55] width 8 height 11
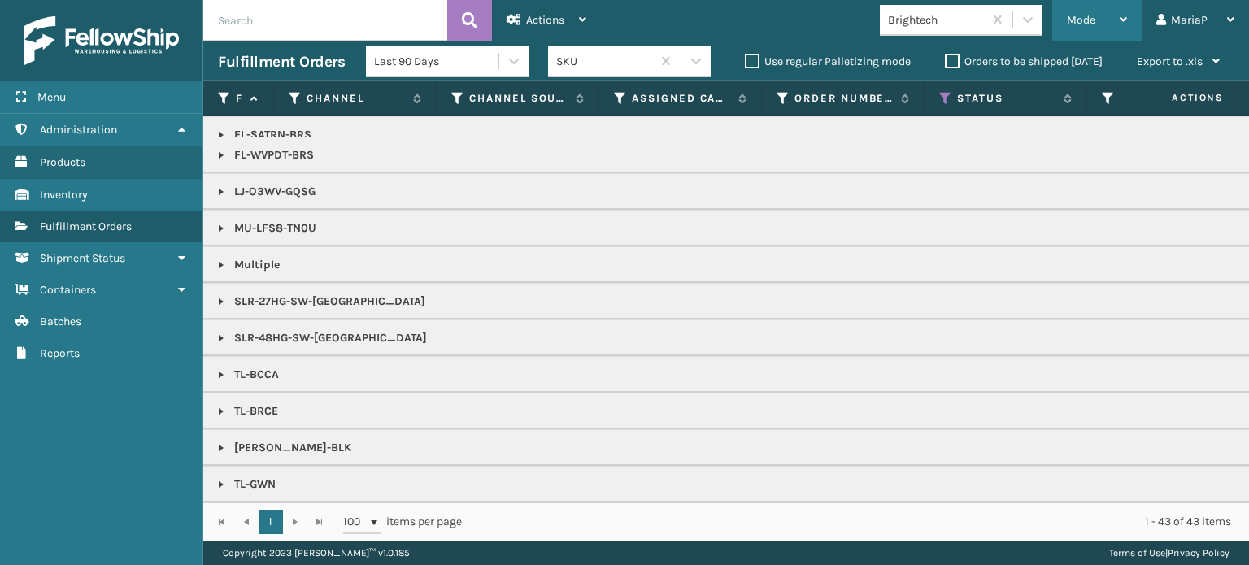
click at [1095, 21] on span "Mode" at bounding box center [1081, 20] width 28 height 14
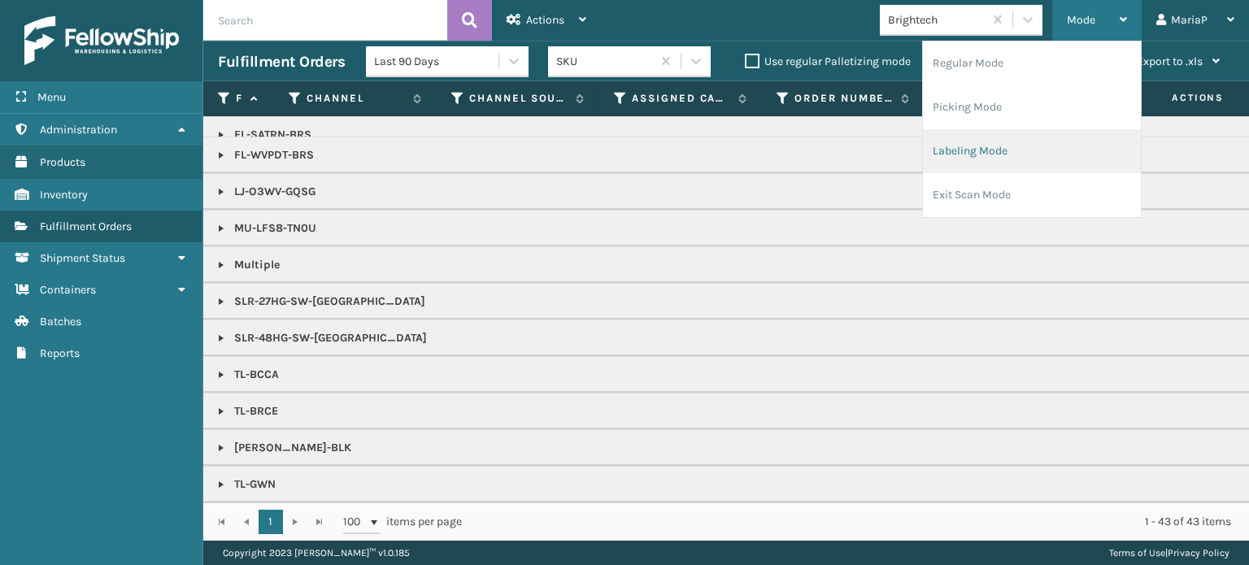
click at [985, 149] on li "Labeling Mode" at bounding box center [1032, 151] width 218 height 44
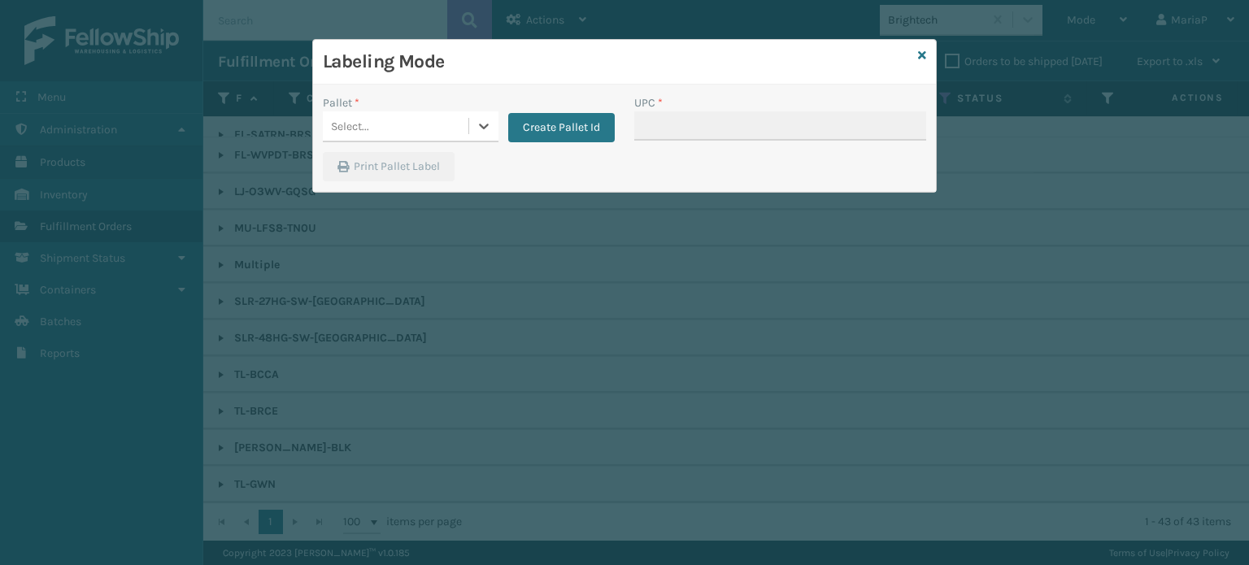
click at [418, 124] on div "Select..." at bounding box center [396, 126] width 146 height 27
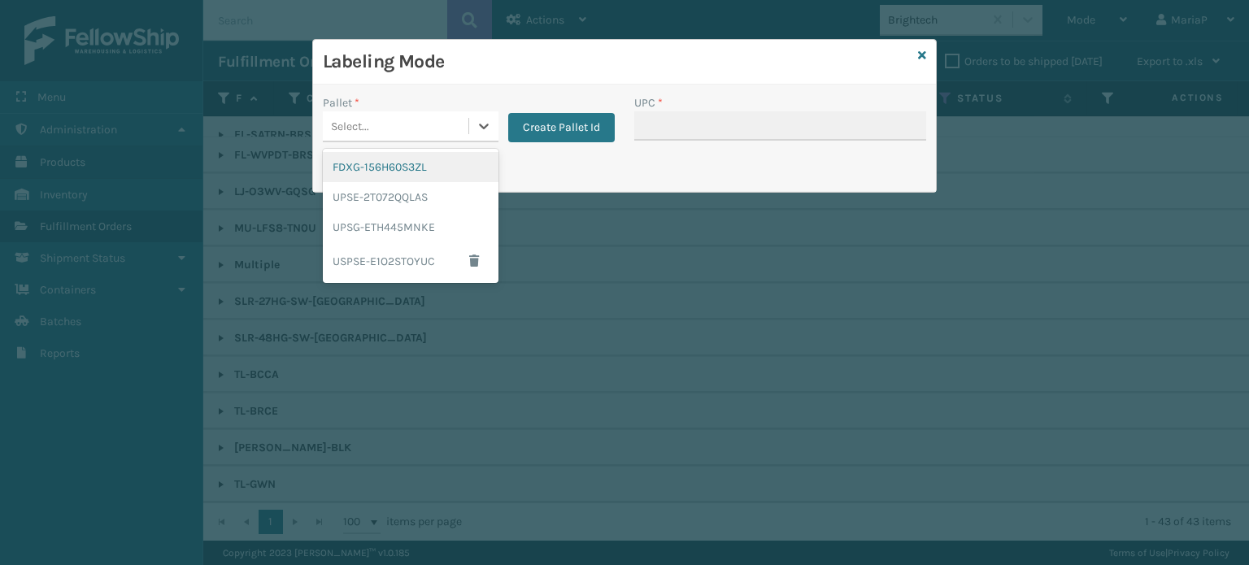
click at [397, 170] on div "FDXG-156H60S3ZL" at bounding box center [411, 167] width 176 height 30
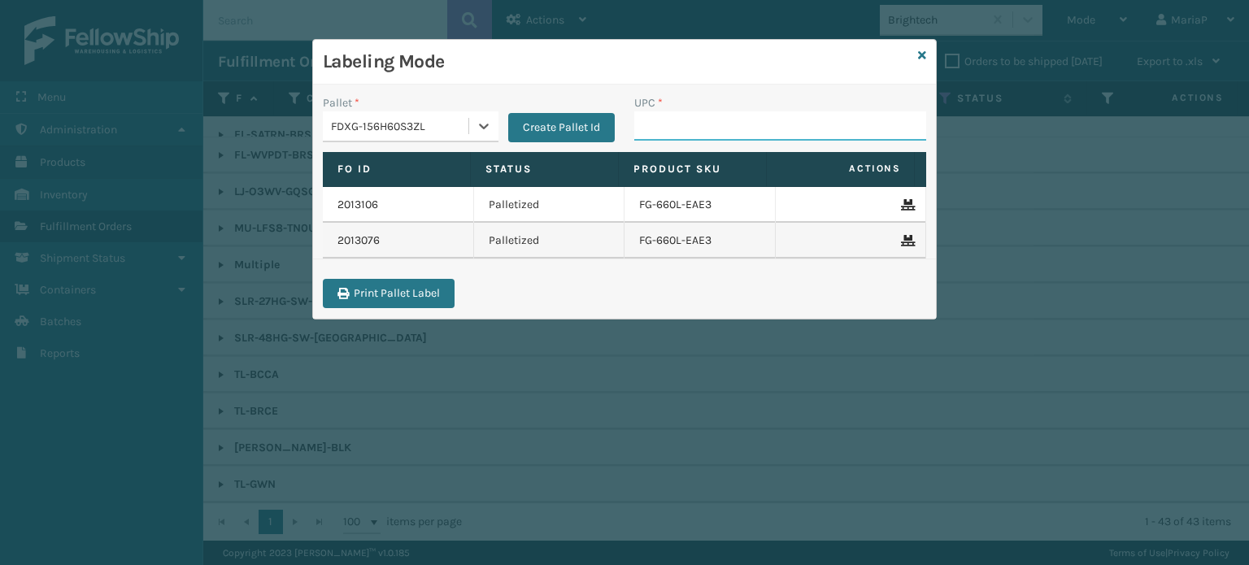
click at [710, 131] on input "UPC *" at bounding box center [780, 125] width 292 height 29
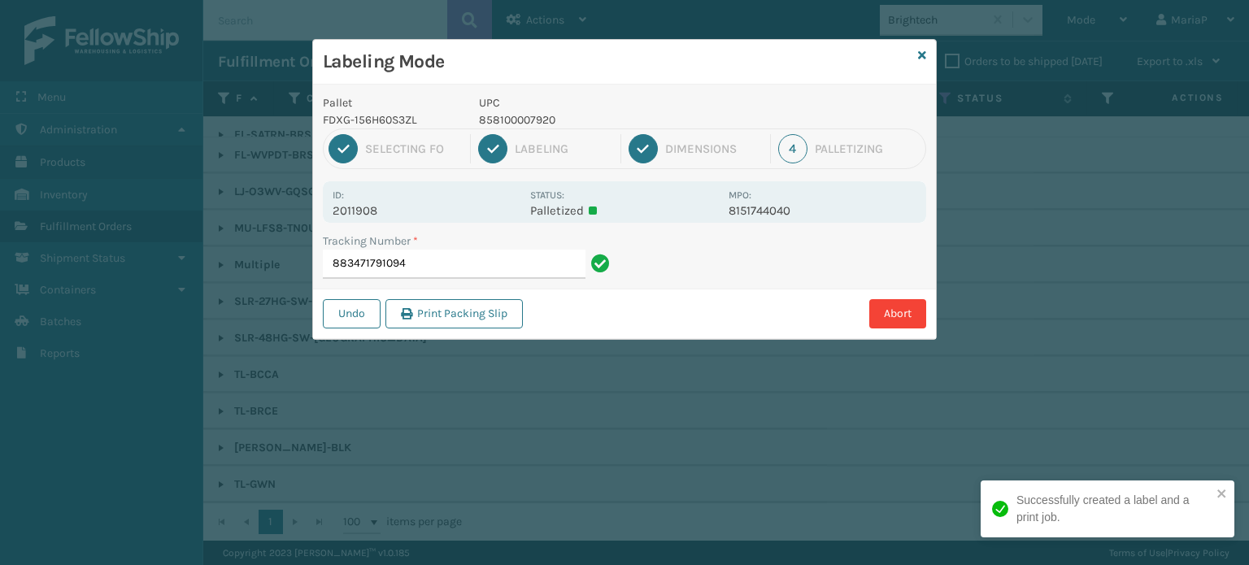
click at [514, 121] on p "858100007920" at bounding box center [599, 119] width 240 height 17
click at [516, 120] on p "858100007920" at bounding box center [599, 119] width 240 height 17
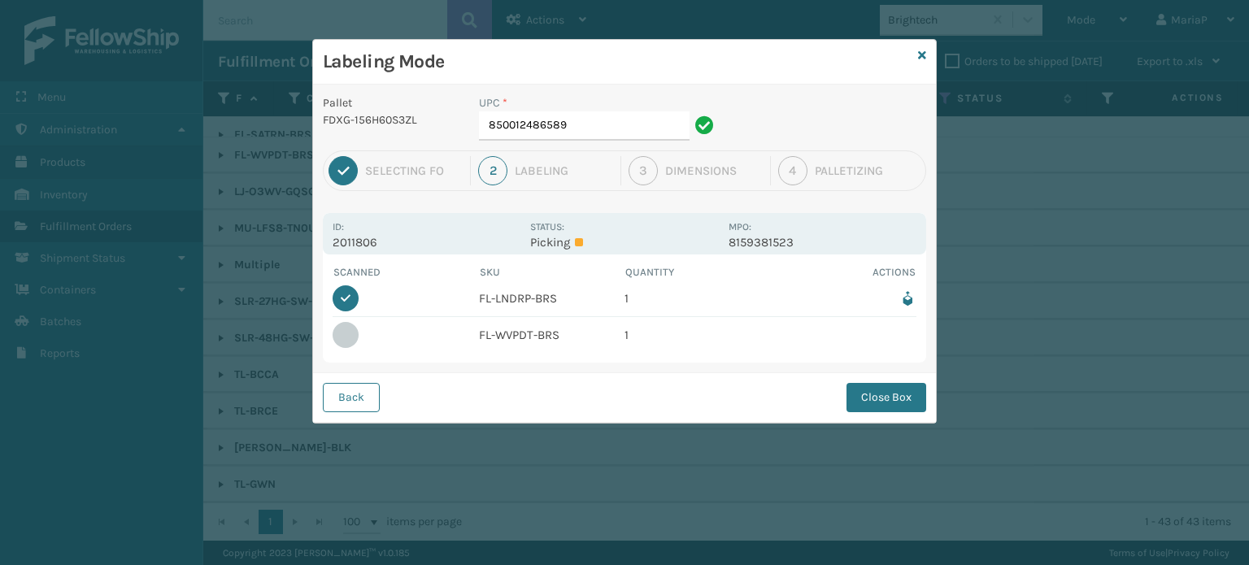
drag, startPoint x: 871, startPoint y: 398, endPoint x: 853, endPoint y: 398, distance: 17.9
click at [873, 398] on button "Close Box" at bounding box center [887, 397] width 80 height 29
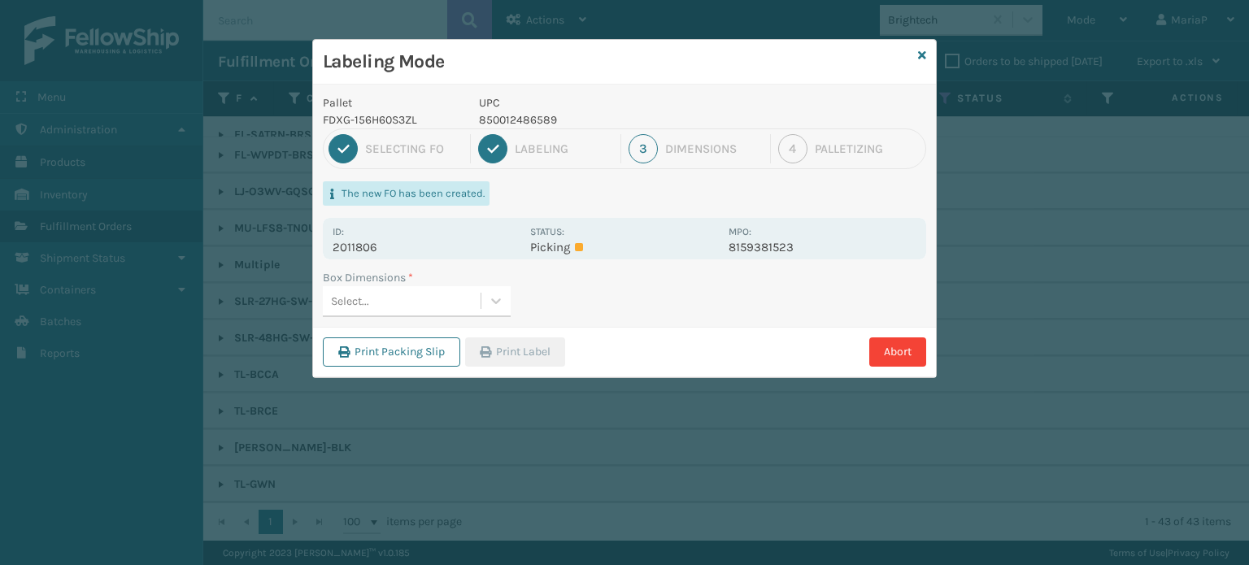
click at [444, 298] on div "Select..." at bounding box center [402, 301] width 158 height 27
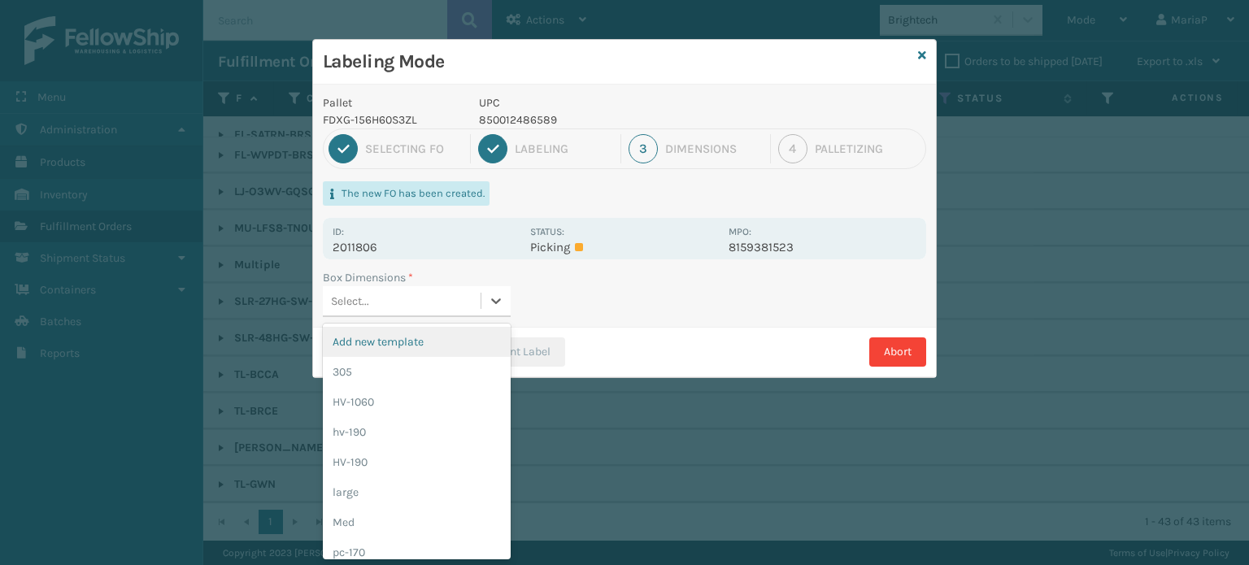
scroll to position [0, 0]
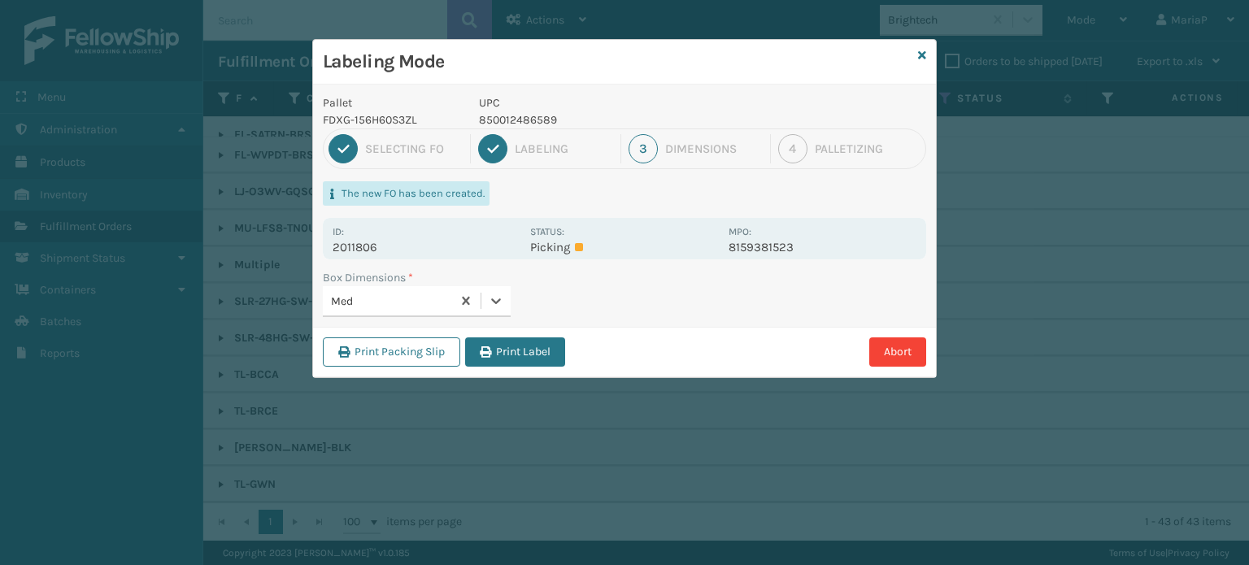
click at [494, 346] on button "Print Label" at bounding box center [515, 351] width 100 height 29
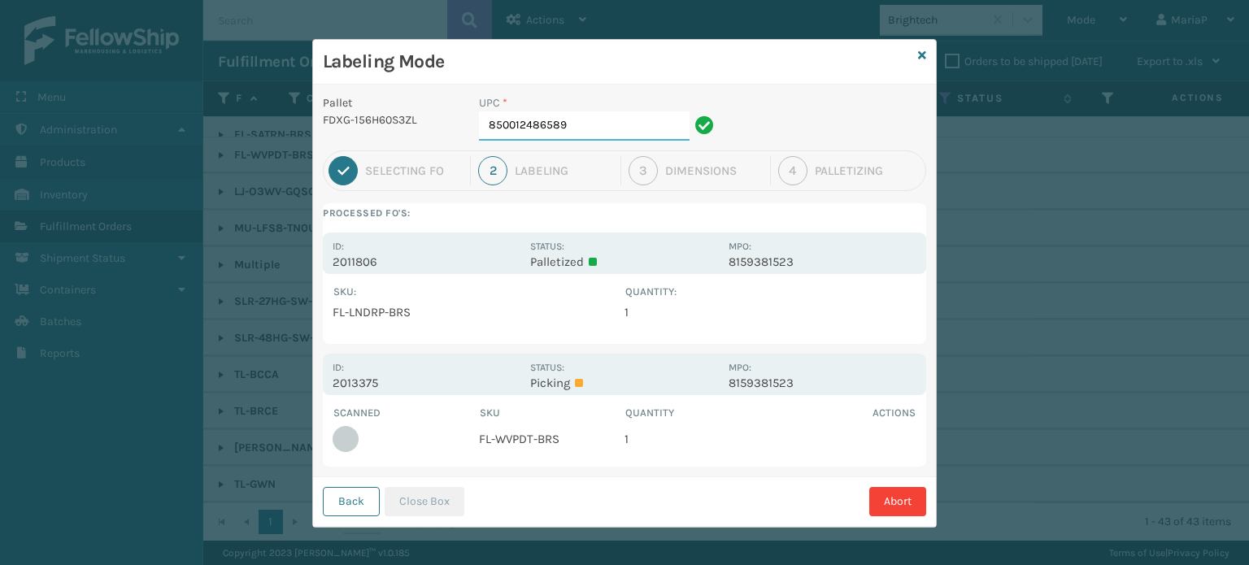
click at [605, 126] on input "850012486589" at bounding box center [584, 125] width 211 height 29
drag, startPoint x: 447, startPoint y: 483, endPoint x: 446, endPoint y: 493, distance: 9.9
click at [446, 493] on div "Back Close Box Abort" at bounding box center [624, 502] width 623 height 50
click at [439, 494] on button "Close Box" at bounding box center [425, 501] width 80 height 29
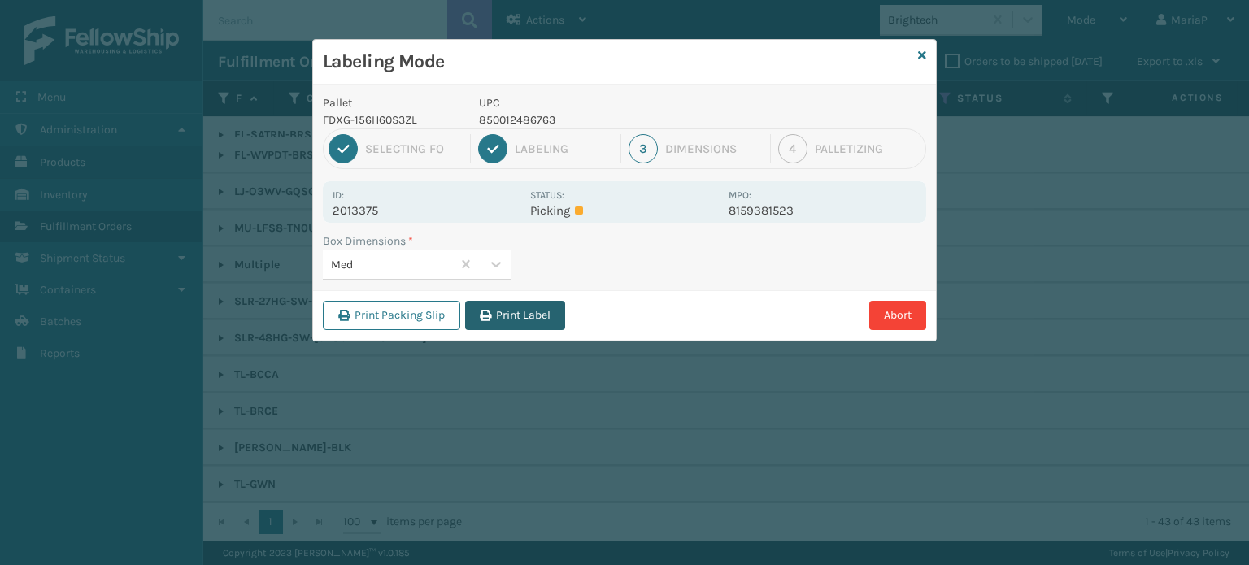
click at [556, 324] on button "Print Label" at bounding box center [515, 315] width 100 height 29
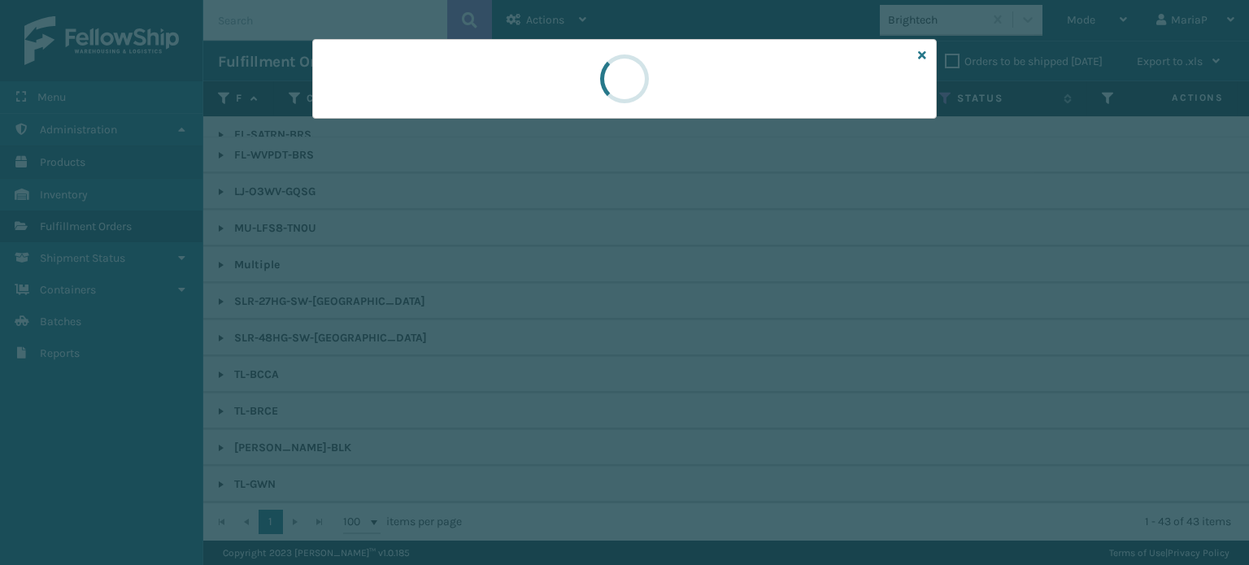
click at [556, 324] on div at bounding box center [624, 282] width 1249 height 565
drag, startPoint x: 556, startPoint y: 324, endPoint x: 542, endPoint y: 315, distance: 17.2
click at [555, 322] on div at bounding box center [624, 282] width 1249 height 565
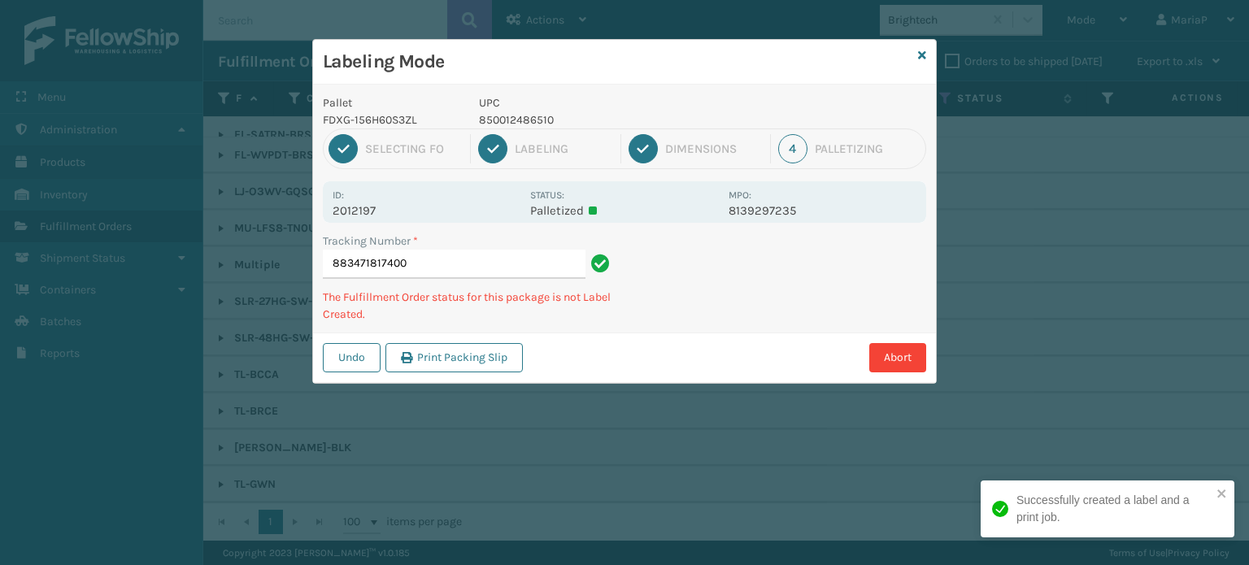
click at [517, 119] on p "850012486510" at bounding box center [599, 119] width 240 height 17
click at [516, 114] on p "858100007920" at bounding box center [599, 119] width 240 height 17
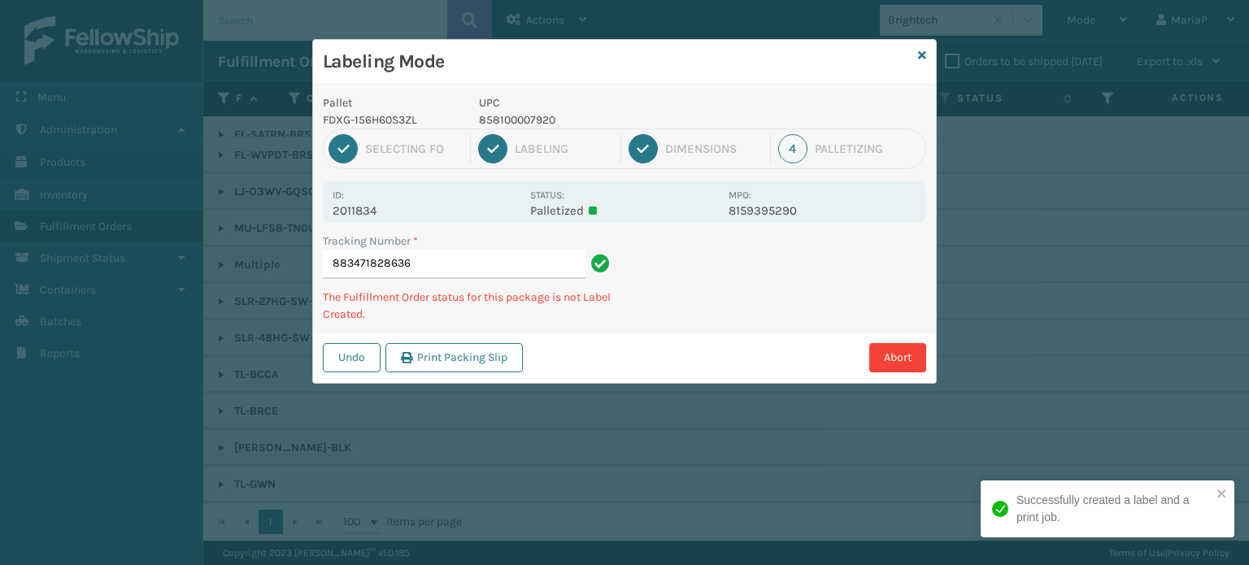
click at [517, 122] on p "858100007920" at bounding box center [599, 119] width 240 height 17
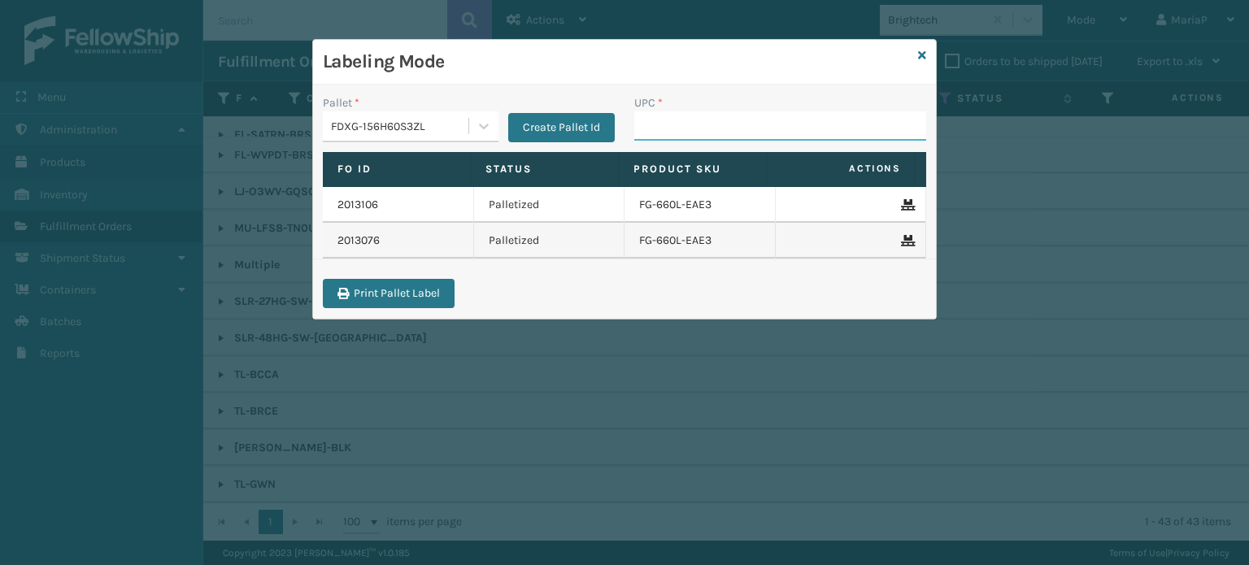
paste input "858100007920"
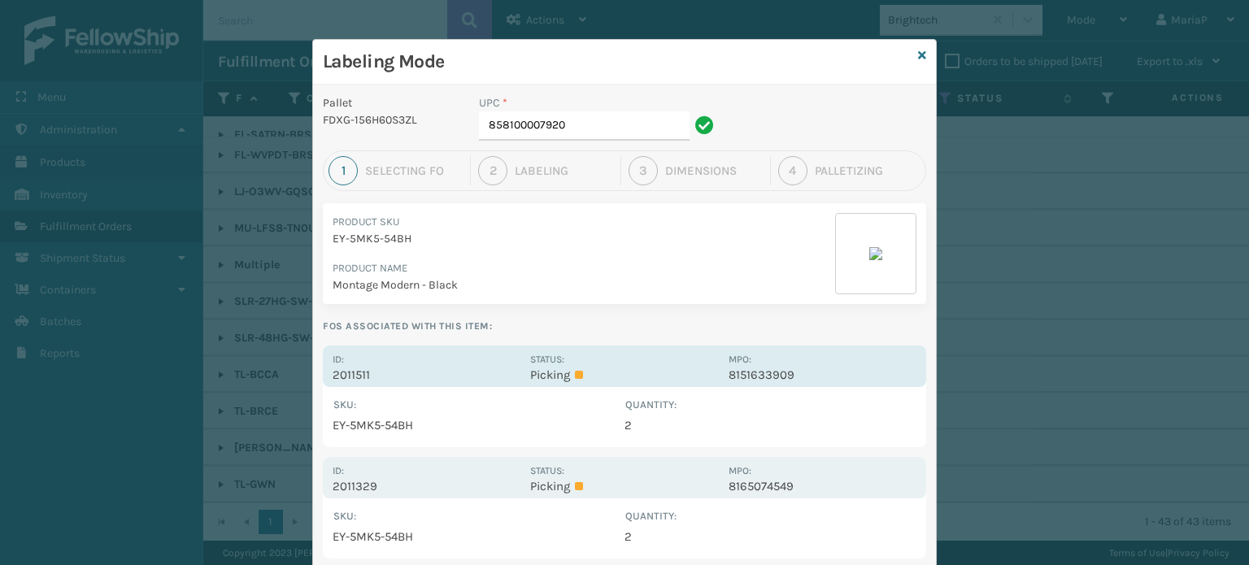
click at [333, 377] on p "2011511" at bounding box center [427, 375] width 188 height 15
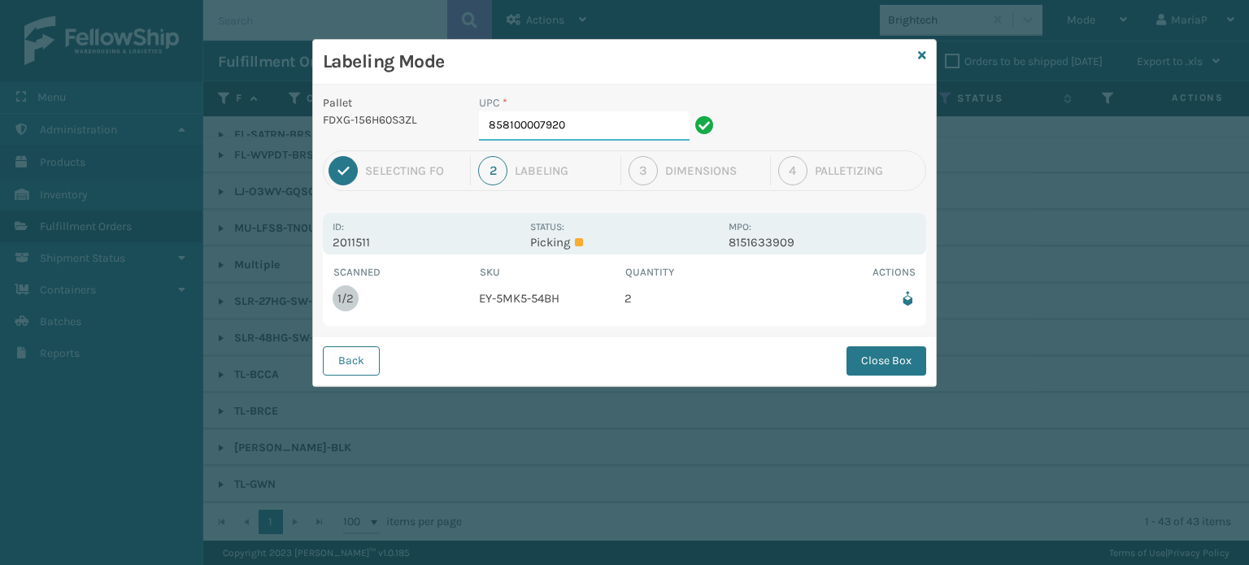
click at [573, 130] on input "858100007920" at bounding box center [584, 125] width 211 height 29
click at [911, 373] on button "Close Box" at bounding box center [887, 360] width 80 height 29
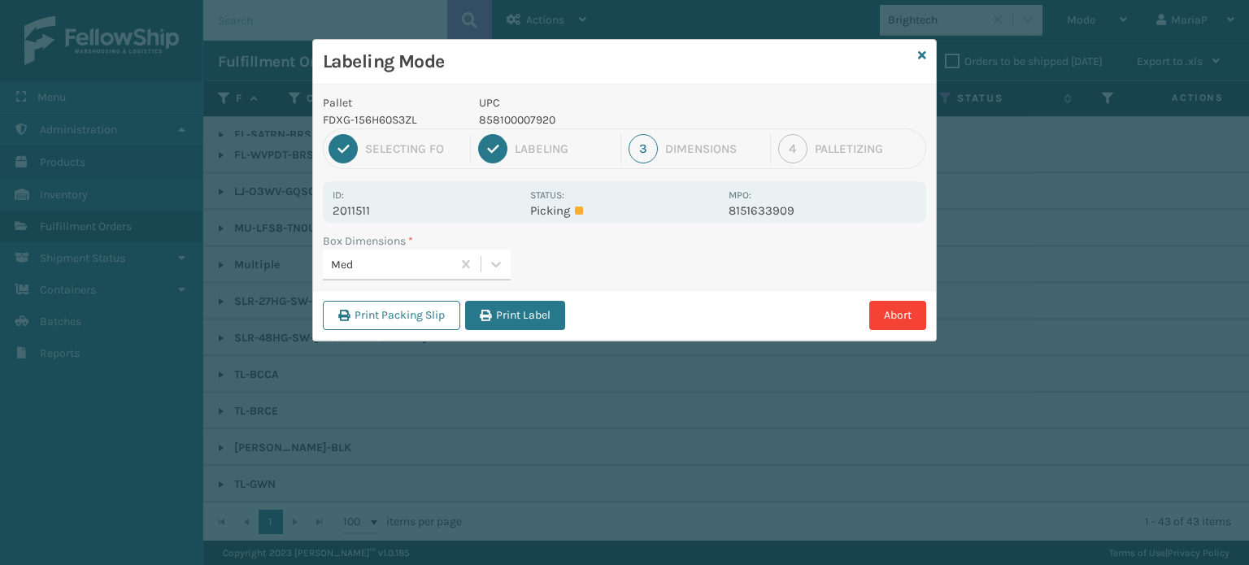
click at [574, 311] on div "Abort" at bounding box center [748, 315] width 356 height 29
click at [533, 313] on button "Print Label" at bounding box center [515, 315] width 100 height 29
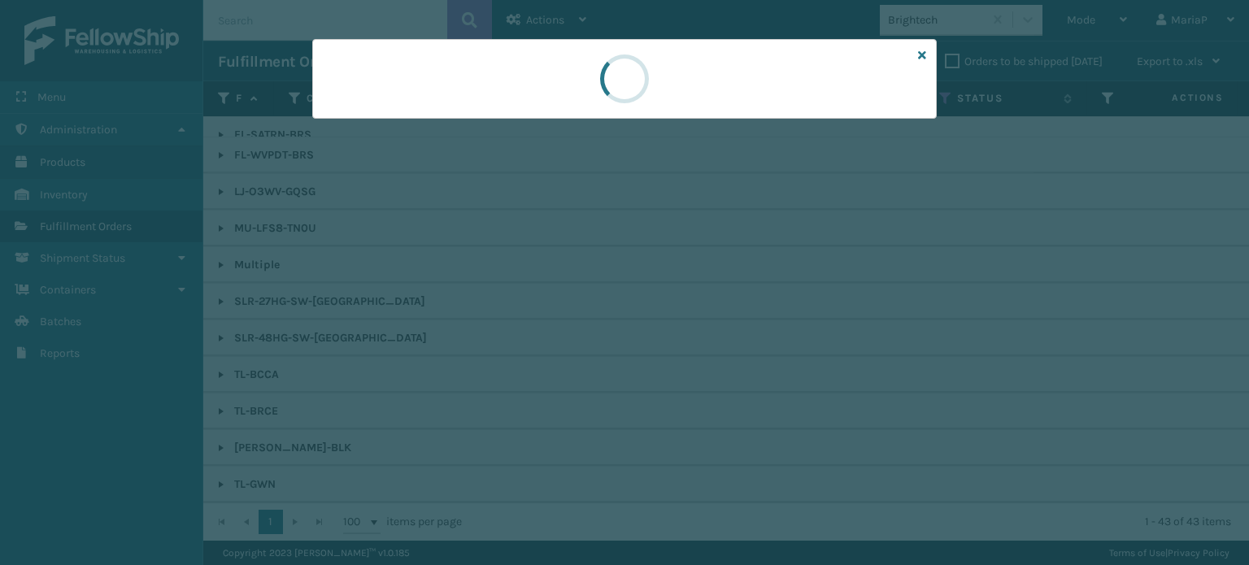
click at [533, 313] on div at bounding box center [624, 282] width 1249 height 565
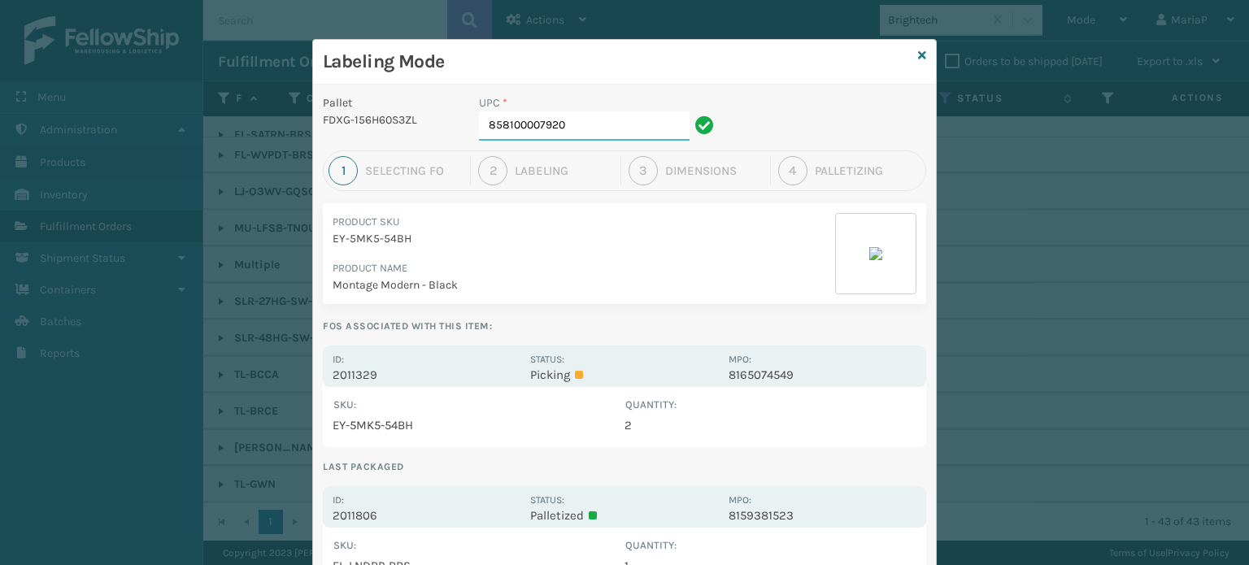
click at [593, 136] on input "858100007920" at bounding box center [584, 125] width 211 height 29
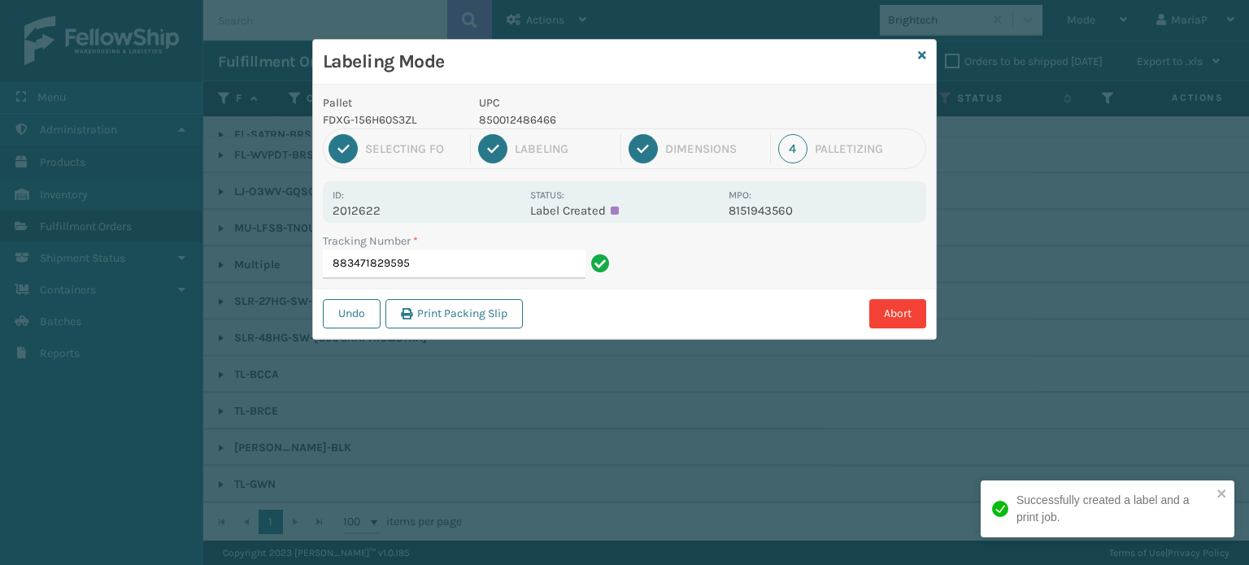
click at [539, 114] on p "850012486466" at bounding box center [599, 119] width 240 height 17
click at [517, 257] on input "883471829595" at bounding box center [454, 264] width 263 height 29
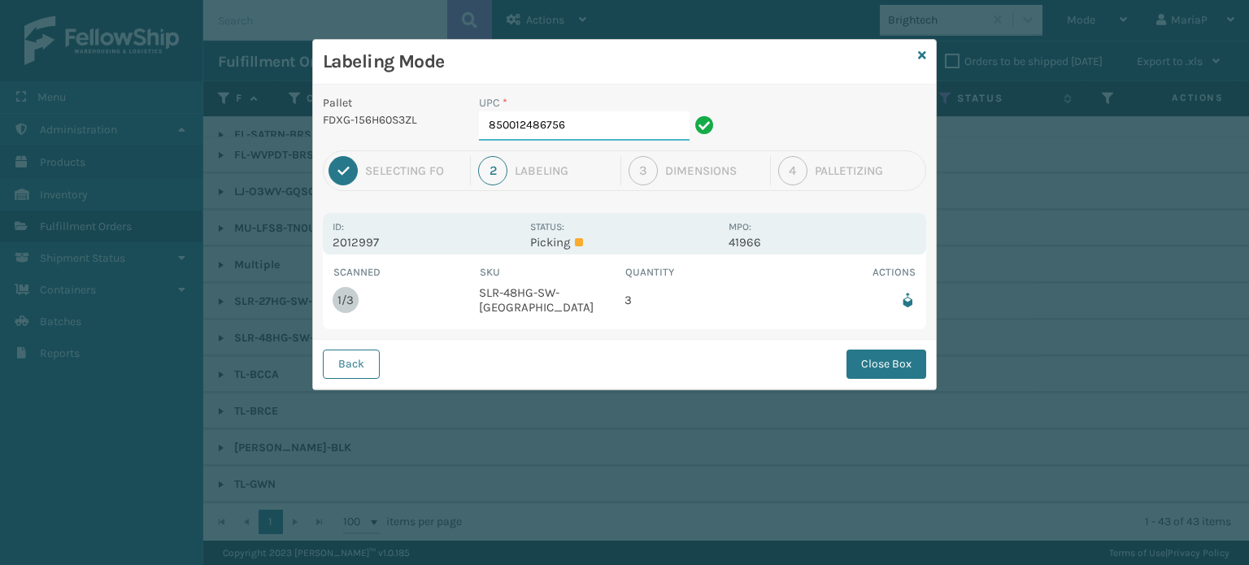
click at [594, 121] on input "850012486756" at bounding box center [584, 125] width 211 height 29
click at [890, 370] on button "Close Box" at bounding box center [887, 364] width 80 height 29
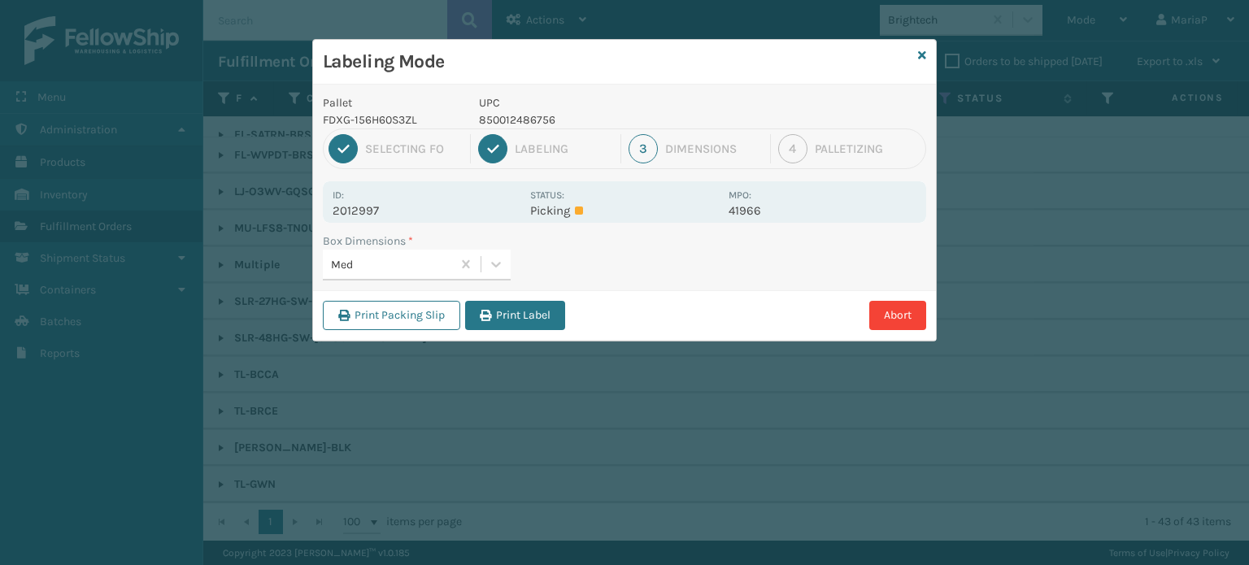
click at [505, 318] on button "Print Label" at bounding box center [515, 315] width 100 height 29
click at [505, 318] on div "Labeling Mode Pallet FDXG-156H60S3ZL UPC 850012486756 1 Selecting FO 2 Labeling…" at bounding box center [624, 282] width 1249 height 565
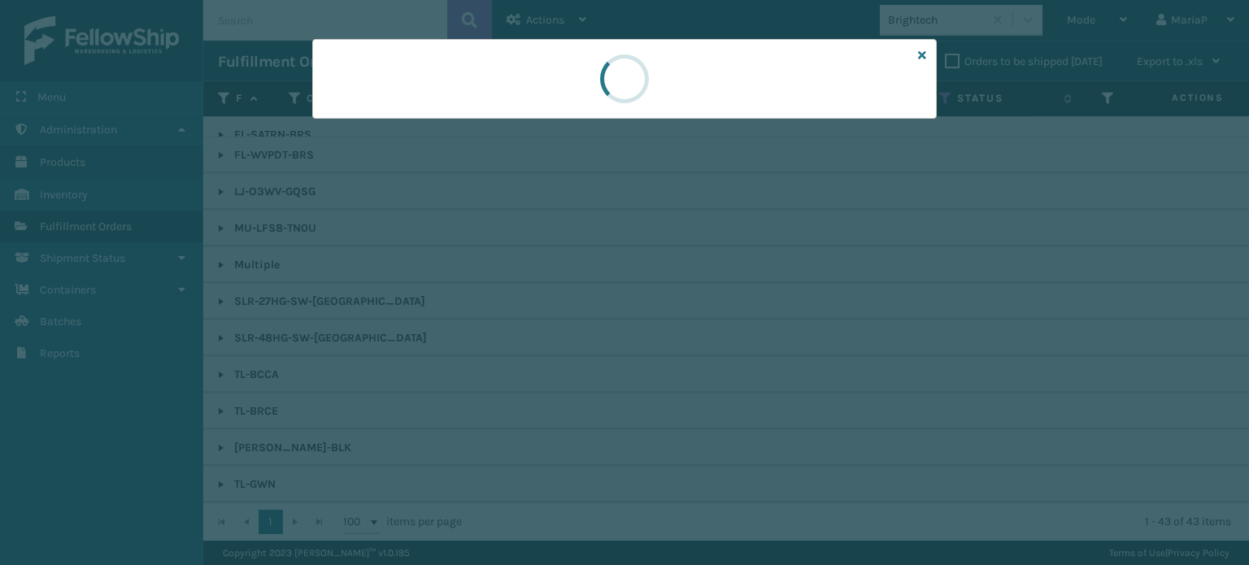
drag, startPoint x: 505, startPoint y: 318, endPoint x: 440, endPoint y: 323, distance: 65.2
click at [506, 318] on div at bounding box center [624, 282] width 1249 height 565
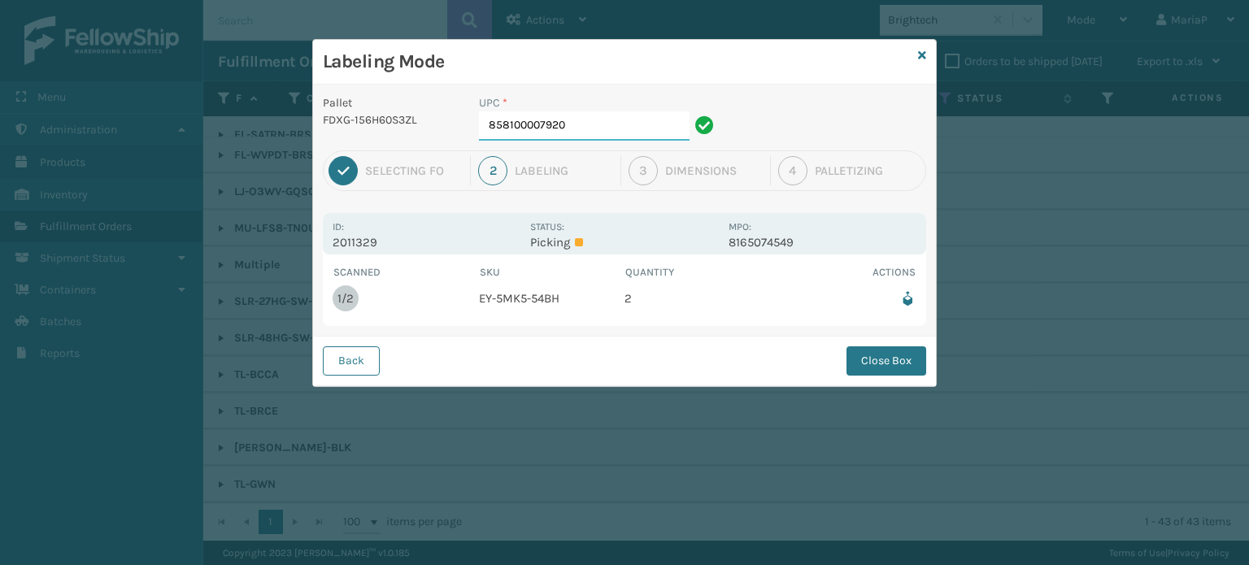
click at [590, 129] on input "858100007920" at bounding box center [584, 125] width 211 height 29
click at [896, 355] on button "Close Box" at bounding box center [887, 360] width 80 height 29
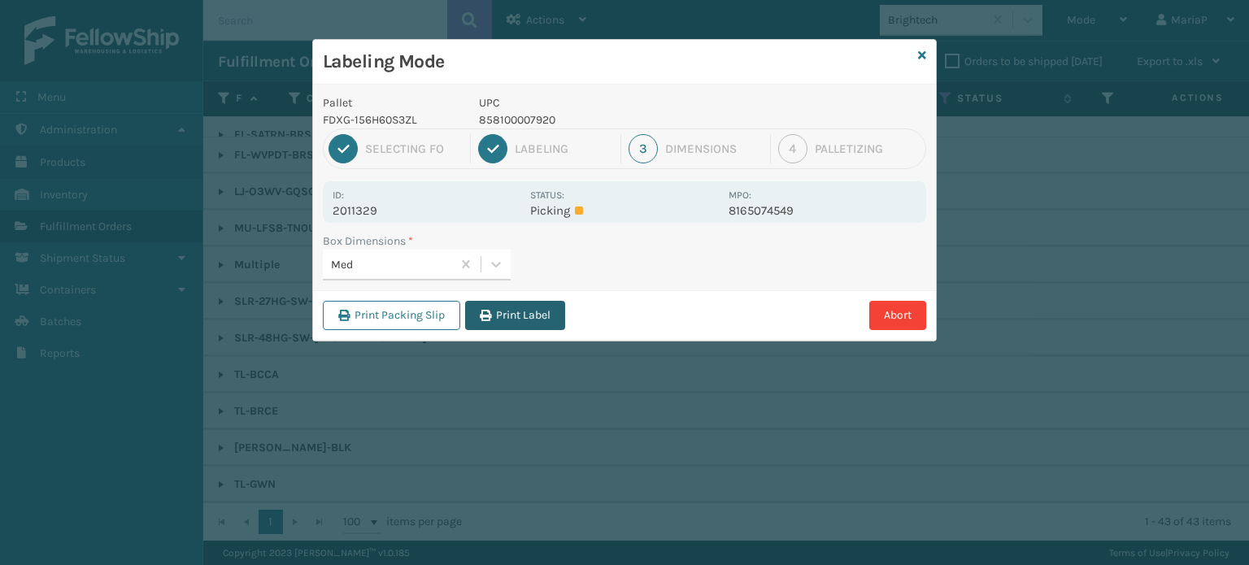
click at [508, 311] on button "Print Label" at bounding box center [515, 315] width 100 height 29
click at [508, 311] on div "Labeling Mode Pallet FDXG-156H60S3ZL UPC 858100007920 1 Selecting FO 2 Labeling…" at bounding box center [624, 282] width 1249 height 565
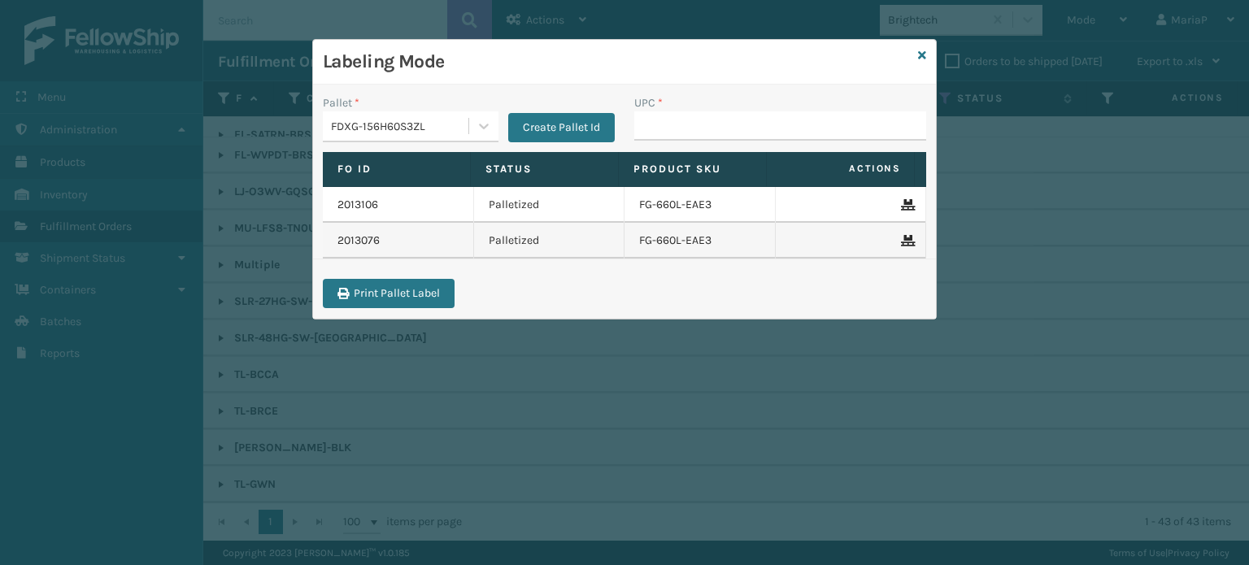
click at [926, 54] on div "Labeling Mode Pallet * FDXG-156H60S3ZL Create Pallet Id UPC * Fo Id Status Prod…" at bounding box center [624, 179] width 625 height 281
click at [922, 53] on icon at bounding box center [922, 55] width 8 height 11
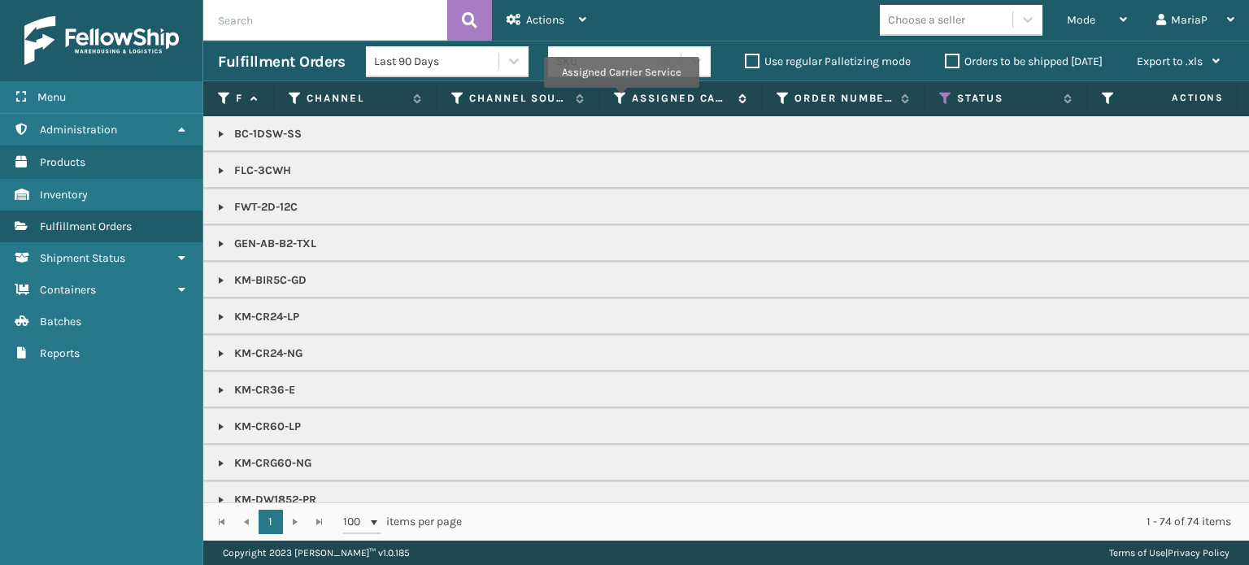
click at [620, 99] on icon at bounding box center [620, 98] width 13 height 15
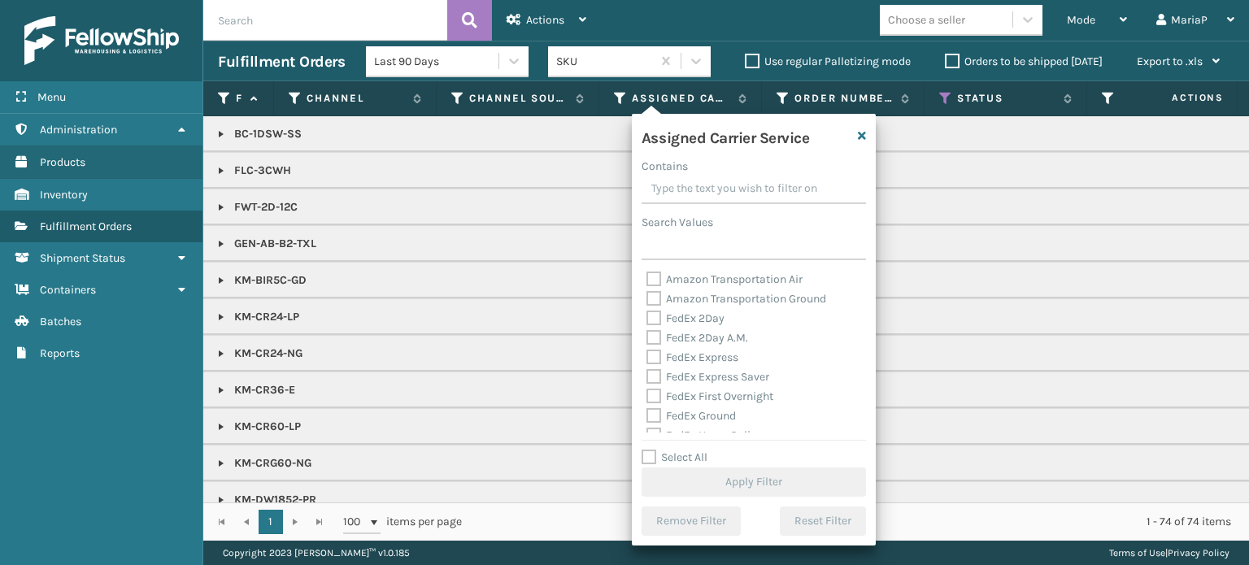
click at [651, 455] on label "Select All" at bounding box center [675, 458] width 66 height 14
click at [651, 450] on input "Select All" at bounding box center [764, 449] width 244 height 2
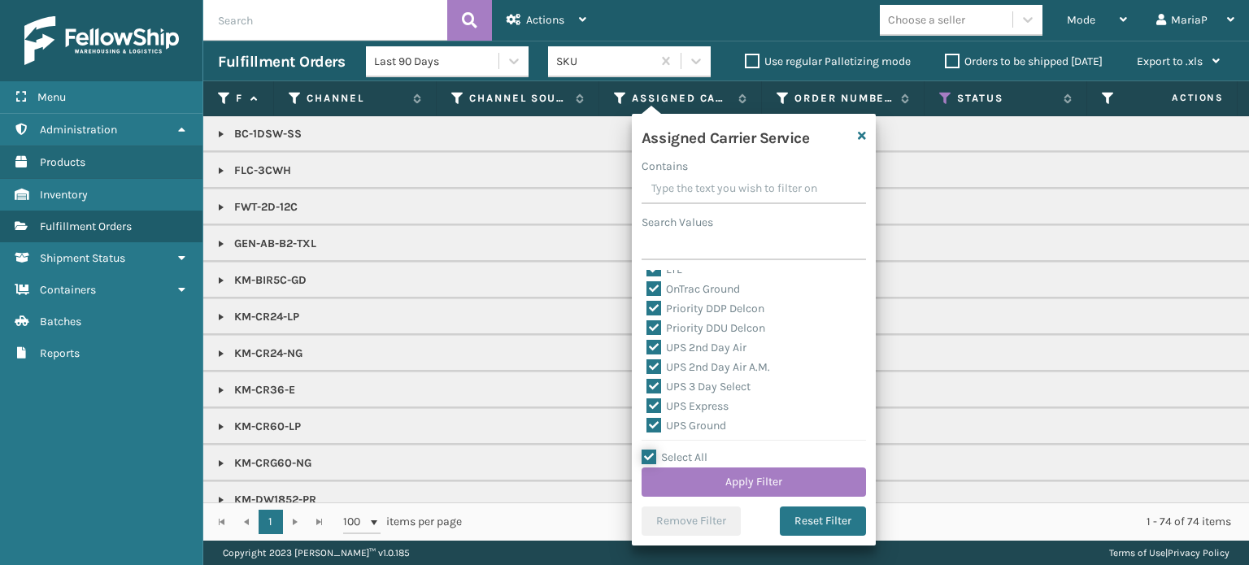
scroll to position [163, 0]
click at [656, 351] on label "LTL" at bounding box center [665, 351] width 36 height 14
click at [647, 351] on input "LTL" at bounding box center [647, 347] width 1 height 11
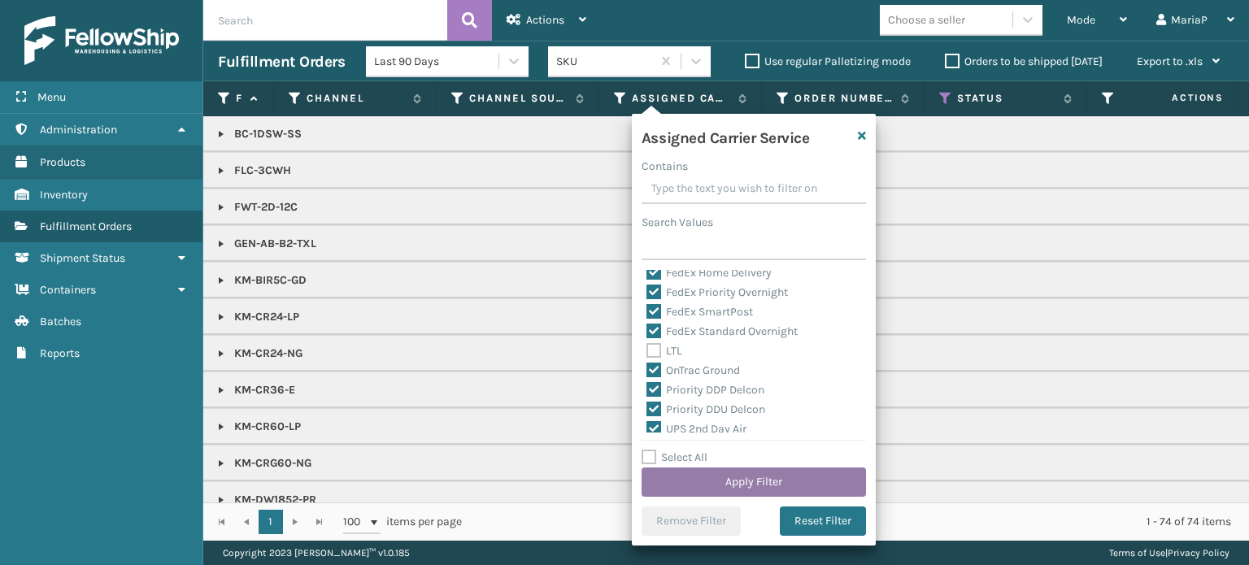
click at [771, 475] on button "Apply Filter" at bounding box center [754, 482] width 224 height 29
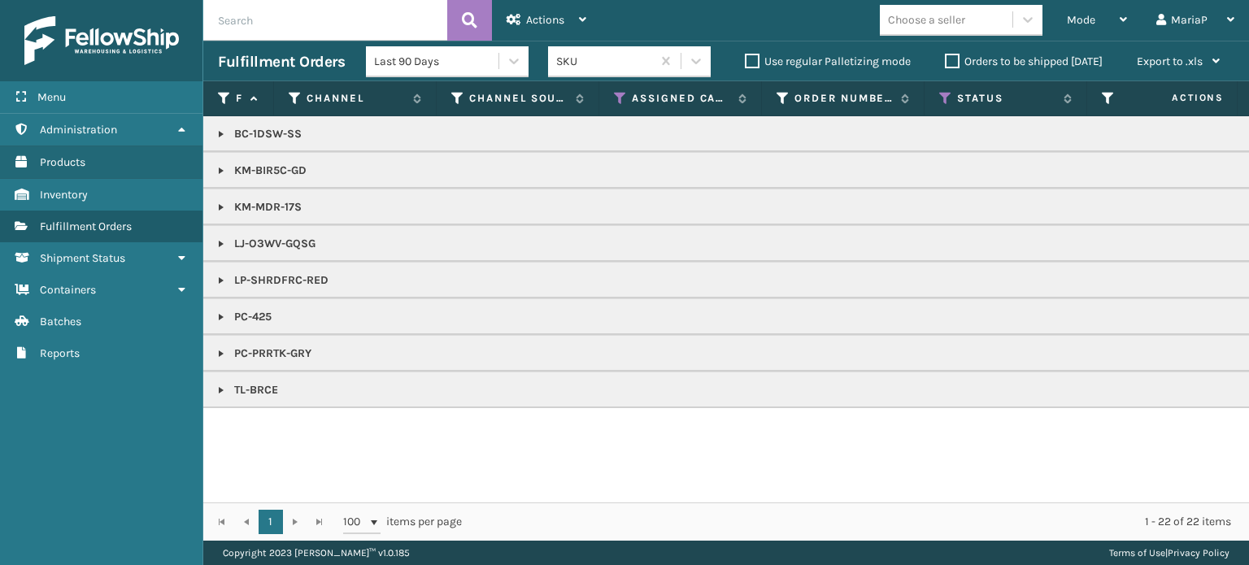
click at [224, 279] on link at bounding box center [221, 280] width 13 height 13
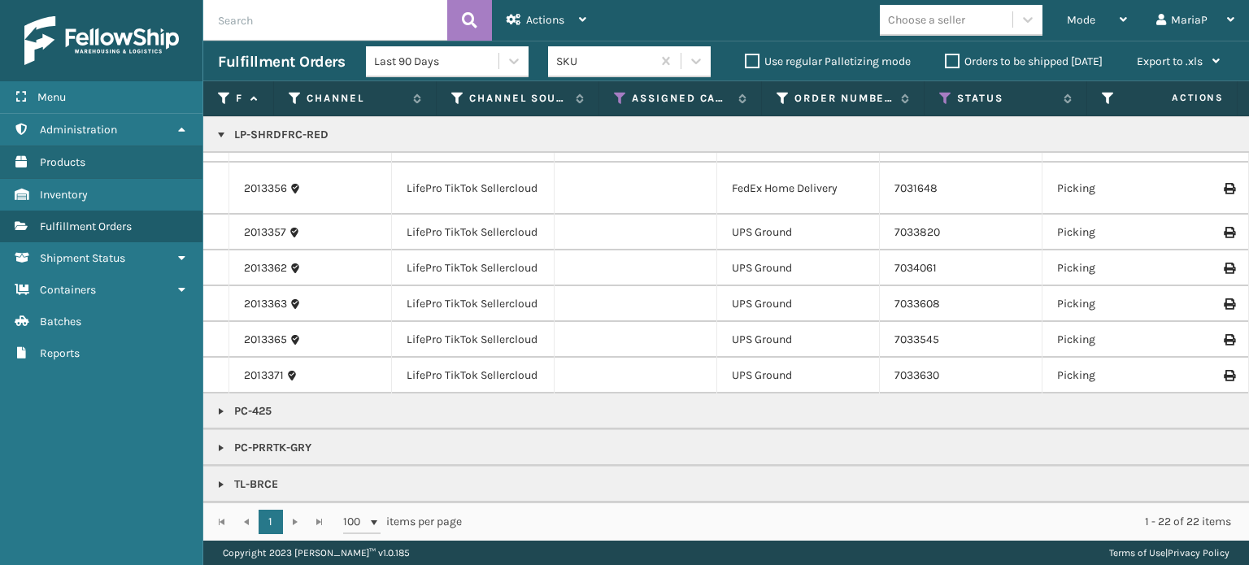
scroll to position [0, 0]
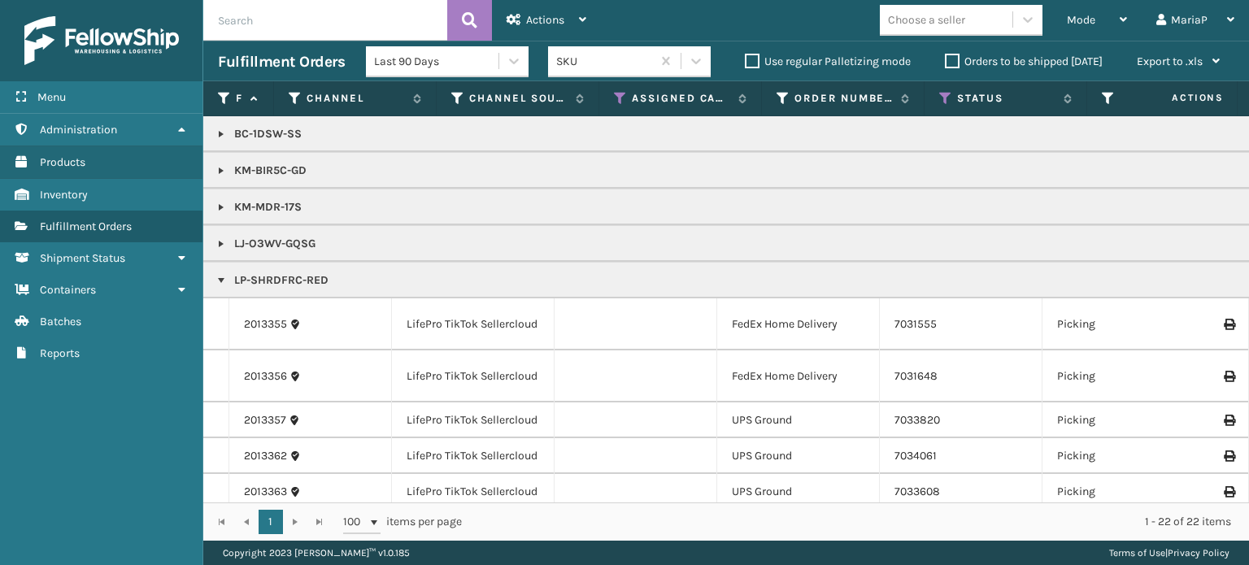
click at [221, 276] on link at bounding box center [221, 280] width 13 height 13
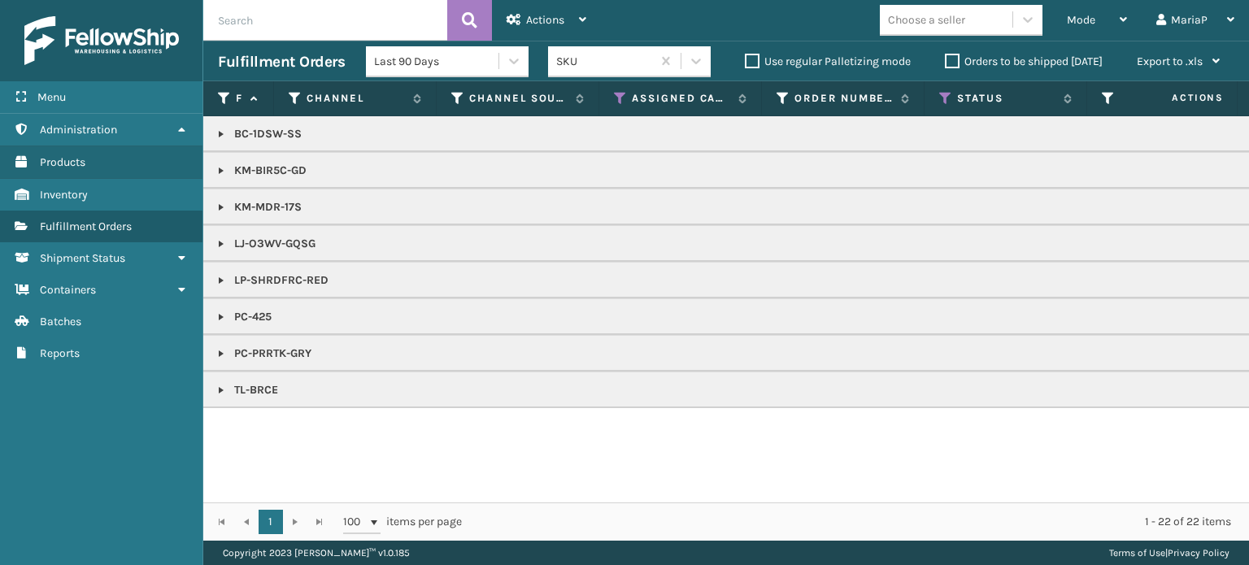
click at [384, 467] on div "BC-1DSW-SS KM-BIR5C-GD KM-MDR-17S LJ-O3WV-GQSG LP-SHRDFRC-RED PC-425 PC-PRRTK-G…" at bounding box center [726, 309] width 1046 height 386
click at [513, 466] on div "BC-1DSW-SS KM-BIR5C-GD KM-MDR-17S LJ-O3WV-GQSG LP-SHRDFRC-RED PC-425 PC-PRRTK-G…" at bounding box center [726, 309] width 1046 height 386
click at [1100, 15] on div "Mode" at bounding box center [1097, 20] width 60 height 41
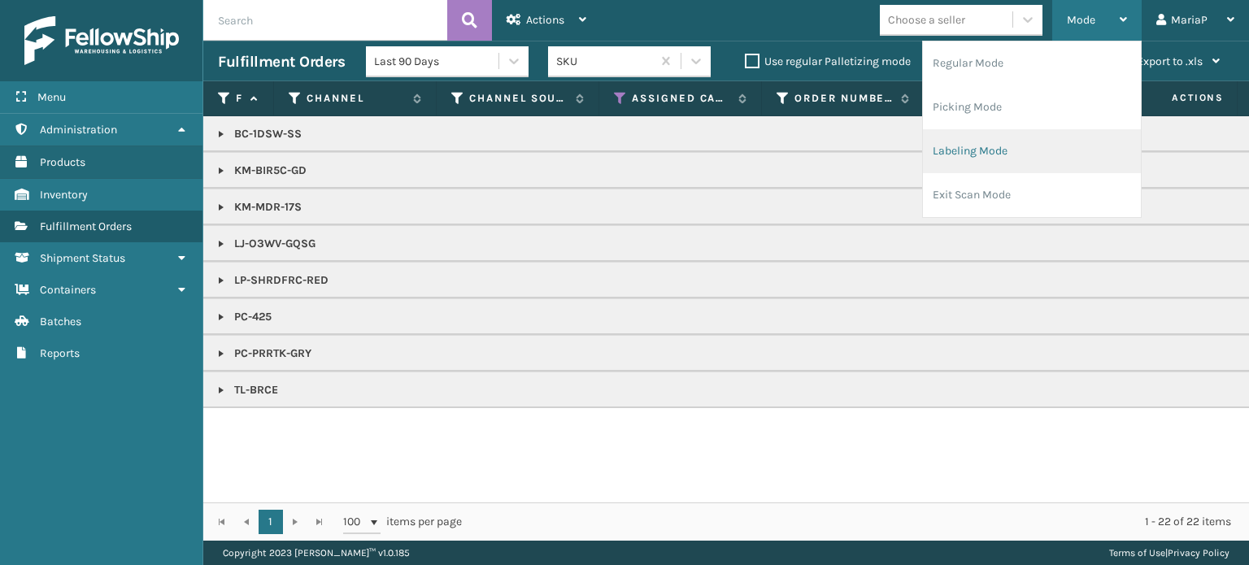
drag, startPoint x: 1017, startPoint y: 155, endPoint x: 1006, endPoint y: 152, distance: 11.8
click at [1006, 152] on li "Labeling Mode" at bounding box center [1032, 151] width 218 height 44
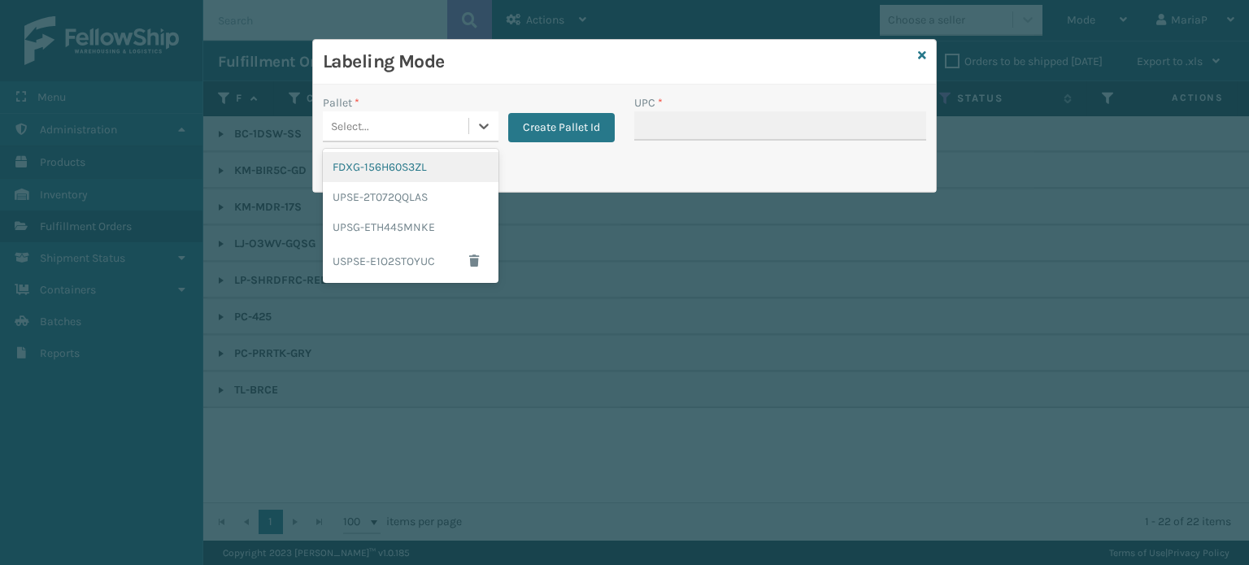
drag, startPoint x: 435, startPoint y: 120, endPoint x: 447, endPoint y: 173, distance: 55.0
click at [435, 118] on div "Select..." at bounding box center [396, 126] width 146 height 27
click at [429, 237] on div "UPSG-ETH445MNKE" at bounding box center [411, 227] width 176 height 30
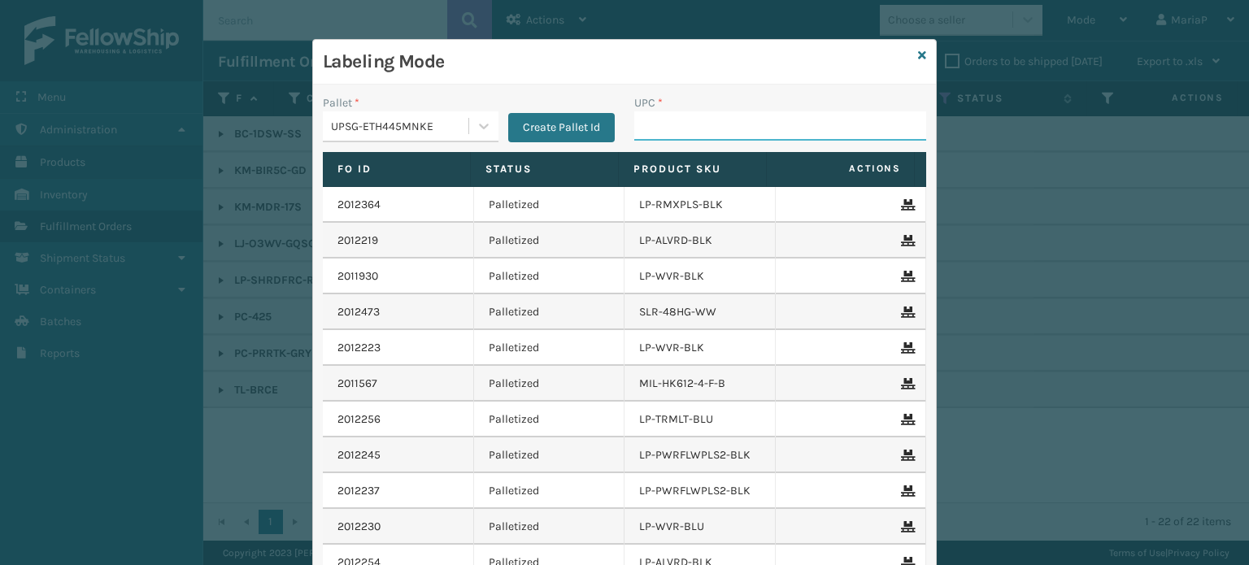
click at [653, 131] on input "UPC *" at bounding box center [780, 125] width 292 height 29
